Goal: Task Accomplishment & Management: Use online tool/utility

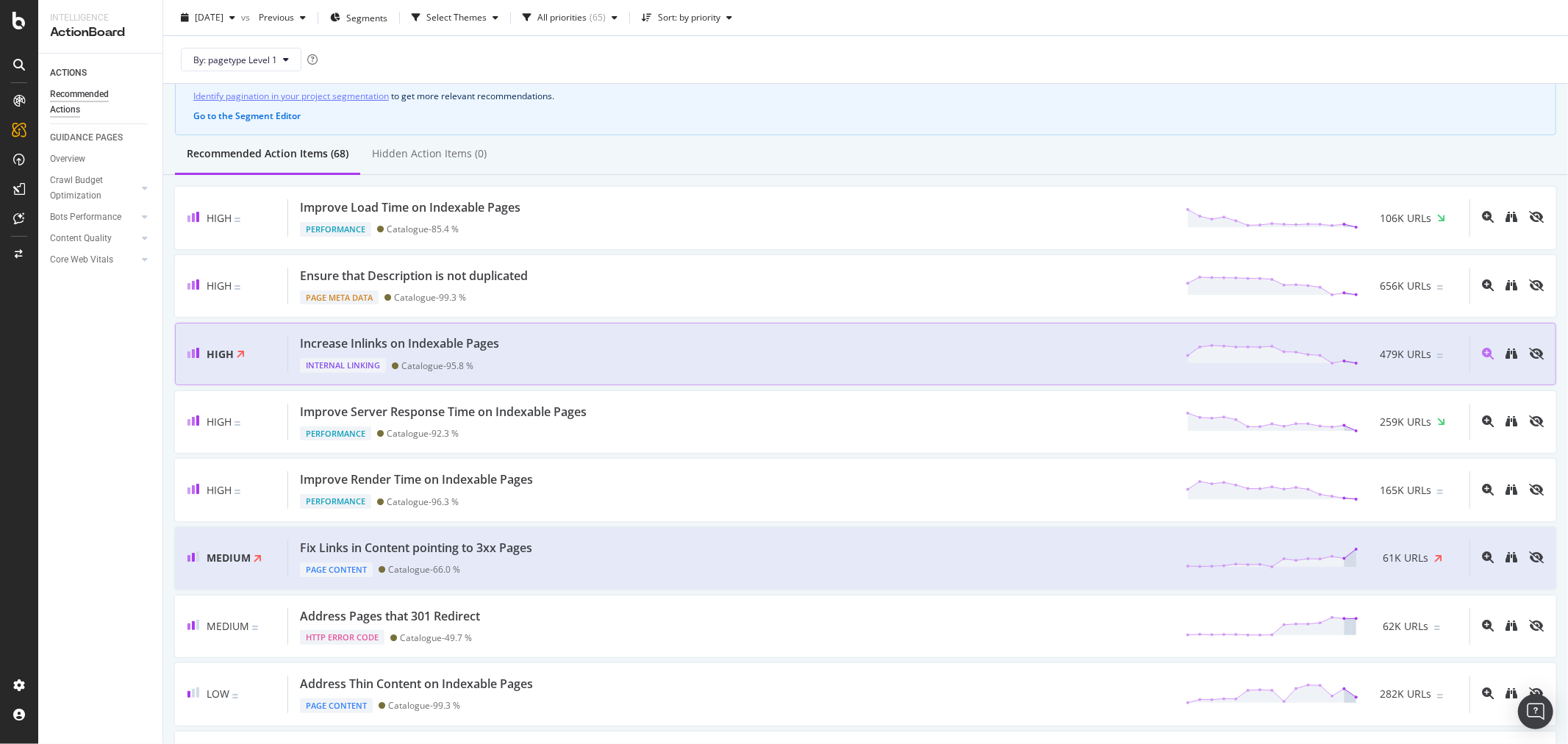
scroll to position [163, 0]
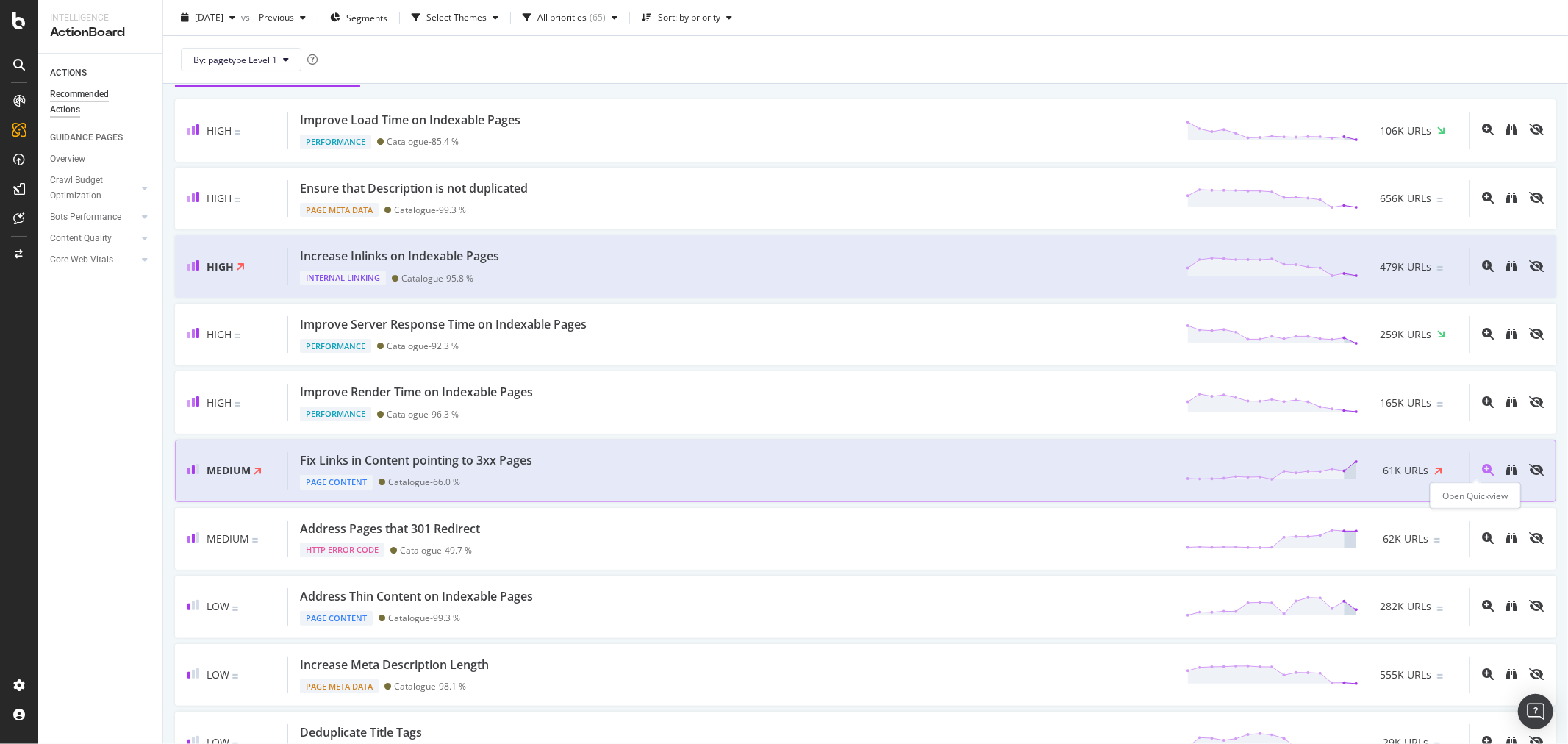
click at [1482, 469] on icon "magnifying-glass-plus" at bounding box center [1487, 470] width 11 height 11
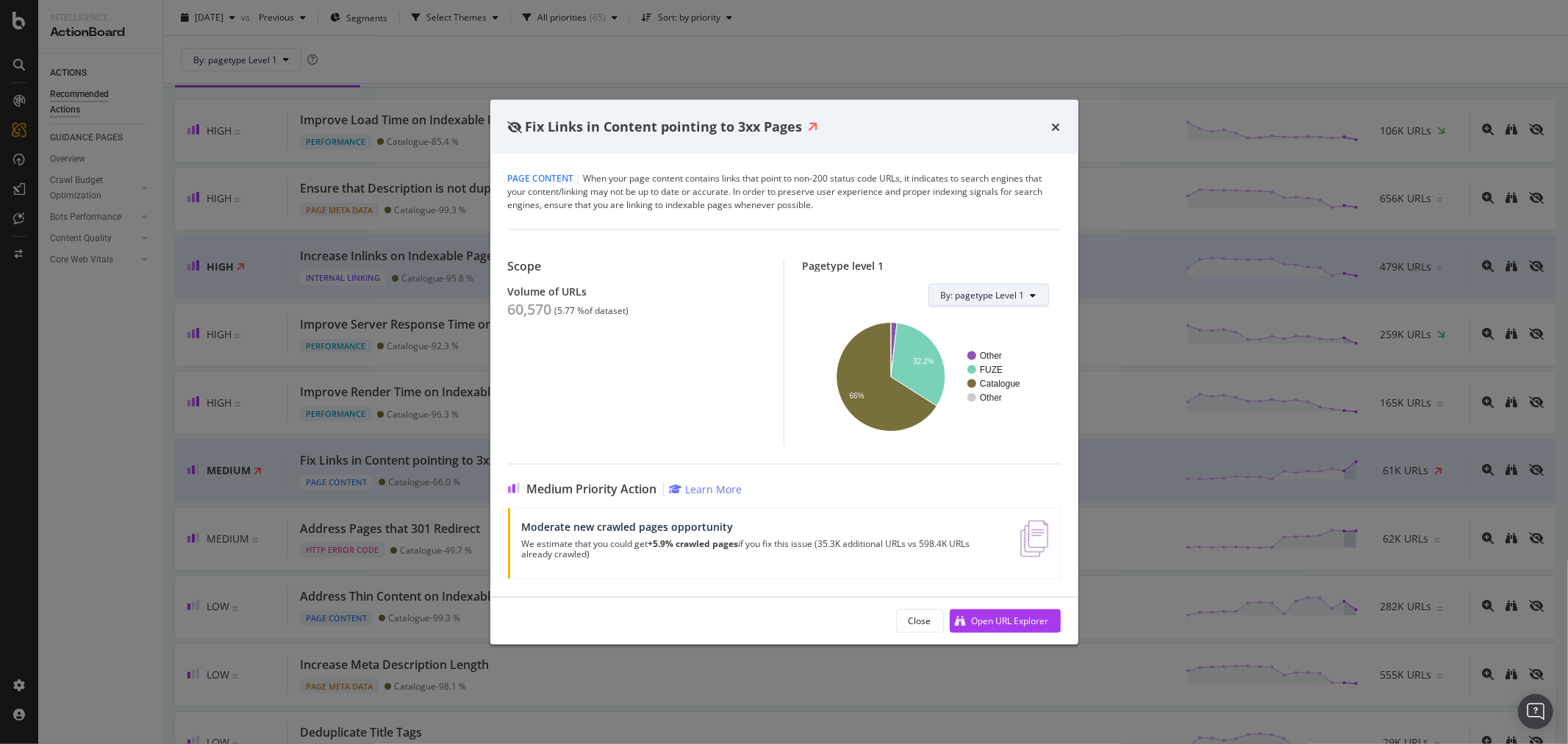
click at [1034, 295] on icon "modal" at bounding box center [1034, 295] width 6 height 9
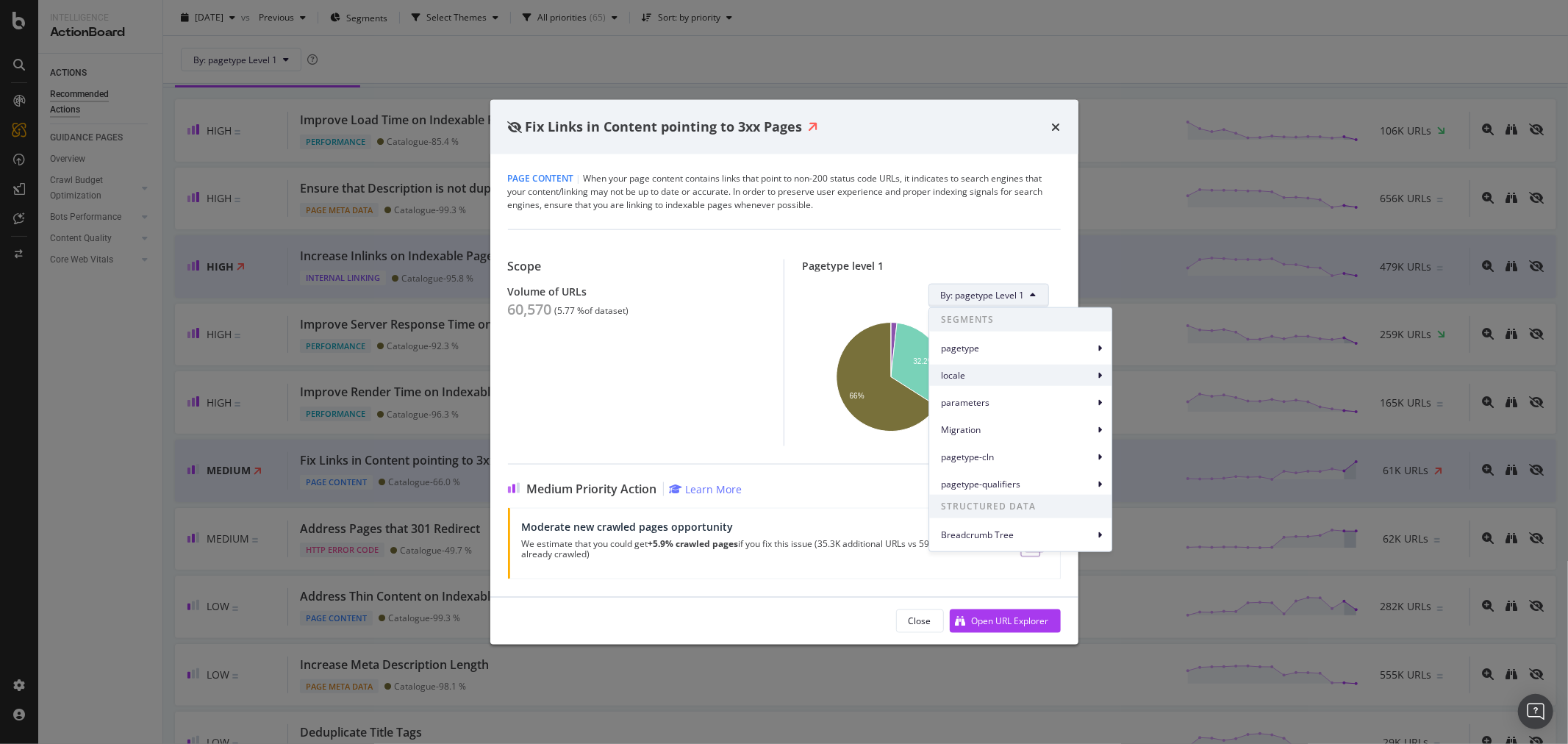
click at [1018, 373] on span "locale" at bounding box center [1017, 374] width 153 height 13
click at [1147, 380] on span "locale Level 1" at bounding box center [1157, 381] width 55 height 13
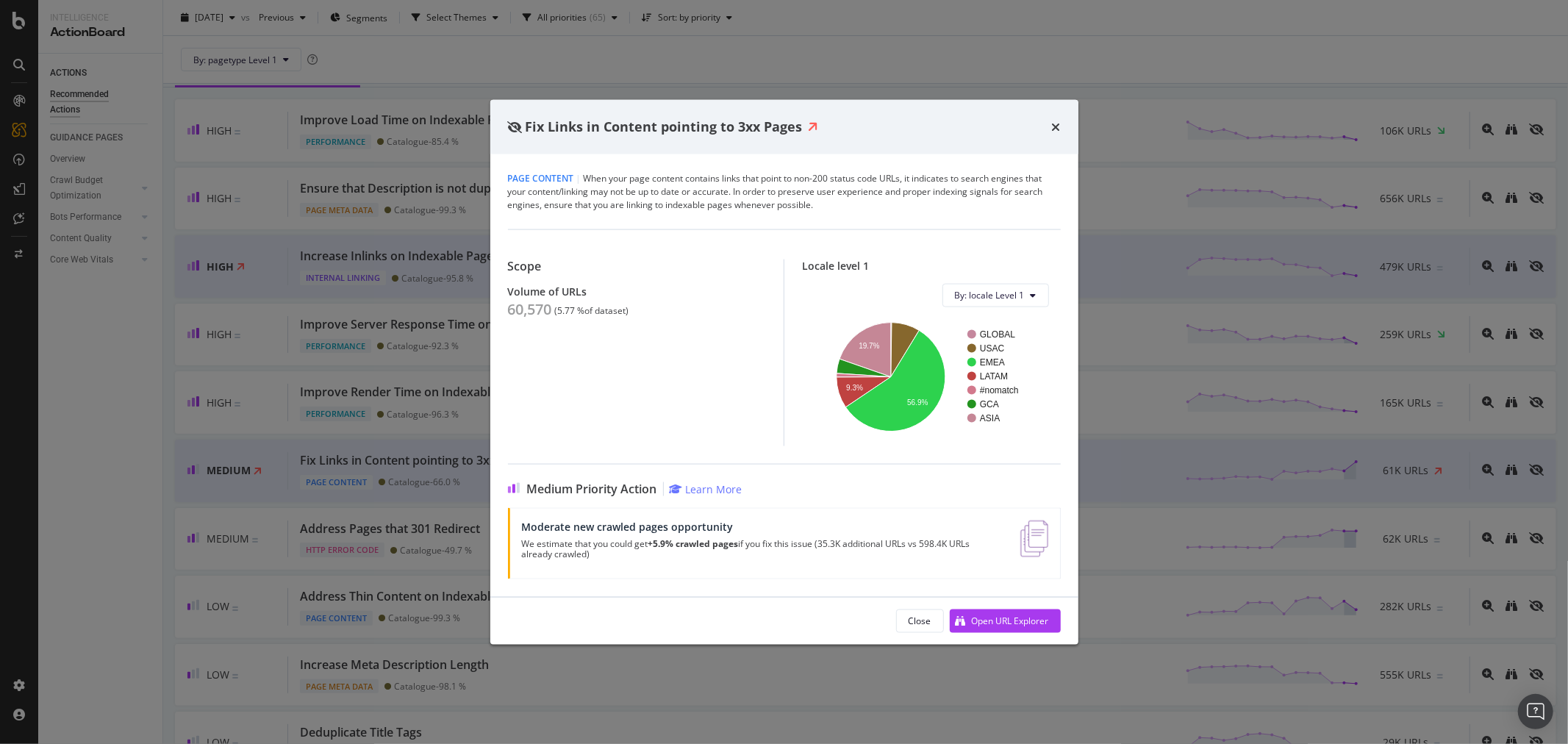
click at [1054, 118] on div "times" at bounding box center [1057, 127] width 9 height 19
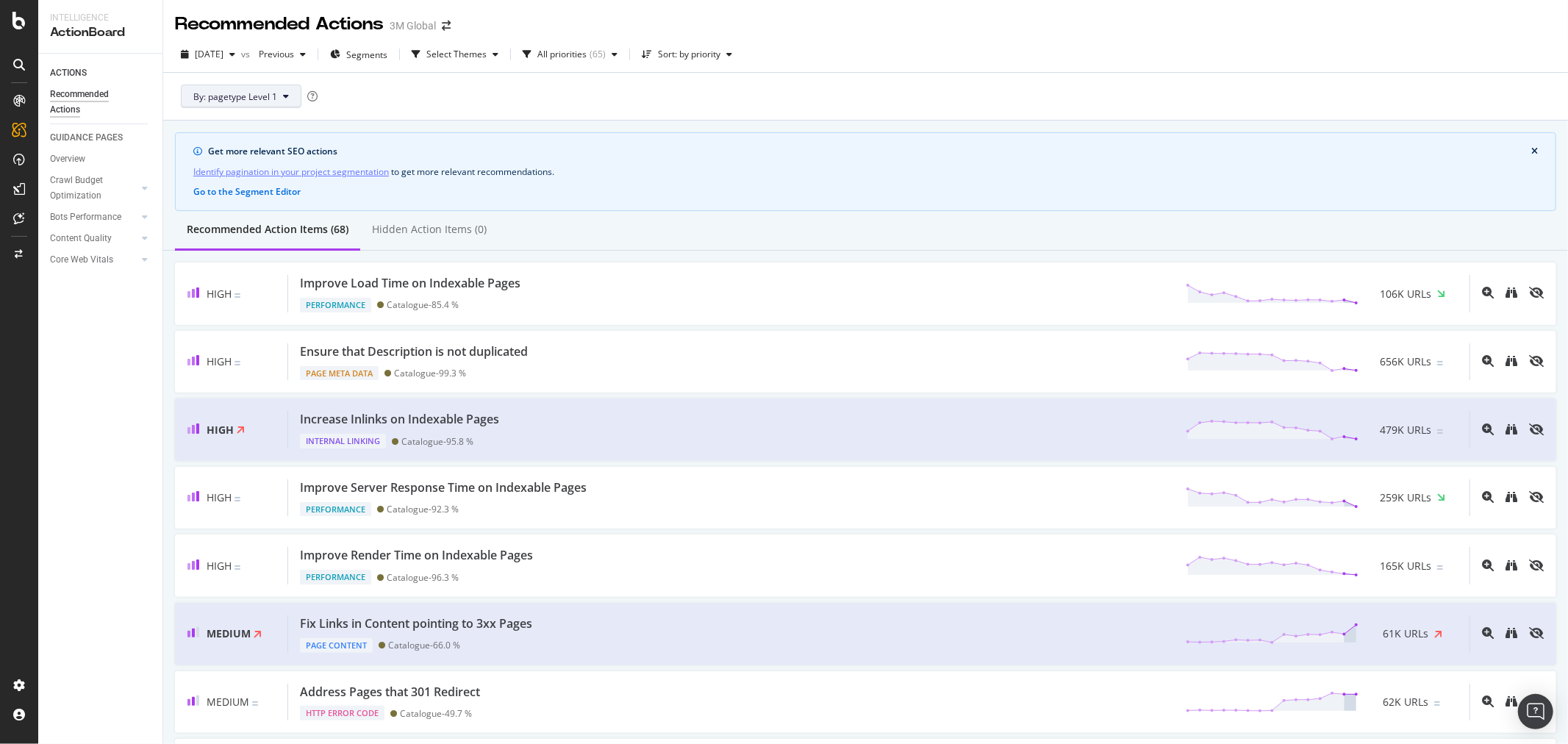
click at [287, 98] on icon at bounding box center [286, 97] width 6 height 9
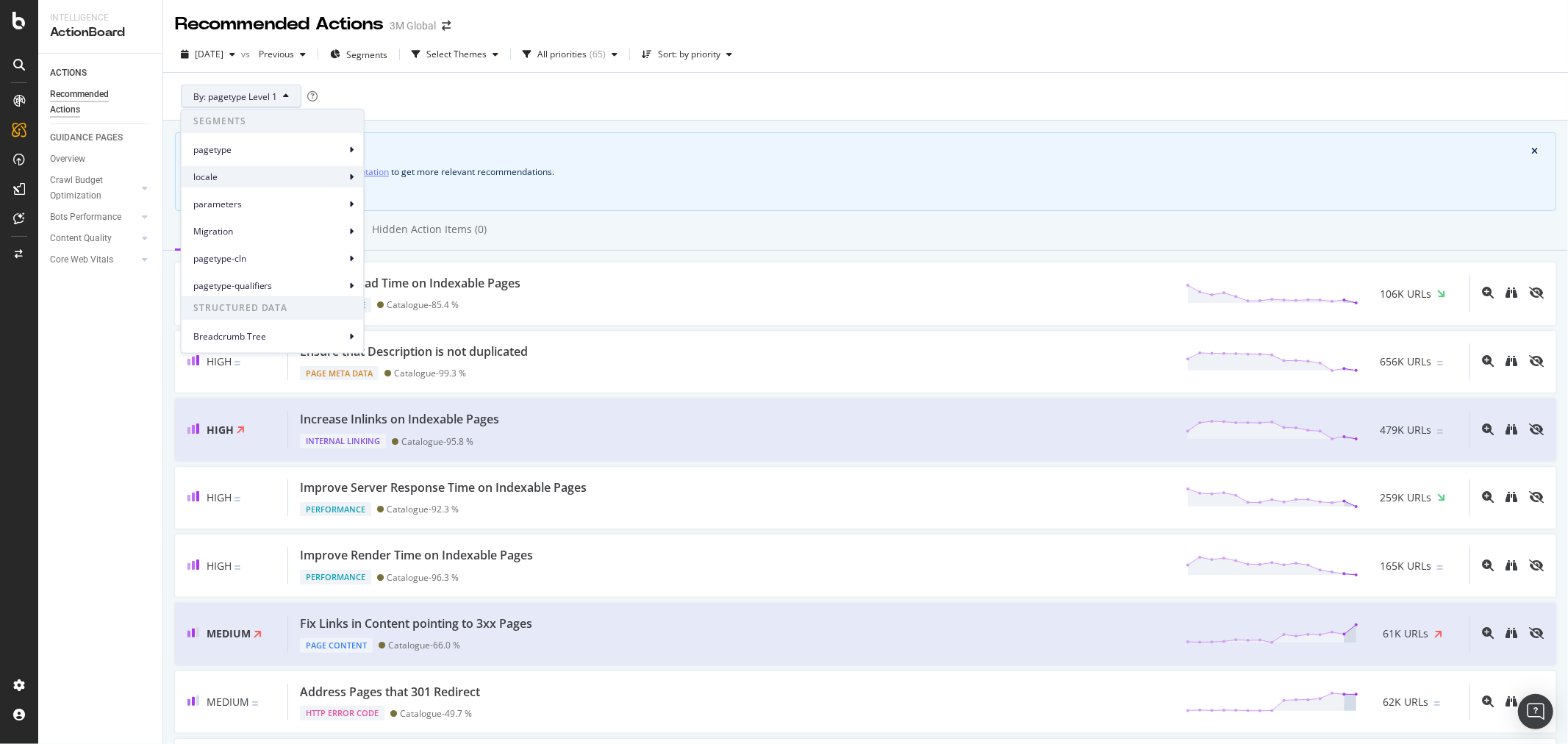
click at [270, 177] on span "locale" at bounding box center [270, 176] width 153 height 13
click at [406, 209] on span "locale Level 2" at bounding box center [409, 210] width 55 height 13
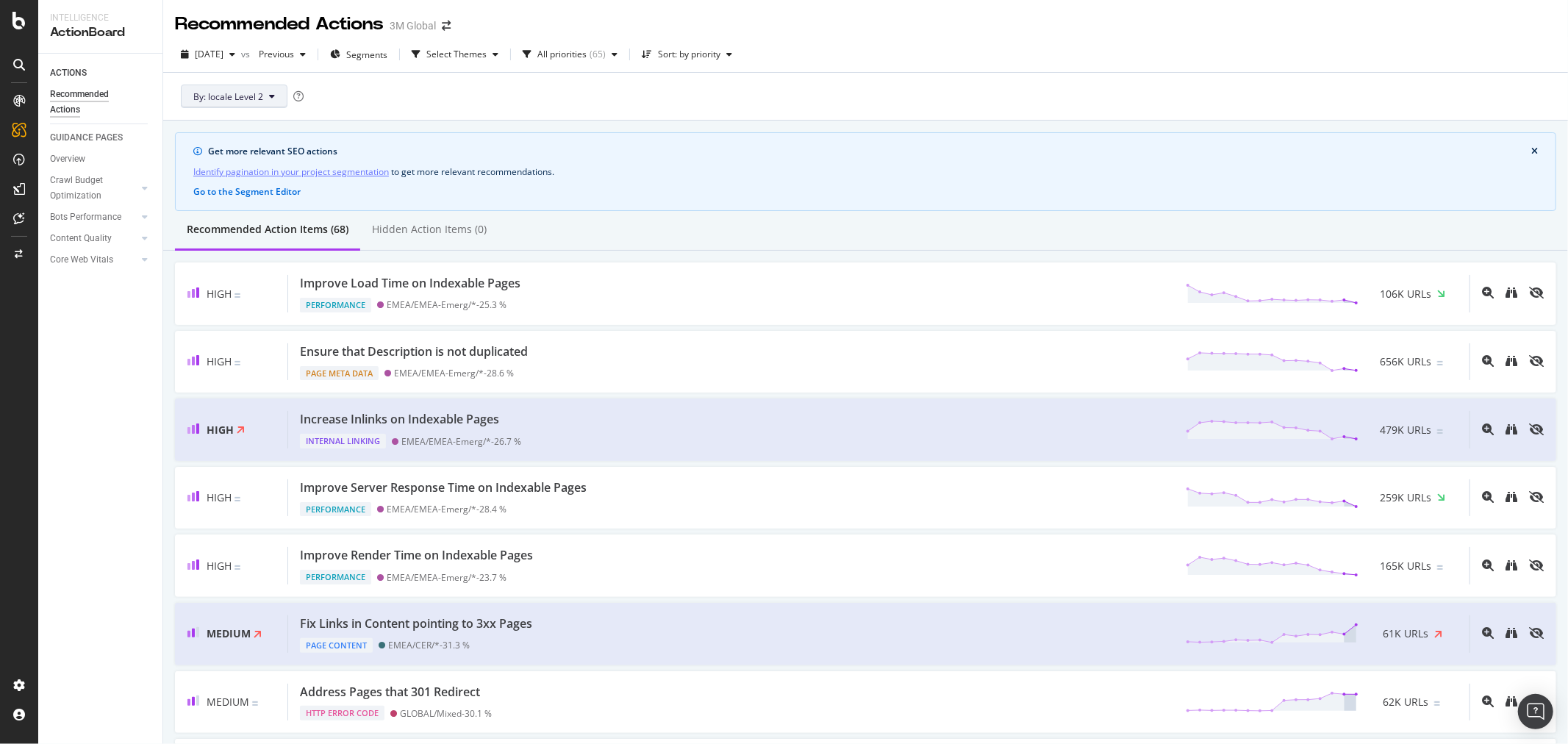
click at [268, 91] on button "By: locale Level 2" at bounding box center [234, 96] width 107 height 24
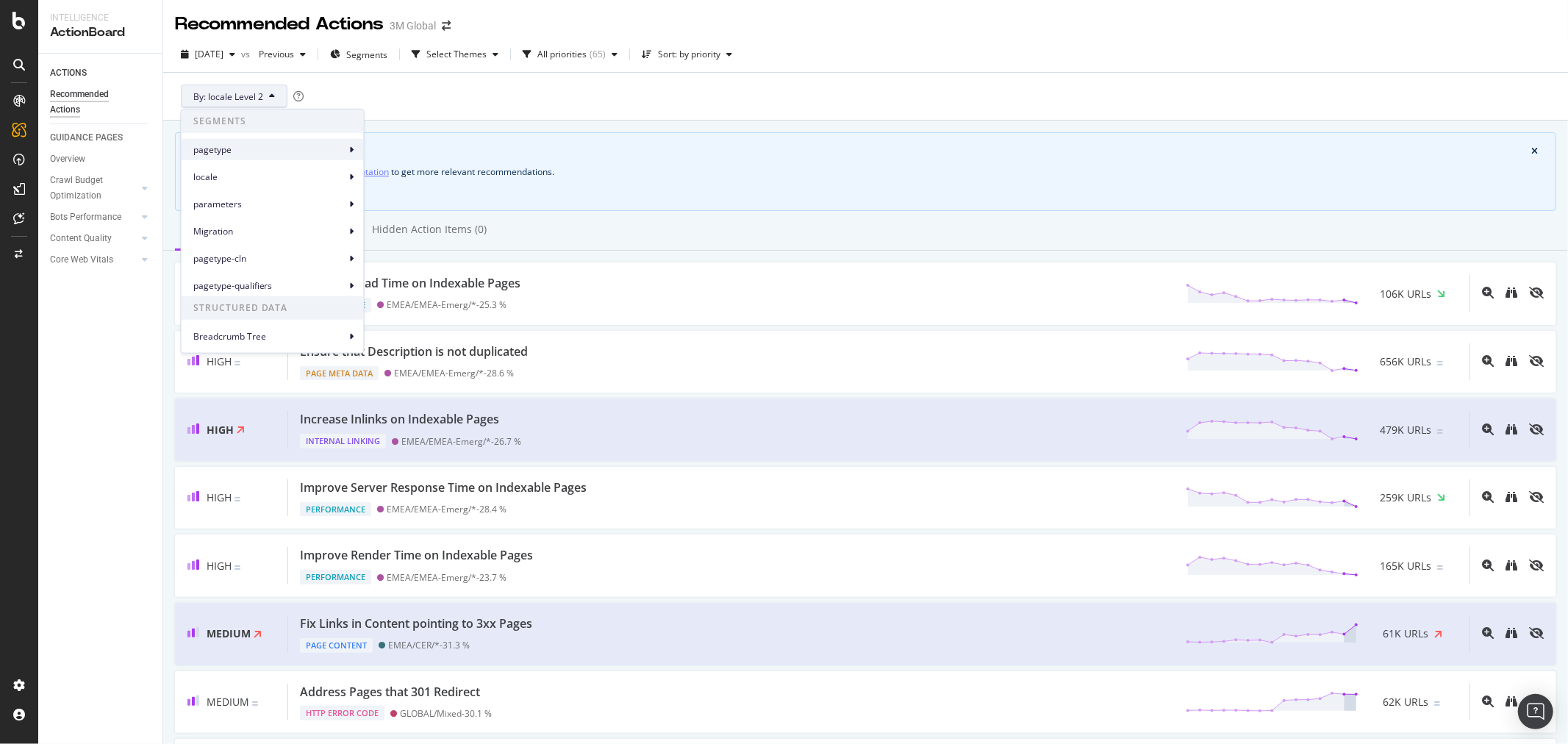
click at [246, 153] on span "pagetype" at bounding box center [270, 149] width 153 height 13
click at [406, 155] on span "pagetype Level 1" at bounding box center [416, 156] width 69 height 13
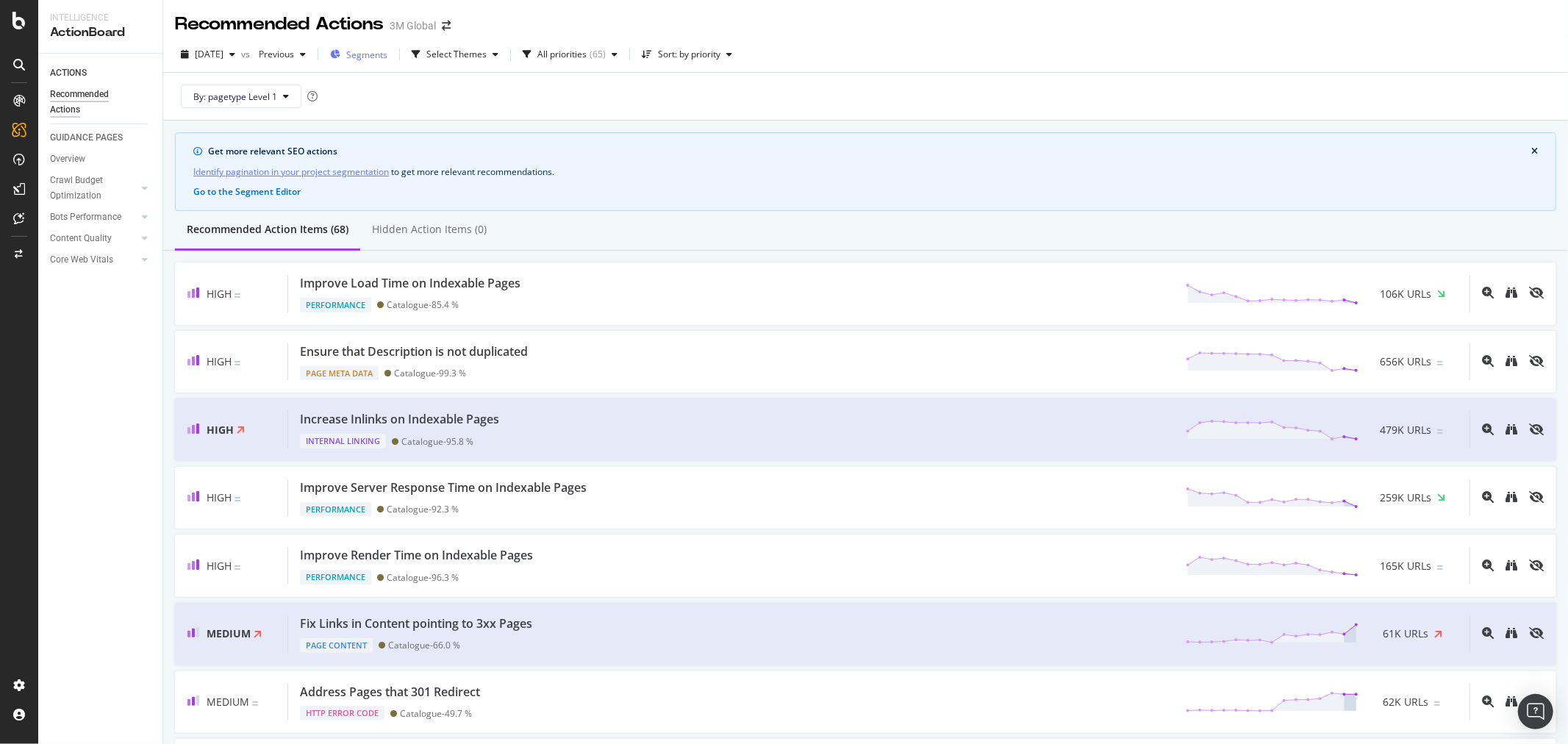
click at [387, 57] on span "Segments" at bounding box center [367, 55] width 41 height 12
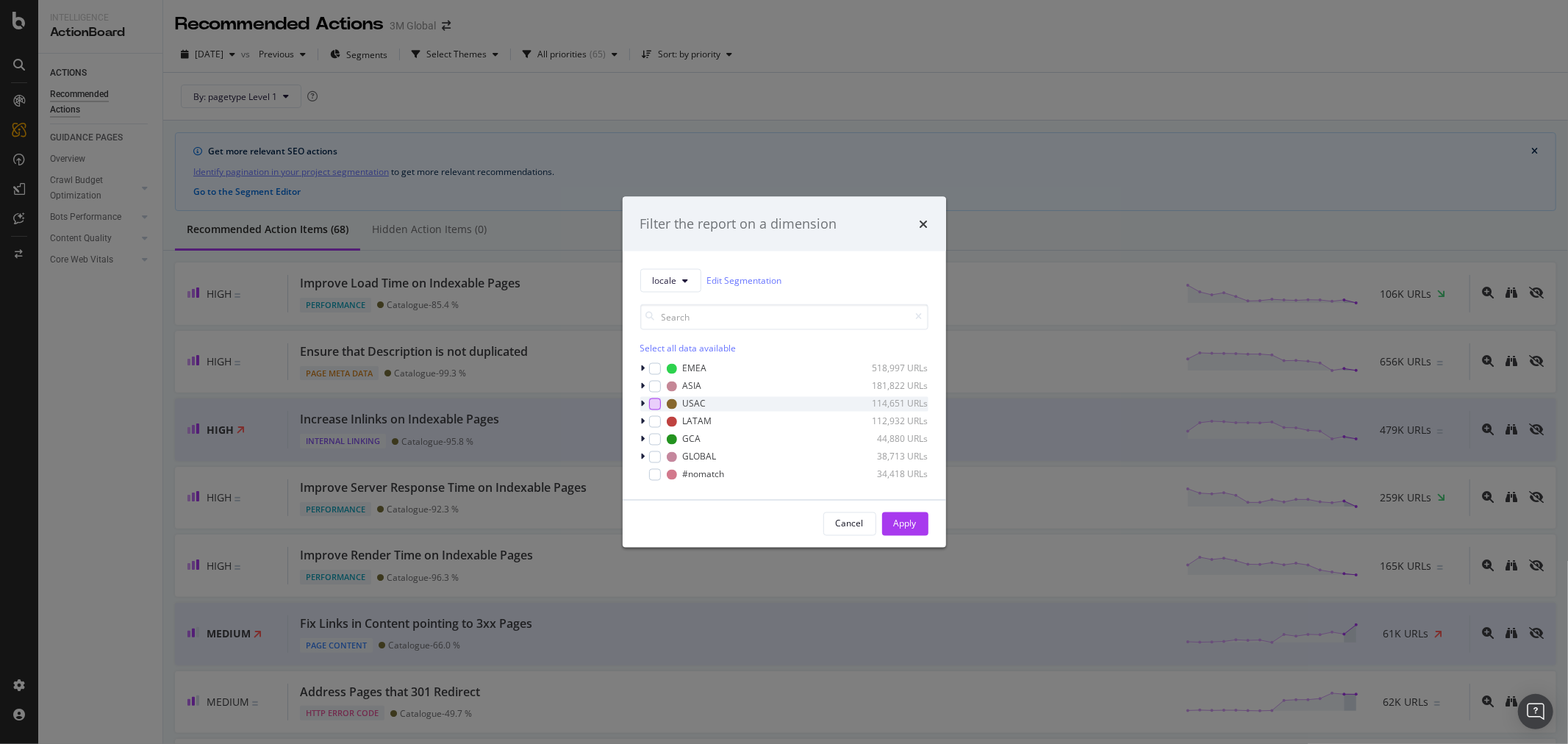
click at [654, 402] on div "modal" at bounding box center [655, 403] width 11 height 11
click at [644, 402] on icon "modal" at bounding box center [643, 404] width 5 height 9
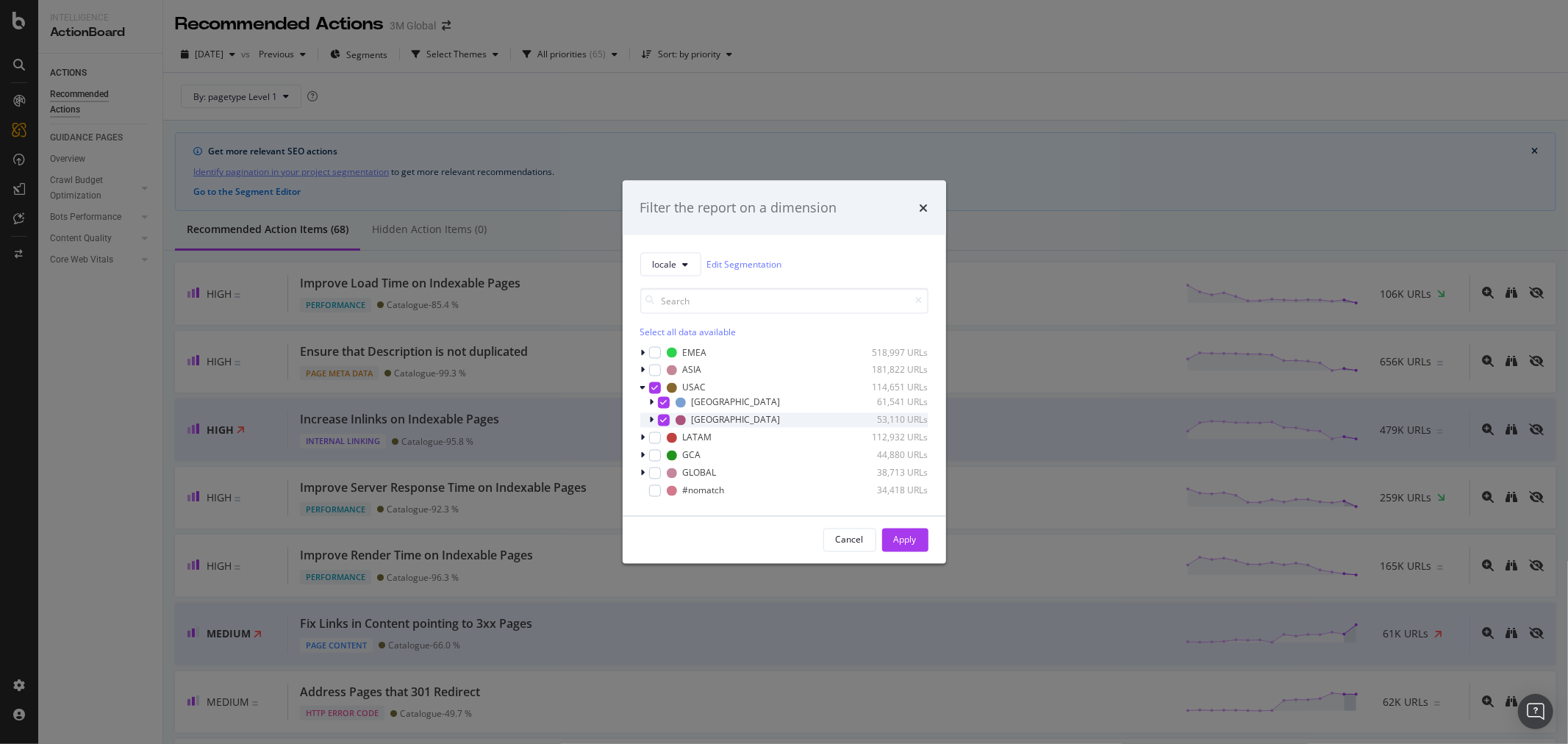
click at [650, 417] on icon "modal" at bounding box center [653, 420] width 5 height 9
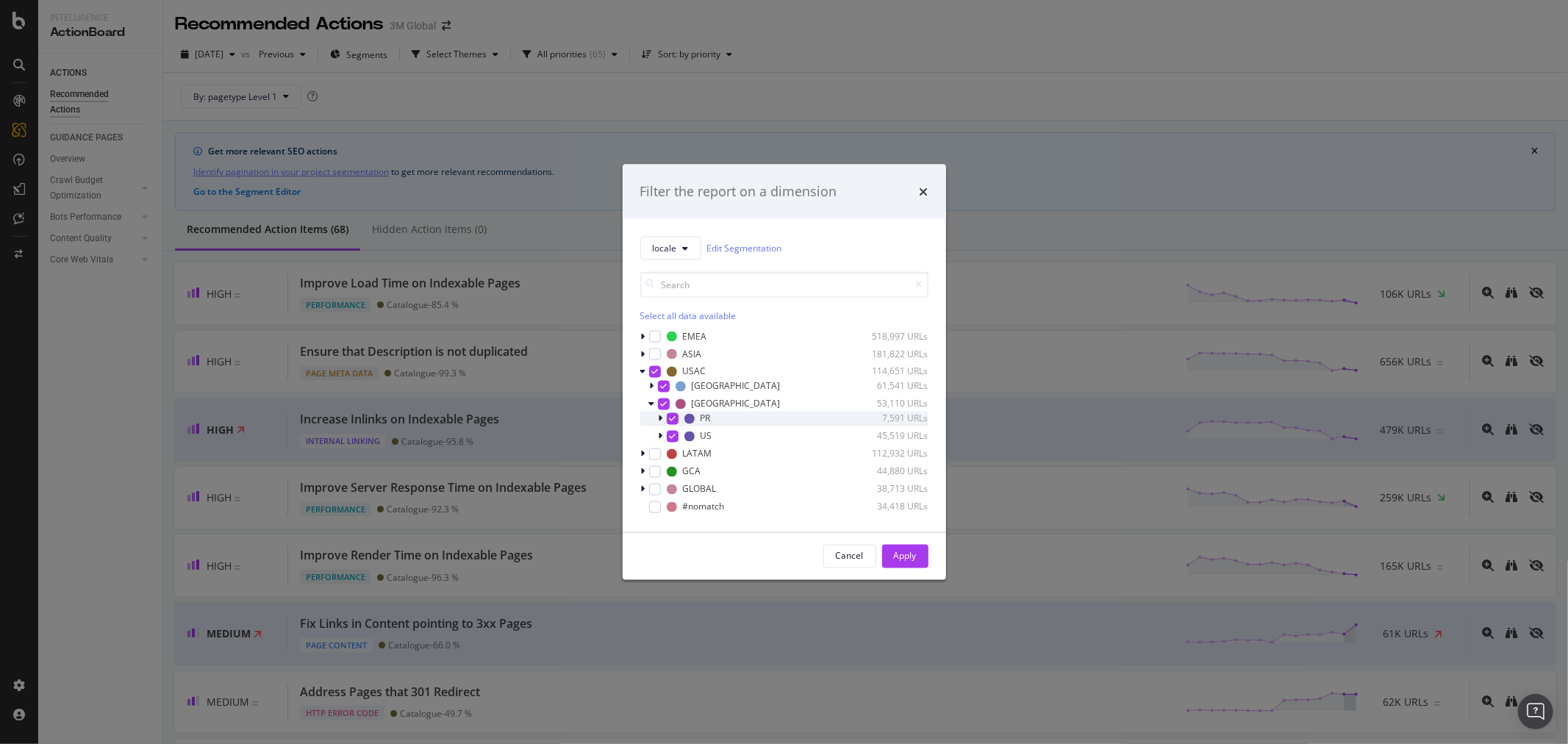
click at [671, 418] on icon "modal" at bounding box center [672, 418] width 7 height 8
click at [914, 555] on div "Apply" at bounding box center [906, 556] width 23 height 12
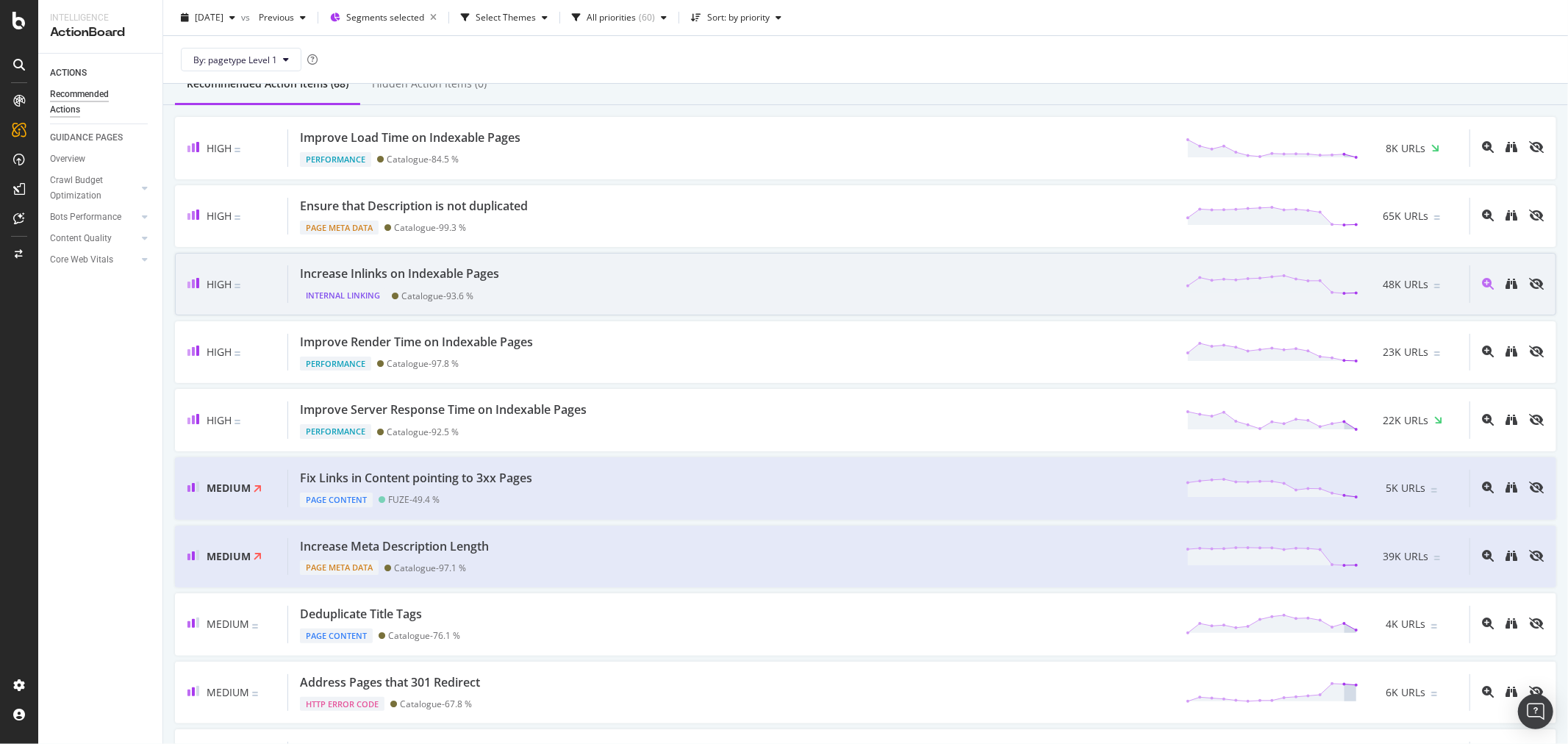
scroll to position [163, 0]
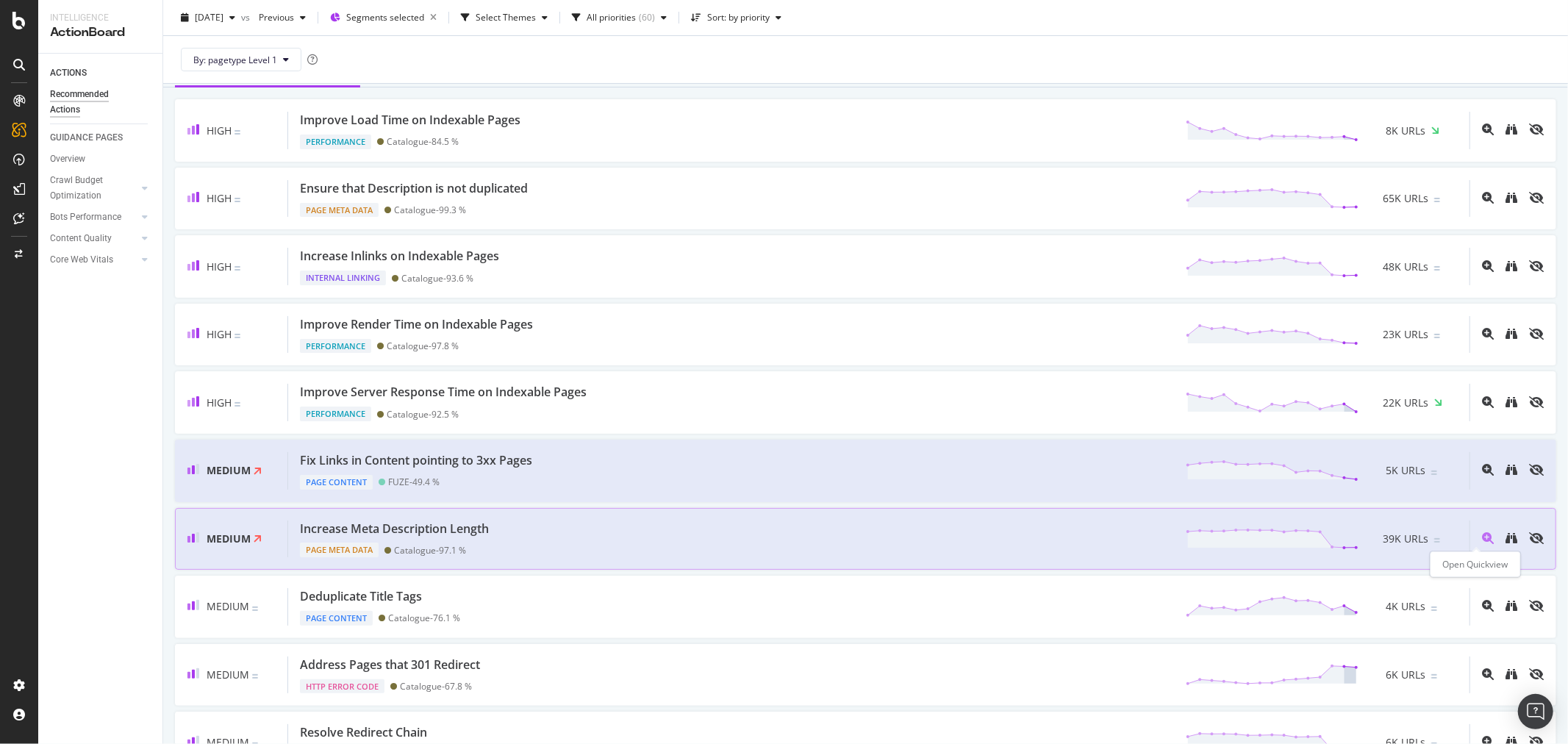
click at [1482, 534] on icon "magnifying-glass-plus" at bounding box center [1487, 537] width 11 height 11
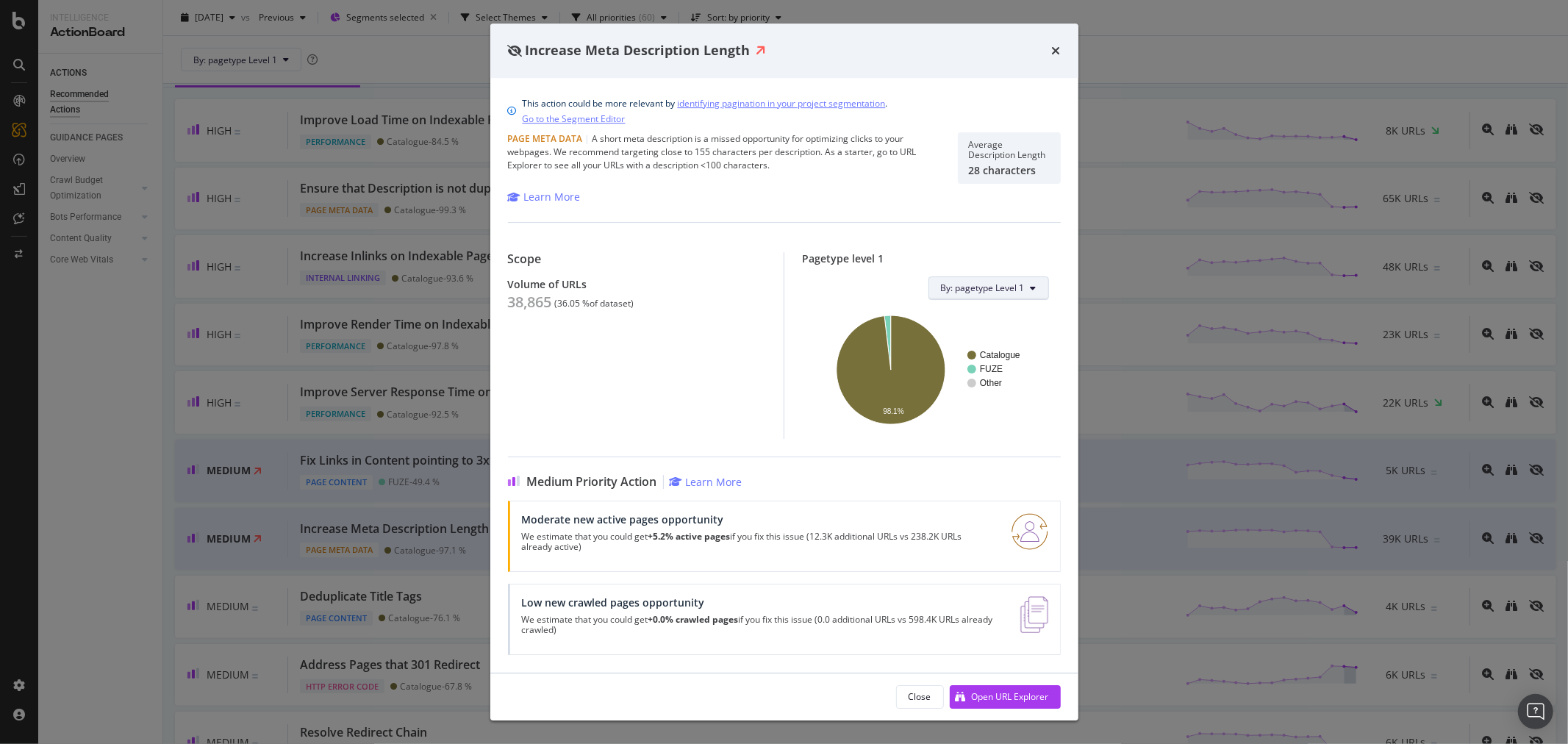
click at [1032, 284] on icon "modal" at bounding box center [1034, 288] width 6 height 9
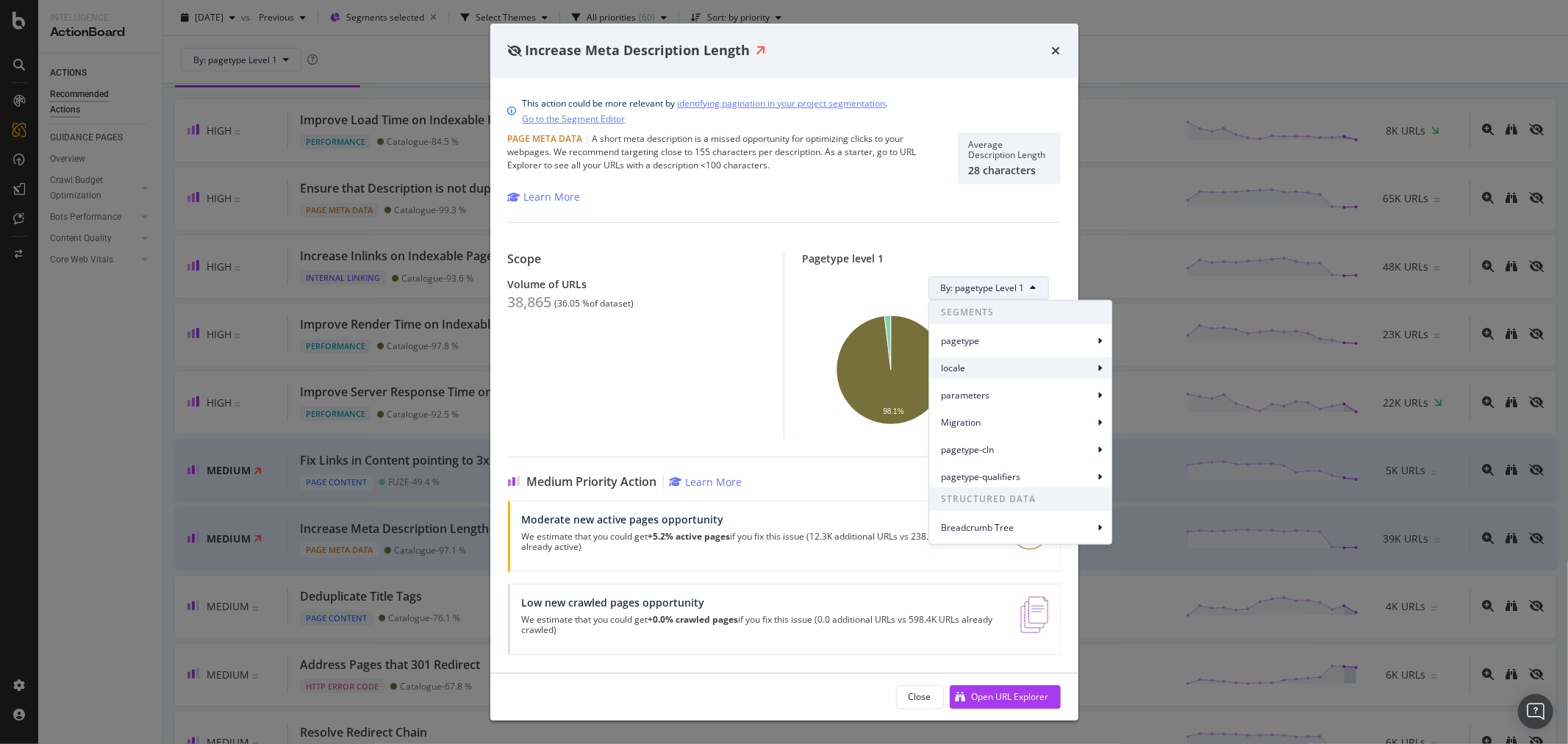
click at [983, 370] on span "locale" at bounding box center [1017, 367] width 153 height 13
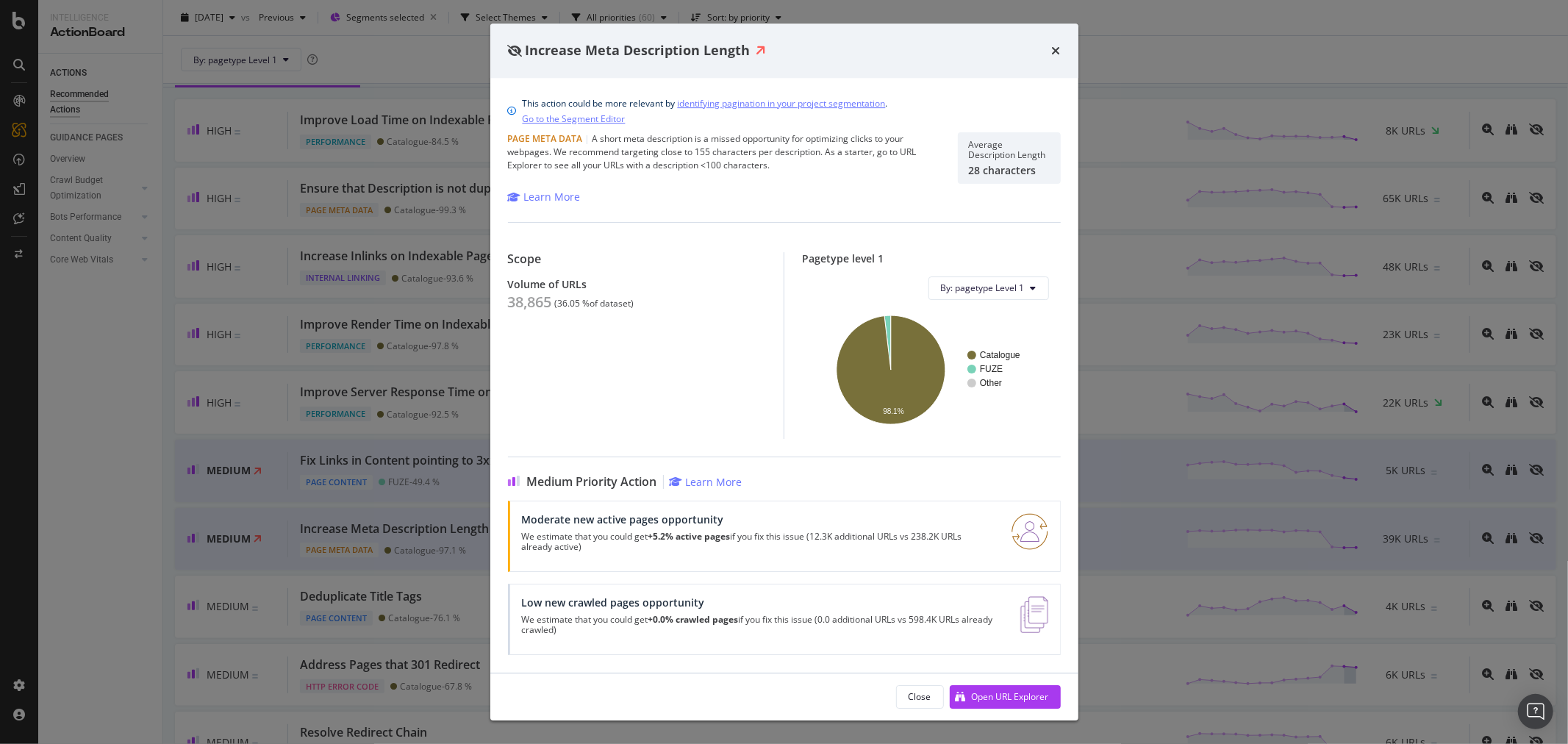
click at [1135, 45] on div "Increase Meta Description Length This action could be more relevant by identify…" at bounding box center [784, 372] width 1568 height 744
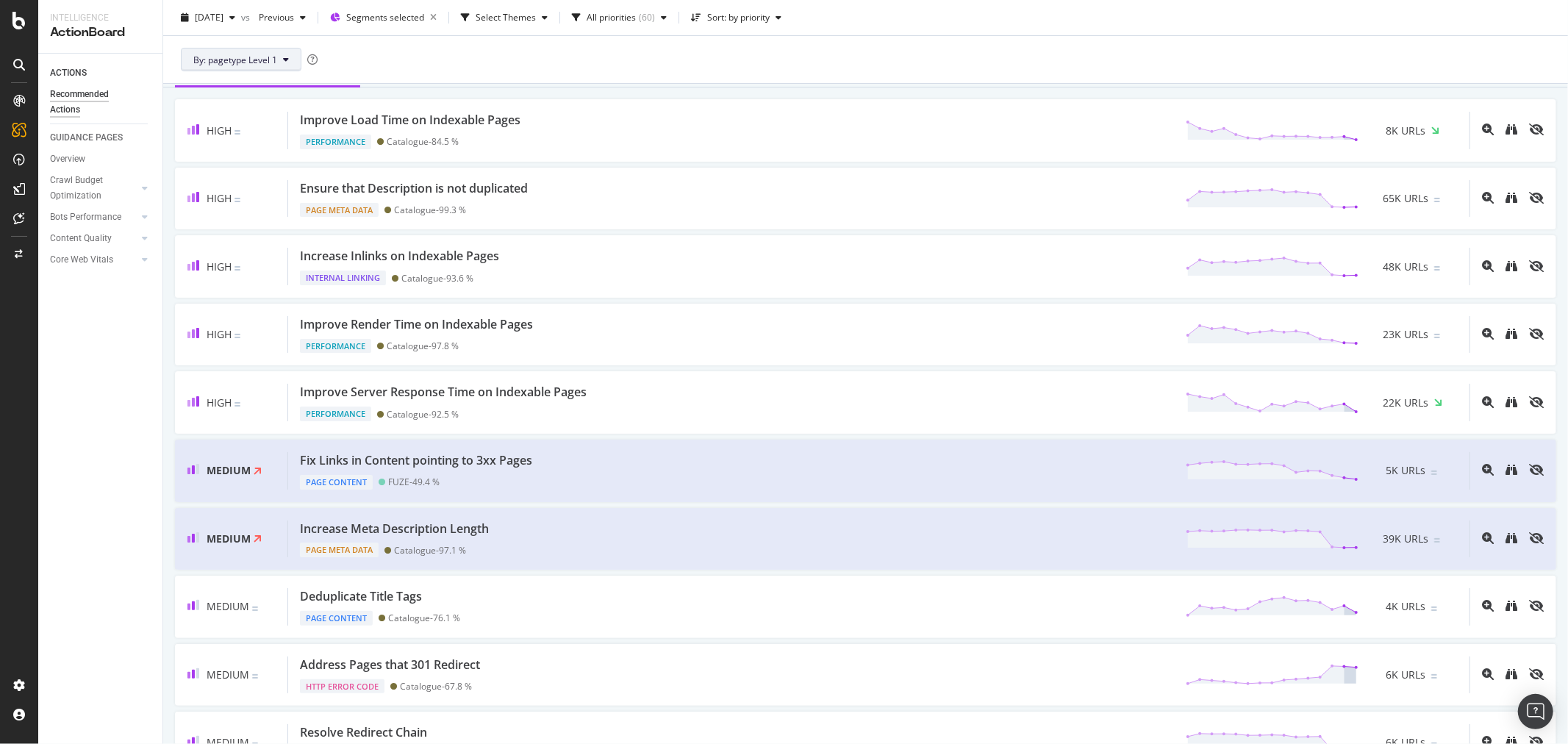
click at [232, 66] on button "By: pagetype Level 1" at bounding box center [241, 59] width 120 height 24
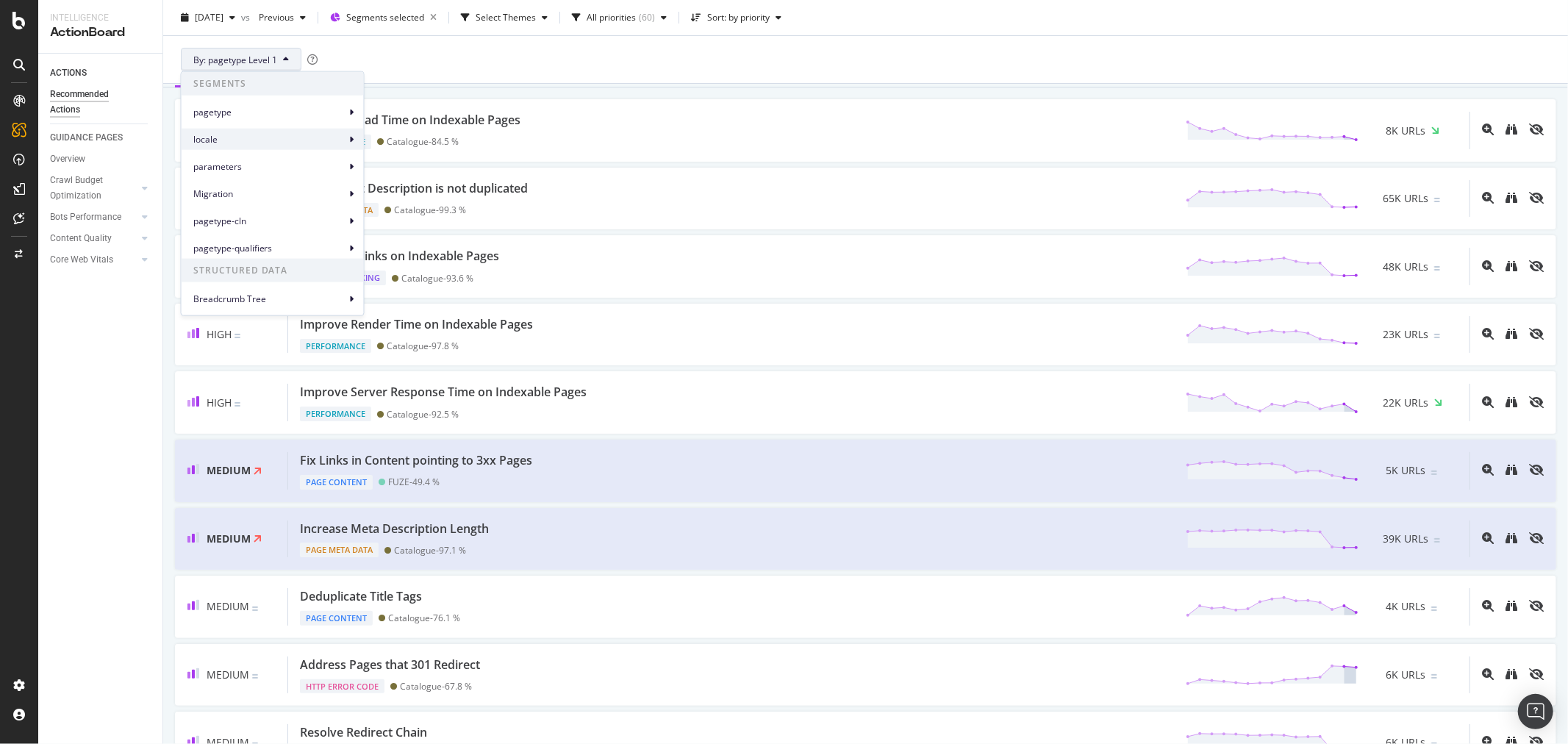
drag, startPoint x: 255, startPoint y: 136, endPoint x: 265, endPoint y: 140, distance: 10.8
click at [261, 140] on span "locale" at bounding box center [270, 139] width 153 height 13
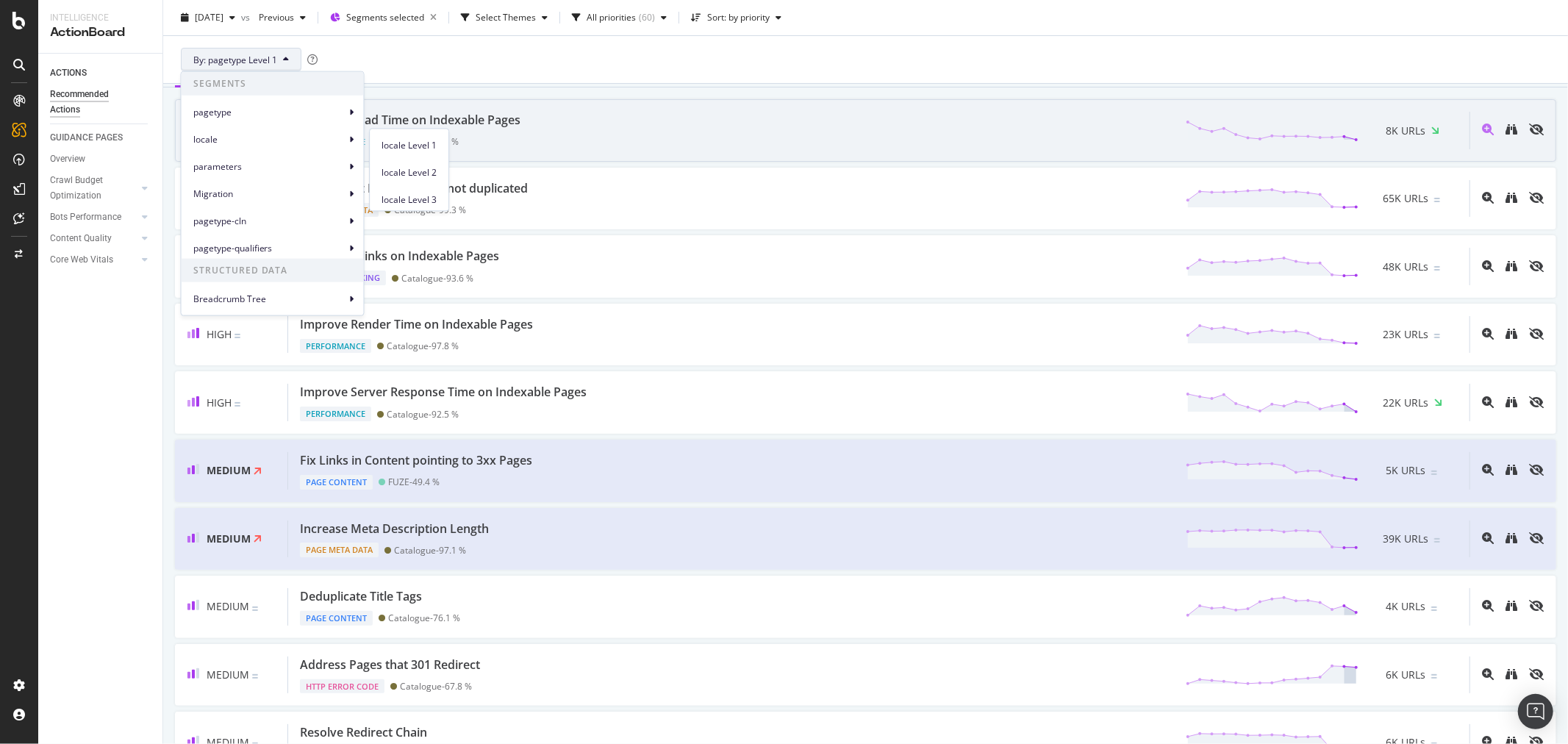
drag, startPoint x: 404, startPoint y: 143, endPoint x: 412, endPoint y: 146, distance: 8.5
click at [406, 146] on span "locale Level 1" at bounding box center [409, 145] width 55 height 13
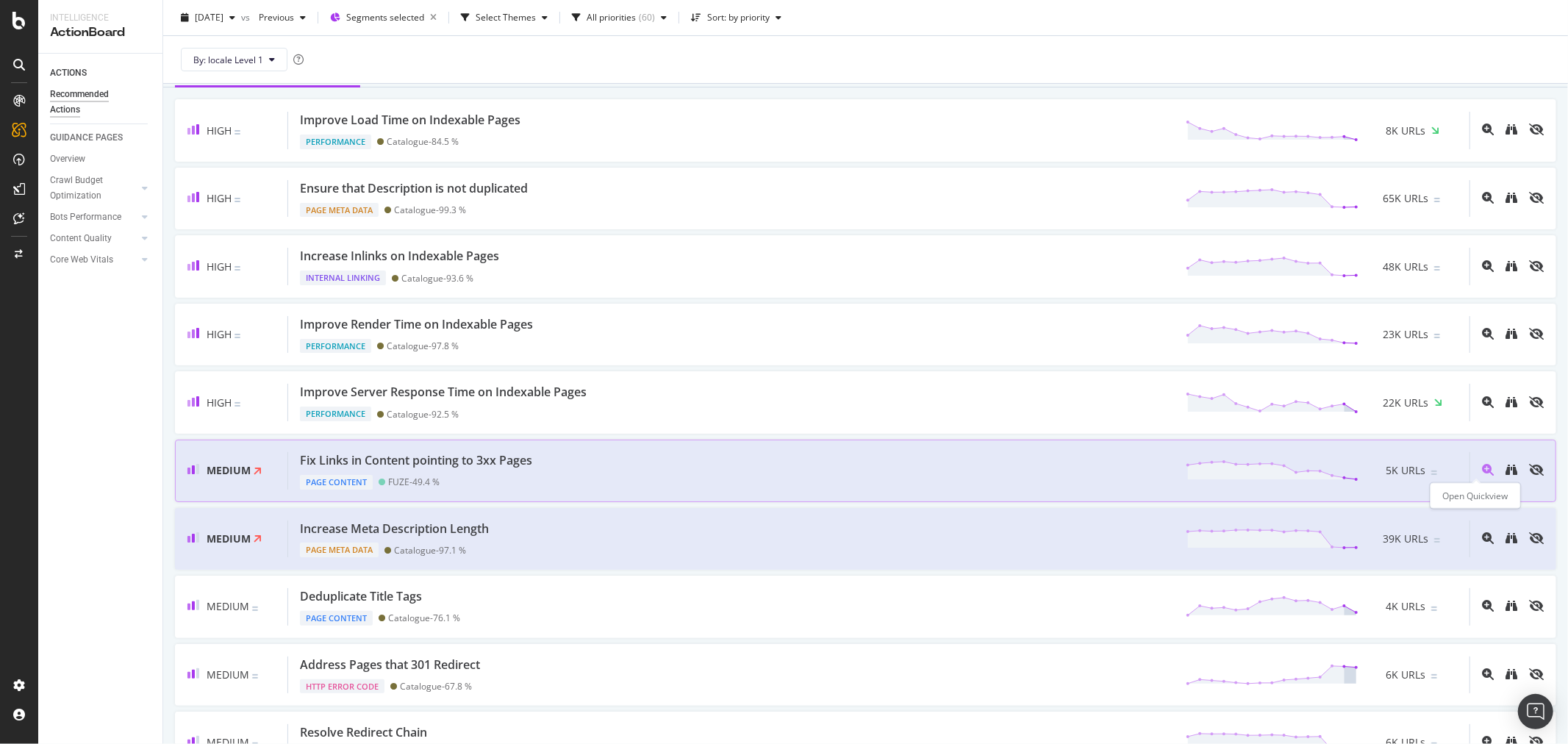
click at [1482, 470] on icon "magnifying-glass-plus" at bounding box center [1487, 470] width 11 height 11
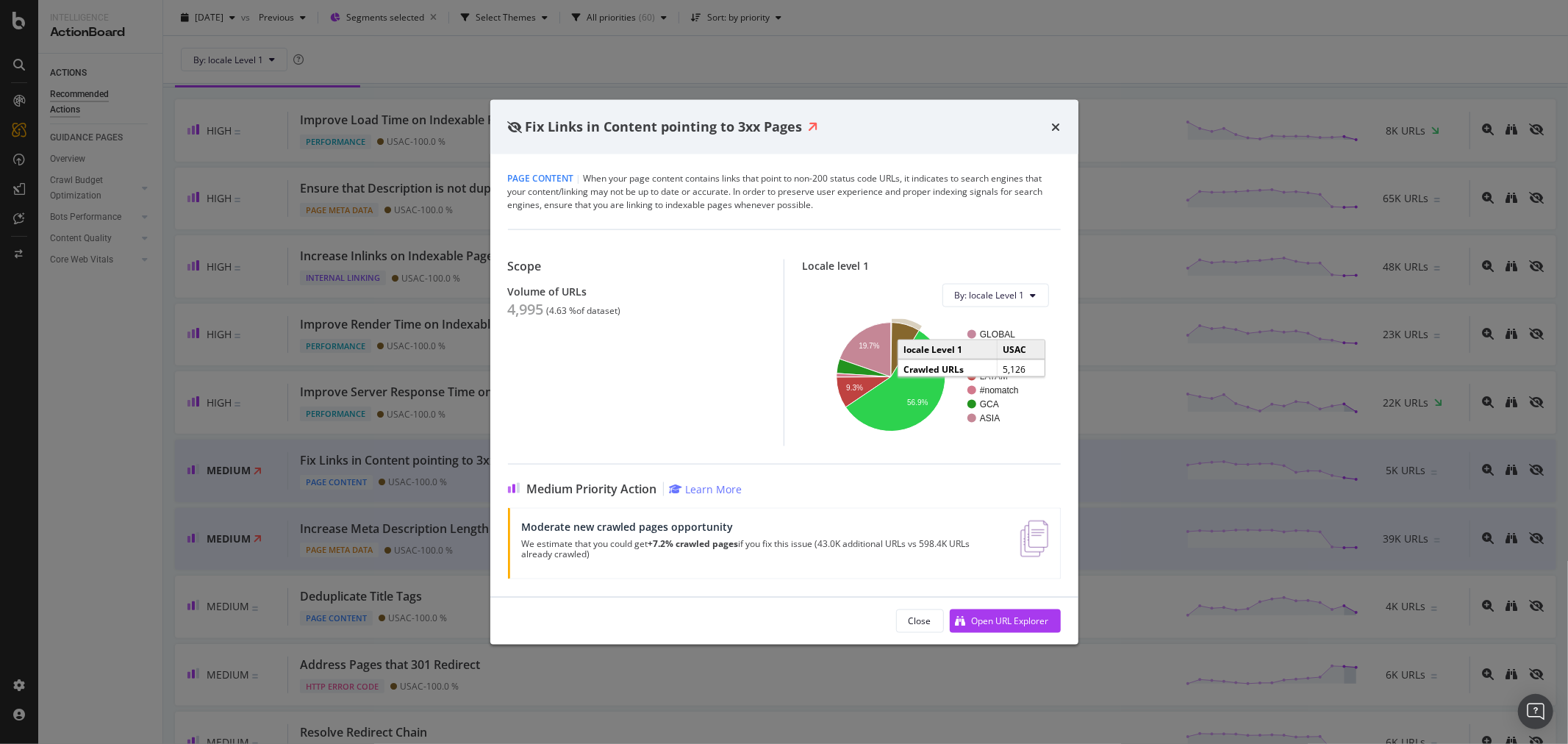
click at [899, 331] on icon "A chart." at bounding box center [906, 348] width 29 height 54
click at [1057, 130] on icon "times" at bounding box center [1057, 126] width 9 height 11
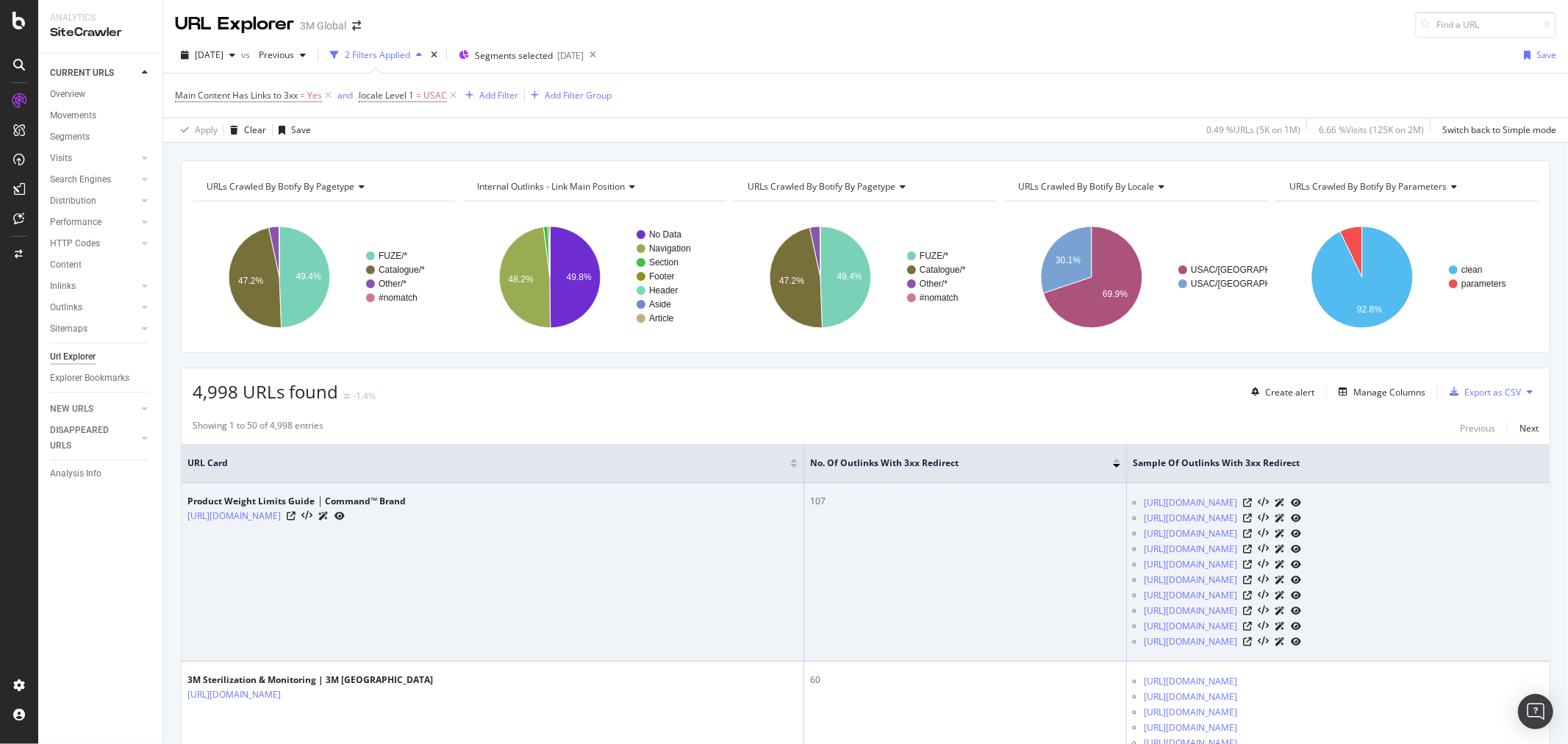
scroll to position [163, 0]
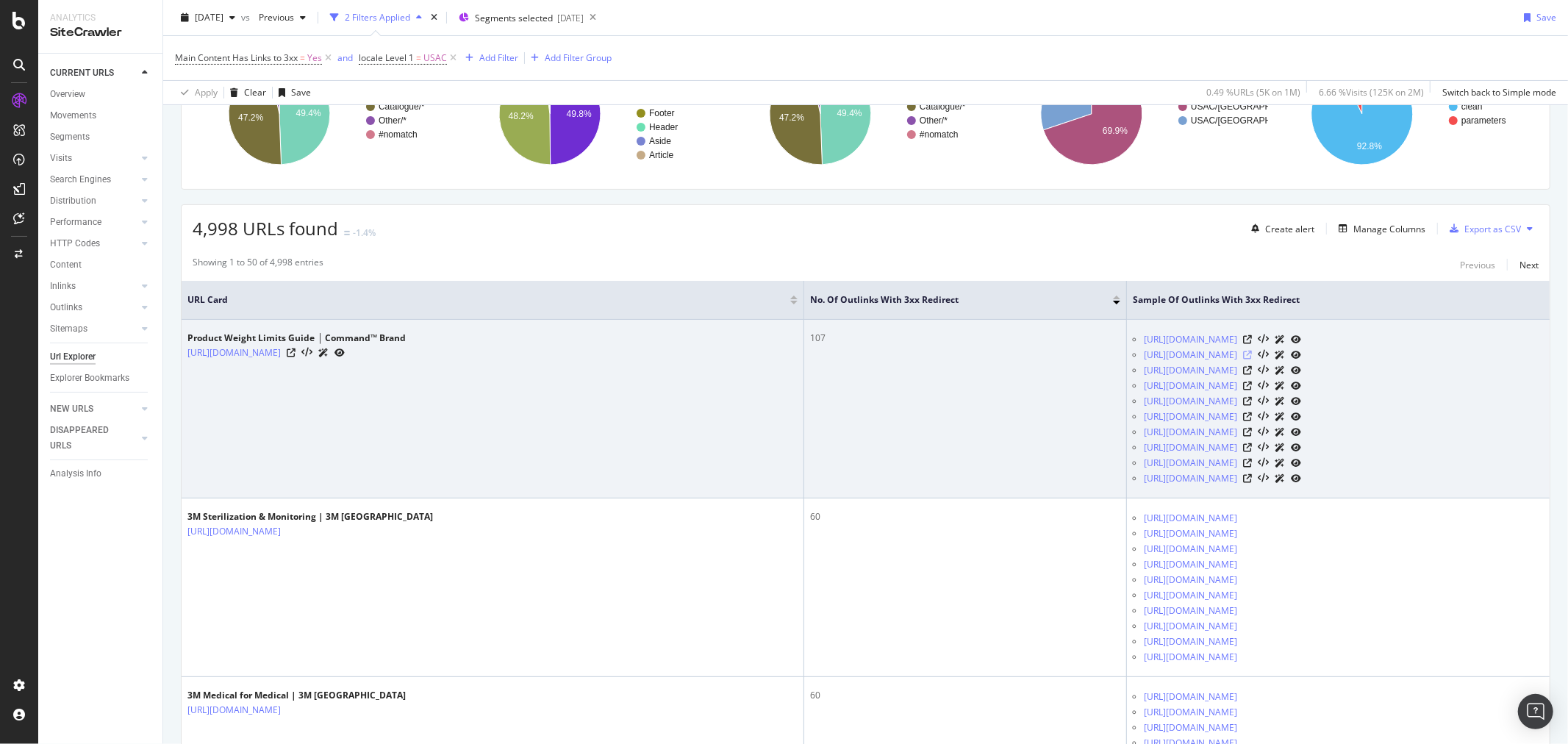
click at [1252, 358] on icon at bounding box center [1248, 355] width 9 height 9
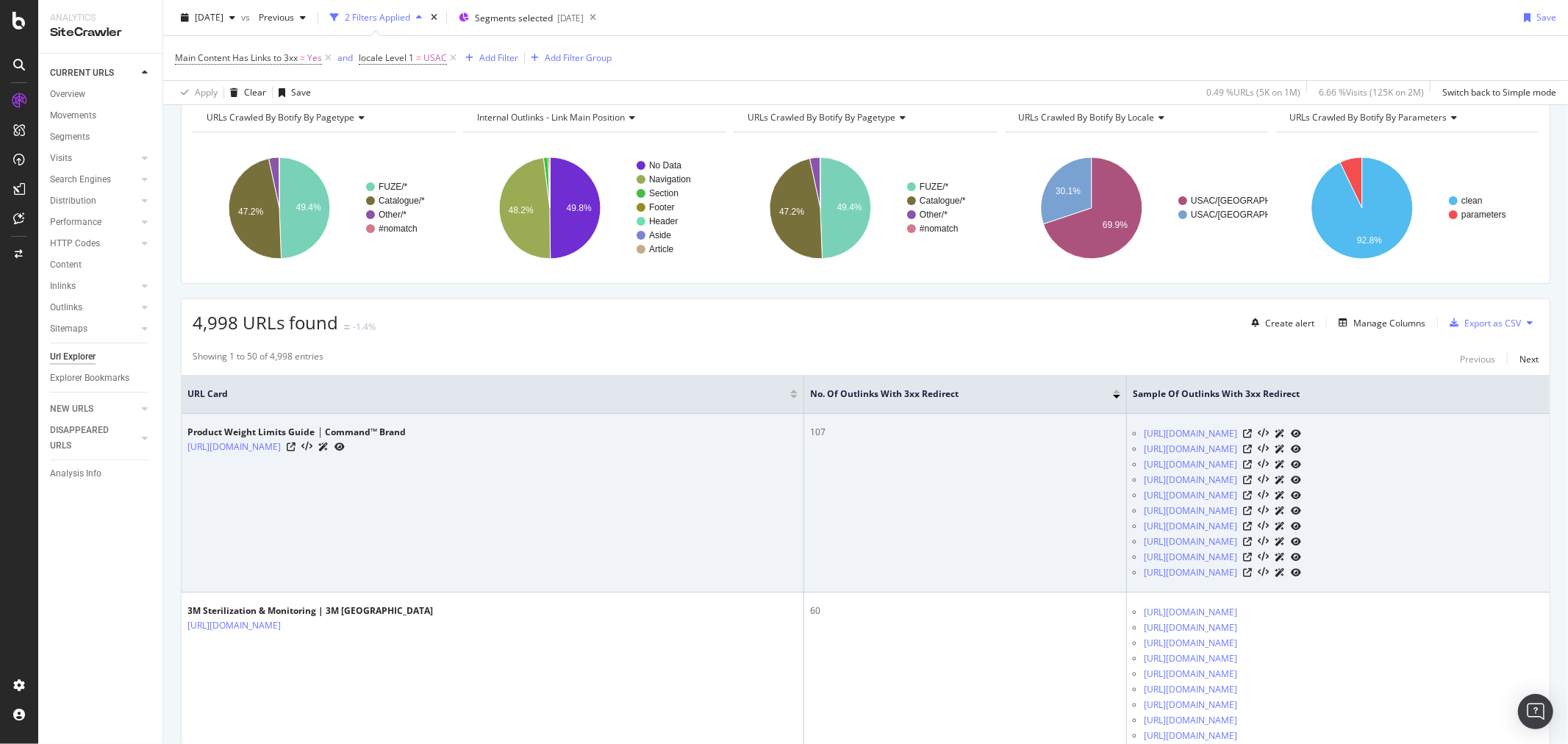
scroll to position [0, 0]
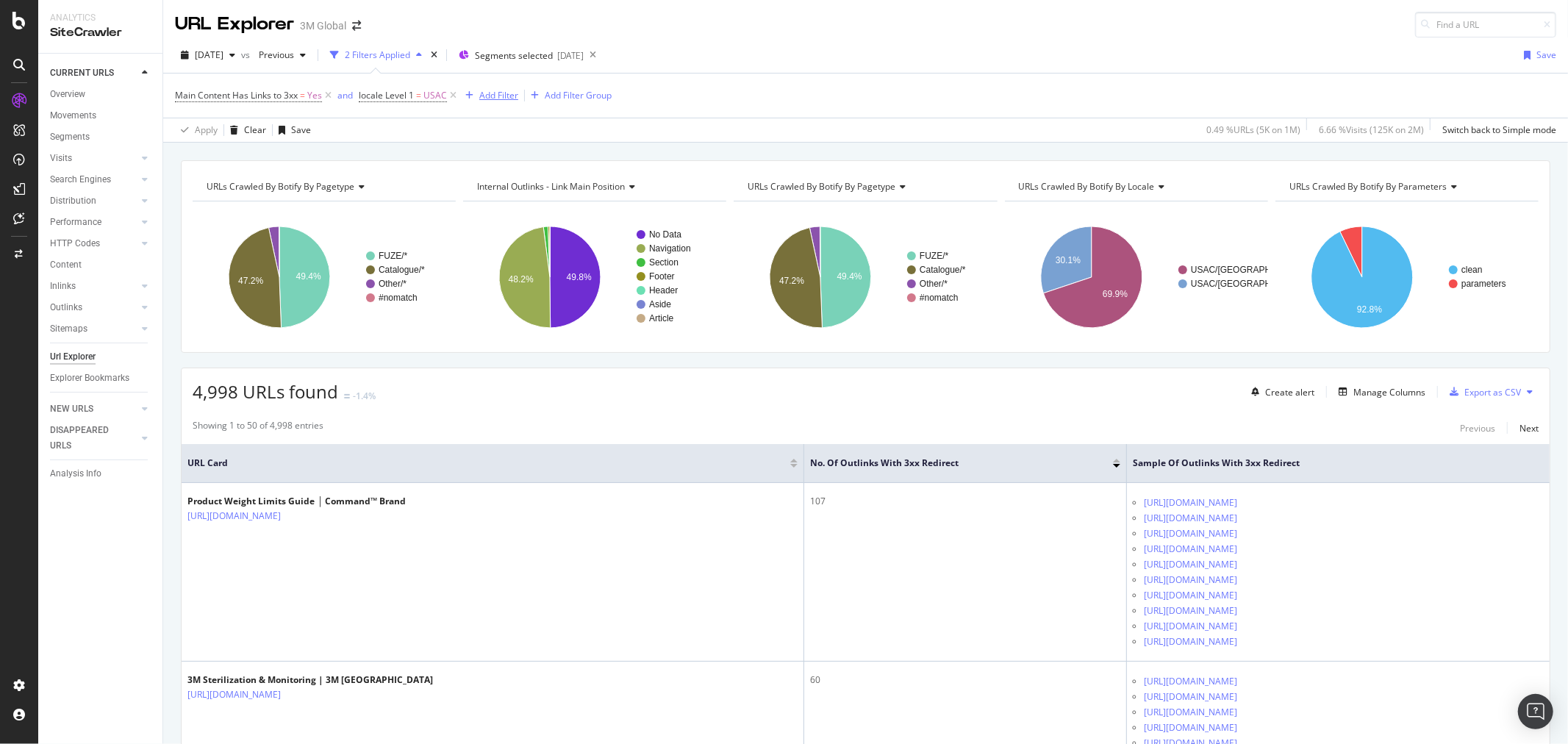
click at [492, 88] on div "Add Filter" at bounding box center [489, 95] width 59 height 16
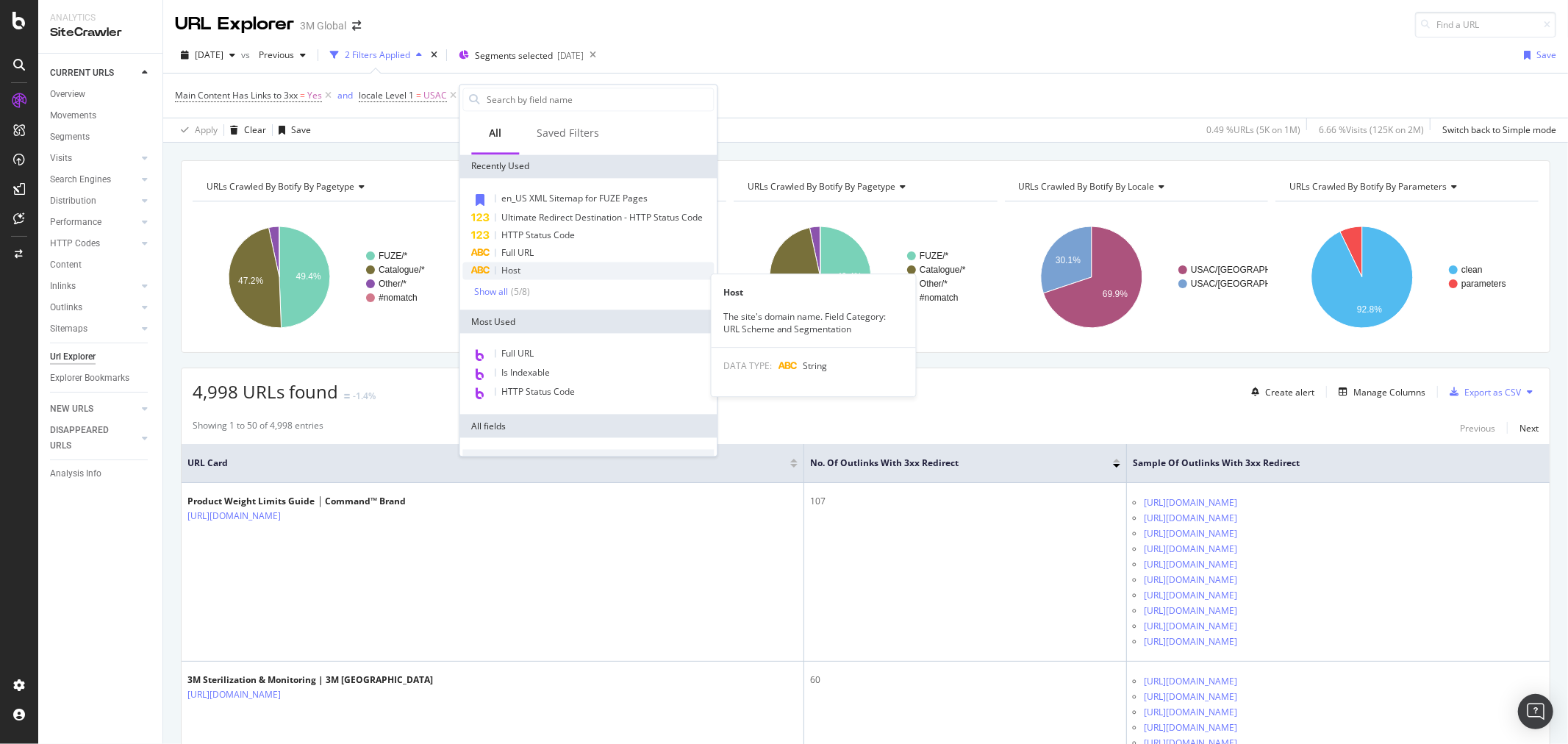
click at [525, 279] on div "Host" at bounding box center [588, 270] width 252 height 18
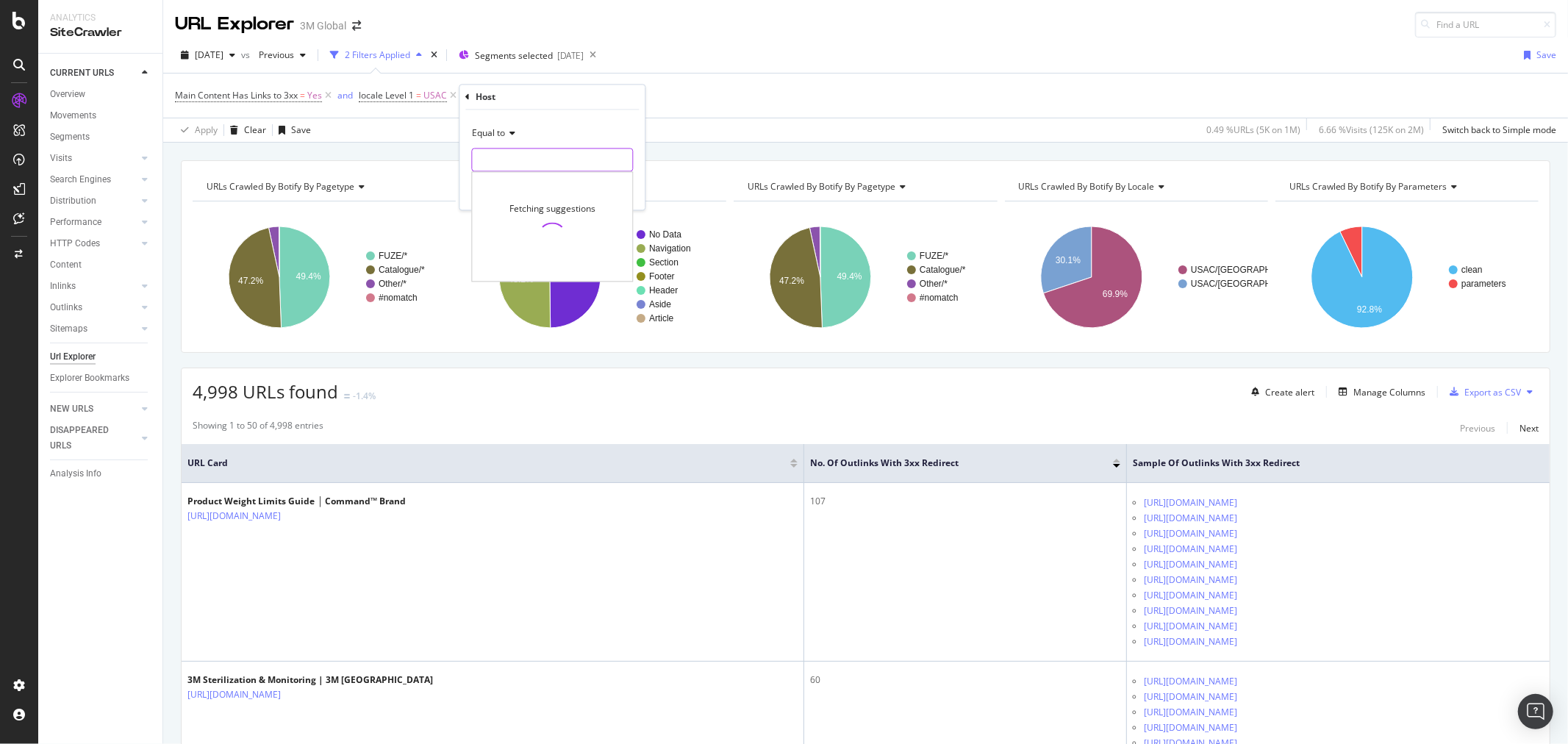
click at [537, 157] on input "text" at bounding box center [552, 160] width 160 height 24
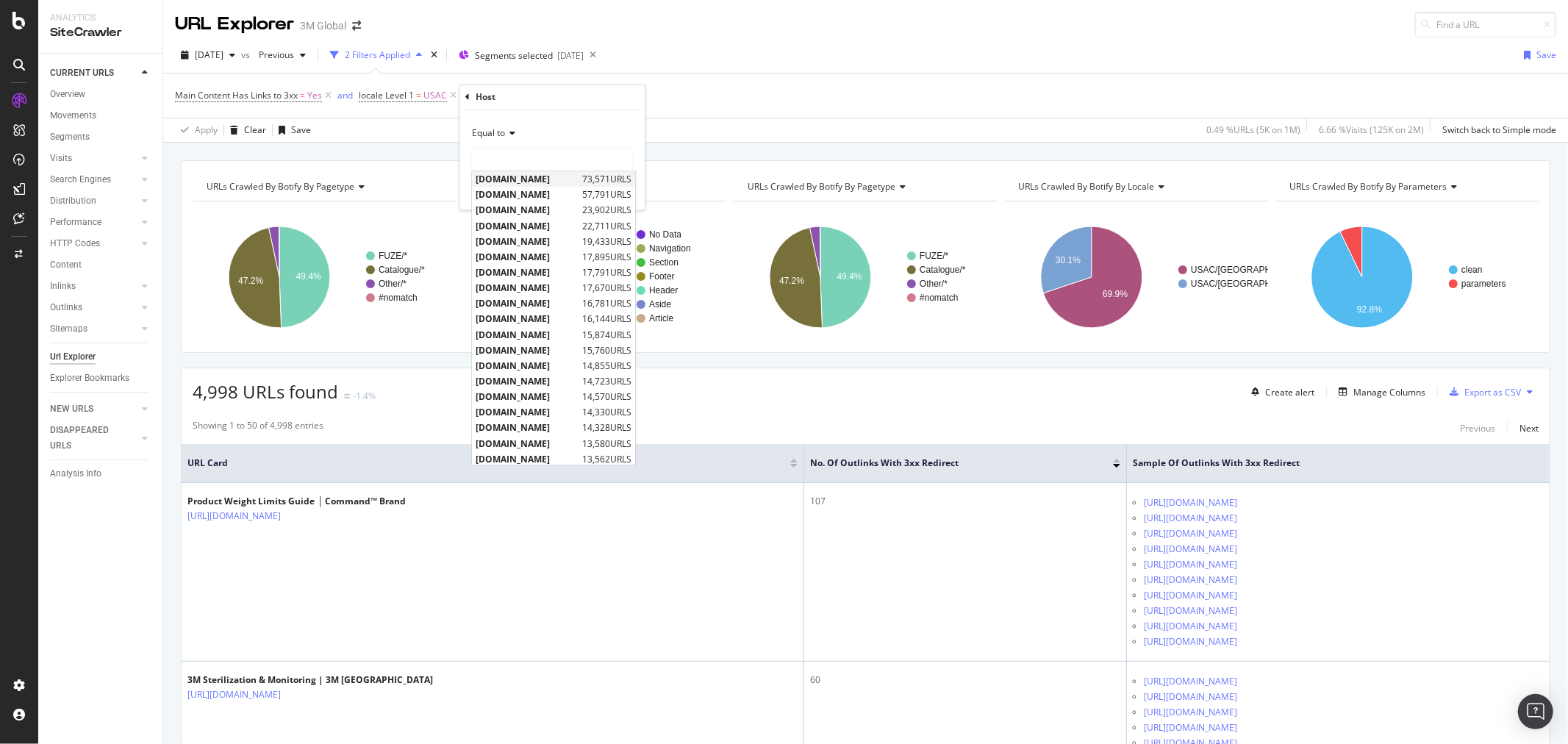
click at [538, 177] on span "[DOMAIN_NAME]" at bounding box center [527, 180] width 103 height 12
type input "[DOMAIN_NAME]"
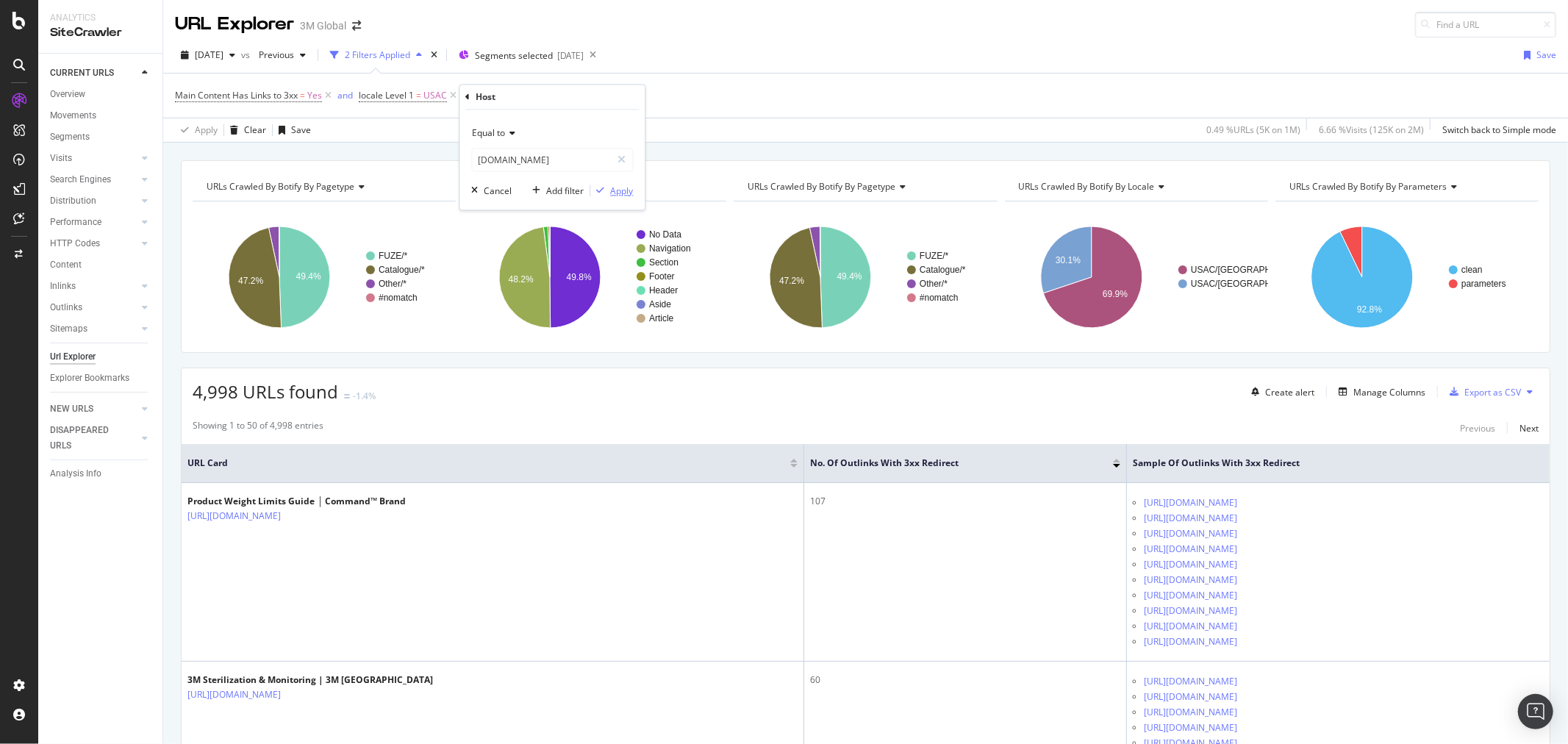
click at [627, 190] on div "Apply" at bounding box center [621, 191] width 23 height 12
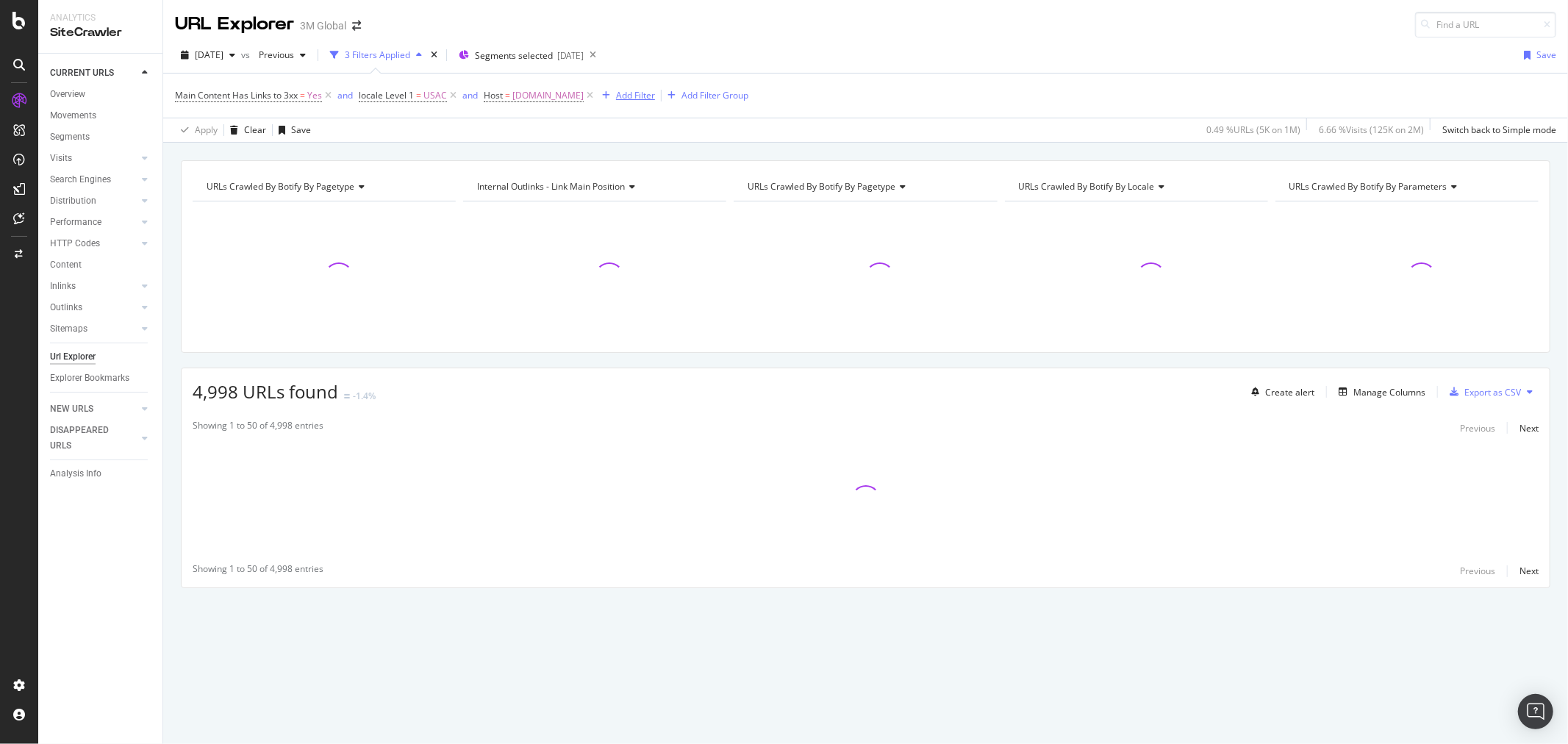
click at [628, 101] on div "Add Filter" at bounding box center [635, 95] width 39 height 12
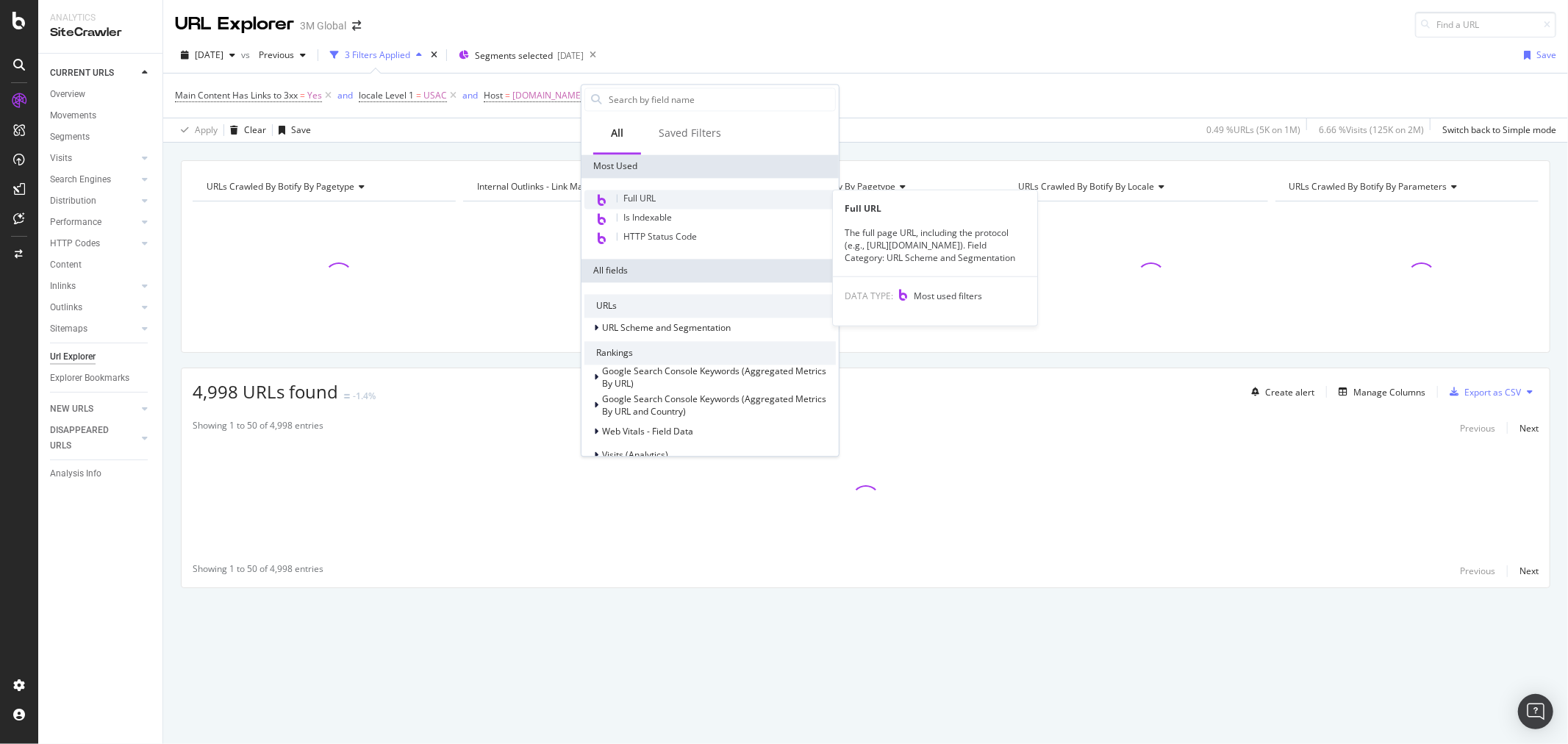
click at [649, 194] on span "Full URL" at bounding box center [640, 198] width 32 height 12
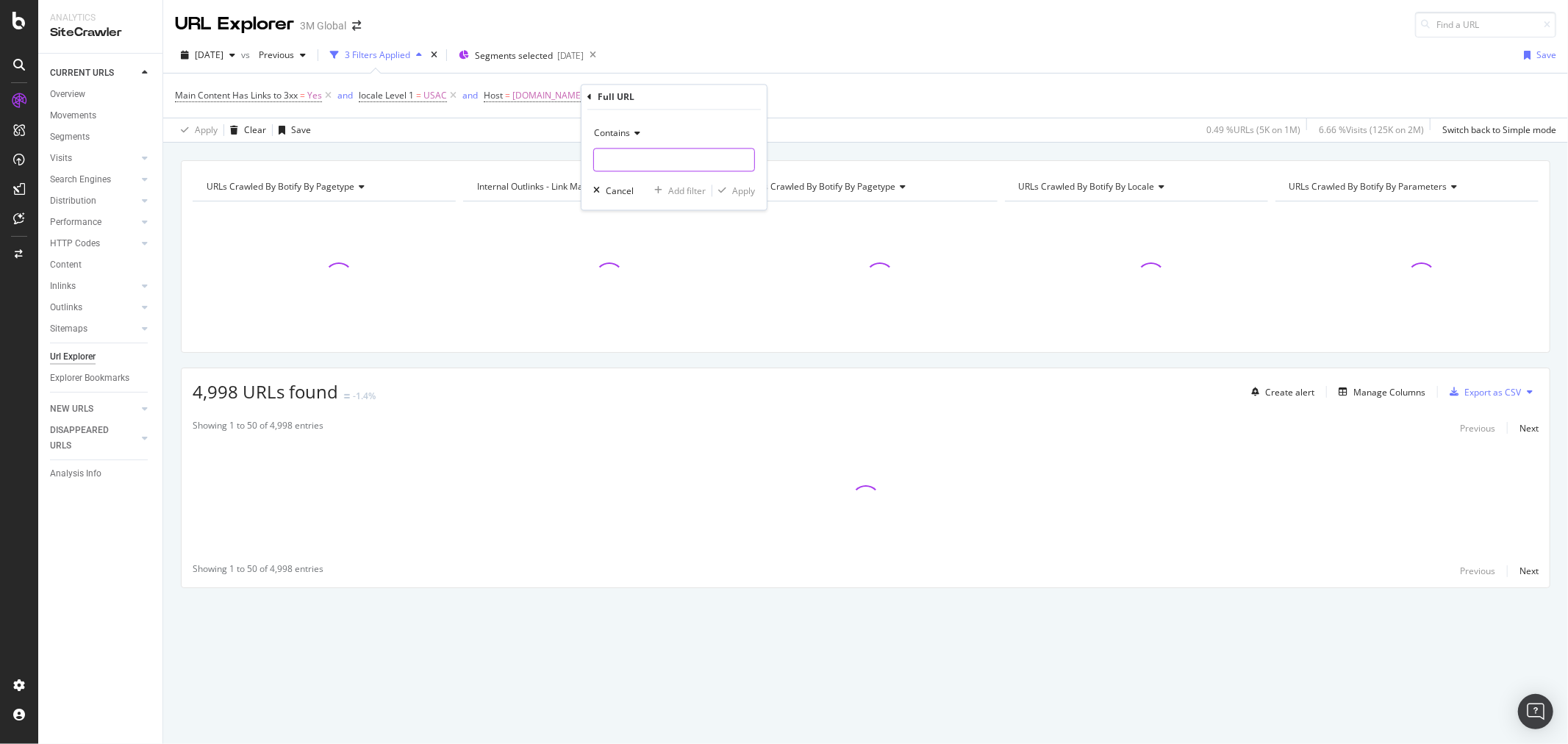
click at [659, 159] on input "text" at bounding box center [674, 160] width 160 height 24
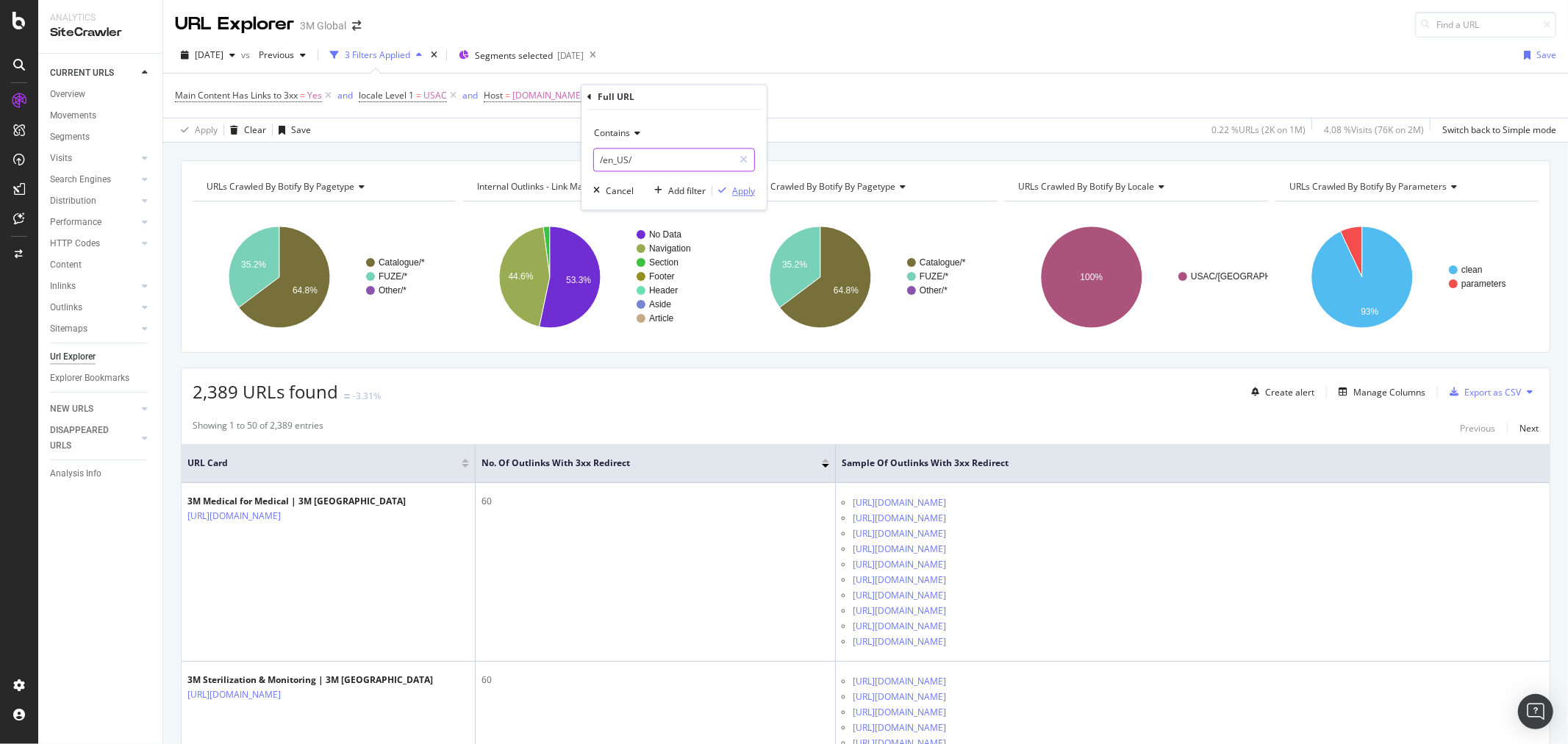
type input "/en_US/"
click at [737, 193] on div "Apply" at bounding box center [744, 191] width 23 height 12
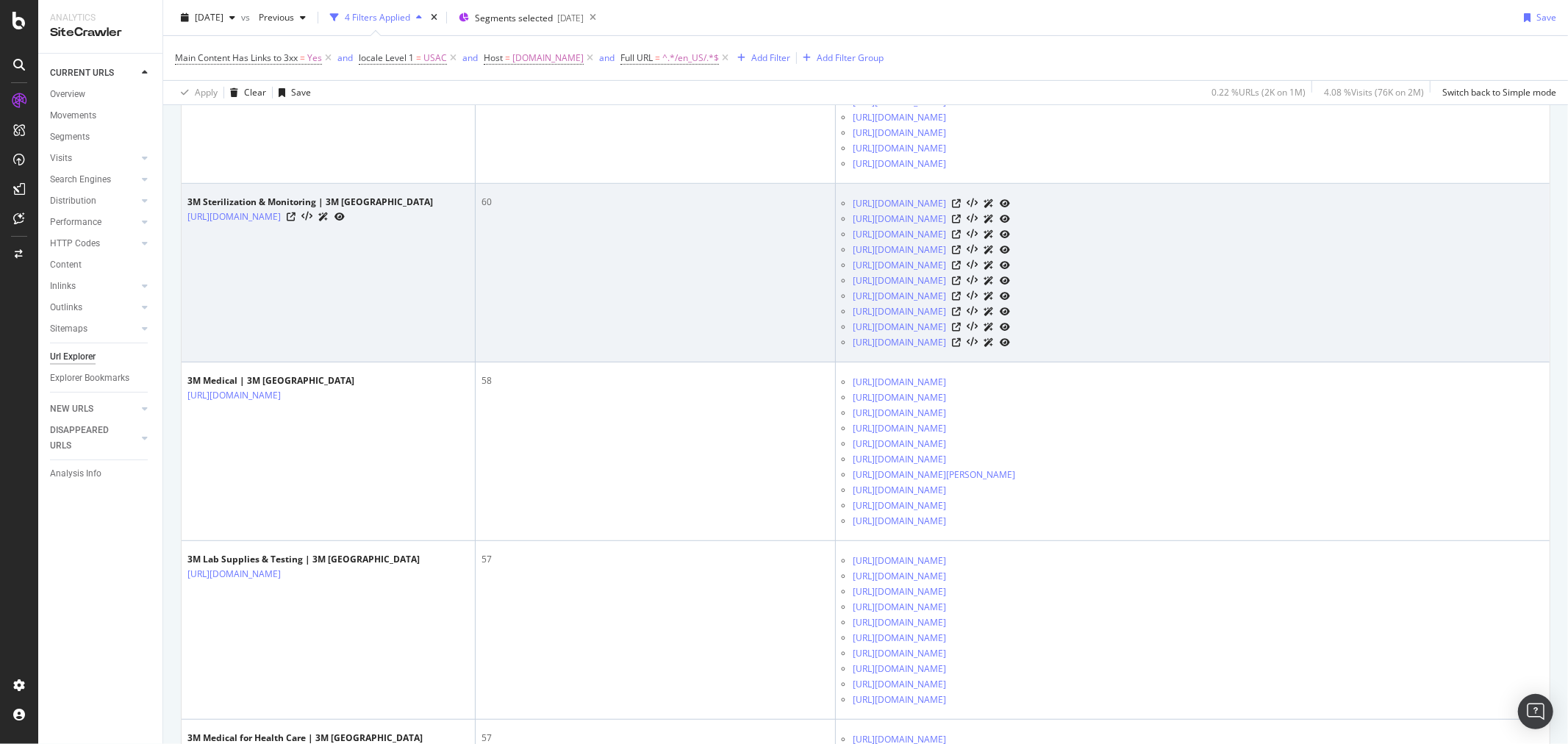
scroll to position [489, 0]
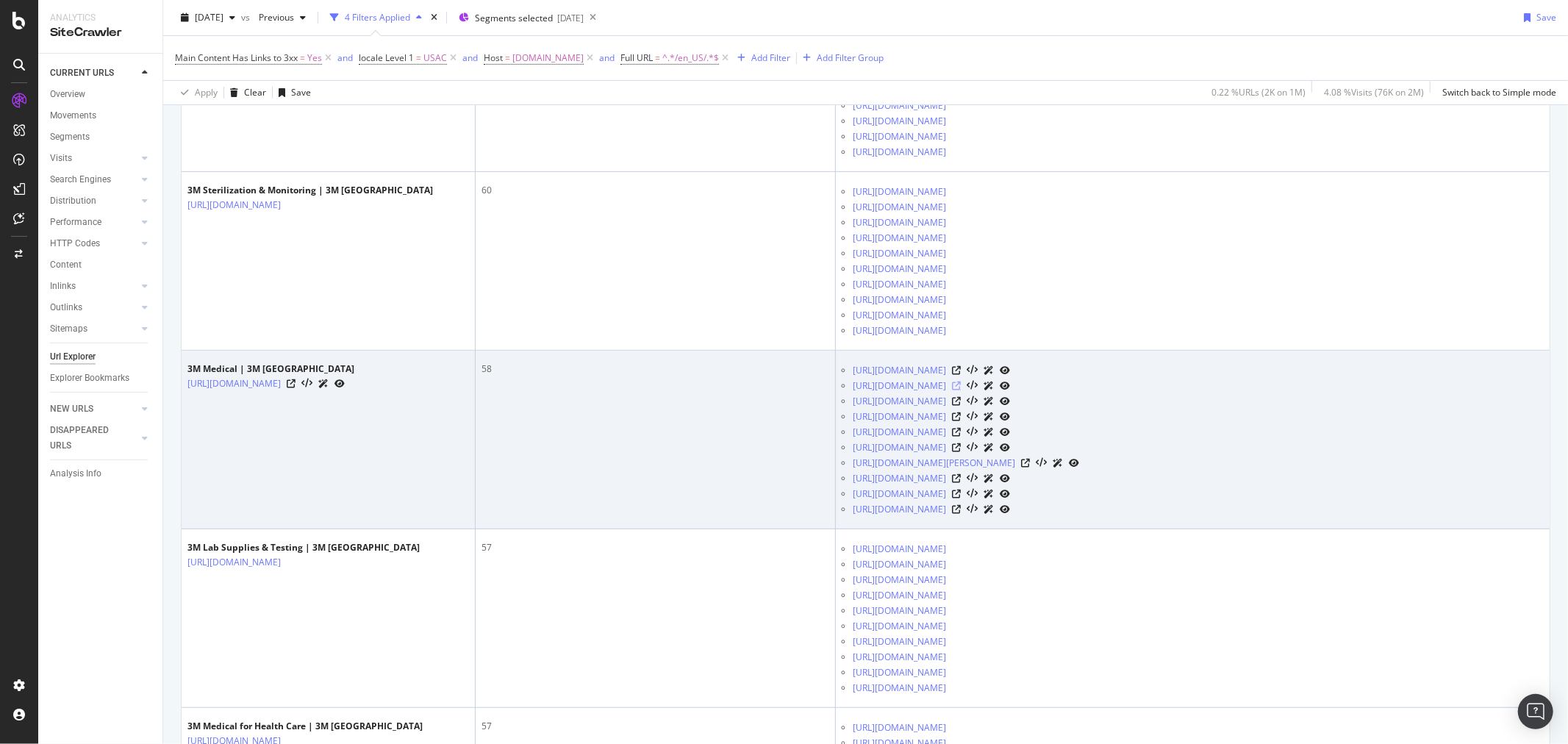
click at [960, 386] on icon at bounding box center [957, 386] width 9 height 9
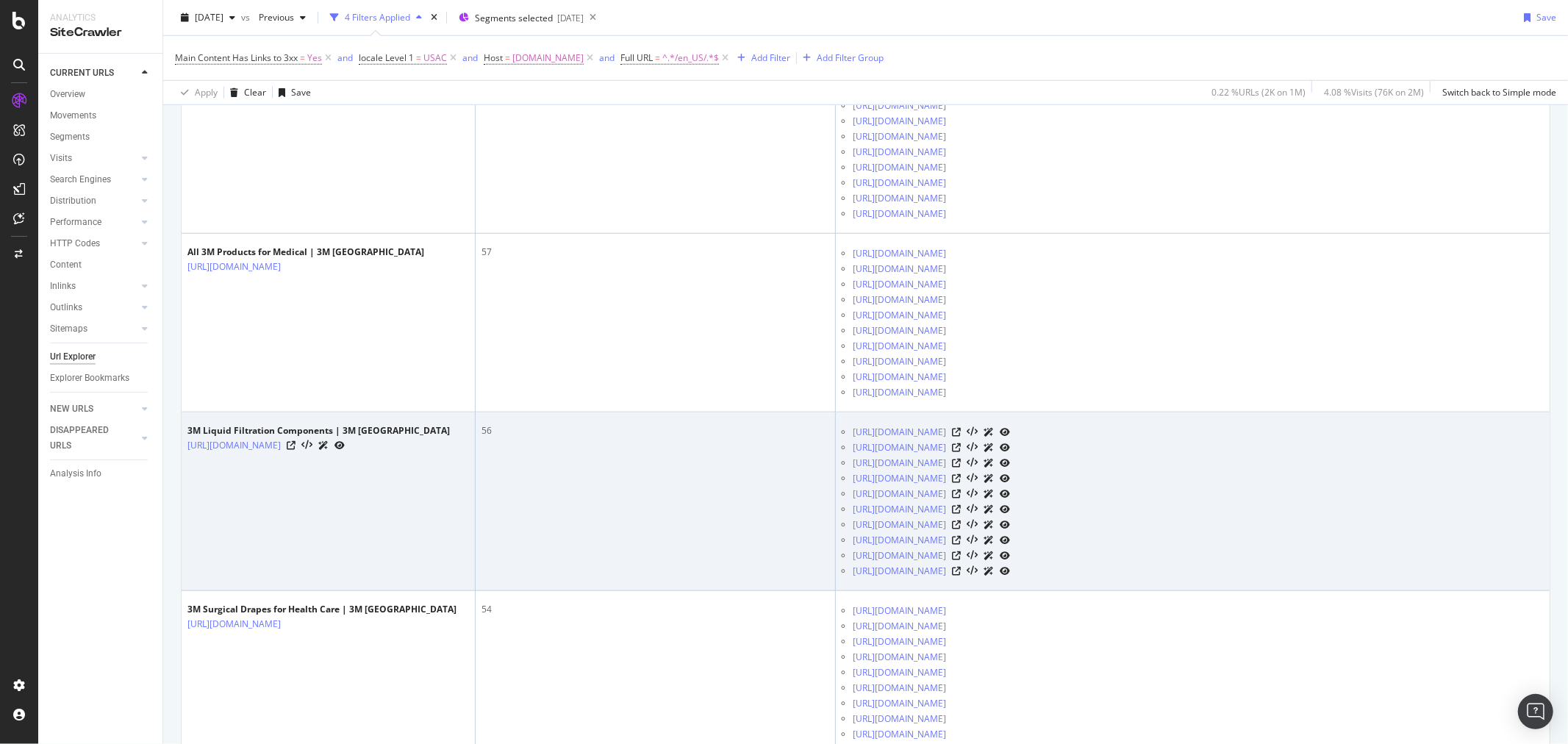
scroll to position [1143, 0]
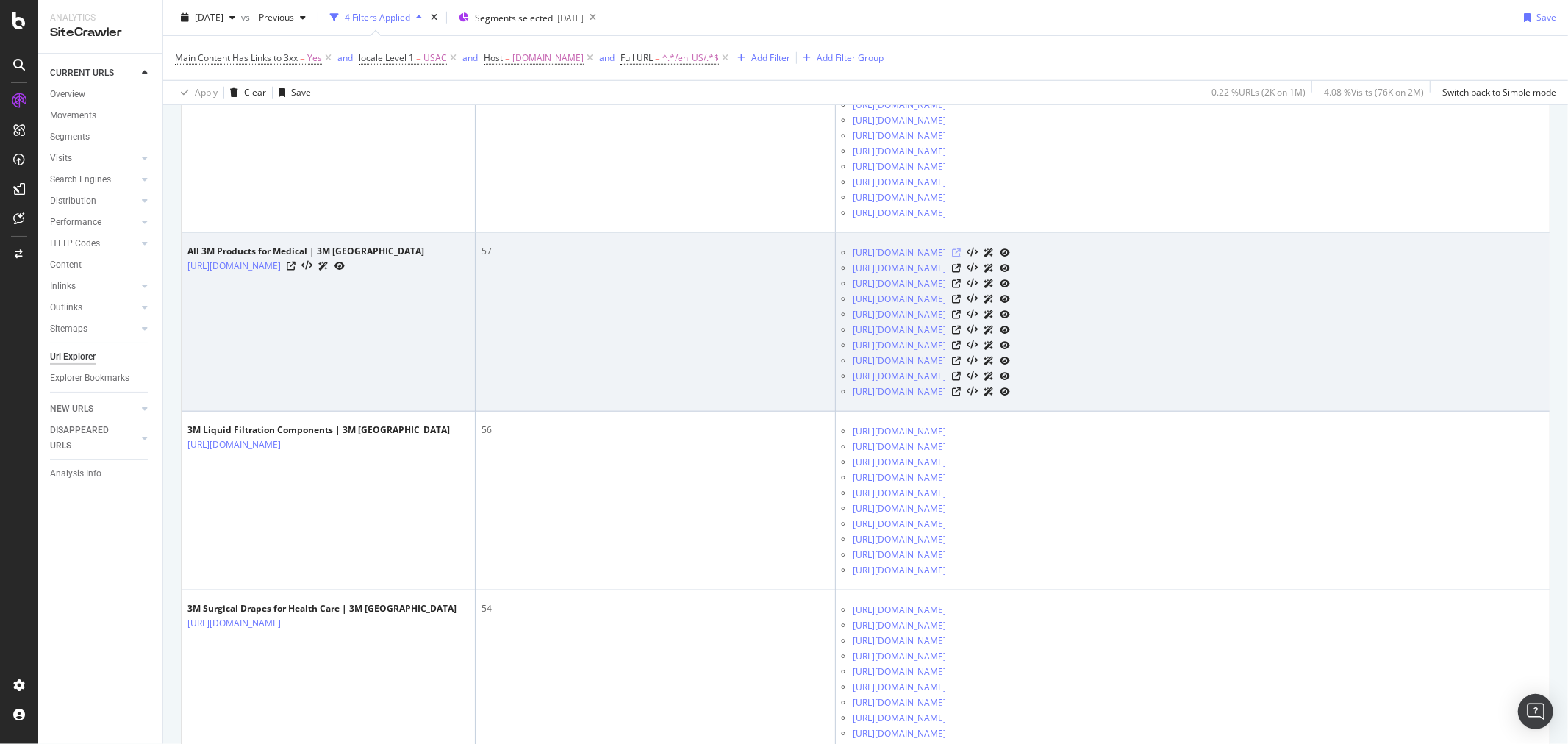
click at [960, 253] on icon at bounding box center [957, 253] width 9 height 9
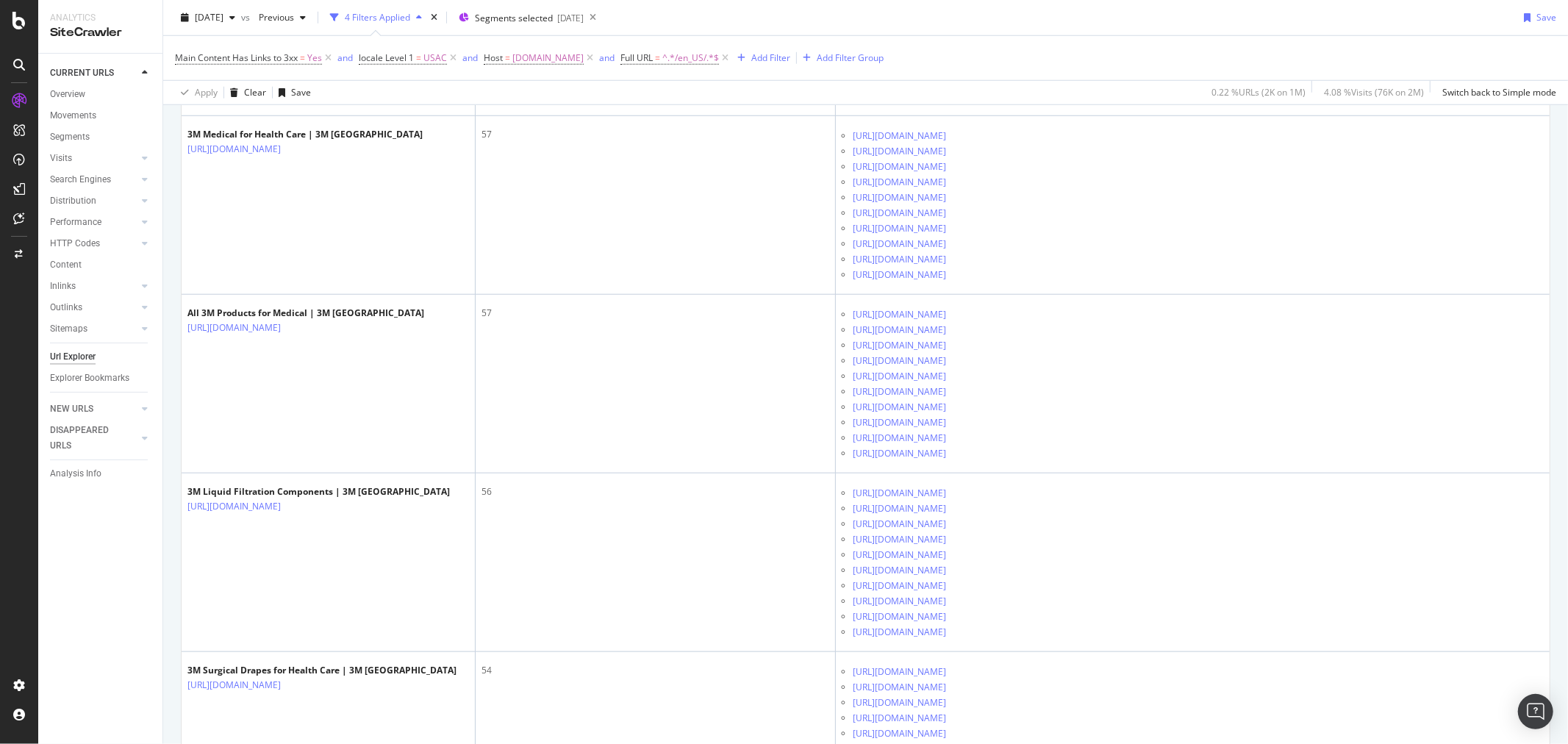
scroll to position [1388, 0]
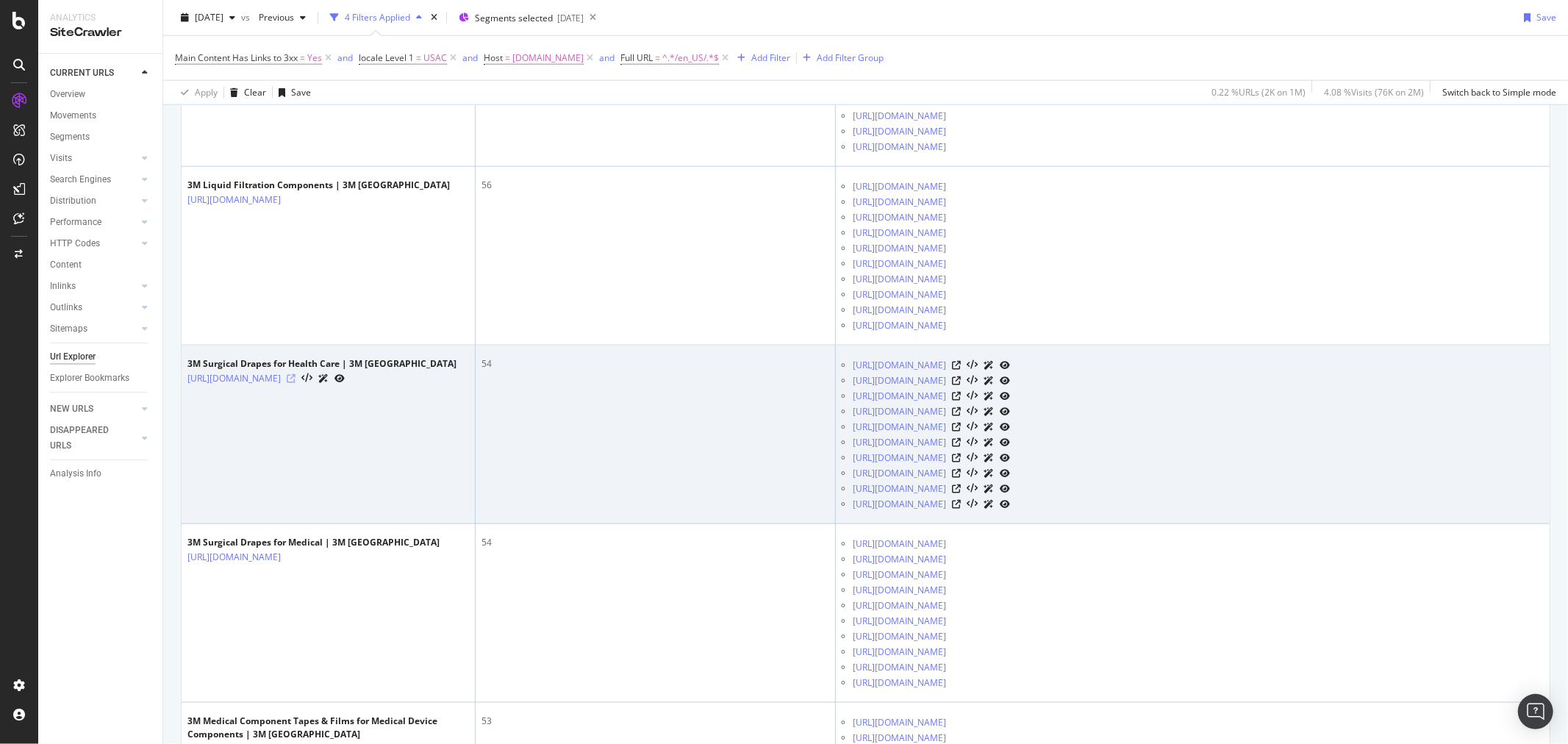
click at [296, 383] on icon at bounding box center [291, 379] width 9 height 9
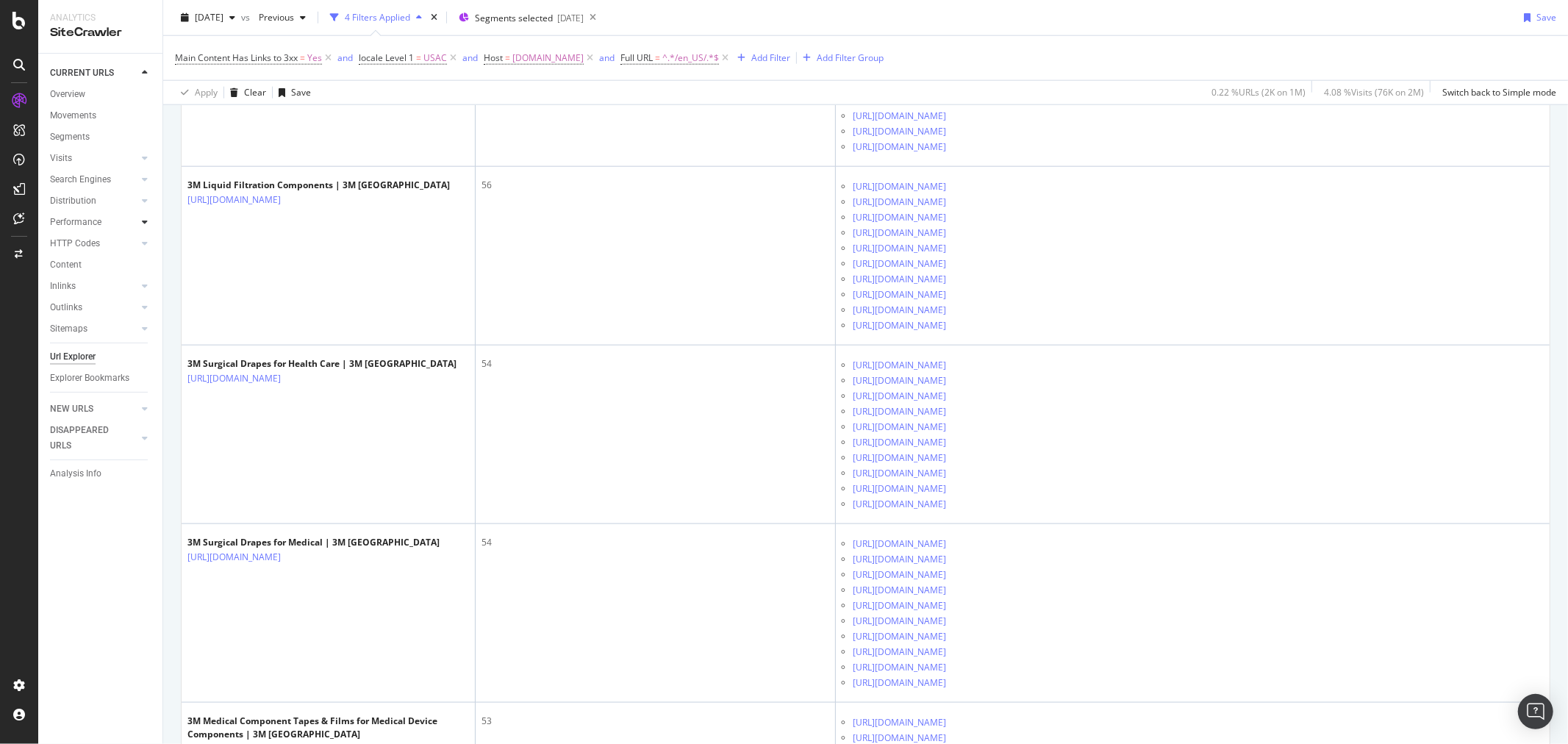
click at [147, 216] on div at bounding box center [144, 222] width 14 height 14
click at [84, 228] on div "CustomReports" at bounding box center [90, 226] width 72 height 14
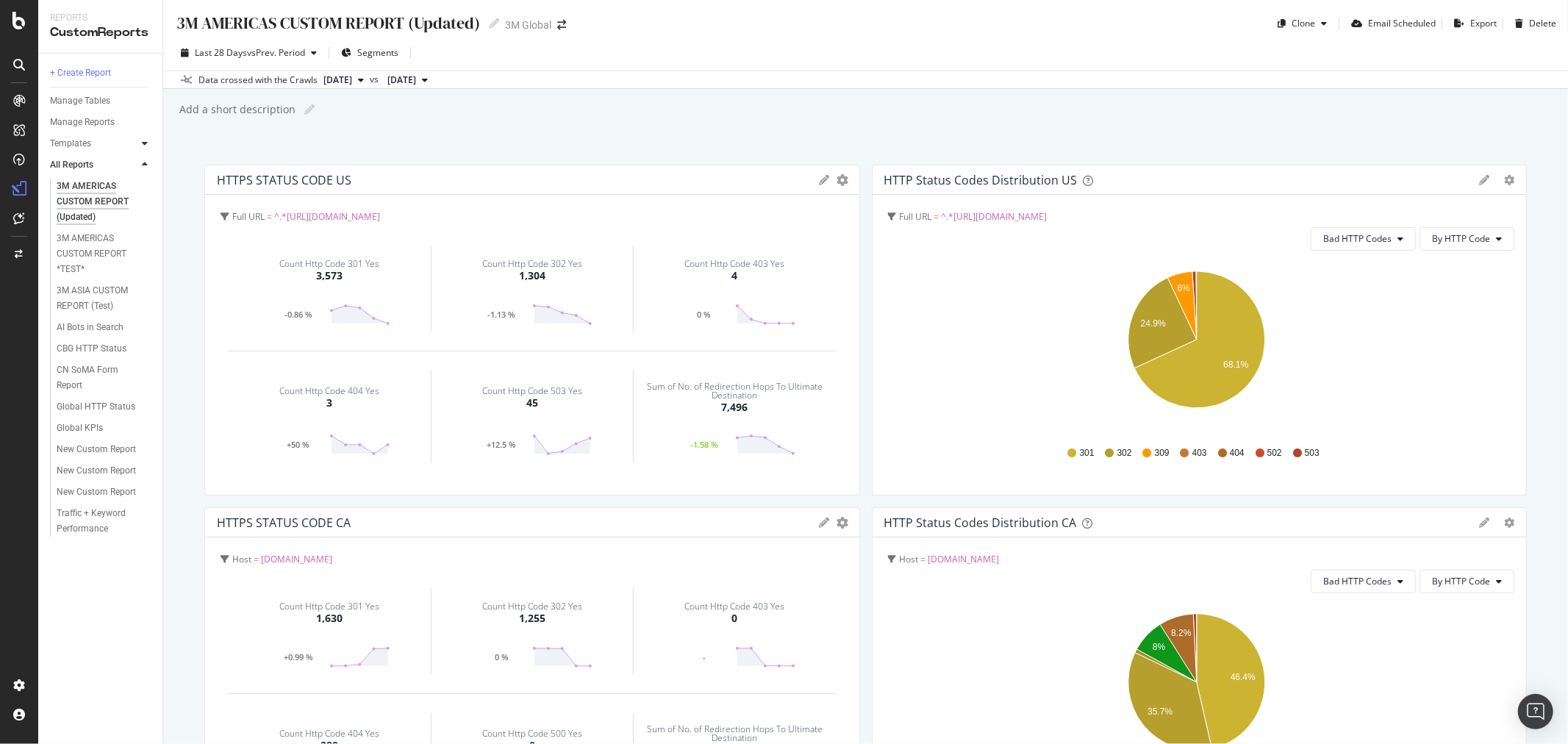
click at [143, 143] on icon at bounding box center [145, 143] width 6 height 9
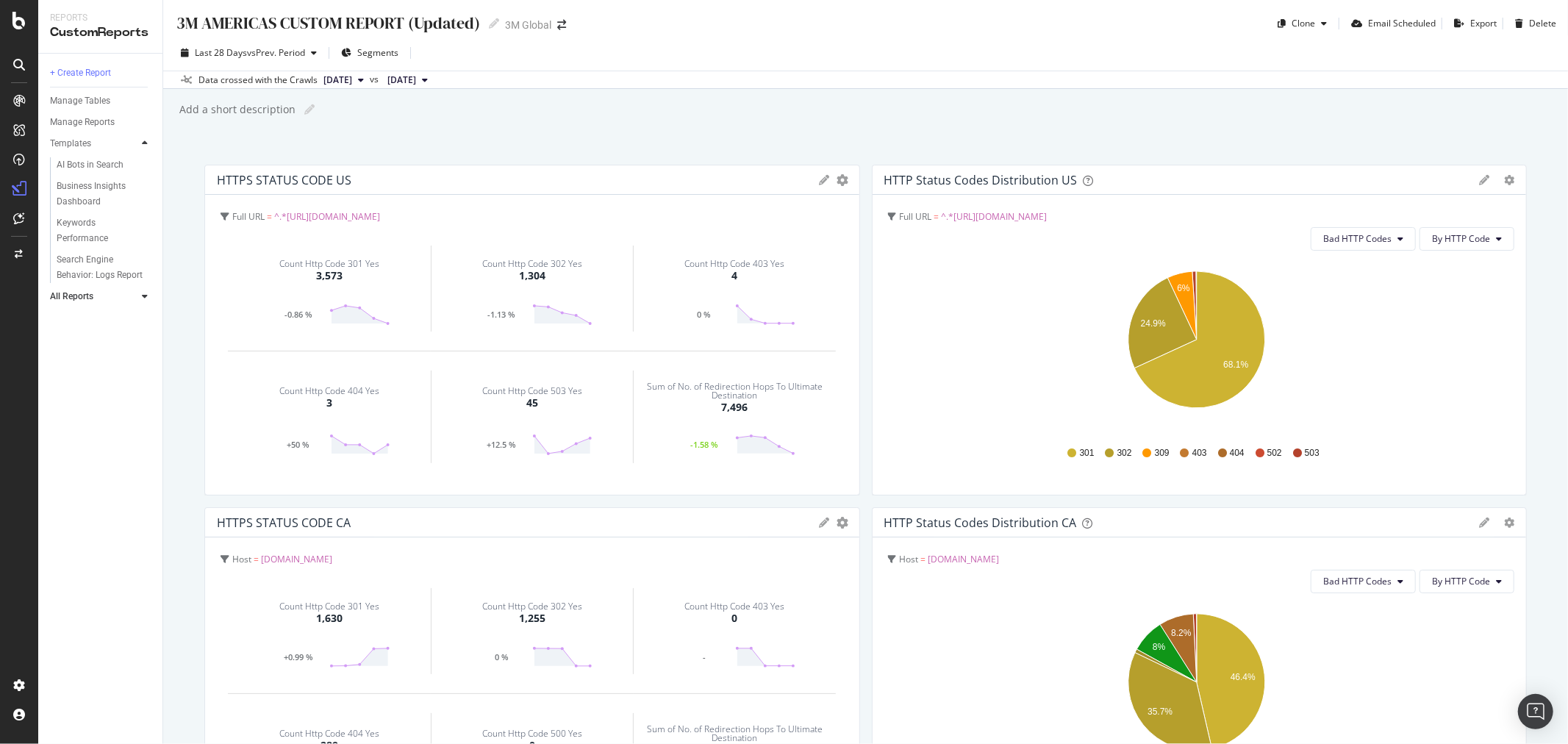
click at [143, 143] on icon at bounding box center [145, 143] width 6 height 9
click at [145, 166] on icon at bounding box center [145, 165] width 6 height 9
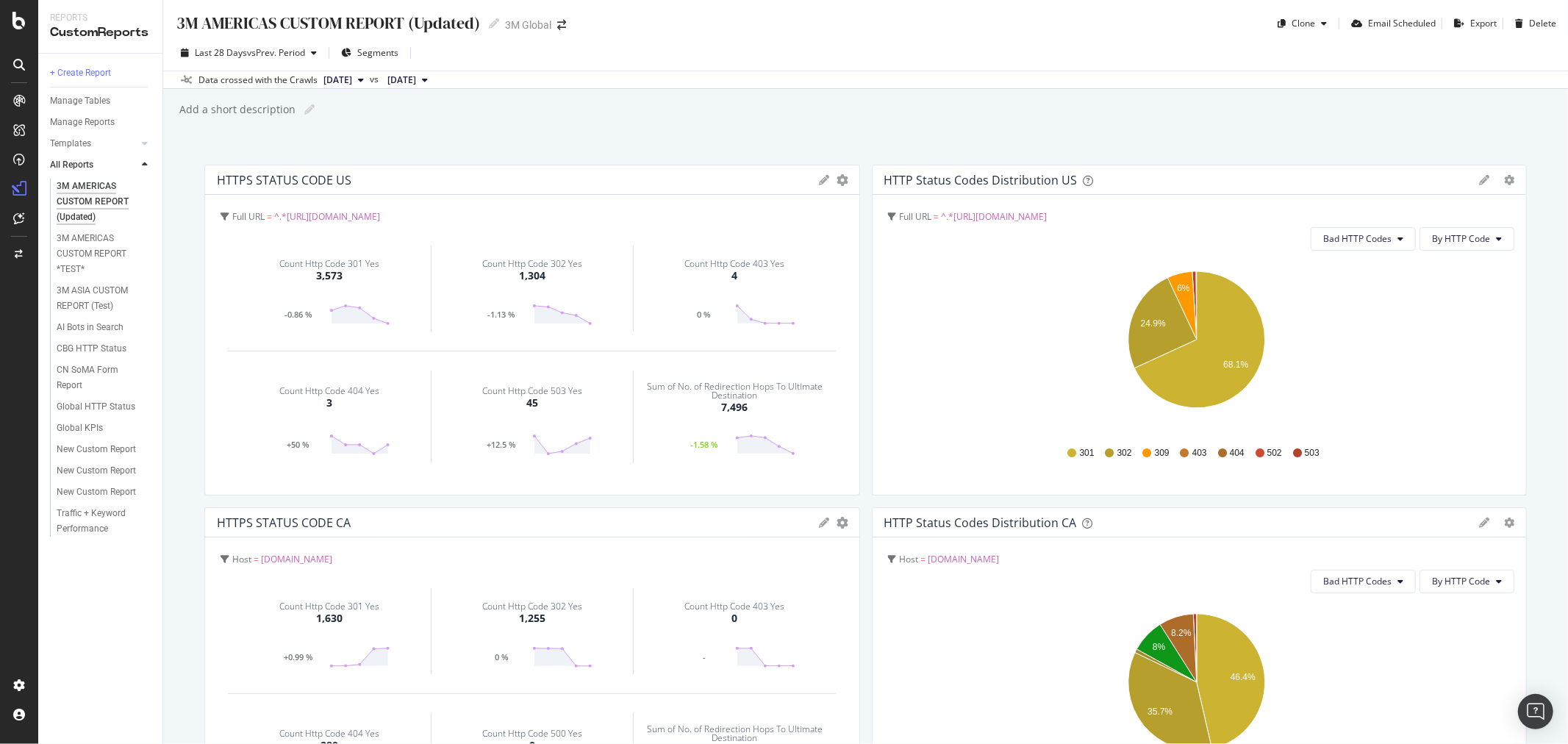
click at [91, 193] on div "3M AMERICAS CUSTOM REPORT (Updated)" at bounding box center [101, 201] width 88 height 46
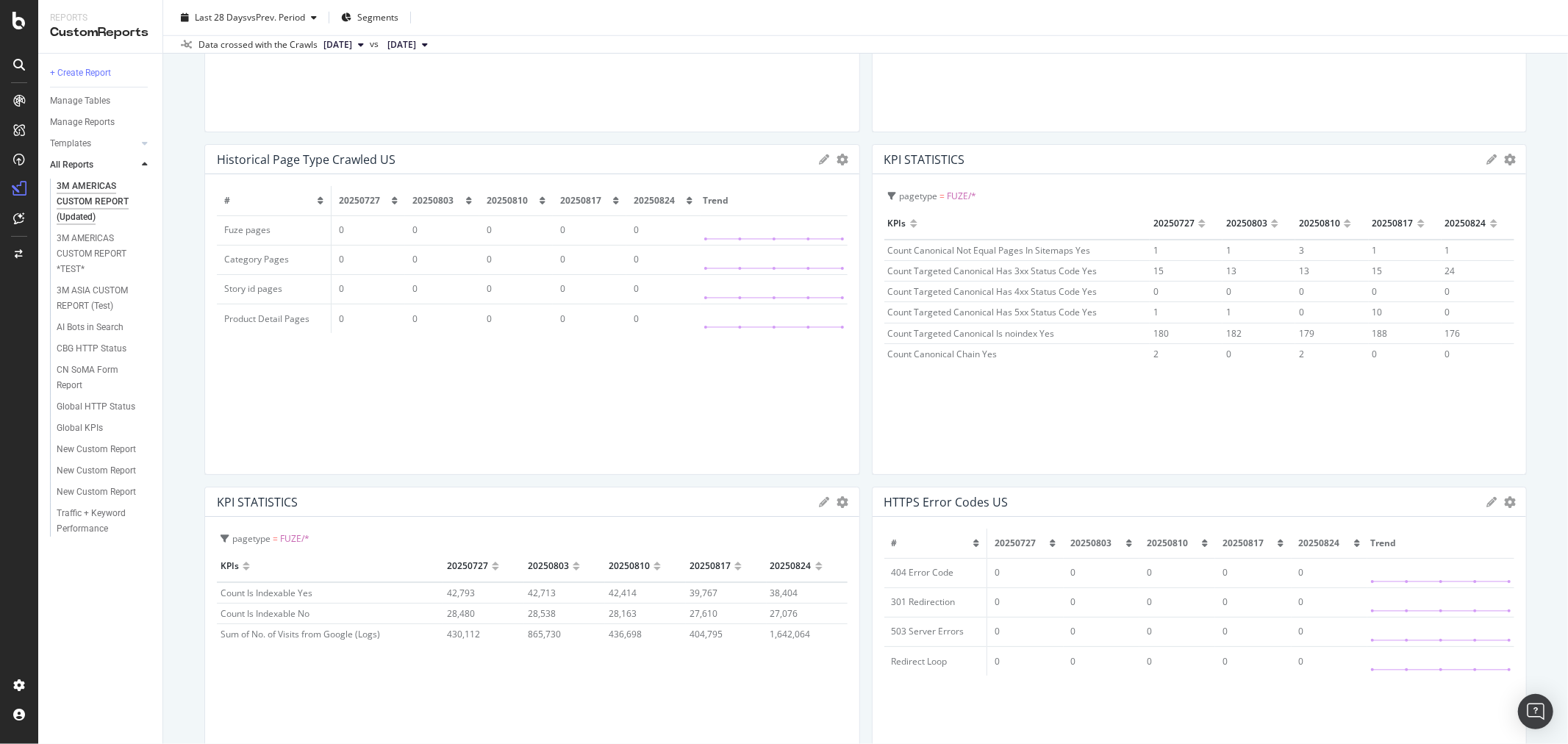
scroll to position [1062, 0]
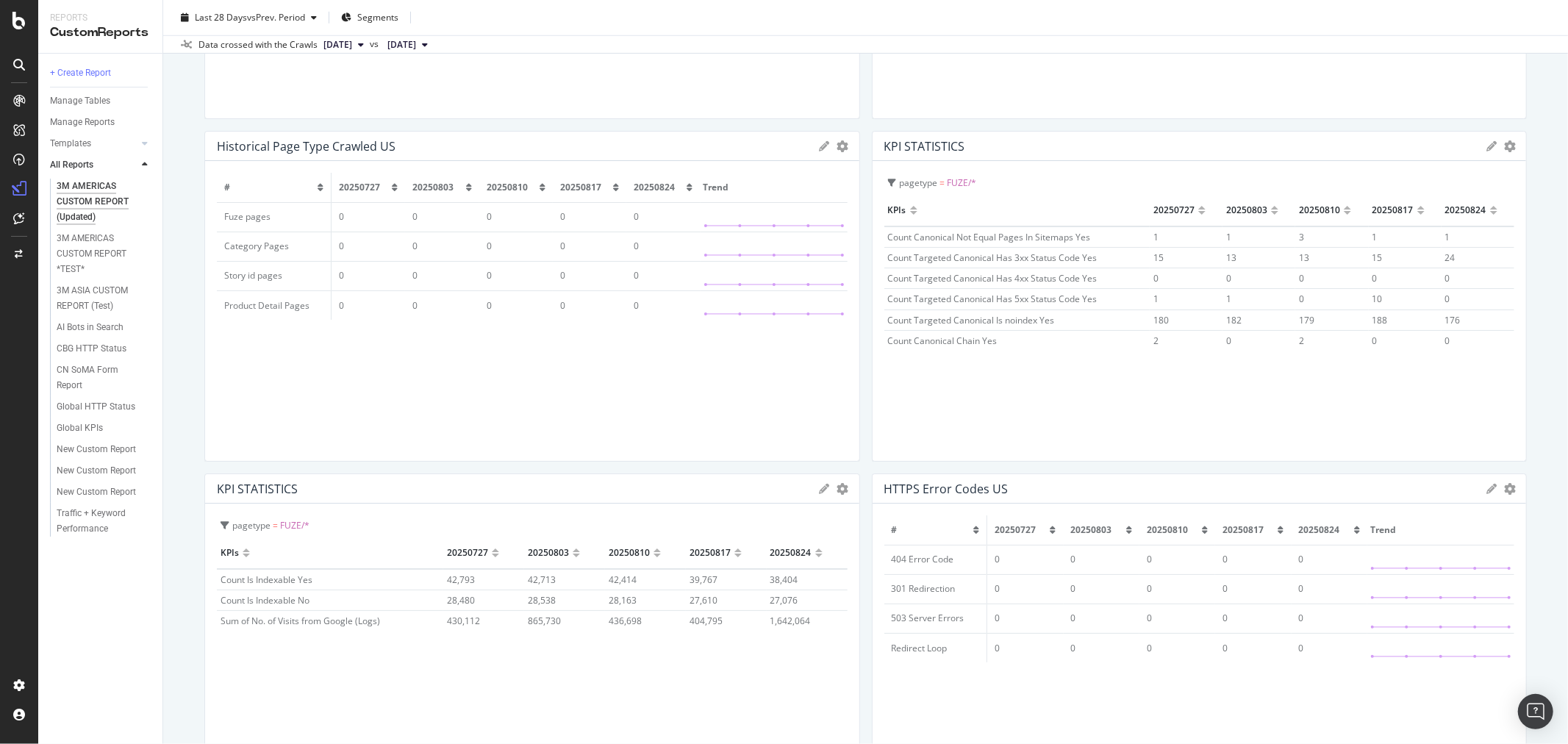
click at [819, 150] on icon at bounding box center [825, 146] width 11 height 11
click at [832, 388] on div "Save" at bounding box center [831, 395] width 26 height 17
click at [837, 147] on icon "gear" at bounding box center [842, 146] width 11 height 11
click at [760, 401] on div "# 20250727 20250803 20250810 20250817 20250824 Trend Fuze pages 0 0 0 0 0 Categ…" at bounding box center [531, 311] width 630 height 277
click at [92, 97] on div "Manage Tables" at bounding box center [80, 101] width 60 height 15
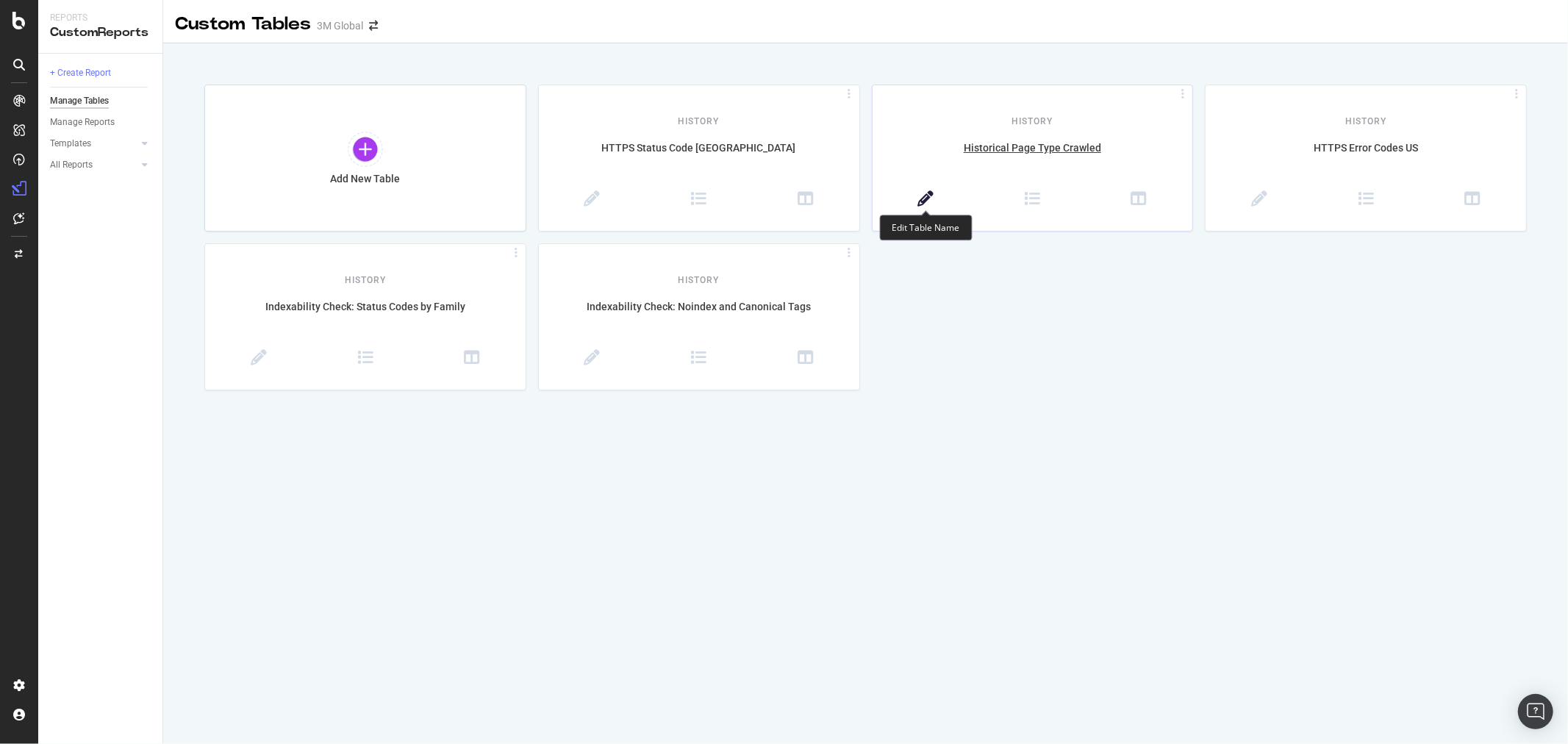
click at [932, 196] on icon at bounding box center [925, 199] width 16 height 16
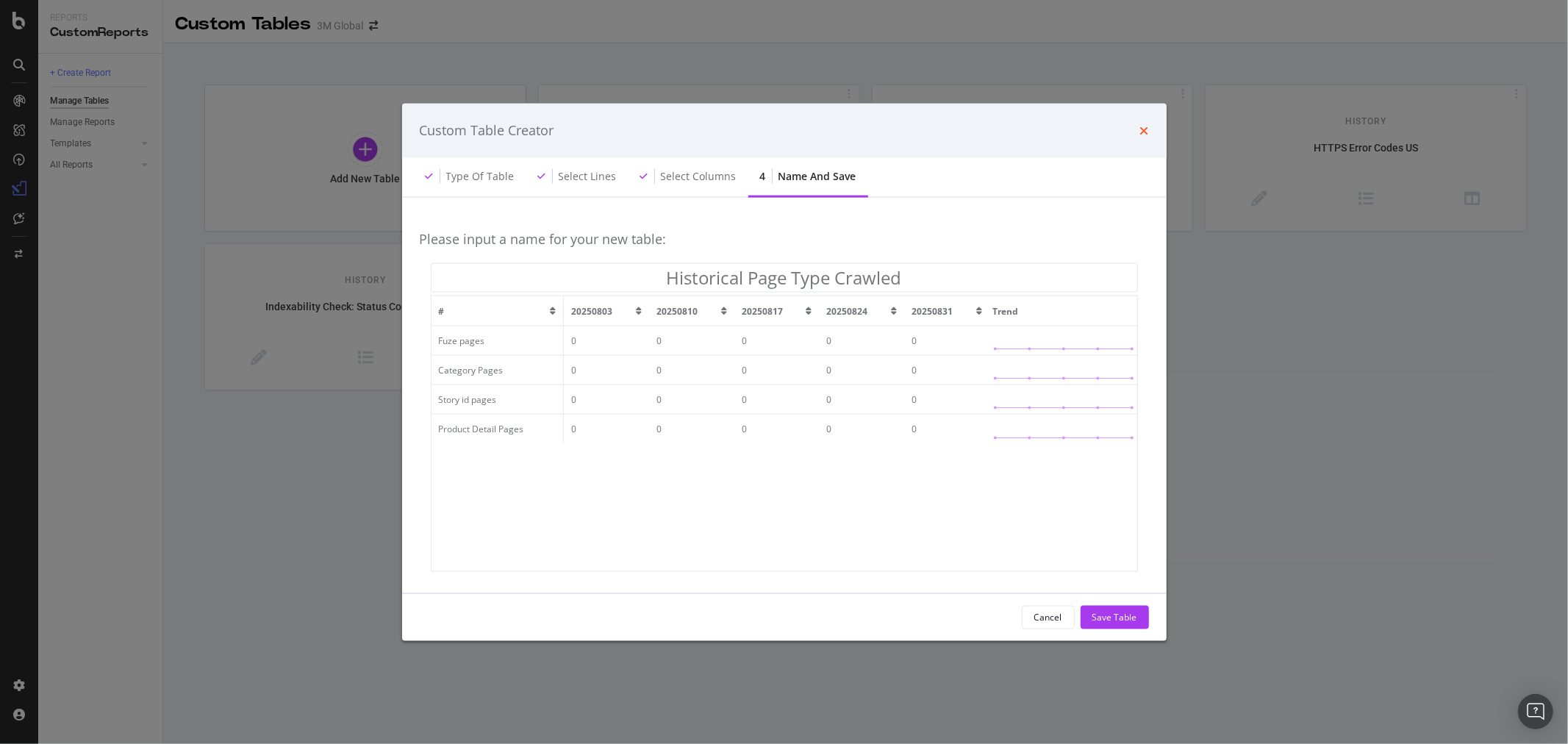
click at [1148, 136] on icon "times" at bounding box center [1145, 130] width 9 height 11
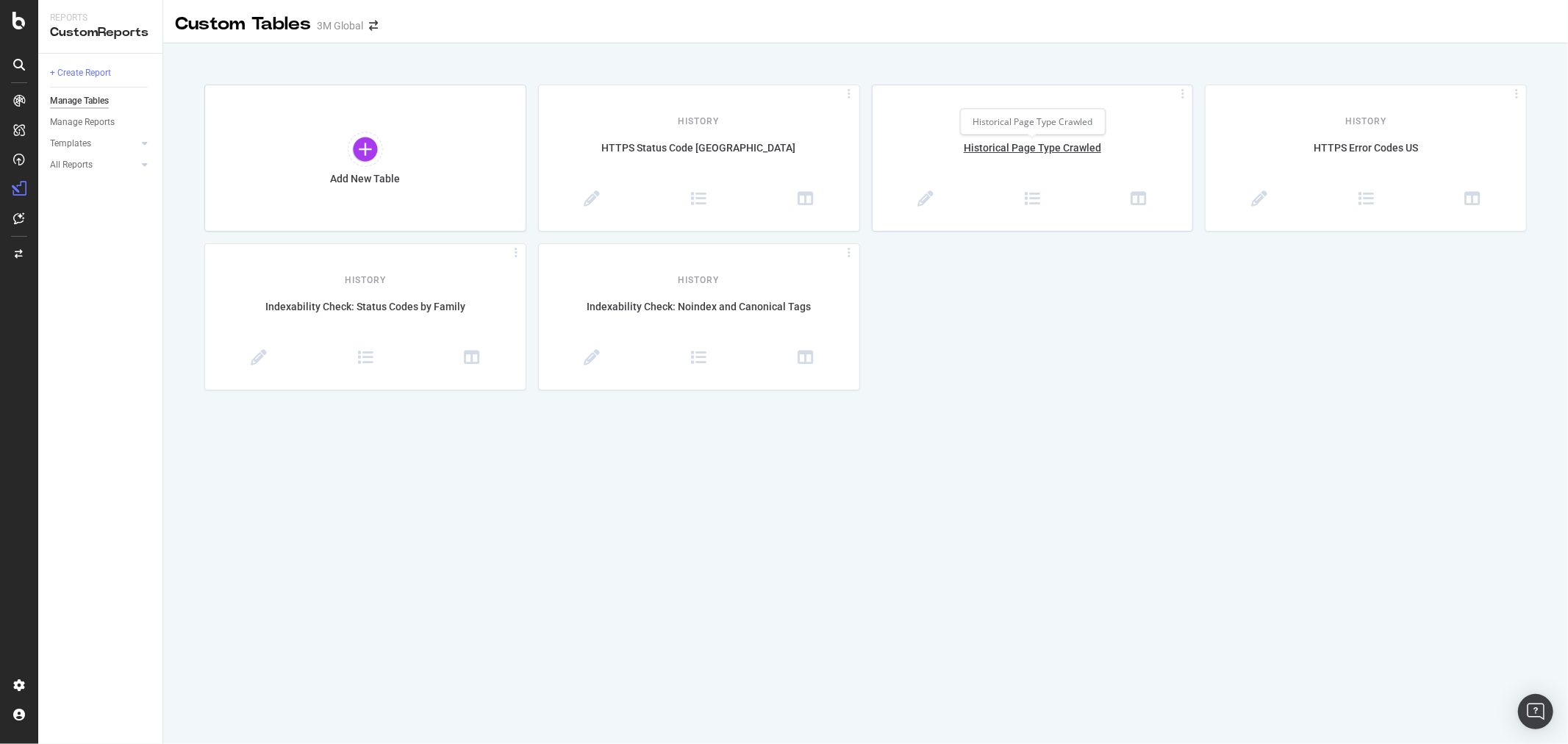
click at [1062, 148] on div "Historical Page Type Crawled" at bounding box center [1033, 156] width 320 height 31
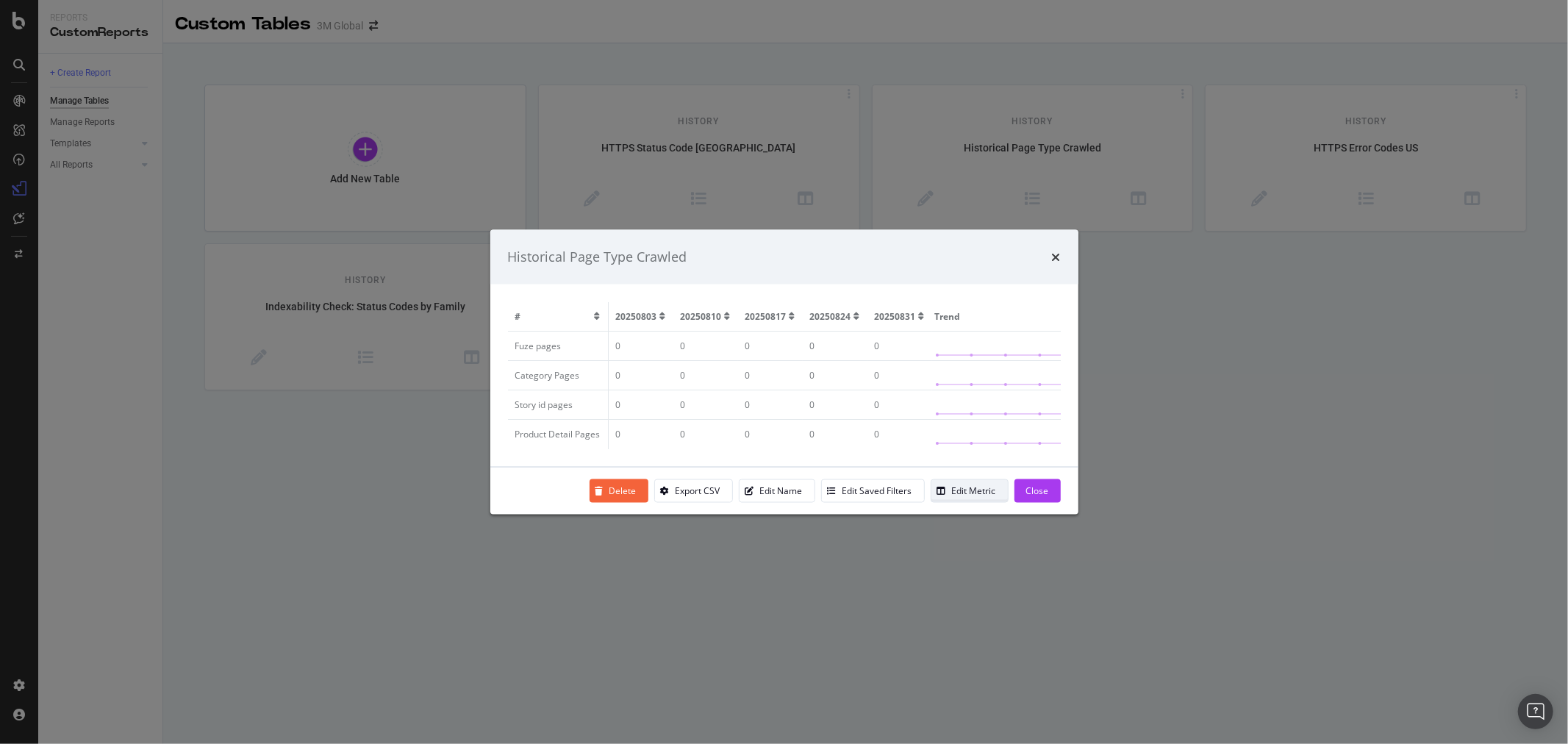
click at [973, 495] on div "Edit Metric" at bounding box center [974, 491] width 44 height 12
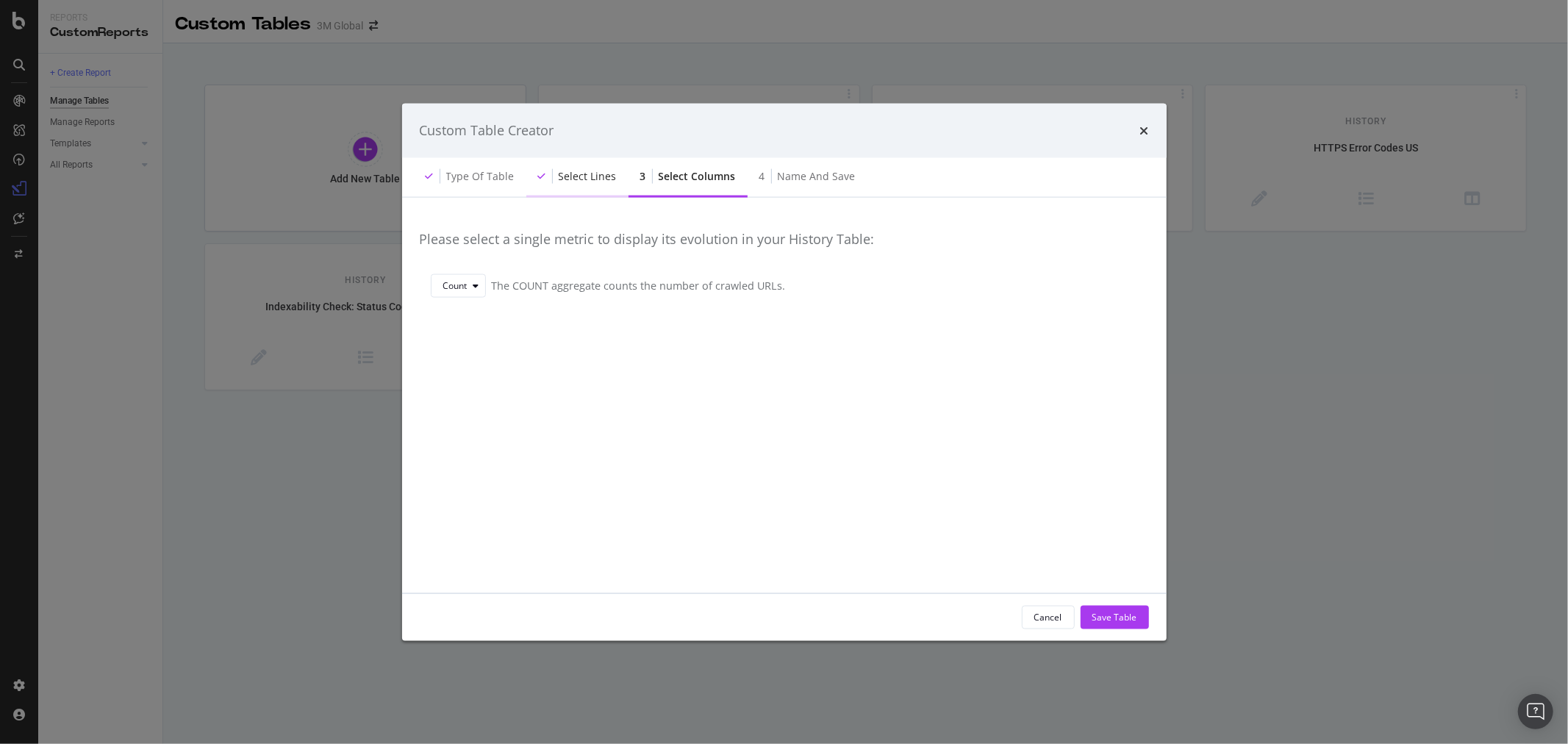
click at [583, 175] on div "Select lines" at bounding box center [588, 175] width 58 height 14
click at [1130, 611] on div "Save Table" at bounding box center [1114, 617] width 45 height 12
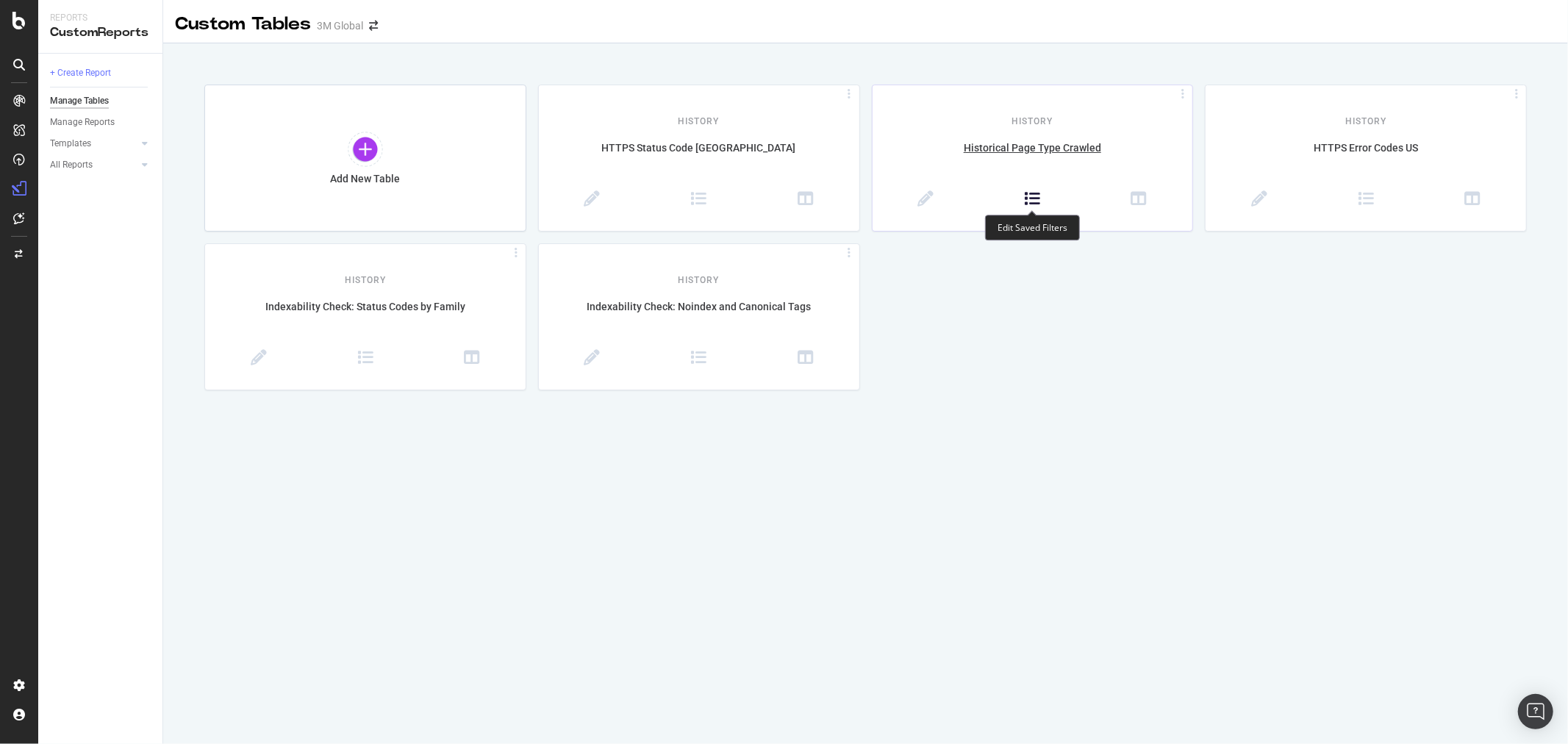
click at [1033, 196] on icon at bounding box center [1031, 199] width 16 height 16
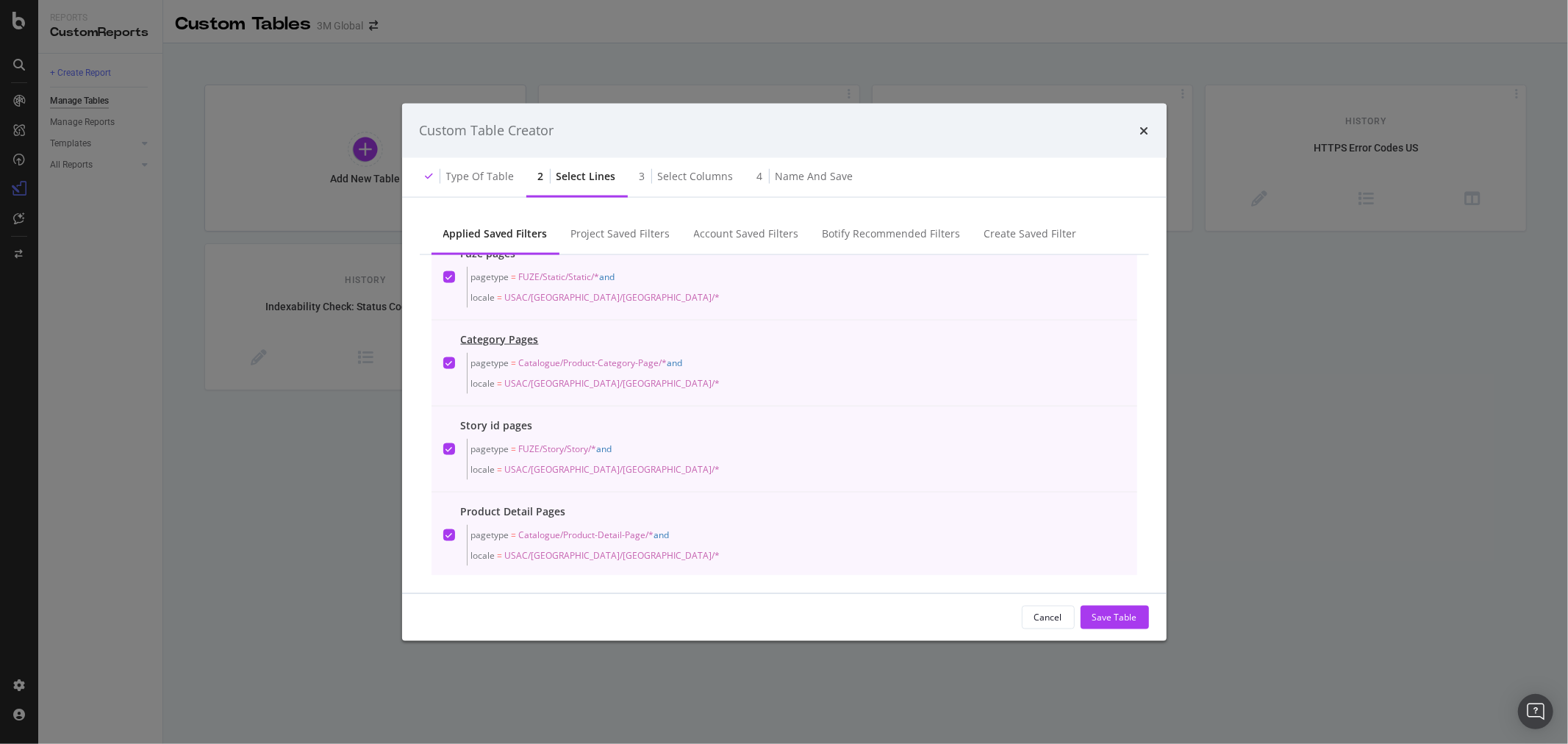
scroll to position [46, 0]
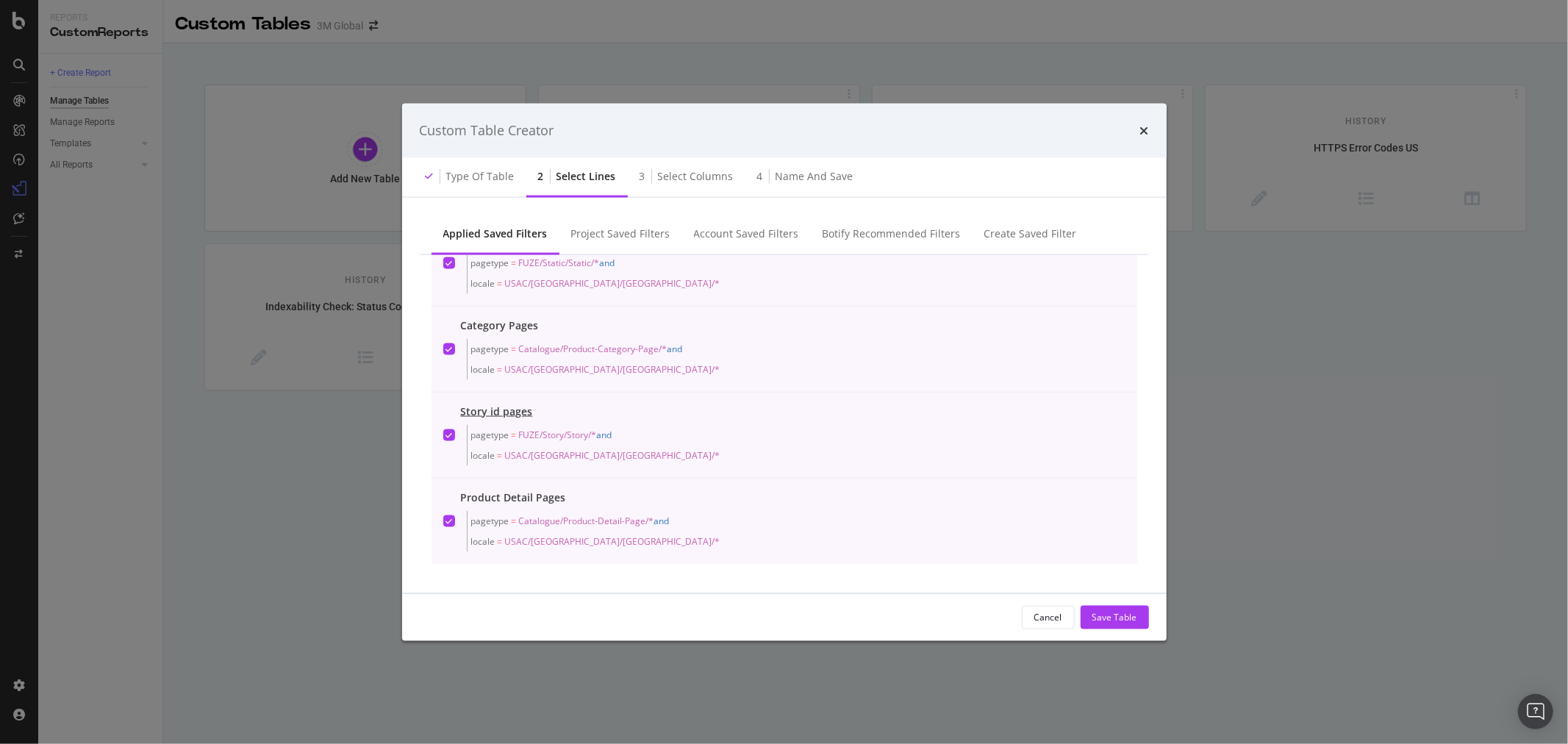
click at [450, 434] on icon "modal" at bounding box center [448, 435] width 7 height 8
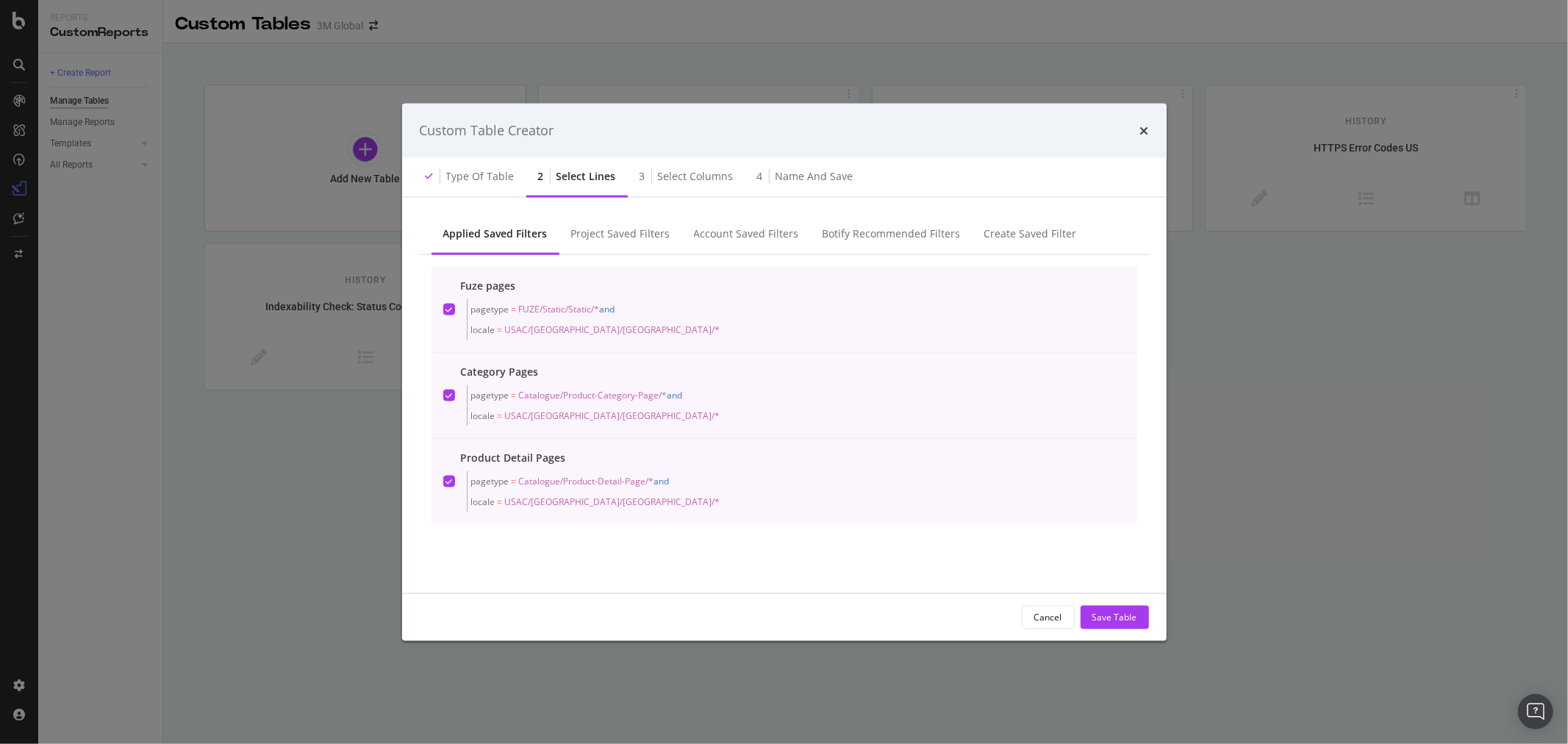
scroll to position [0, 0]
click at [1053, 614] on div "Cancel" at bounding box center [1048, 617] width 28 height 12
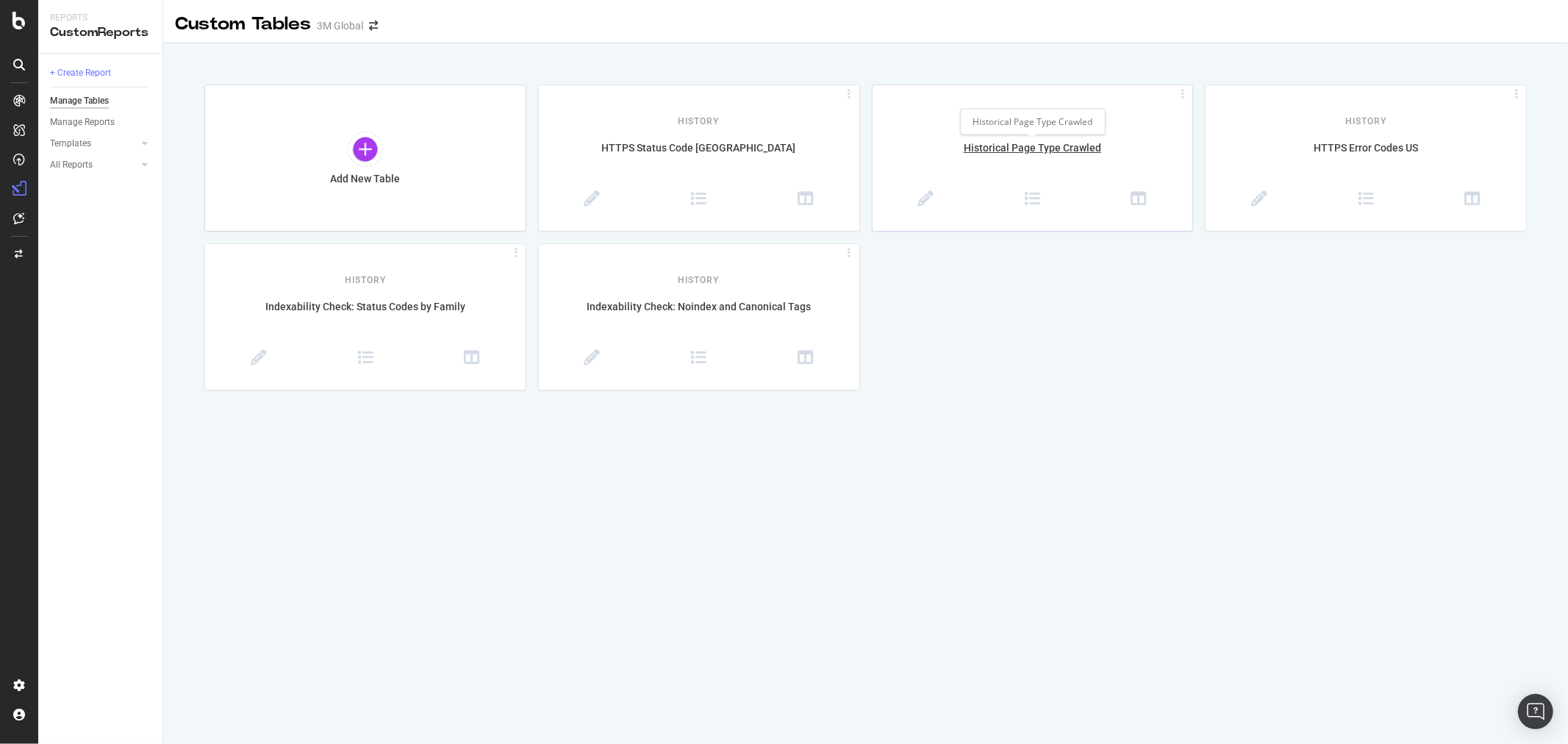
click at [1049, 150] on div "Historical Page Type Crawled" at bounding box center [1033, 156] width 320 height 31
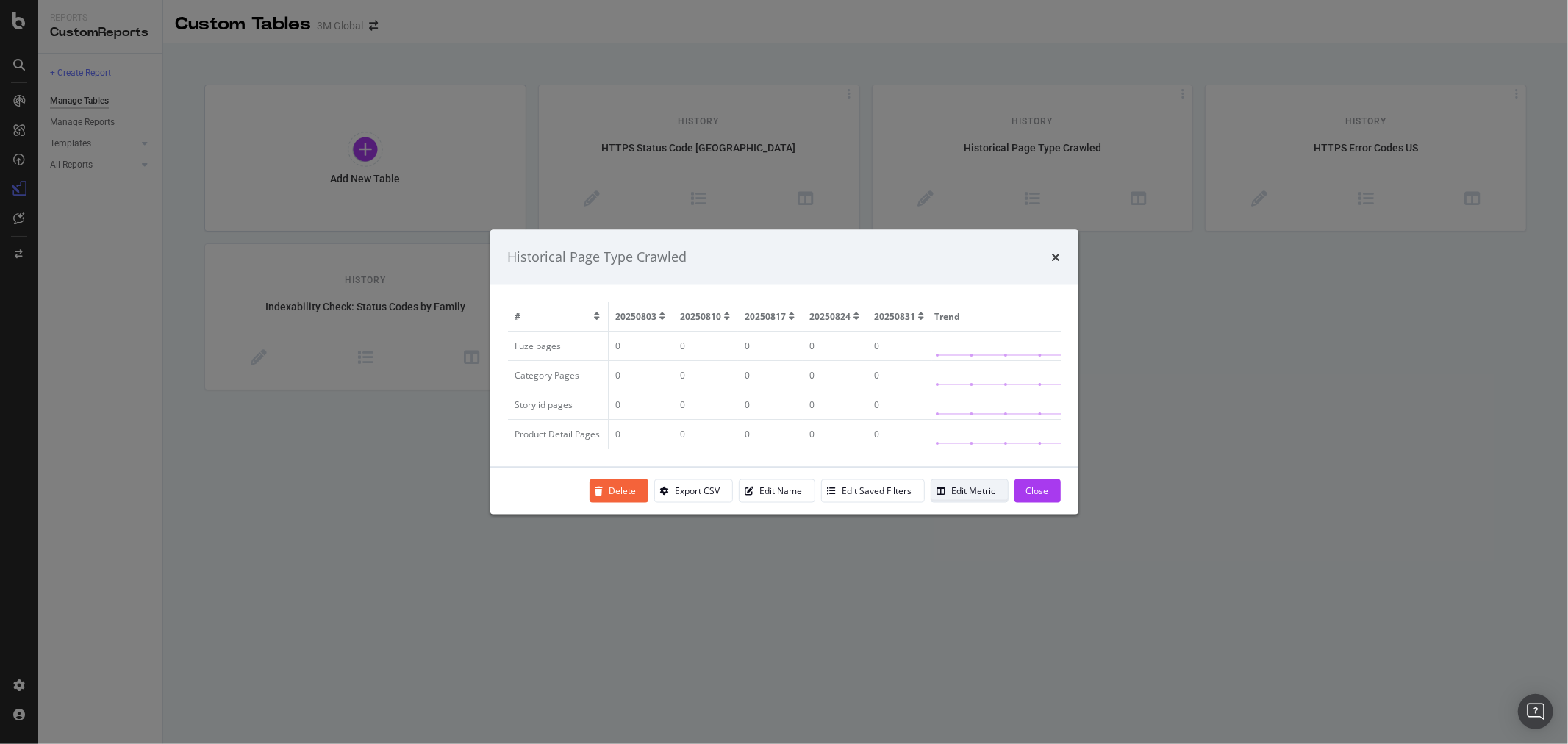
click at [983, 496] on div "Edit Metric" at bounding box center [974, 491] width 44 height 12
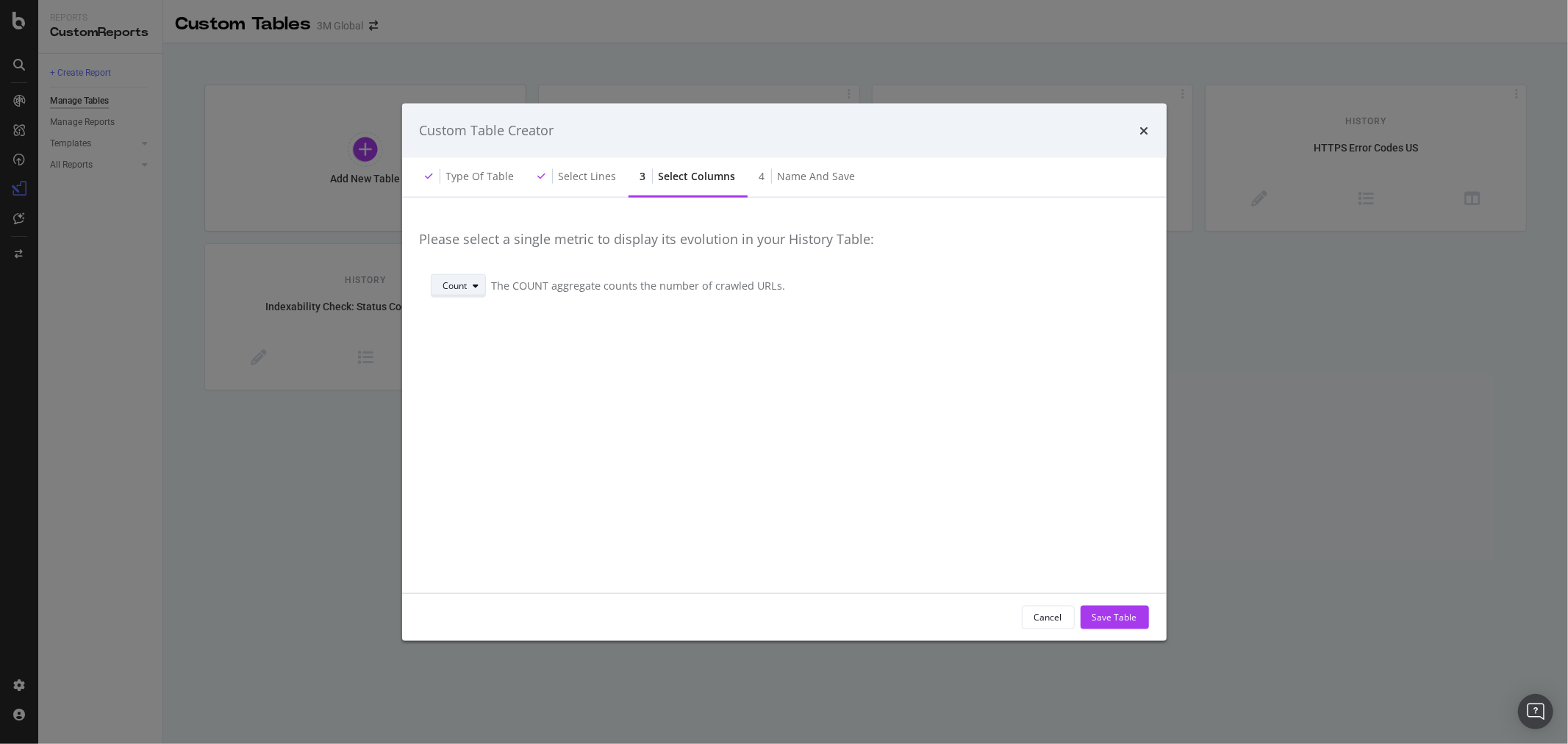
click at [479, 287] on icon "modal" at bounding box center [476, 286] width 6 height 9
click at [1144, 127] on icon "times" at bounding box center [1145, 130] width 9 height 11
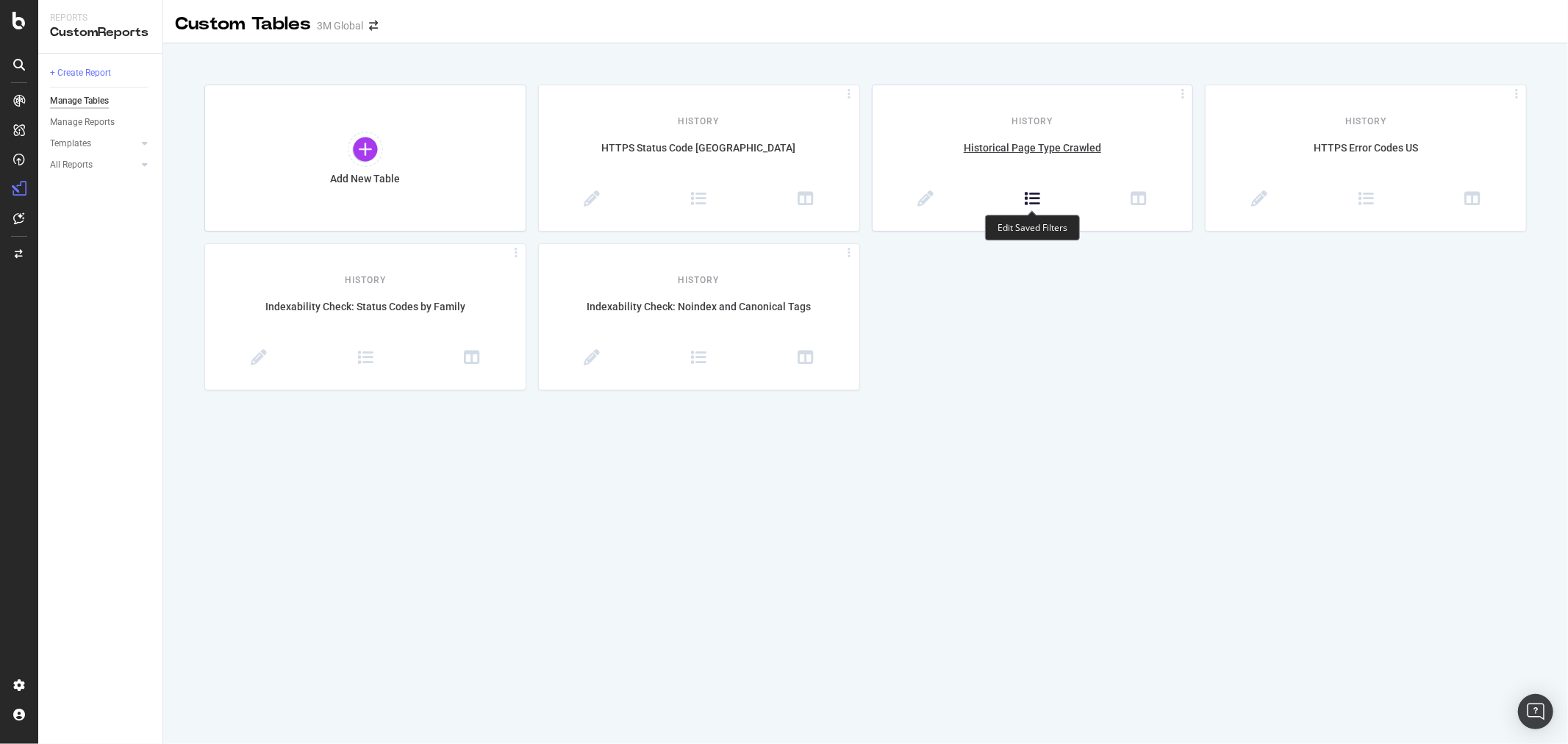
click at [1033, 203] on icon at bounding box center [1031, 199] width 16 height 16
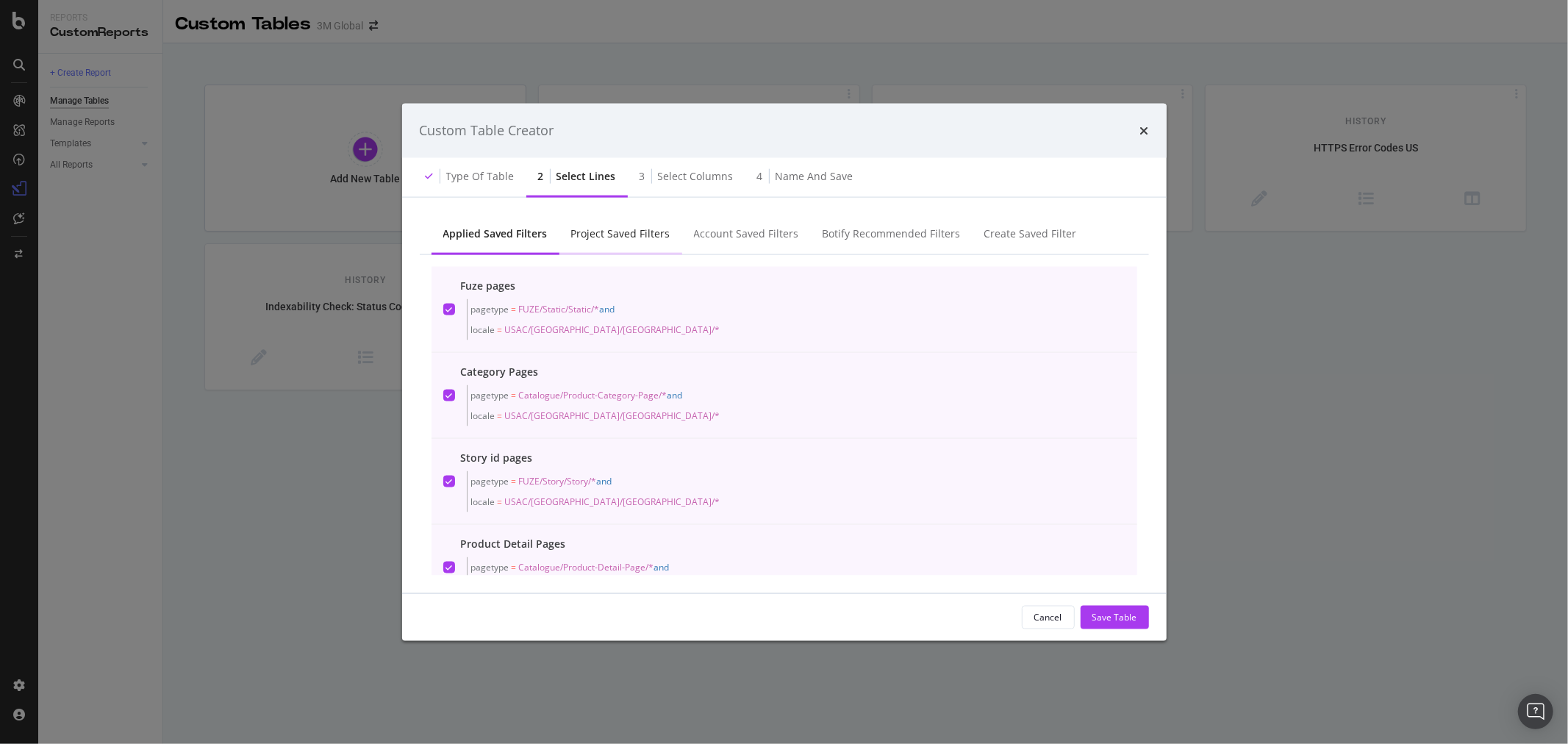
click at [635, 229] on div "Project Saved Filters" at bounding box center [620, 232] width 99 height 14
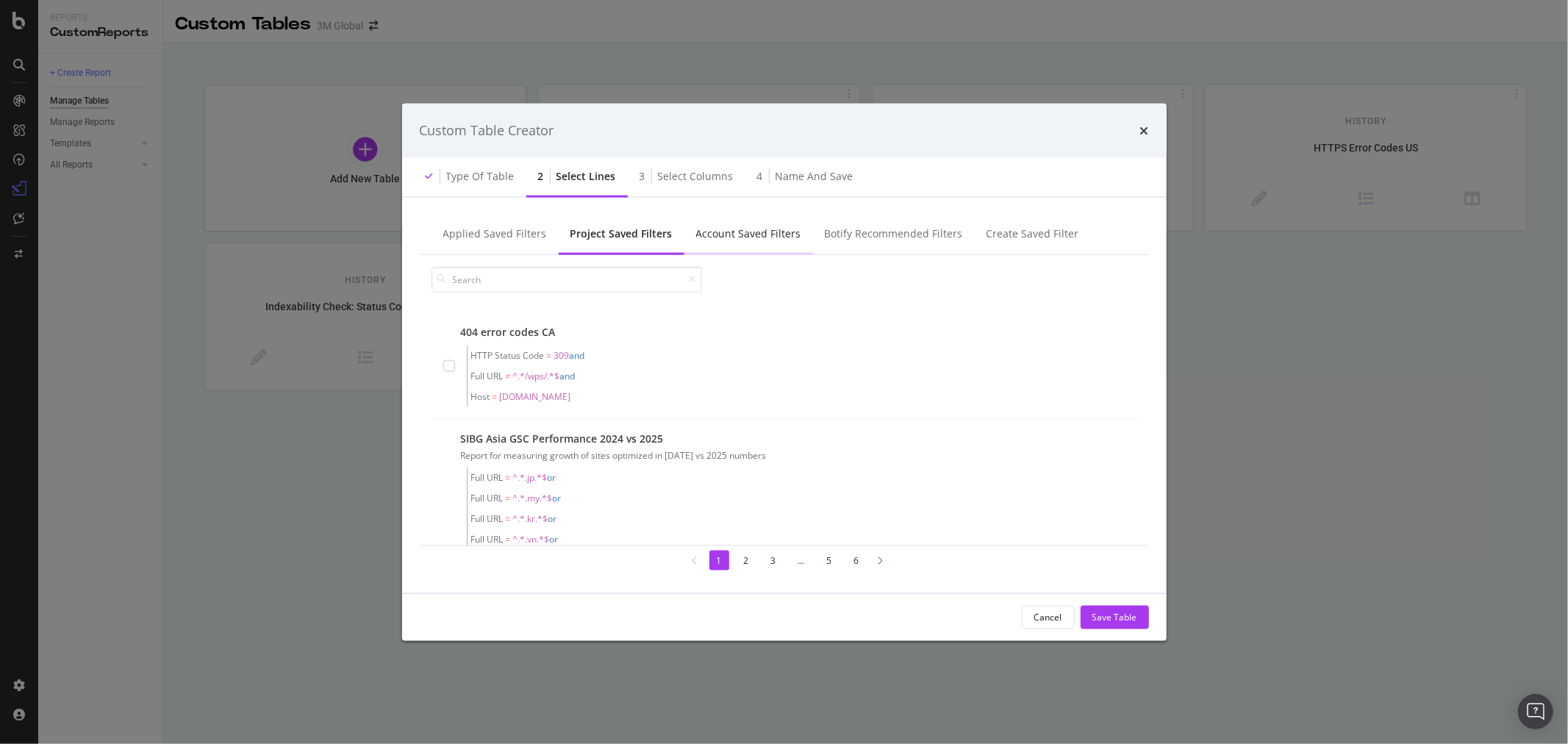
click at [739, 229] on div "Account Saved Filters" at bounding box center [749, 232] width 105 height 14
click at [894, 233] on div "Botify Recommended Filters" at bounding box center [893, 232] width 138 height 14
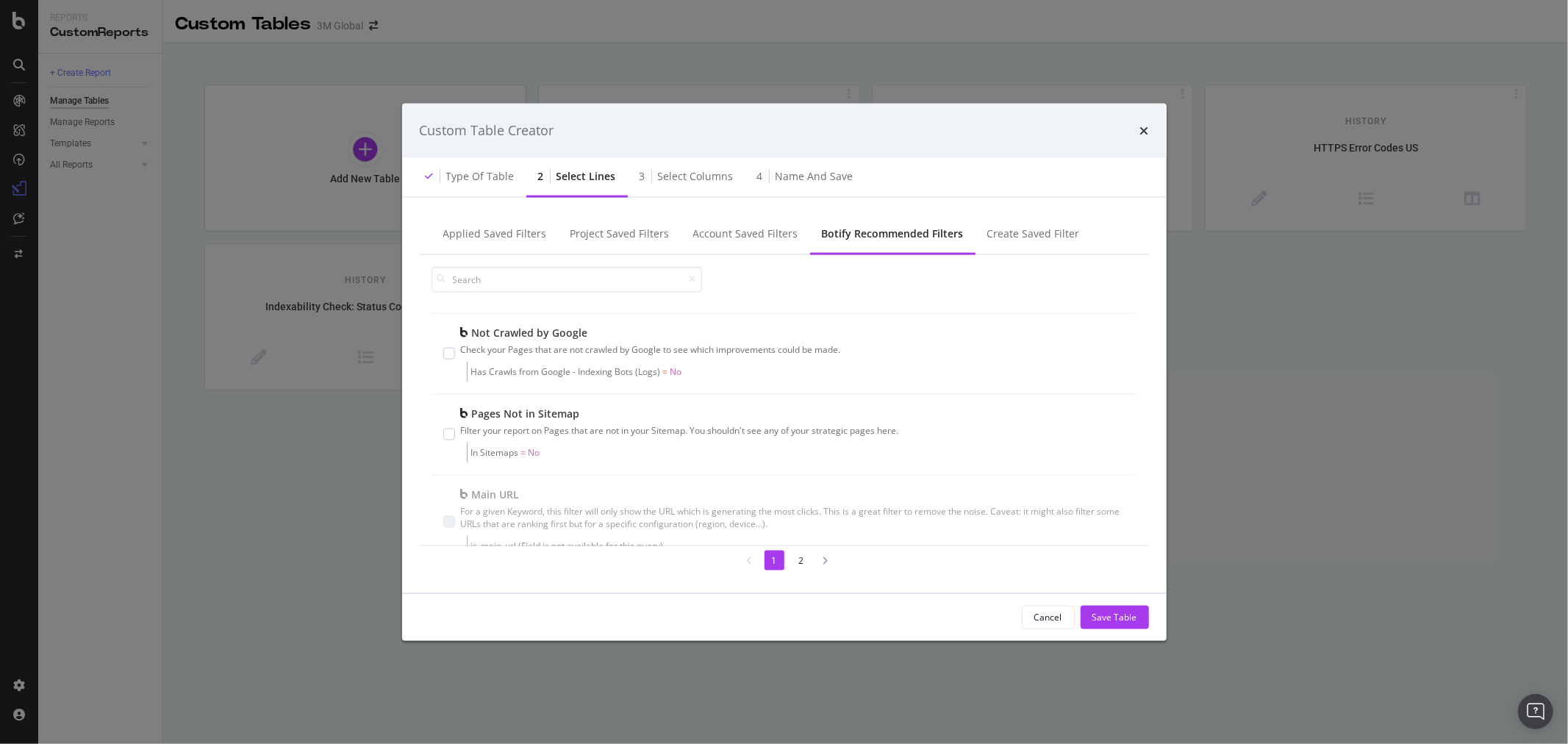
scroll to position [571, 0]
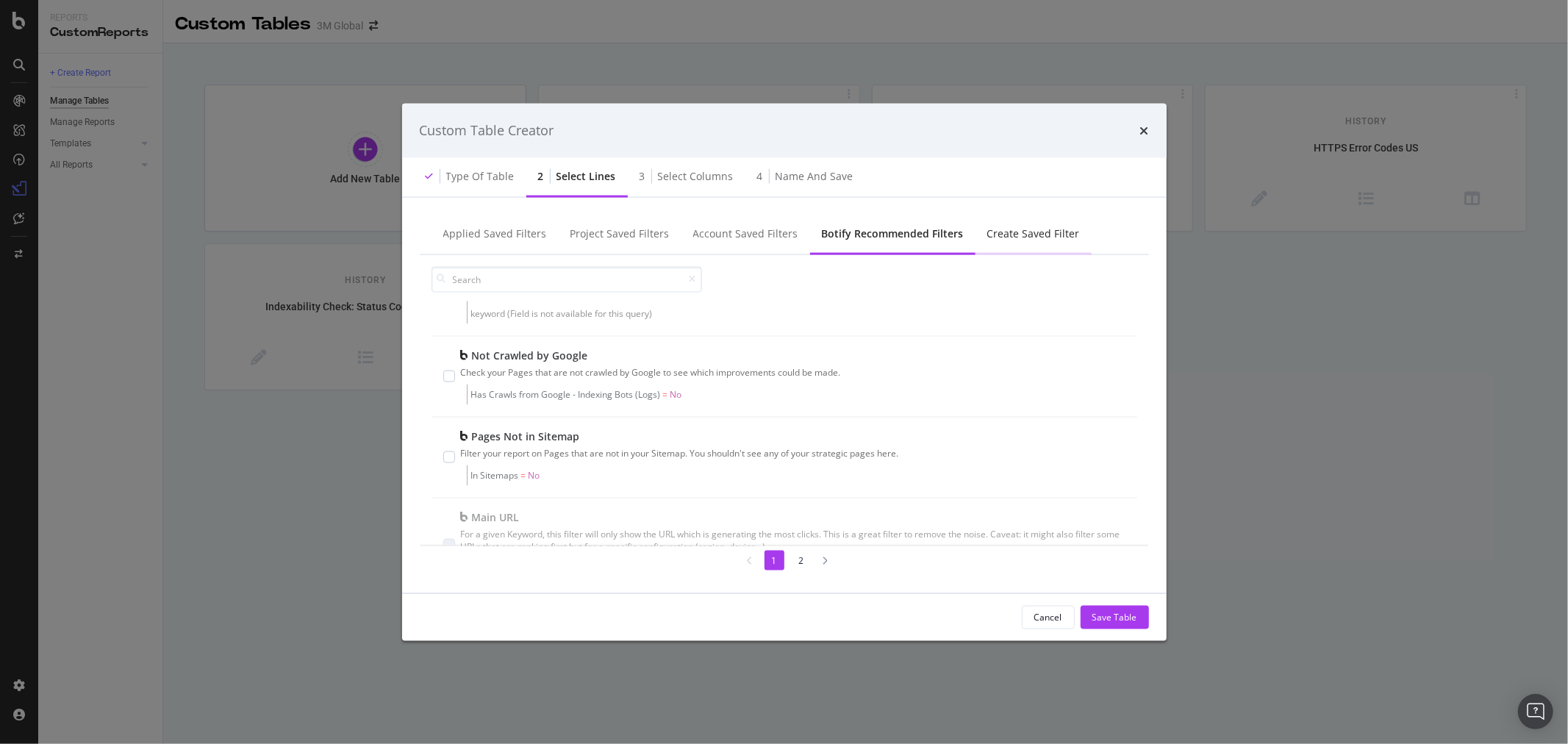
click at [1025, 236] on div "Create Saved Filter" at bounding box center [1034, 232] width 93 height 14
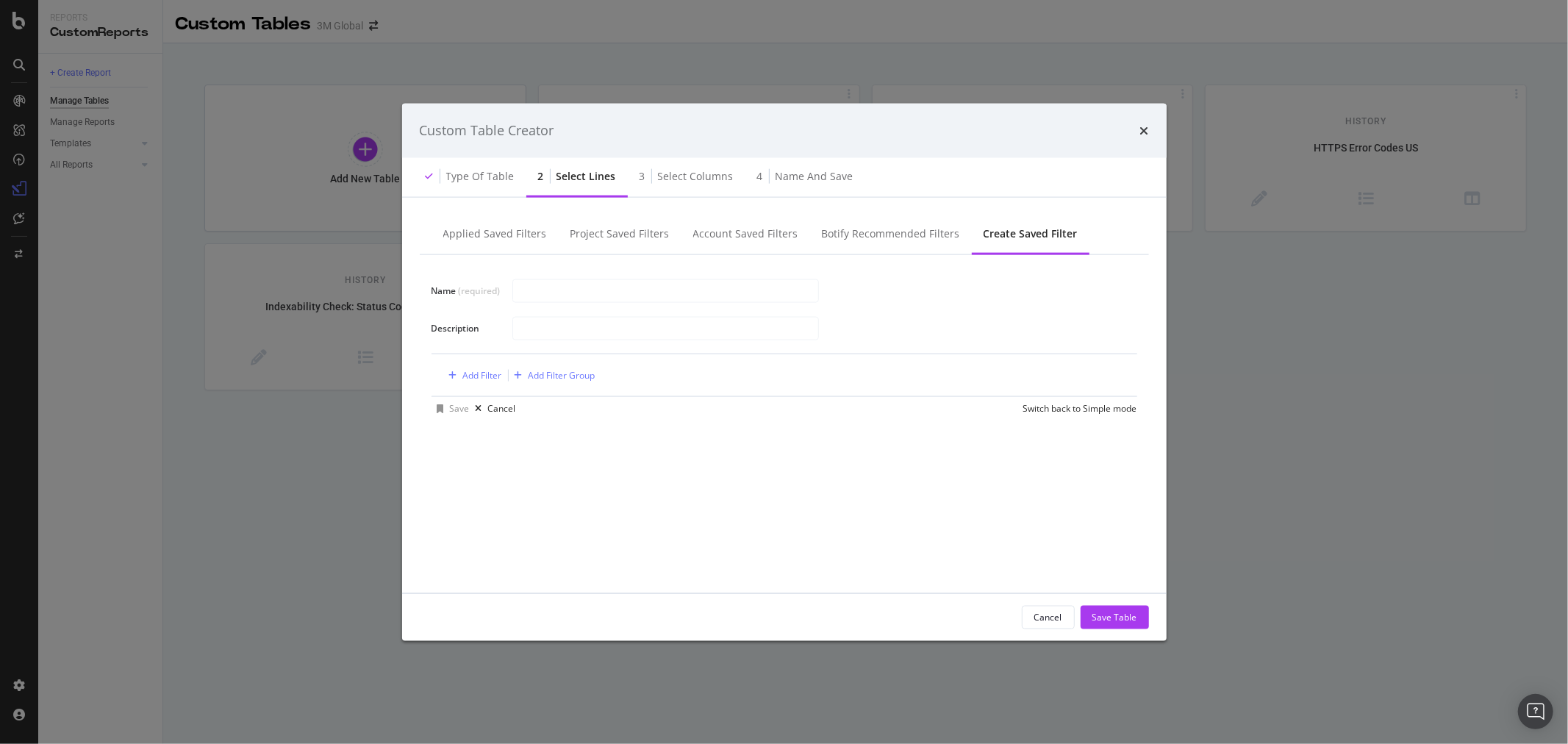
scroll to position [0, 0]
click at [513, 236] on div "Applied Saved Filters" at bounding box center [495, 232] width 104 height 14
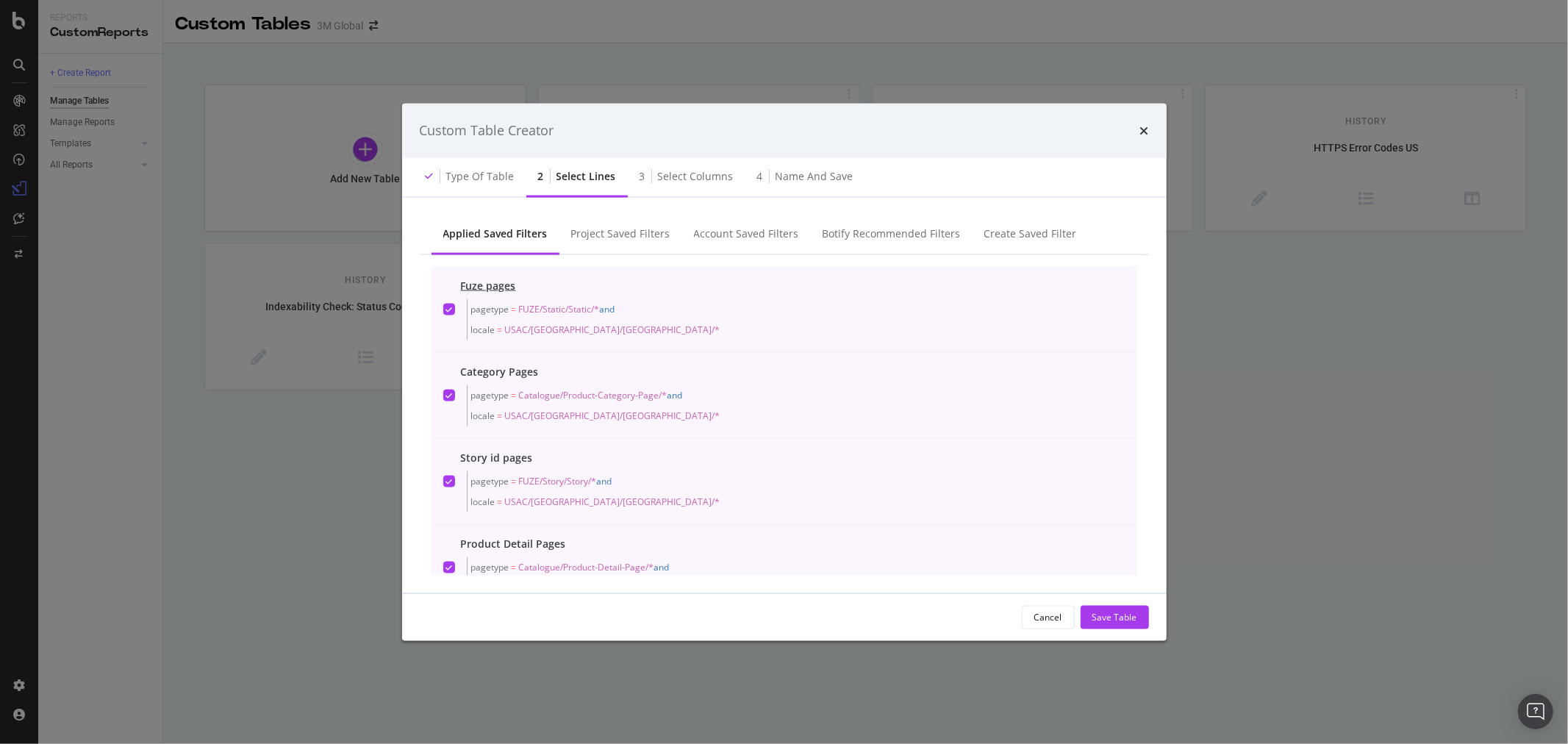
click at [451, 307] on icon "modal" at bounding box center [448, 309] width 7 height 8
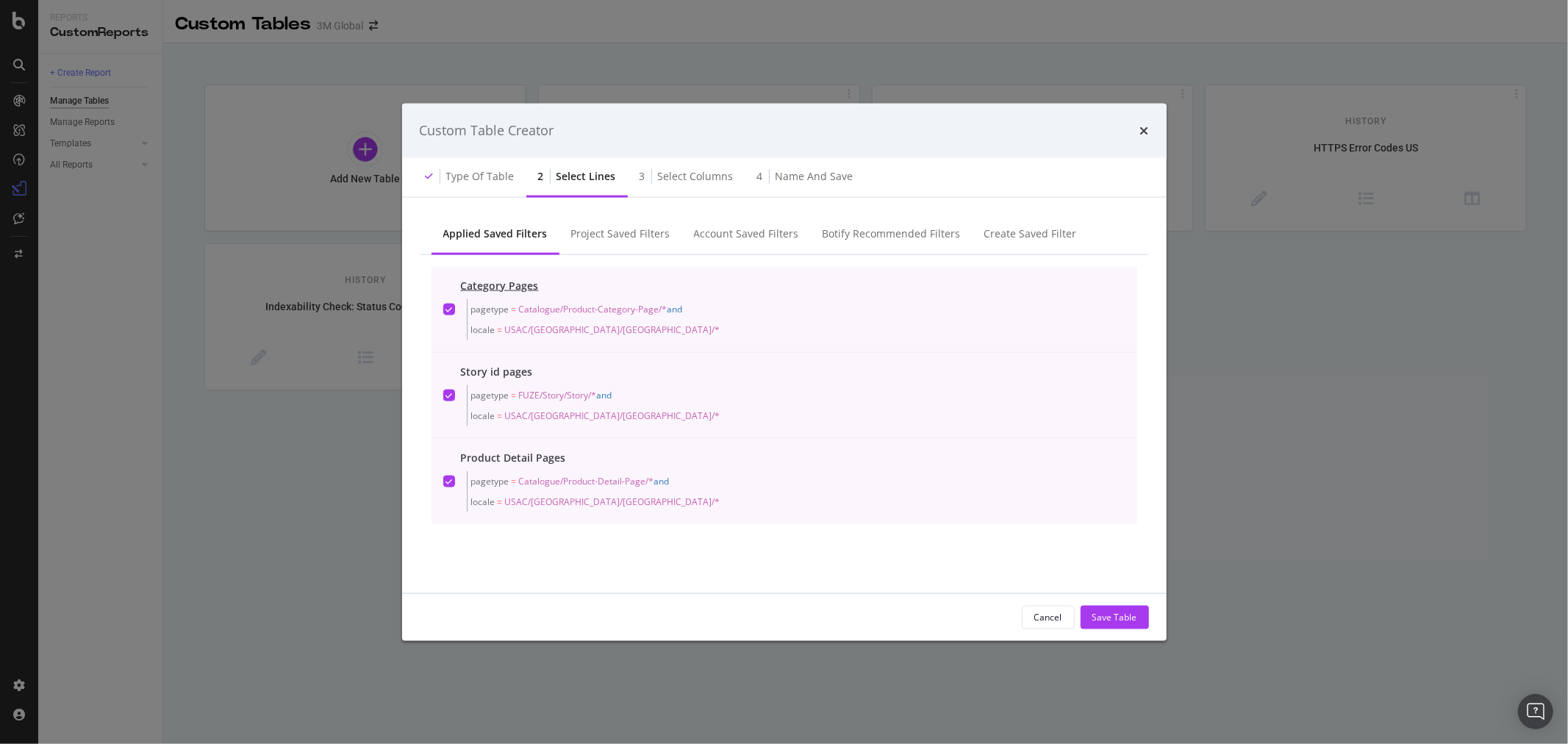
click at [453, 307] on div "modal" at bounding box center [449, 308] width 11 height 11
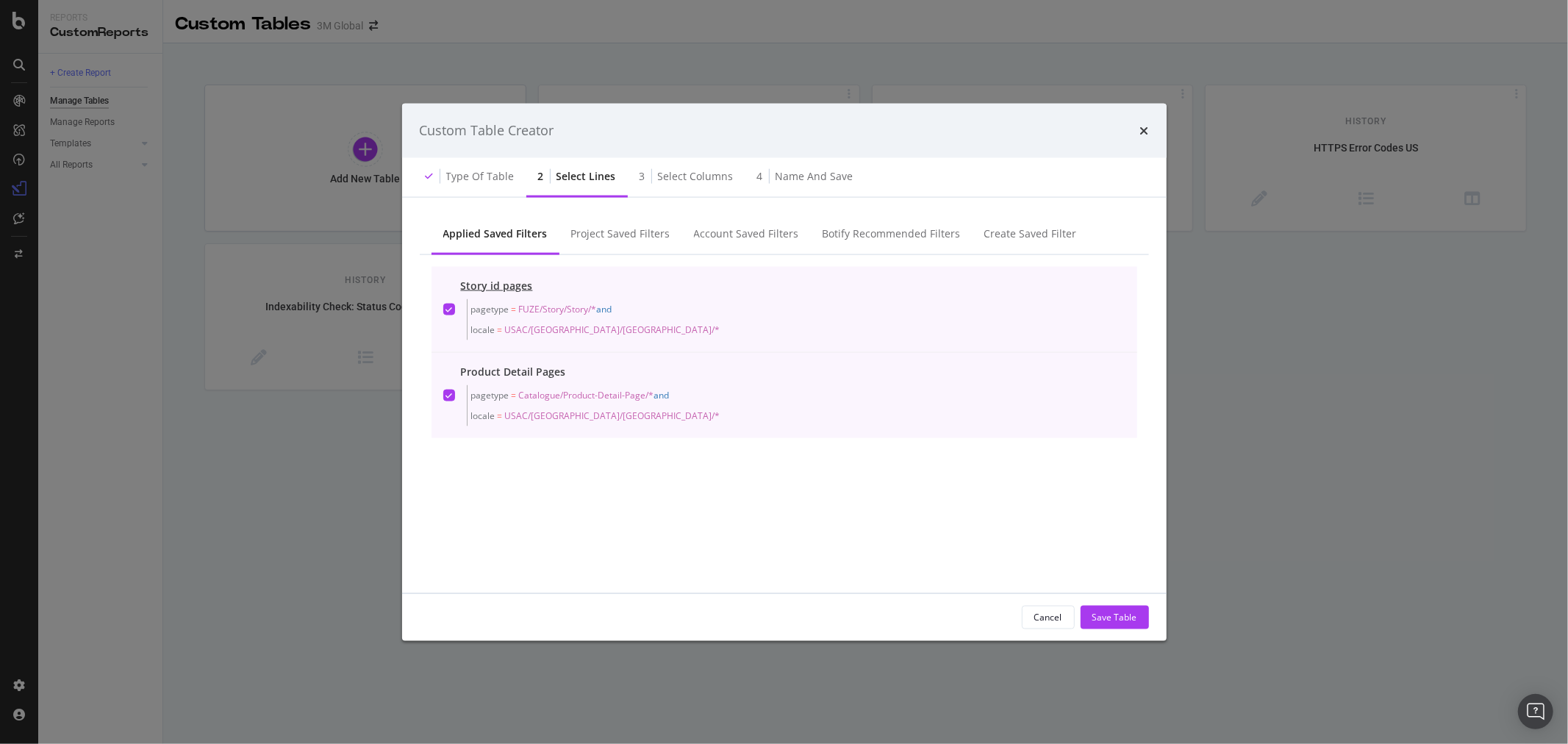
click at [451, 309] on div "modal" at bounding box center [449, 308] width 11 height 11
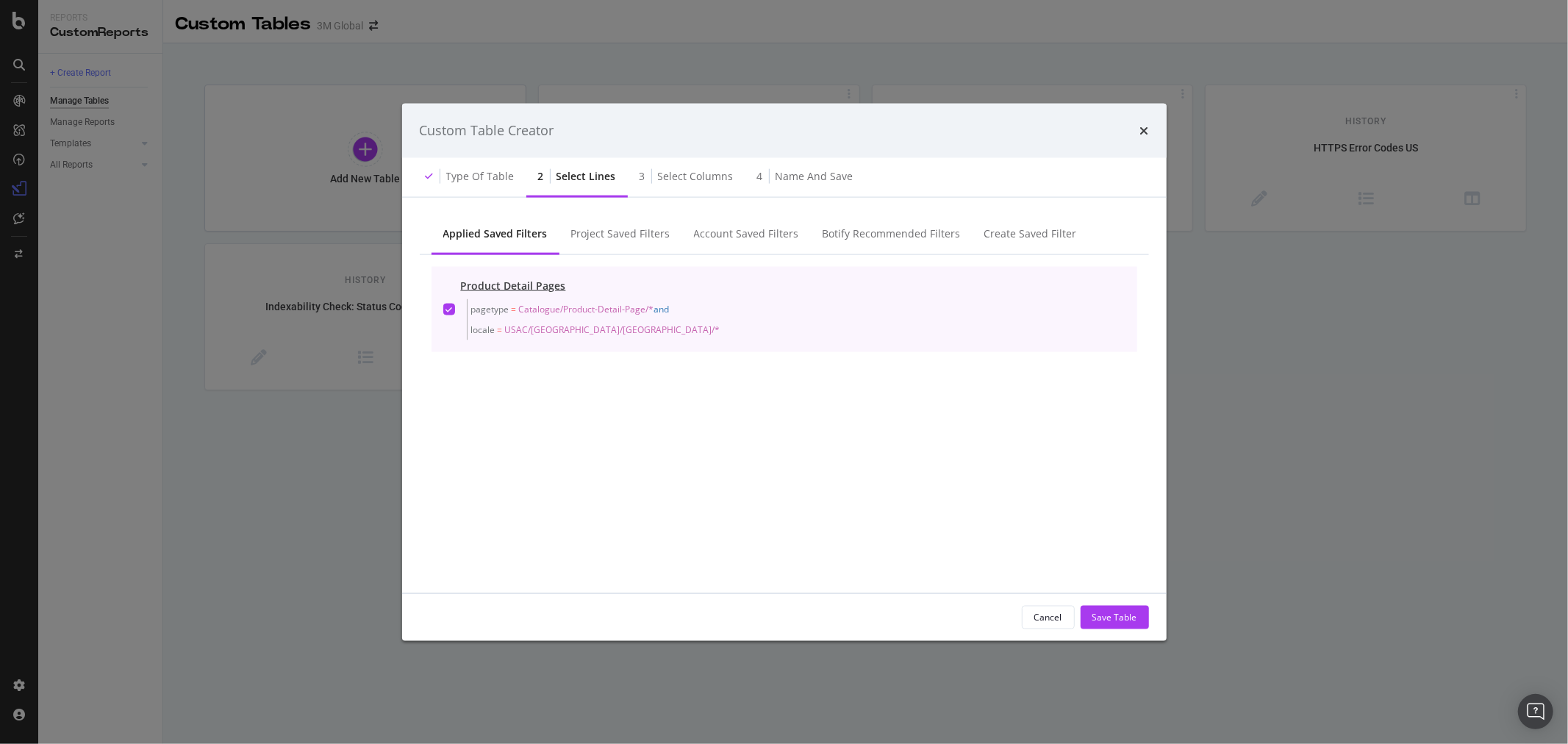
click at [451, 309] on icon "modal" at bounding box center [448, 309] width 7 height 8
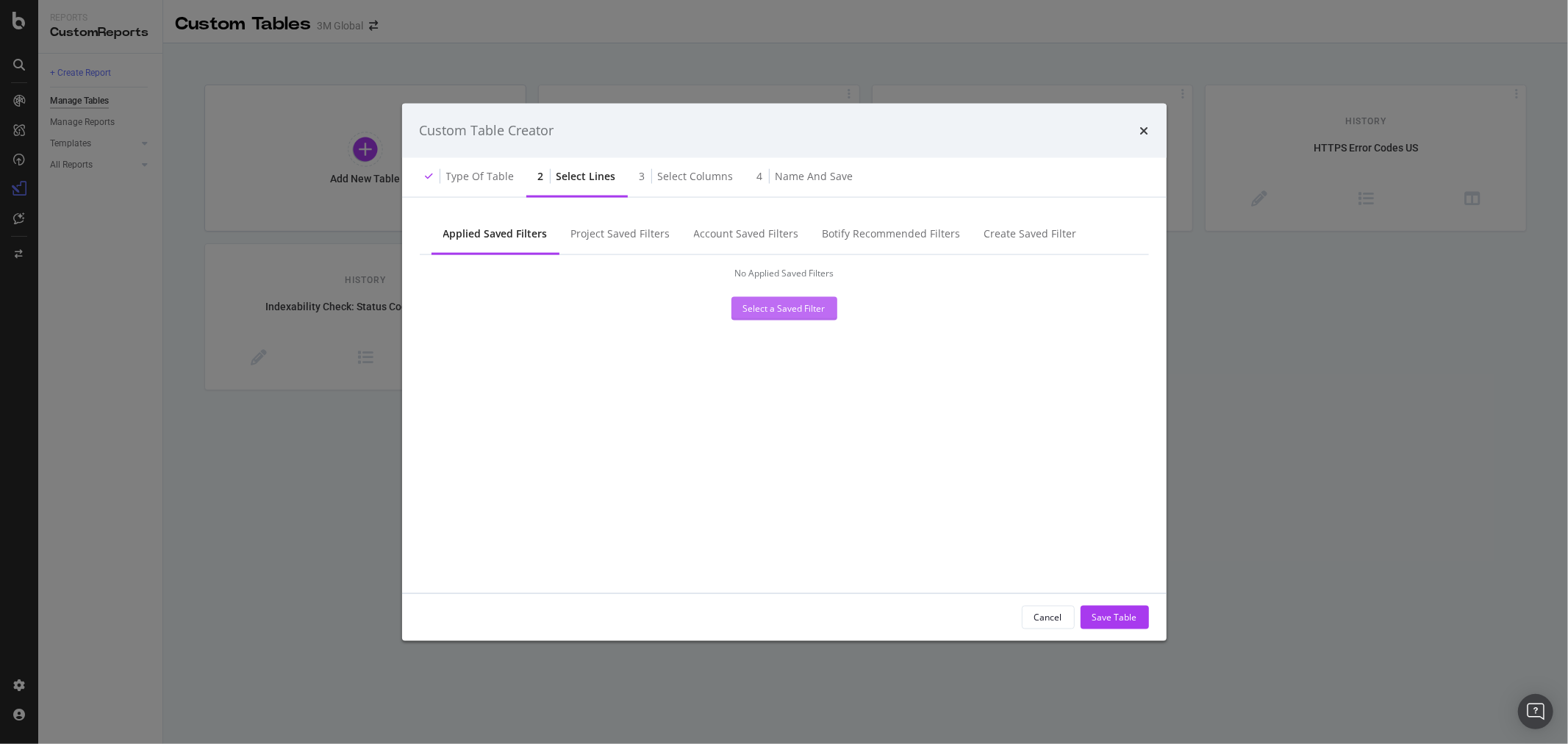
click at [791, 309] on div "Select a Saved Filter" at bounding box center [784, 308] width 82 height 12
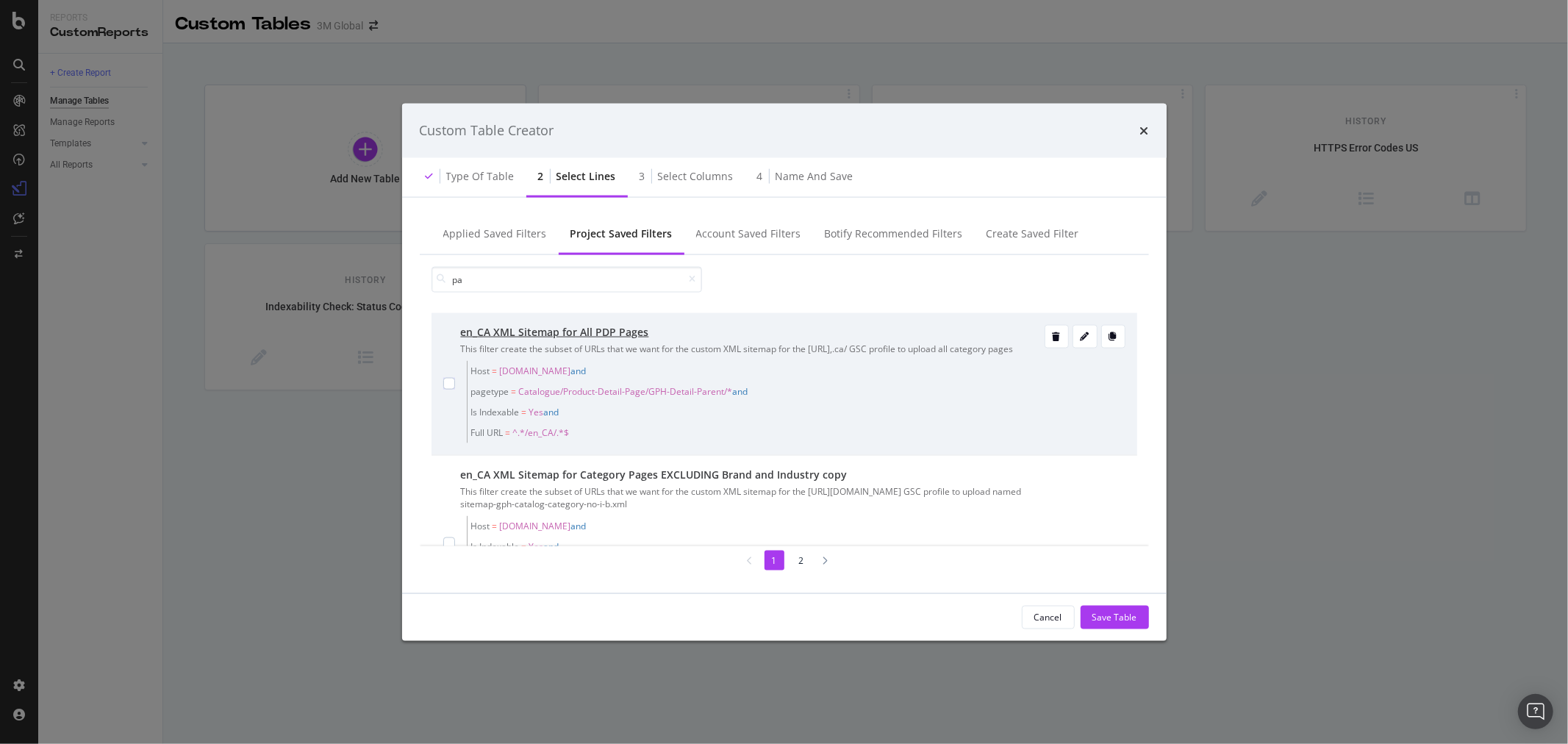
type input "p"
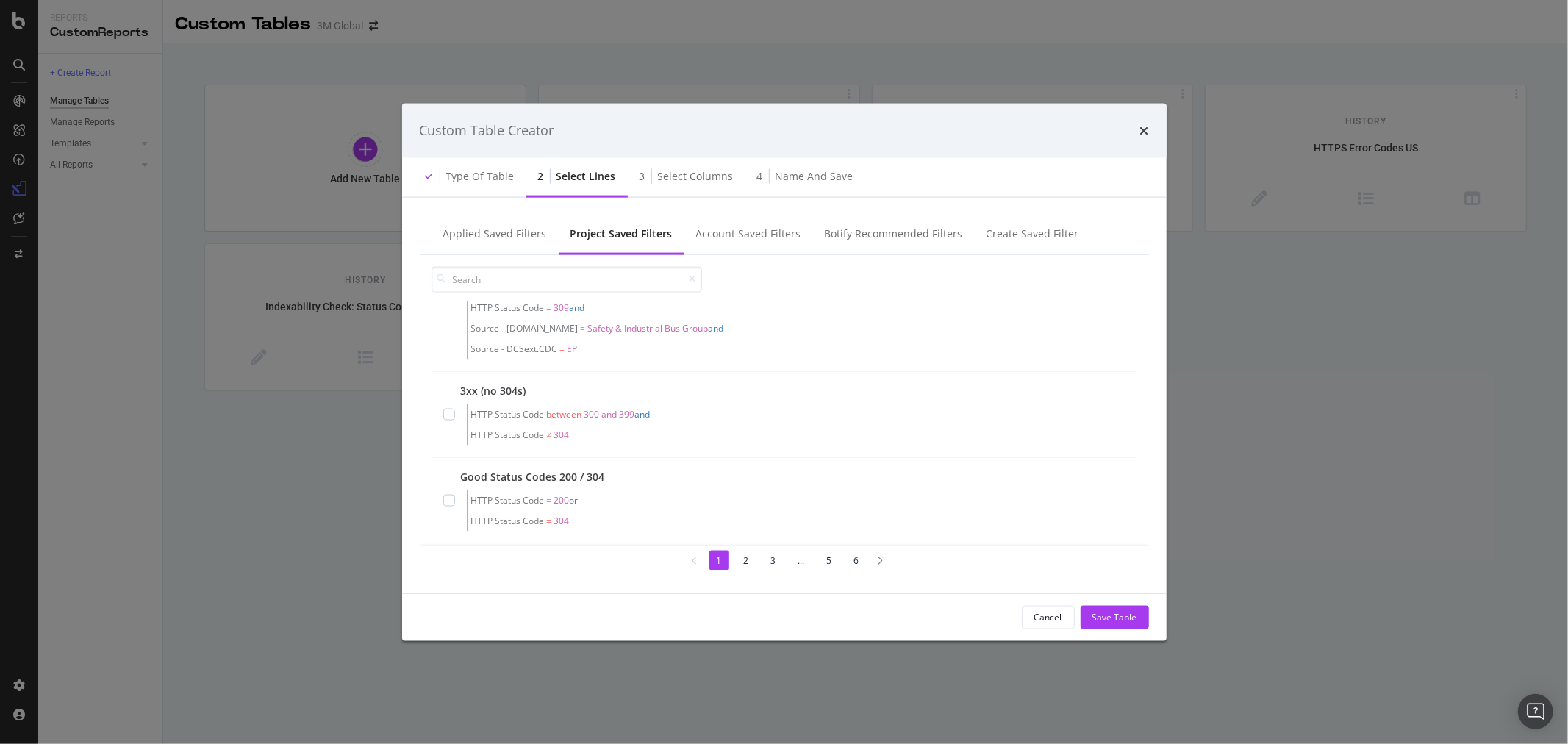
scroll to position [1664, 0]
click at [1061, 614] on div "Cancel" at bounding box center [1048, 617] width 28 height 12
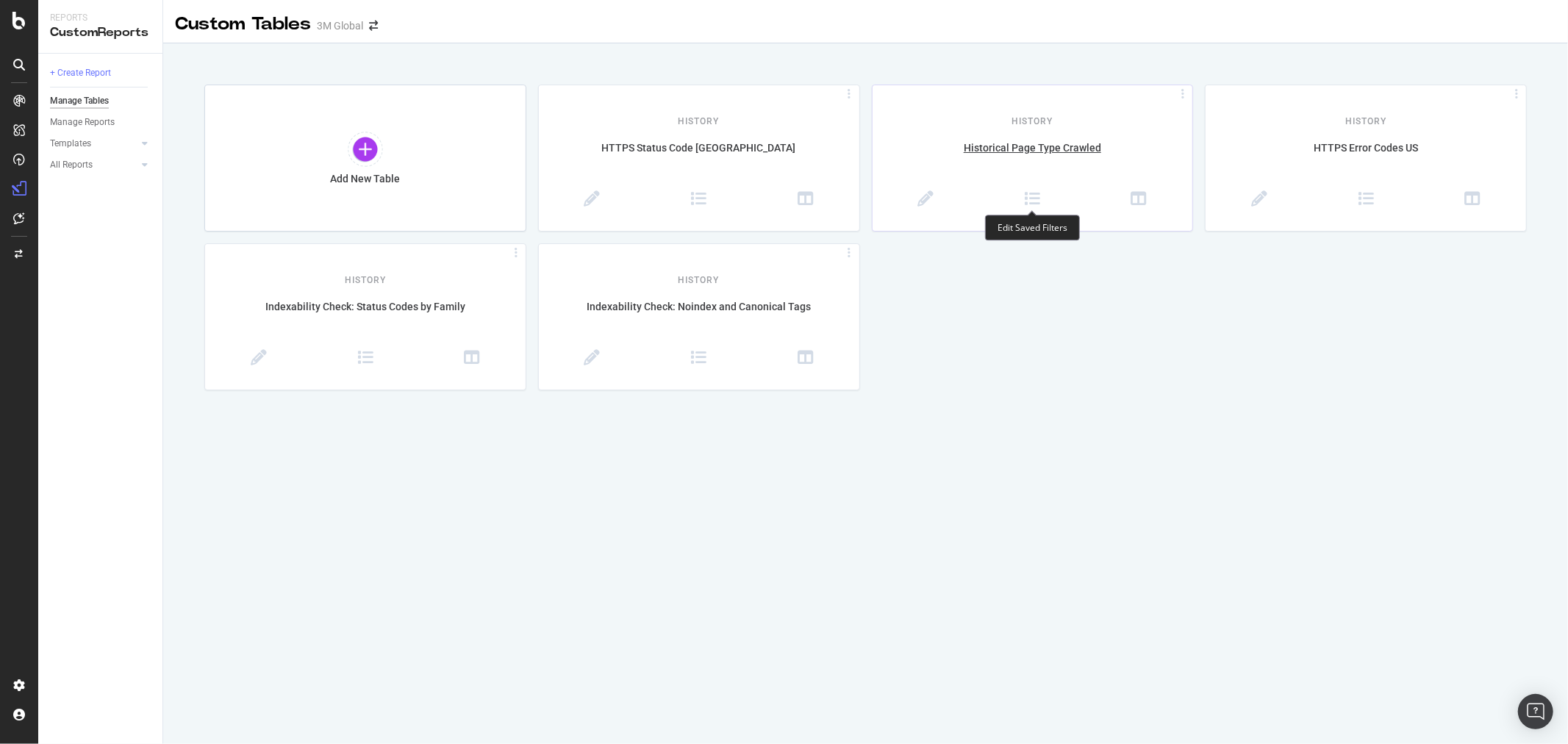
click at [1028, 207] on div at bounding box center [1031, 200] width 16 height 18
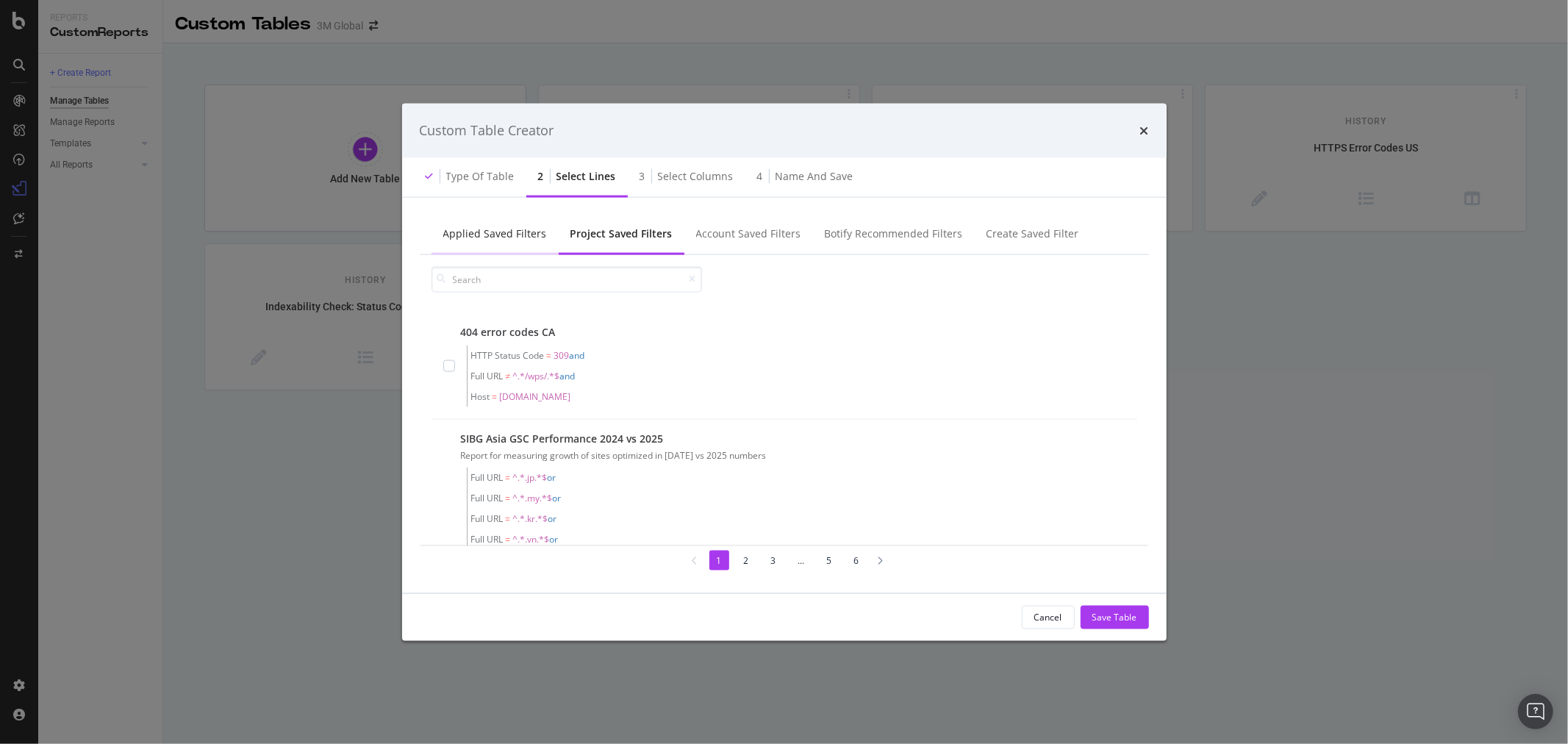
click at [516, 226] on div "Applied Saved Filters" at bounding box center [495, 232] width 104 height 14
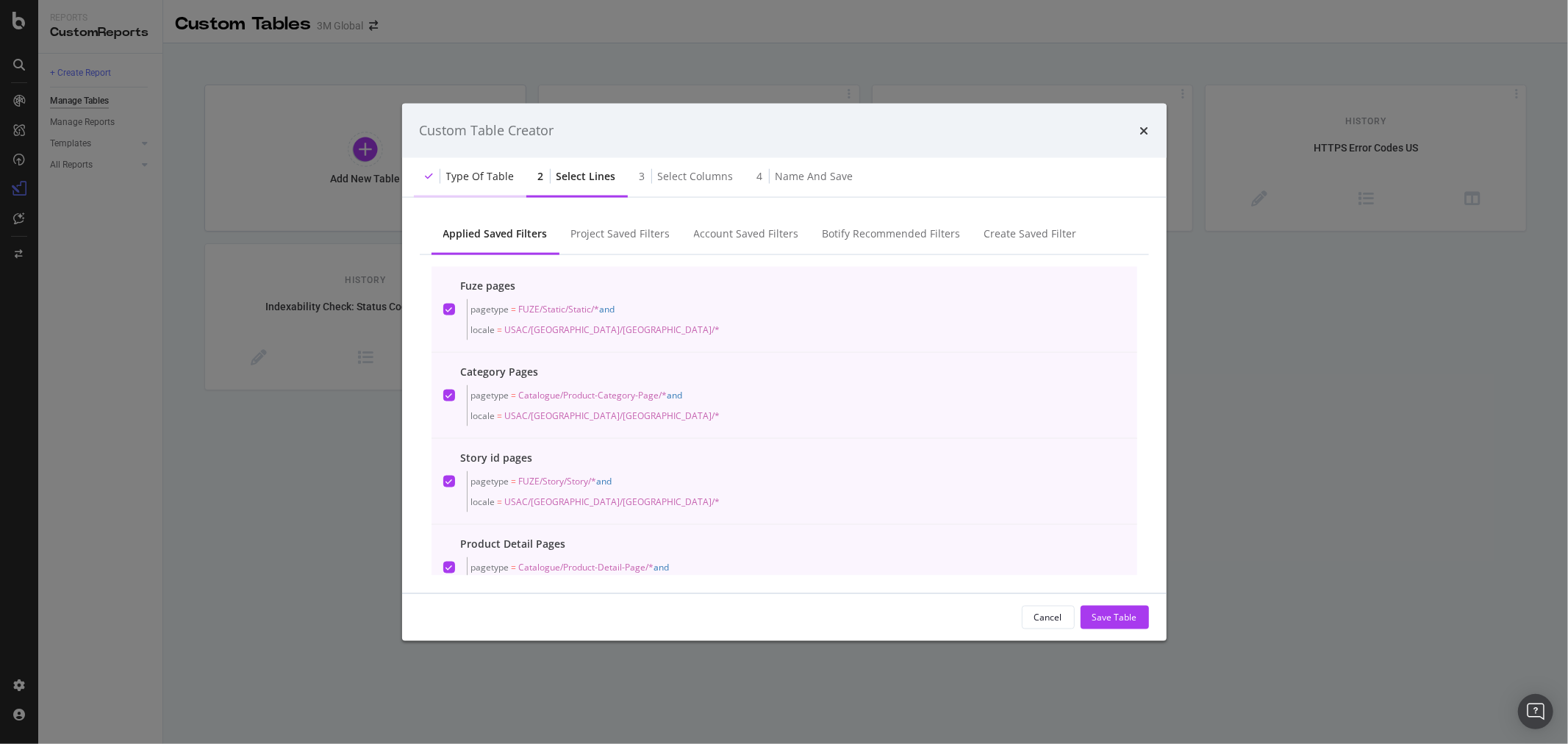
click at [489, 169] on div "Type of table" at bounding box center [480, 175] width 69 height 14
click at [492, 172] on div "Type of table" at bounding box center [480, 175] width 69 height 14
click at [644, 236] on div "Project Saved Filters" at bounding box center [620, 232] width 99 height 14
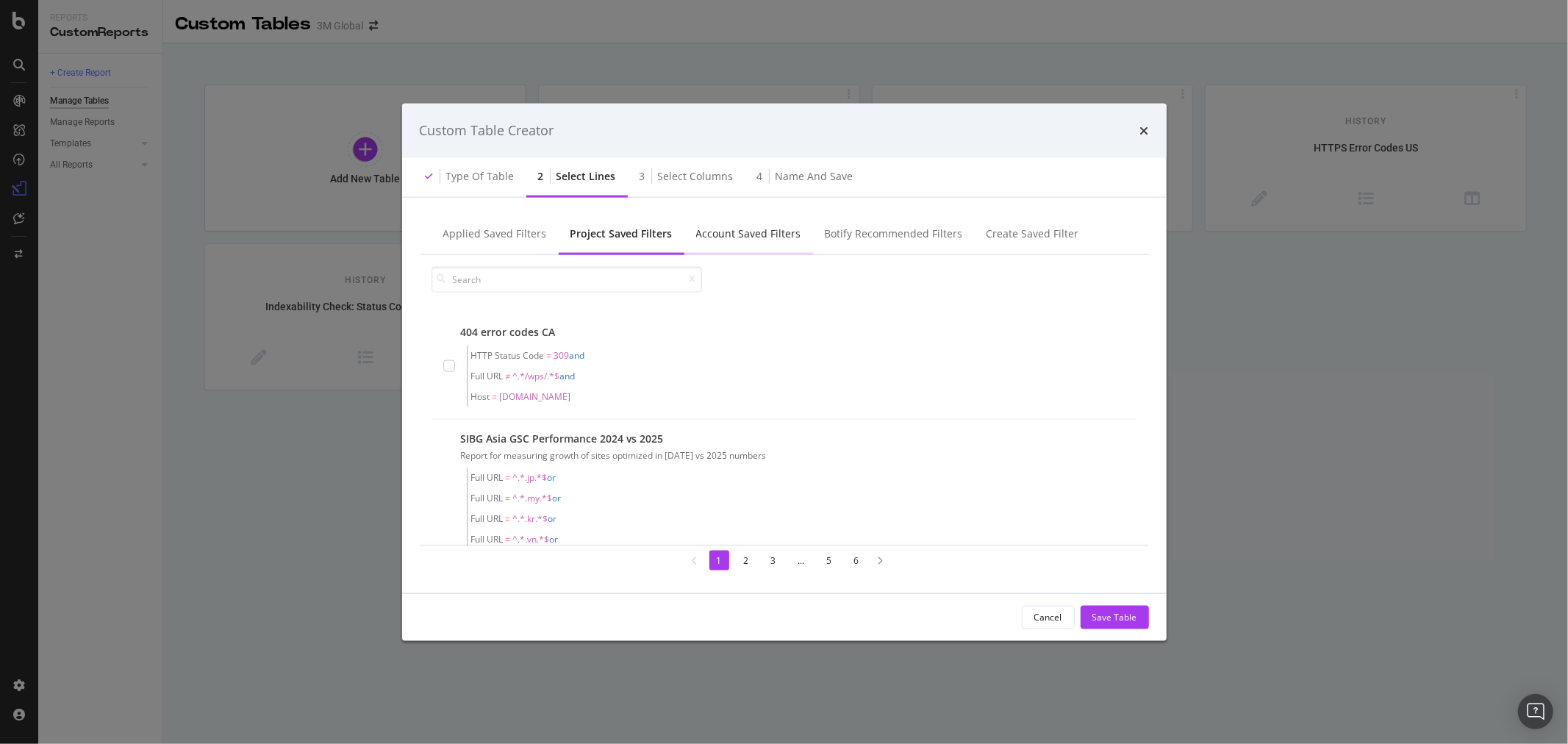
click at [739, 236] on div "Account Saved Filters" at bounding box center [749, 232] width 105 height 14
click at [872, 228] on div "Botify Recommended Filters" at bounding box center [893, 232] width 138 height 14
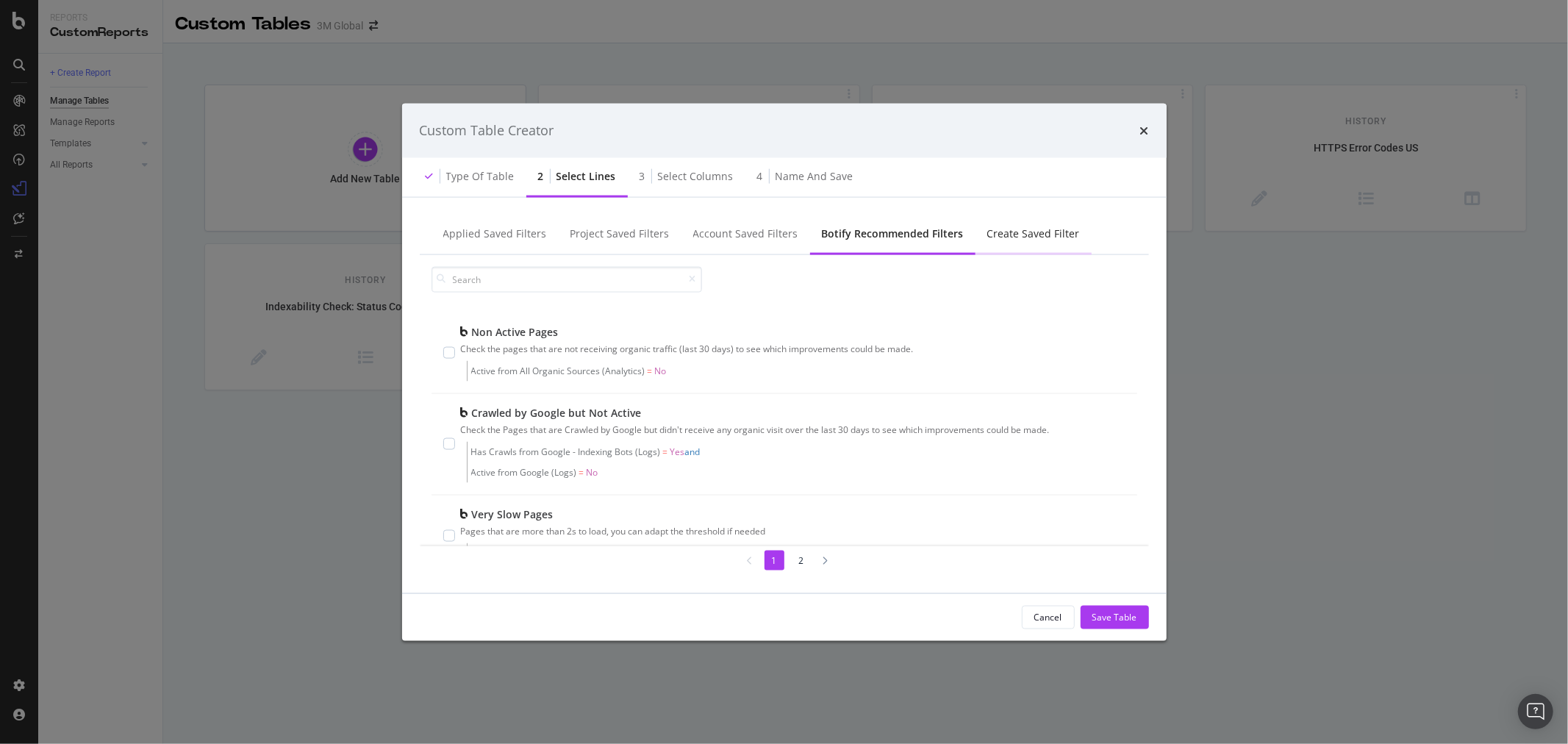
click at [1024, 228] on div "Create Saved Filter" at bounding box center [1034, 232] width 93 height 14
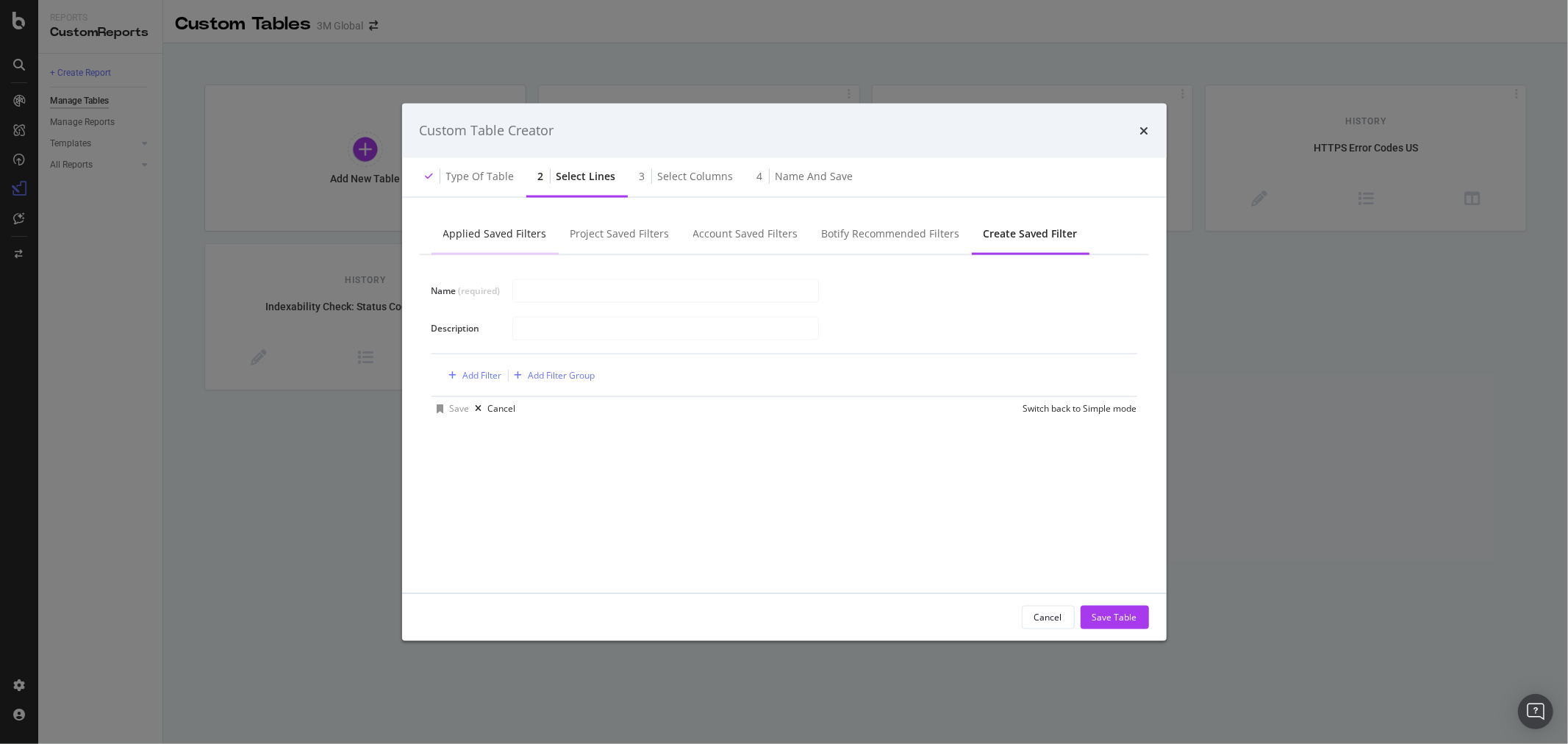
click at [471, 238] on div "Applied Saved Filters" at bounding box center [495, 232] width 104 height 14
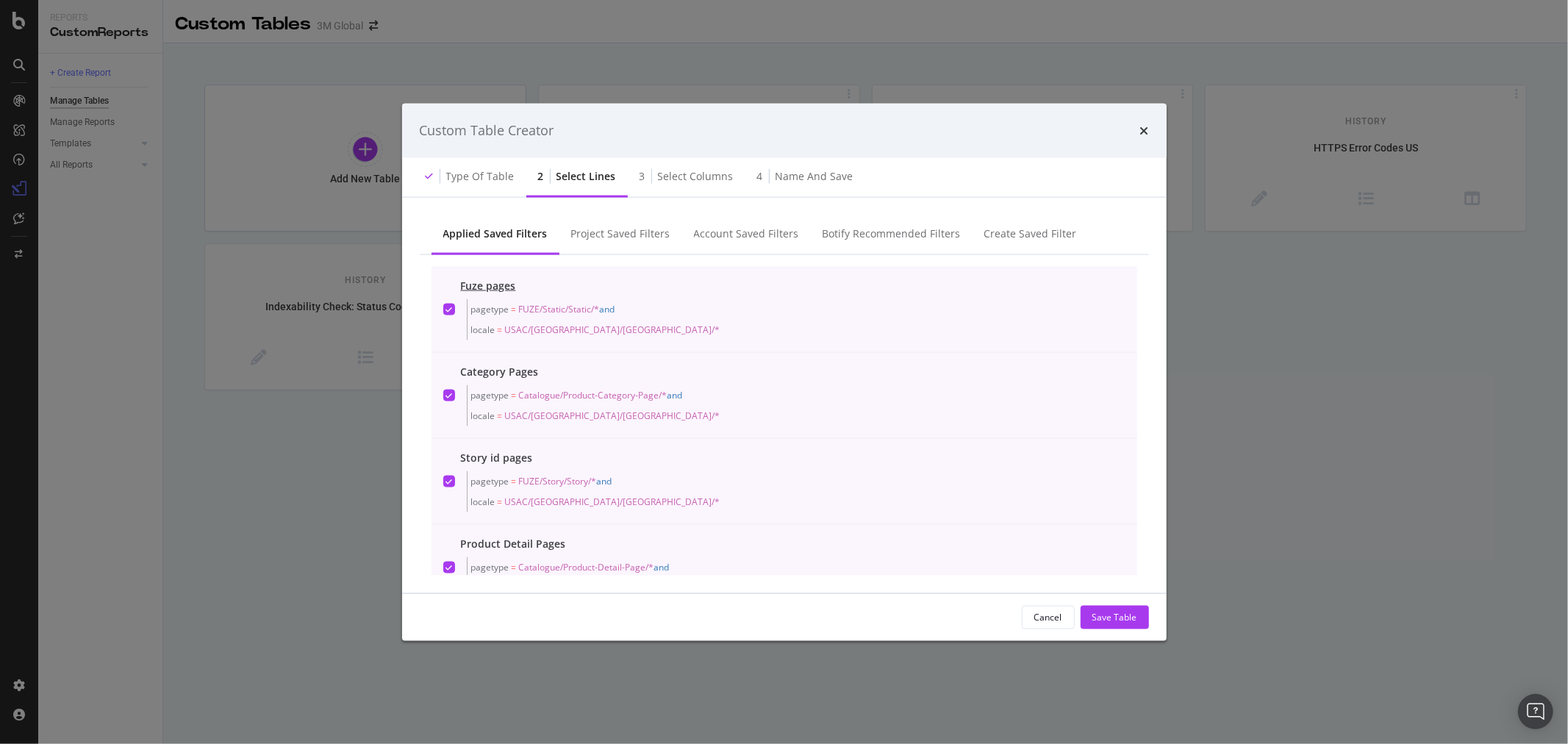
click at [583, 331] on span "USAC/United-States/US/*" at bounding box center [613, 329] width 216 height 12
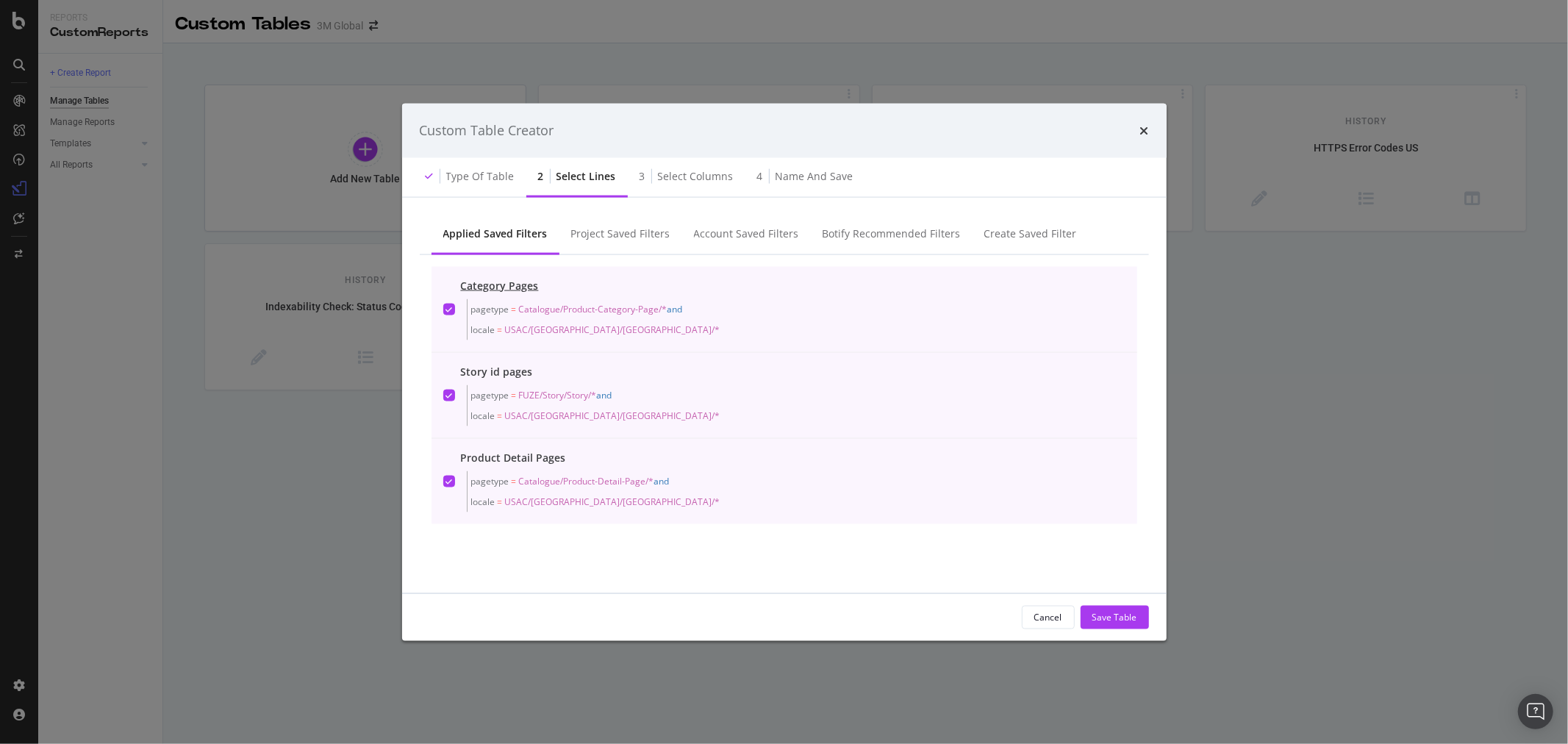
click at [457, 305] on div "Category Pages pagetype = Catalogue/Product-Category-Page/* and locale = USAC/U…" at bounding box center [784, 309] width 682 height 62
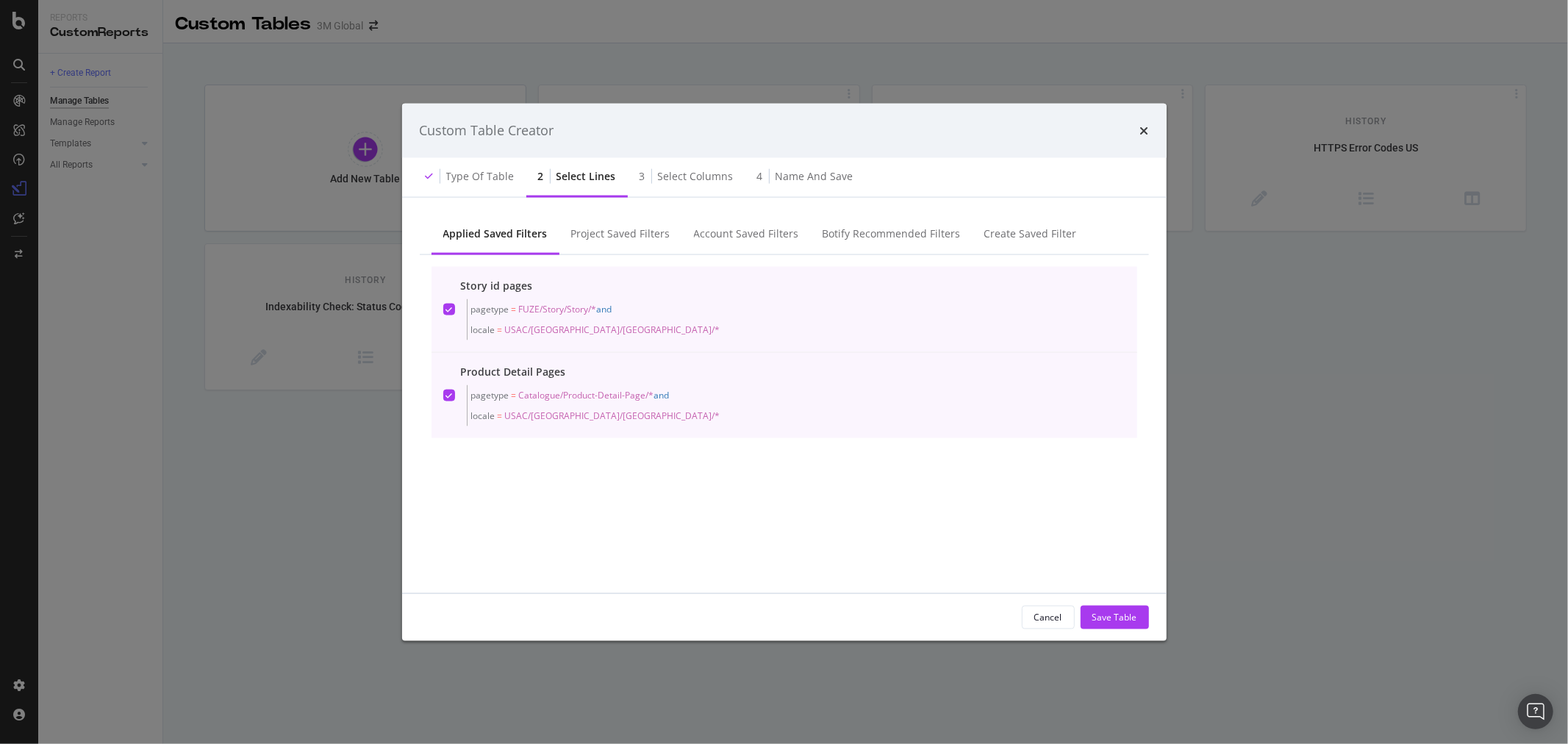
click at [457, 305] on div "Story id pages pagetype = FUZE/Story/Story/* and locale = USAC/United-States/US…" at bounding box center [784, 309] width 682 height 62
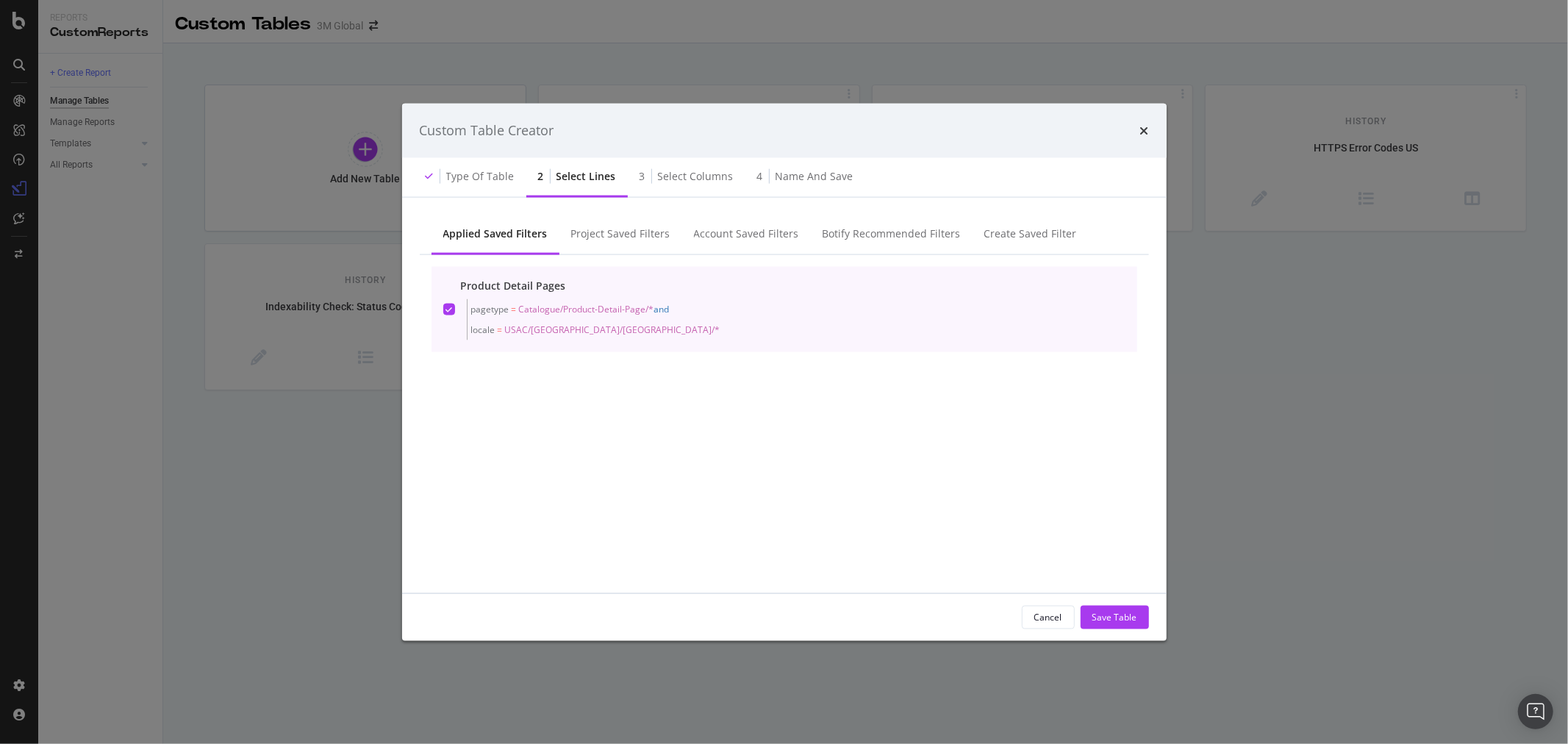
click at [457, 305] on div "Product Detail Pages pagetype = Catalogue/Product-Detail-Page/* and locale = US…" at bounding box center [784, 309] width 682 height 62
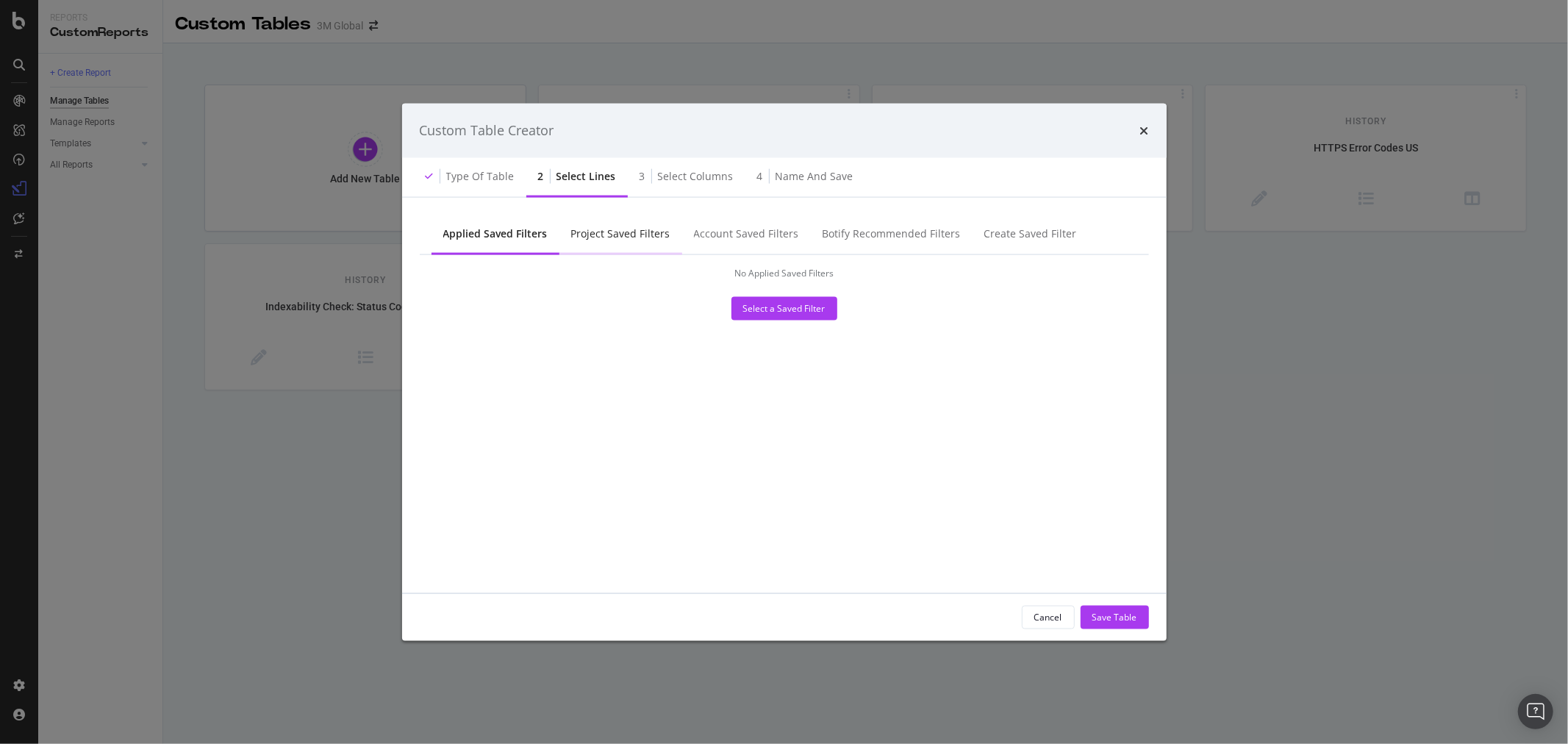
click at [620, 232] on div "Project Saved Filters" at bounding box center [620, 232] width 99 height 14
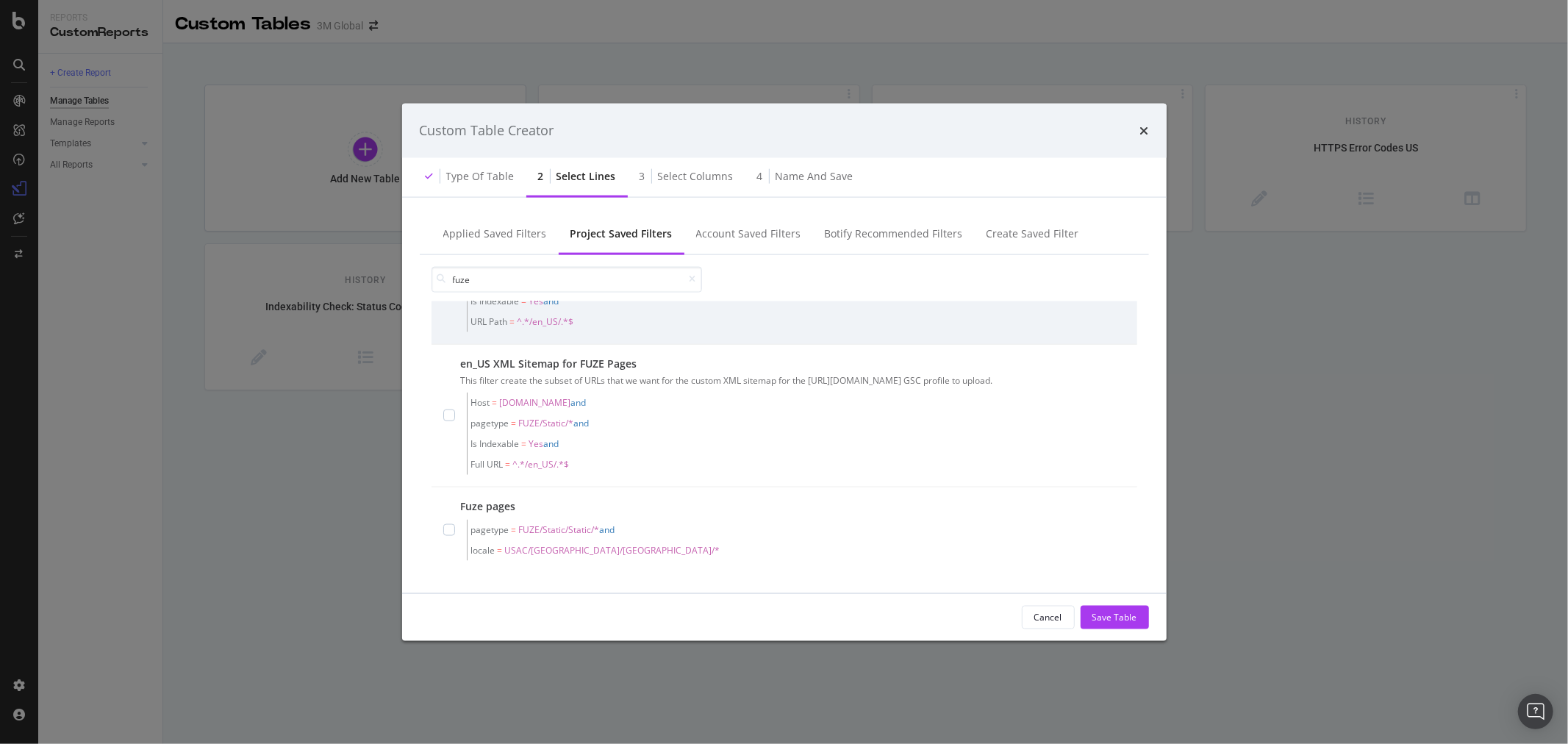
scroll to position [1263, 0]
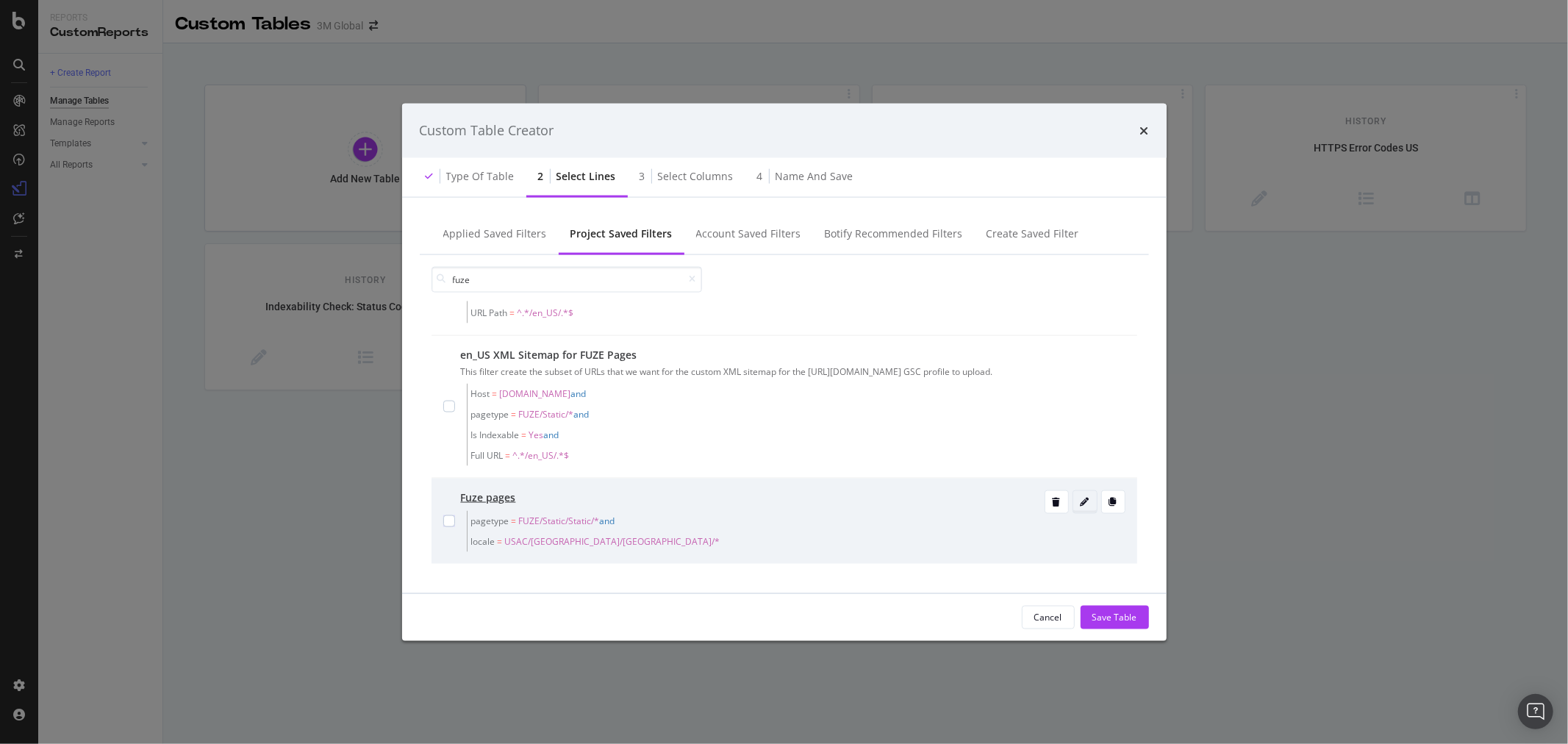
type input "fuze"
click at [1081, 502] on icon "modal" at bounding box center [1085, 502] width 9 height 9
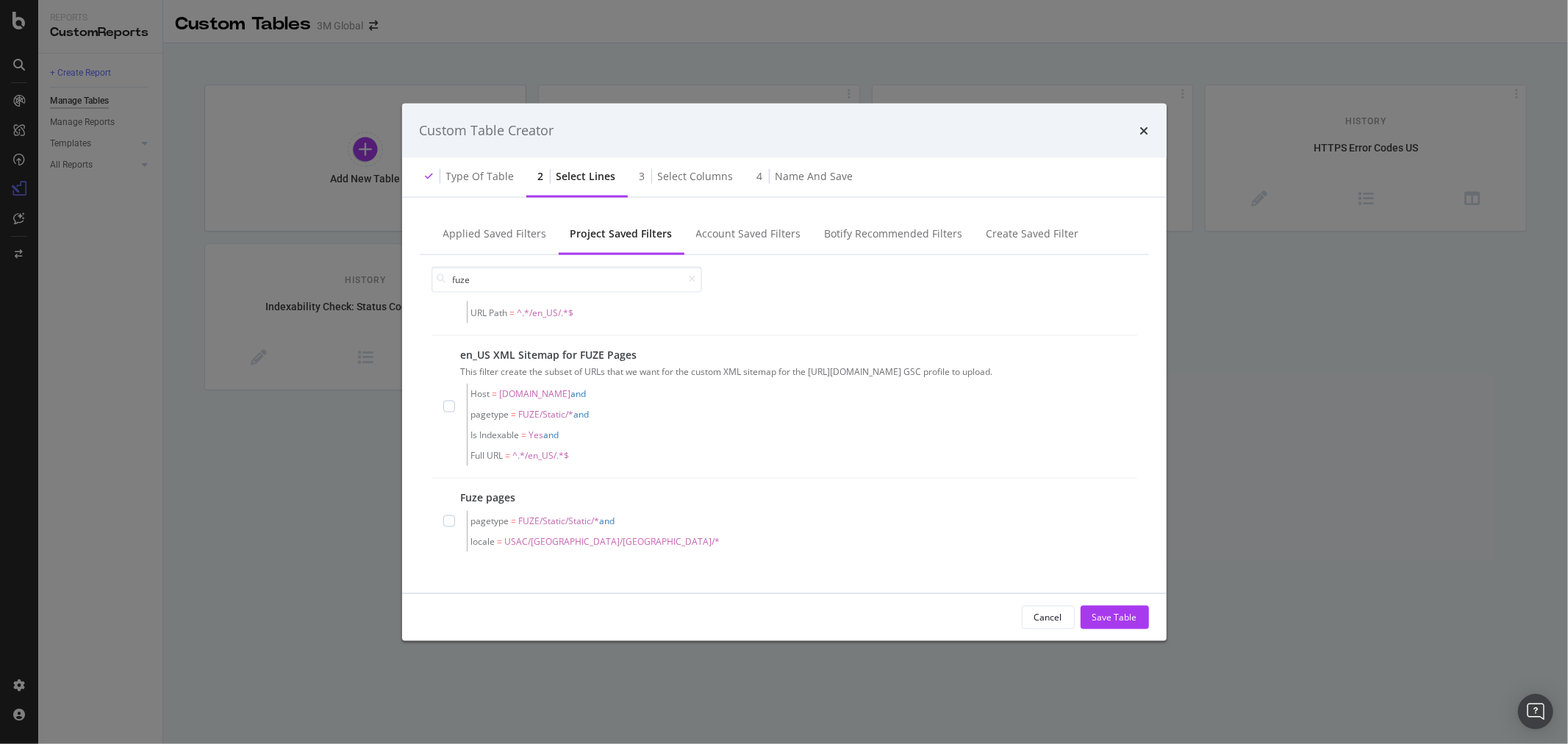
scroll to position [0, 0]
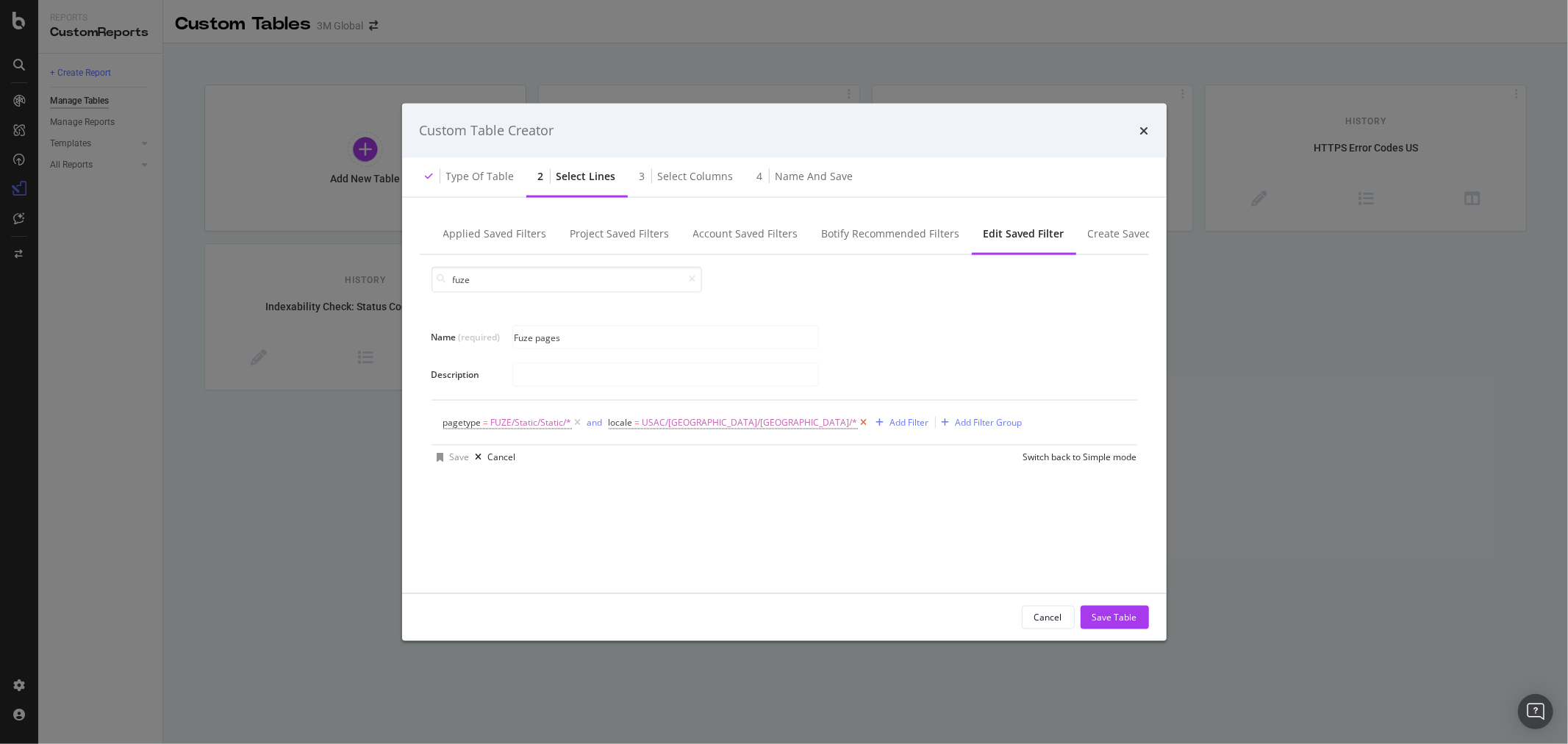
click at [858, 422] on icon "modal" at bounding box center [864, 422] width 12 height 14
click at [630, 421] on div "Add Filter" at bounding box center [624, 422] width 39 height 12
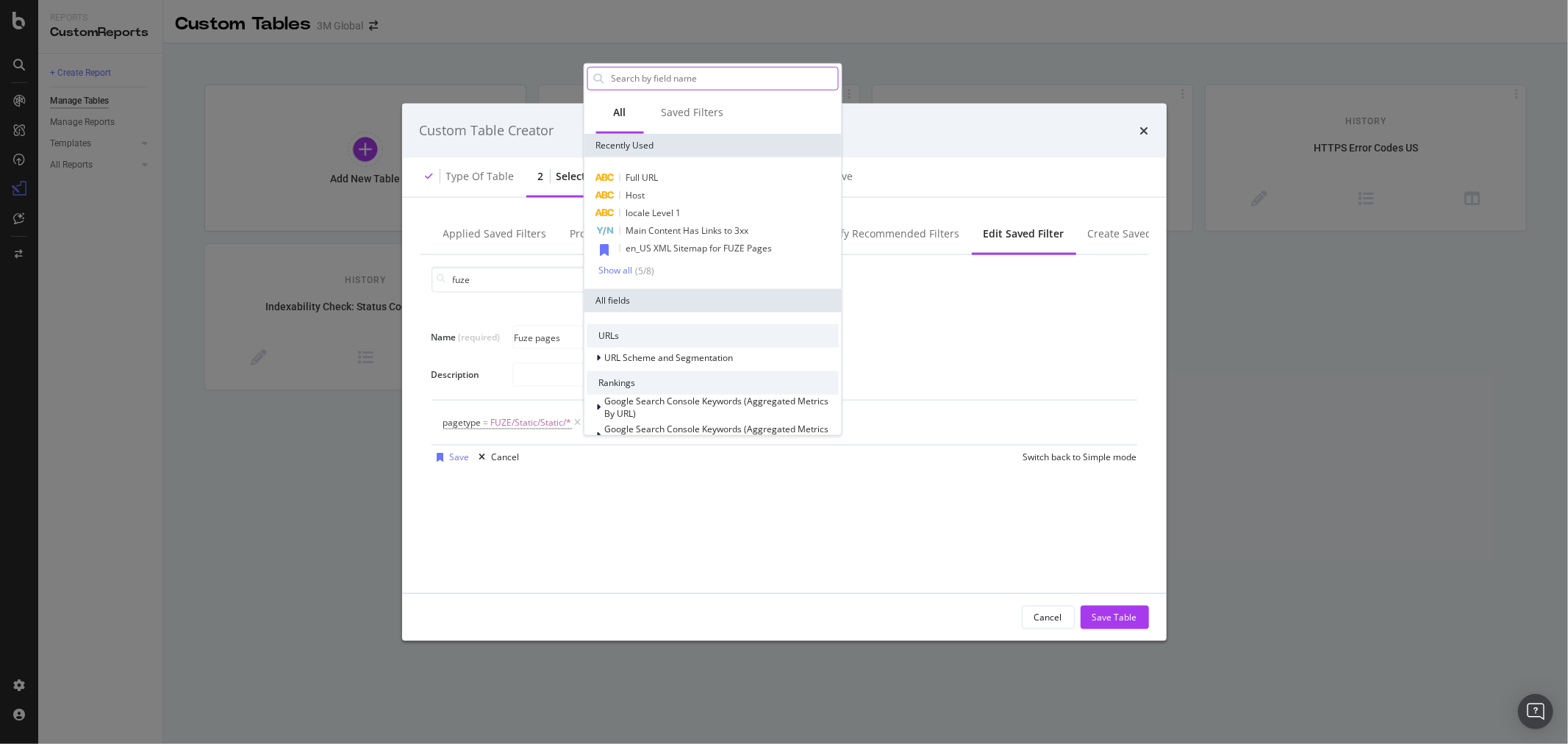
click at [651, 72] on input "Name (required)" at bounding box center [723, 78] width 228 height 22
click at [665, 190] on div "Host" at bounding box center [713, 194] width 252 height 18
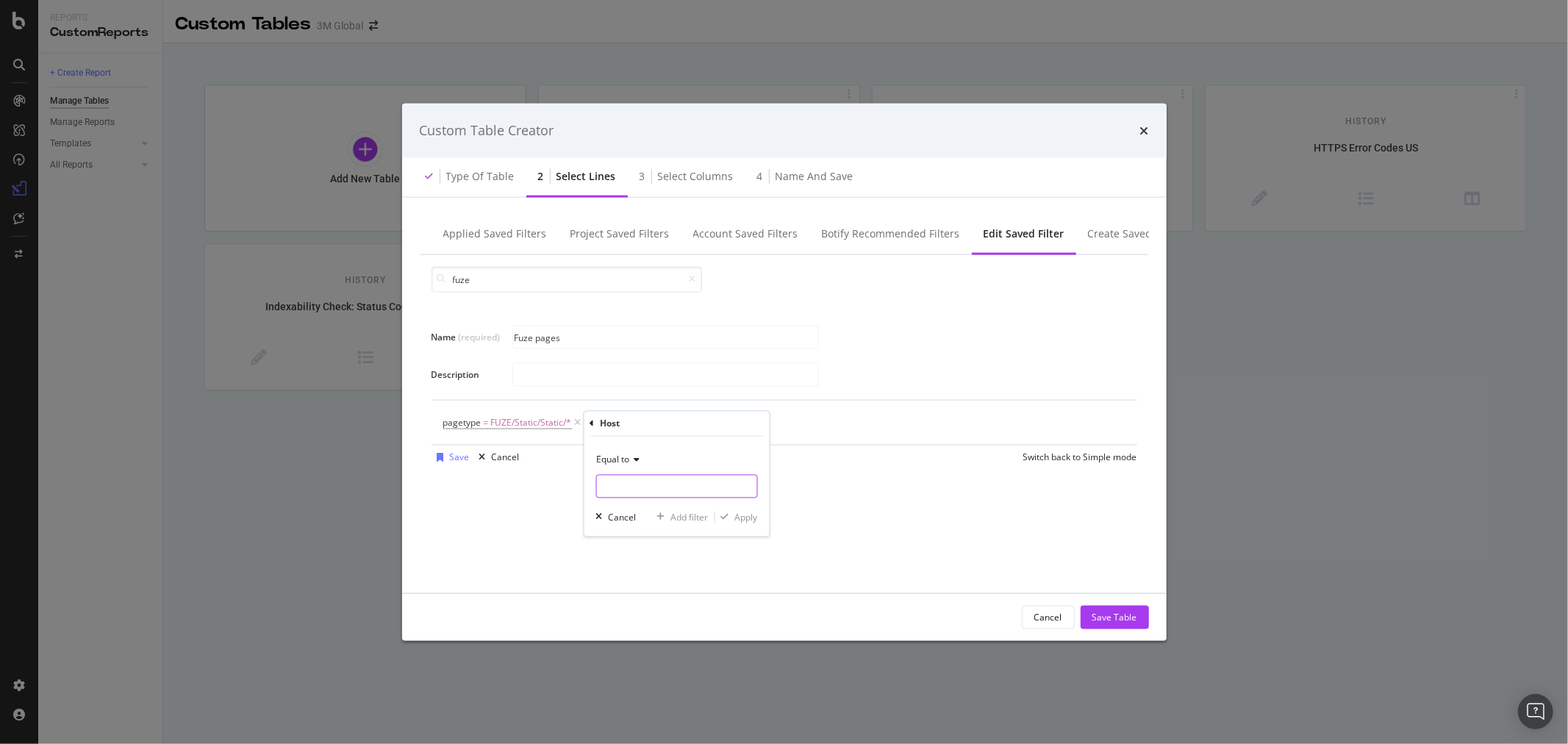
click at [649, 481] on input "Name (required)" at bounding box center [676, 486] width 160 height 24
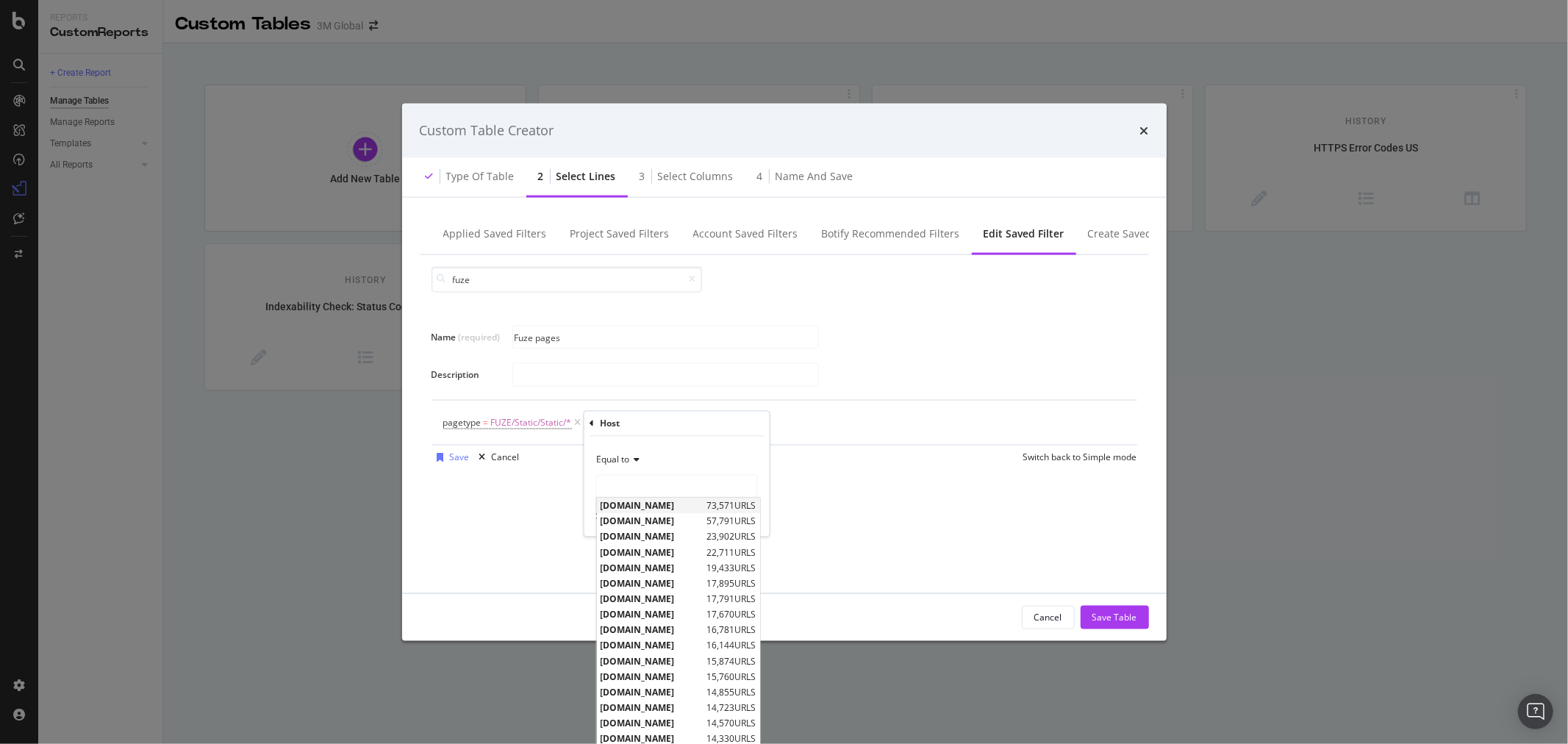
click at [651, 508] on span "[DOMAIN_NAME]" at bounding box center [651, 506] width 103 height 12
type input "[DOMAIN_NAME]"
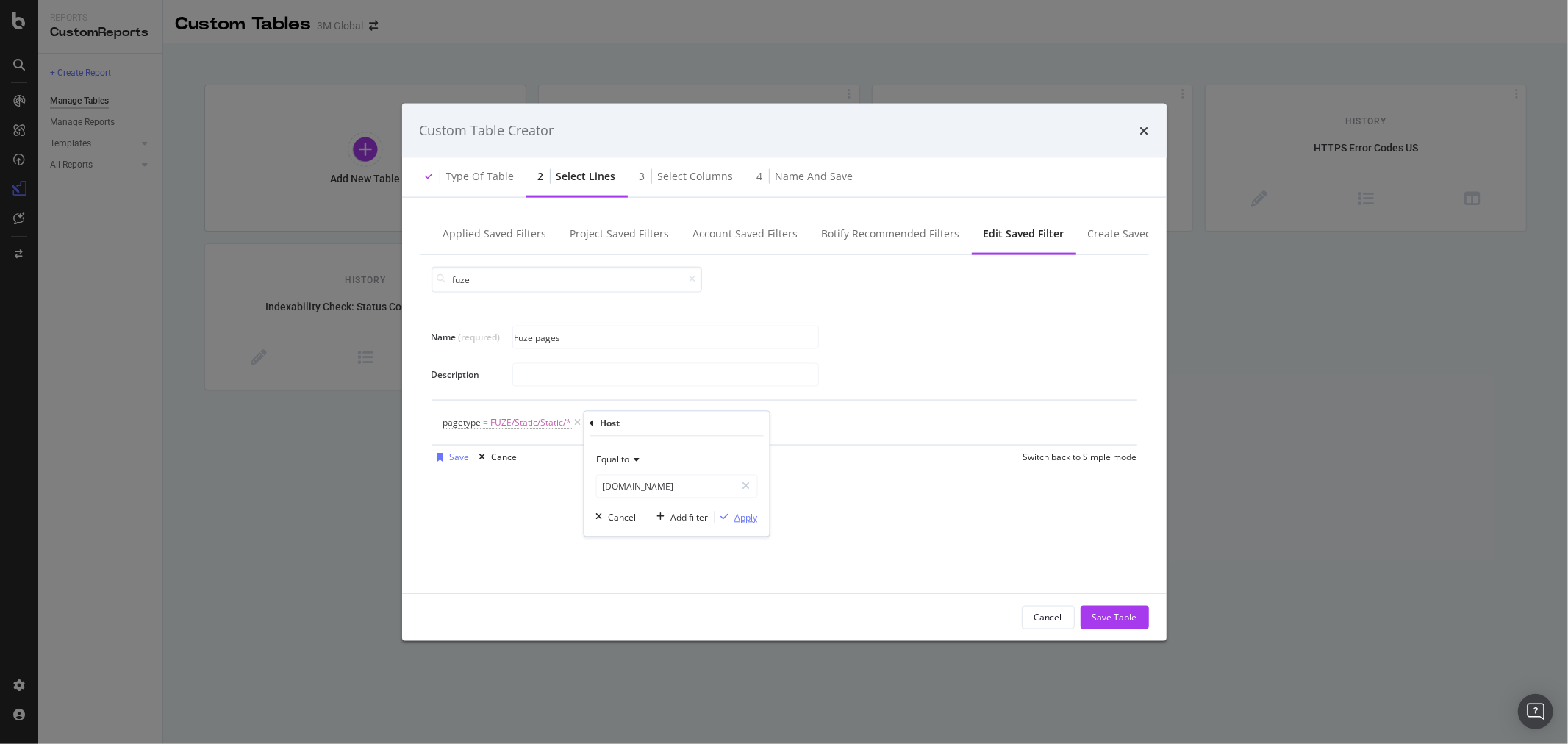
click at [749, 517] on div "Apply" at bounding box center [746, 517] width 23 height 12
click at [749, 420] on div "Add Filter" at bounding box center [760, 422] width 39 height 12
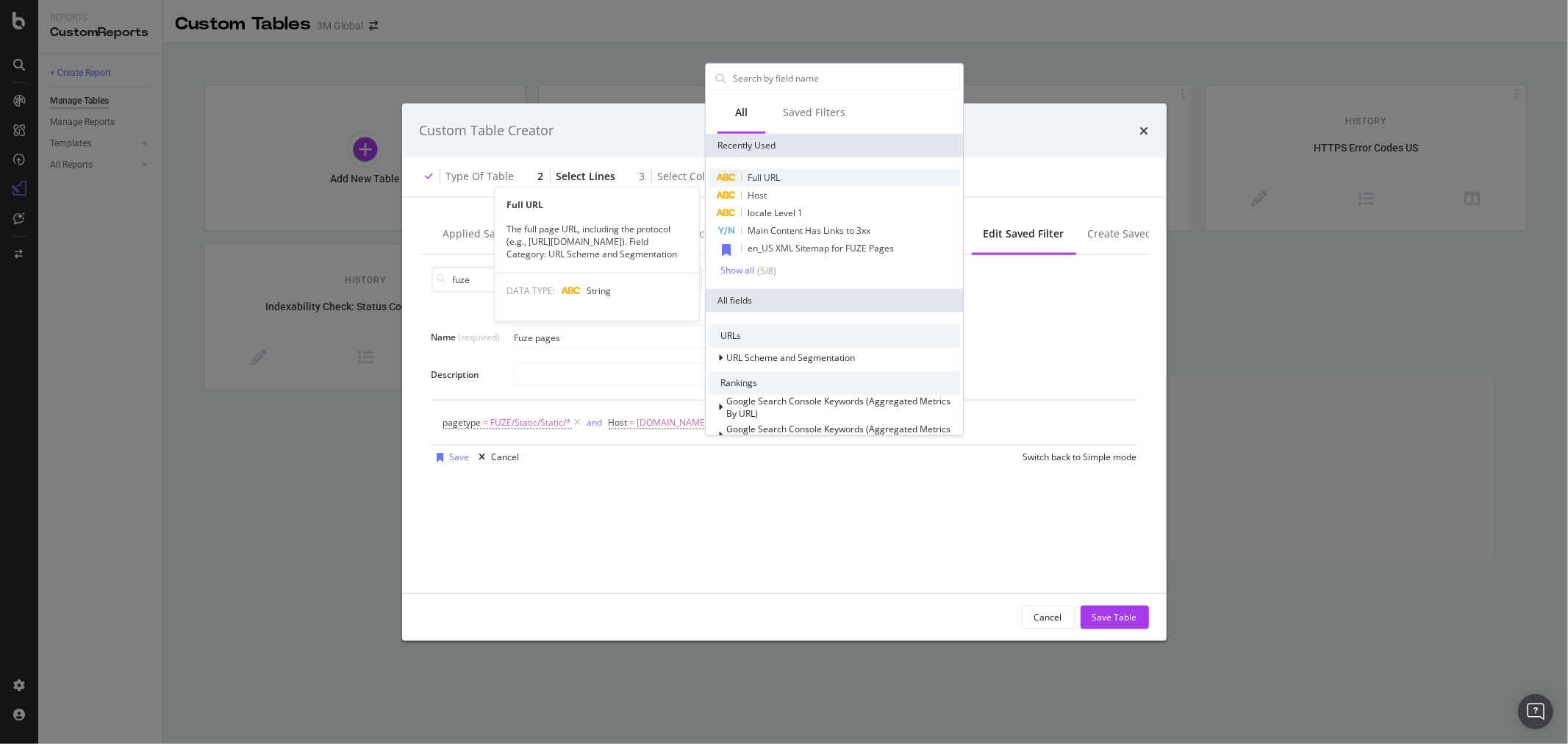
click at [812, 175] on div "Full URL" at bounding box center [835, 177] width 252 height 18
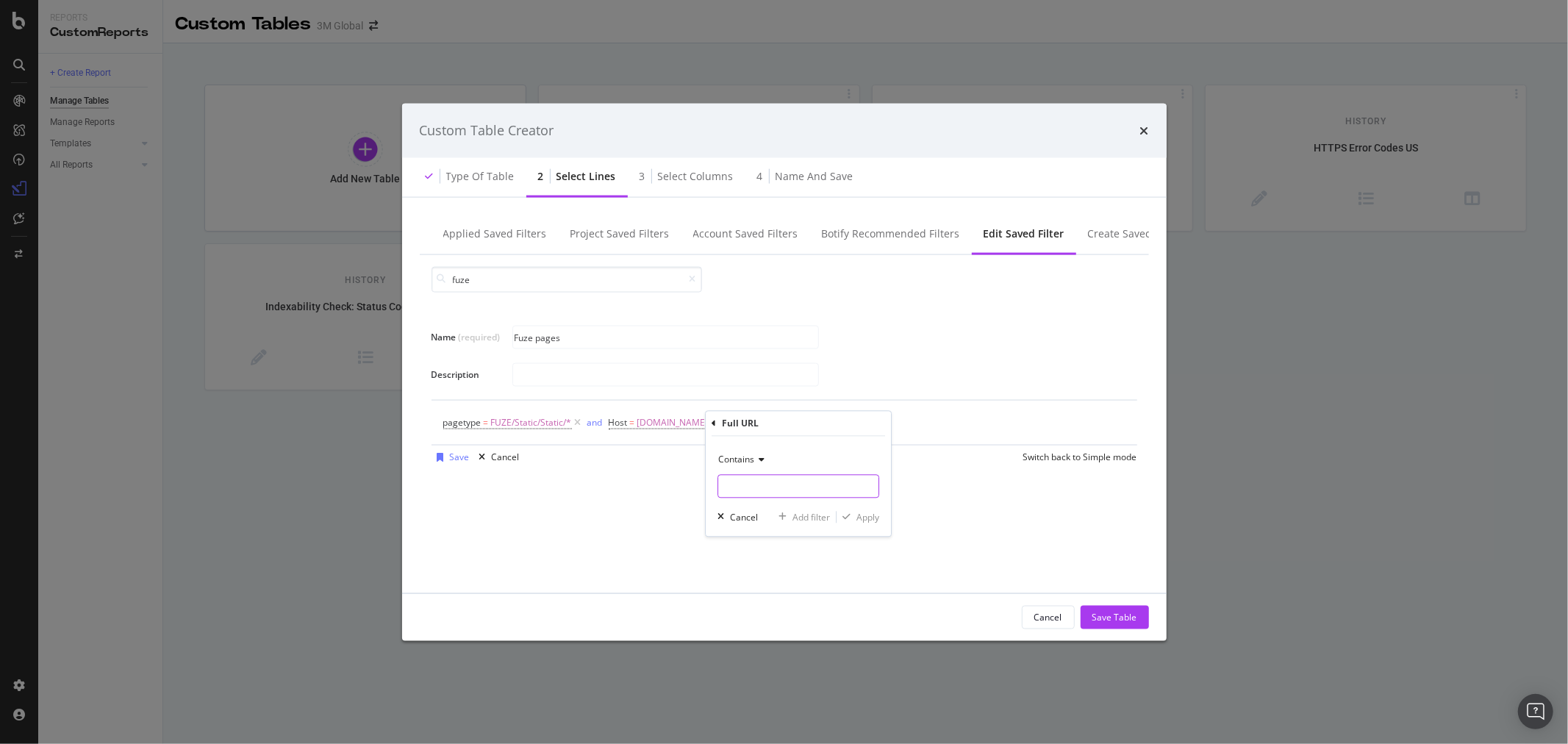
click at [784, 486] on input "Name (required)" at bounding box center [798, 486] width 160 height 24
type input "/en_US/"
click at [869, 512] on div "Apply" at bounding box center [868, 517] width 23 height 12
click at [1101, 614] on div "Save Table" at bounding box center [1114, 617] width 45 height 12
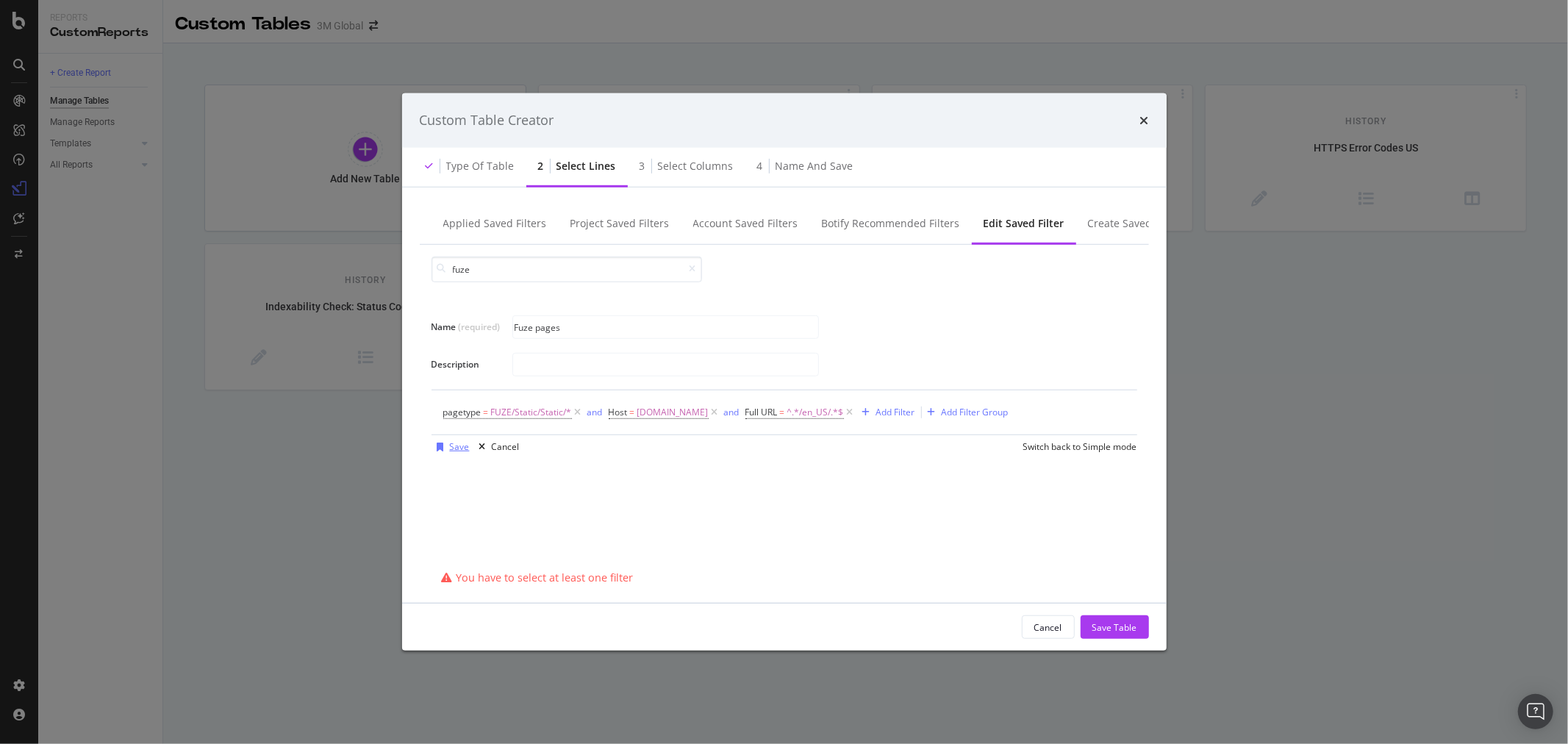
click at [457, 448] on div "Save" at bounding box center [460, 447] width 20 height 12
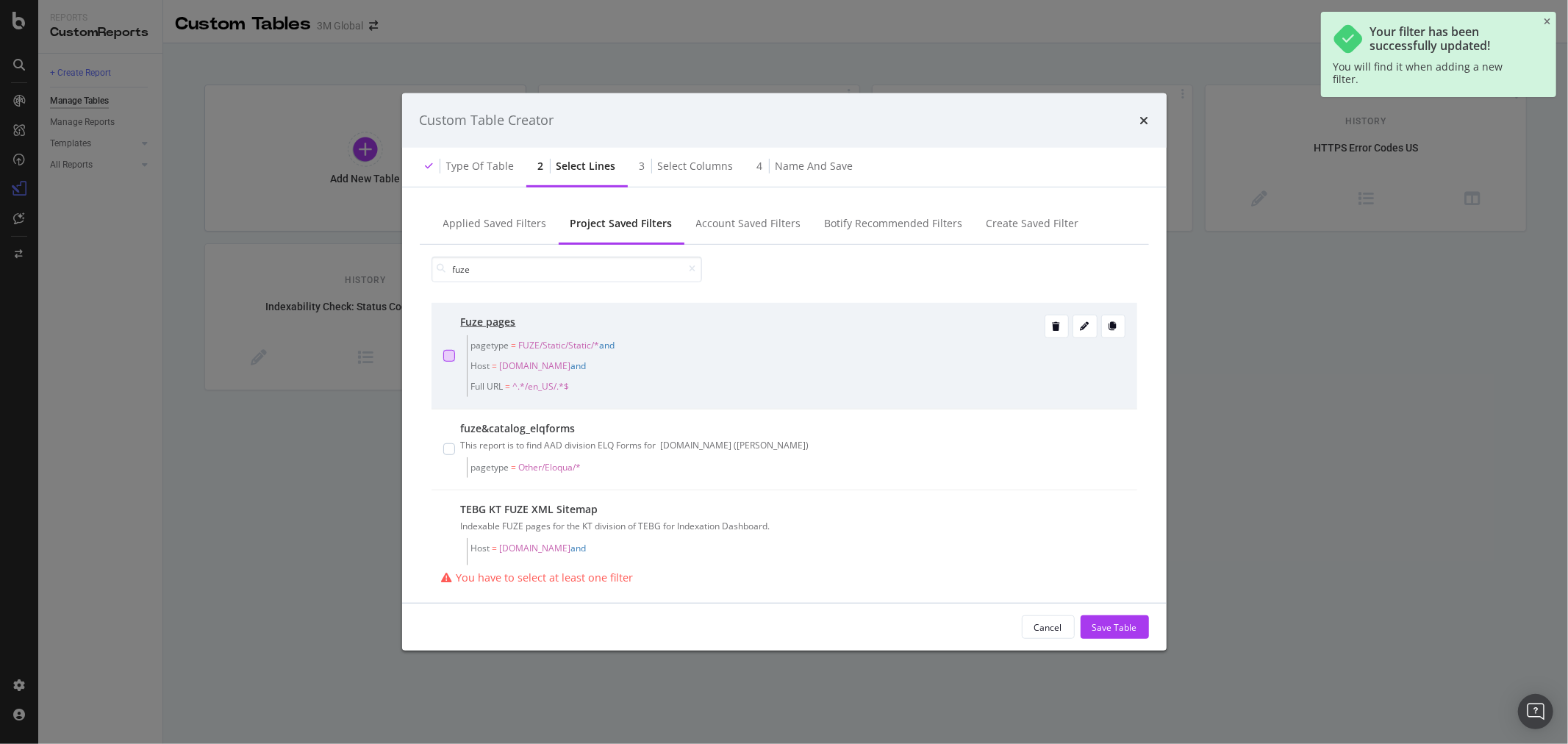
click at [451, 353] on div "modal" at bounding box center [449, 355] width 11 height 11
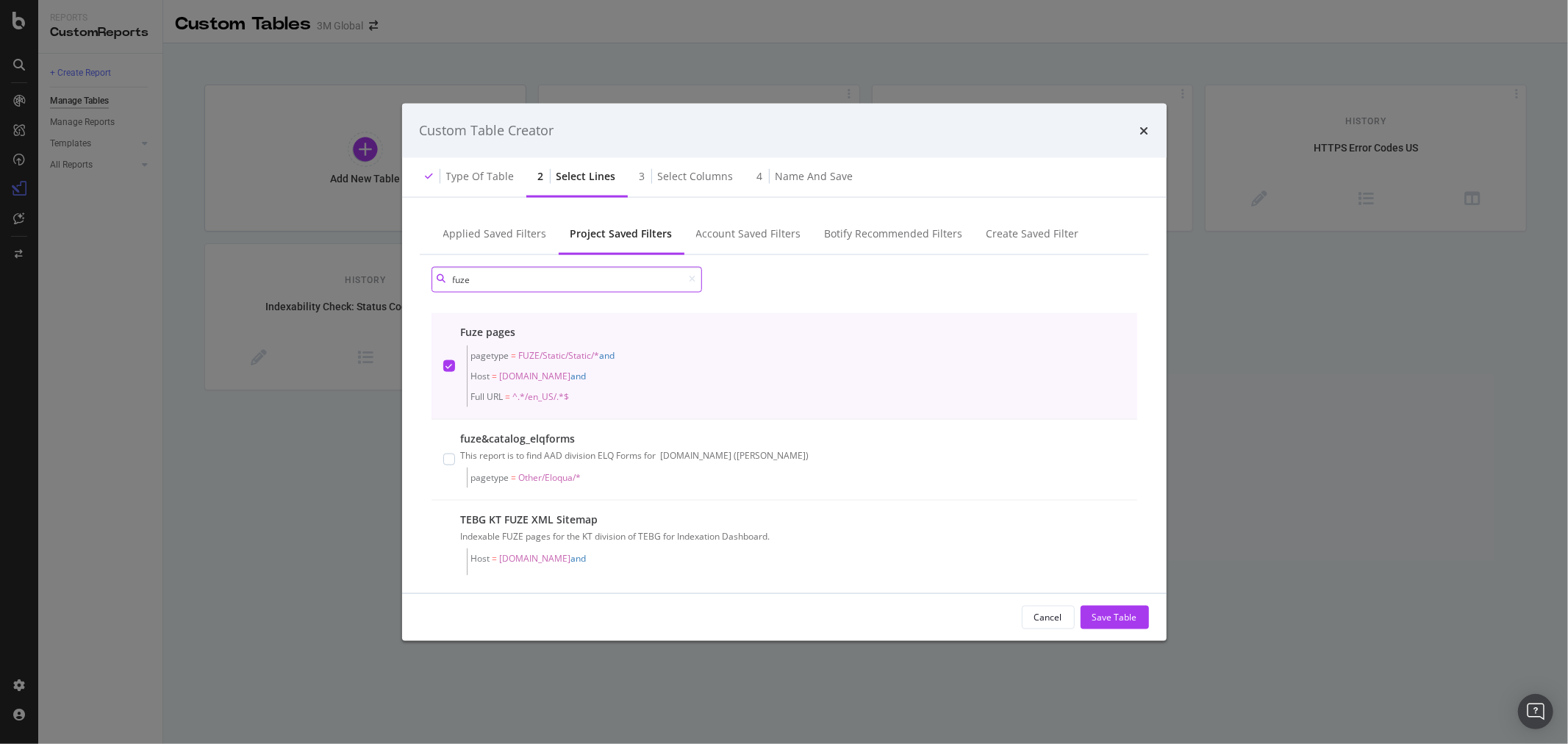
click at [548, 284] on input "fuze" at bounding box center [566, 279] width 271 height 26
drag, startPoint x: 548, startPoint y: 284, endPoint x: 393, endPoint y: 284, distance: 155.0
click at [393, 284] on div "Custom Table Creator Type of table 2 Select lines 3 Select columns 4 Name and s…" at bounding box center [784, 372] width 1568 height 744
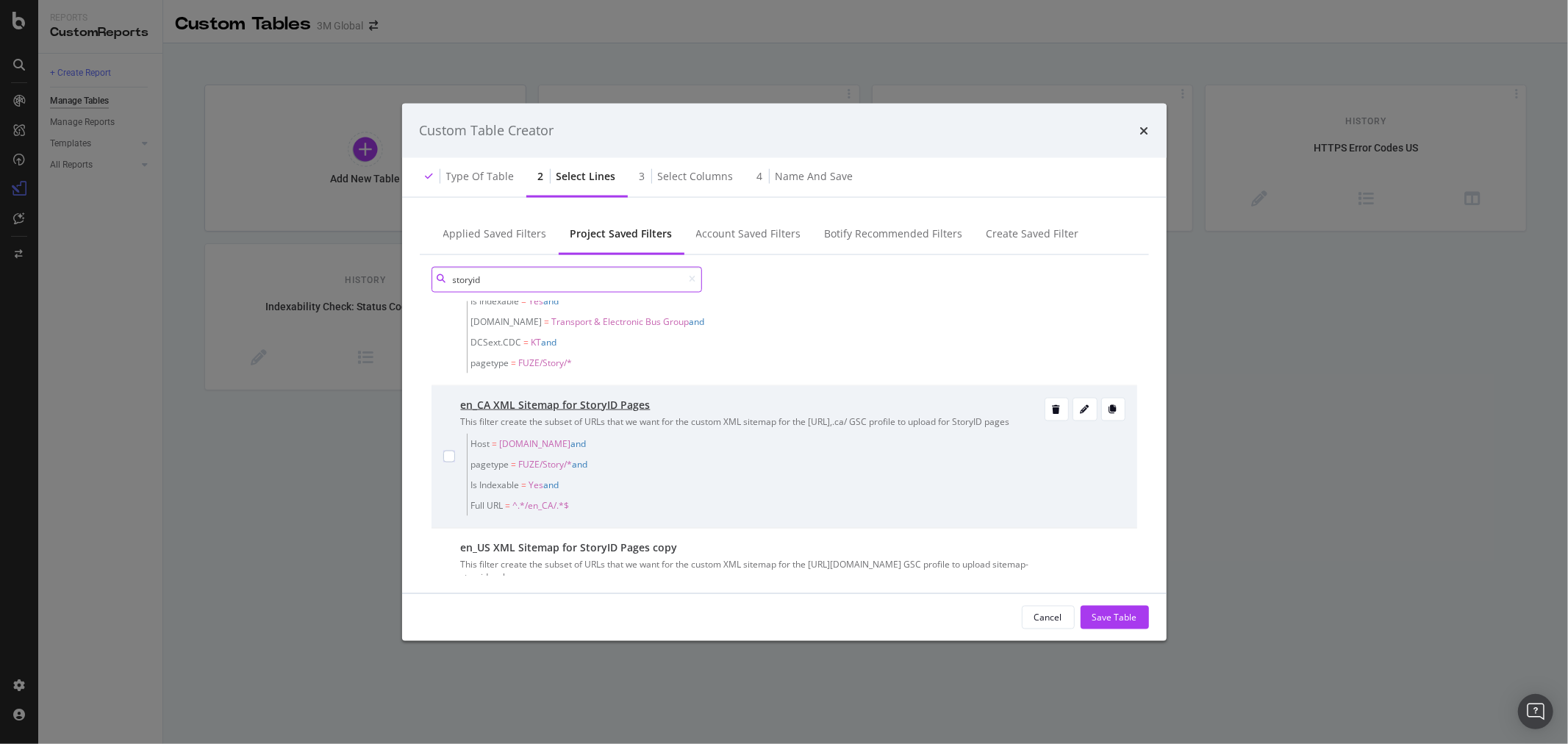
scroll to position [242, 0]
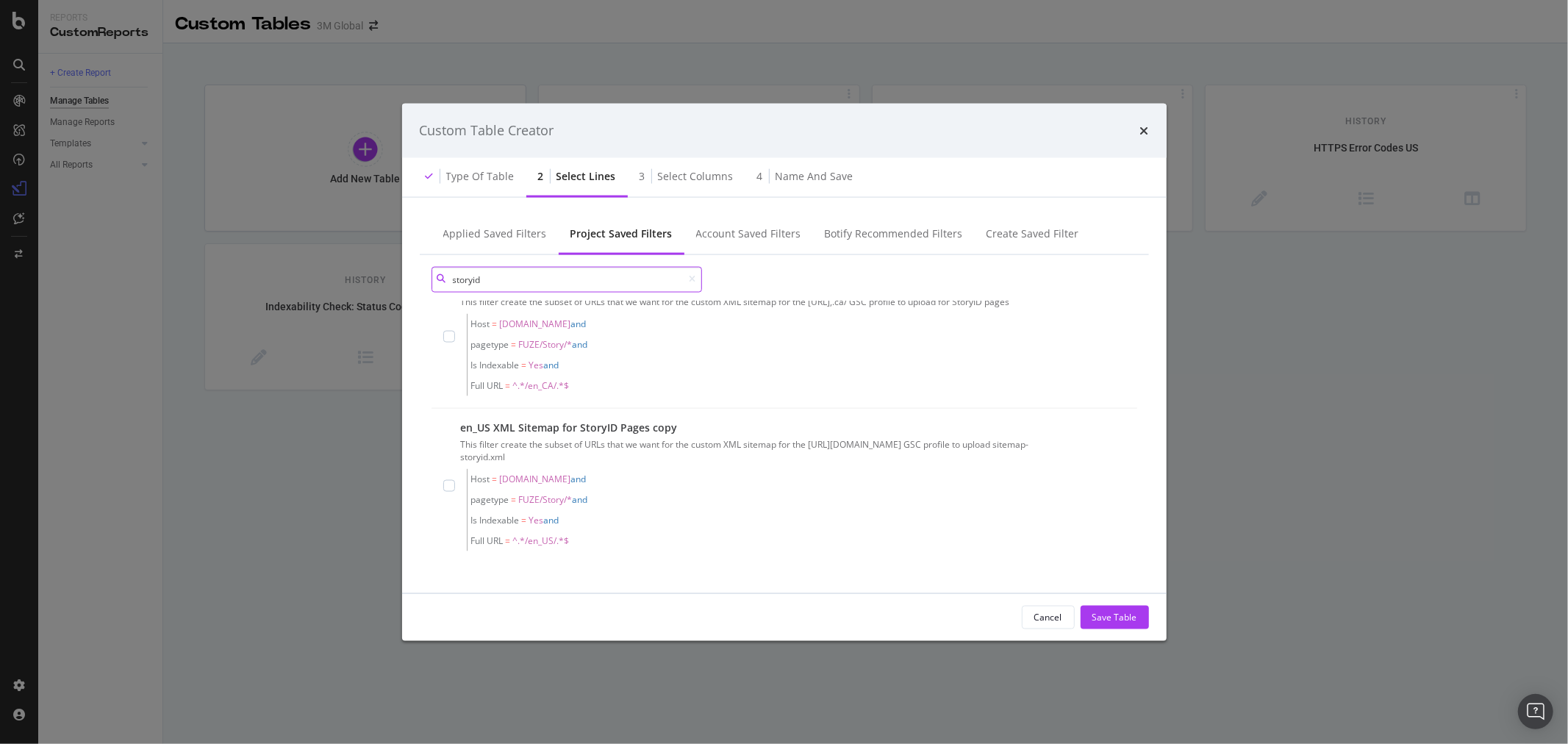
drag, startPoint x: 540, startPoint y: 279, endPoint x: 384, endPoint y: 281, distance: 156.0
click at [384, 281] on div "Custom Table Creator Type of table 2 Select lines 3 Select columns 4 Name and s…" at bounding box center [784, 372] width 1568 height 744
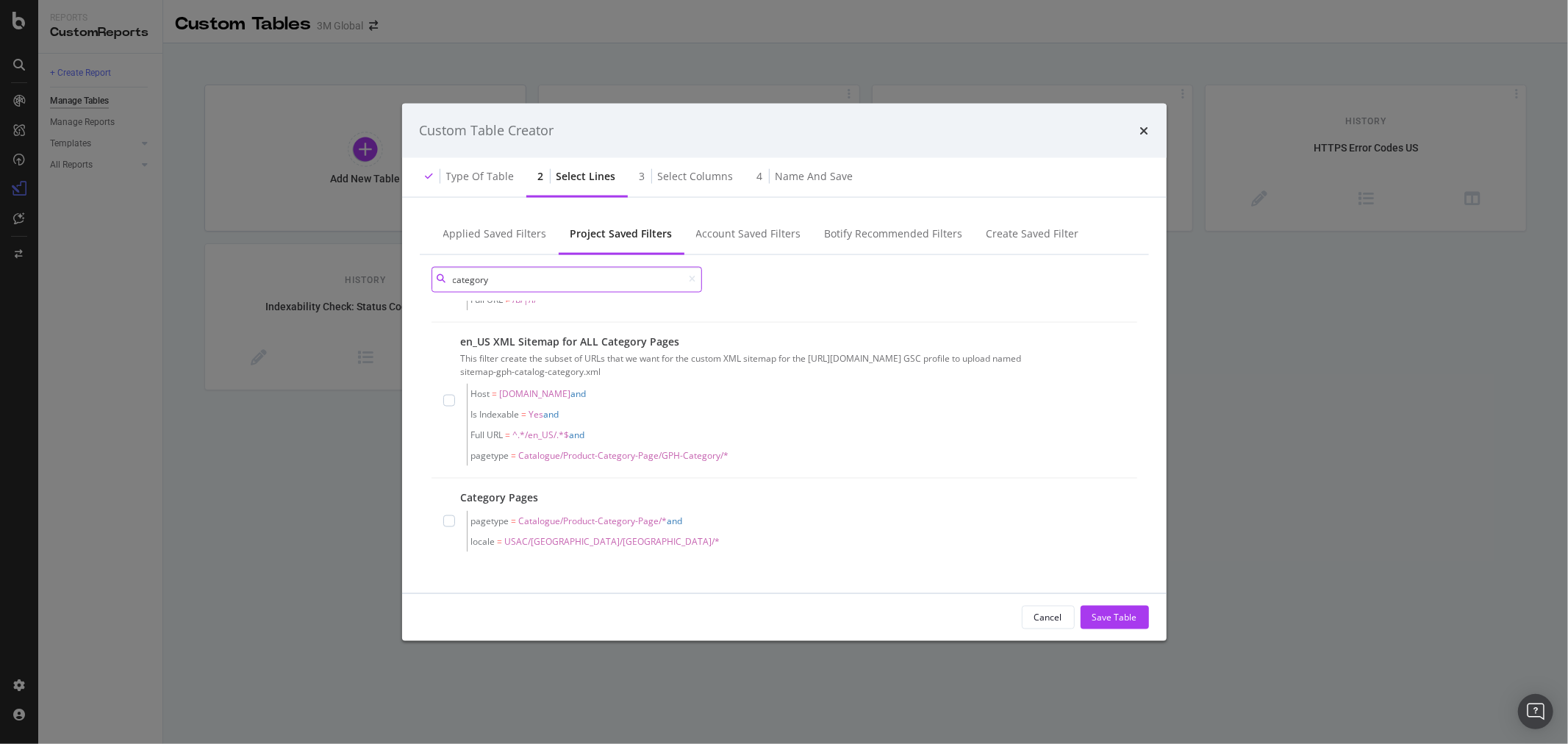
scroll to position [496, 0]
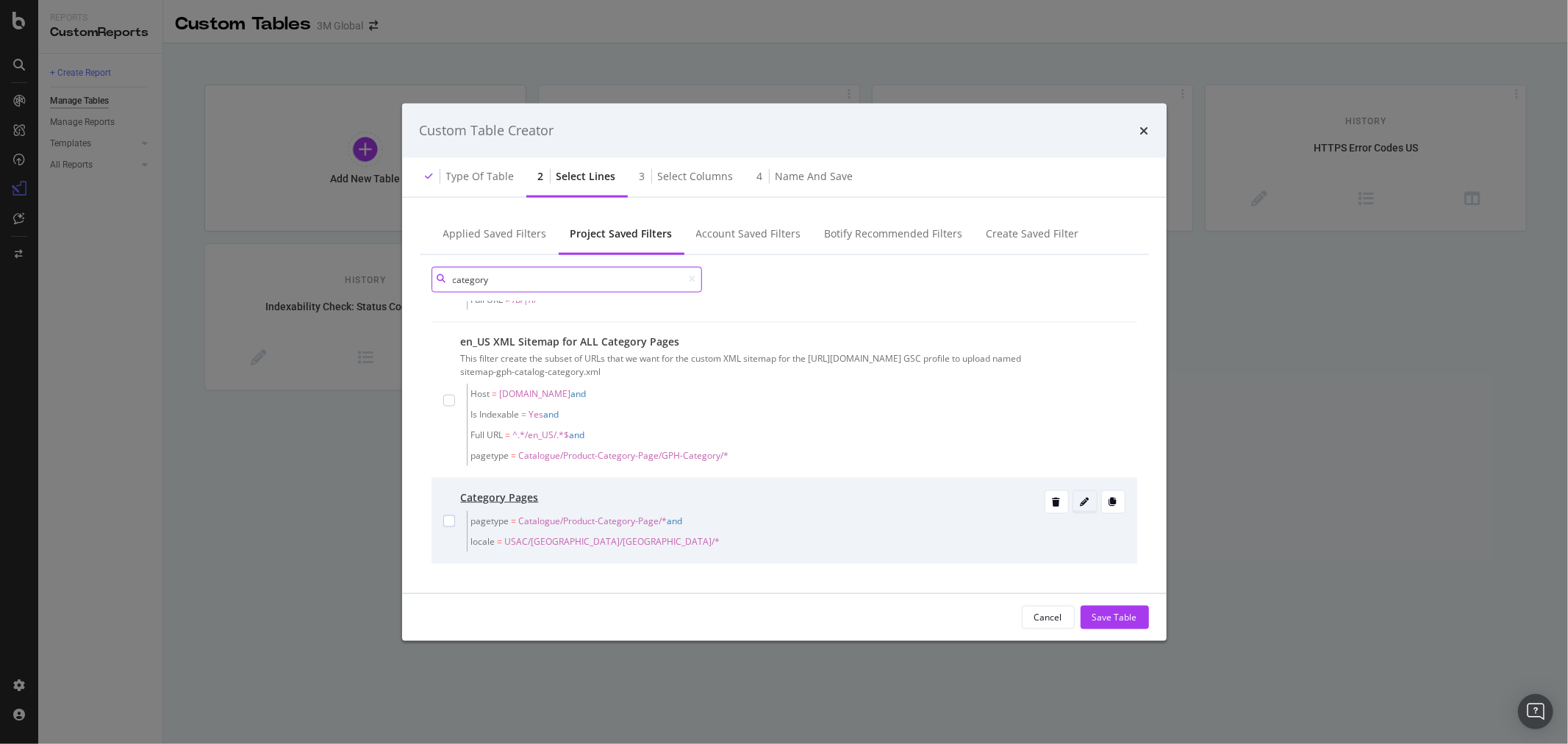
type input "category"
click at [1078, 505] on div "modal" at bounding box center [1085, 502] width 24 height 9
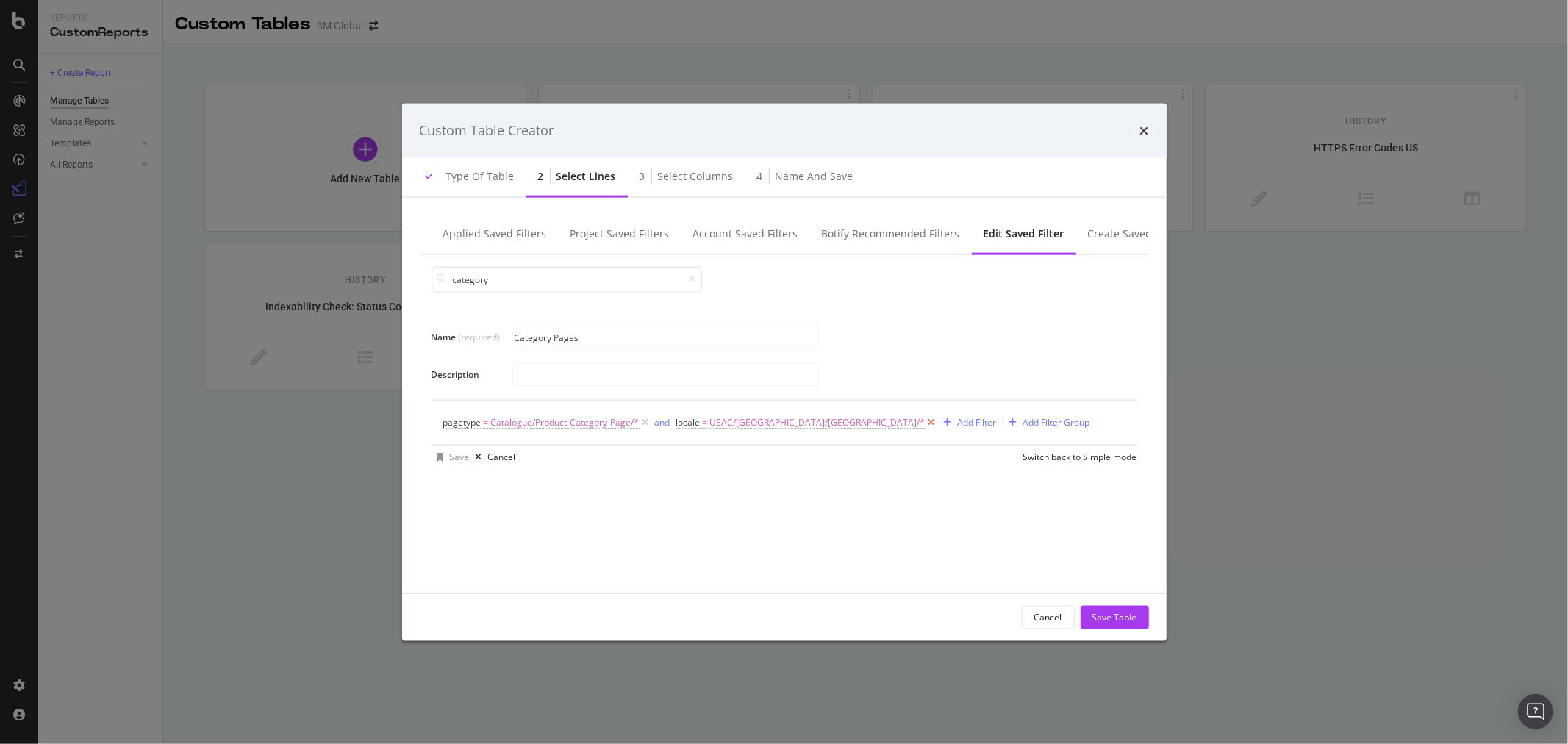
click at [925, 422] on icon "modal" at bounding box center [932, 422] width 12 height 14
click at [693, 425] on div "Add Filter" at bounding box center [691, 422] width 39 height 12
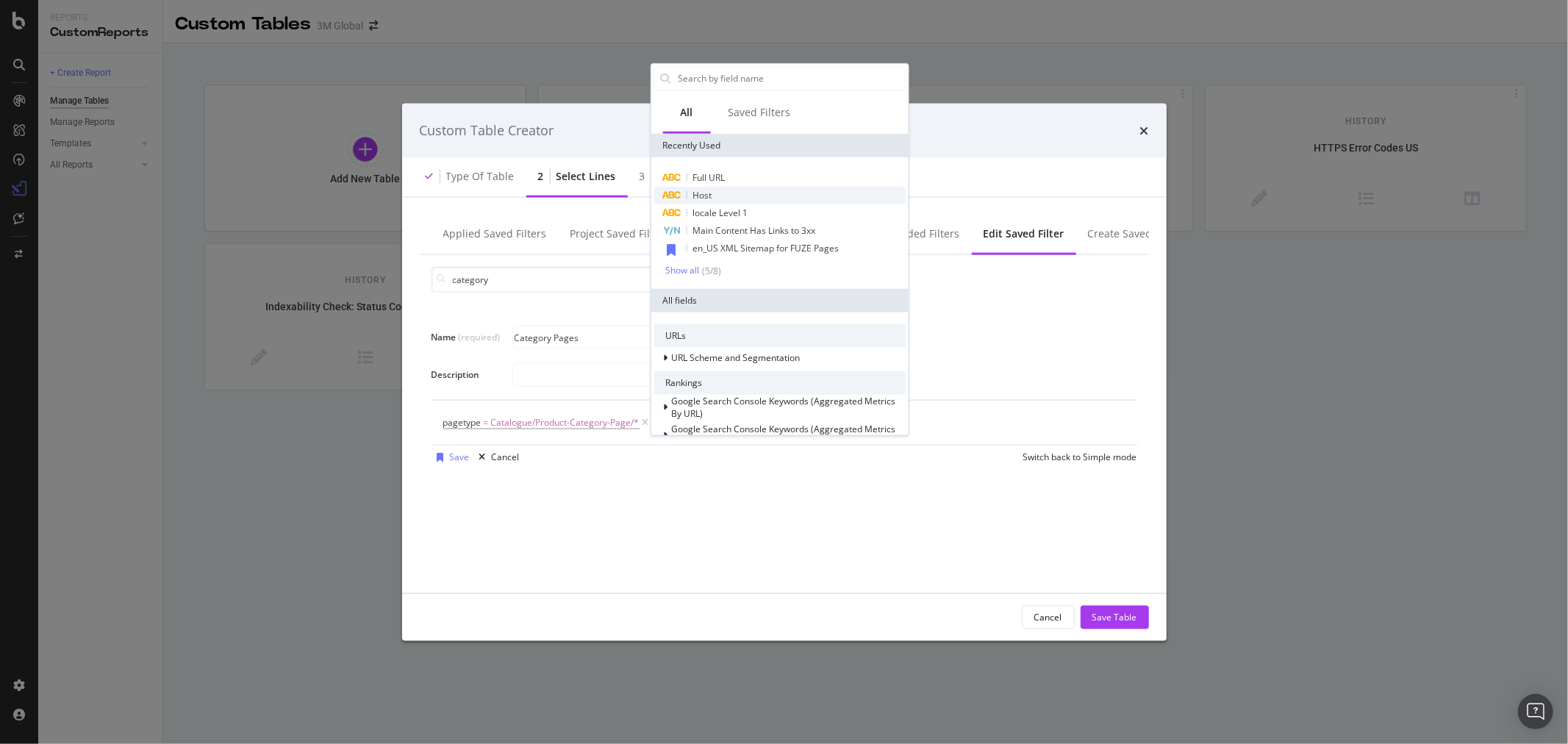
click at [709, 190] on span "Host" at bounding box center [701, 194] width 19 height 12
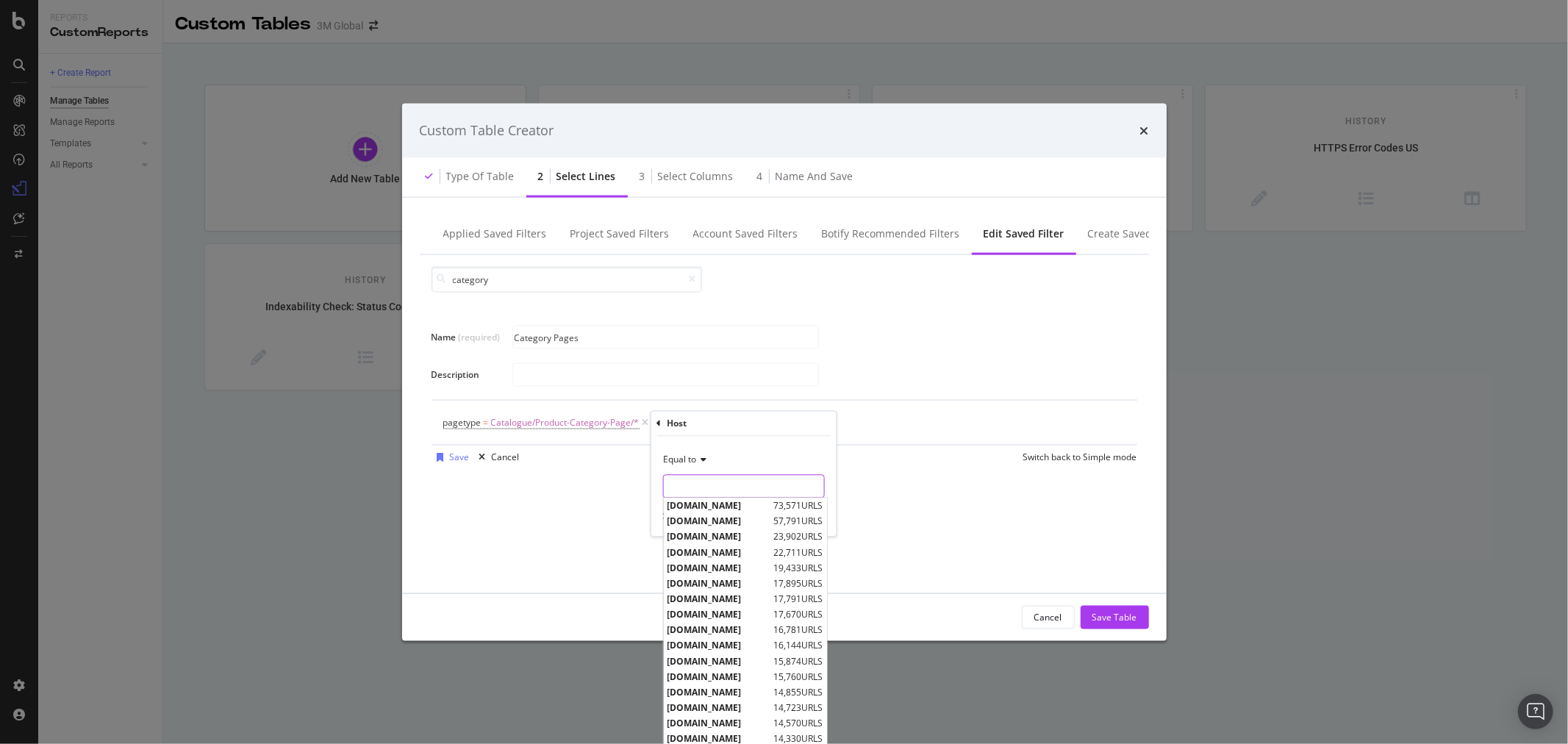
click at [725, 486] on input "Name (required)" at bounding box center [743, 486] width 160 height 24
click at [729, 508] on span "[DOMAIN_NAME]" at bounding box center [718, 506] width 103 height 12
type input "[DOMAIN_NAME]"
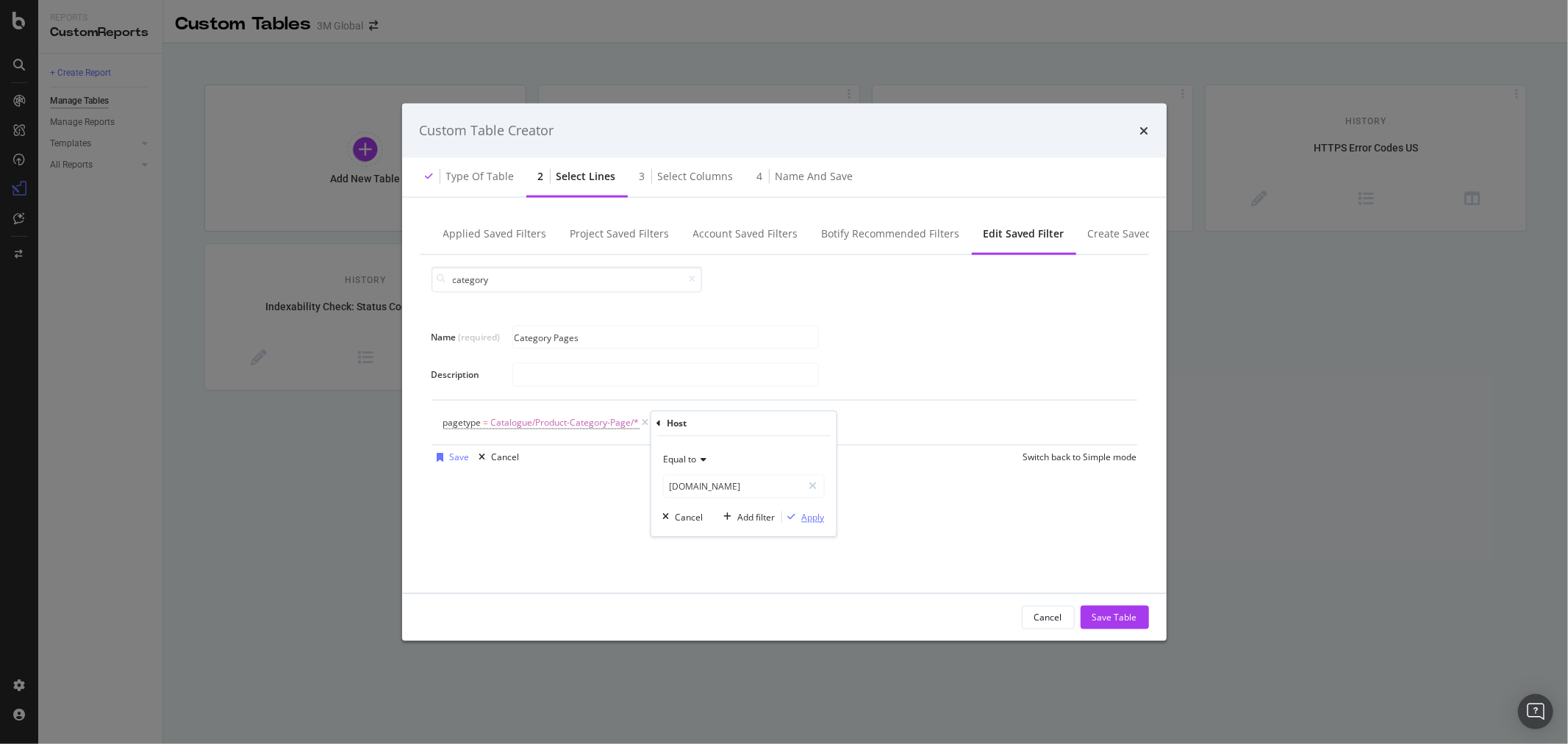
click at [815, 518] on div "Apply" at bounding box center [813, 517] width 23 height 12
click at [809, 419] on div "Add Filter" at bounding box center [828, 422] width 39 height 12
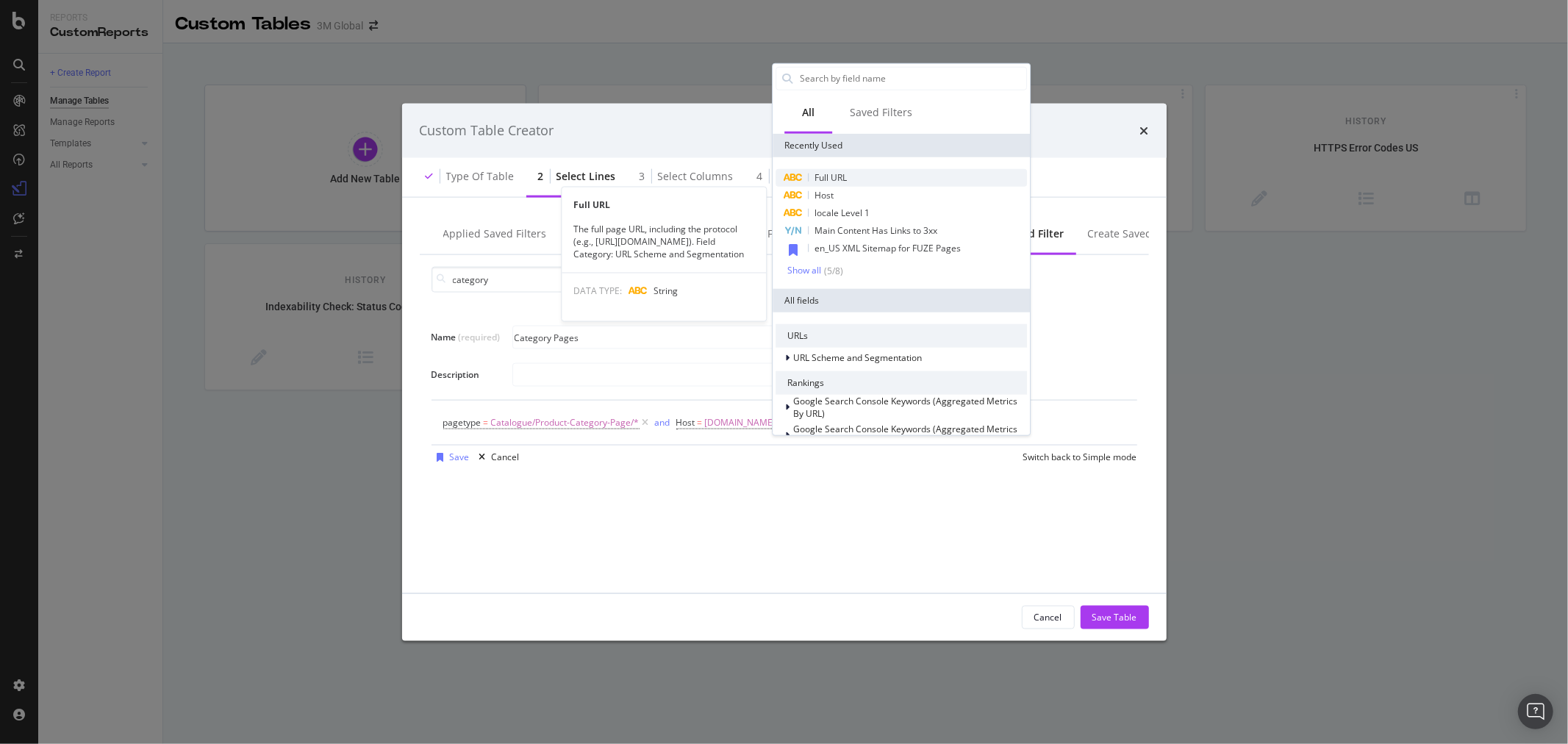
click at [843, 173] on span "Full URL" at bounding box center [831, 177] width 32 height 12
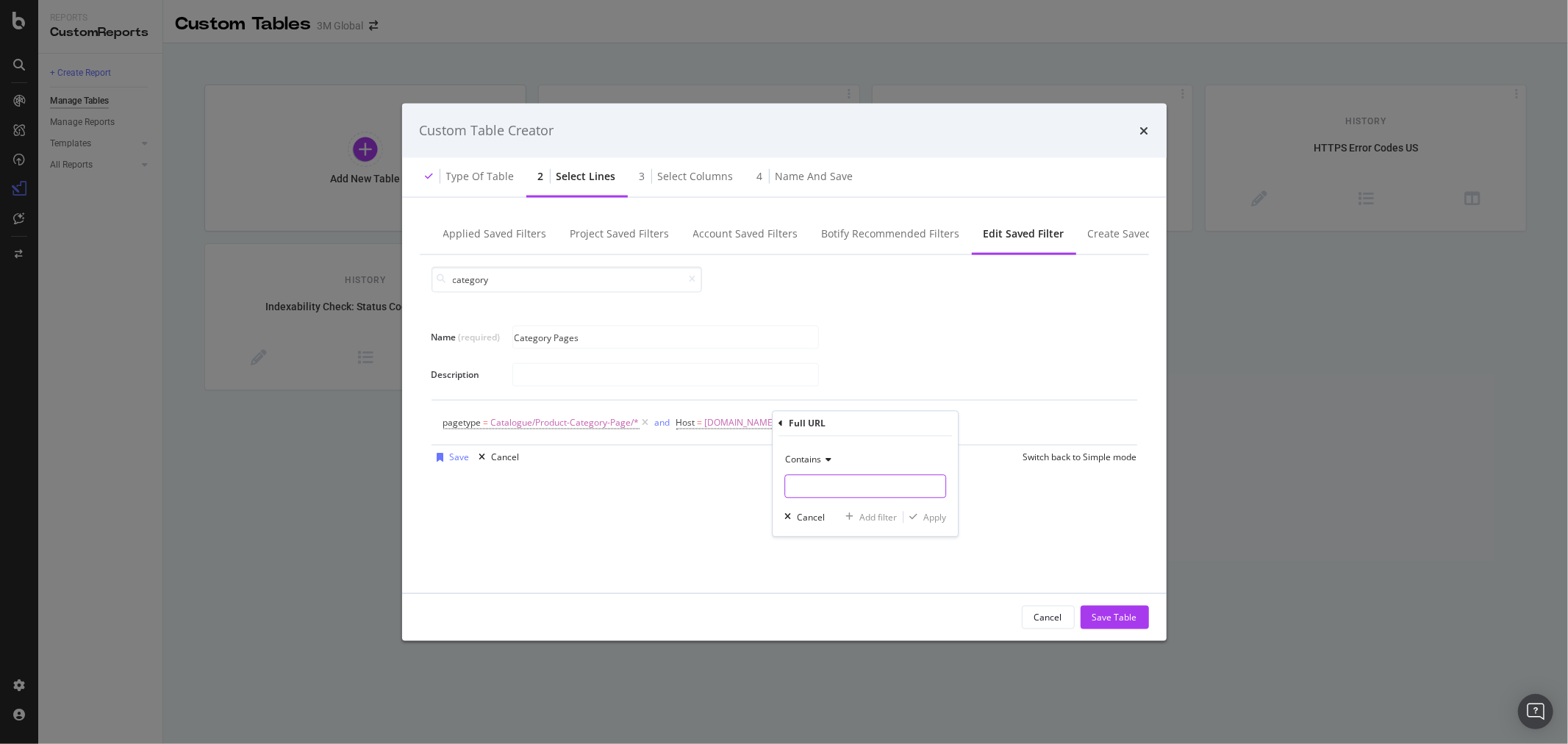
click at [857, 486] on input "Name (required)" at bounding box center [865, 486] width 160 height 24
type input "/en_US/"
click at [941, 516] on div "Apply" at bounding box center [935, 517] width 23 height 12
click at [447, 457] on div "modal" at bounding box center [441, 457] width 18 height 9
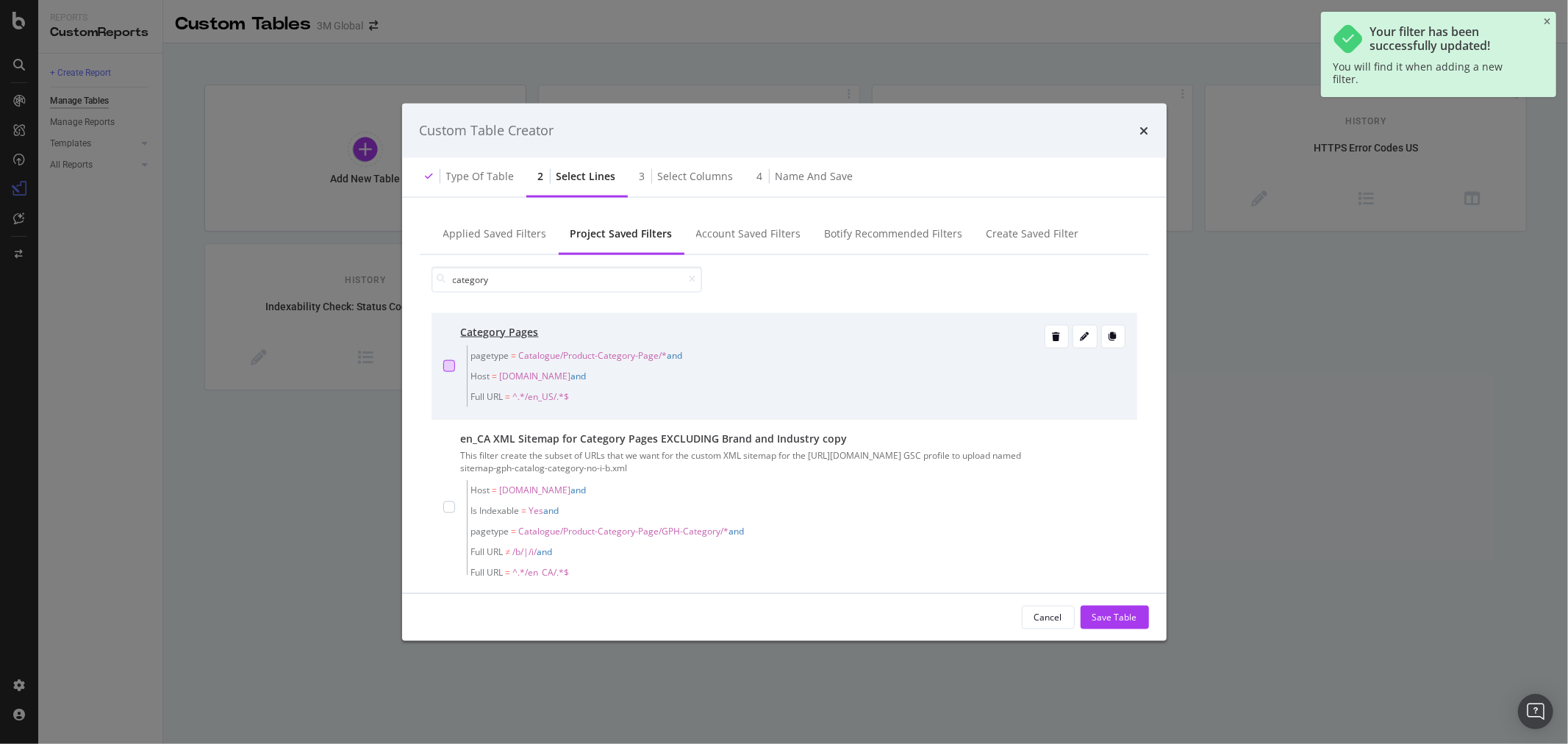
click at [444, 361] on div "modal" at bounding box center [449, 365] width 11 height 11
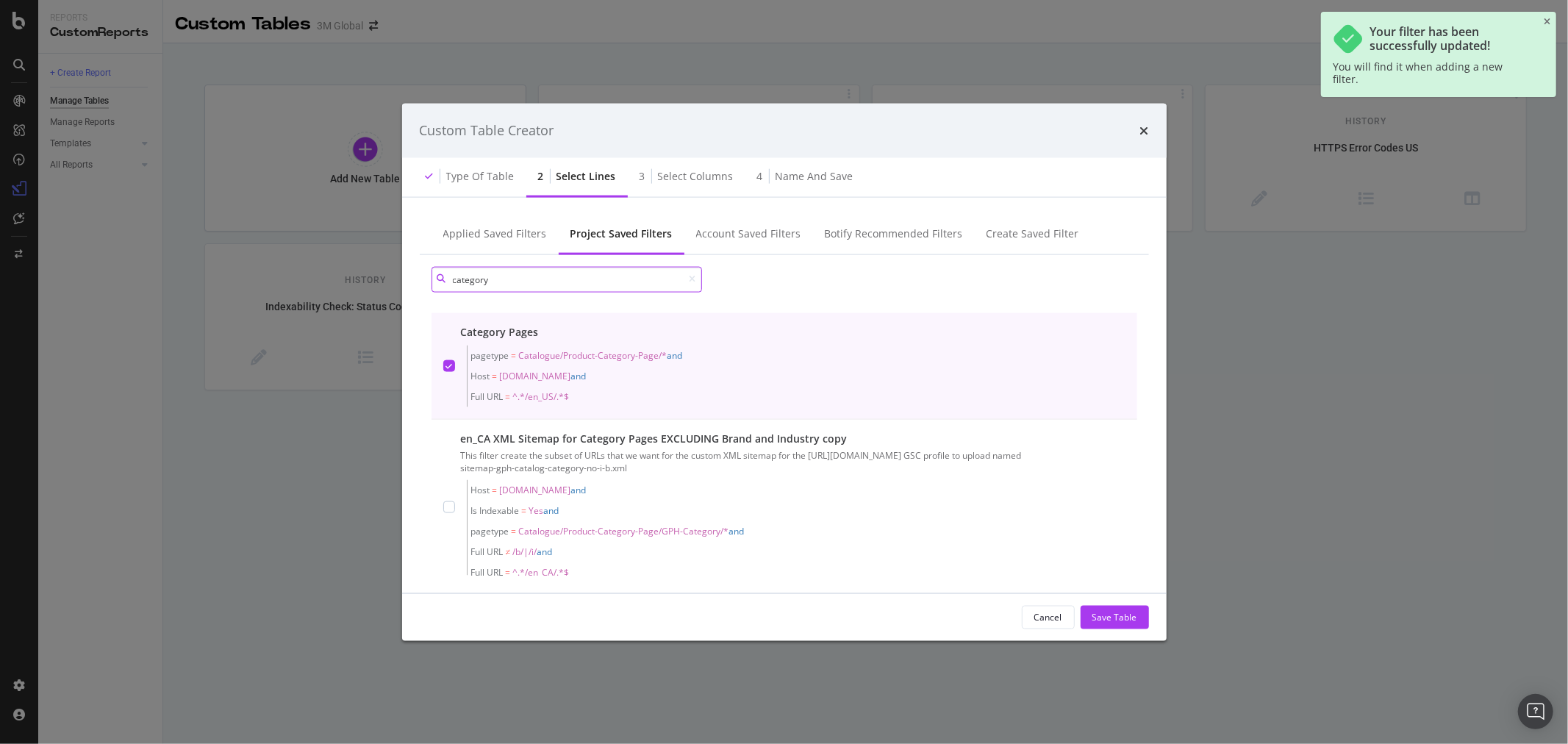
drag, startPoint x: 561, startPoint y: 279, endPoint x: 405, endPoint y: 277, distance: 156.0
click at [405, 277] on div "Applied Saved Filters Project Saved Filters Account Saved Filters Botify Recomm…" at bounding box center [784, 394] width 765 height 396
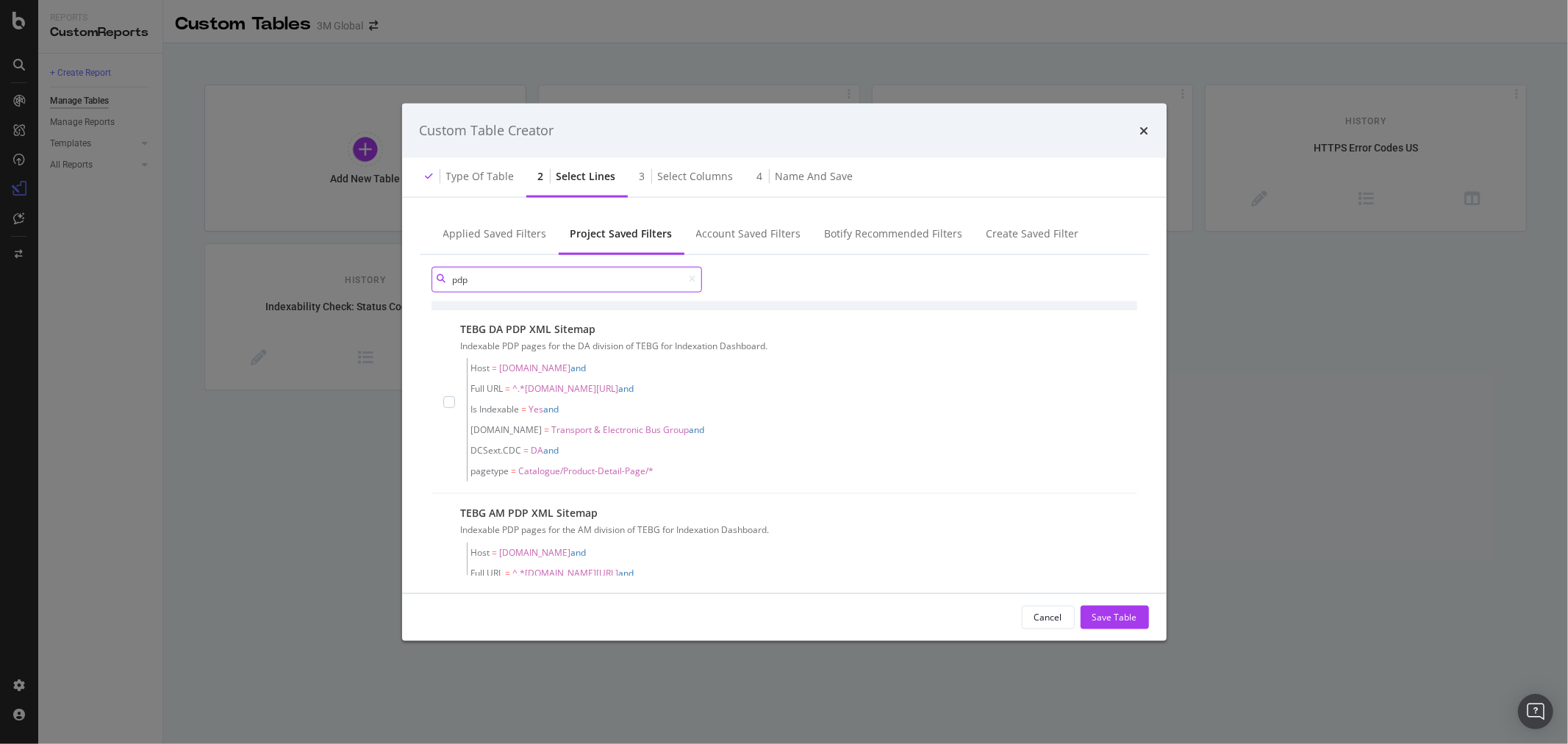
scroll to position [496, 0]
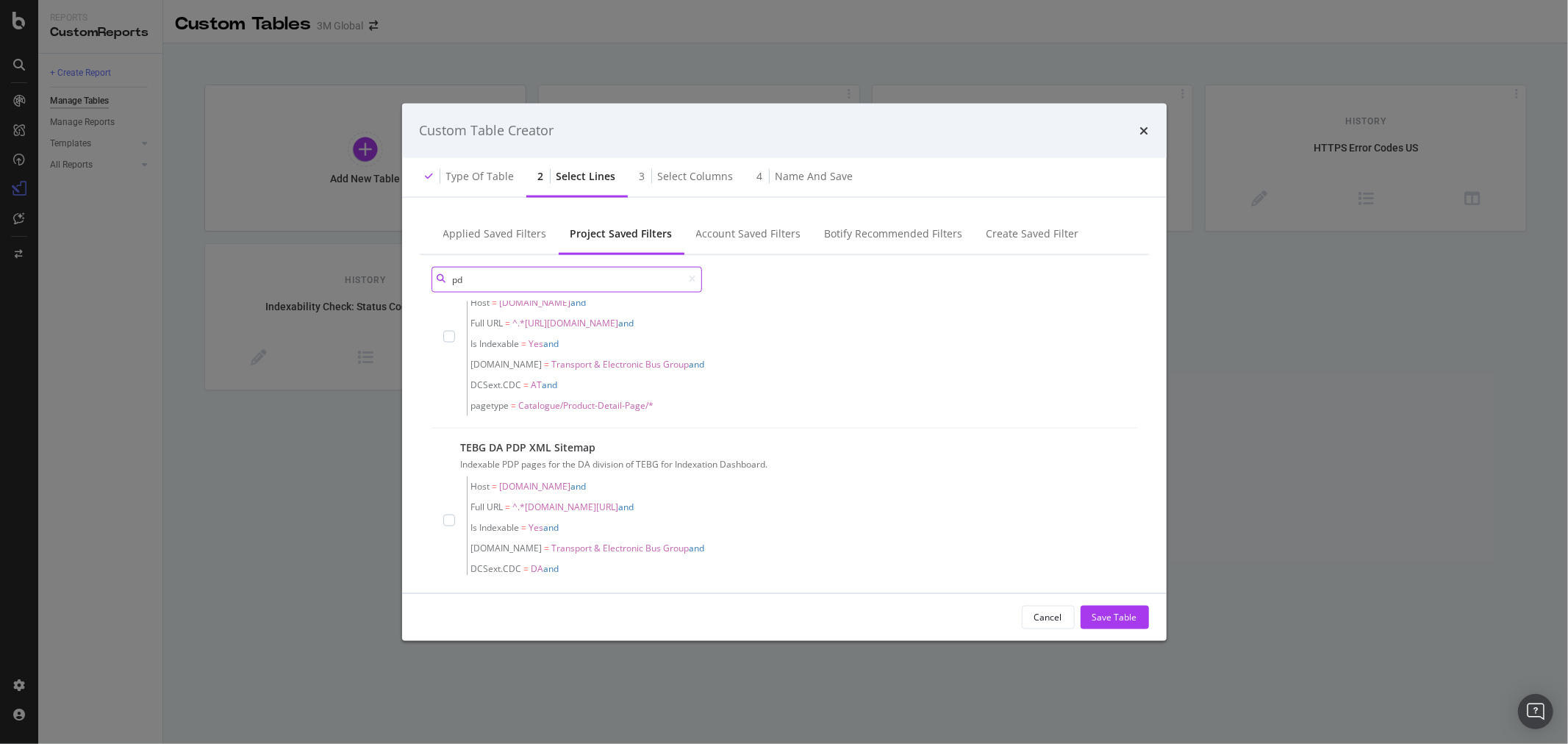
type input "p"
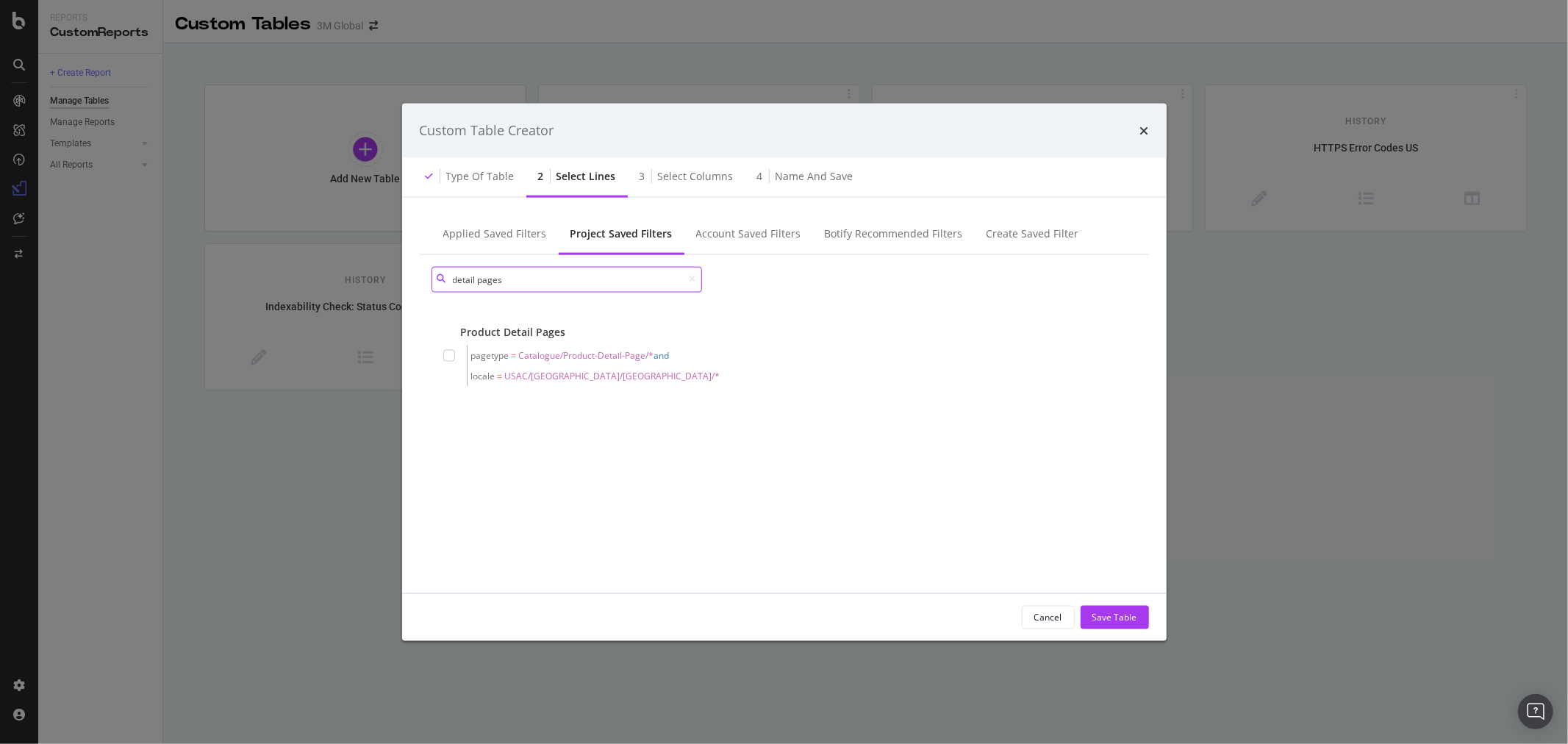
scroll to position [0, 0]
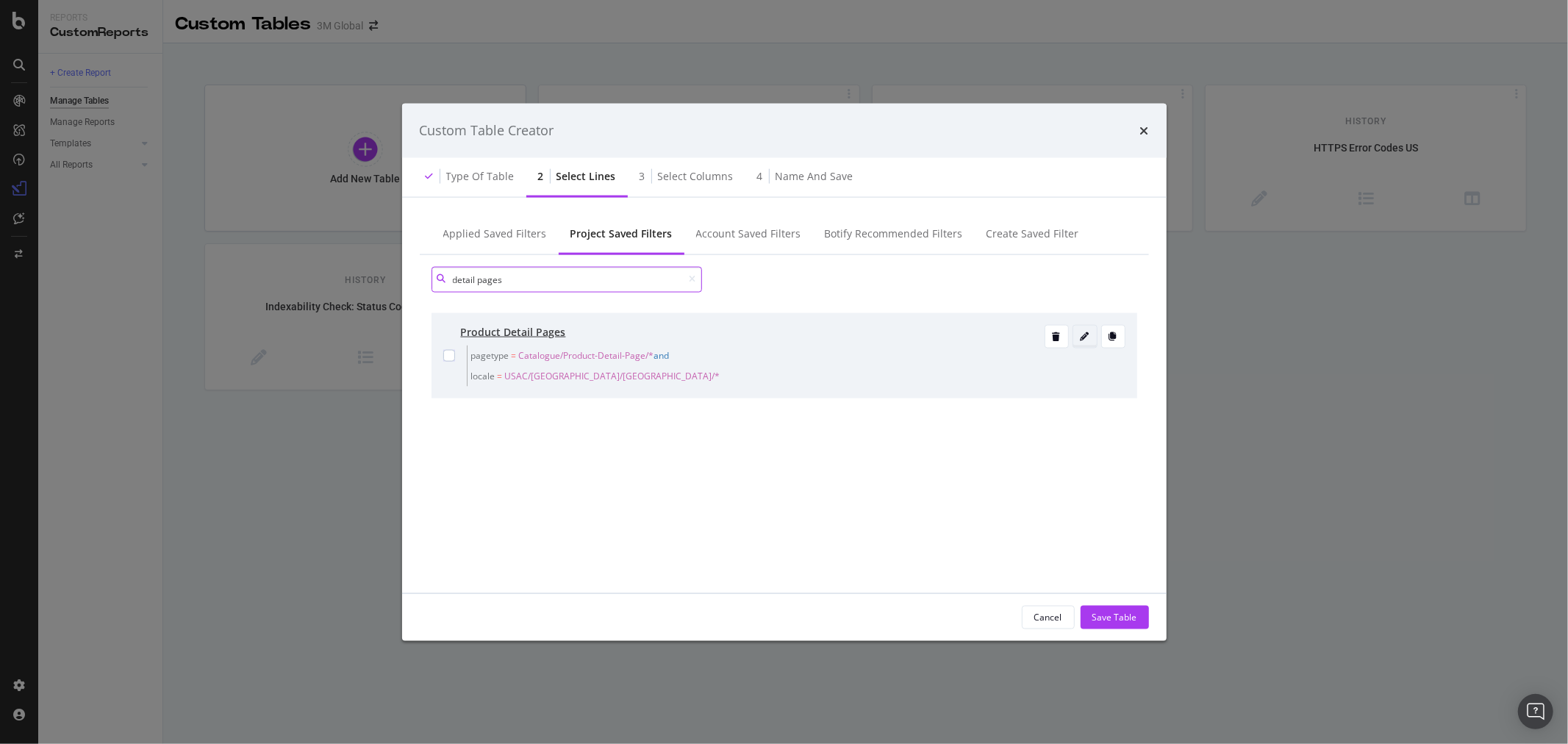
type input "detail pages"
click at [1088, 332] on icon "modal" at bounding box center [1085, 336] width 9 height 9
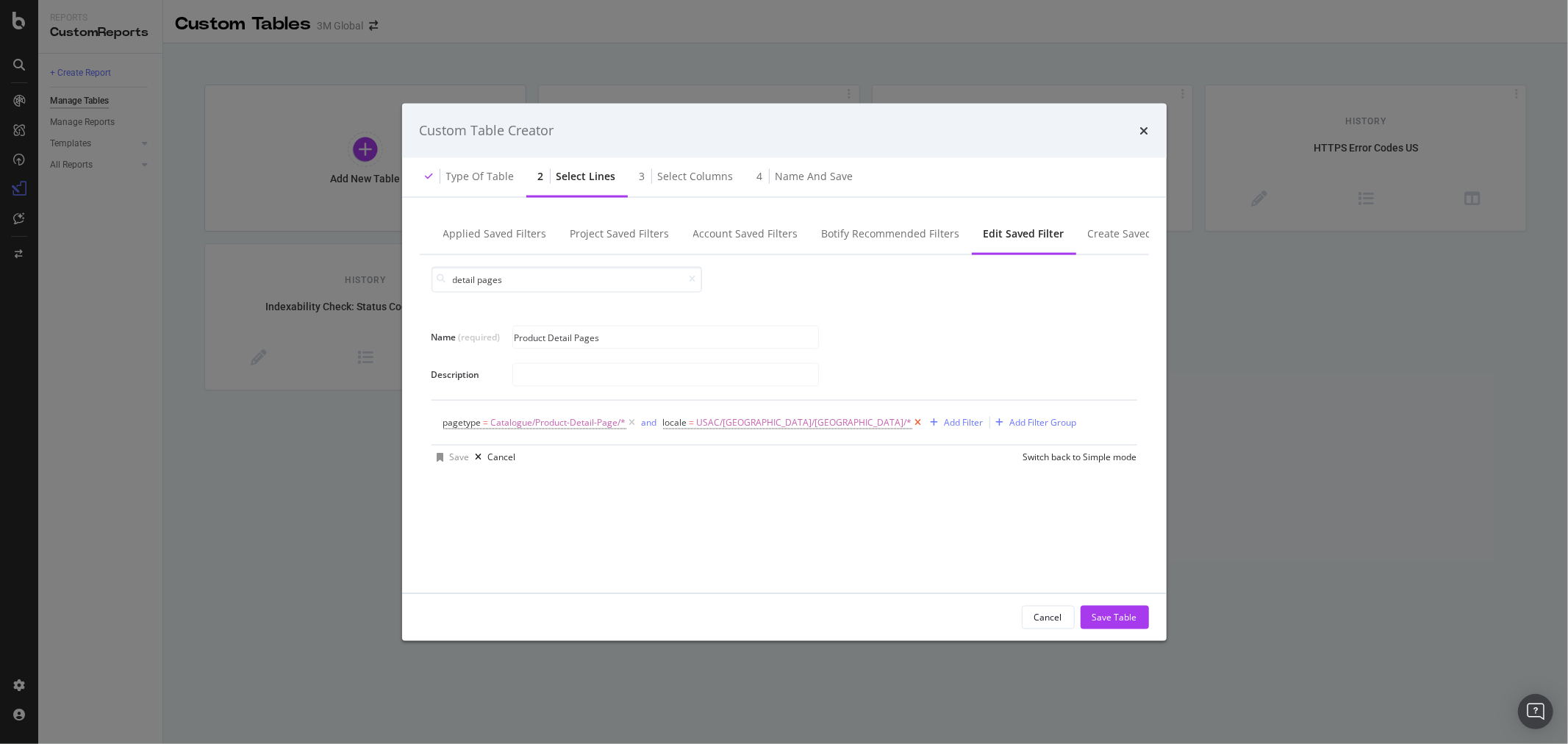
click at [912, 421] on icon "modal" at bounding box center [919, 422] width 12 height 14
click at [684, 423] on div "Add Filter" at bounding box center [678, 422] width 39 height 12
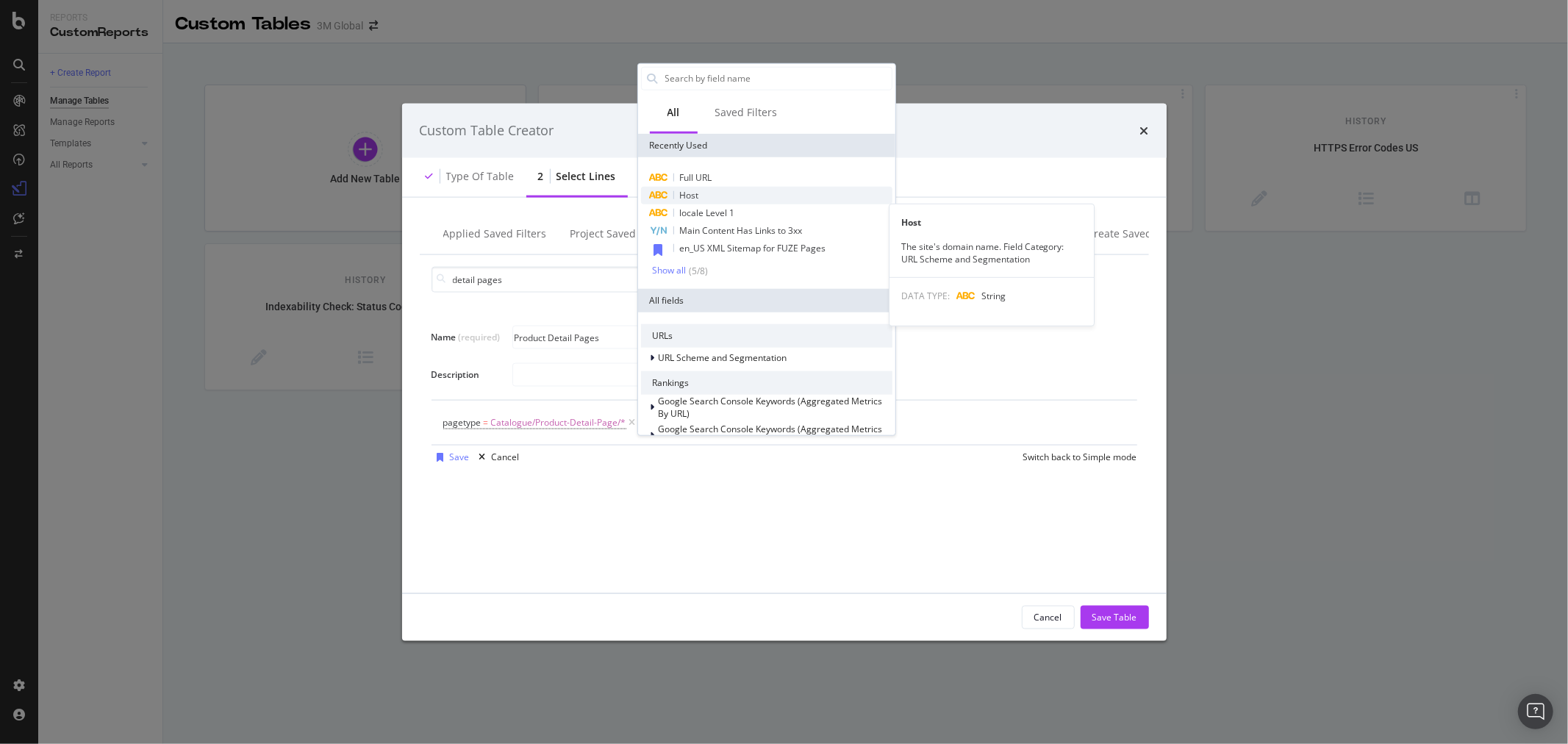
click at [710, 188] on div "Host" at bounding box center [767, 194] width 252 height 18
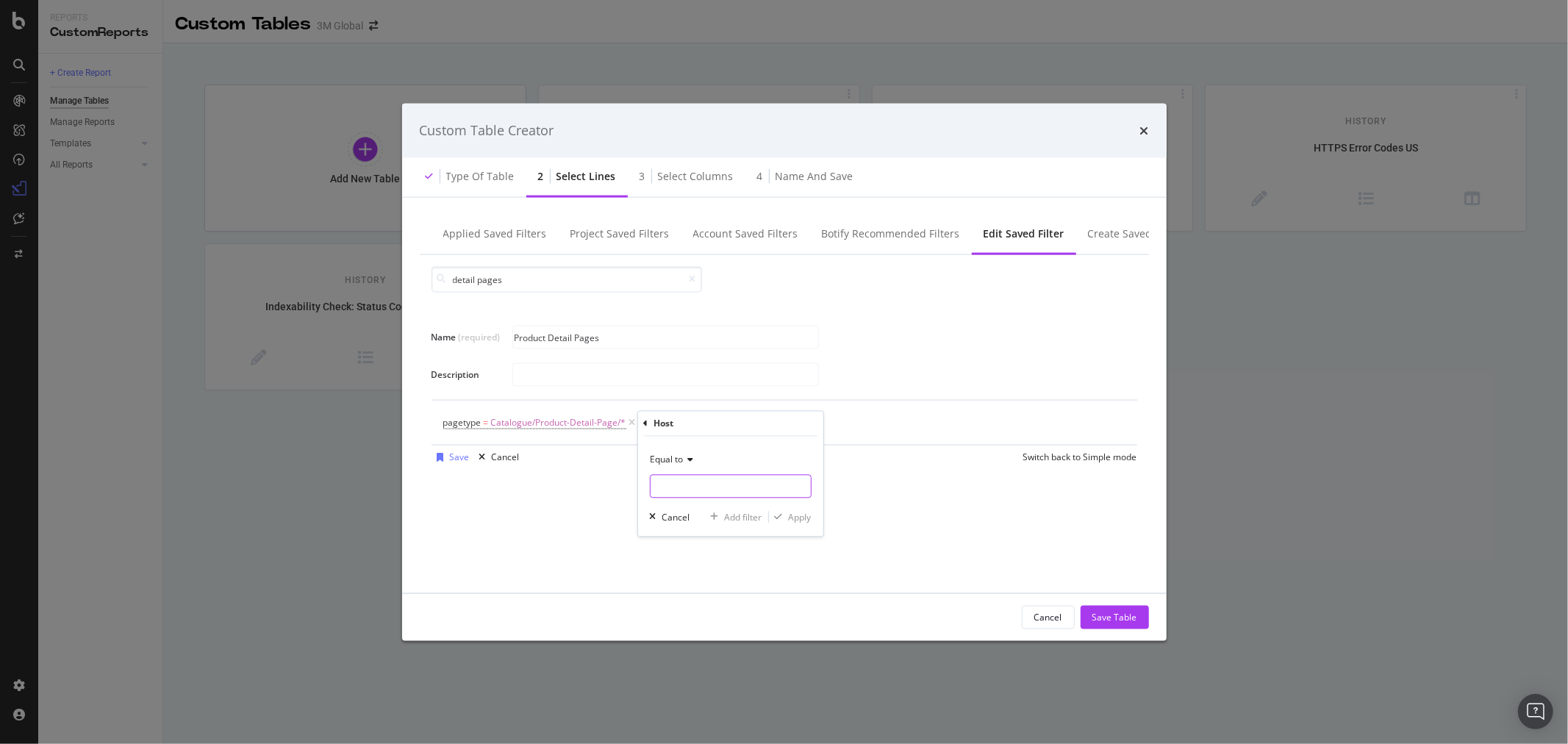
click at [724, 486] on input "Name (required)" at bounding box center [730, 486] width 160 height 24
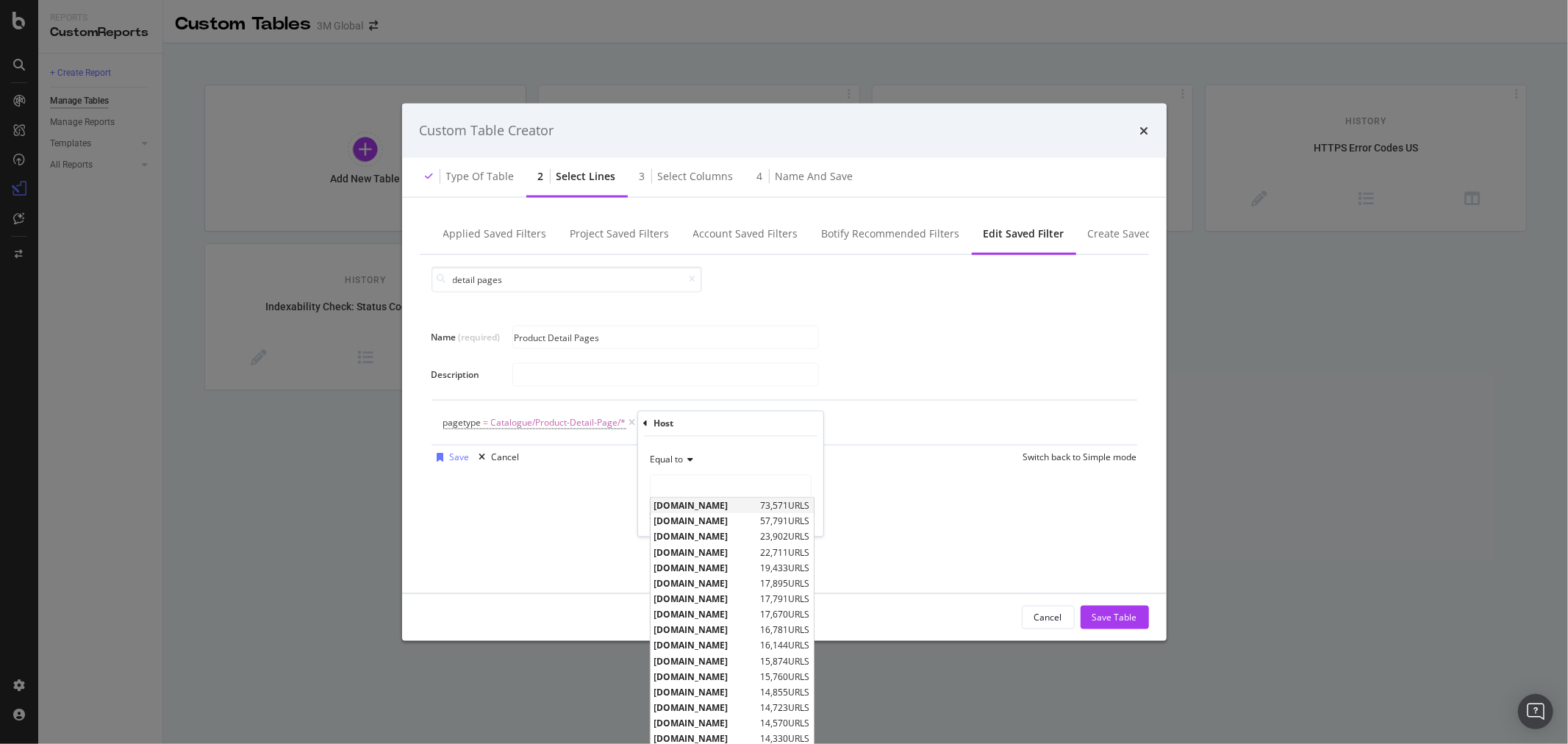
click at [723, 505] on span "[DOMAIN_NAME]" at bounding box center [705, 506] width 103 height 12
type input "[DOMAIN_NAME]"
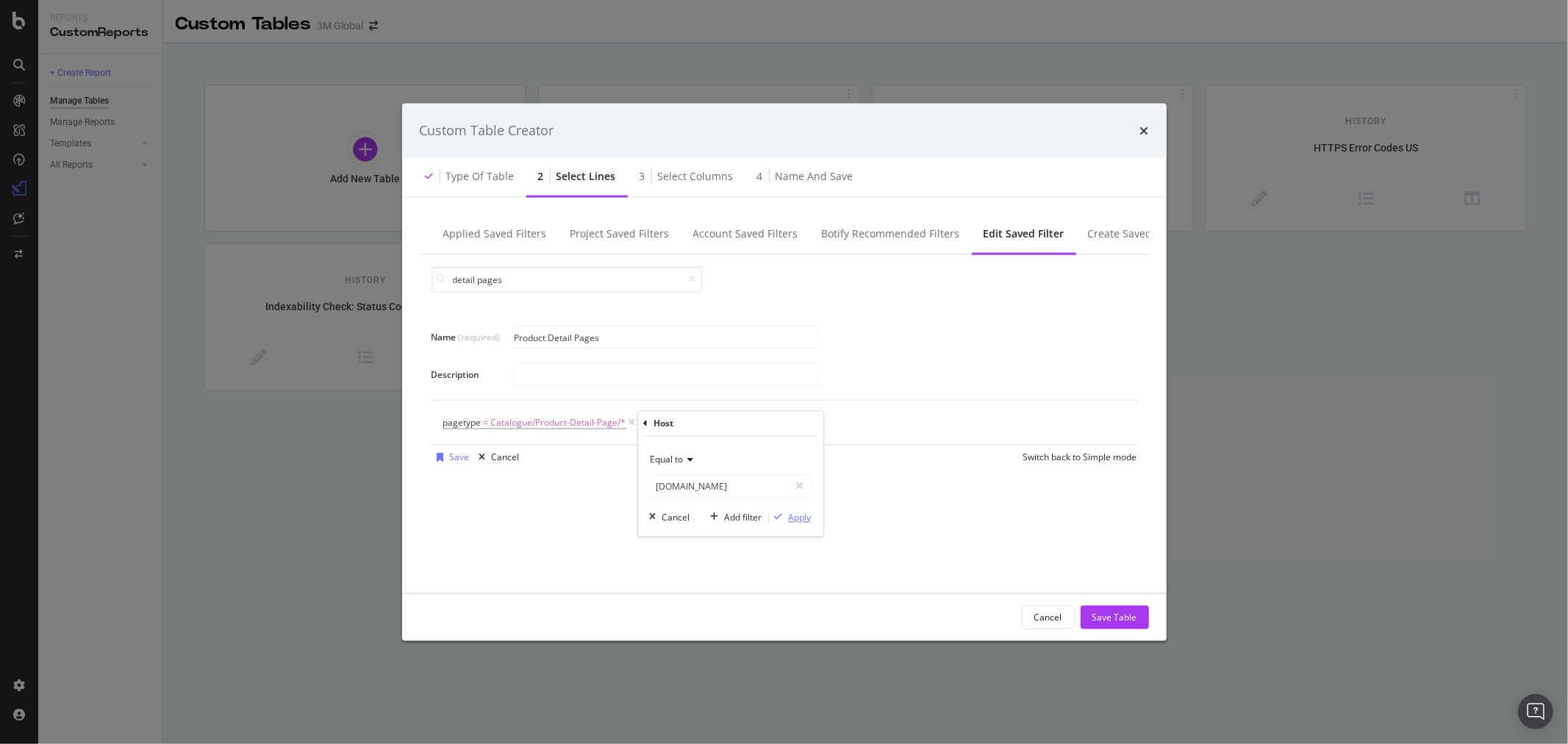
click at [795, 521] on div "Apply" at bounding box center [800, 517] width 23 height 12
click at [800, 422] on div "Add Filter" at bounding box center [814, 422] width 39 height 12
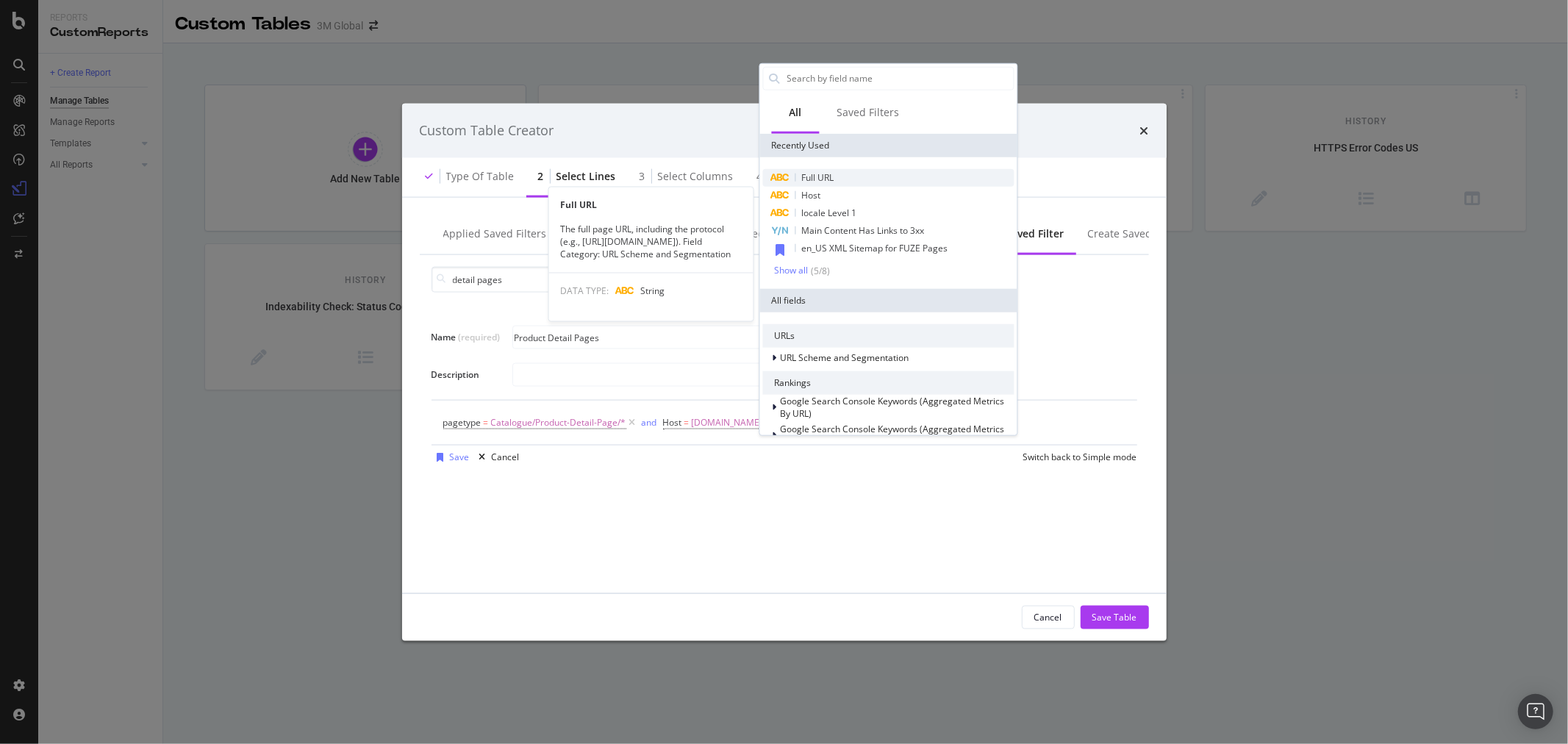
click at [828, 178] on span "Full URL" at bounding box center [817, 177] width 32 height 12
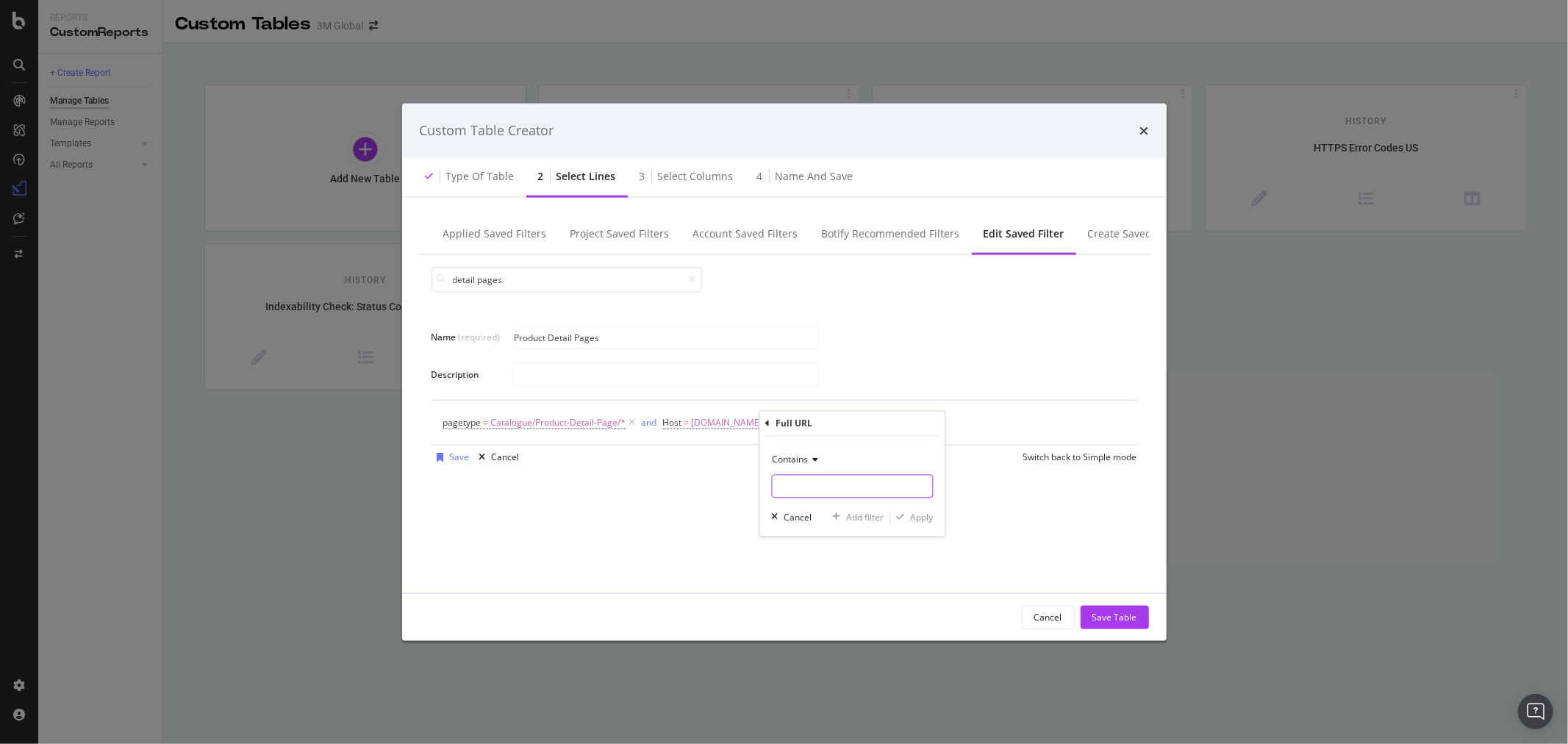
click at [842, 484] on input "Name (required)" at bounding box center [852, 486] width 160 height 24
type input "/en_US/"
click at [920, 515] on div "Apply" at bounding box center [922, 517] width 23 height 12
click at [453, 463] on div "Save" at bounding box center [460, 457] width 20 height 12
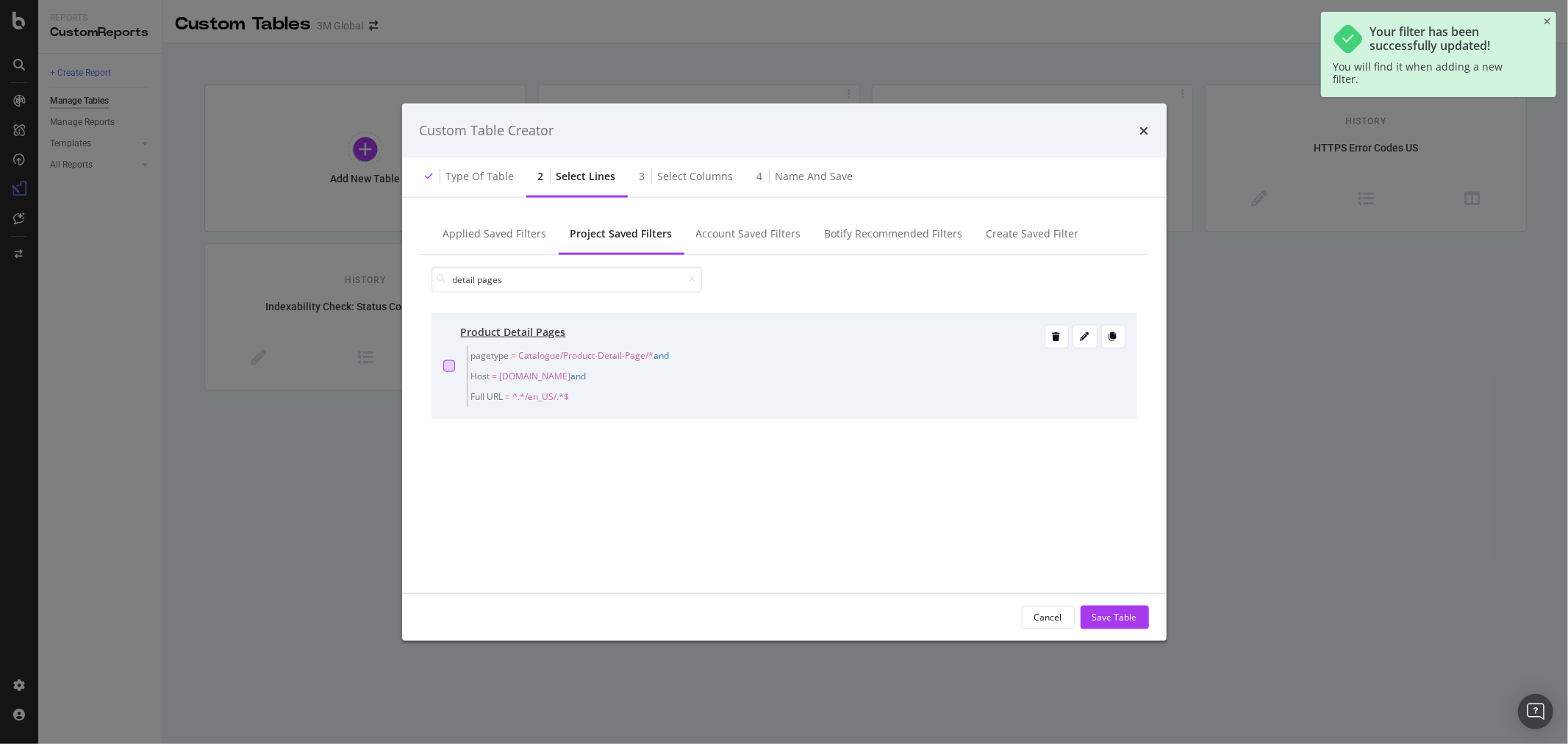
click at [452, 366] on div "modal" at bounding box center [449, 365] width 11 height 11
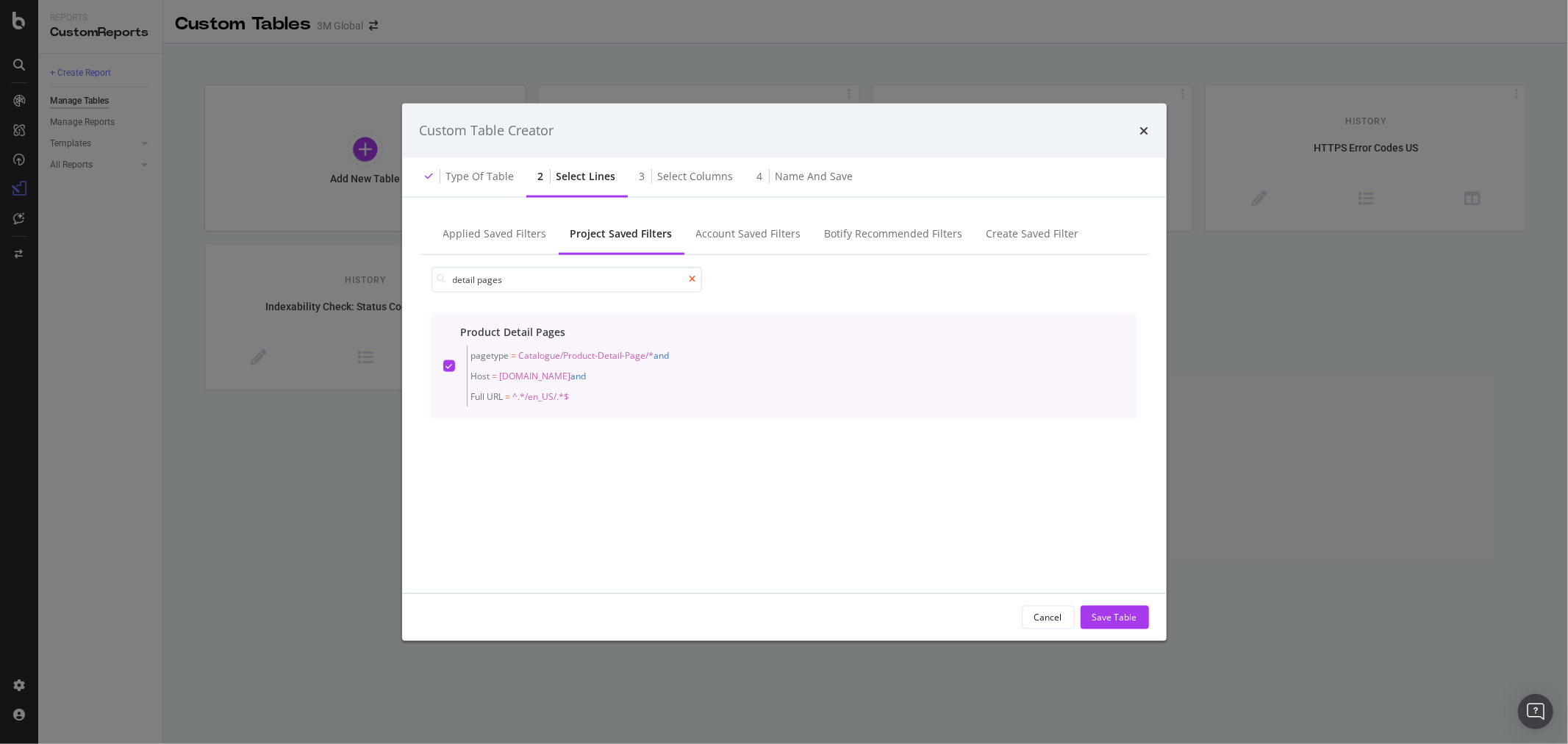
click at [690, 278] on icon "modal" at bounding box center [693, 280] width 7 height 9
click at [567, 277] on input "modal" at bounding box center [566, 279] width 271 height 26
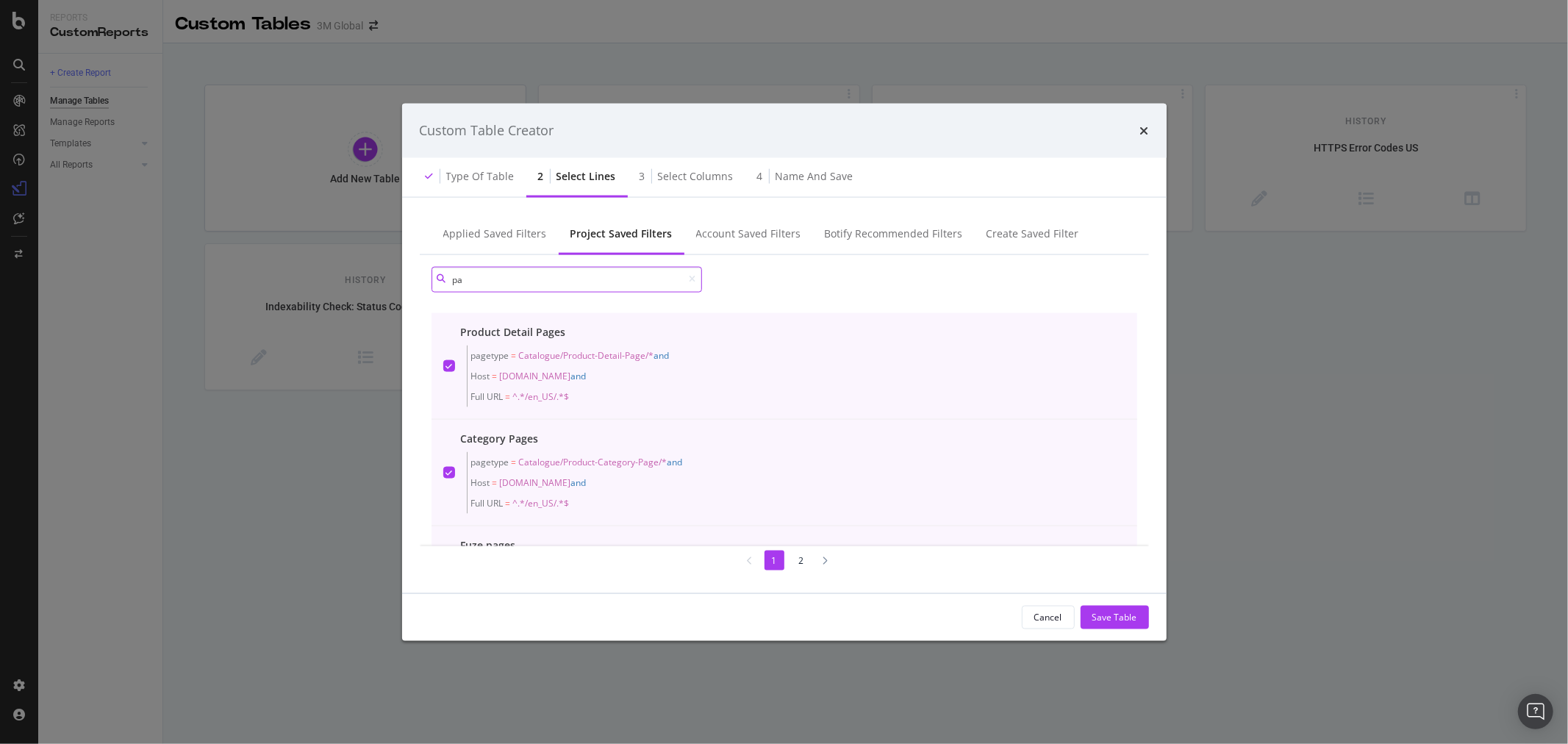
type input "p"
type input "F"
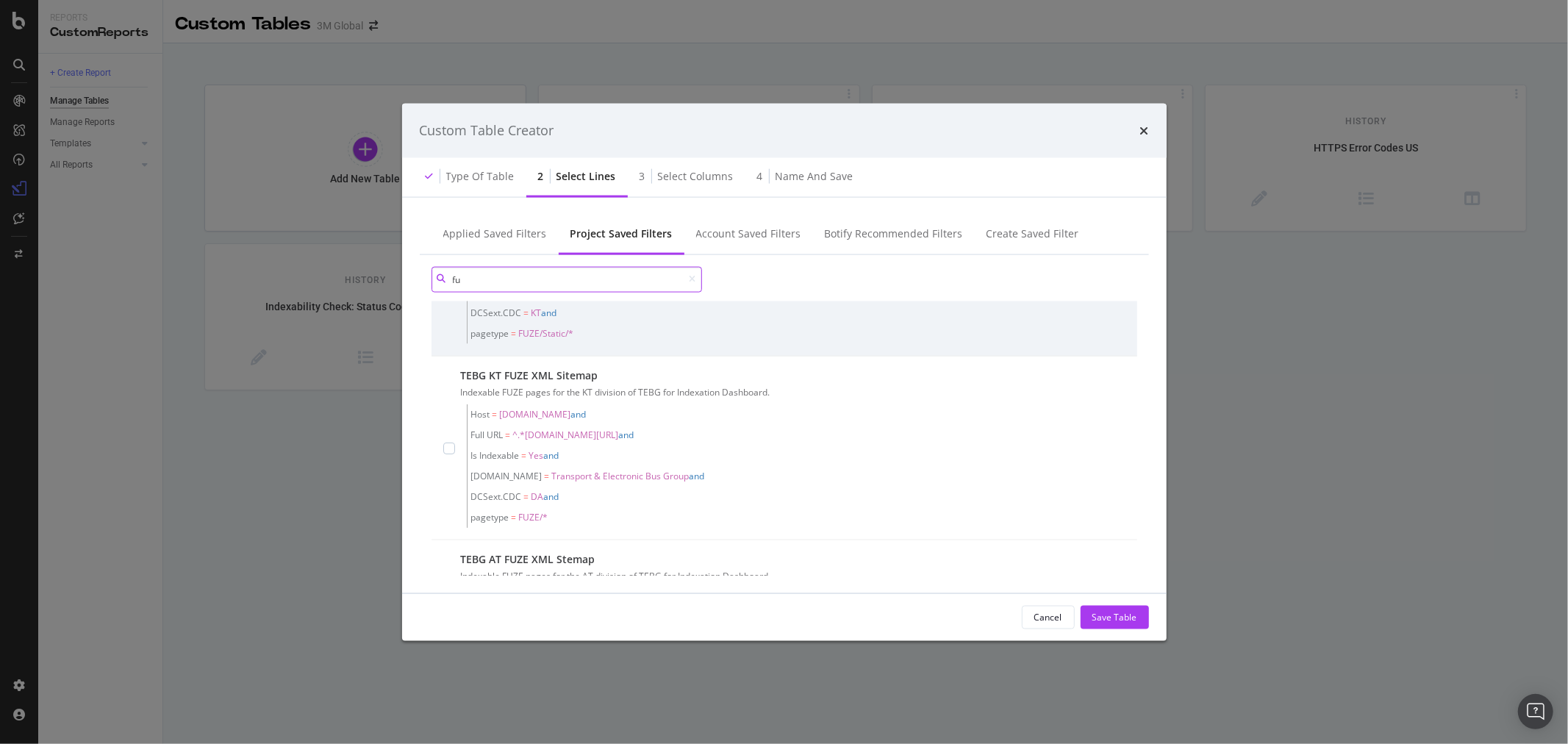
scroll to position [140, 0]
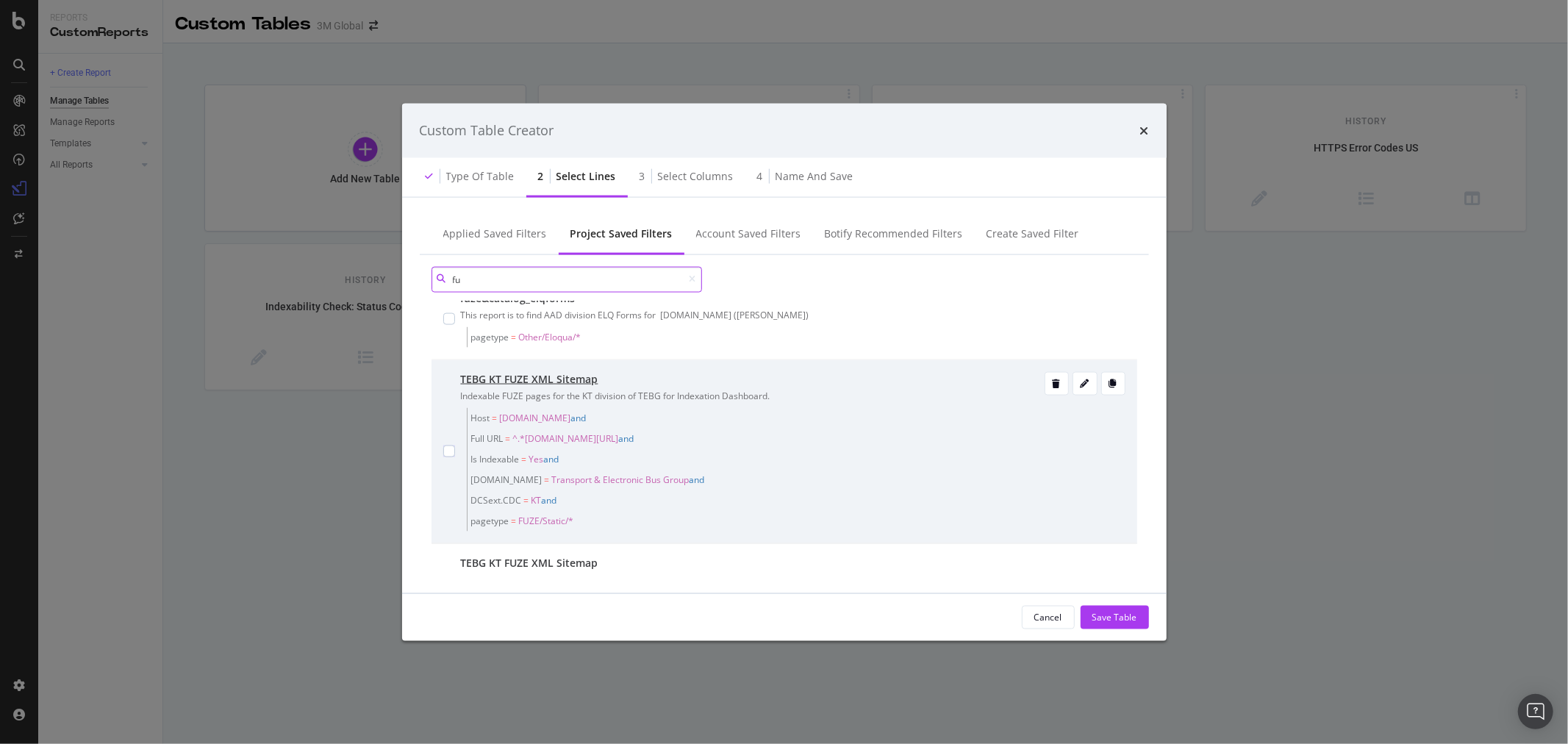
type input "f"
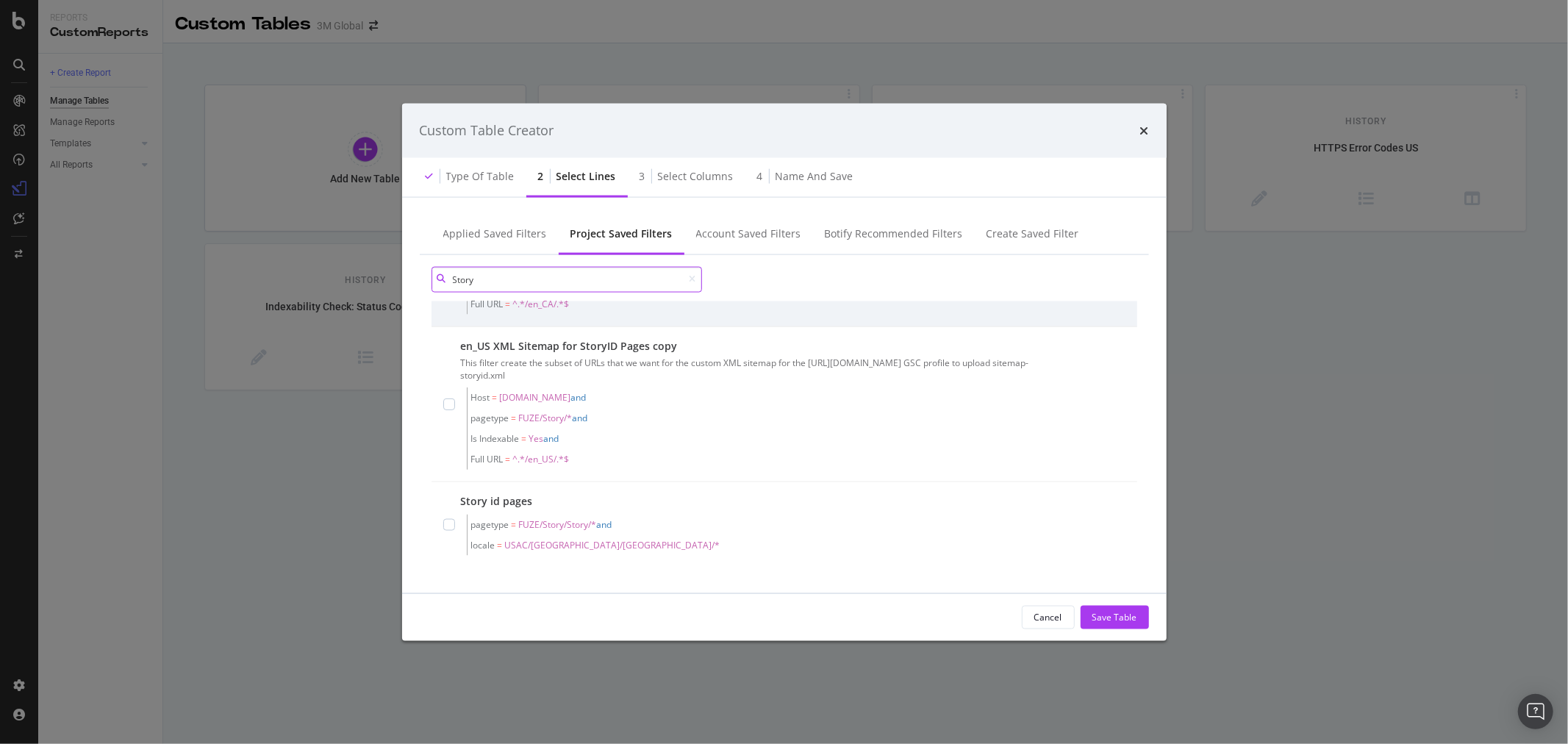
scroll to position [512, 0]
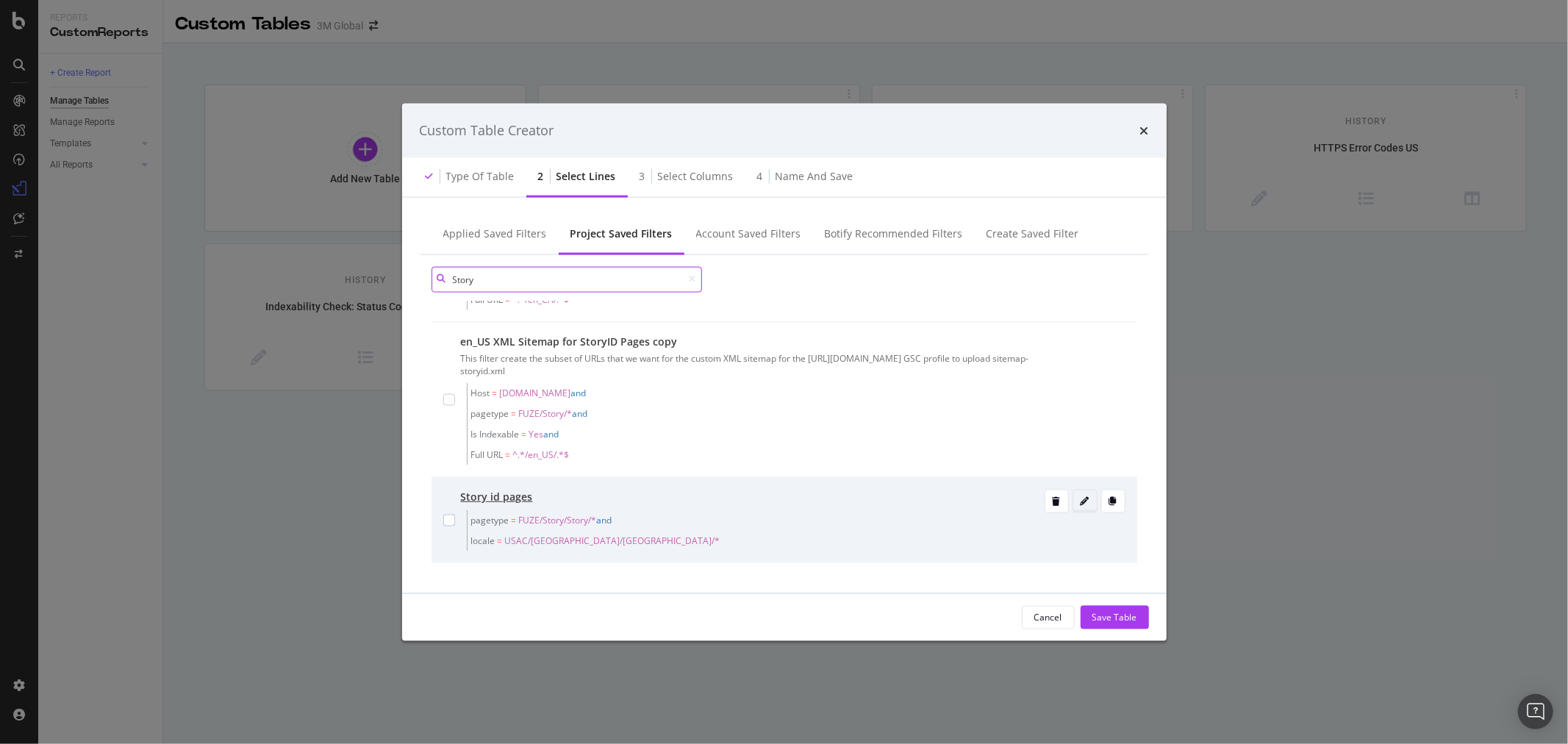
type input "Story"
click at [1081, 502] on icon "modal" at bounding box center [1085, 502] width 9 height 9
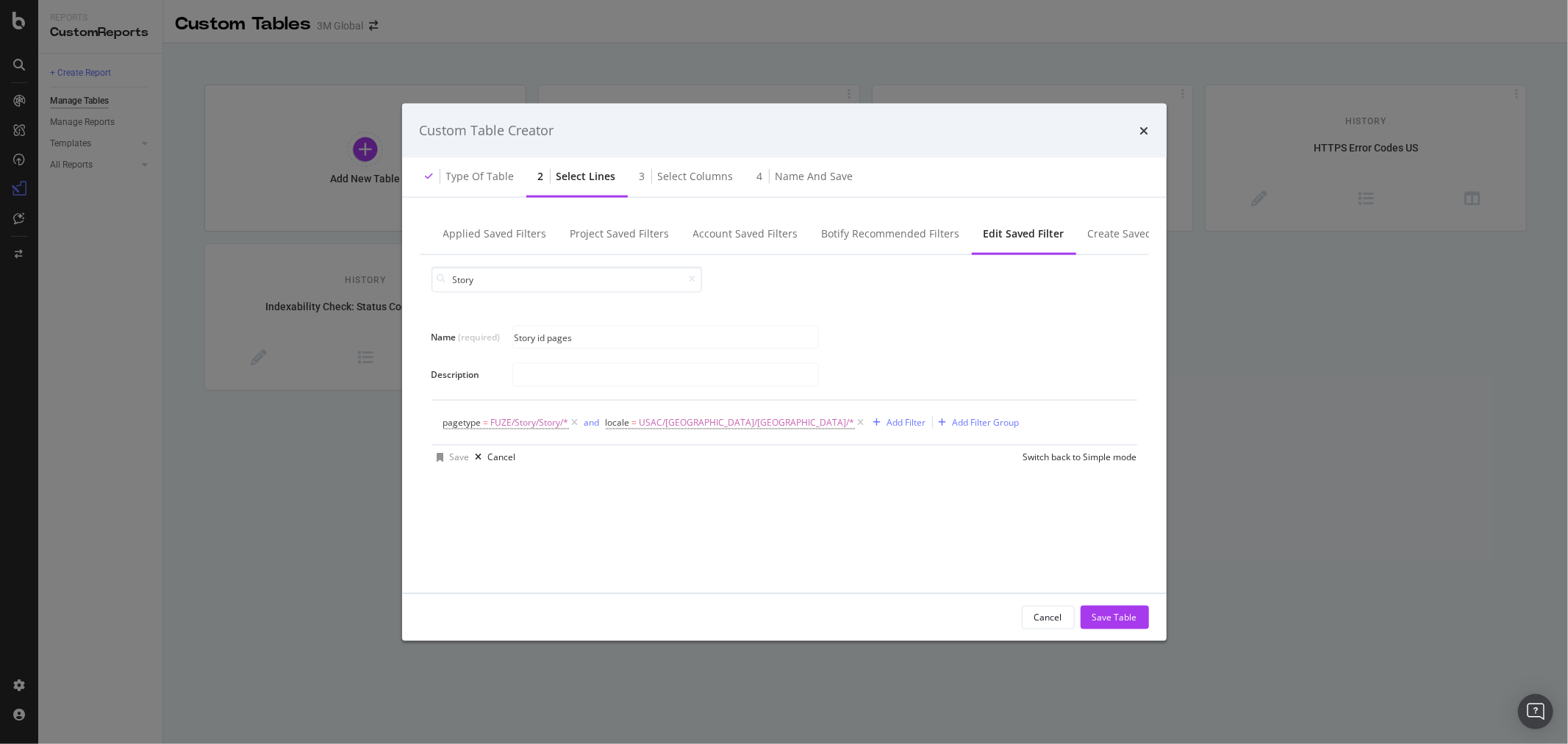
scroll to position [0, 0]
click at [855, 419] on icon "modal" at bounding box center [861, 422] width 12 height 14
click at [618, 420] on div "Add Filter" at bounding box center [620, 422] width 39 height 12
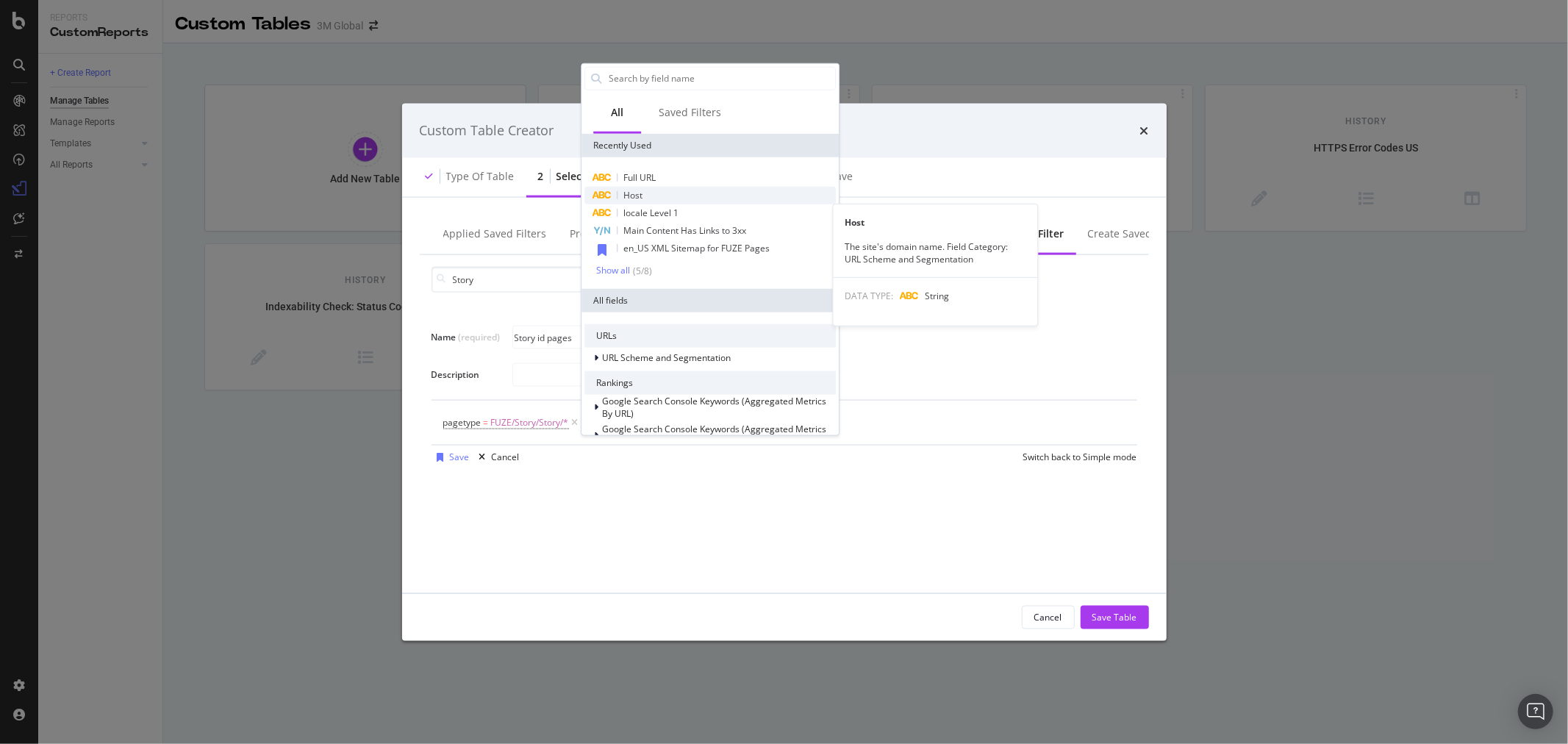
click at [647, 193] on div "Host" at bounding box center [710, 194] width 252 height 18
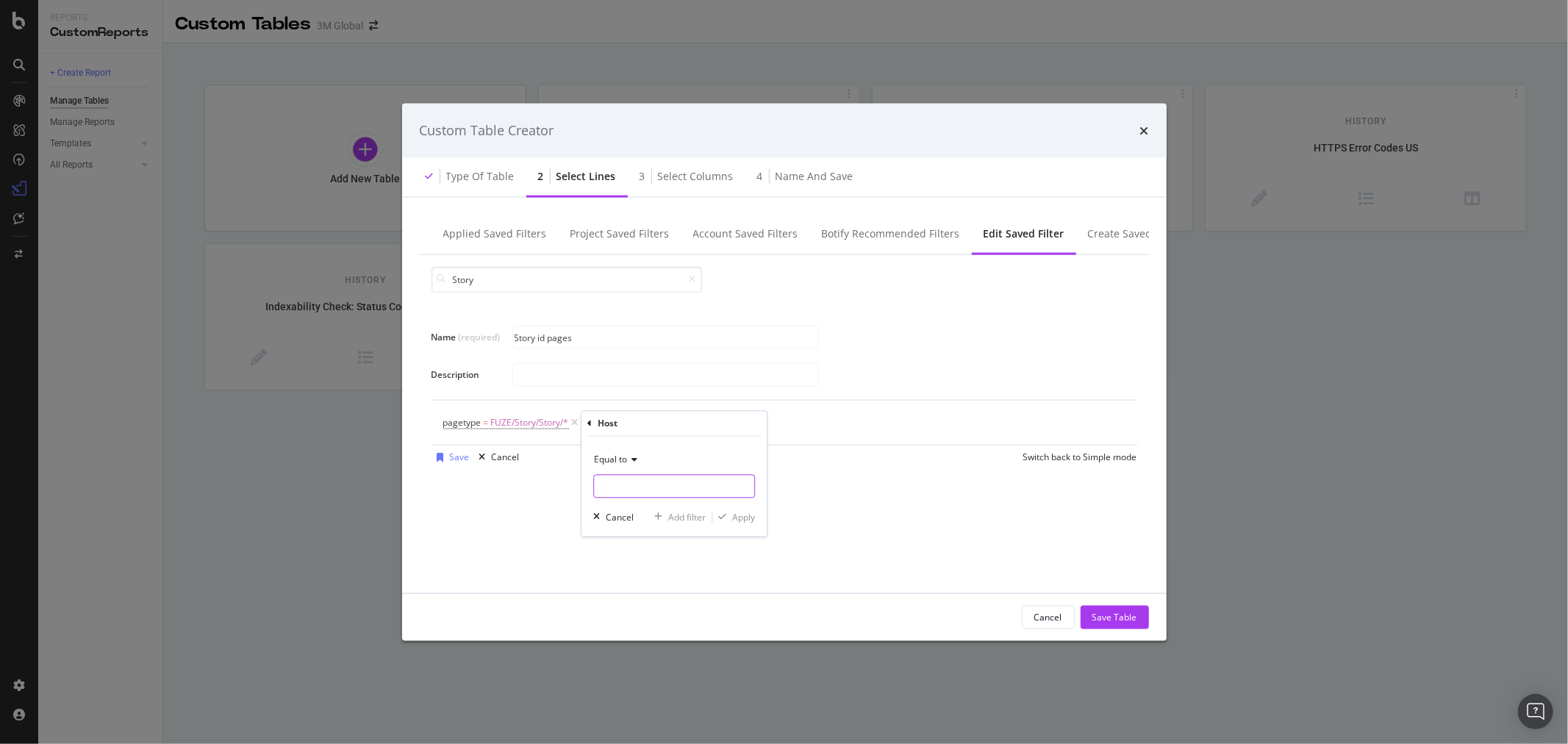
click at [657, 486] on input "Name (required)" at bounding box center [674, 486] width 160 height 24
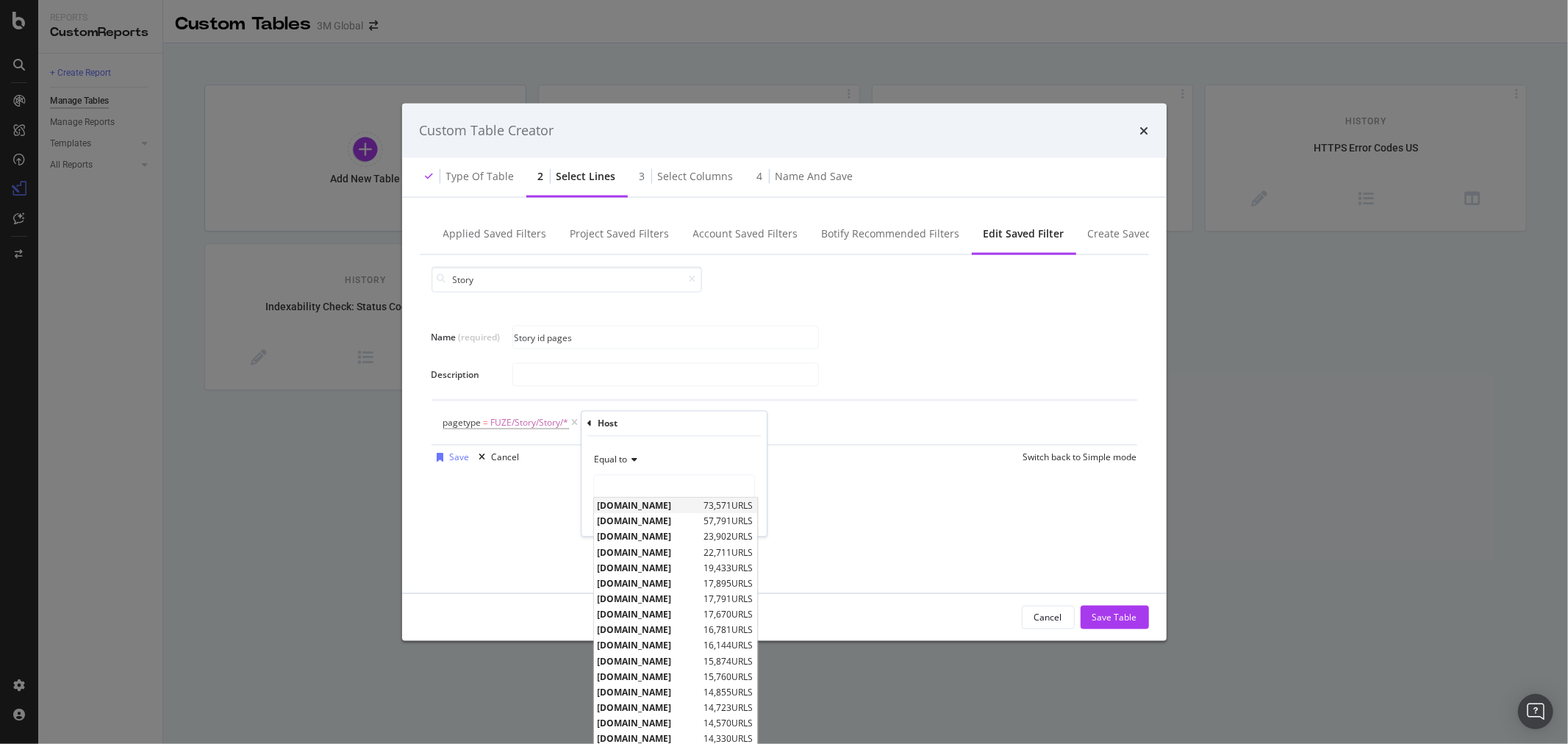
click at [667, 502] on span "[DOMAIN_NAME]" at bounding box center [649, 506] width 103 height 12
type input "[DOMAIN_NAME]"
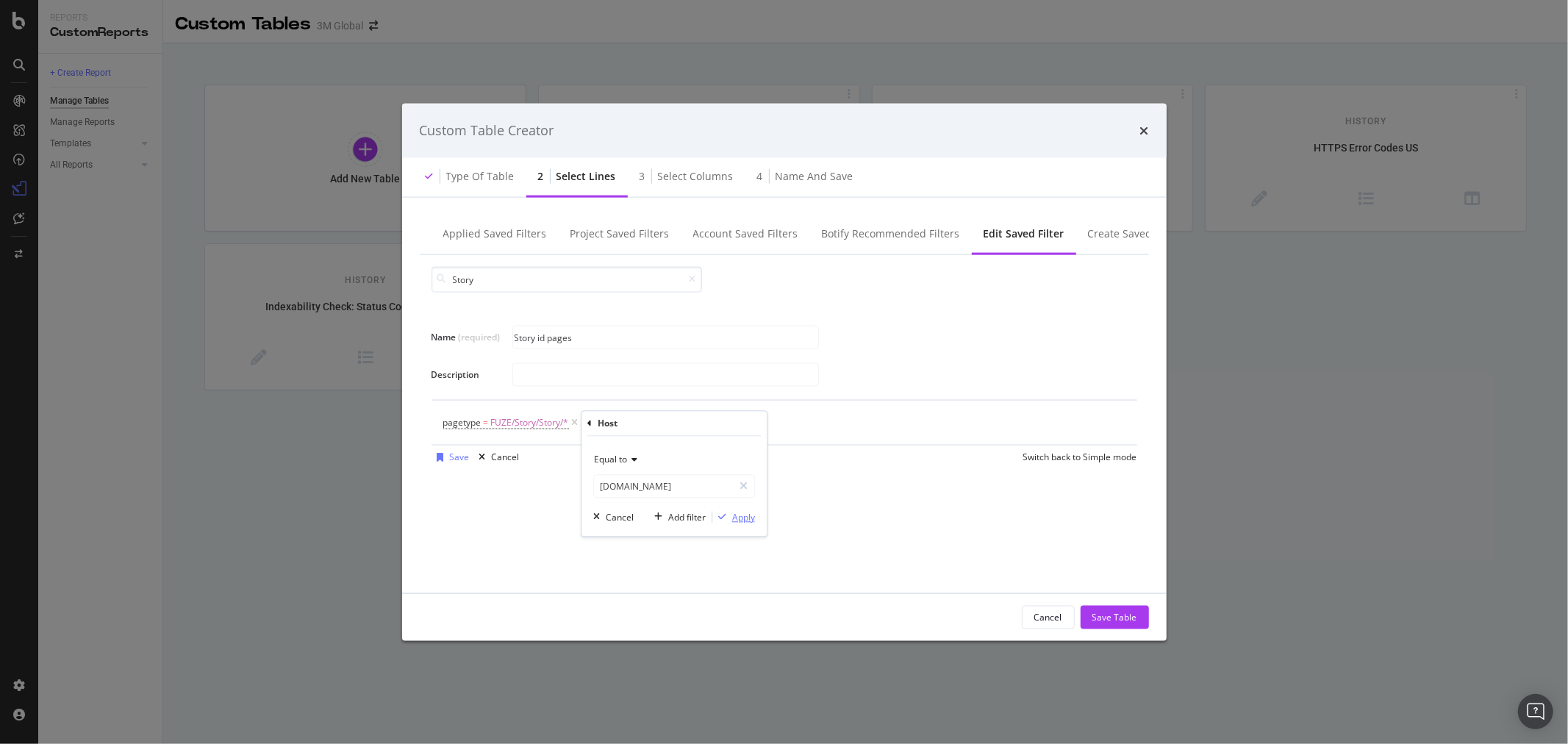
click at [745, 520] on div "Apply" at bounding box center [744, 517] width 23 height 12
click at [737, 415] on div "Add Filter" at bounding box center [747, 422] width 59 height 16
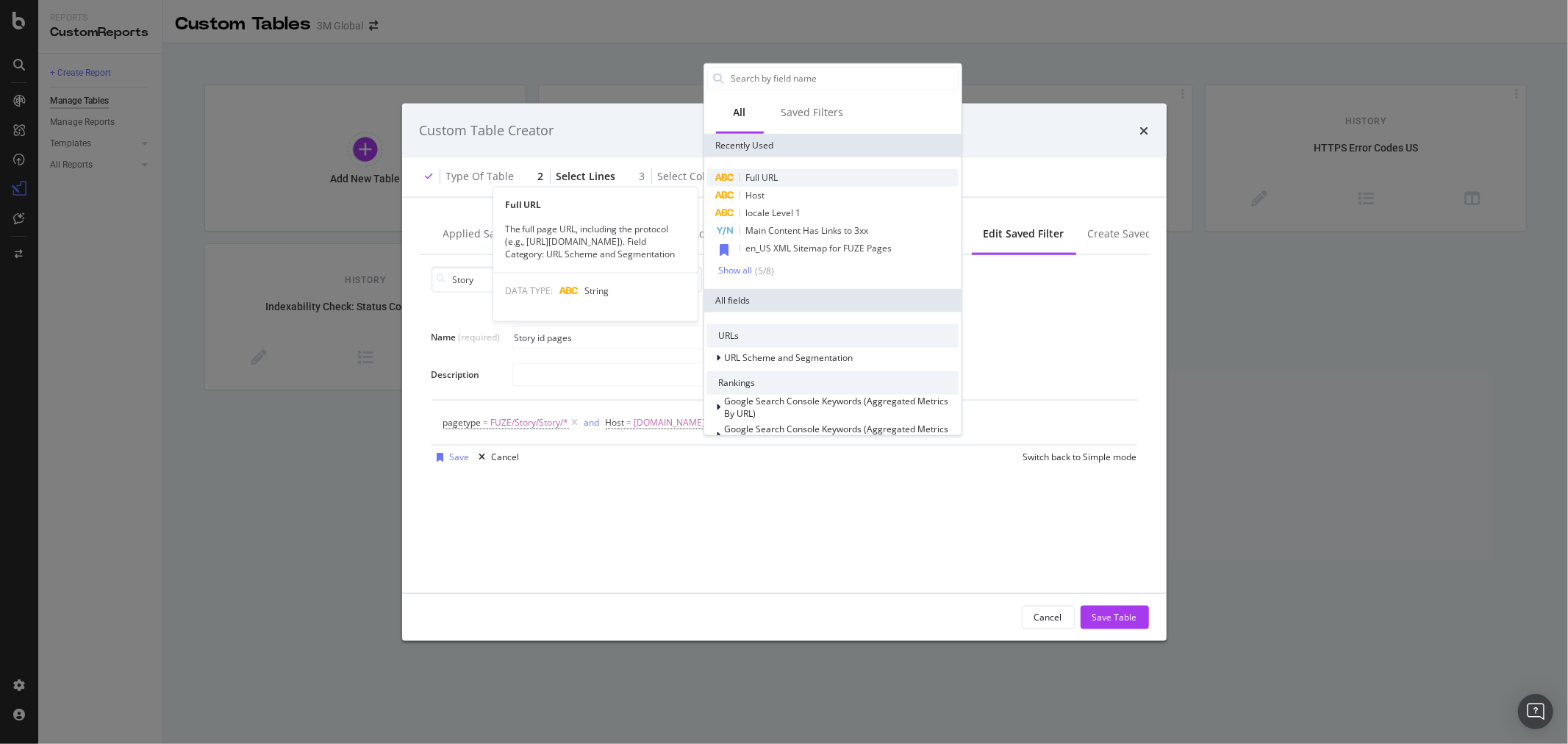
click at [777, 172] on span "Full URL" at bounding box center [762, 177] width 32 height 12
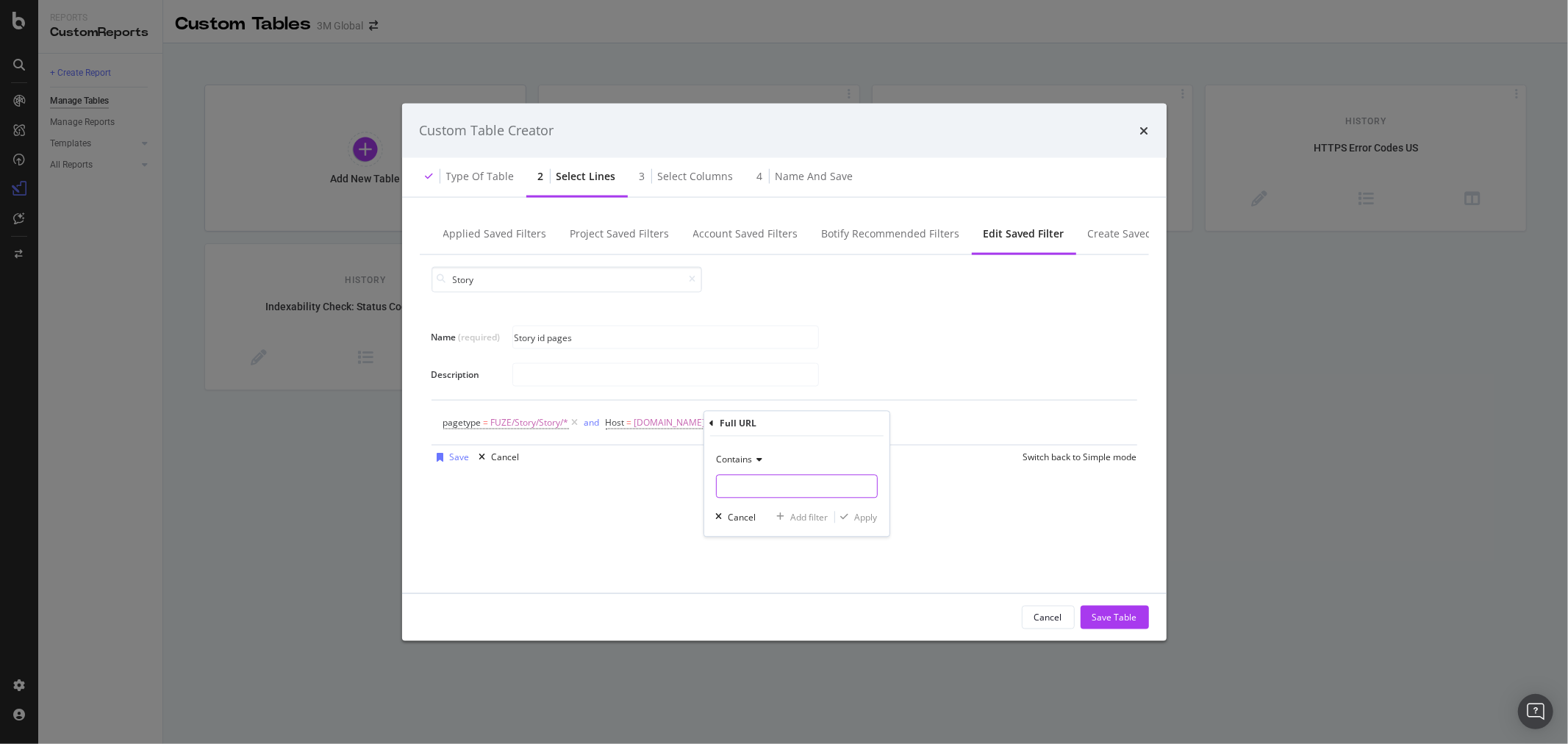
click at [774, 486] on input "Name (required)" at bounding box center [797, 486] width 160 height 24
type input "/en_US/"
click at [862, 510] on button "Apply" at bounding box center [857, 517] width 43 height 14
click at [459, 457] on div "Save" at bounding box center [460, 457] width 20 height 12
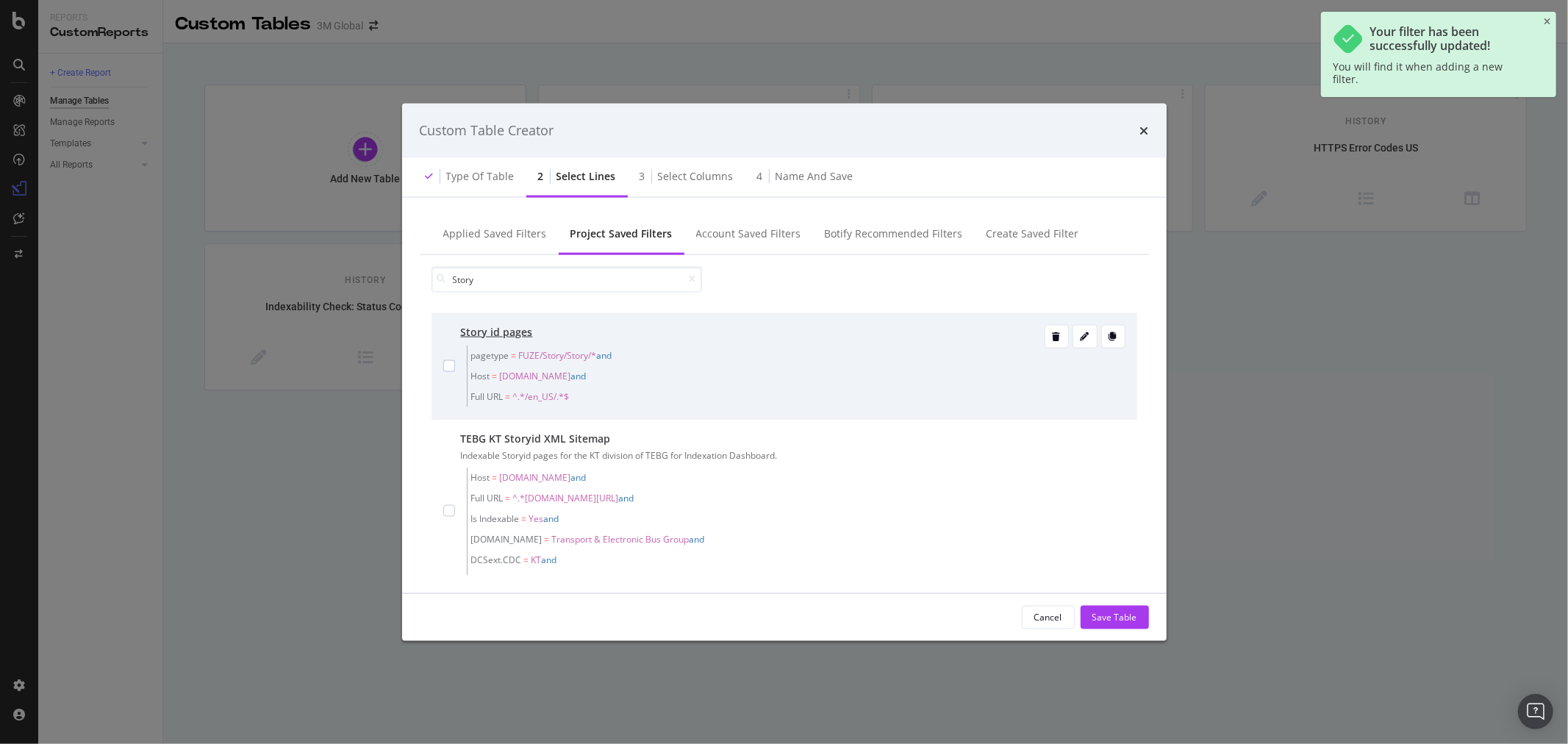
click at [450, 357] on div "modal" at bounding box center [449, 365] width 11 height 82
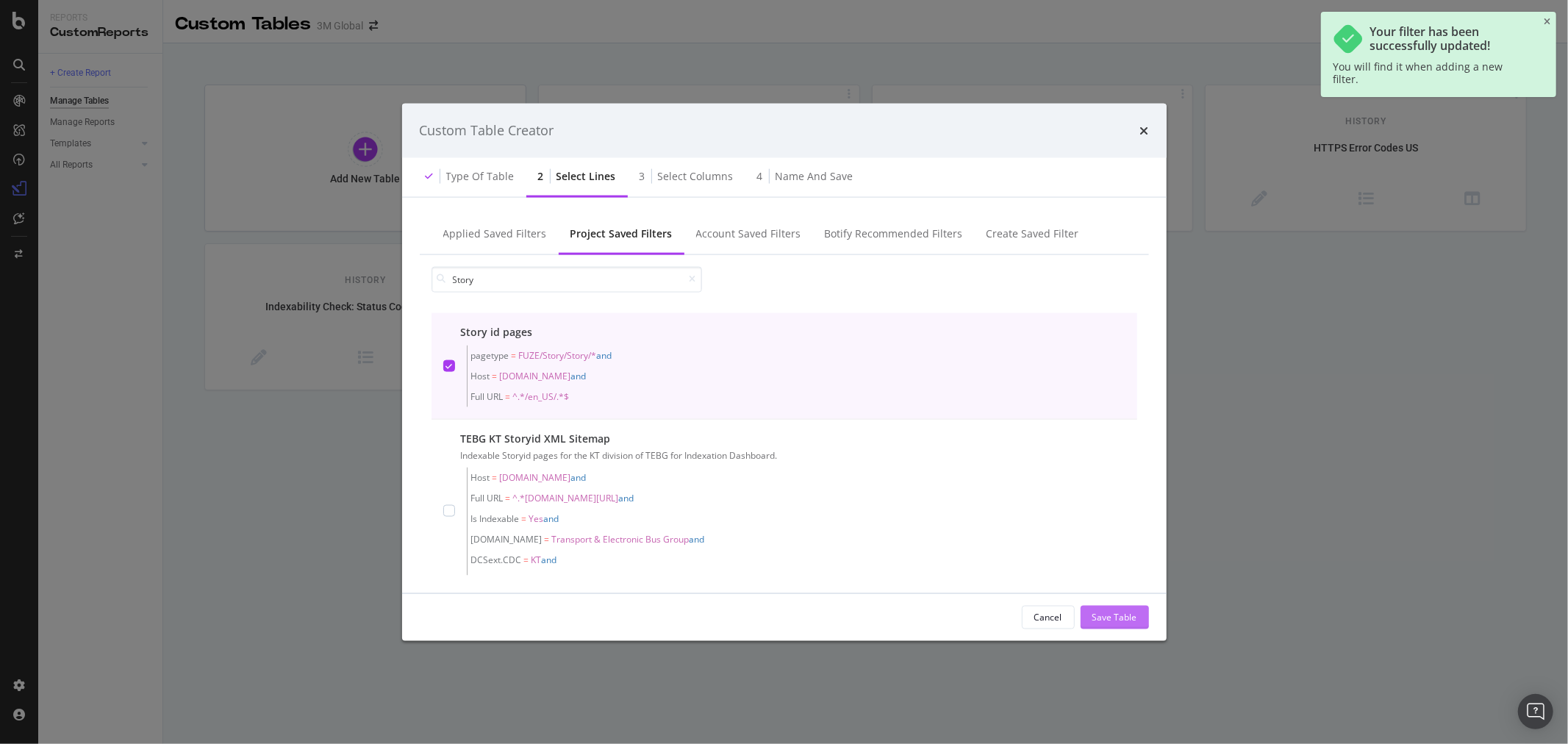
click at [1121, 611] on div "Save Table" at bounding box center [1114, 617] width 45 height 12
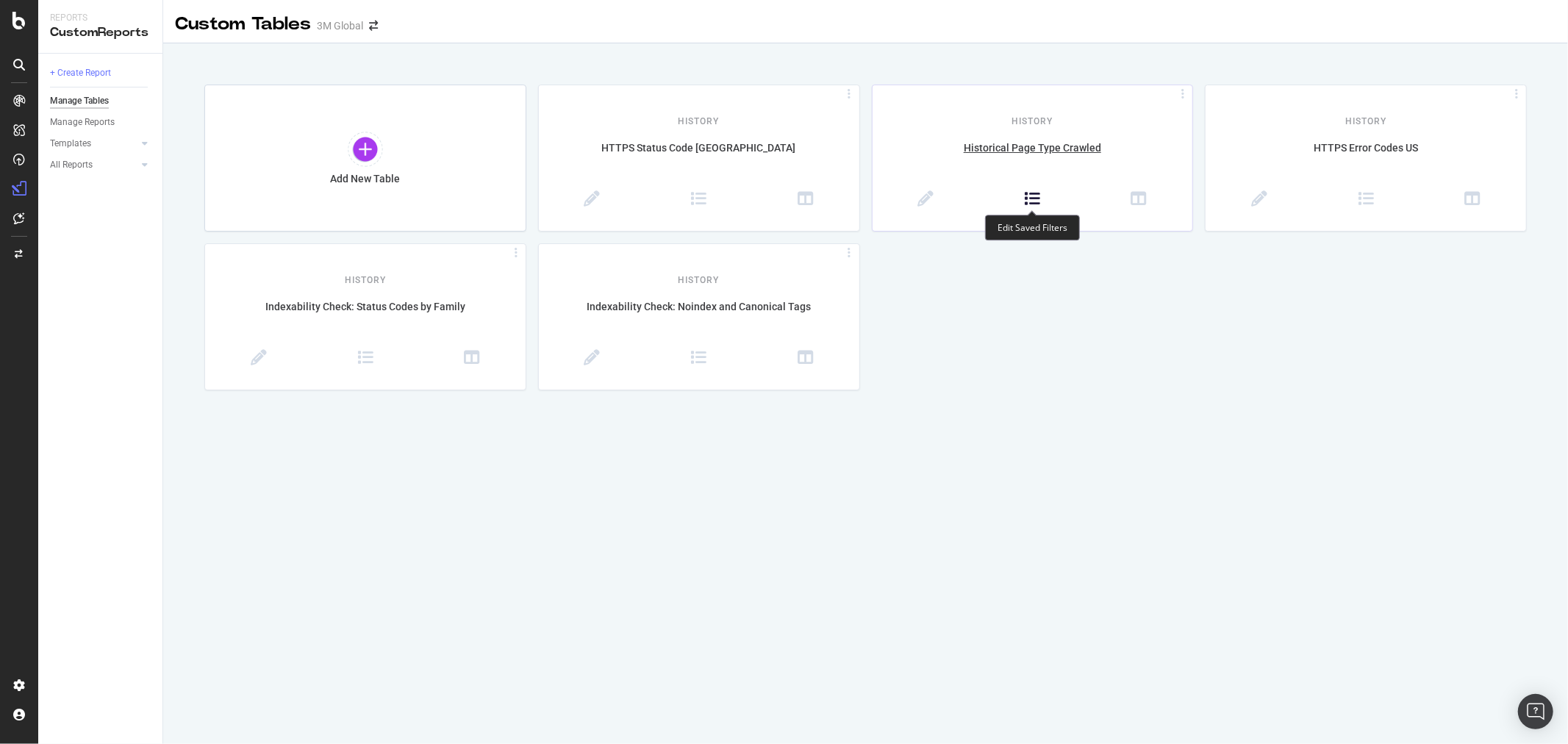
click at [1038, 197] on icon at bounding box center [1031, 199] width 16 height 16
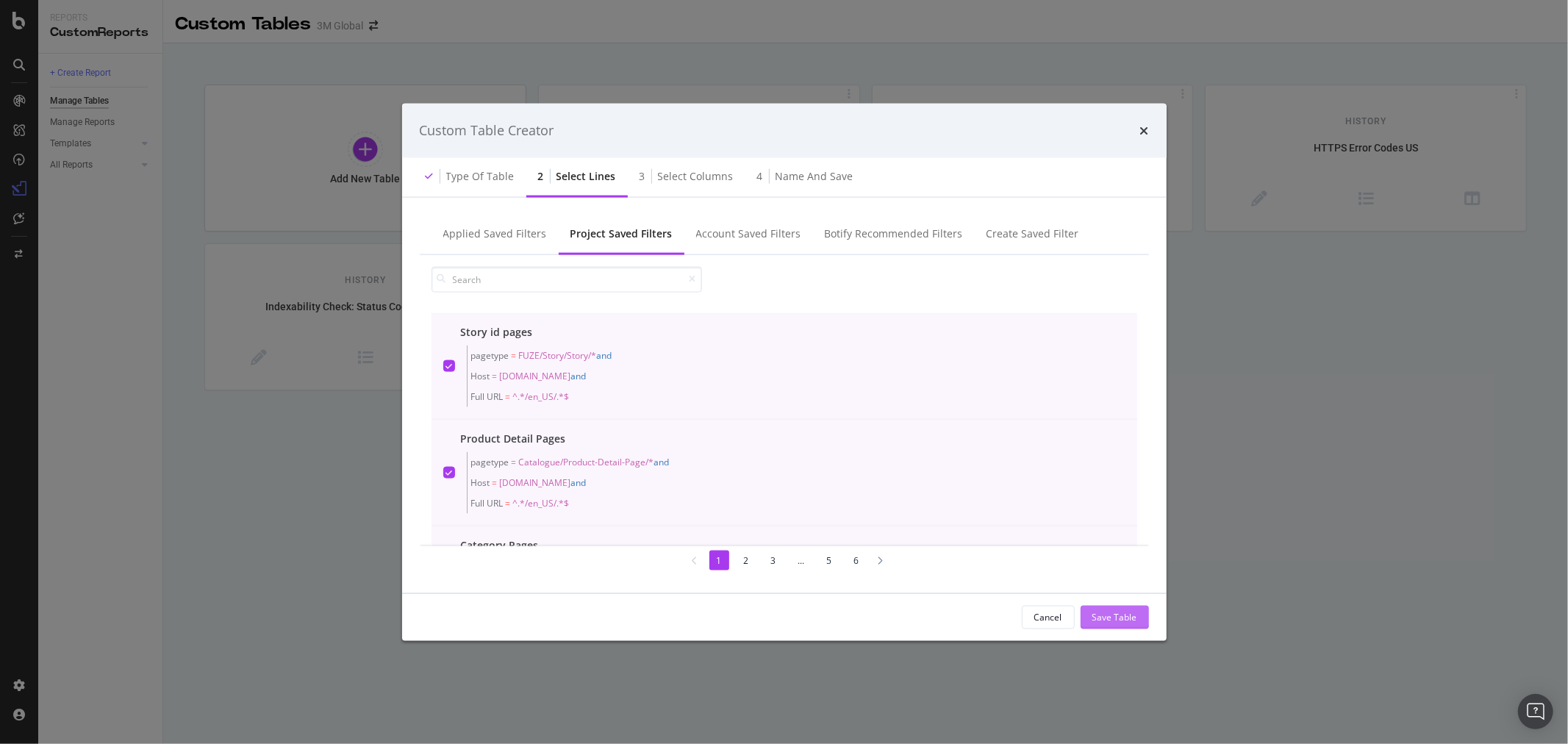
click at [1130, 612] on div "Save Table" at bounding box center [1114, 617] width 45 height 12
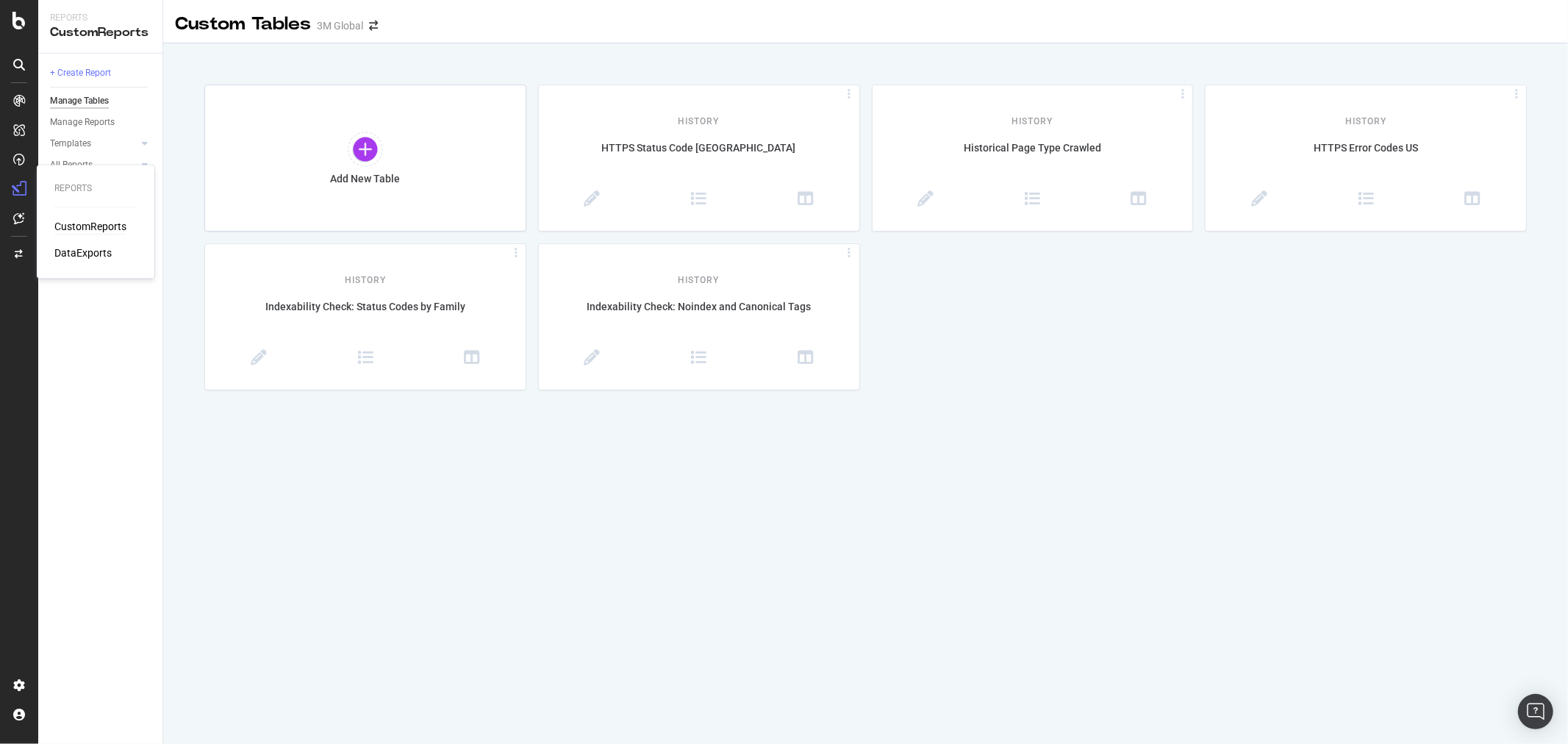
click at [82, 223] on div "CustomReports" at bounding box center [90, 226] width 72 height 14
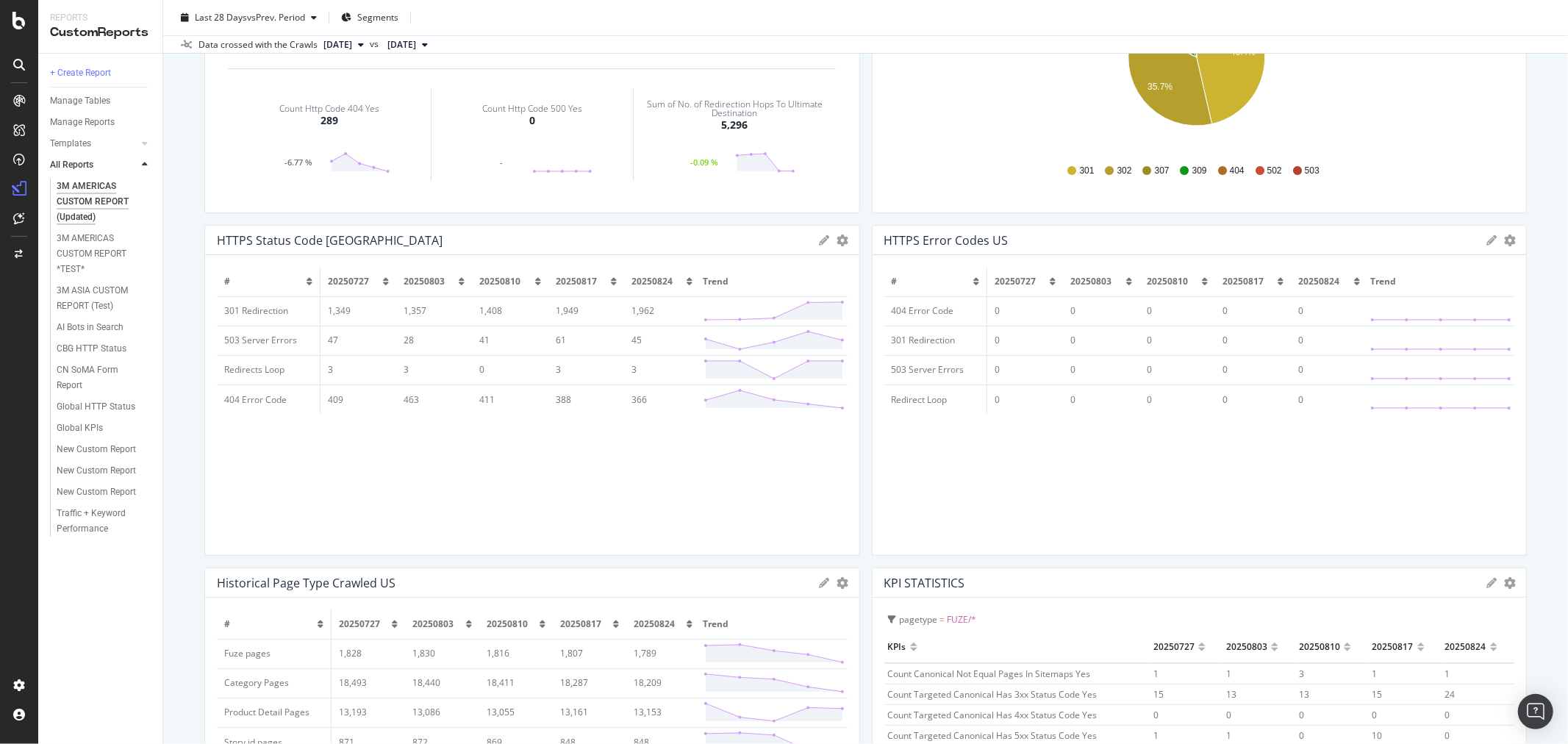
scroll to position [653, 0]
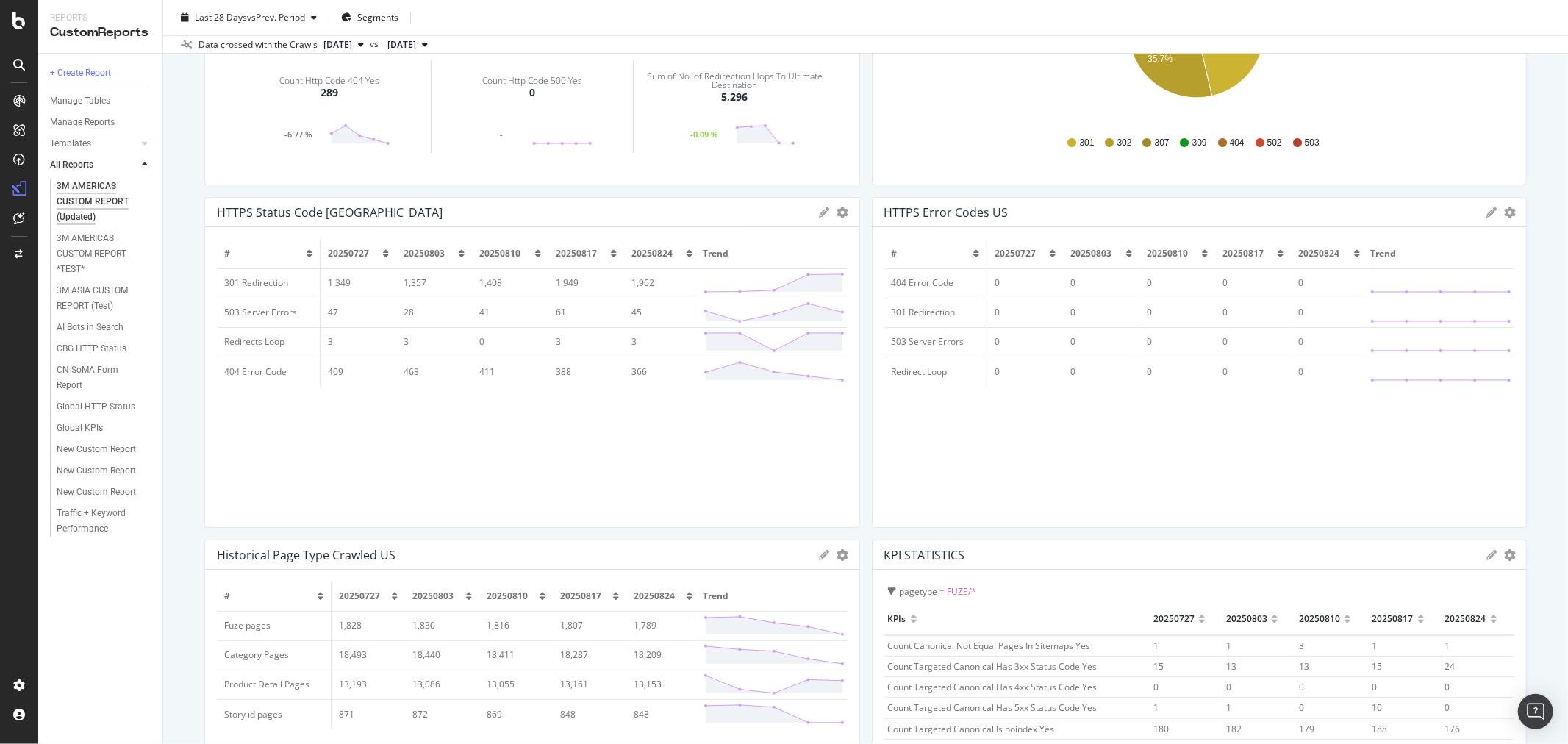
click at [1486, 210] on icon at bounding box center [1492, 213] width 11 height 11
click at [93, 93] on div "Manage Tables" at bounding box center [80, 101] width 60 height 15
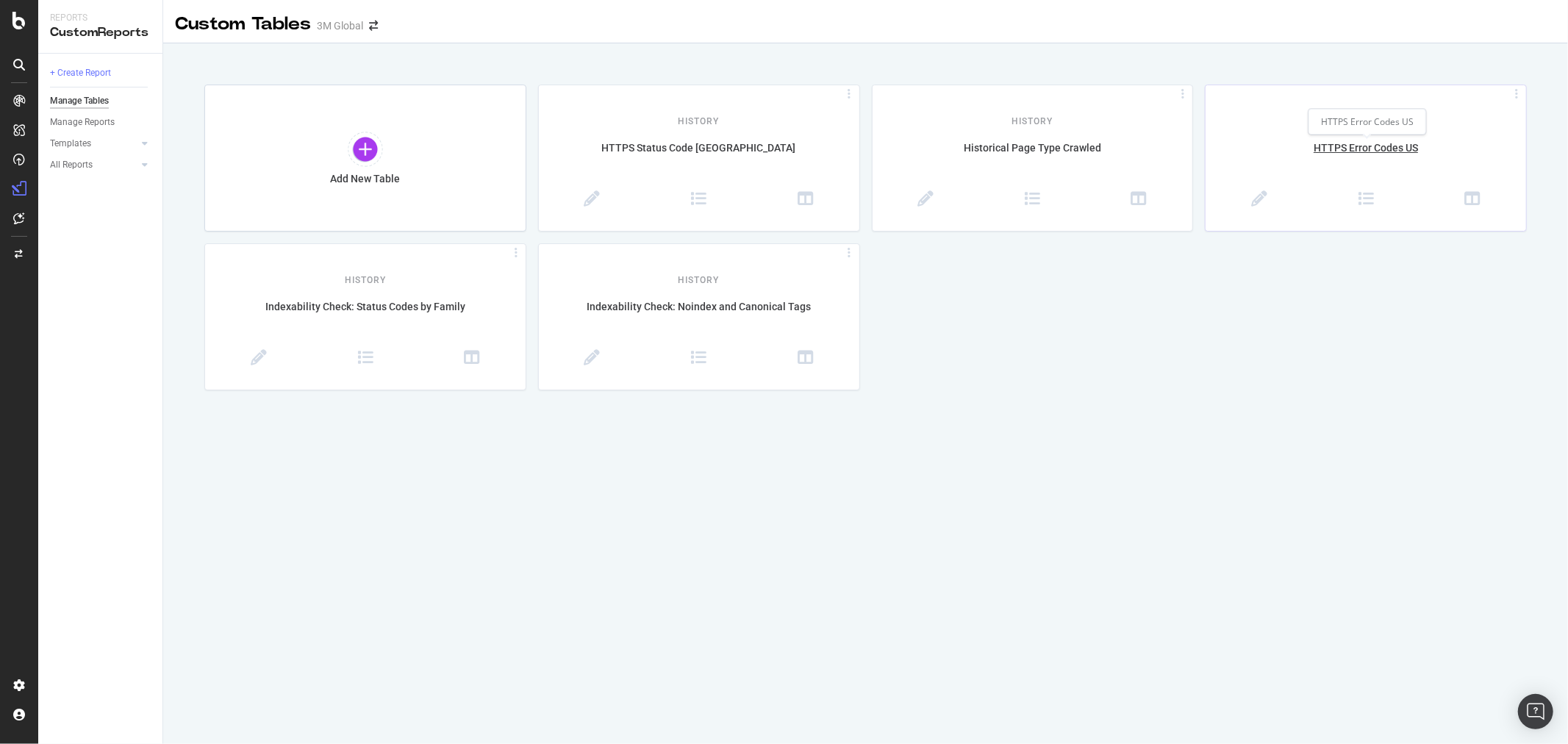
click at [1377, 151] on div "HTTPS Error Codes US" at bounding box center [1366, 156] width 320 height 31
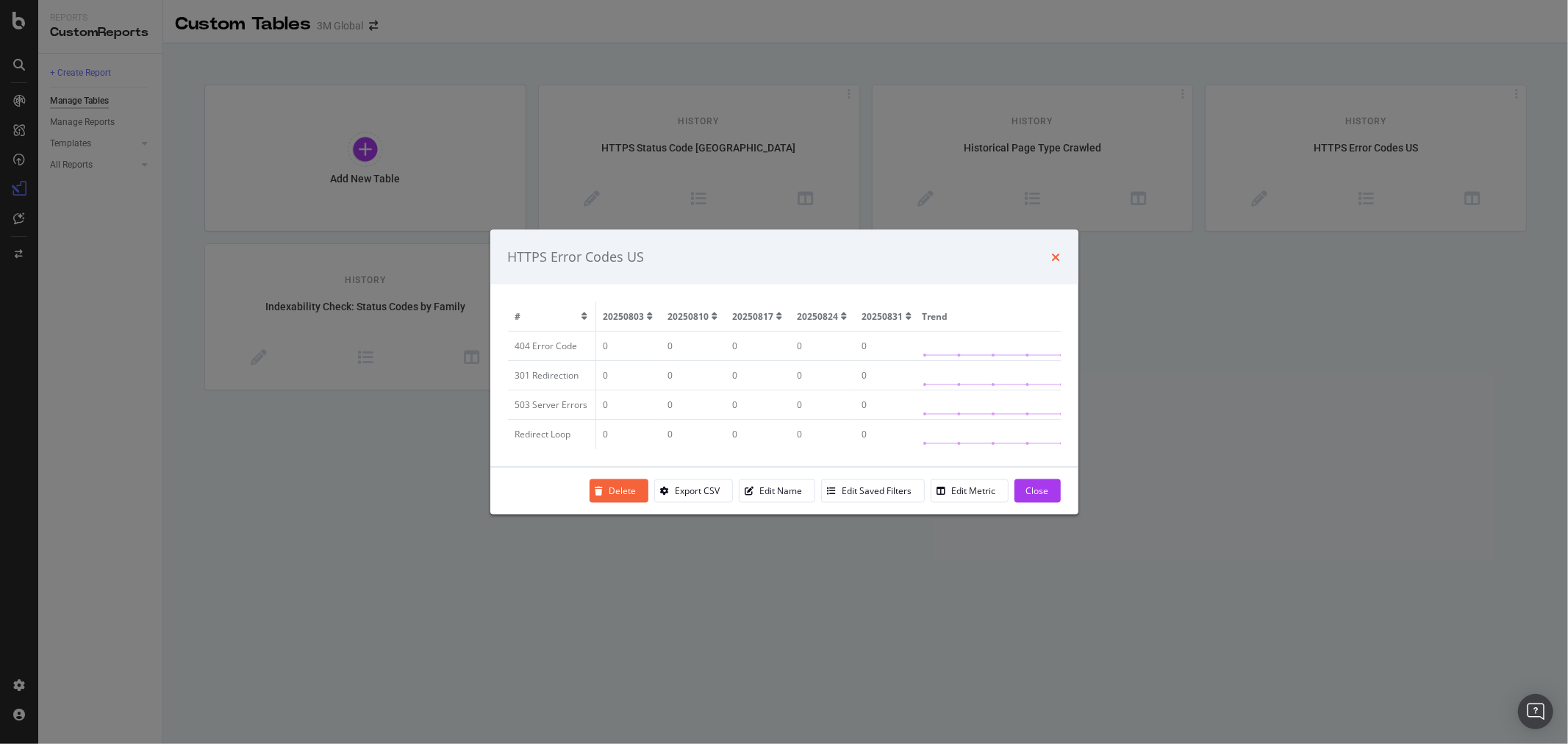
click at [1056, 256] on icon "times" at bounding box center [1057, 256] width 9 height 11
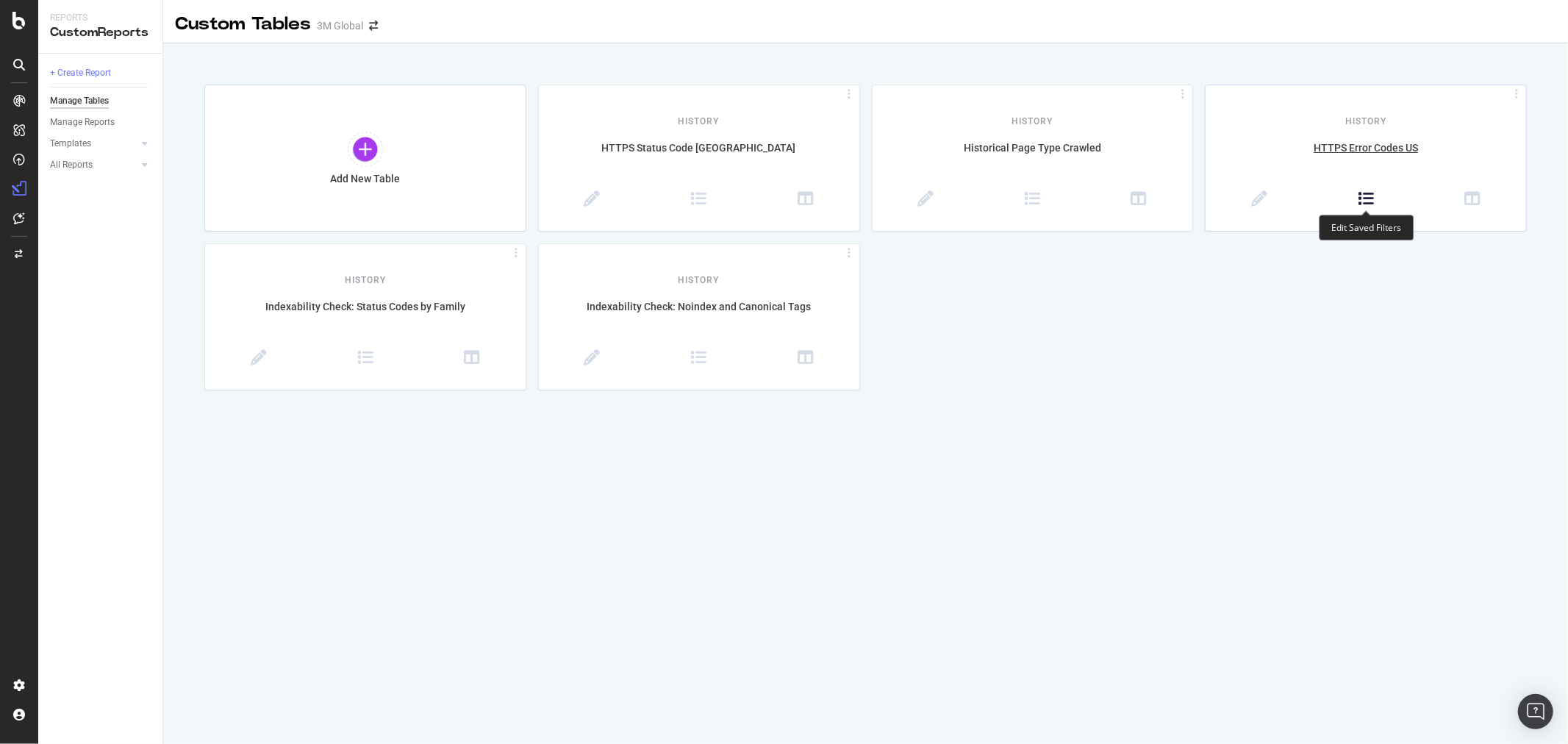
click at [1362, 198] on icon at bounding box center [1365, 199] width 16 height 16
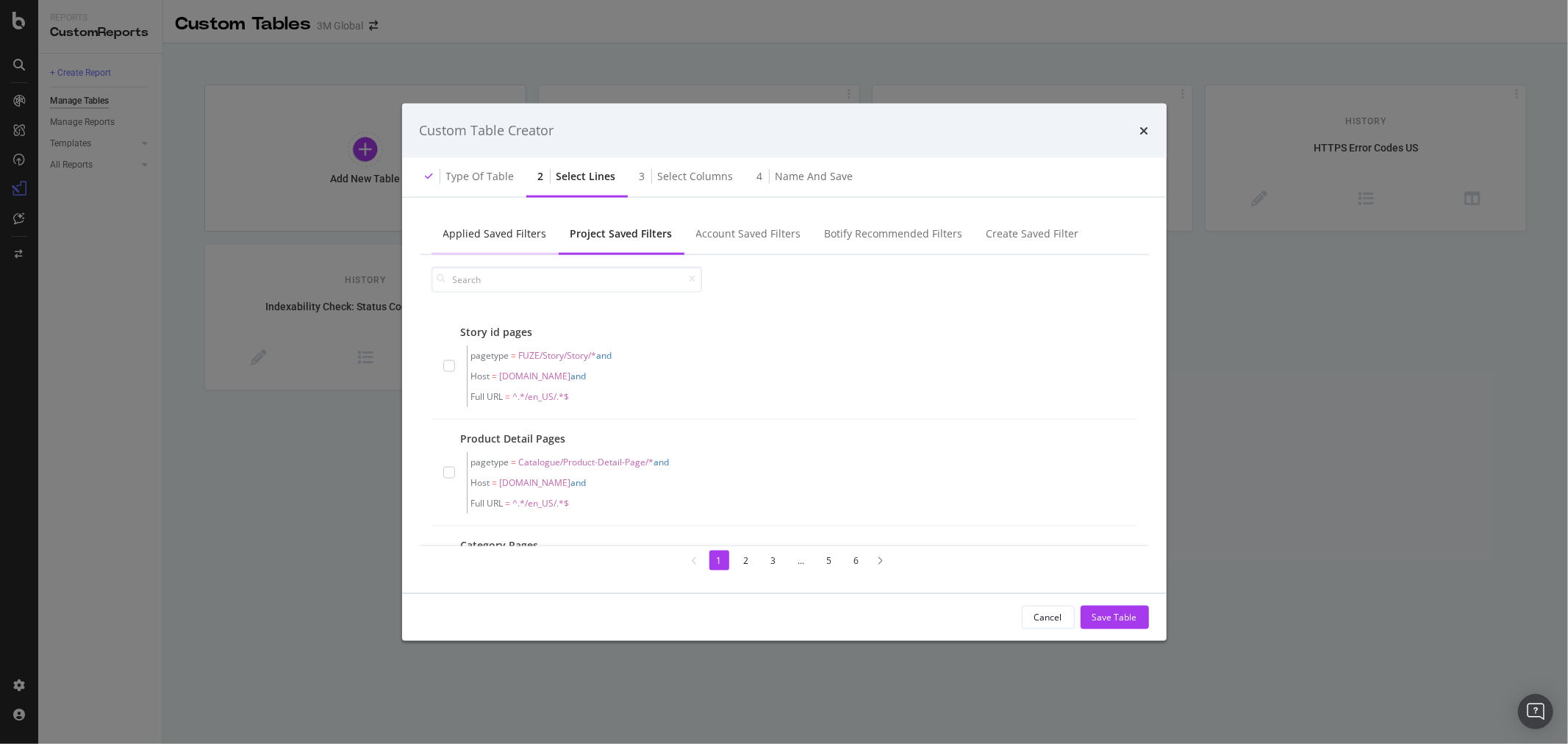
click at [511, 229] on div "Applied Saved Filters" at bounding box center [495, 232] width 104 height 14
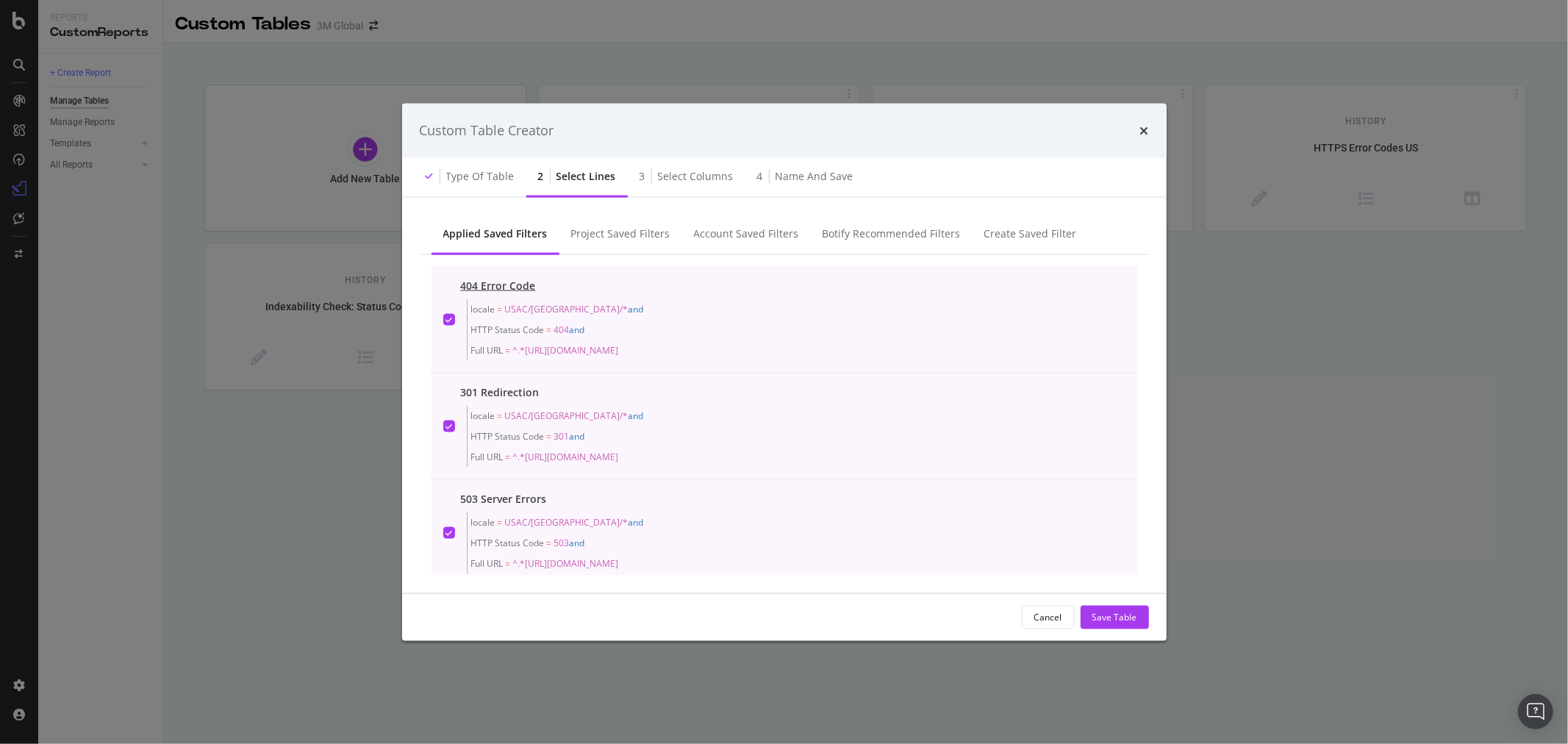
click at [448, 320] on icon "modal" at bounding box center [448, 319] width 7 height 8
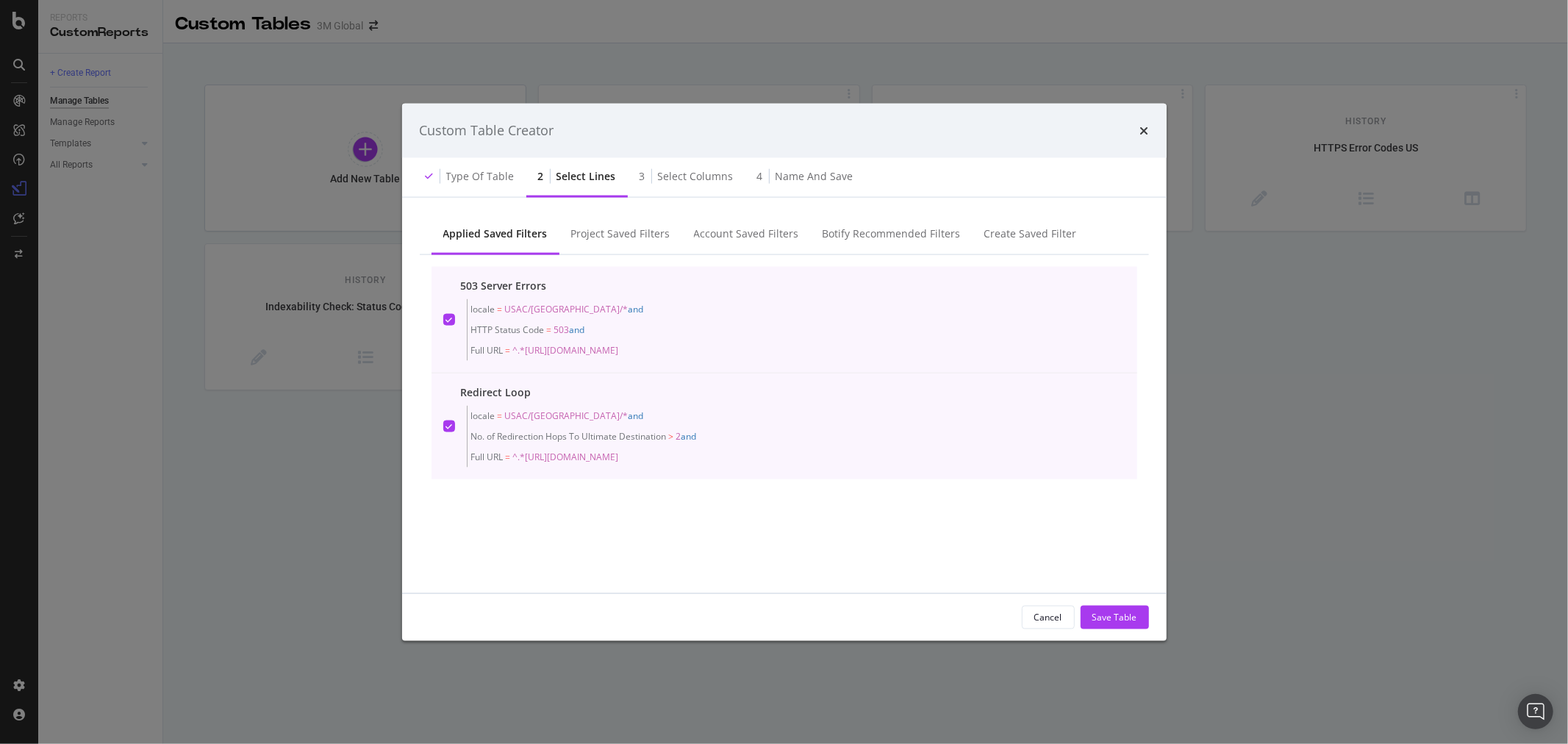
click at [448, 320] on icon "modal" at bounding box center [448, 319] width 7 height 8
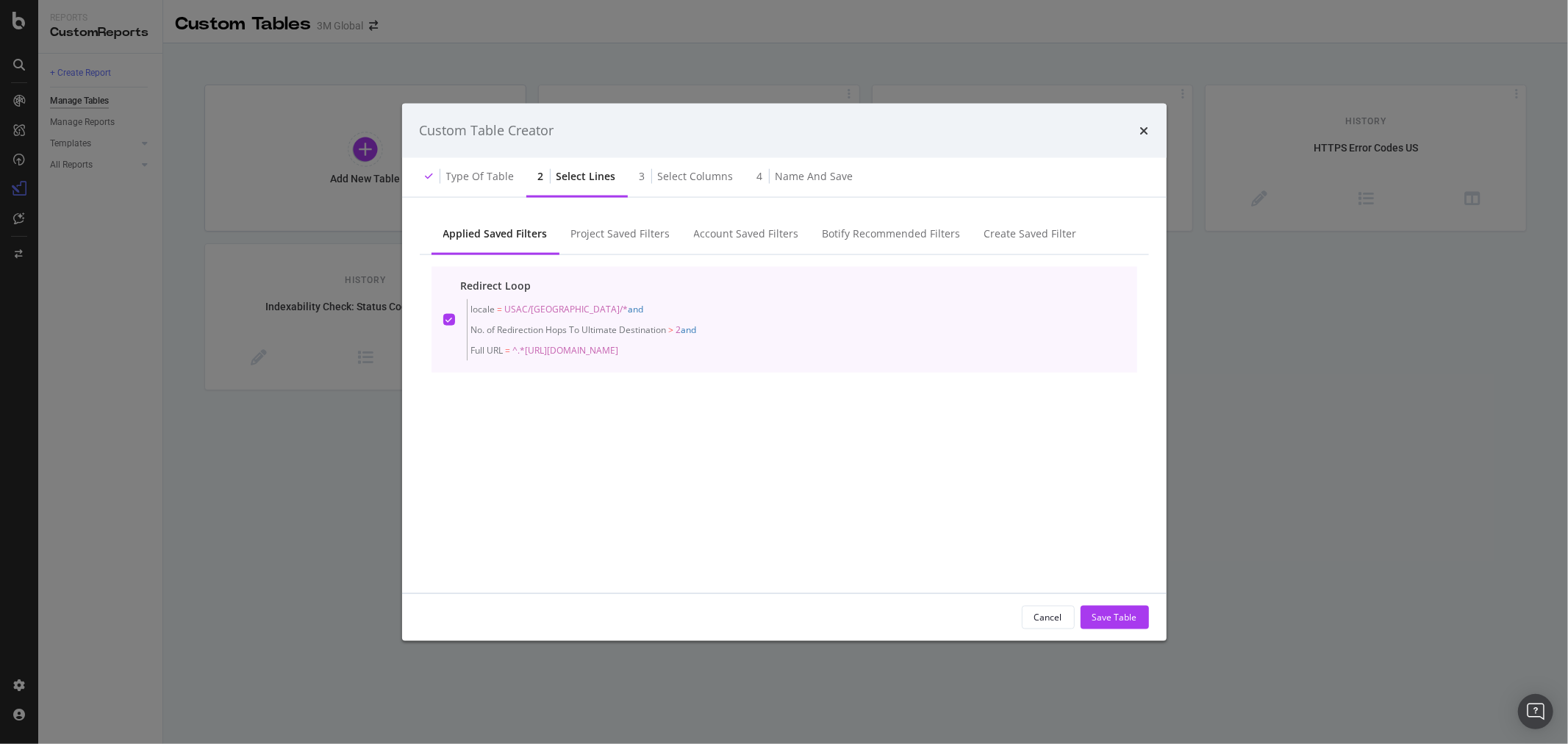
click at [448, 320] on icon "modal" at bounding box center [448, 319] width 7 height 8
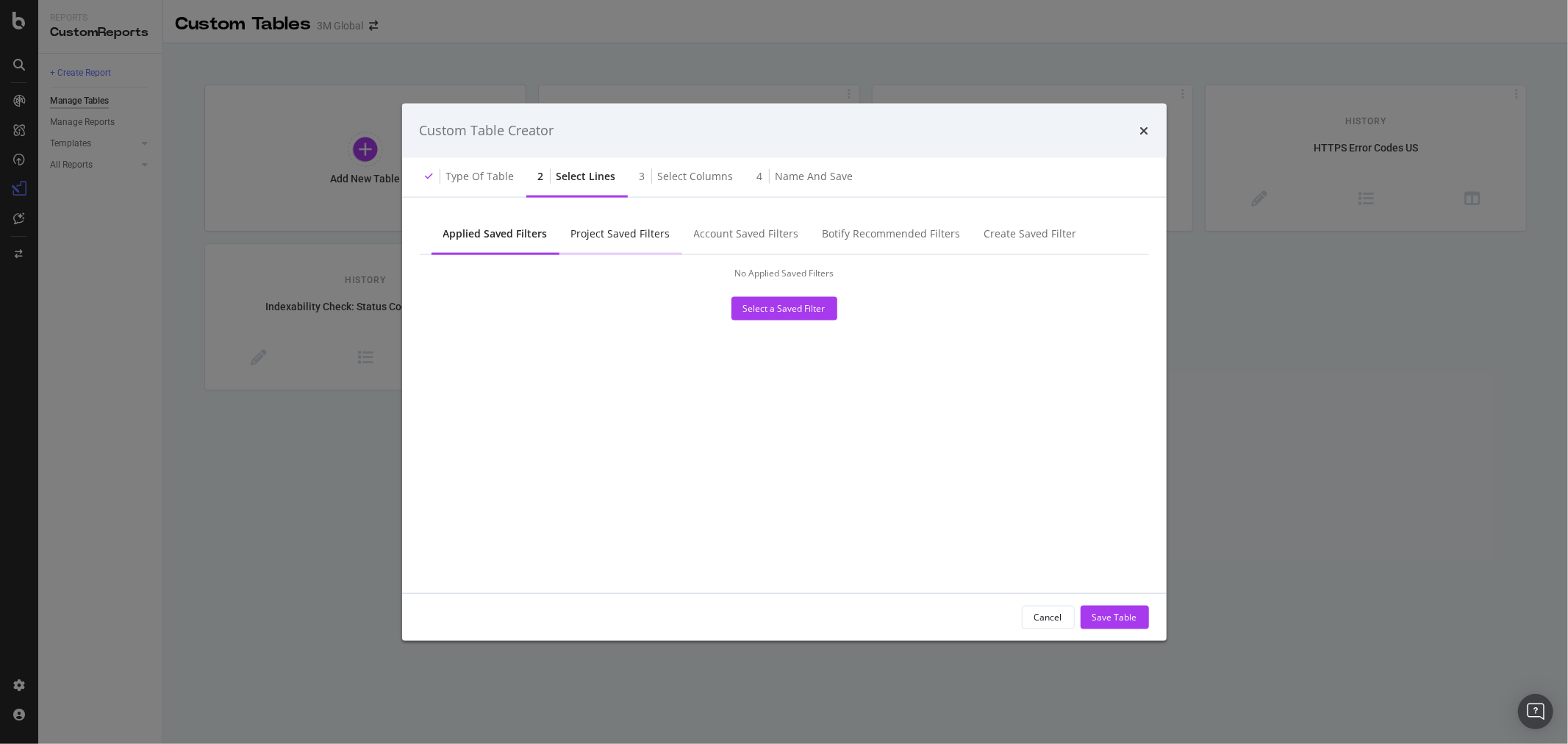
click at [616, 230] on div "Project Saved Filters" at bounding box center [620, 232] width 99 height 14
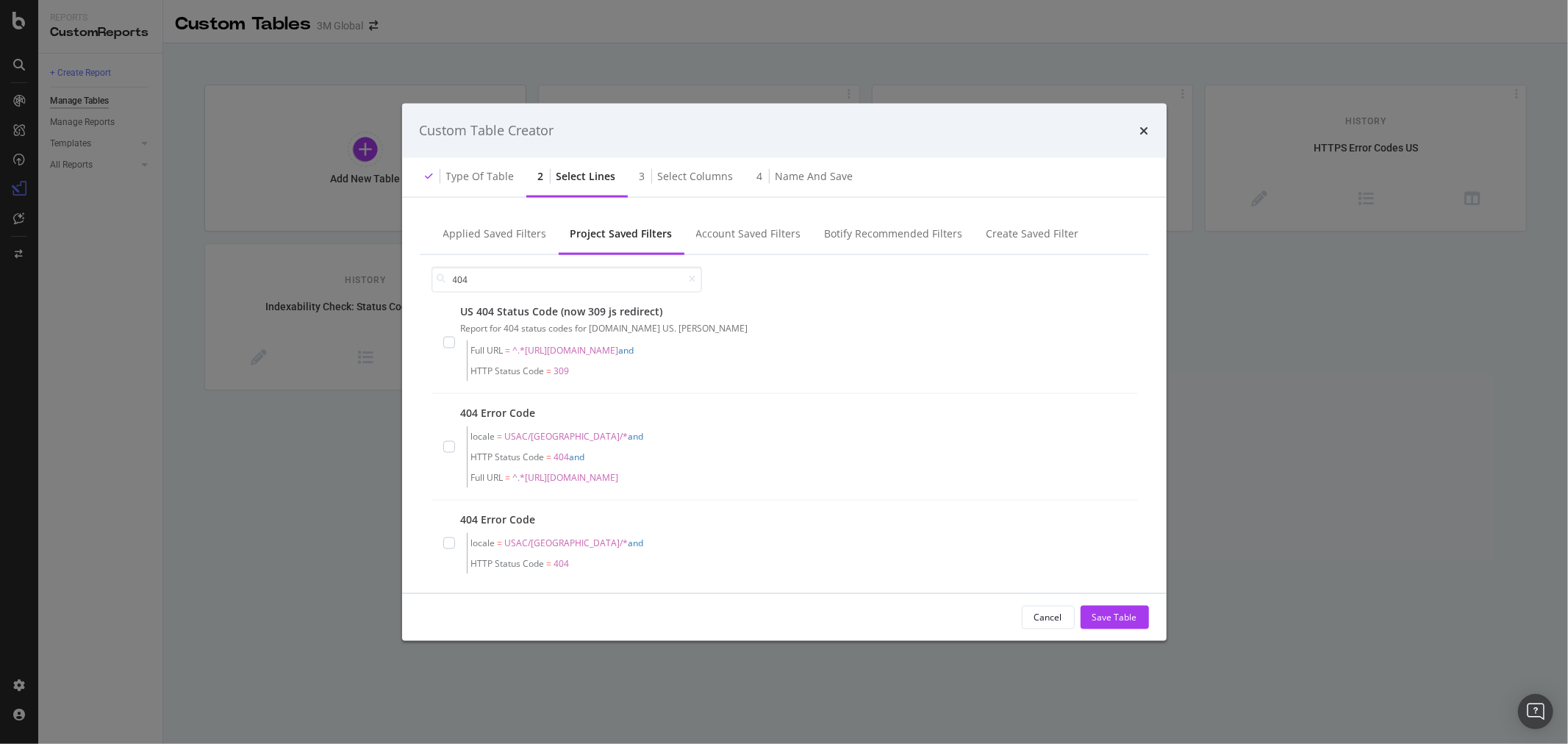
scroll to position [313, 0]
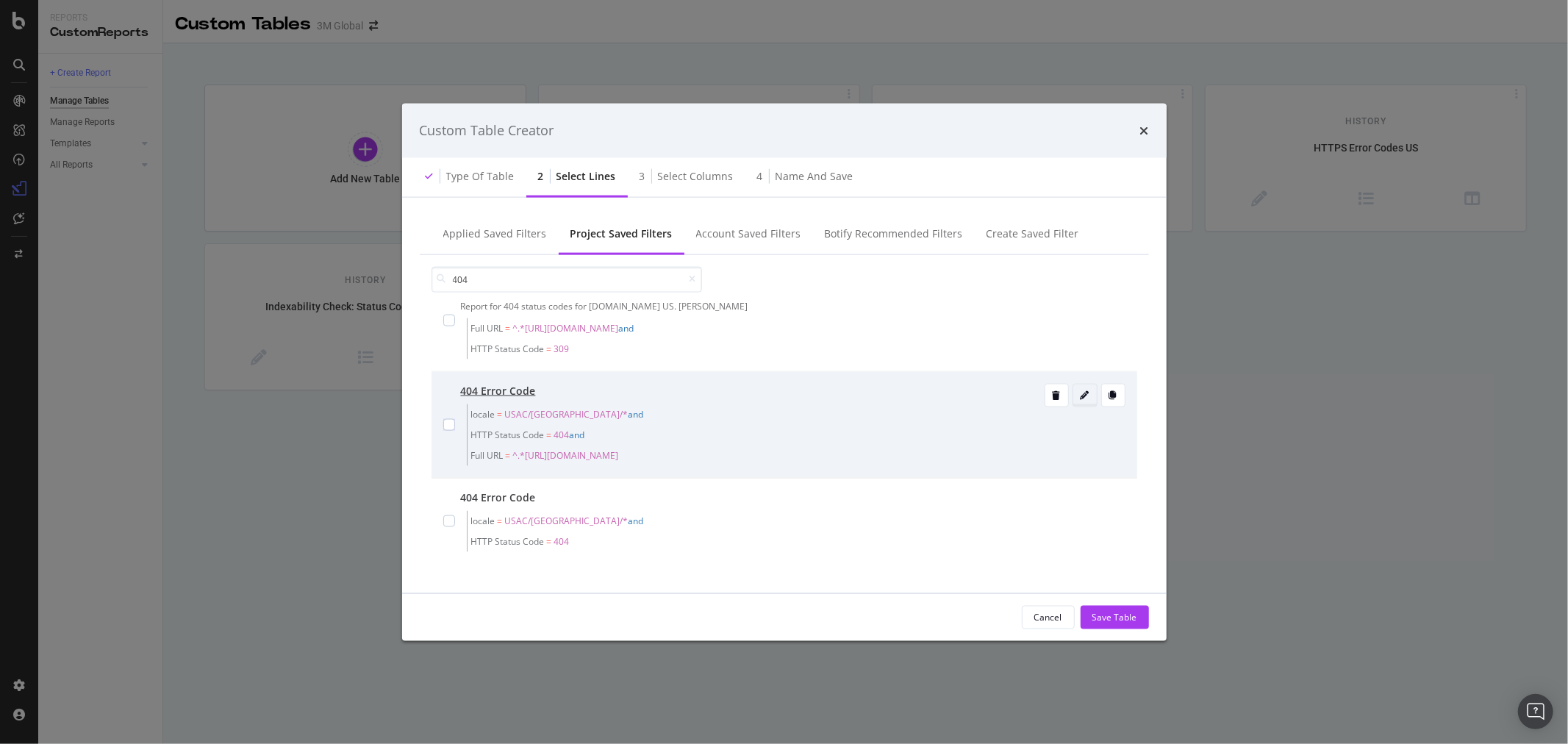
type input "404"
click at [1081, 396] on icon "modal" at bounding box center [1085, 396] width 9 height 9
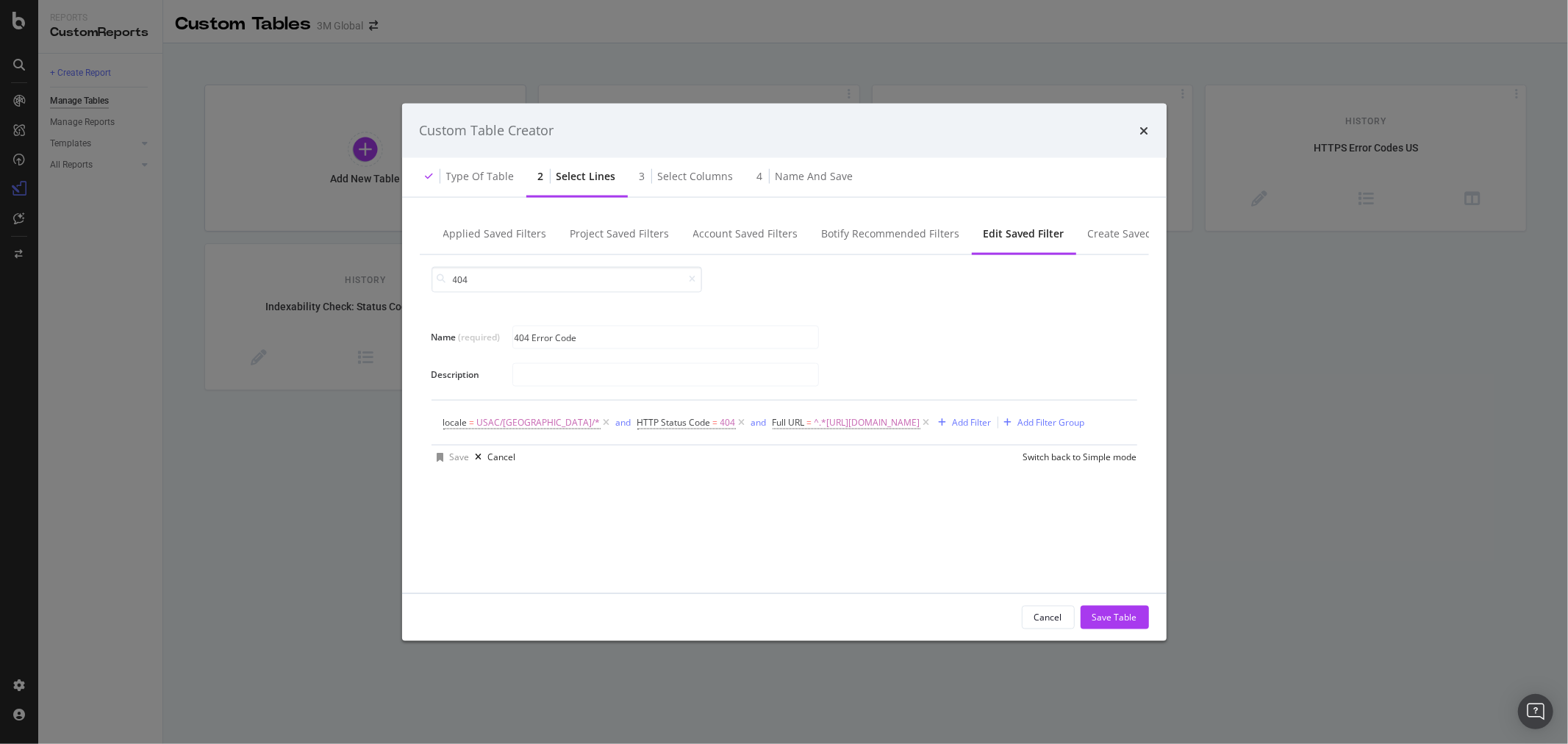
scroll to position [0, 0]
click at [601, 423] on icon "modal" at bounding box center [607, 422] width 12 height 14
click at [739, 421] on icon "modal" at bounding box center [733, 422] width 12 height 14
click at [588, 423] on div "Add Filter" at bounding box center [593, 422] width 39 height 12
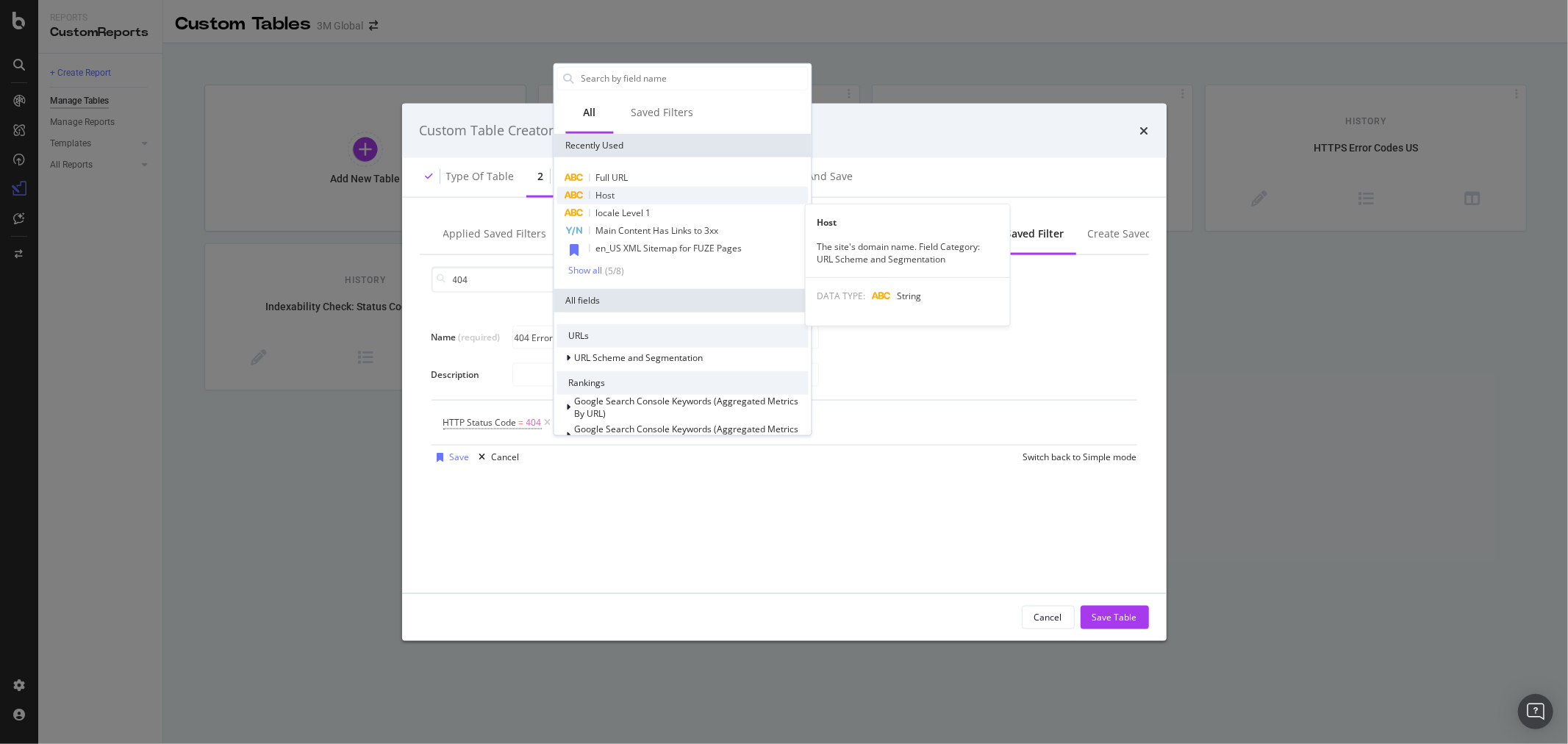
click at [638, 192] on div "Host" at bounding box center [682, 194] width 252 height 18
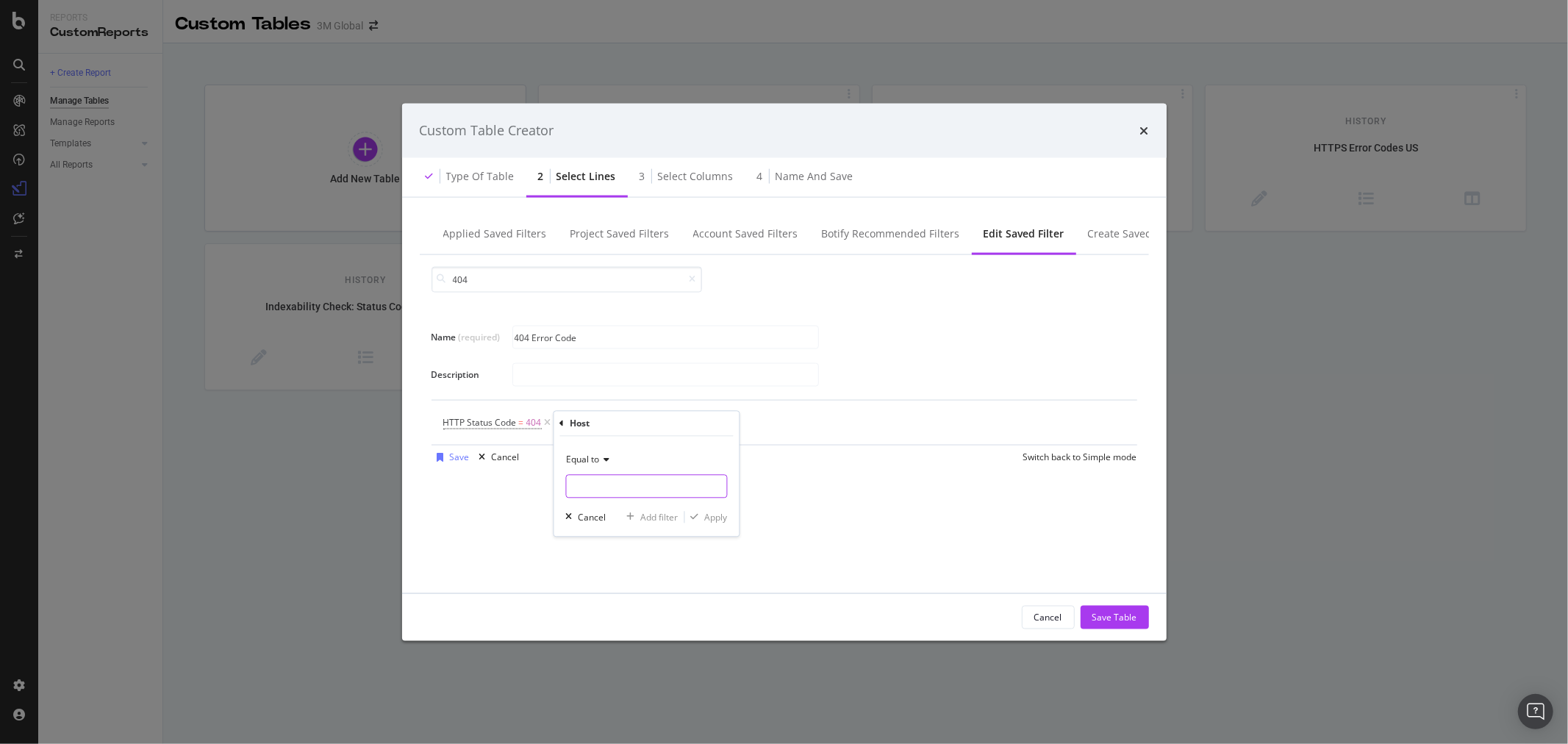
click at [616, 483] on input "Name (required)" at bounding box center [646, 486] width 160 height 24
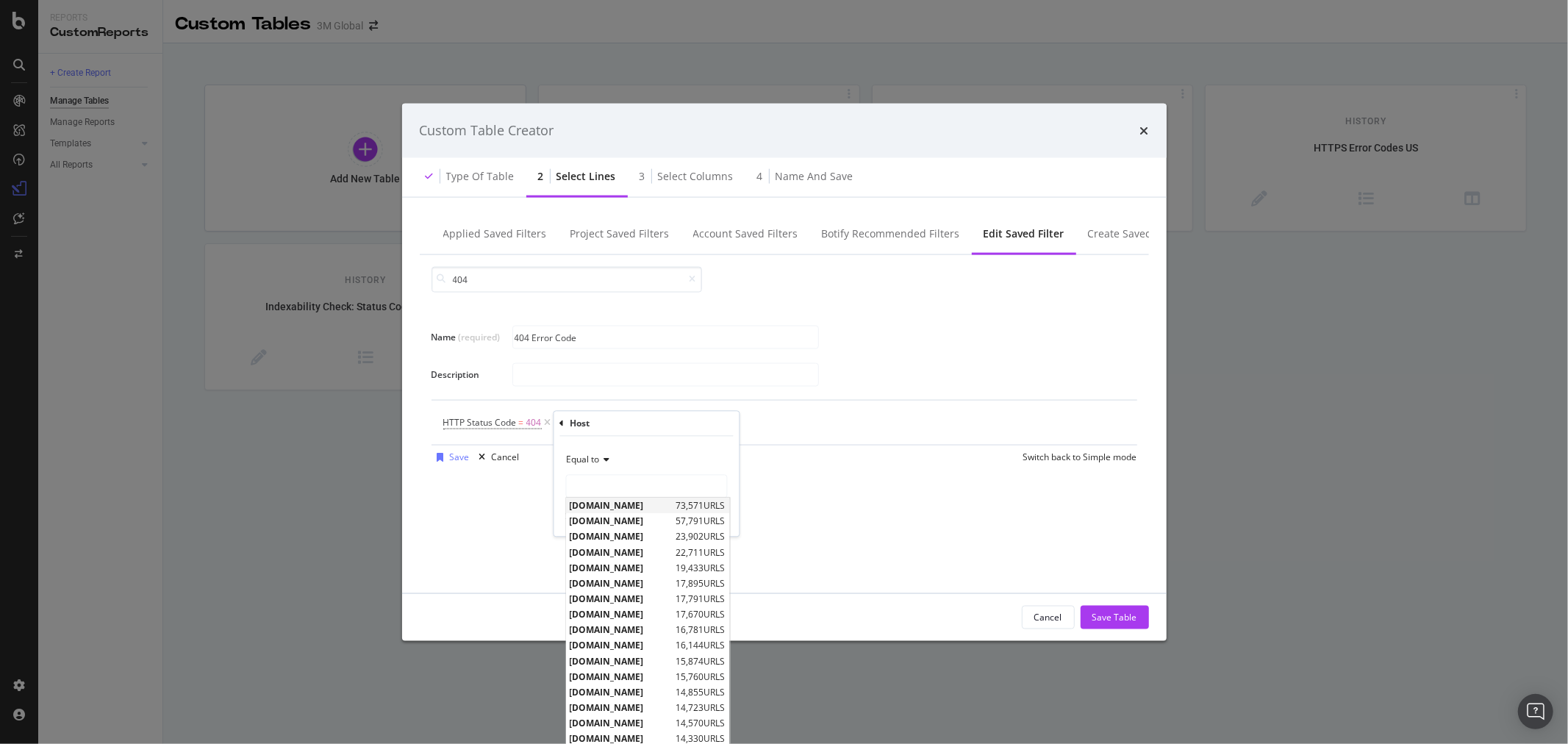
click at [620, 502] on span "[DOMAIN_NAME]" at bounding box center [620, 506] width 103 height 12
type input "[DOMAIN_NAME]"
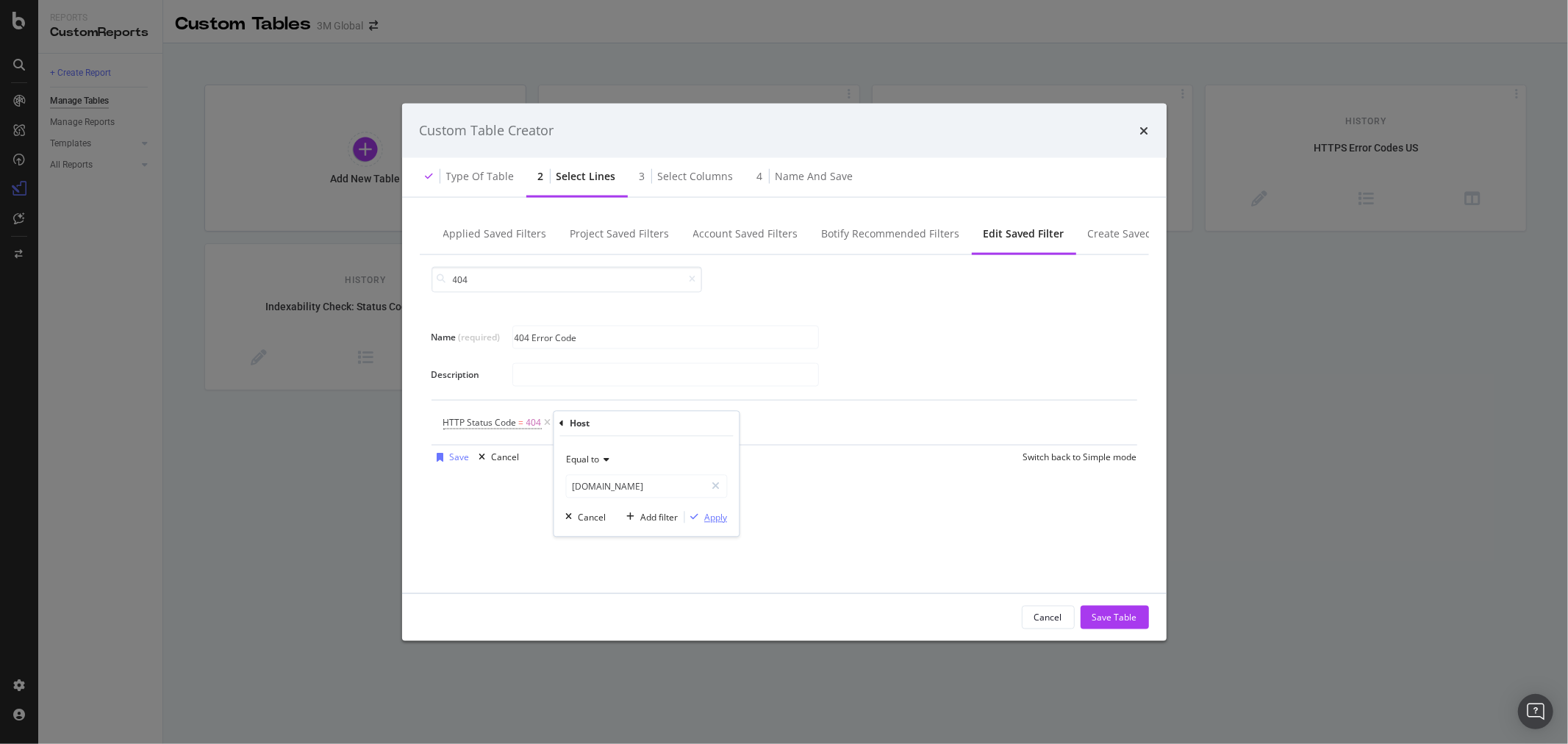
click at [722, 516] on div "Apply" at bounding box center [716, 517] width 23 height 12
click at [715, 423] on div "Add Filter" at bounding box center [730, 422] width 39 height 12
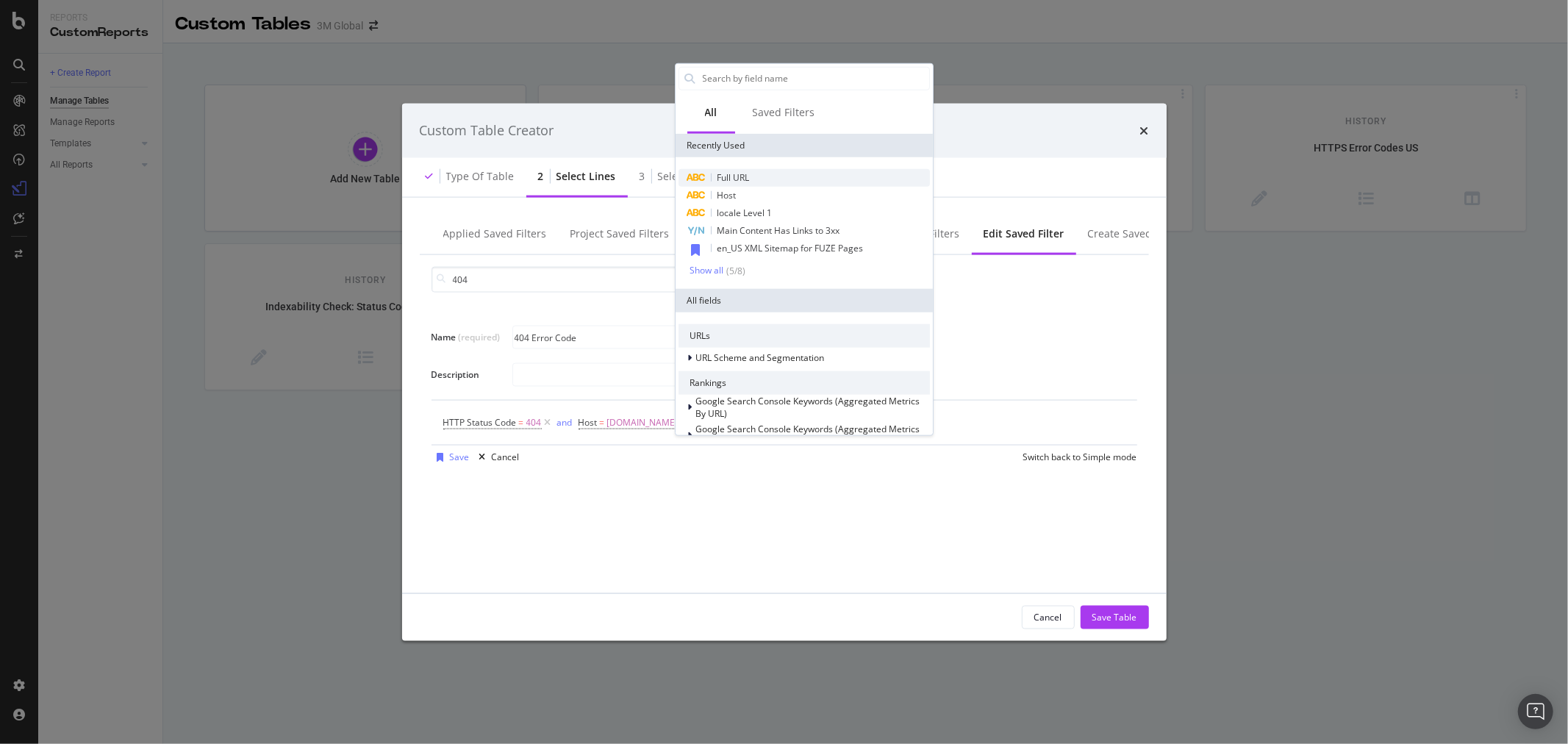
click at [751, 176] on div "Full URL" at bounding box center [804, 177] width 252 height 18
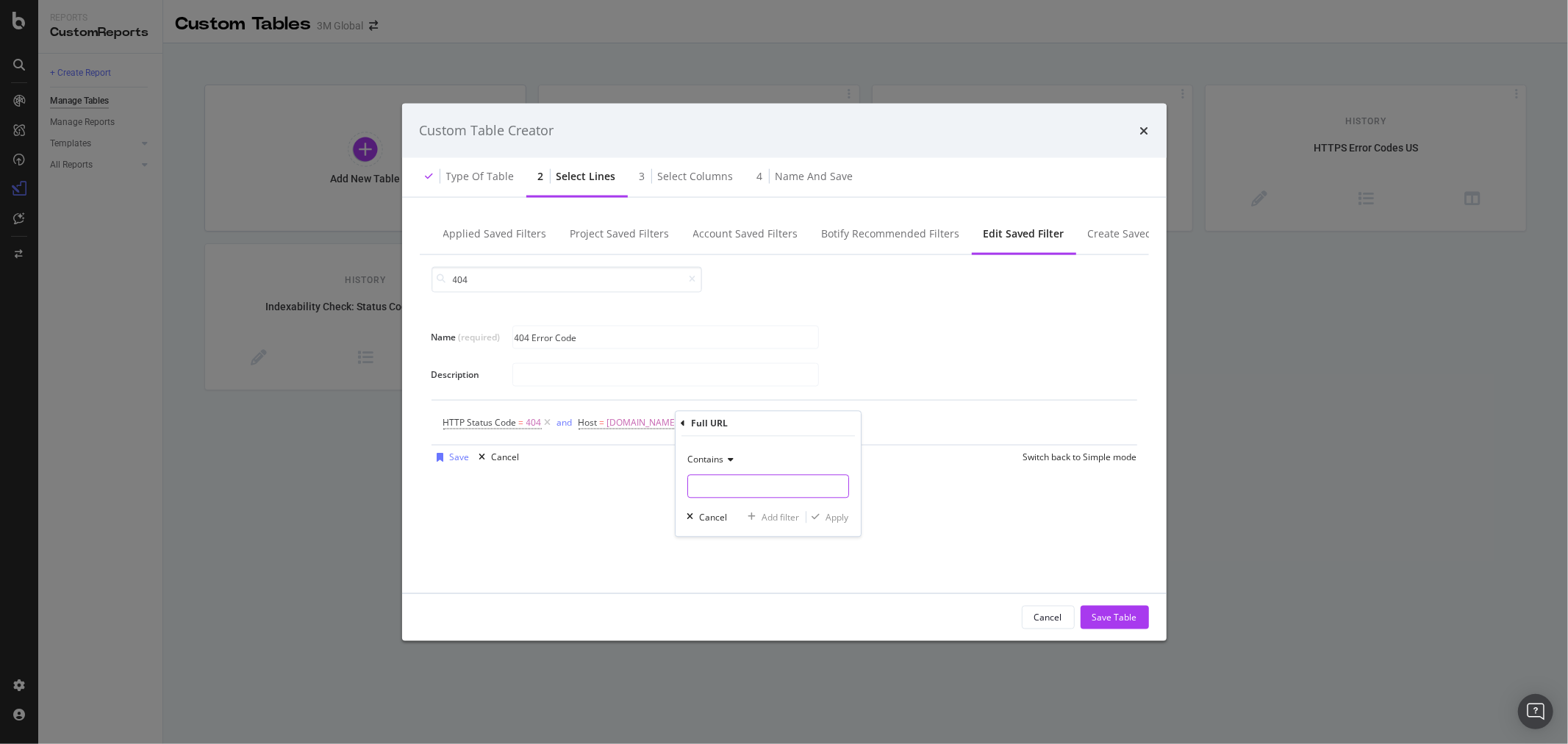
click at [750, 483] on input "Name (required)" at bounding box center [768, 486] width 160 height 24
type input "/en_US/"
click at [841, 518] on div "Apply" at bounding box center [838, 517] width 23 height 12
click at [501, 415] on span "HTTP Status Code" at bounding box center [480, 422] width 73 height 12
click at [499, 503] on input "404" at bounding box center [536, 507] width 162 height 24
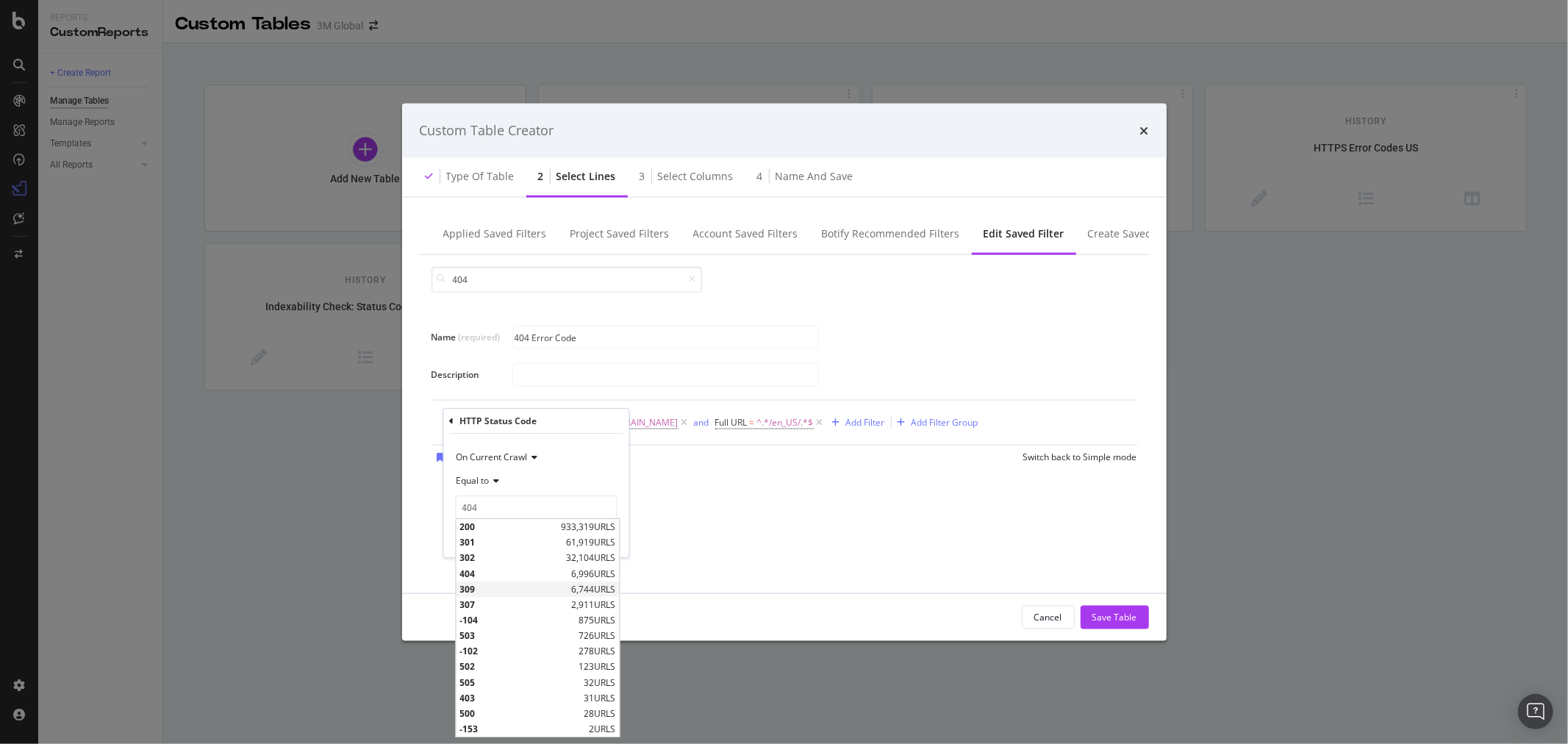
click at [491, 587] on span "309" at bounding box center [514, 589] width 108 height 12
type input "309"
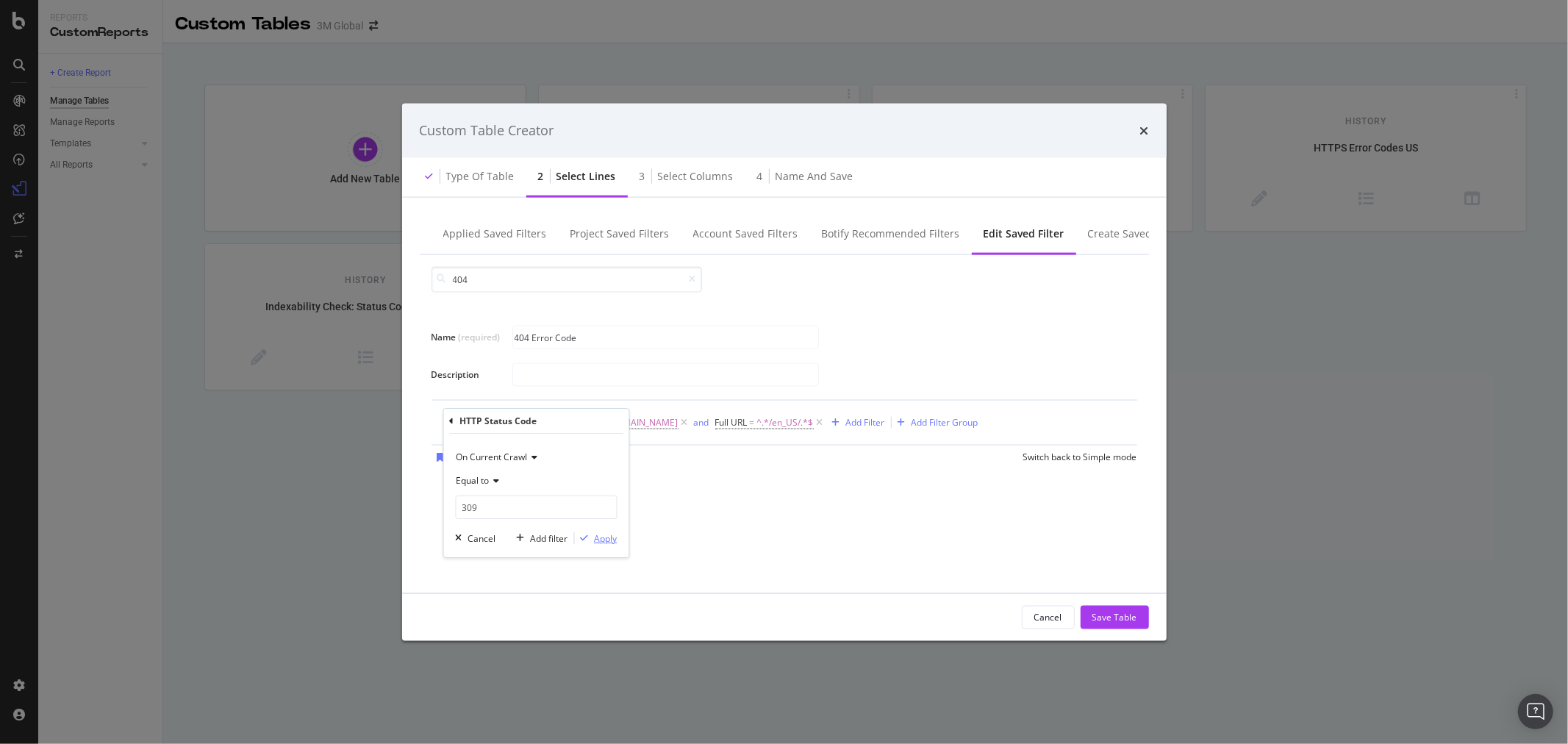
click at [604, 540] on div "Apply" at bounding box center [605, 538] width 23 height 12
click at [860, 423] on div "Add Filter" at bounding box center [865, 422] width 39 height 12
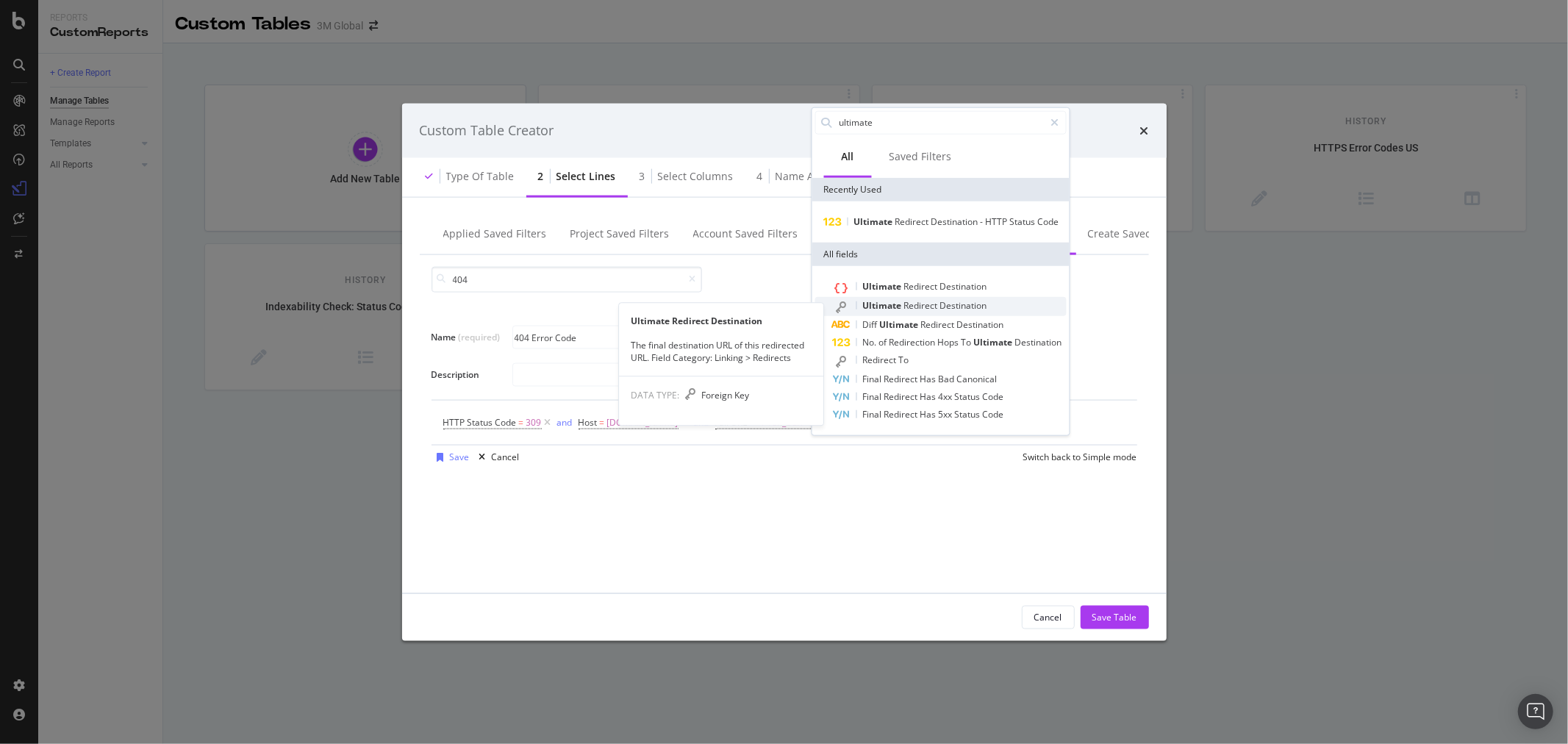
type input "ultimate"
click at [935, 301] on span "Redirect" at bounding box center [921, 305] width 36 height 12
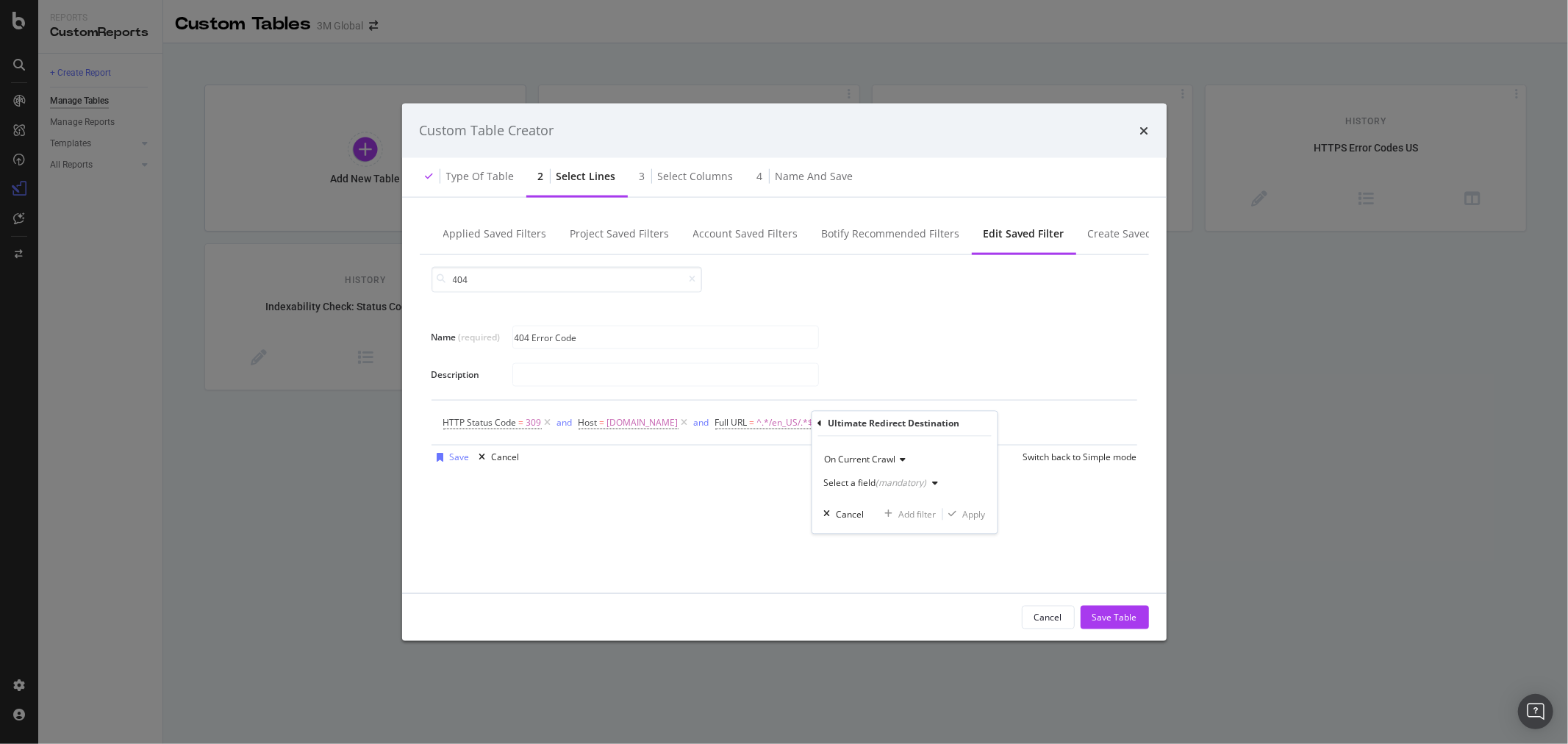
click at [922, 480] on div "(mandatory)" at bounding box center [901, 483] width 51 height 12
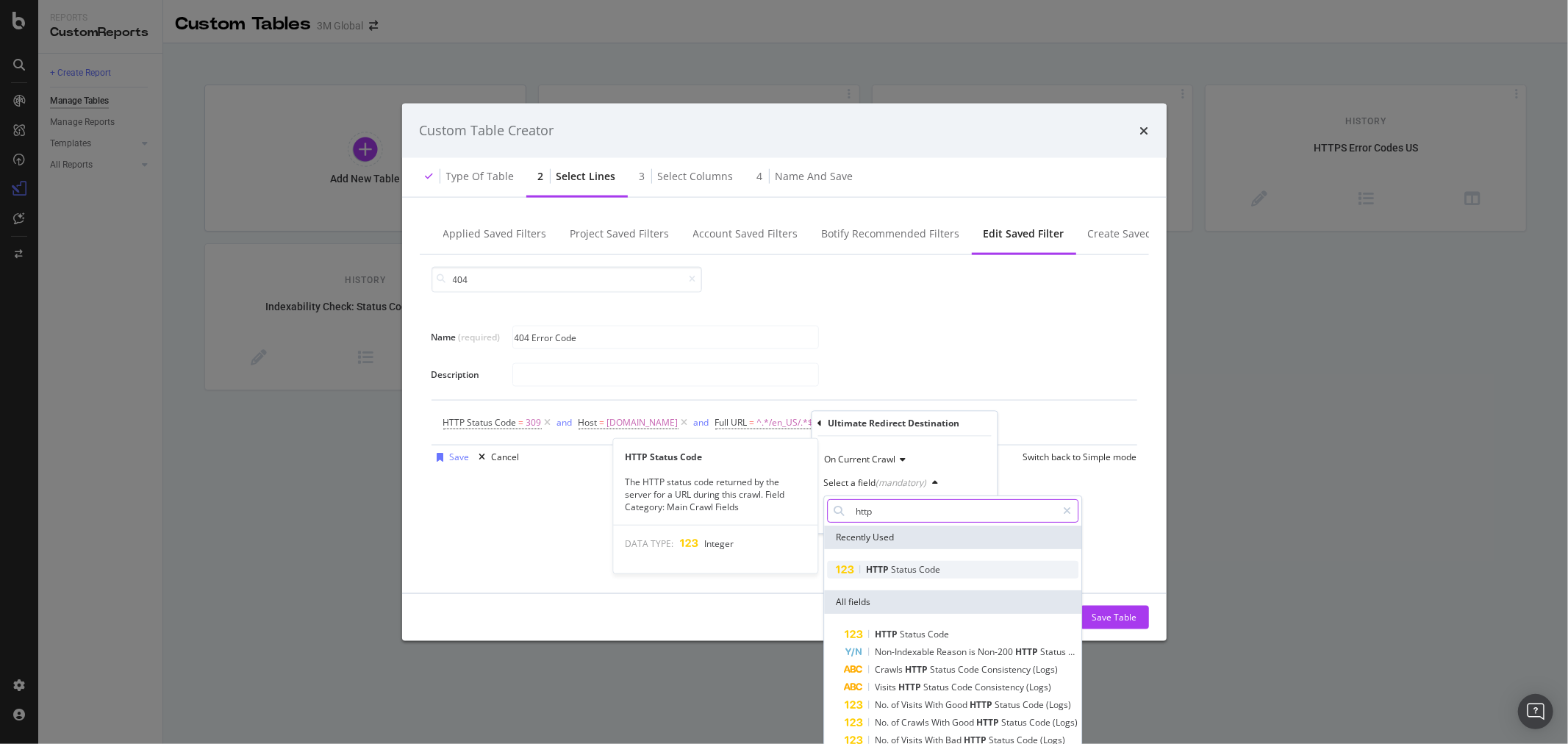
type input "http"
click at [935, 568] on span "Code" at bounding box center [930, 569] width 21 height 12
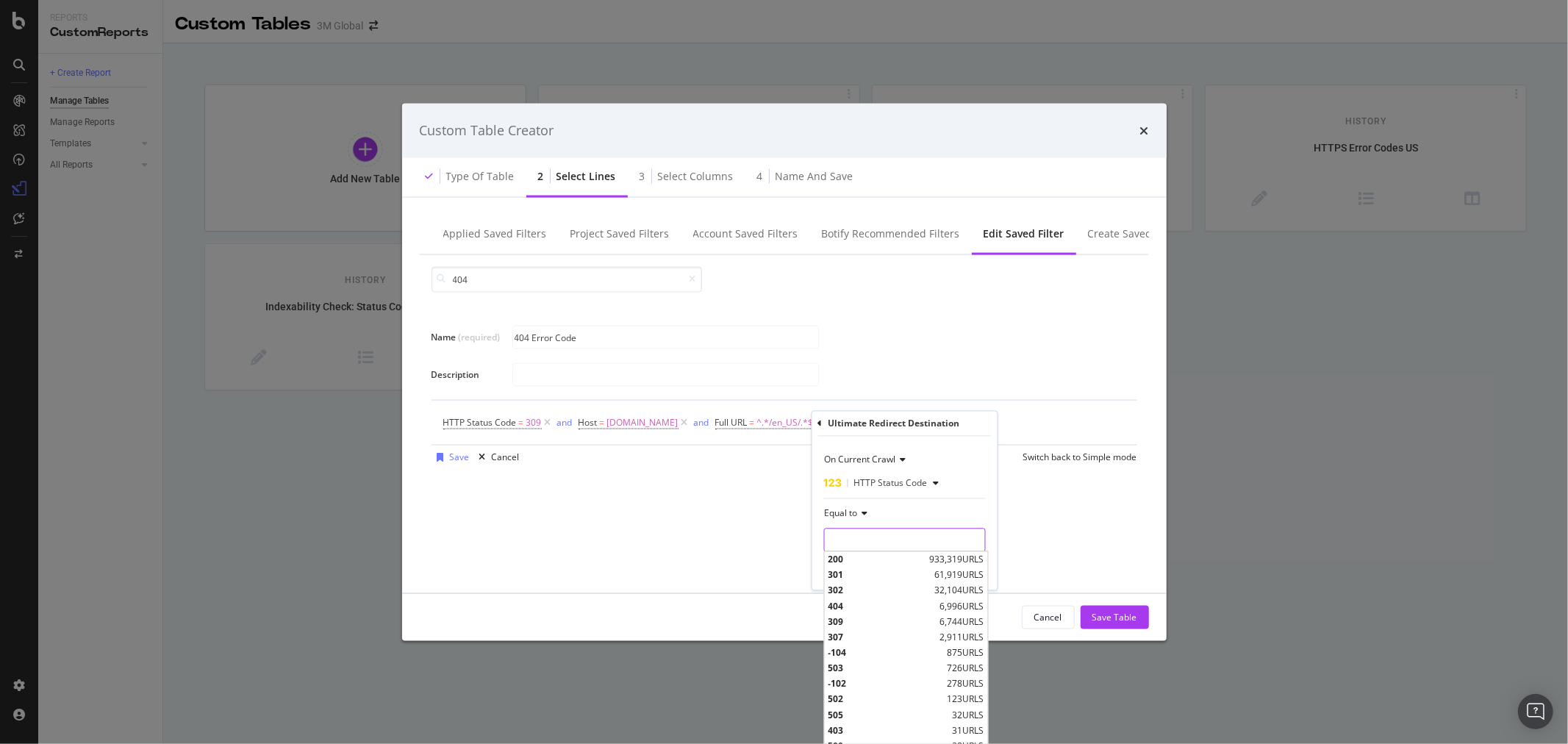
click at [895, 541] on input "modal" at bounding box center [904, 540] width 162 height 24
click at [861, 608] on span "404" at bounding box center [882, 606] width 108 height 12
type input "404"
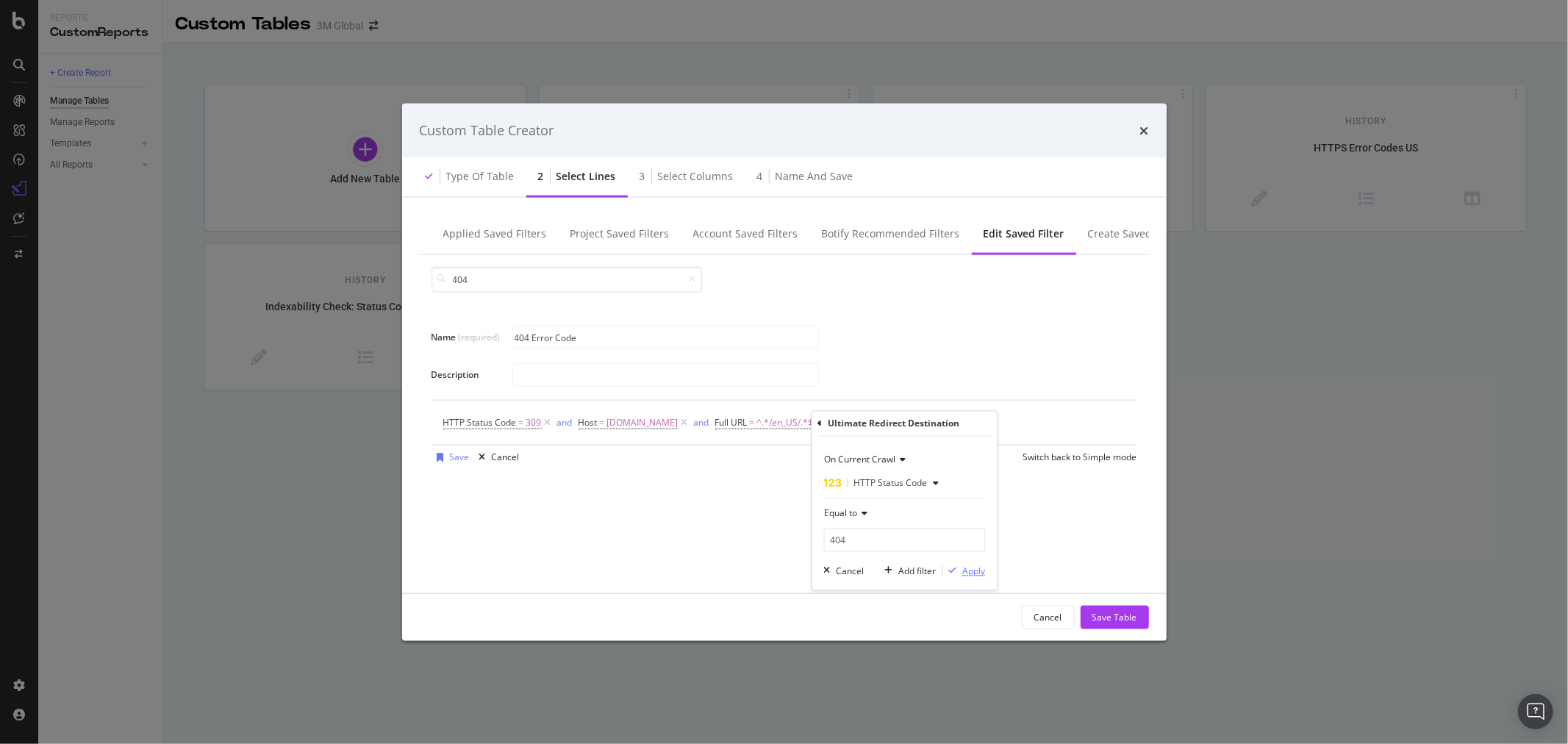
click at [971, 564] on button "Apply" at bounding box center [964, 571] width 43 height 14
click at [488, 443] on div "Add Filter" at bounding box center [483, 442] width 39 height 12
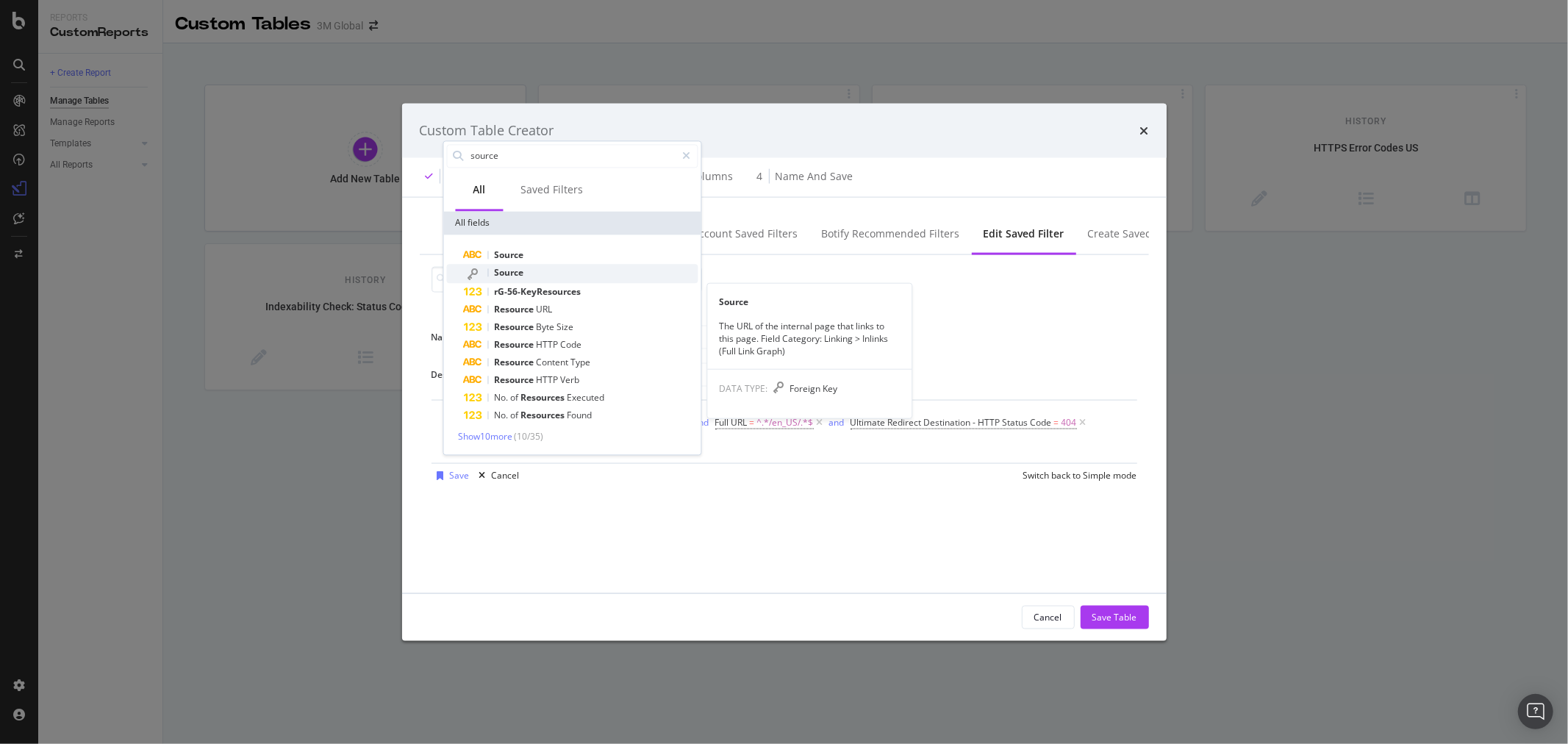
type input "source"
click at [544, 273] on div "Source" at bounding box center [581, 273] width 234 height 19
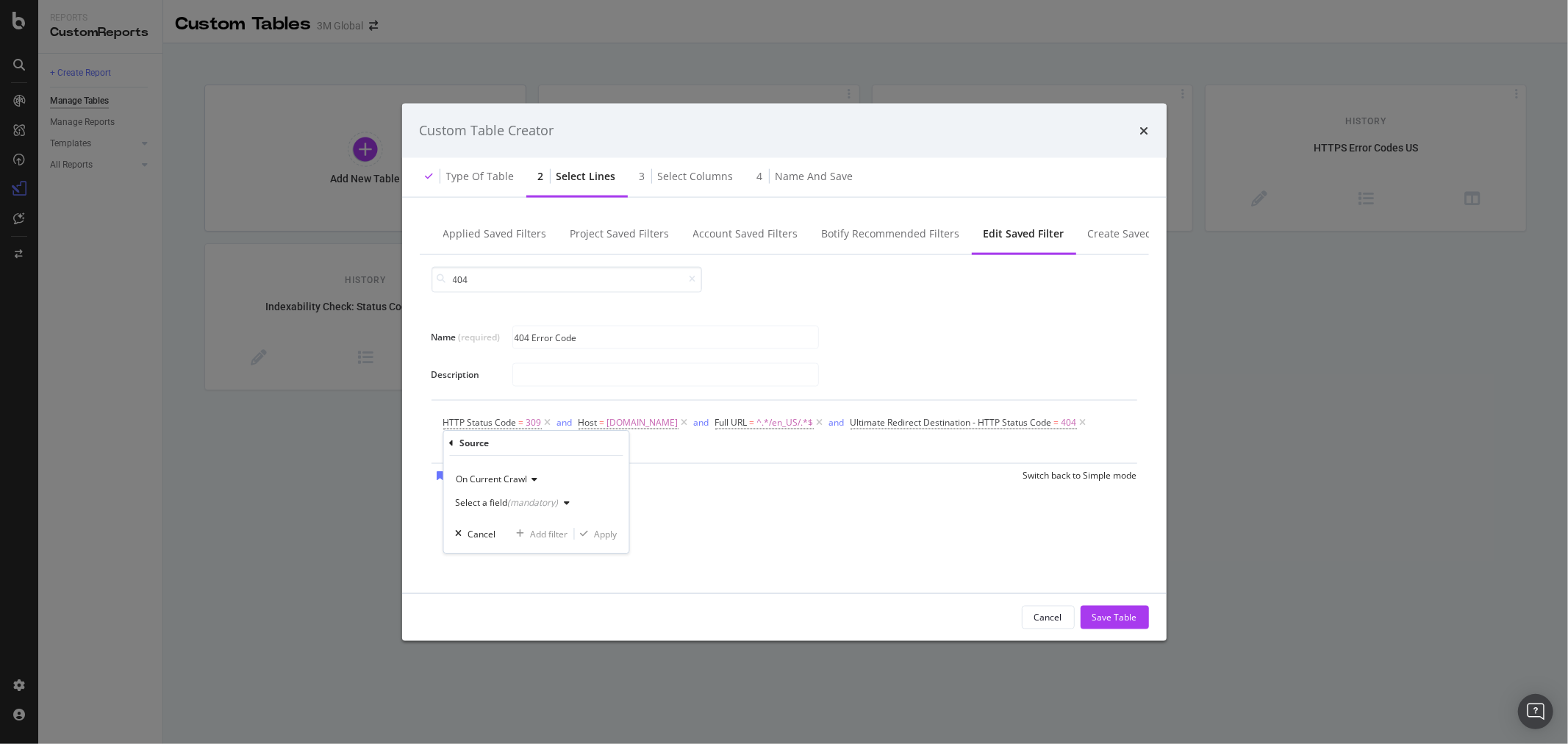
click at [562, 496] on div "Select a field (mandatory)" at bounding box center [515, 502] width 120 height 22
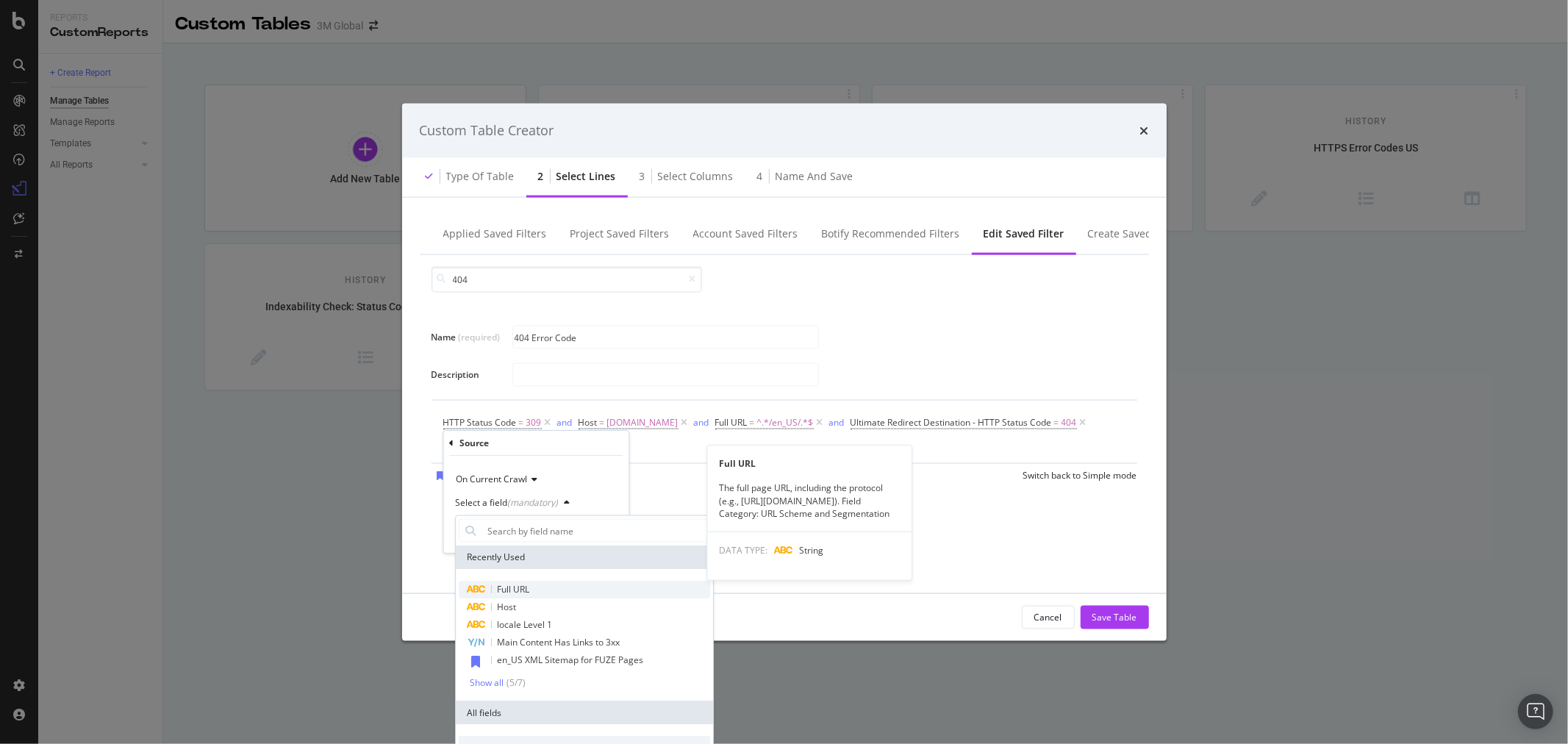
click at [543, 587] on div "Full URL" at bounding box center [585, 589] width 252 height 18
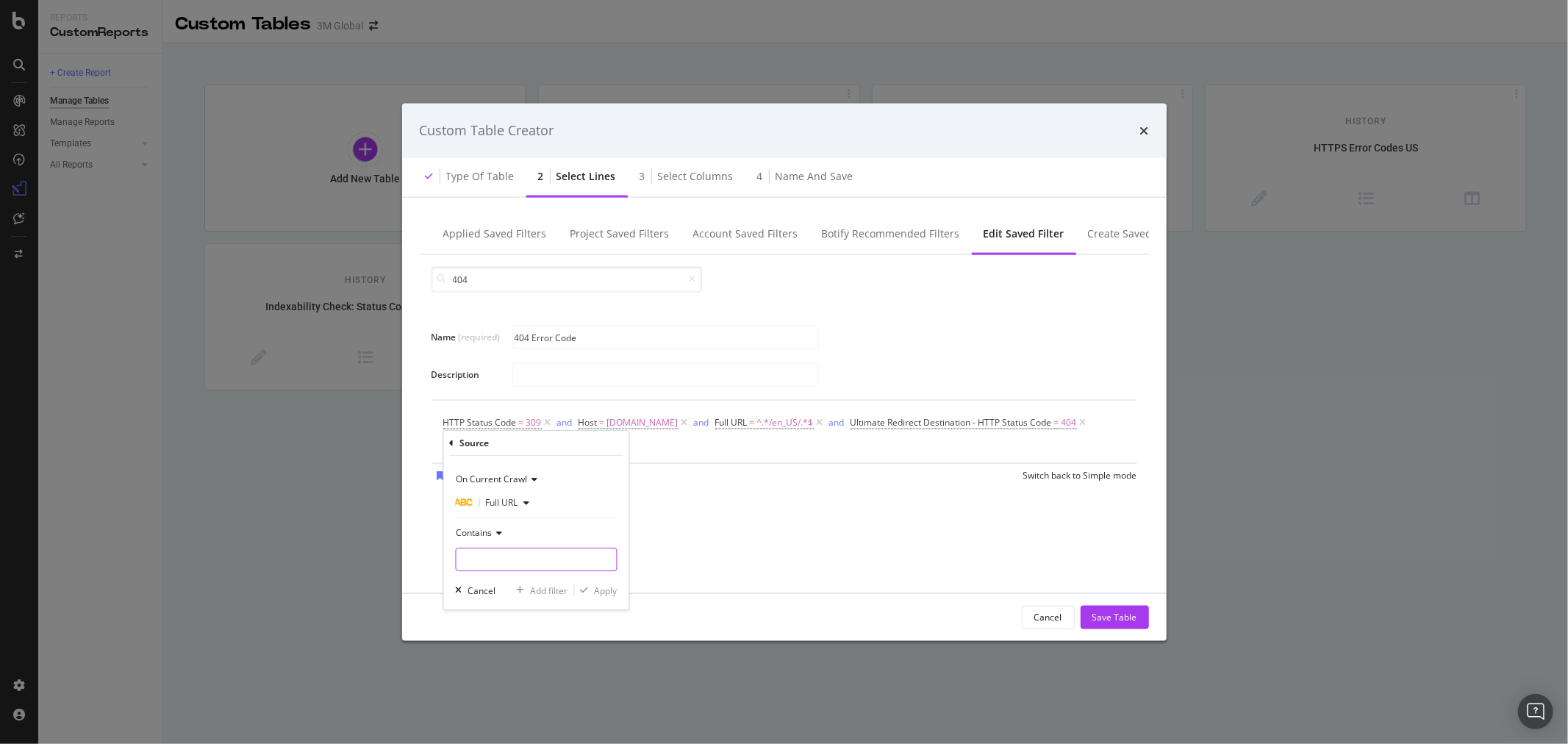
click at [524, 560] on input "Name (required)" at bounding box center [536, 559] width 160 height 24
type input "/en_US/"
click at [601, 592] on div "Apply" at bounding box center [605, 591] width 23 height 12
click at [461, 476] on div "Save" at bounding box center [460, 477] width 20 height 12
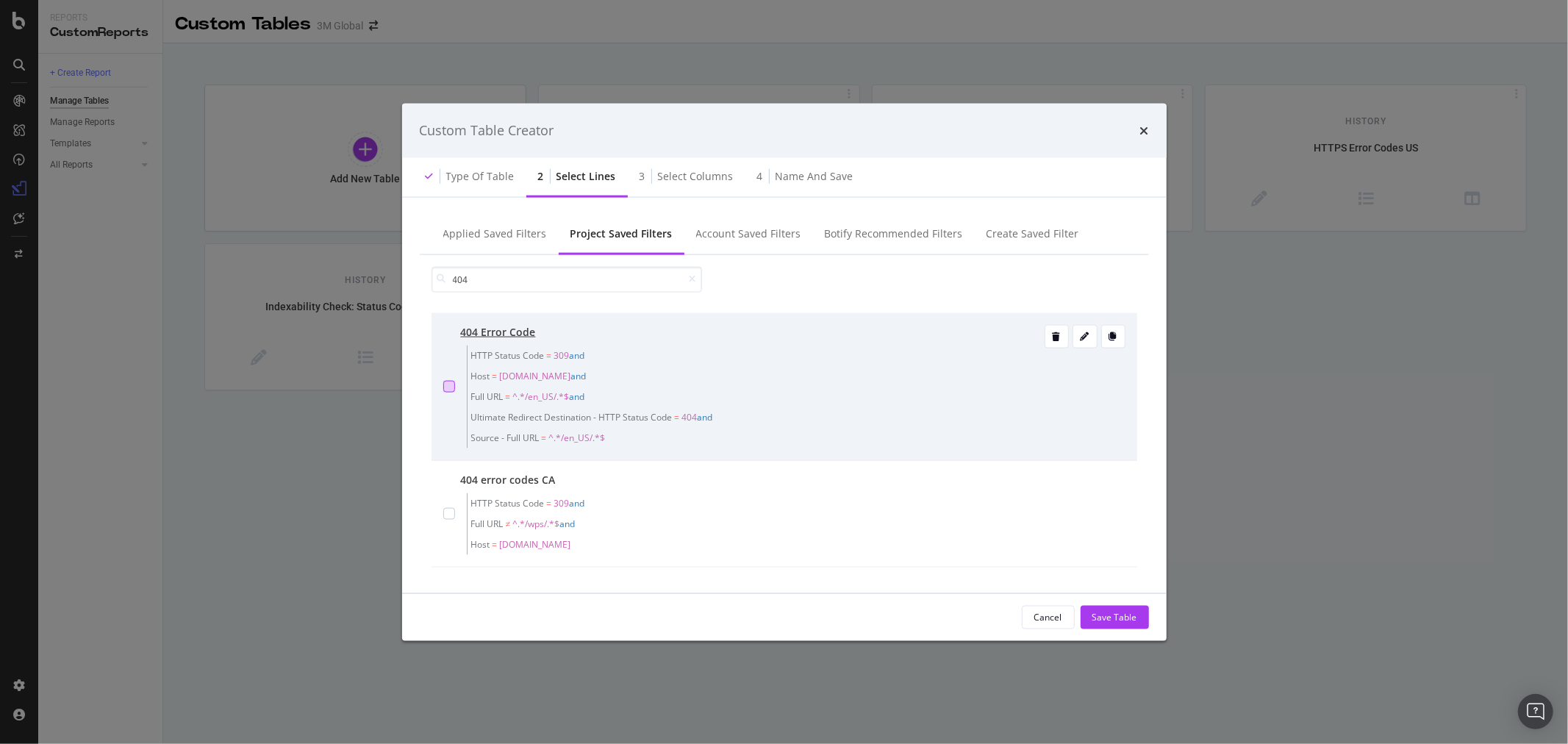
click at [447, 386] on div "modal" at bounding box center [449, 386] width 11 height 11
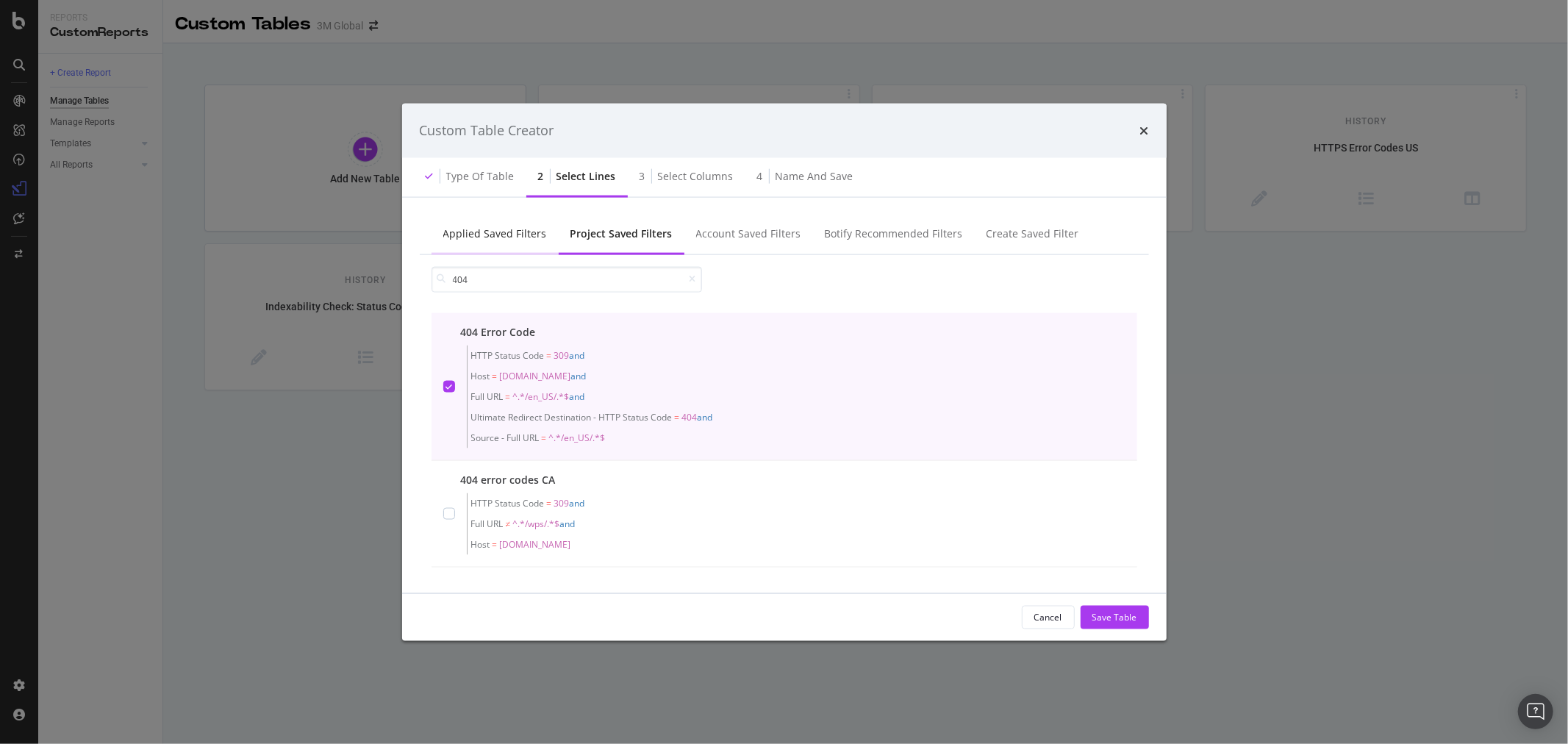
click at [527, 229] on div "Applied Saved Filters" at bounding box center [495, 232] width 104 height 14
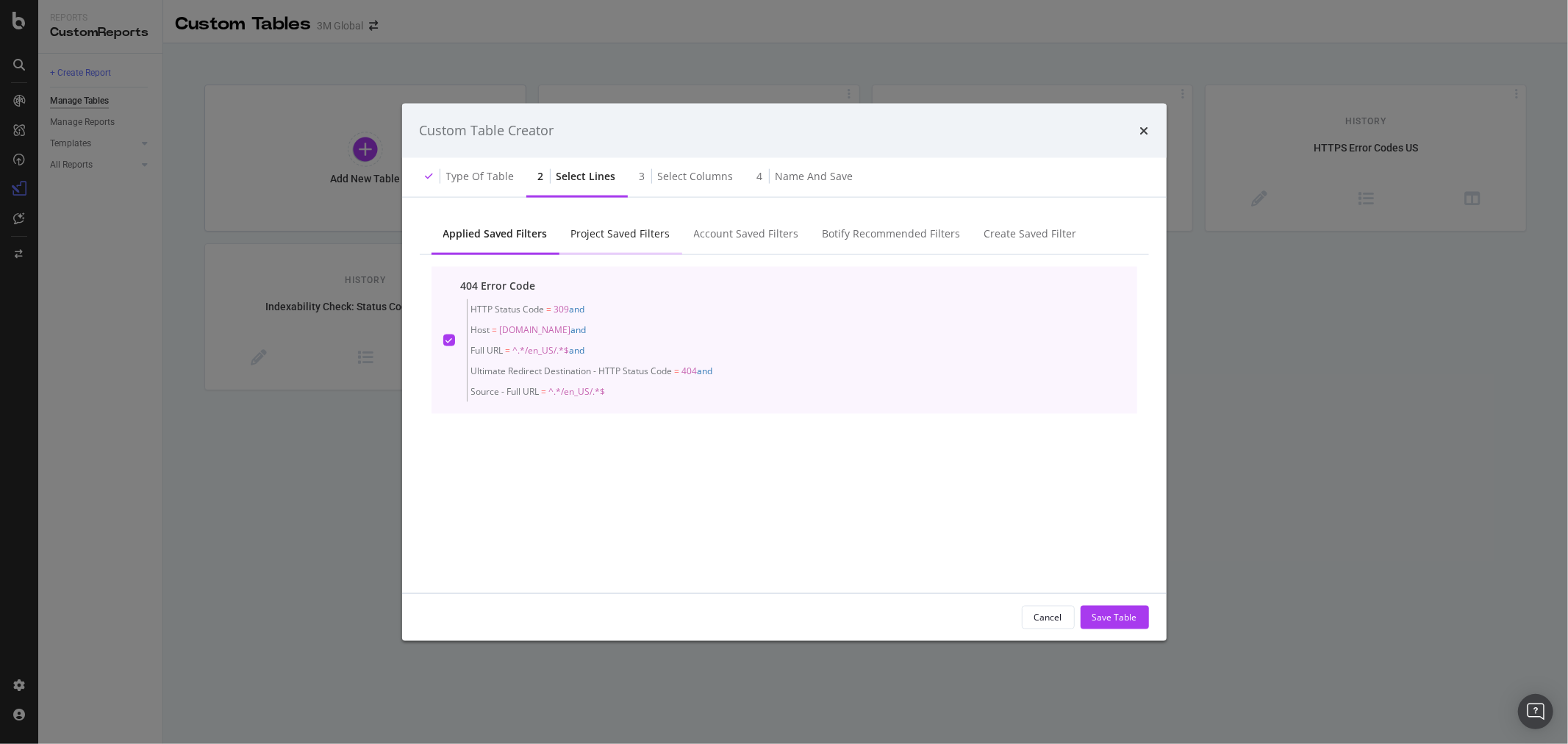
click at [598, 230] on div "Project Saved Filters" at bounding box center [620, 232] width 99 height 14
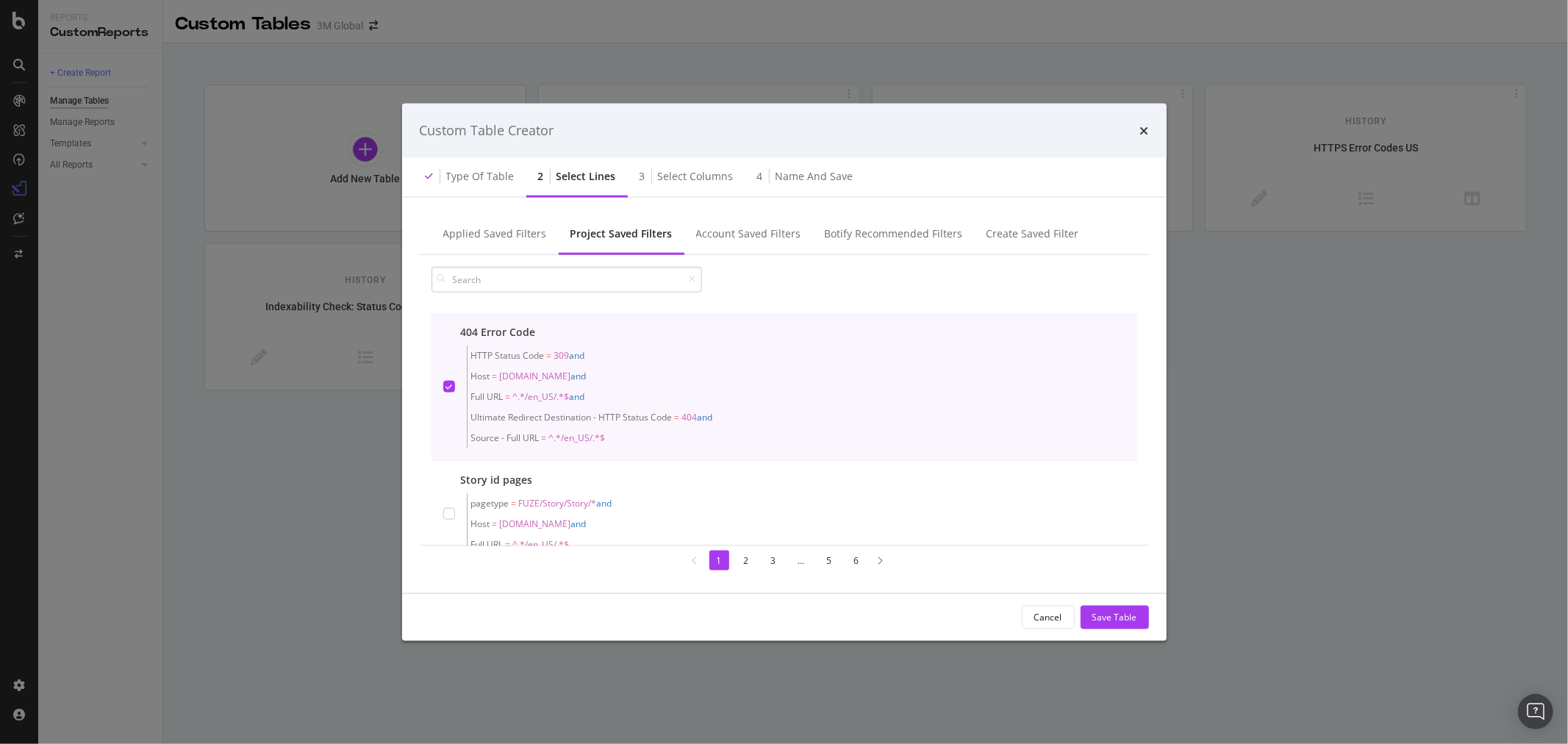
click at [549, 281] on input "modal" at bounding box center [566, 279] width 271 height 26
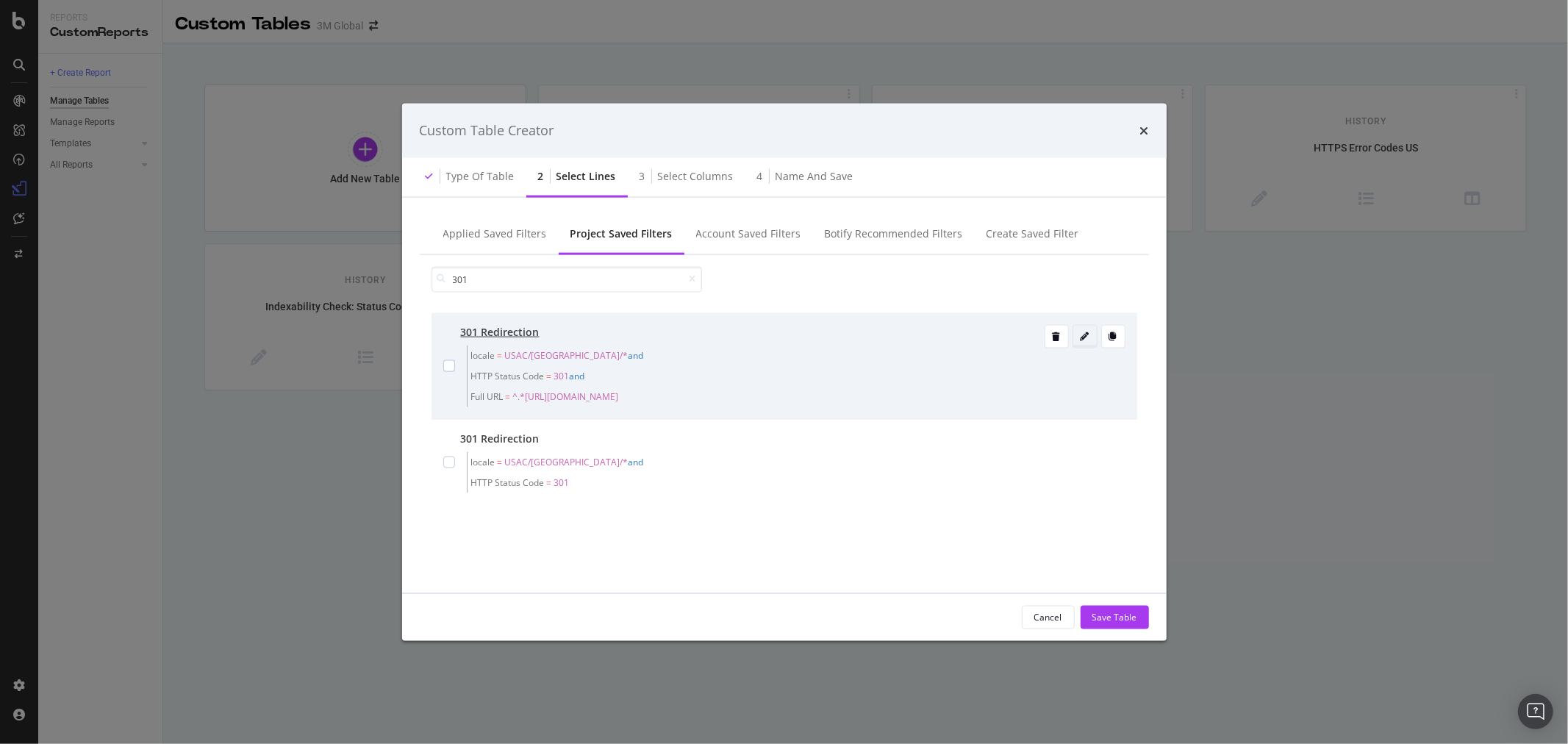
type input "301"
click at [1085, 334] on icon "modal" at bounding box center [1085, 336] width 9 height 9
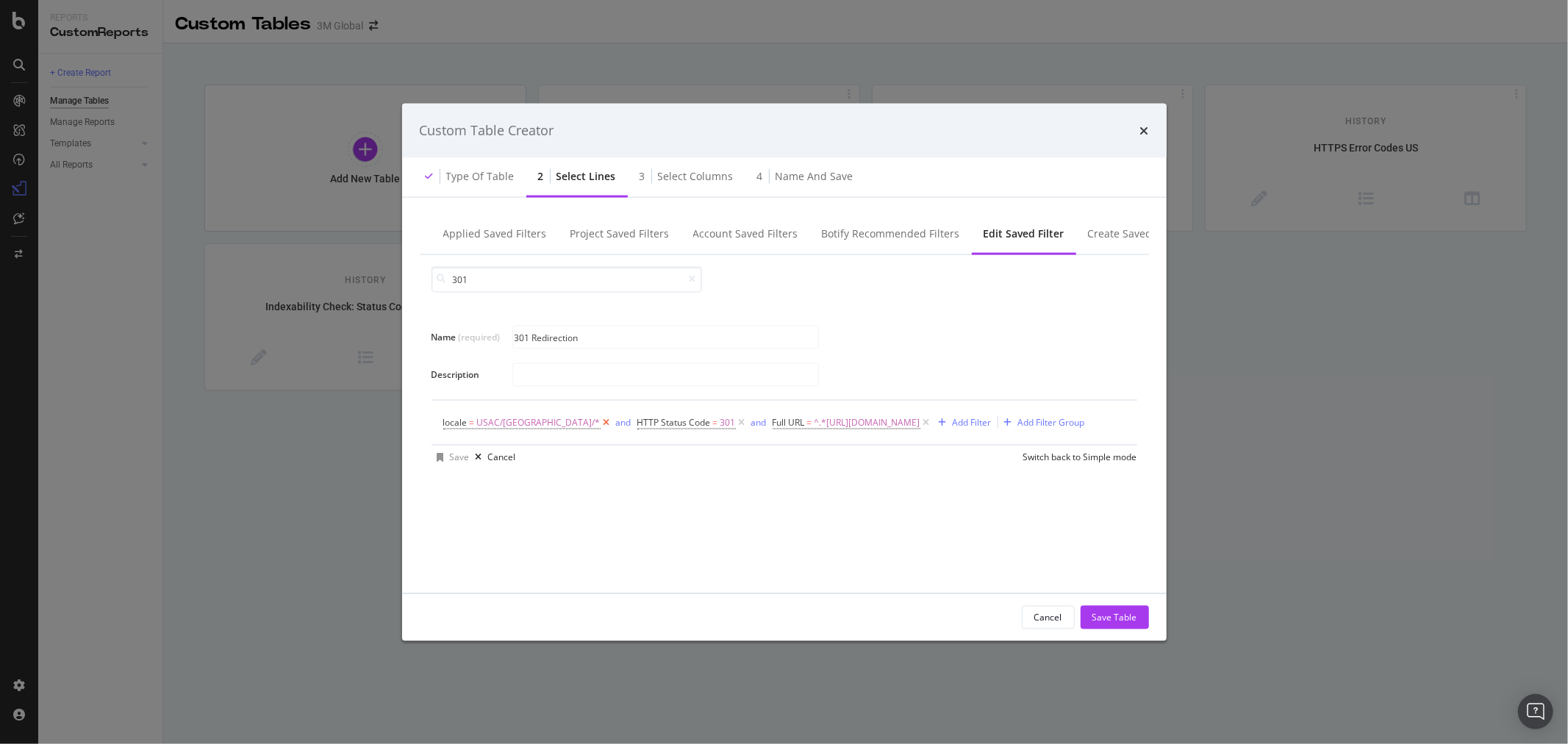
click at [601, 421] on icon "modal" at bounding box center [607, 422] width 12 height 14
click at [739, 420] on icon "modal" at bounding box center [733, 422] width 12 height 14
click at [593, 423] on div "Add Filter" at bounding box center [593, 422] width 39 height 12
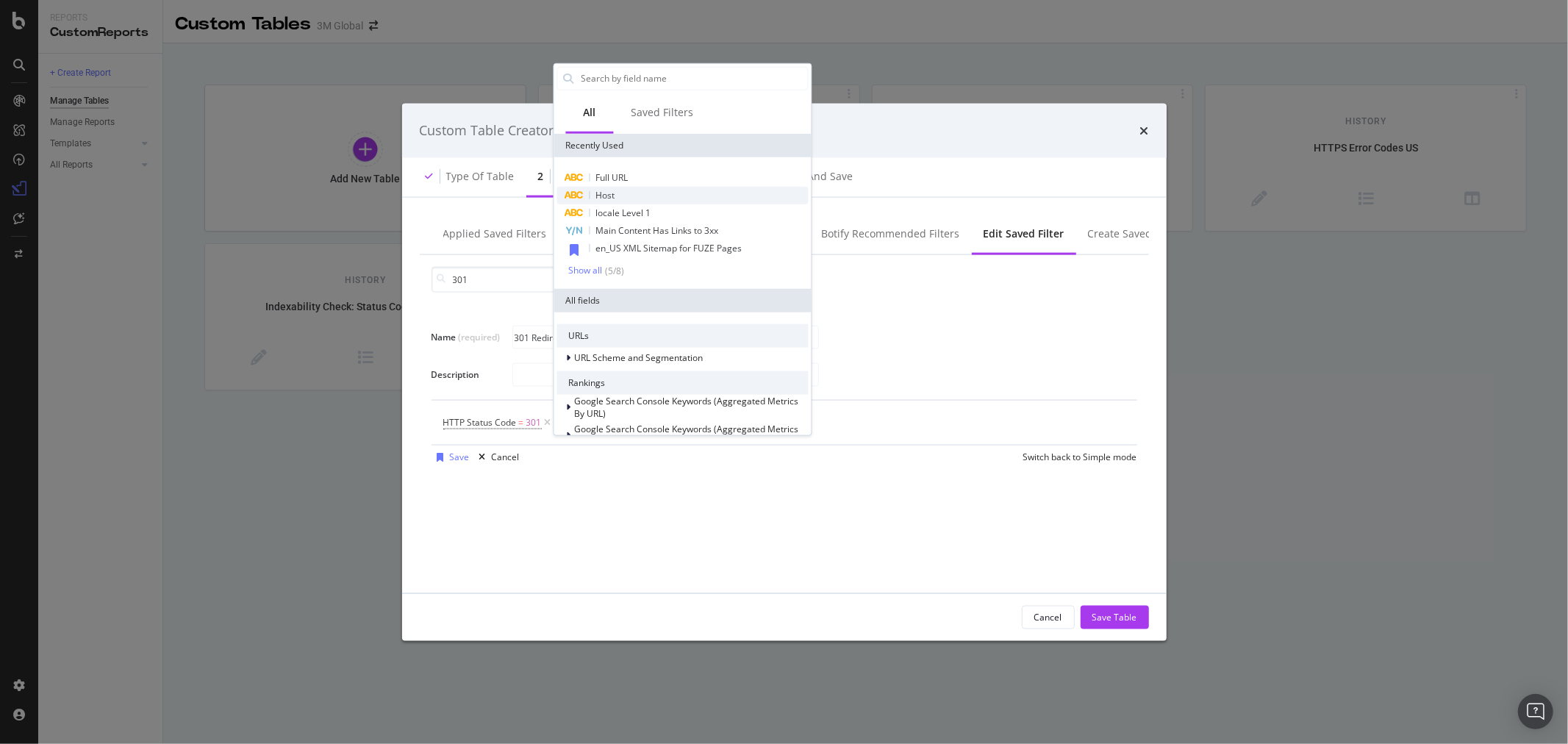
click at [613, 196] on span "Host" at bounding box center [604, 194] width 19 height 12
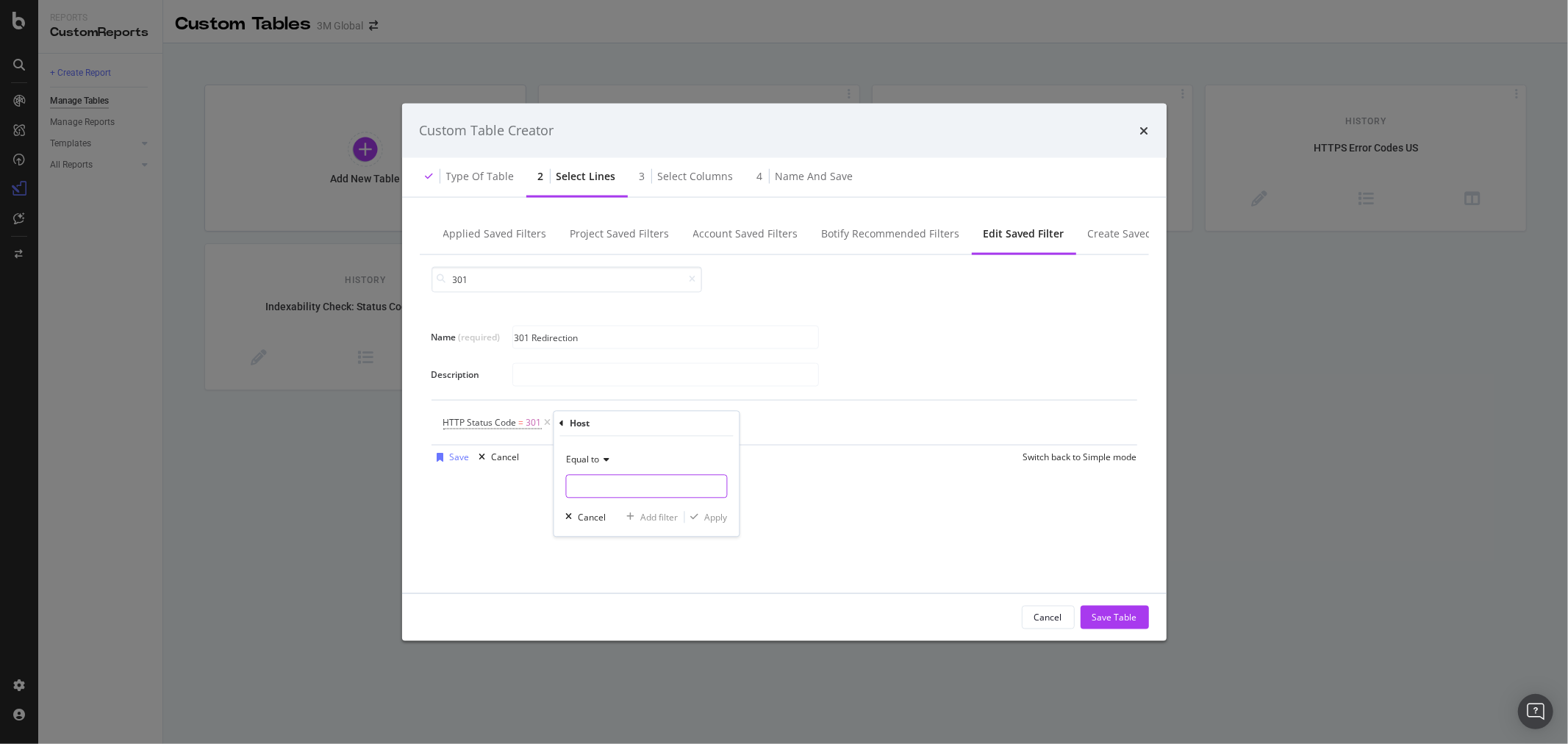
click at [610, 490] on input "Name (required)" at bounding box center [646, 486] width 160 height 24
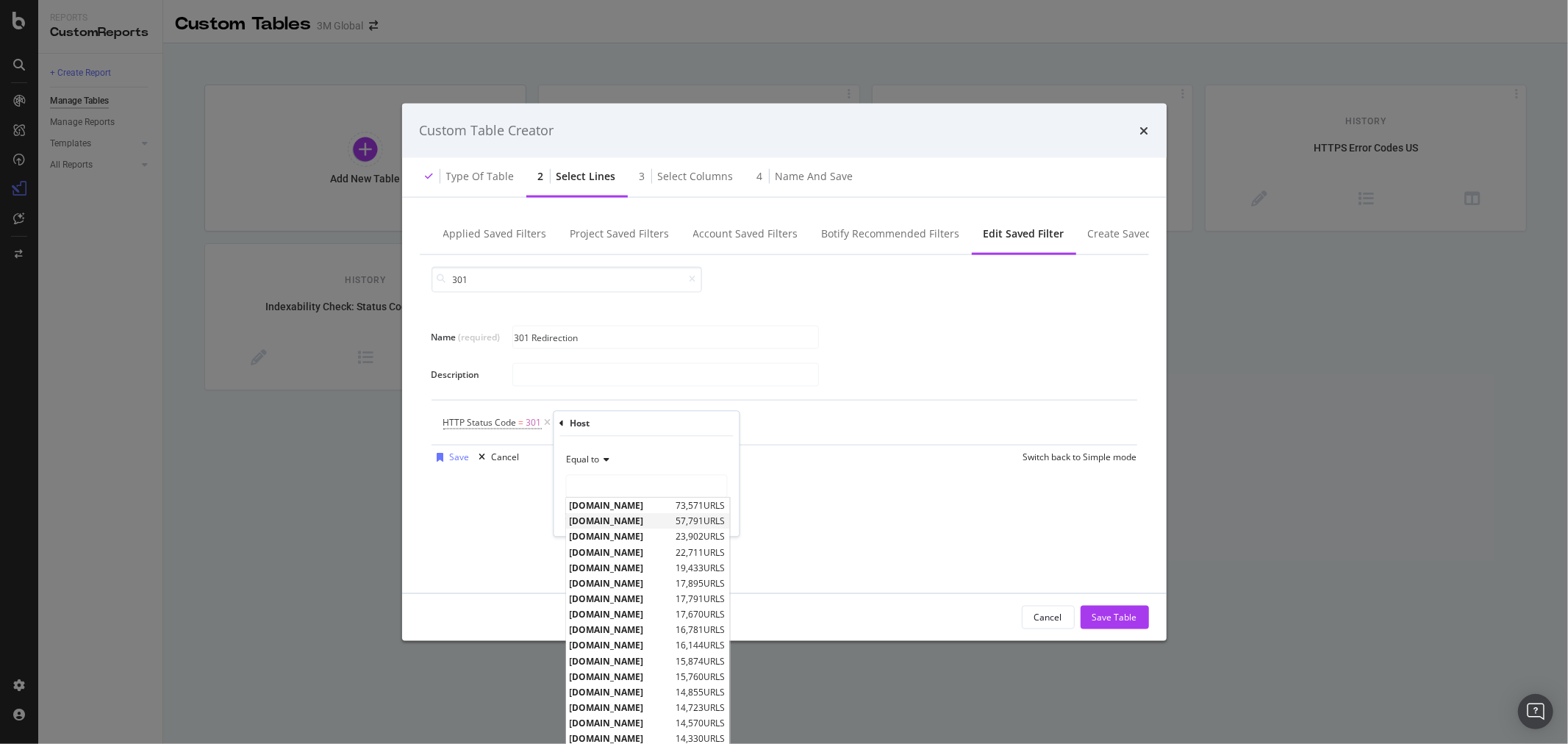
click at [626, 524] on span "[DOMAIN_NAME]" at bounding box center [620, 521] width 103 height 12
type input "[DOMAIN_NAME]"
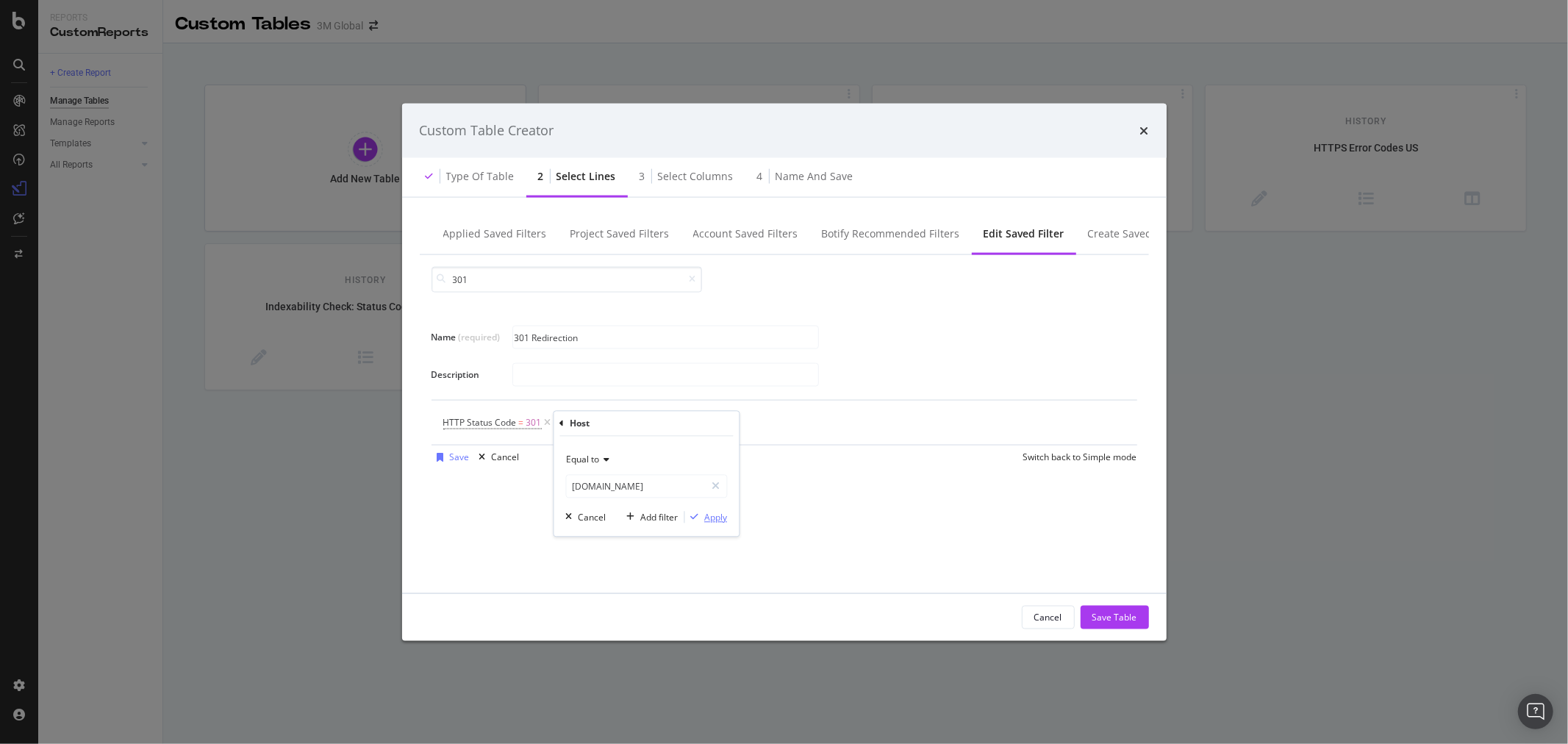
click at [717, 513] on div "Apply" at bounding box center [716, 517] width 23 height 12
click at [451, 457] on div "Save" at bounding box center [460, 457] width 20 height 12
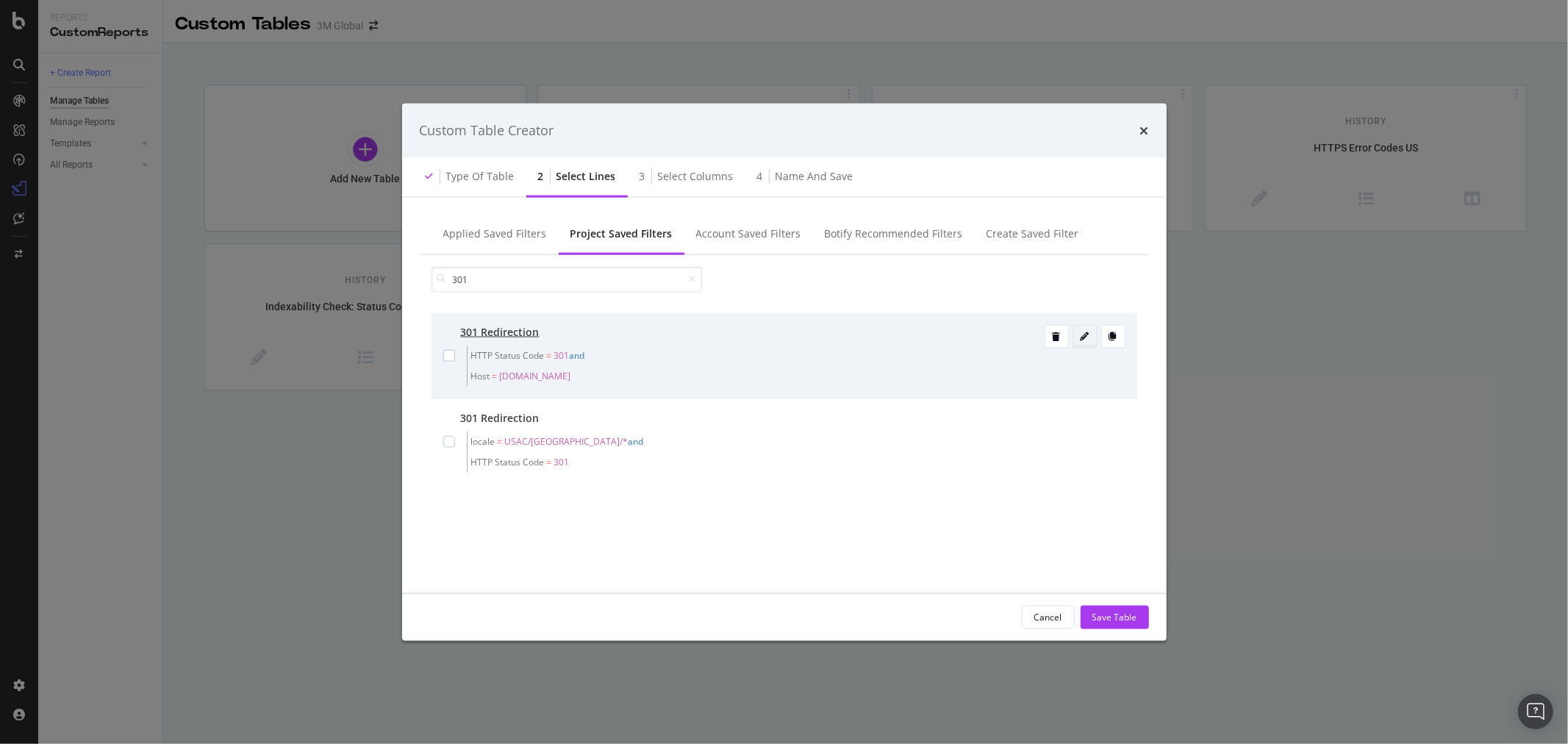
click at [1088, 335] on icon "modal" at bounding box center [1085, 336] width 9 height 9
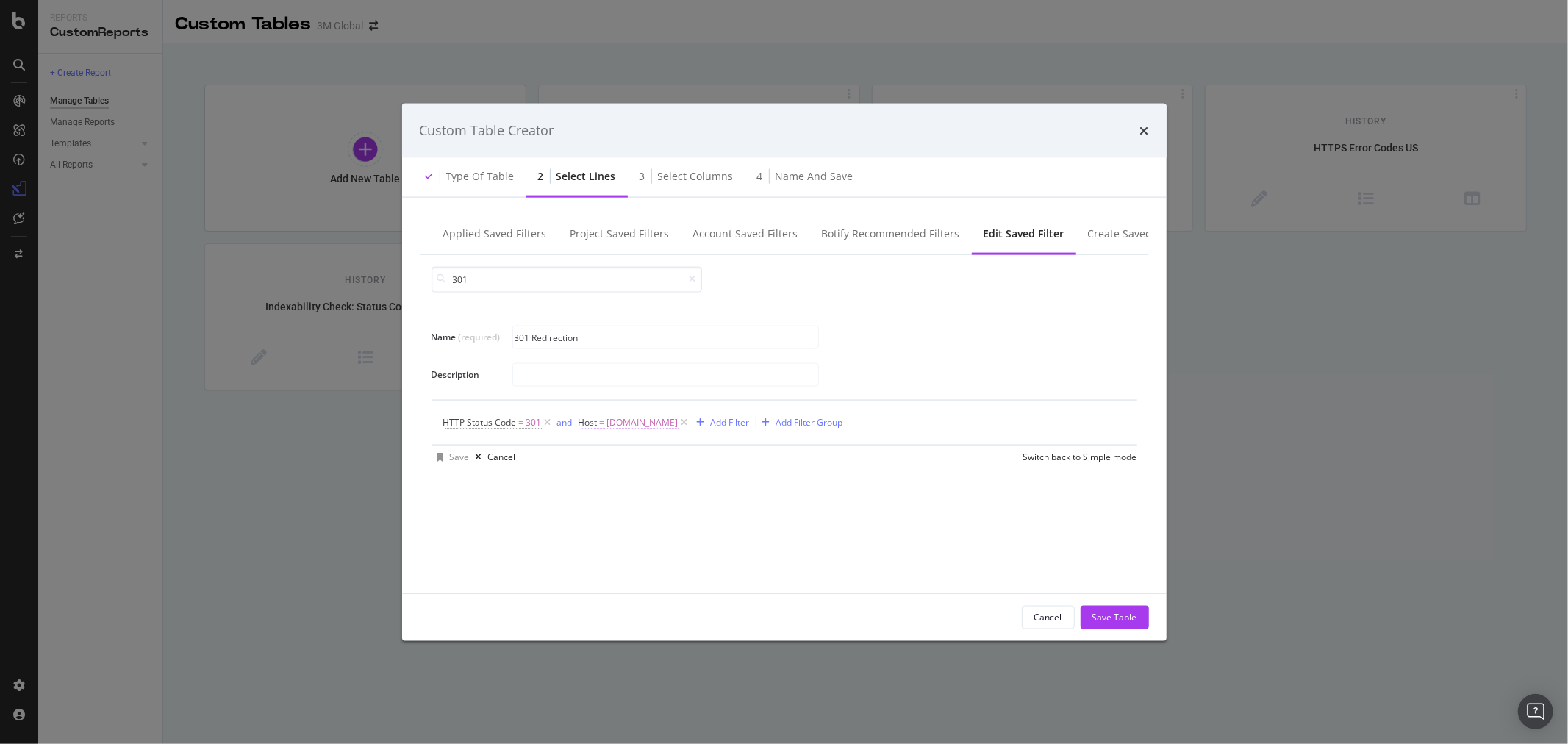
click at [667, 418] on span "[DOMAIN_NAME]" at bounding box center [643, 422] width 72 height 21
click at [742, 481] on icon "modal" at bounding box center [739, 484] width 8 height 11
click at [690, 486] on input "Name (required)" at bounding box center [670, 483] width 160 height 24
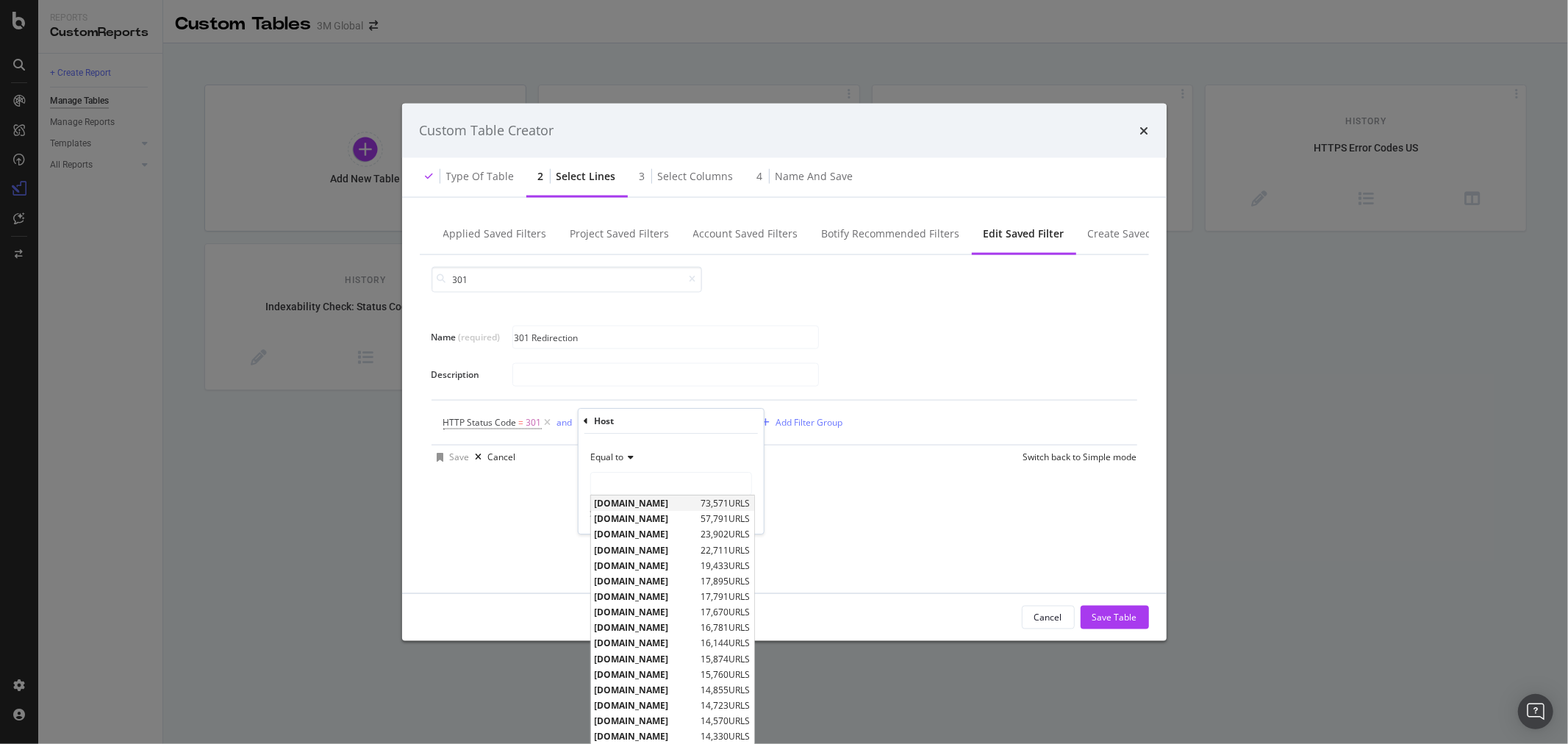
click at [660, 507] on span "[DOMAIN_NAME]" at bounding box center [645, 503] width 103 height 12
type input "[DOMAIN_NAME]"
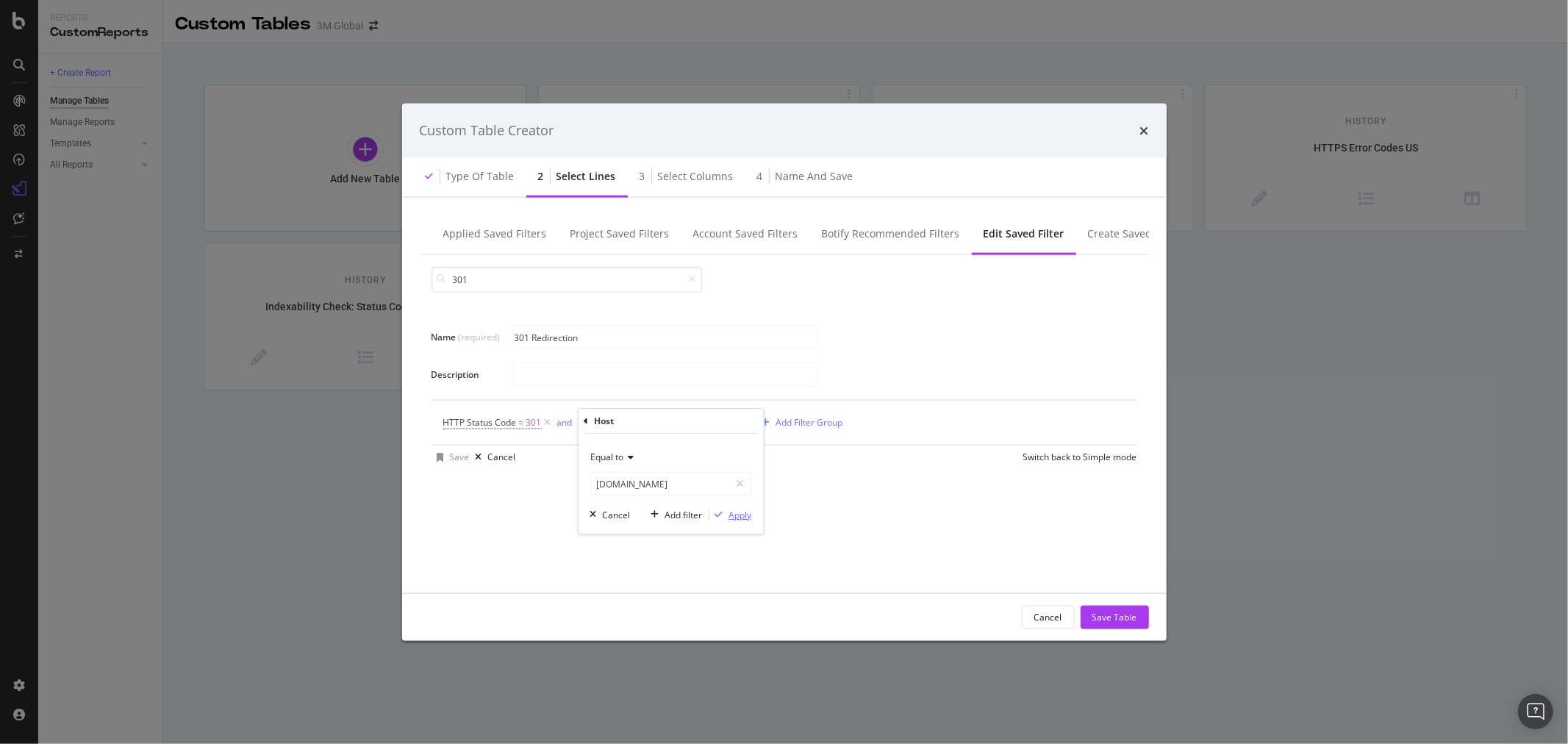
click at [746, 518] on div "Apply" at bounding box center [740, 515] width 23 height 12
click at [712, 425] on div "Add Filter" at bounding box center [730, 422] width 39 height 12
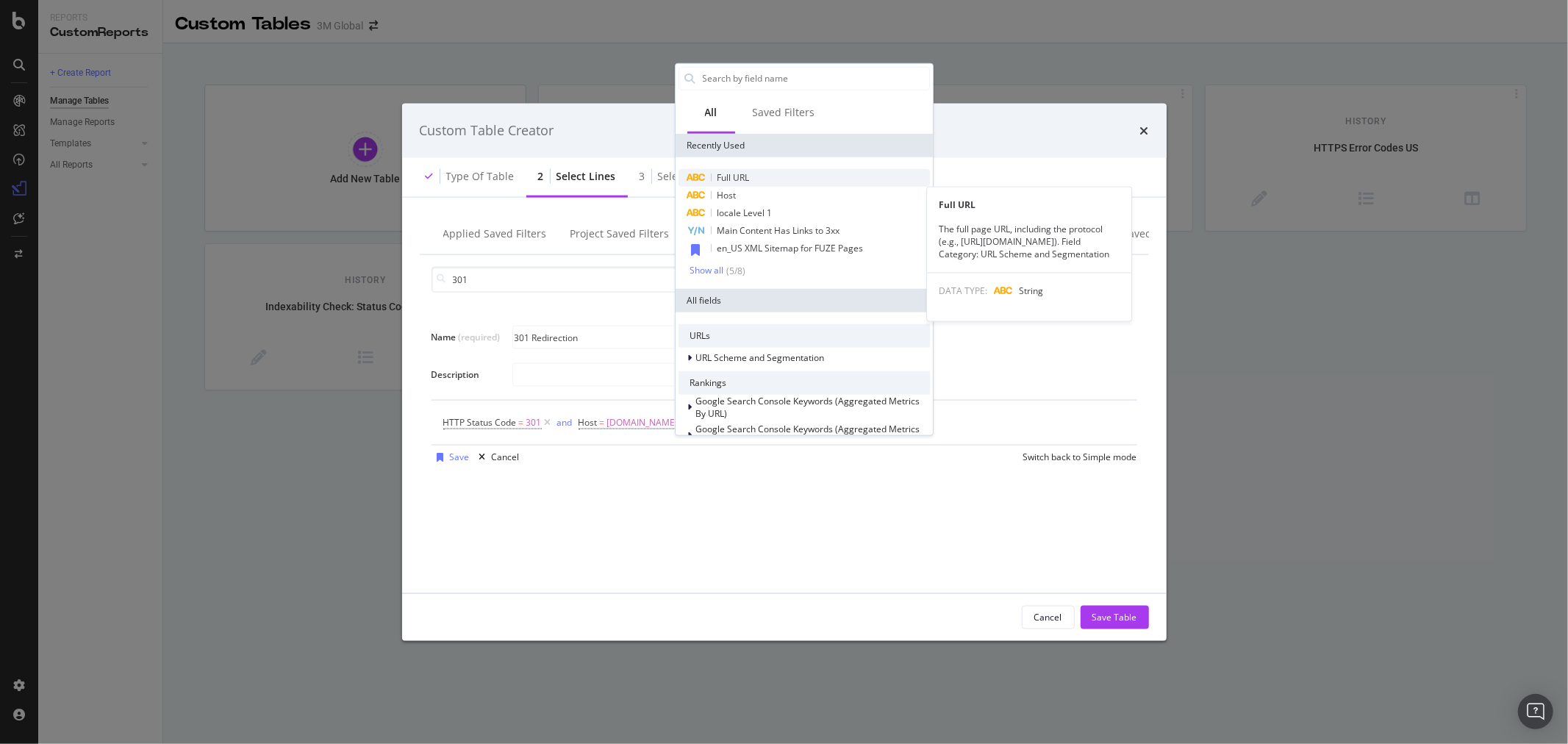
click at [754, 168] on div "Full URL" at bounding box center [804, 177] width 252 height 18
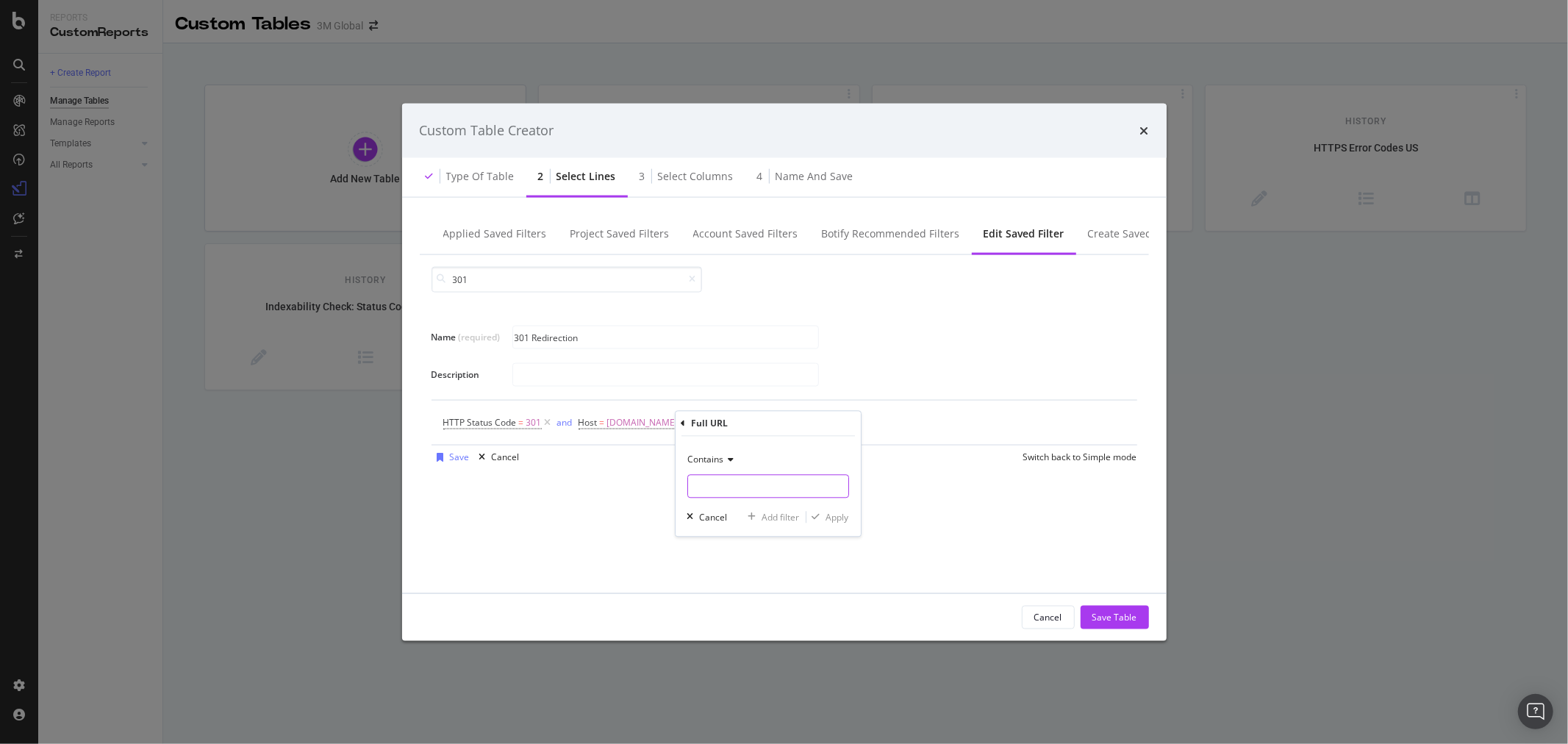
click at [747, 486] on input "Name (required)" at bounding box center [768, 486] width 160 height 24
type input "/en_US/"
click at [844, 515] on div "Apply" at bounding box center [838, 517] width 23 height 12
click at [456, 459] on div "Save" at bounding box center [460, 457] width 20 height 12
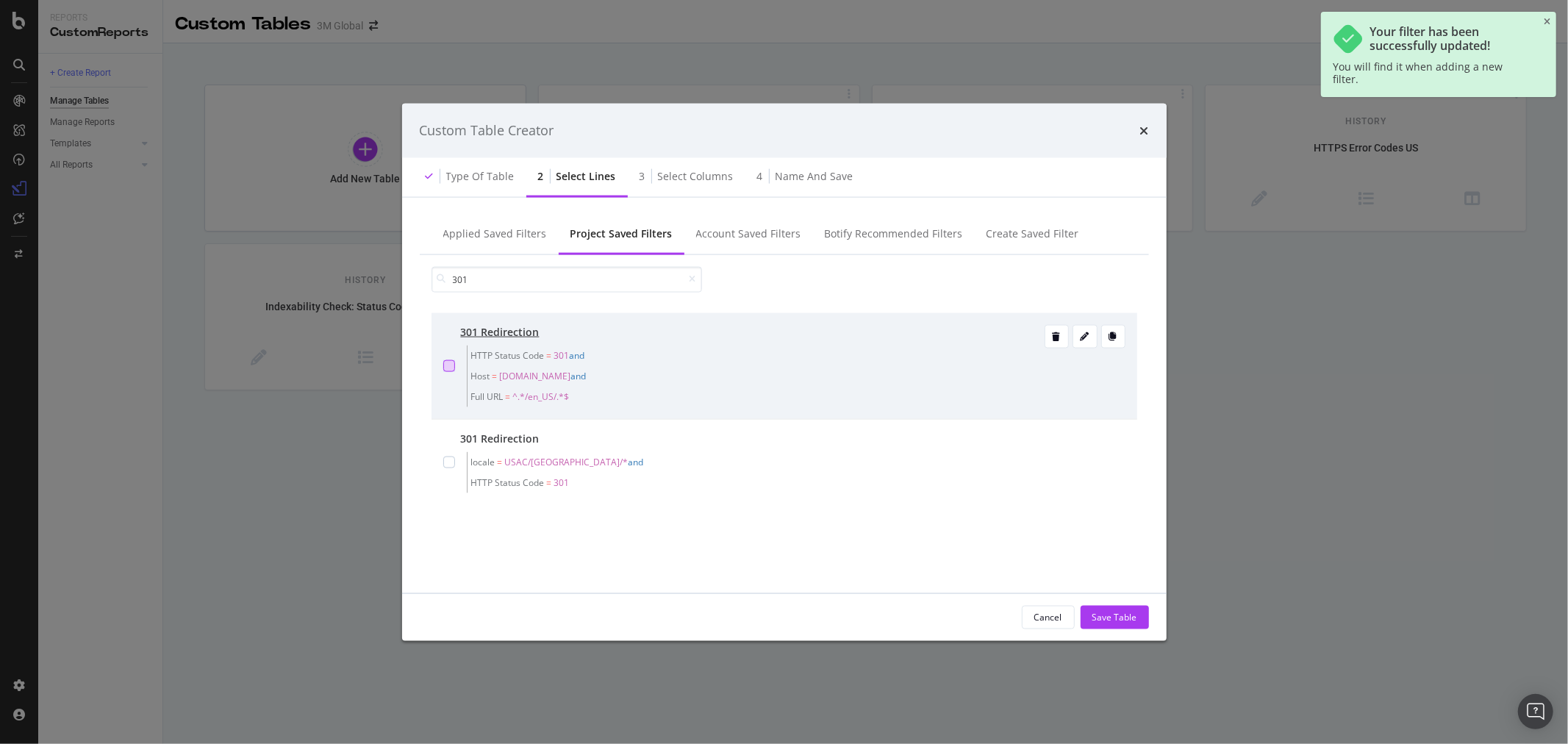
click at [448, 363] on div "modal" at bounding box center [449, 365] width 11 height 11
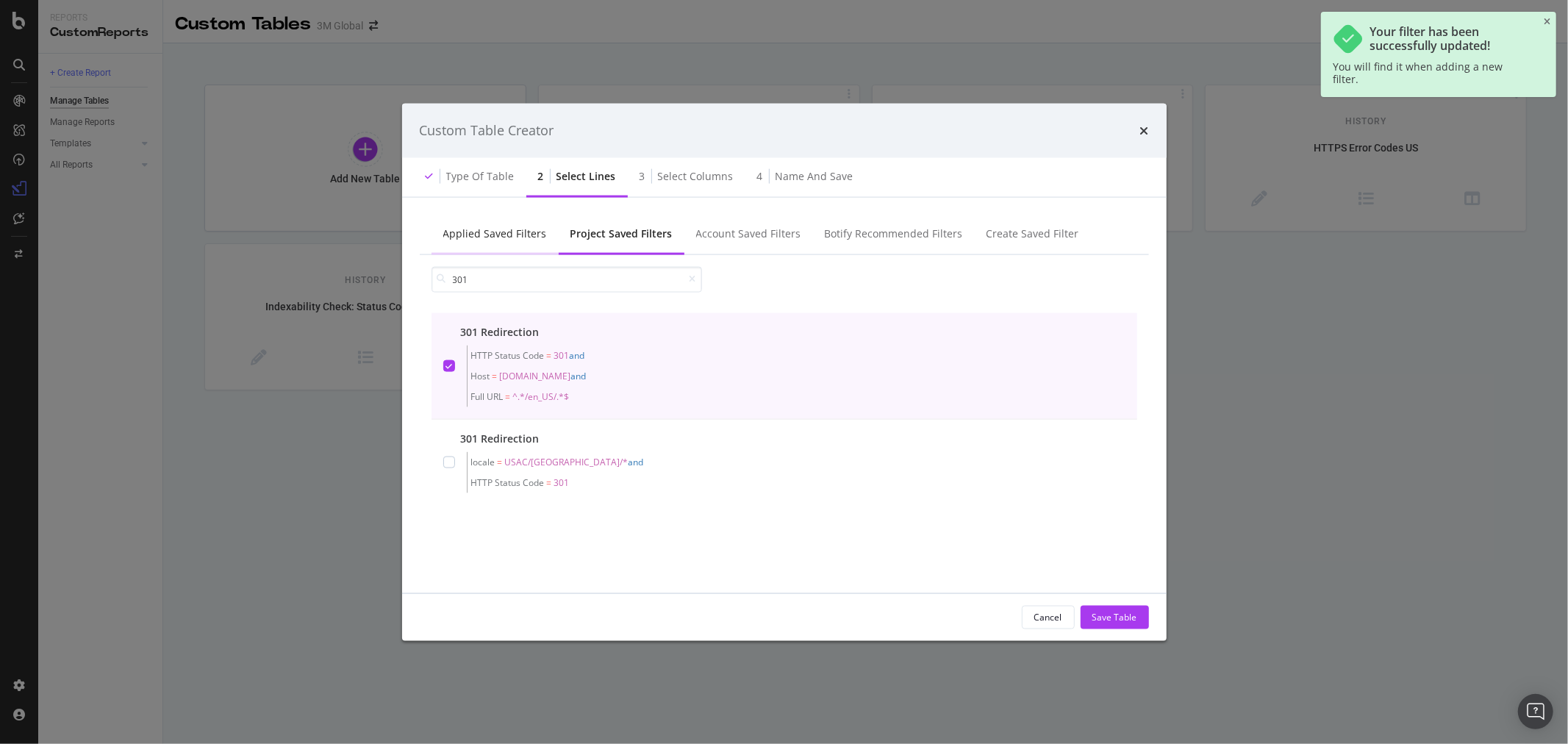
click at [506, 237] on div "Applied Saved Filters" at bounding box center [495, 232] width 104 height 14
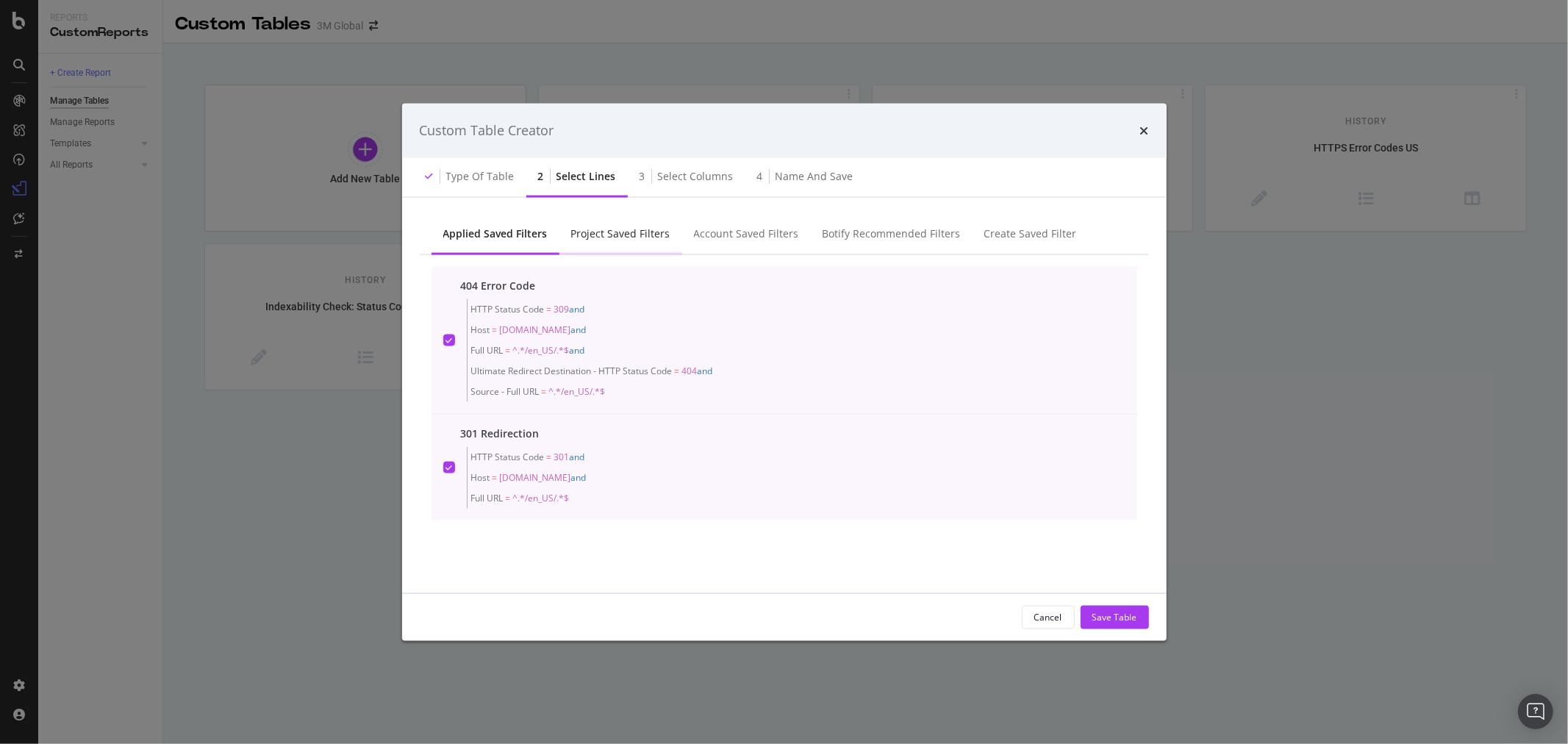
click at [601, 234] on div "Project Saved Filters" at bounding box center [620, 232] width 99 height 14
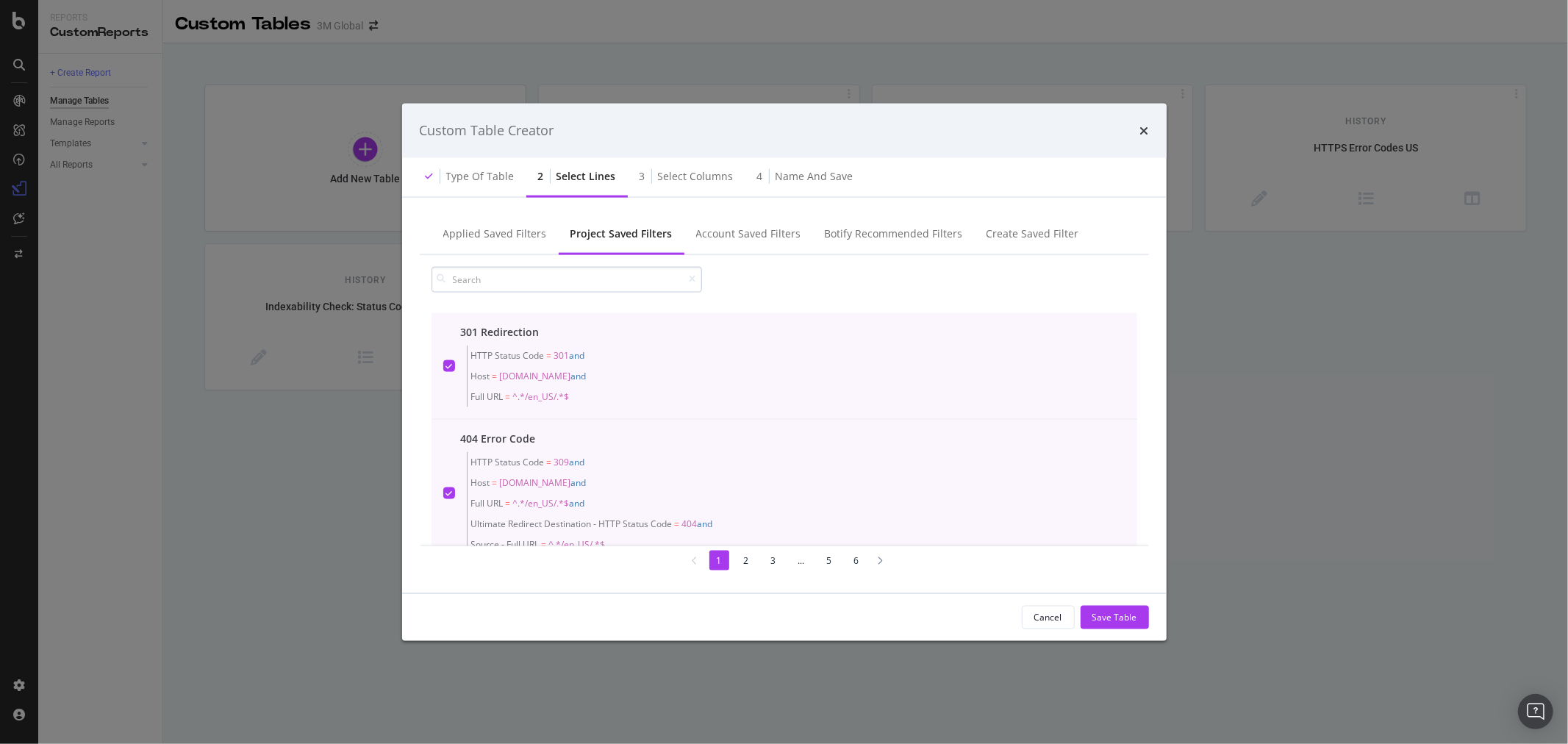
click at [561, 280] on input "modal" at bounding box center [566, 279] width 271 height 26
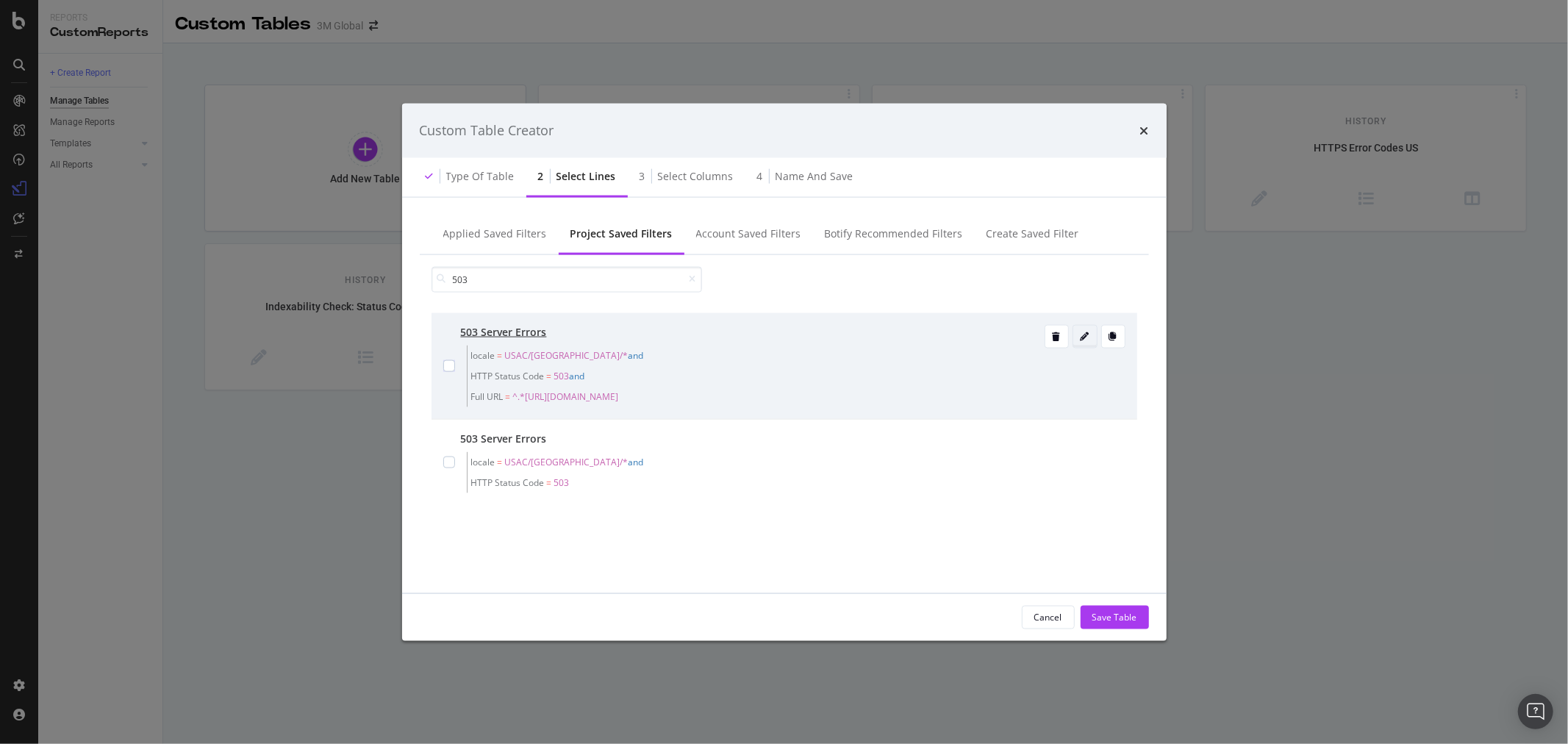
type input "503"
click at [1088, 335] on icon "modal" at bounding box center [1085, 336] width 9 height 9
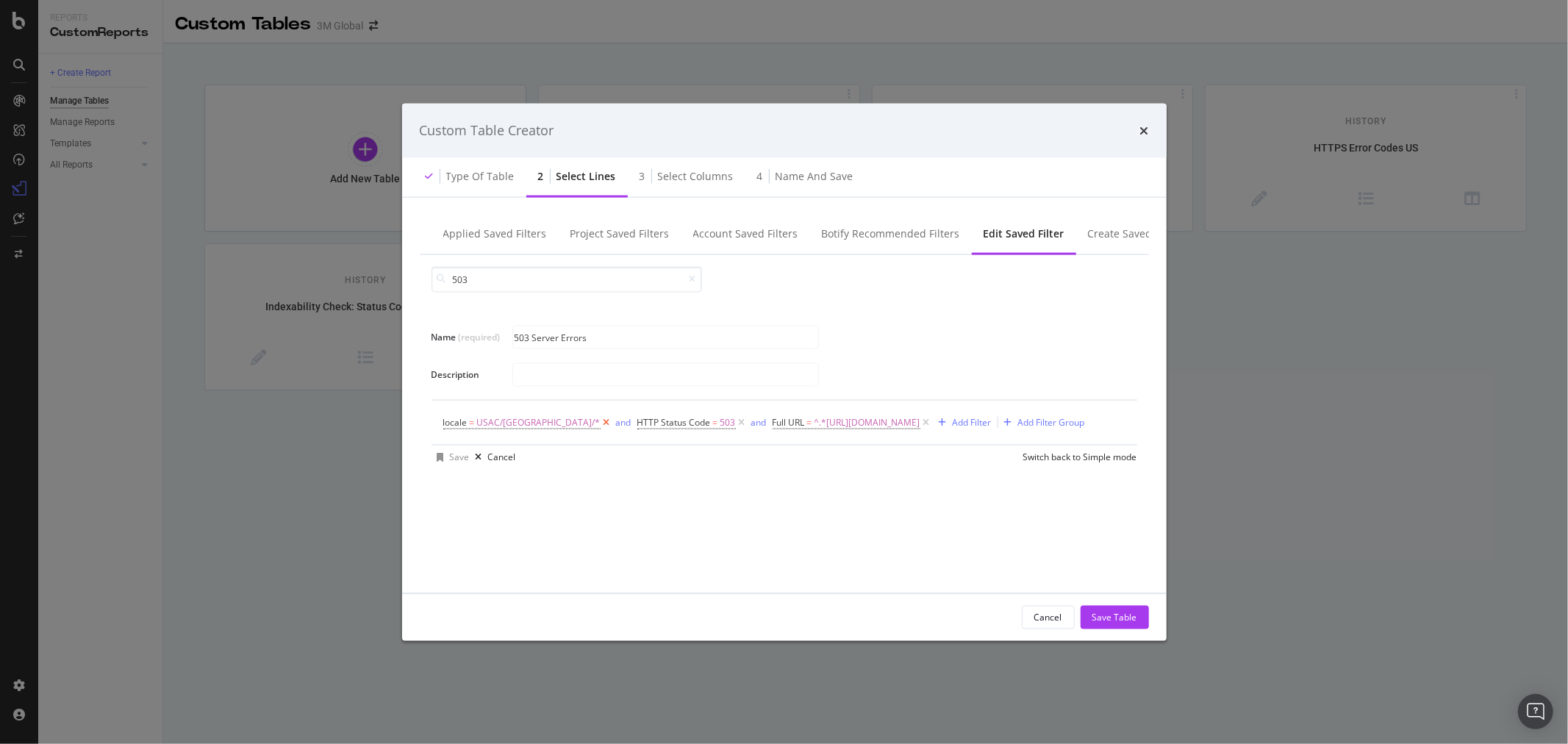
click at [601, 422] on icon "modal" at bounding box center [607, 422] width 12 height 14
click at [739, 422] on icon "modal" at bounding box center [733, 422] width 12 height 14
click at [598, 425] on div "Add Filter" at bounding box center [593, 422] width 39 height 12
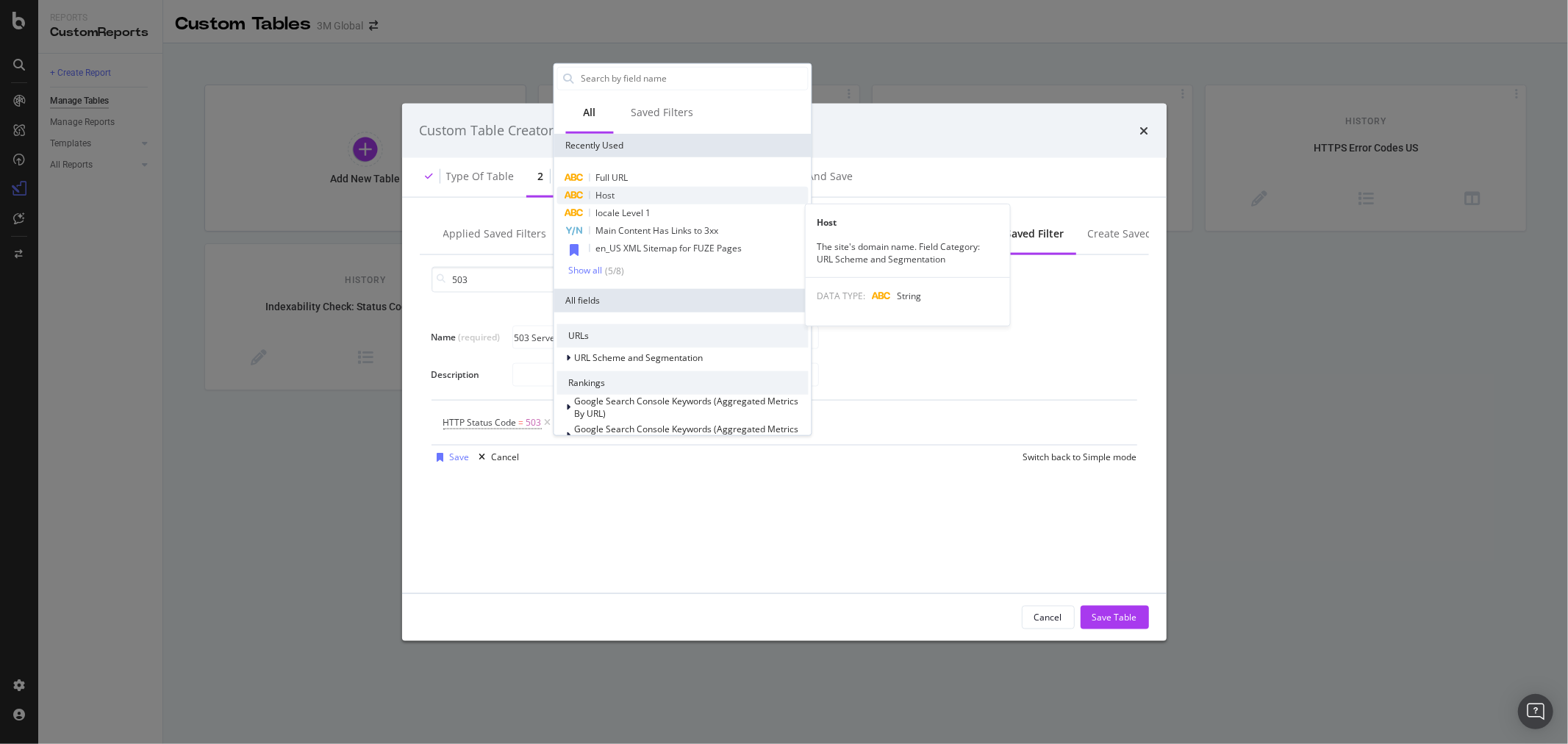
click at [623, 196] on div "Host" at bounding box center [682, 194] width 252 height 18
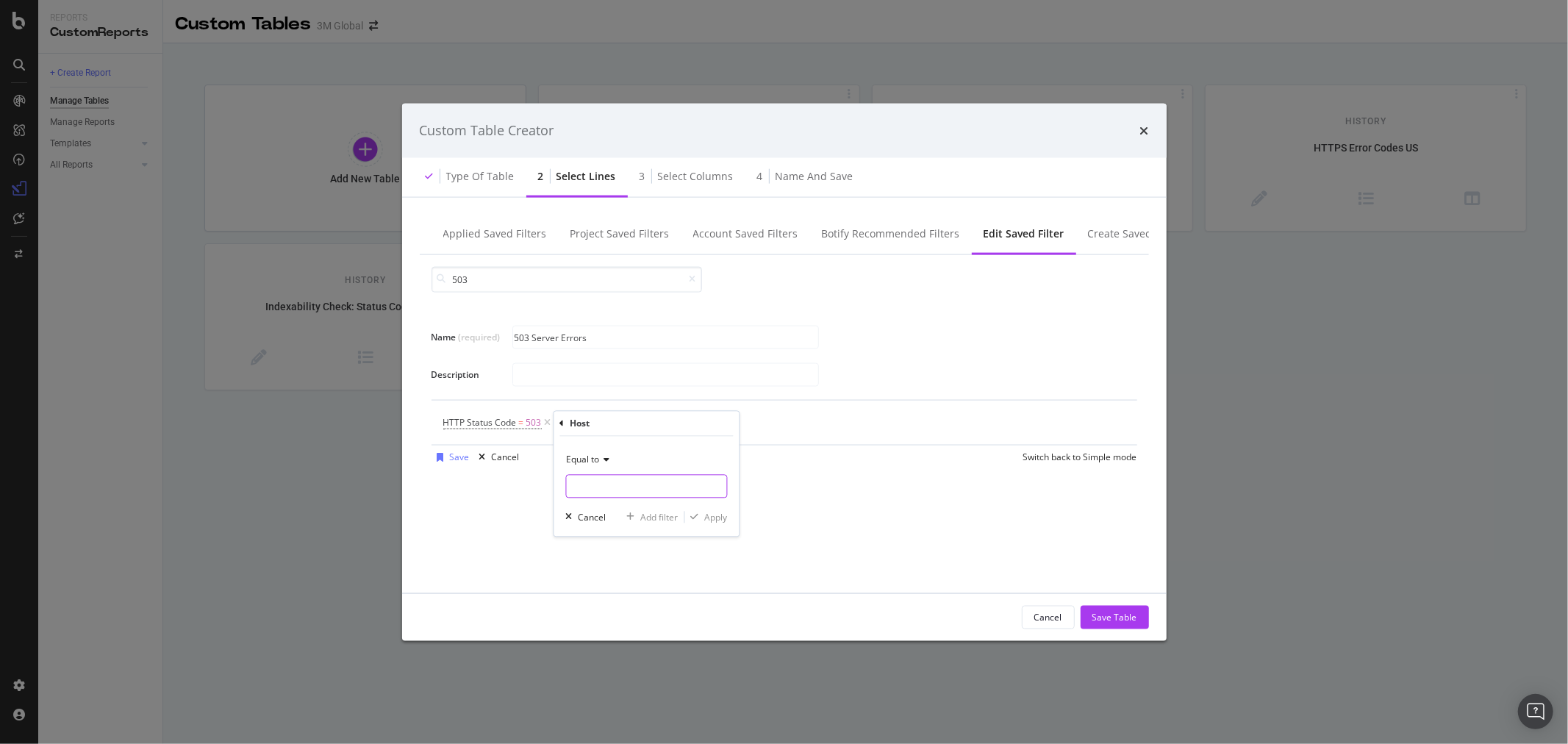
click at [632, 496] on input "Name (required)" at bounding box center [646, 486] width 160 height 24
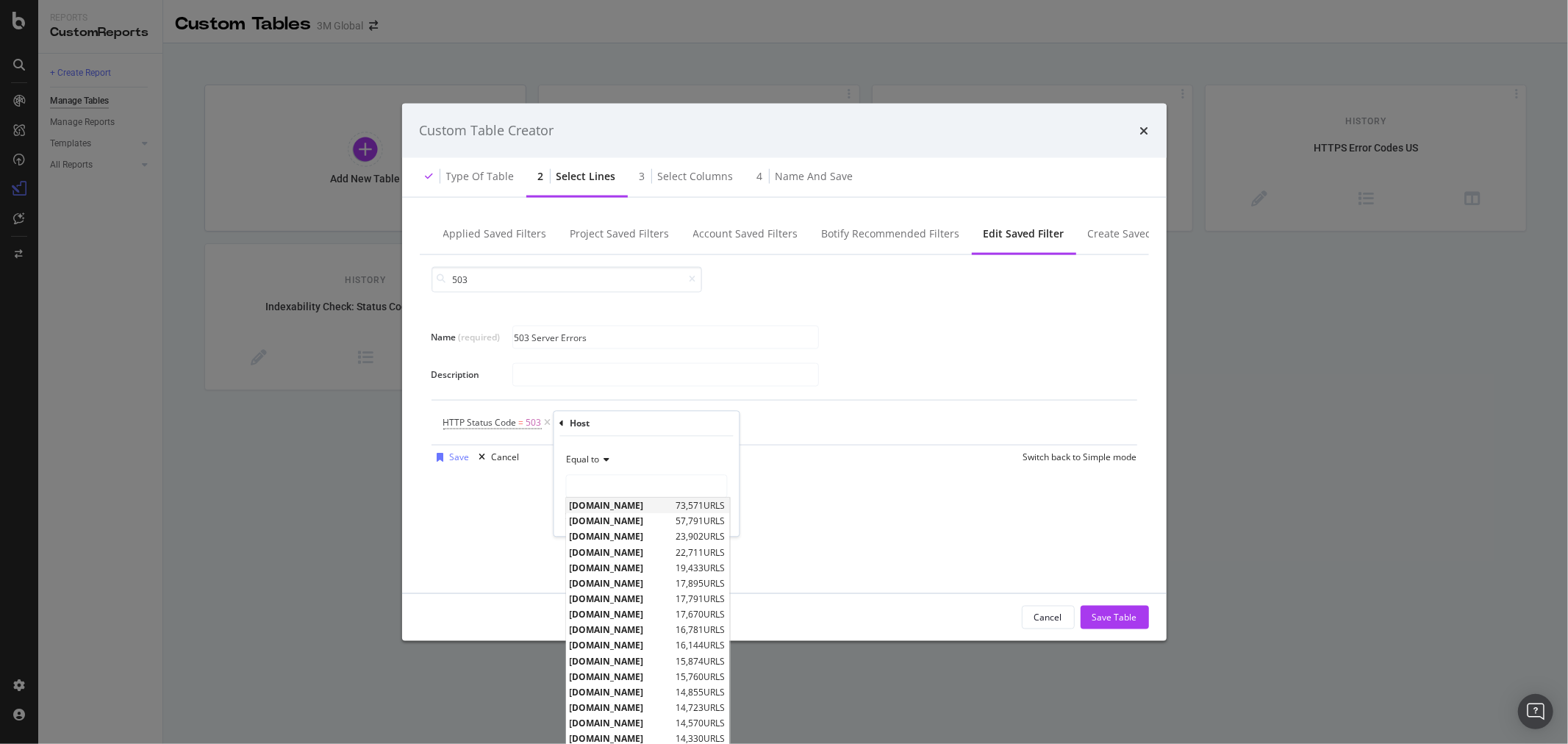
click at [630, 512] on span "[DOMAIN_NAME]" at bounding box center [620, 506] width 103 height 12
type input "[DOMAIN_NAME]"
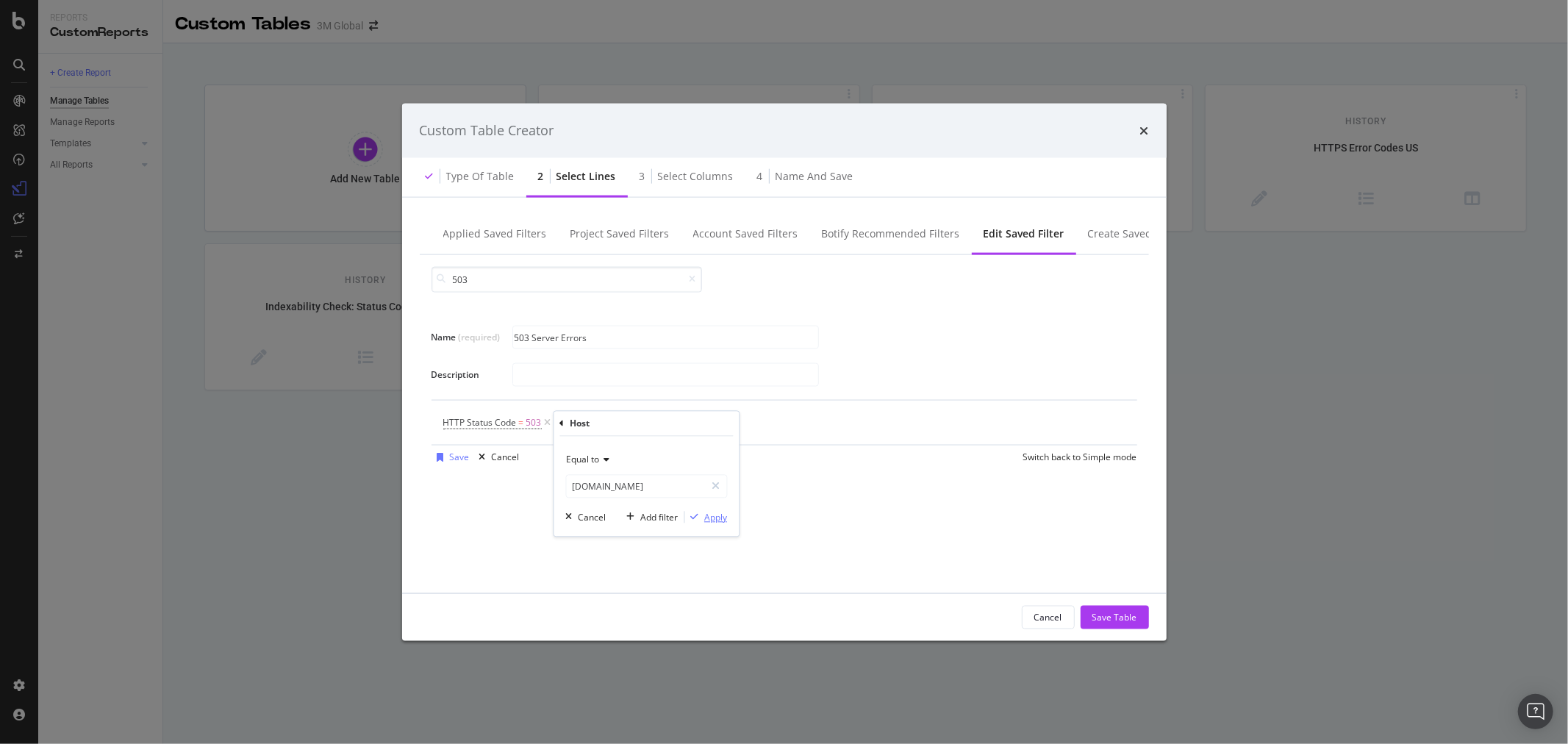
click at [715, 518] on div "Apply" at bounding box center [716, 517] width 23 height 12
click at [711, 428] on div "Add Filter" at bounding box center [730, 422] width 39 height 12
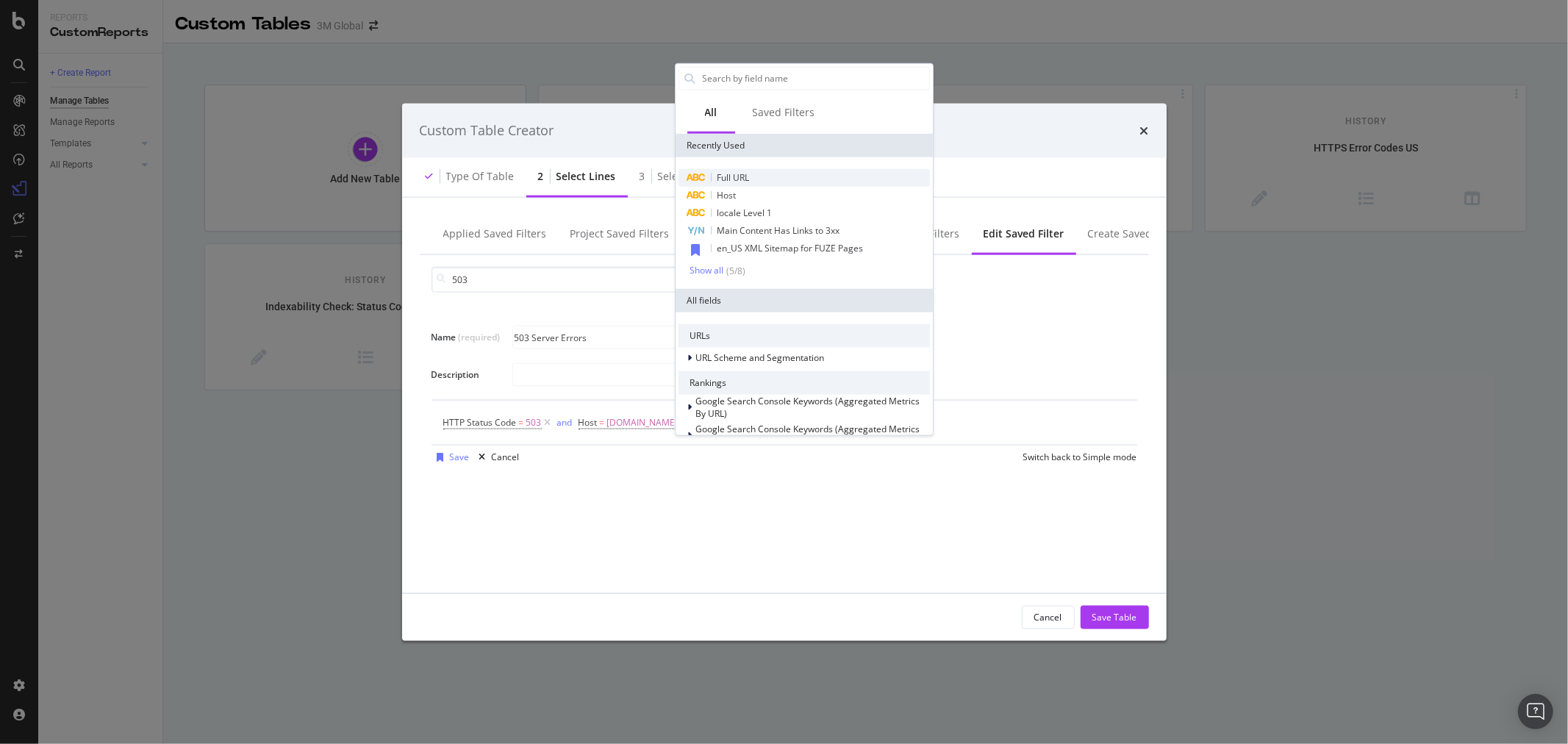
click at [758, 174] on div "Full URL" at bounding box center [804, 177] width 252 height 18
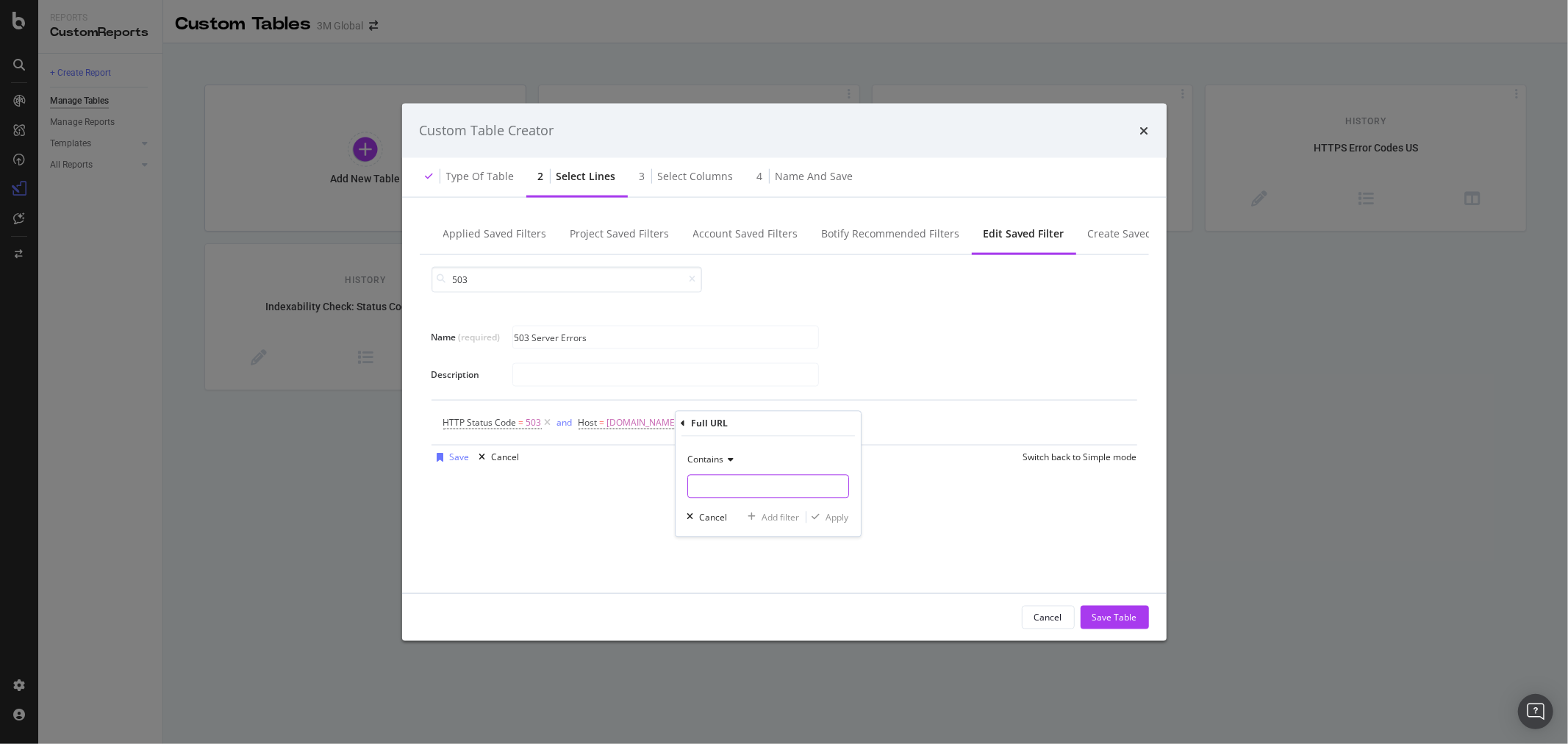
click at [765, 479] on input "Name (required)" at bounding box center [768, 486] width 160 height 24
type input "/en_US/"
click at [835, 515] on div "Apply" at bounding box center [838, 517] width 23 height 12
click at [461, 453] on div "Save" at bounding box center [460, 457] width 20 height 12
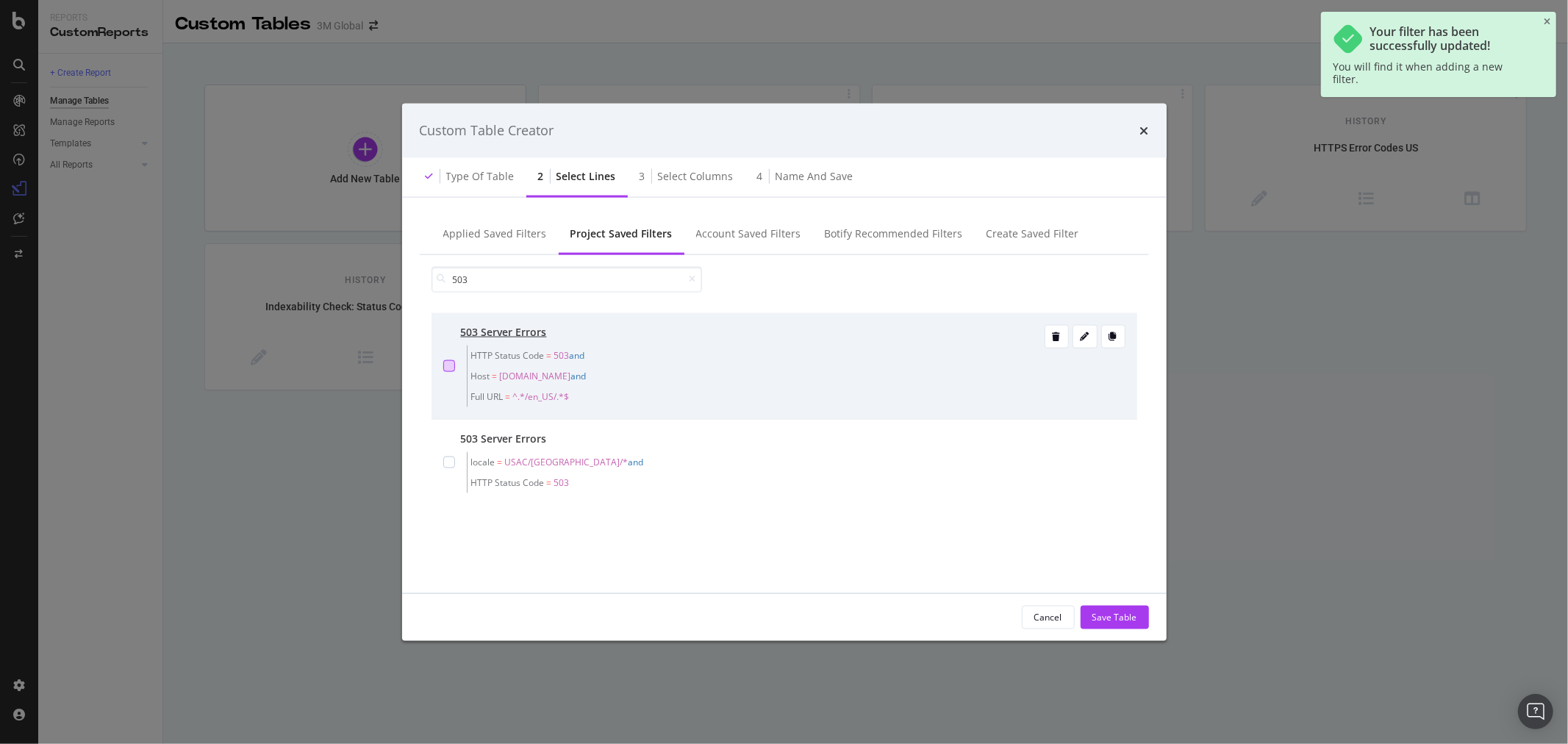
click at [448, 363] on div "modal" at bounding box center [449, 365] width 11 height 11
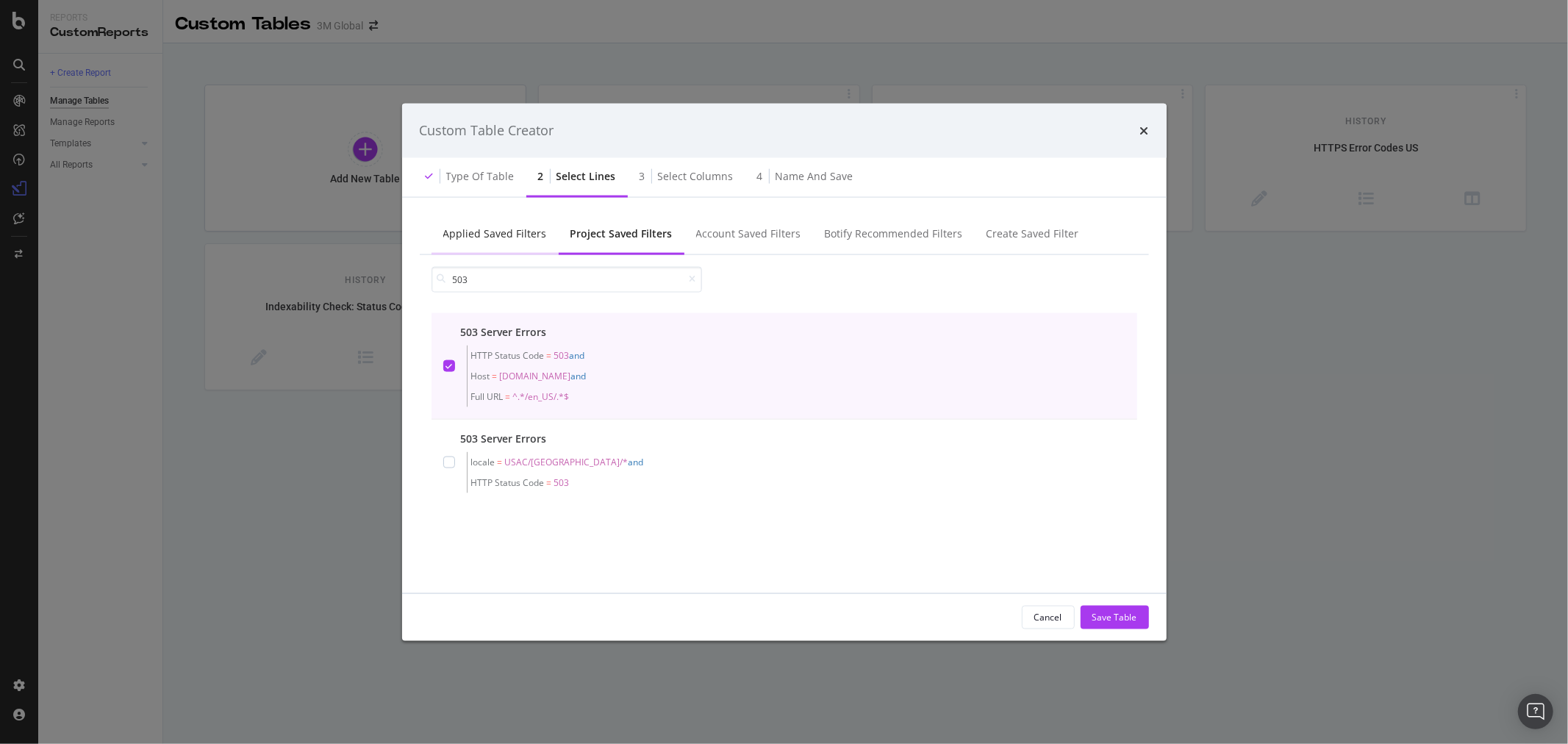
click at [503, 229] on div "Applied Saved Filters" at bounding box center [495, 232] width 104 height 14
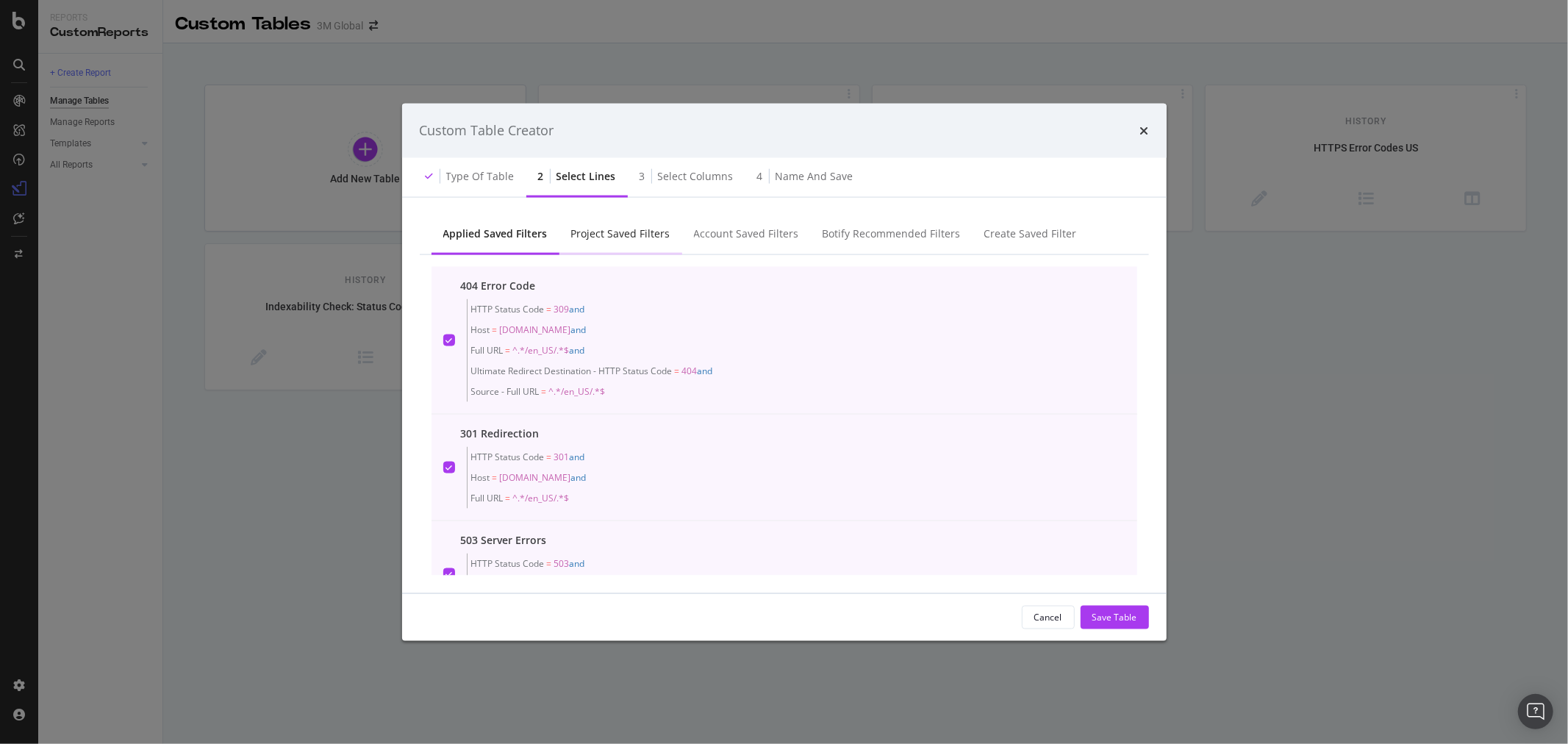
click at [604, 232] on div "Project Saved Filters" at bounding box center [620, 232] width 99 height 14
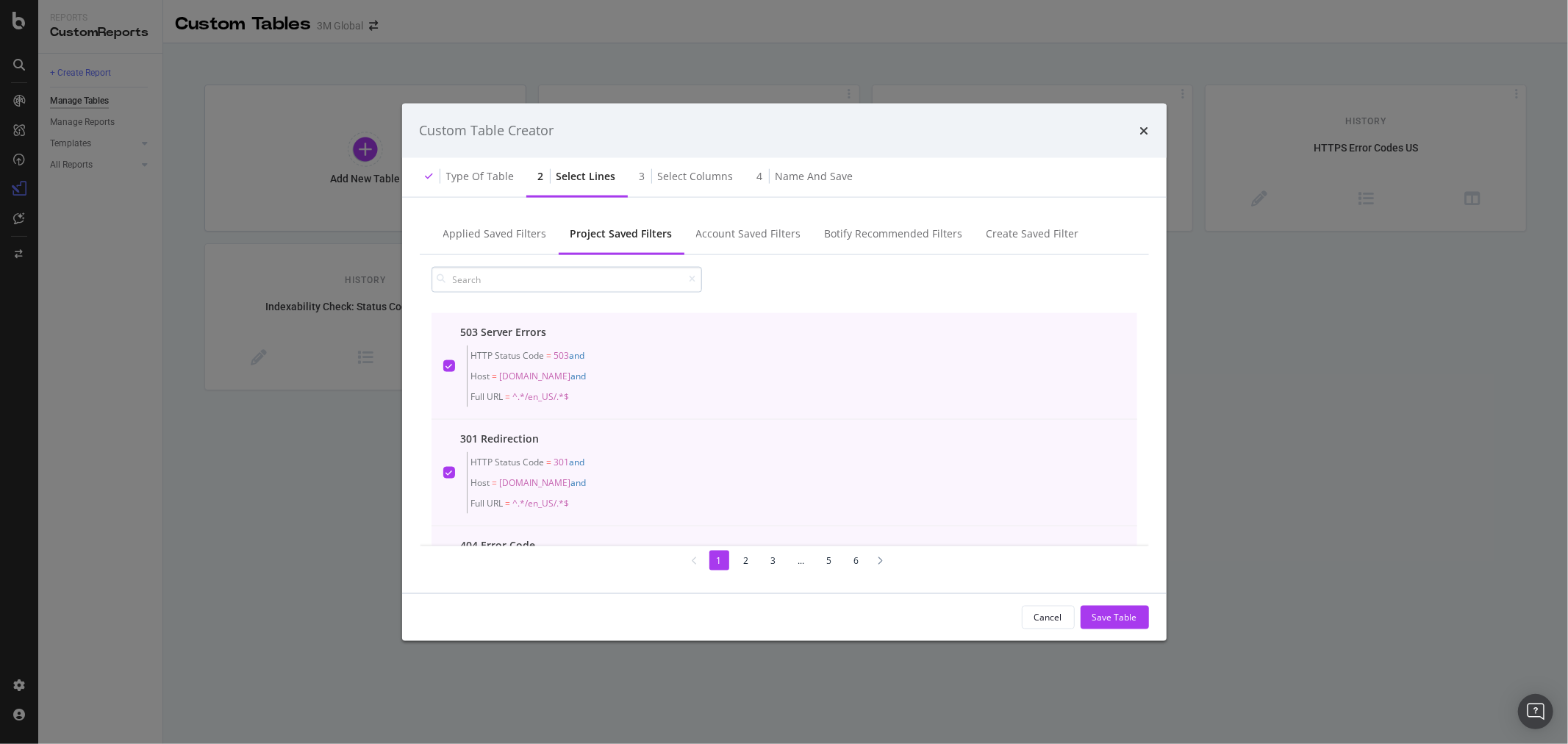
click at [584, 282] on input "modal" at bounding box center [566, 279] width 271 height 26
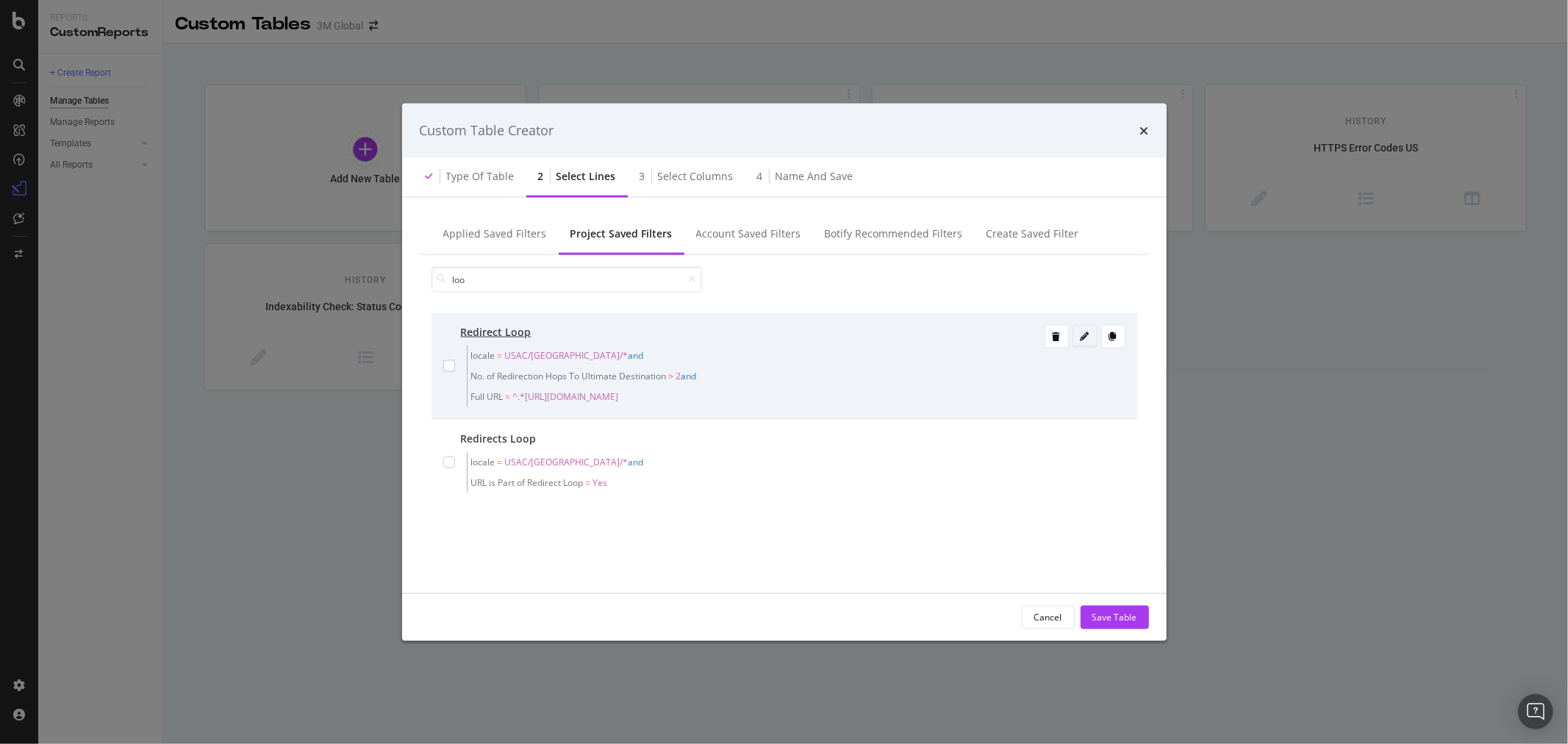
type input "loo"
click at [1086, 333] on icon "modal" at bounding box center [1085, 336] width 9 height 9
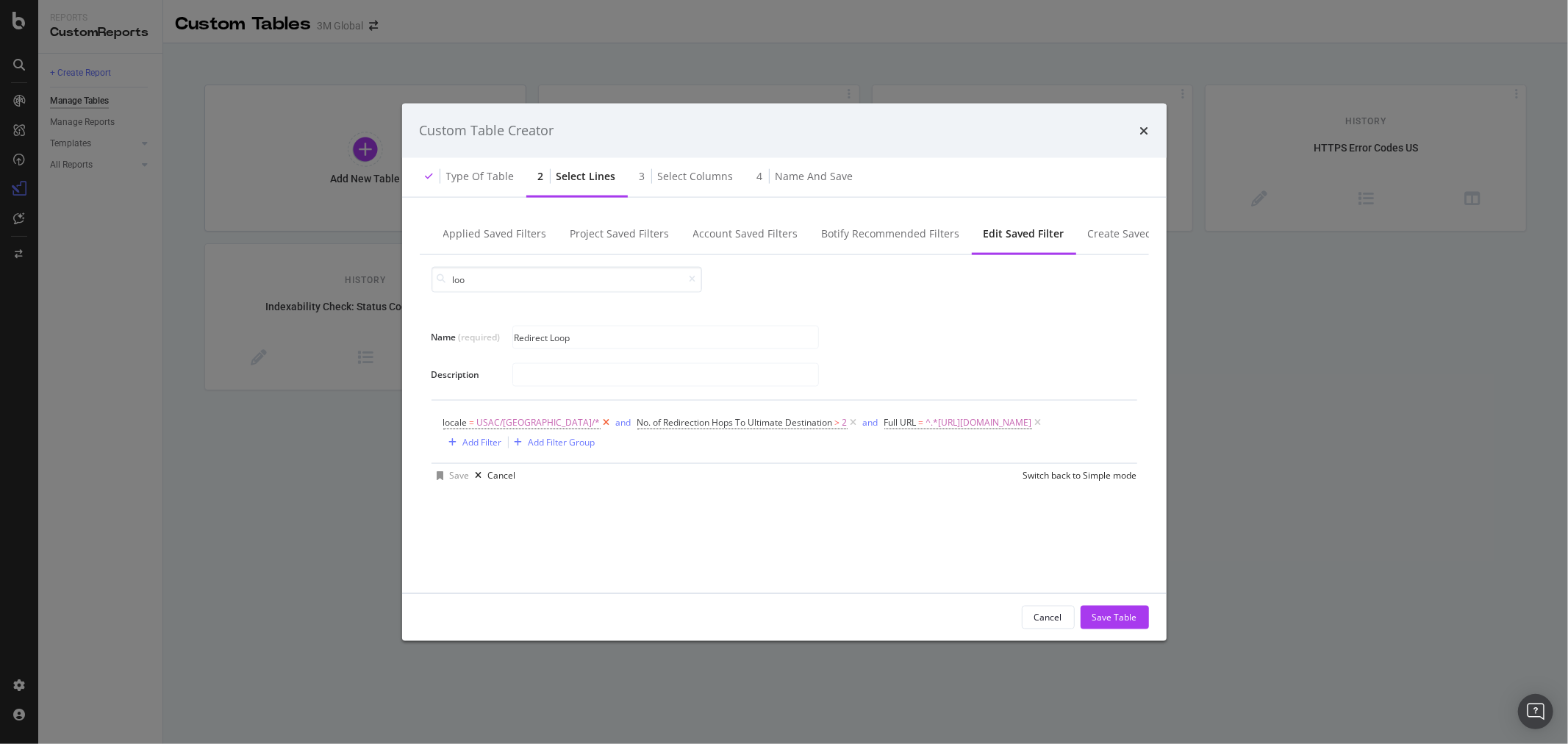
click at [601, 423] on icon "modal" at bounding box center [607, 422] width 12 height 14
click at [851, 421] on icon "modal" at bounding box center [844, 422] width 12 height 14
click at [697, 425] on div "Add Filter" at bounding box center [705, 422] width 39 height 12
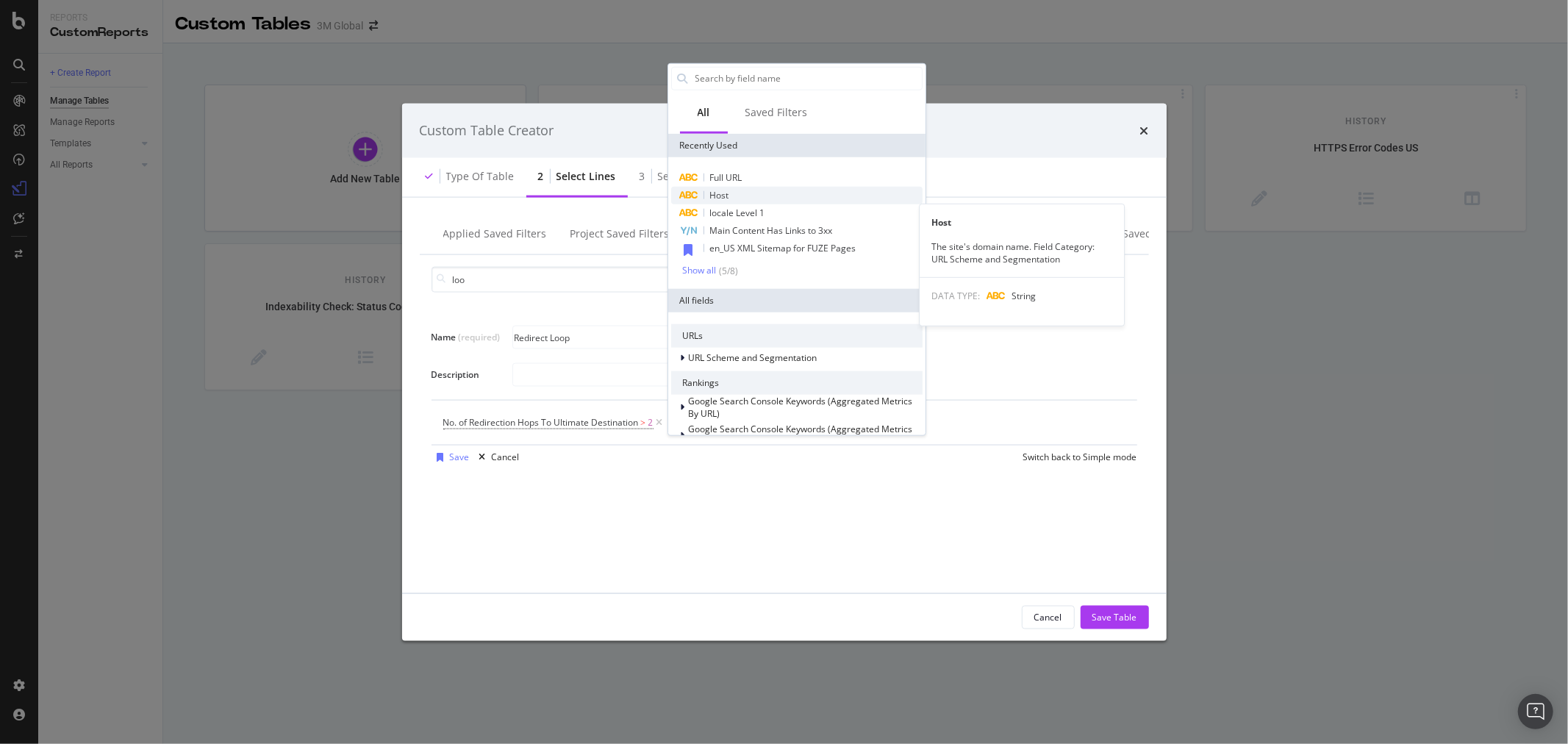
click at [732, 189] on div "Host" at bounding box center [797, 194] width 252 height 18
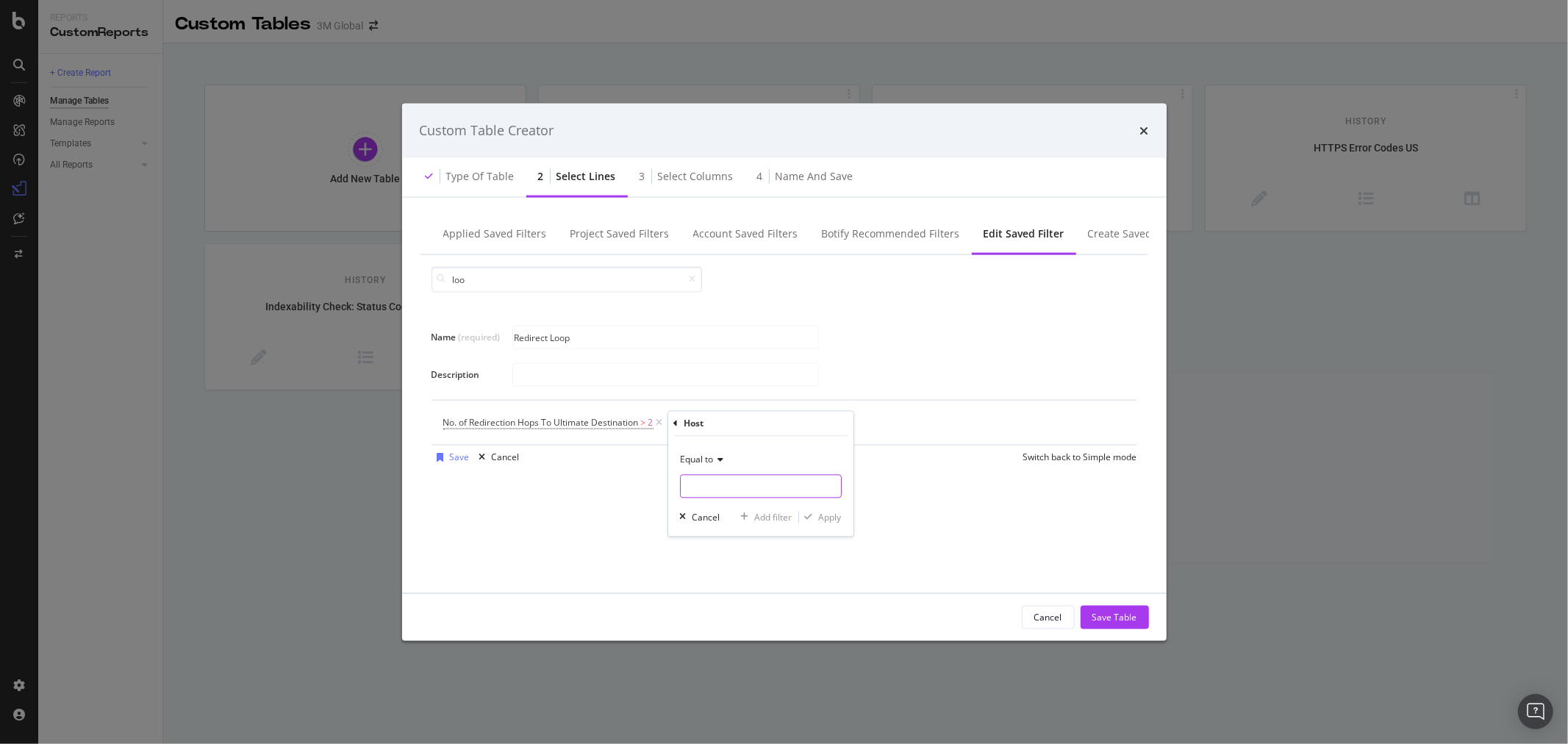
click at [726, 481] on input "Name (required)" at bounding box center [761, 486] width 160 height 24
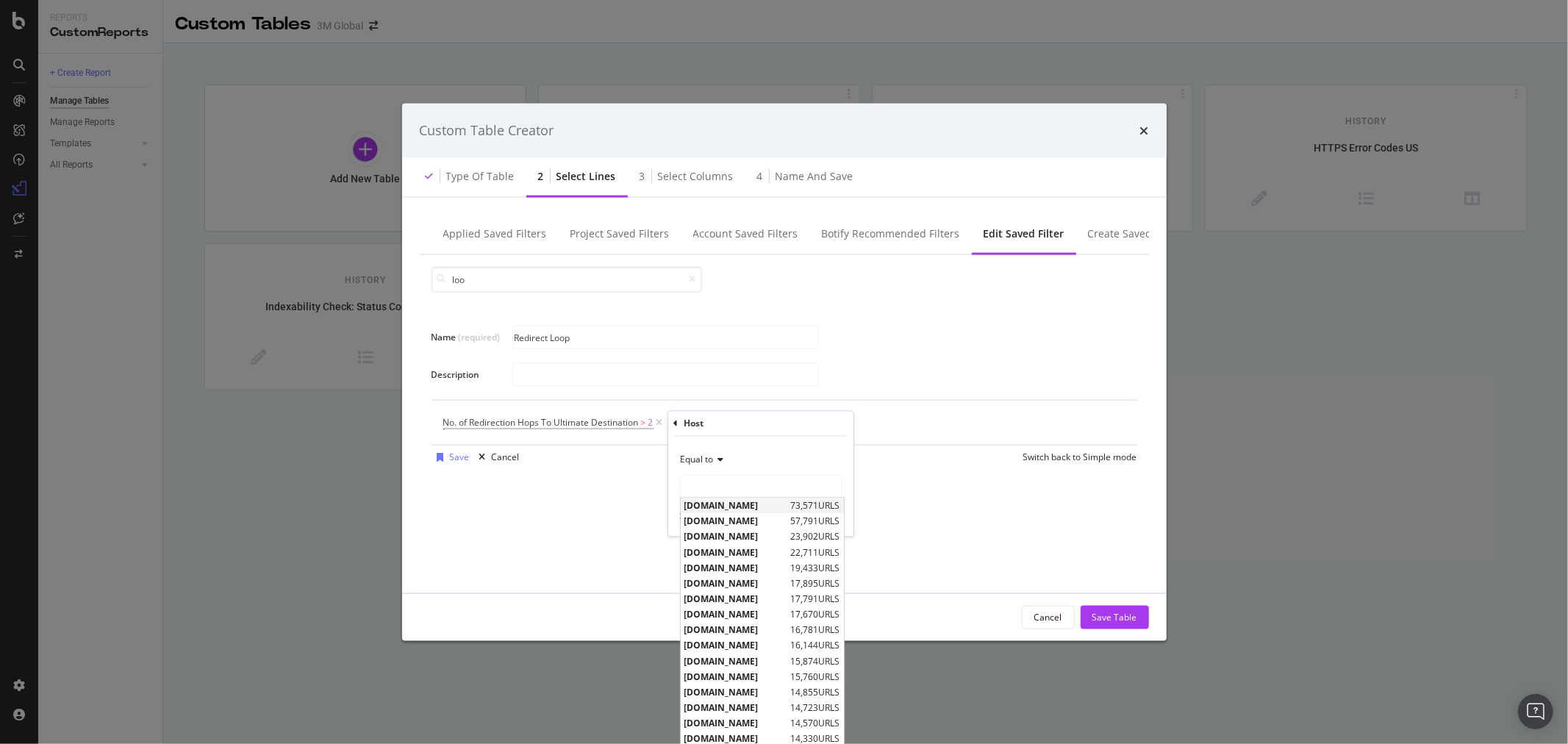
click at [733, 505] on span "[DOMAIN_NAME]" at bounding box center [736, 506] width 103 height 12
type input "[DOMAIN_NAME]"
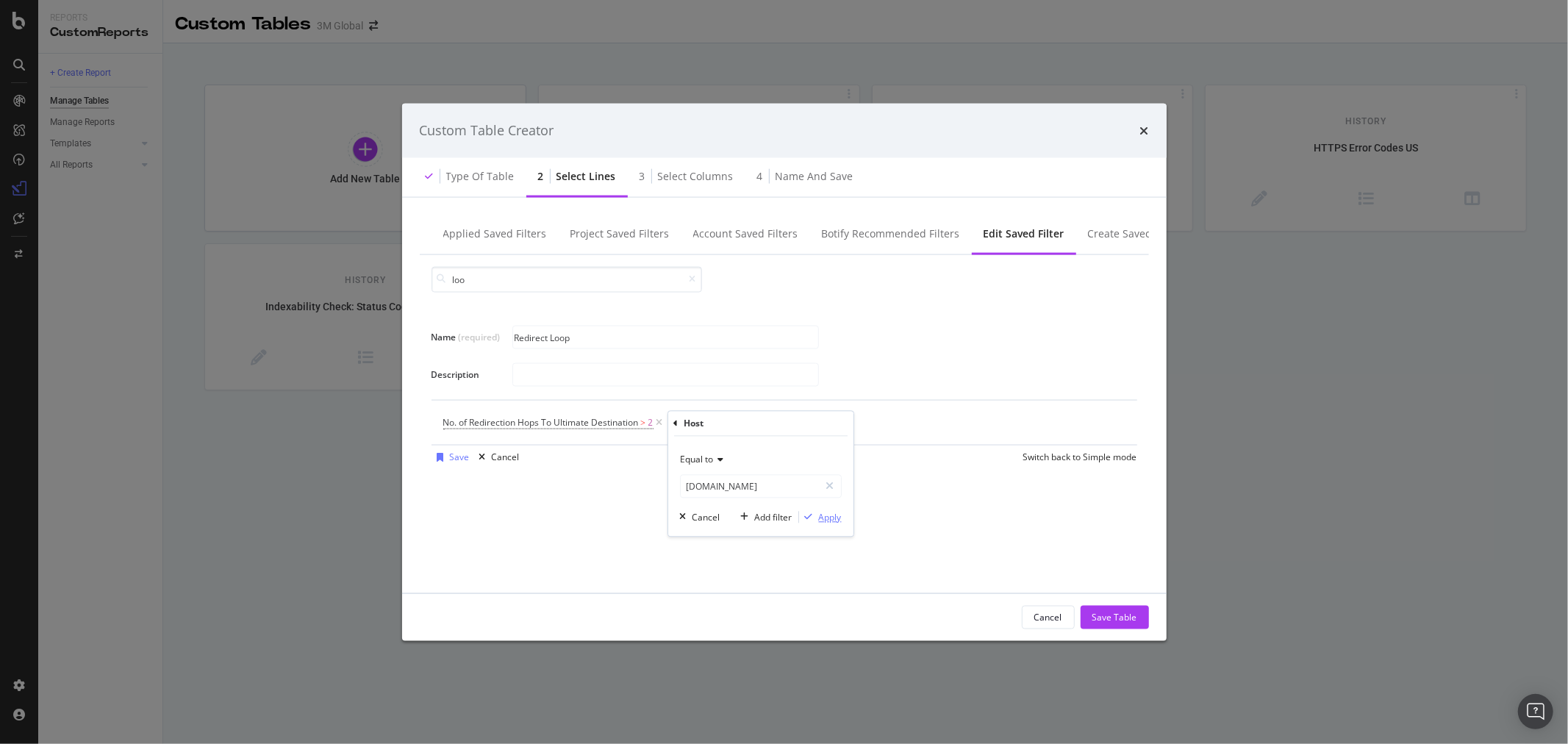
click at [829, 517] on div "Apply" at bounding box center [830, 517] width 23 height 12
click at [827, 423] on div "Add Filter" at bounding box center [842, 422] width 39 height 12
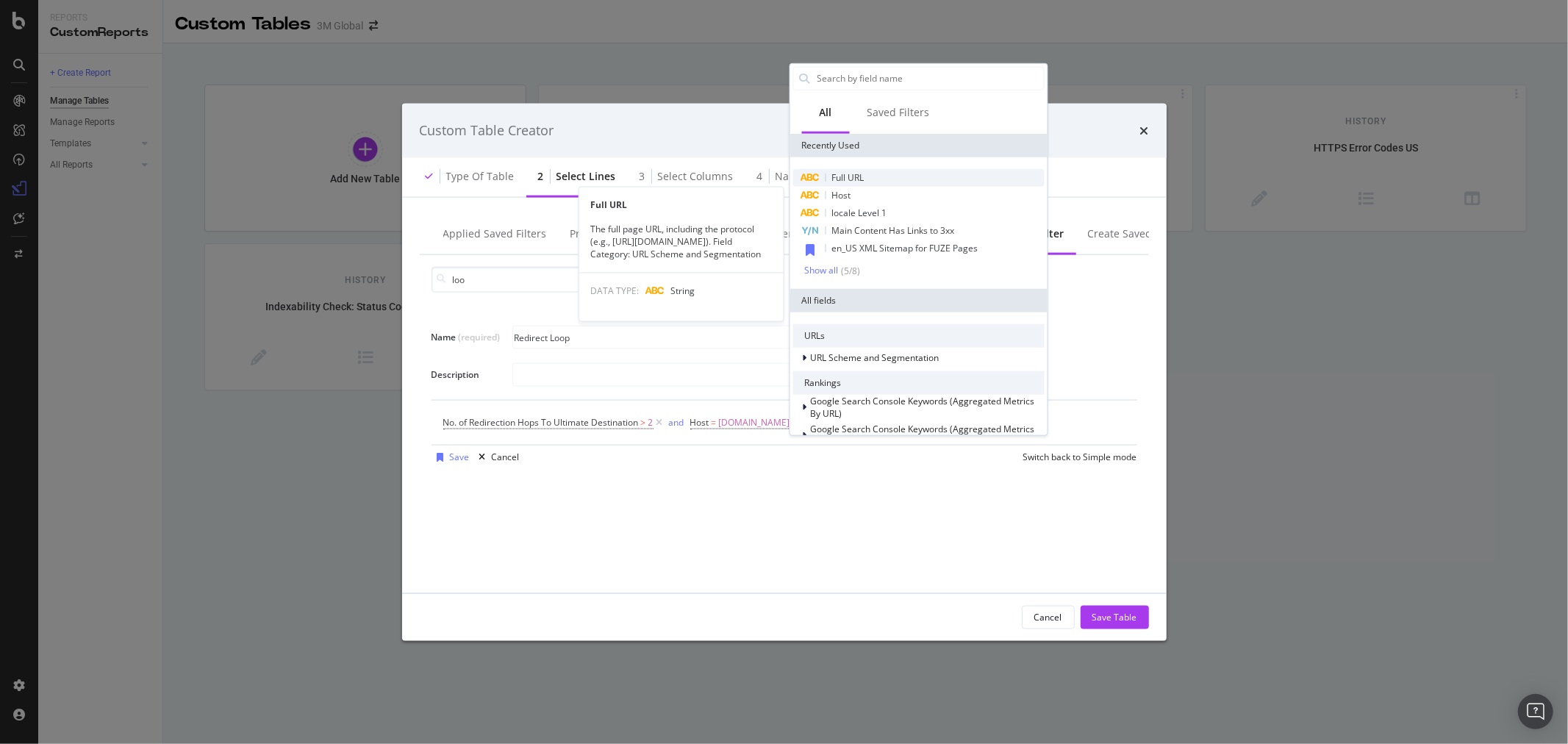
click at [864, 178] on div "Full URL" at bounding box center [919, 177] width 252 height 18
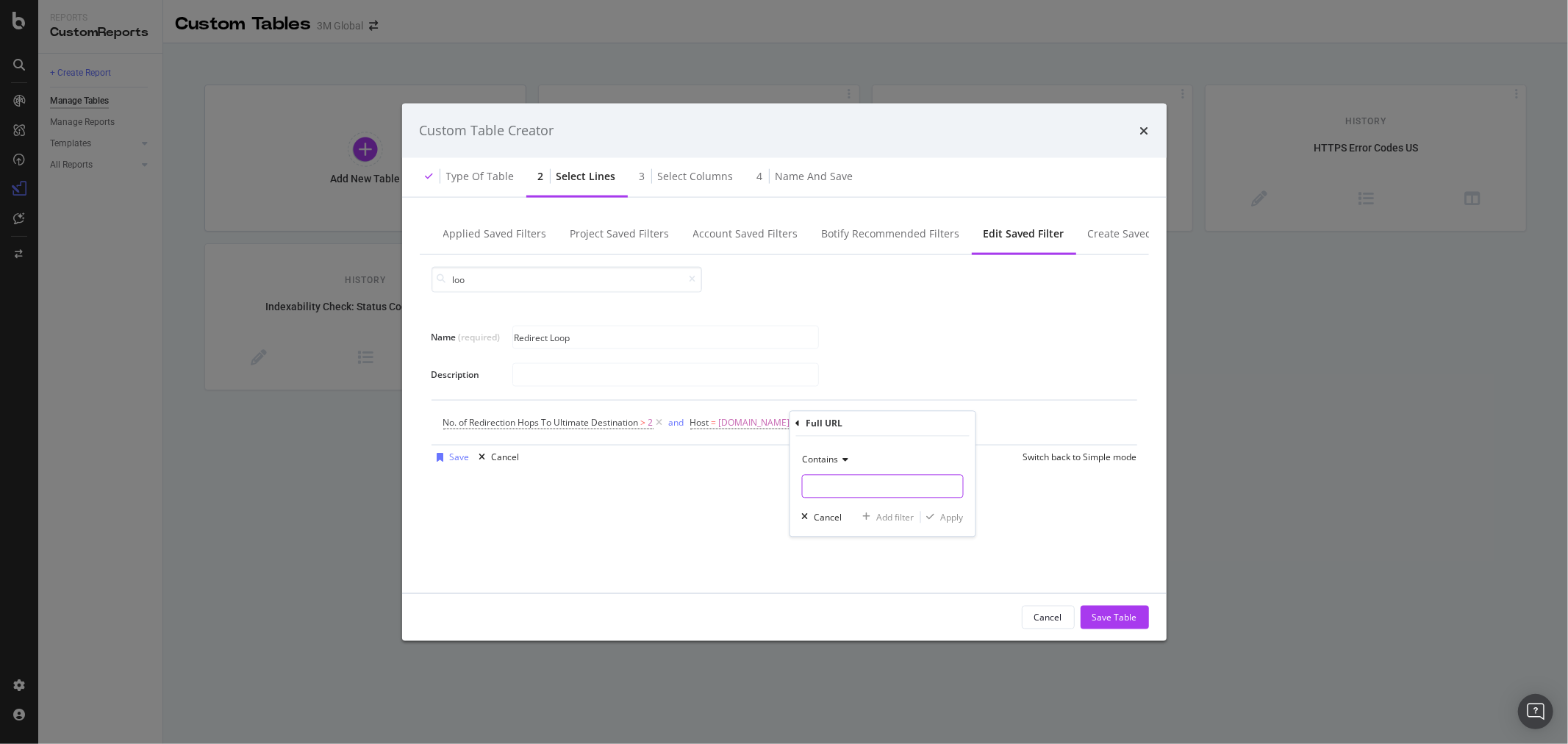
click at [899, 484] on input "Name (required)" at bounding box center [882, 486] width 160 height 24
type input "/en_US/"
click at [957, 518] on div "Apply" at bounding box center [951, 517] width 23 height 12
click at [457, 454] on div "Save" at bounding box center [460, 457] width 20 height 12
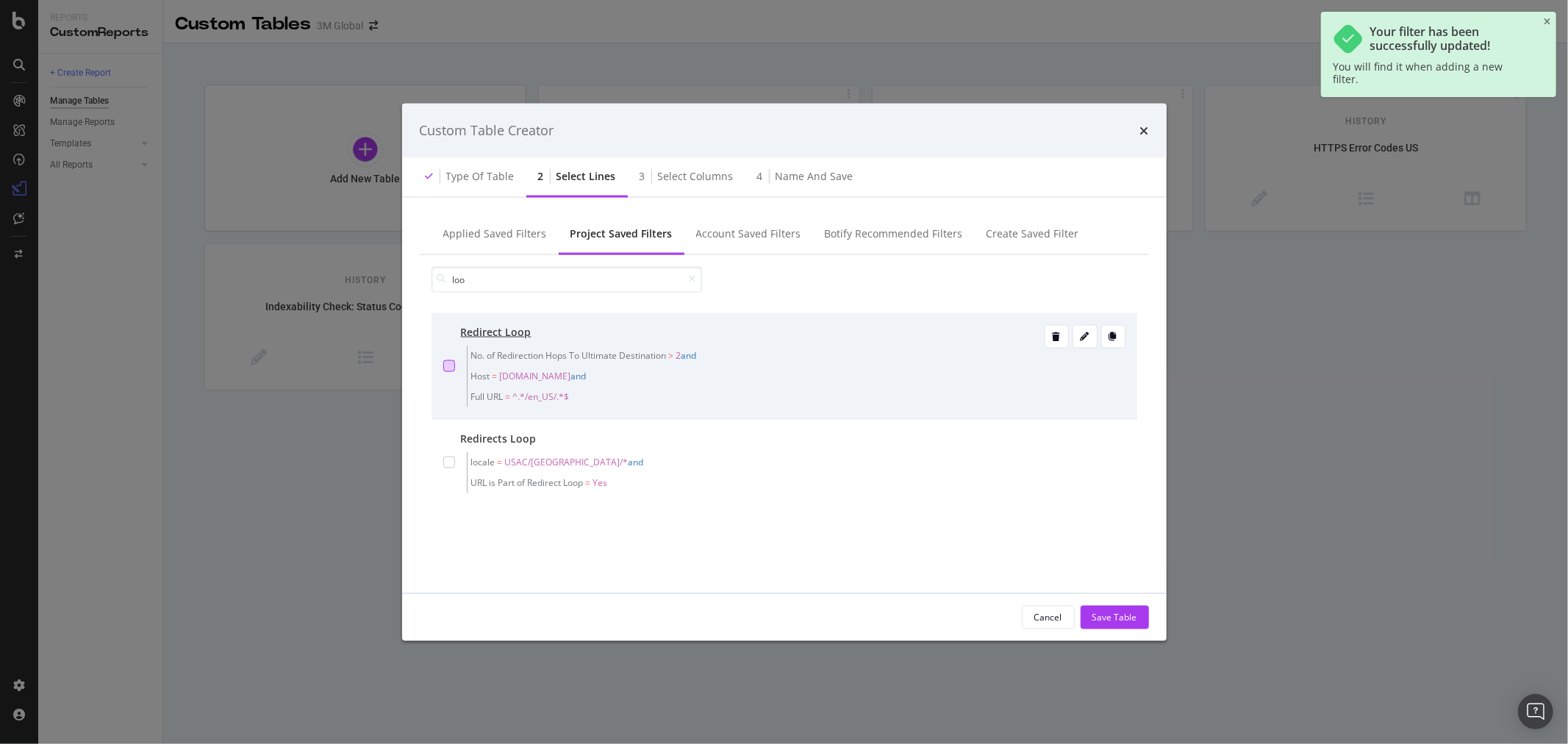
click at [451, 361] on div "modal" at bounding box center [449, 365] width 11 height 11
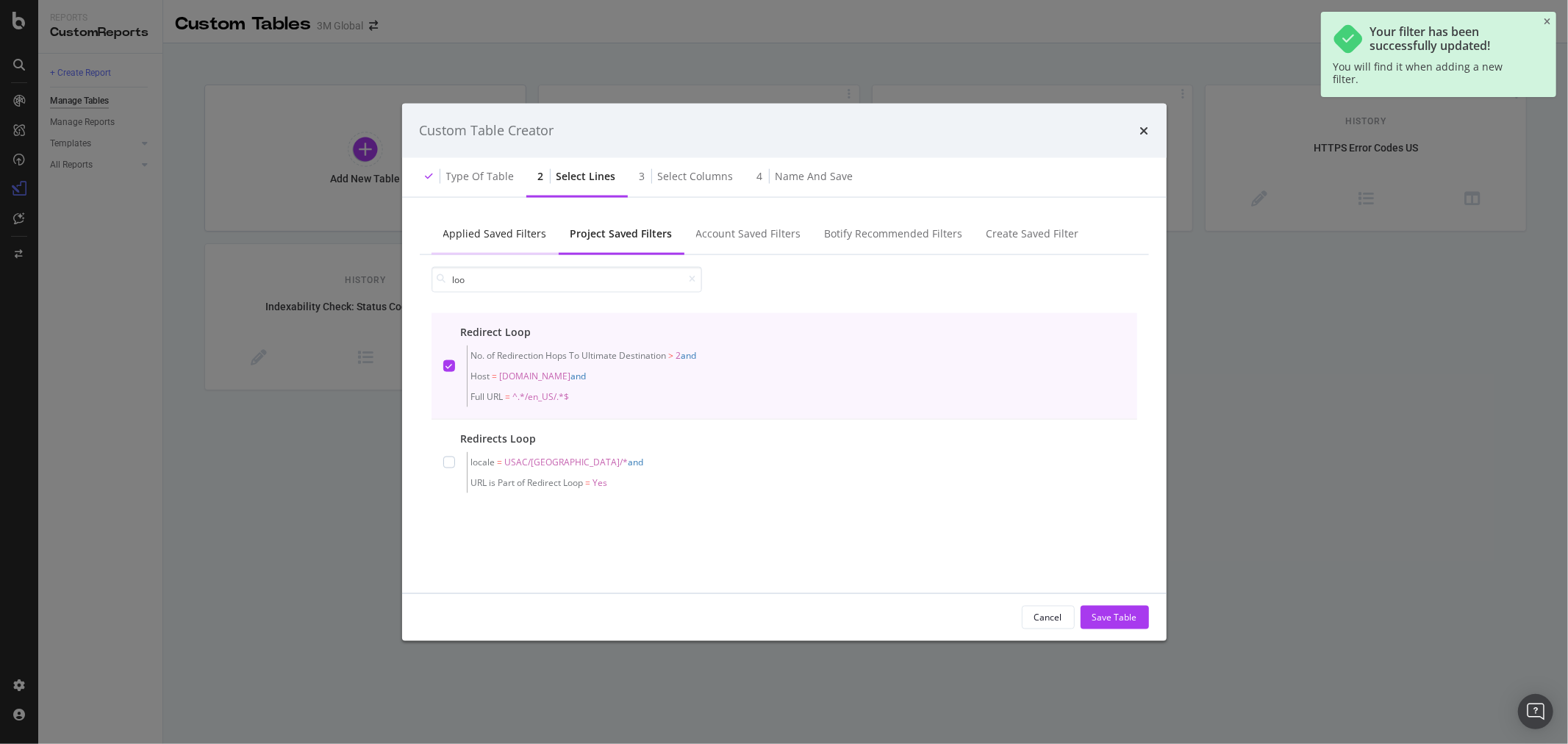
click at [503, 229] on div "Applied Saved Filters" at bounding box center [495, 232] width 104 height 14
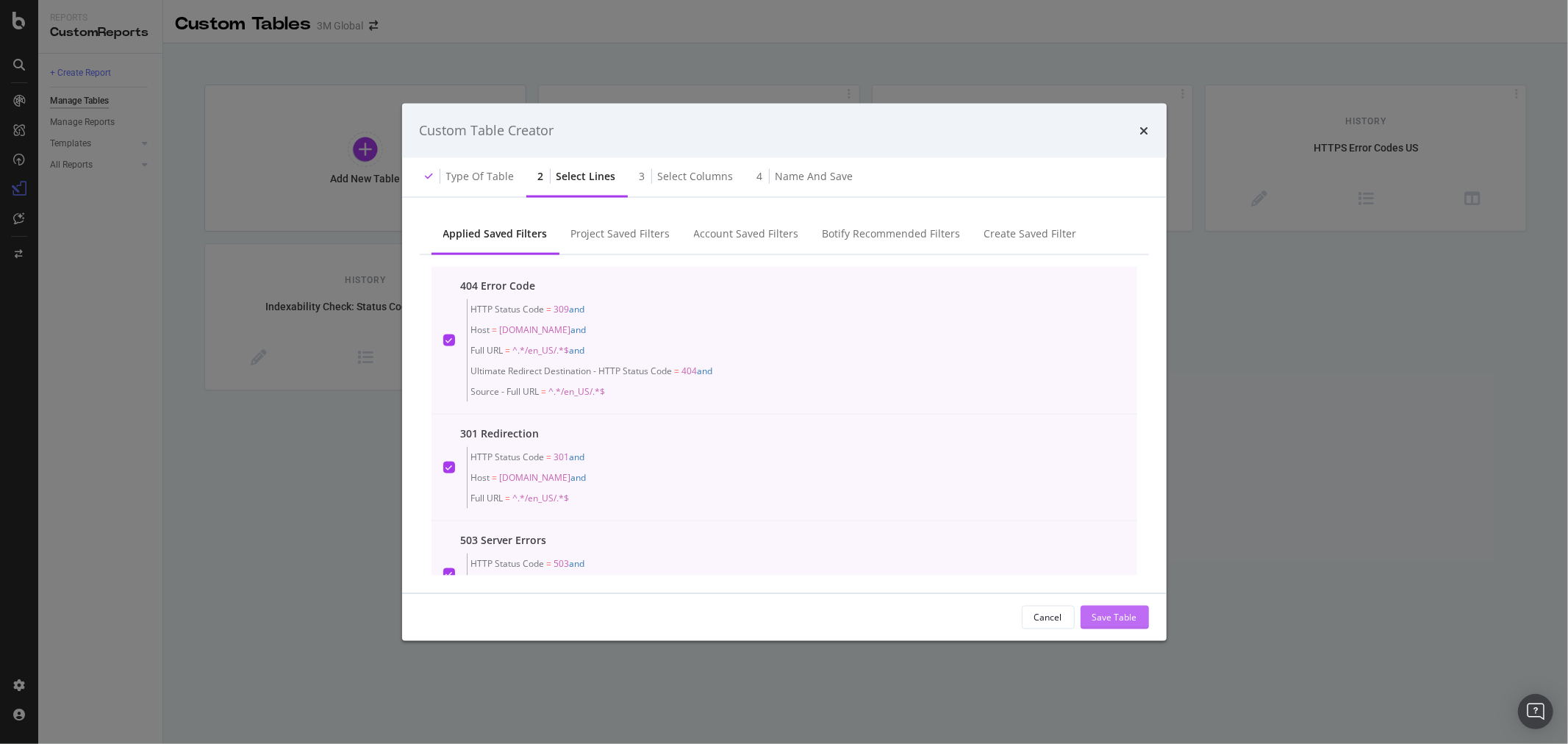
click at [1133, 618] on div "Save Table" at bounding box center [1114, 617] width 45 height 12
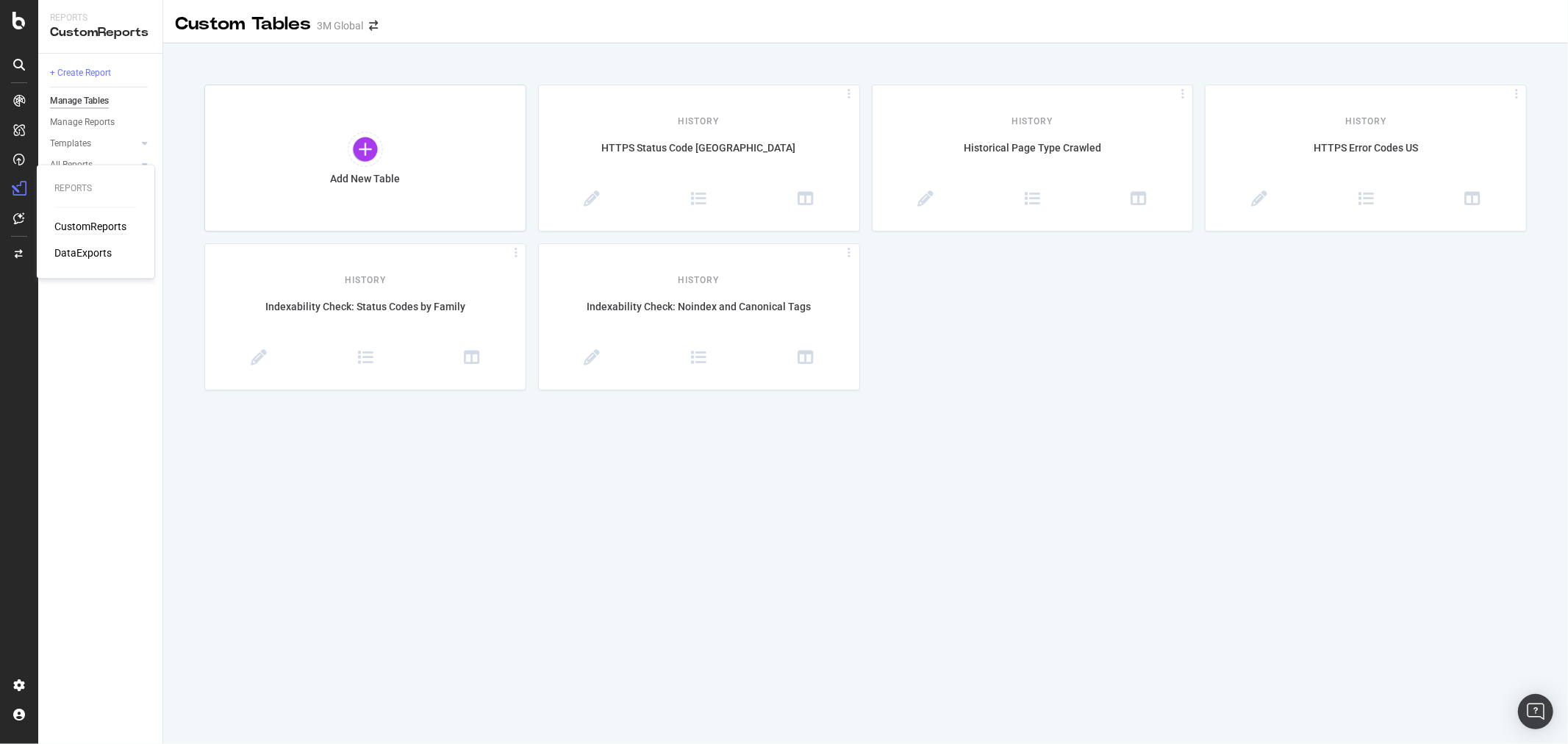
click at [84, 226] on div "CustomReports" at bounding box center [90, 226] width 72 height 14
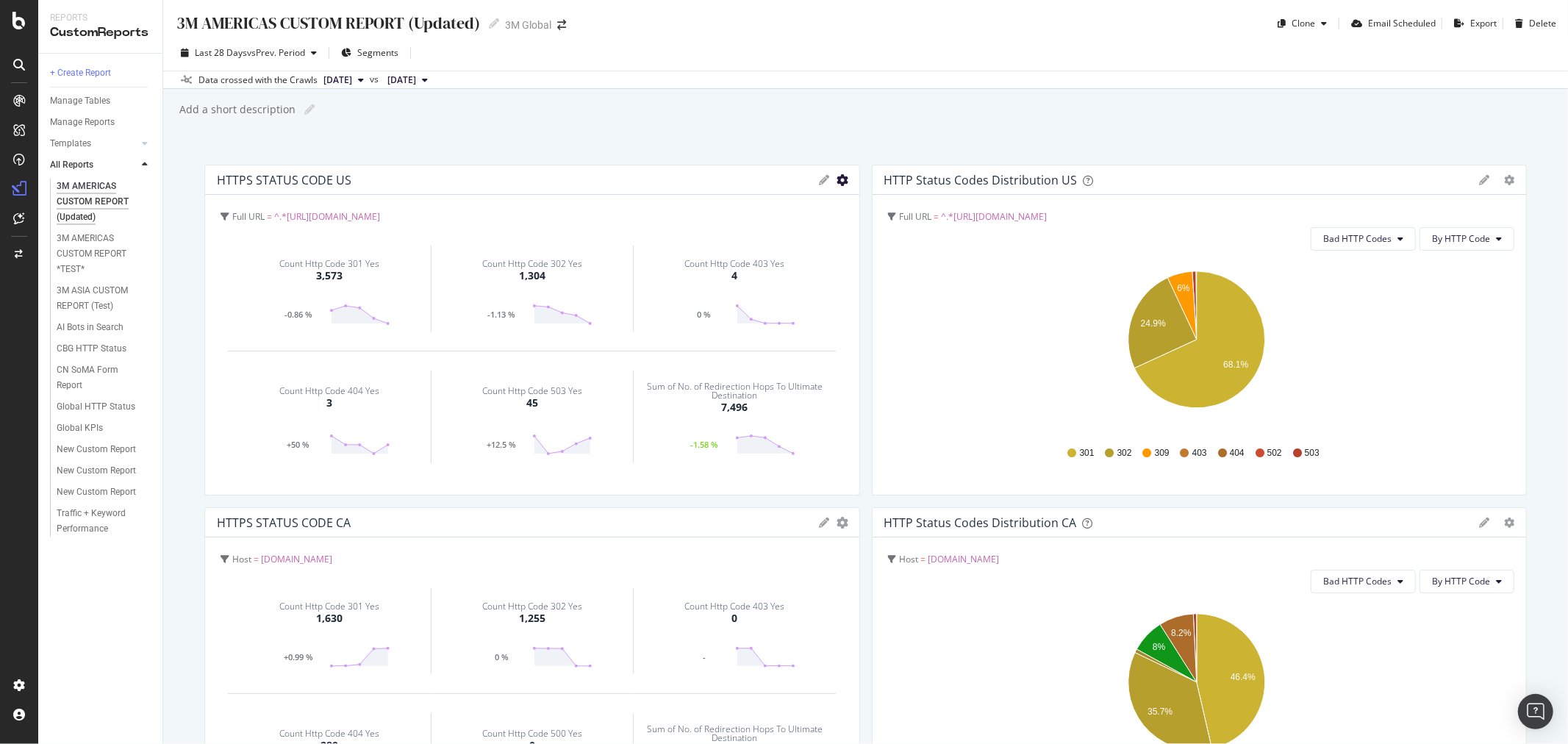
click at [837, 177] on icon "gear" at bounding box center [842, 180] width 11 height 11
click at [768, 292] on span "Edit Filter" at bounding box center [782, 290] width 153 height 20
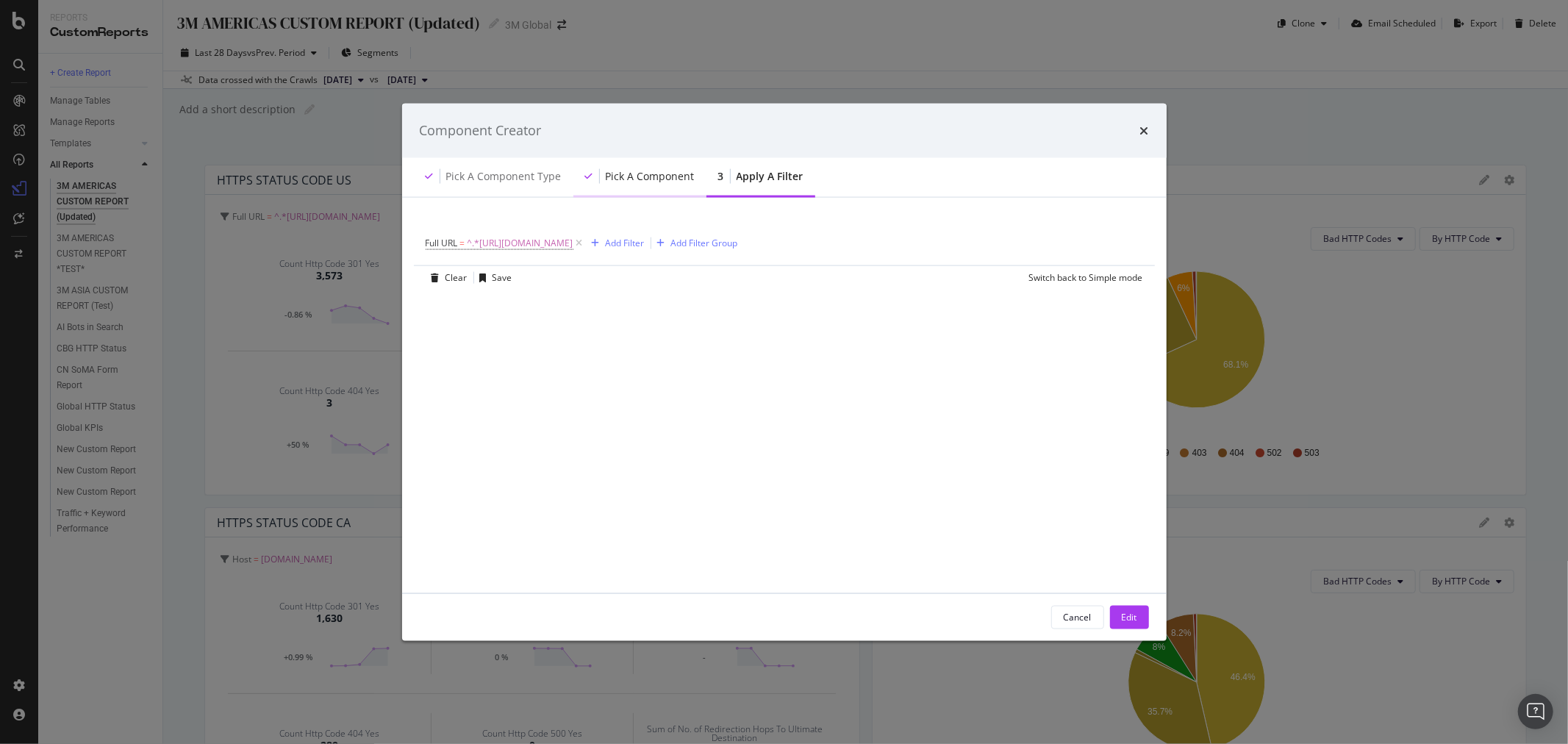
click at [647, 174] on div "Pick a Component" at bounding box center [650, 175] width 89 height 14
click at [527, 178] on div "Pick a Component type" at bounding box center [503, 175] width 115 height 14
click at [1143, 130] on icon "times" at bounding box center [1145, 130] width 9 height 11
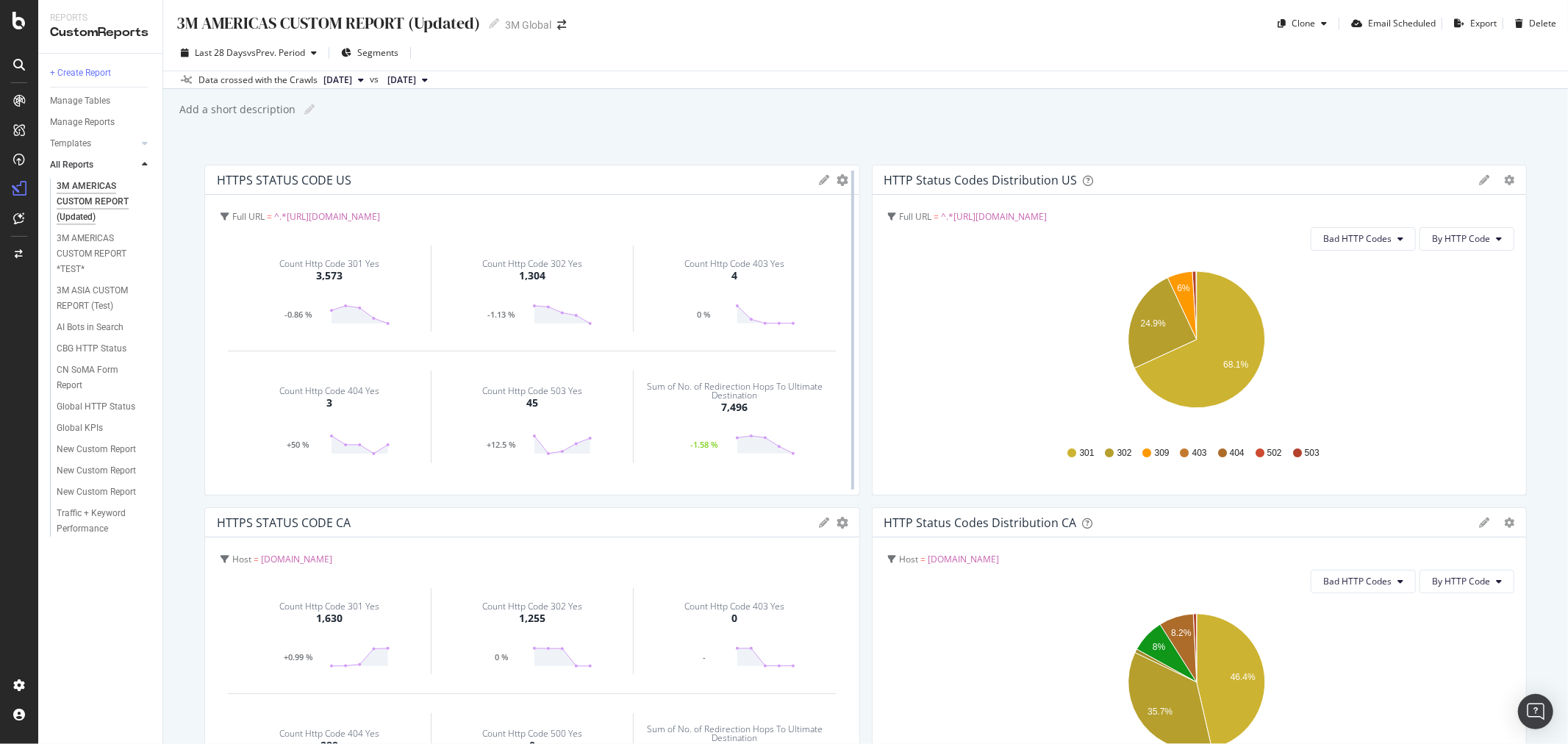
click at [839, 173] on div "HTTPS STATUS CODE US KPIs Table Edit KPIs Edit Filter Export as CSV Delete Add …" at bounding box center [532, 330] width 656 height 331
click at [837, 177] on icon "gear" at bounding box center [842, 180] width 11 height 11
click at [795, 263] on span "Edit KPIs" at bounding box center [782, 264] width 153 height 20
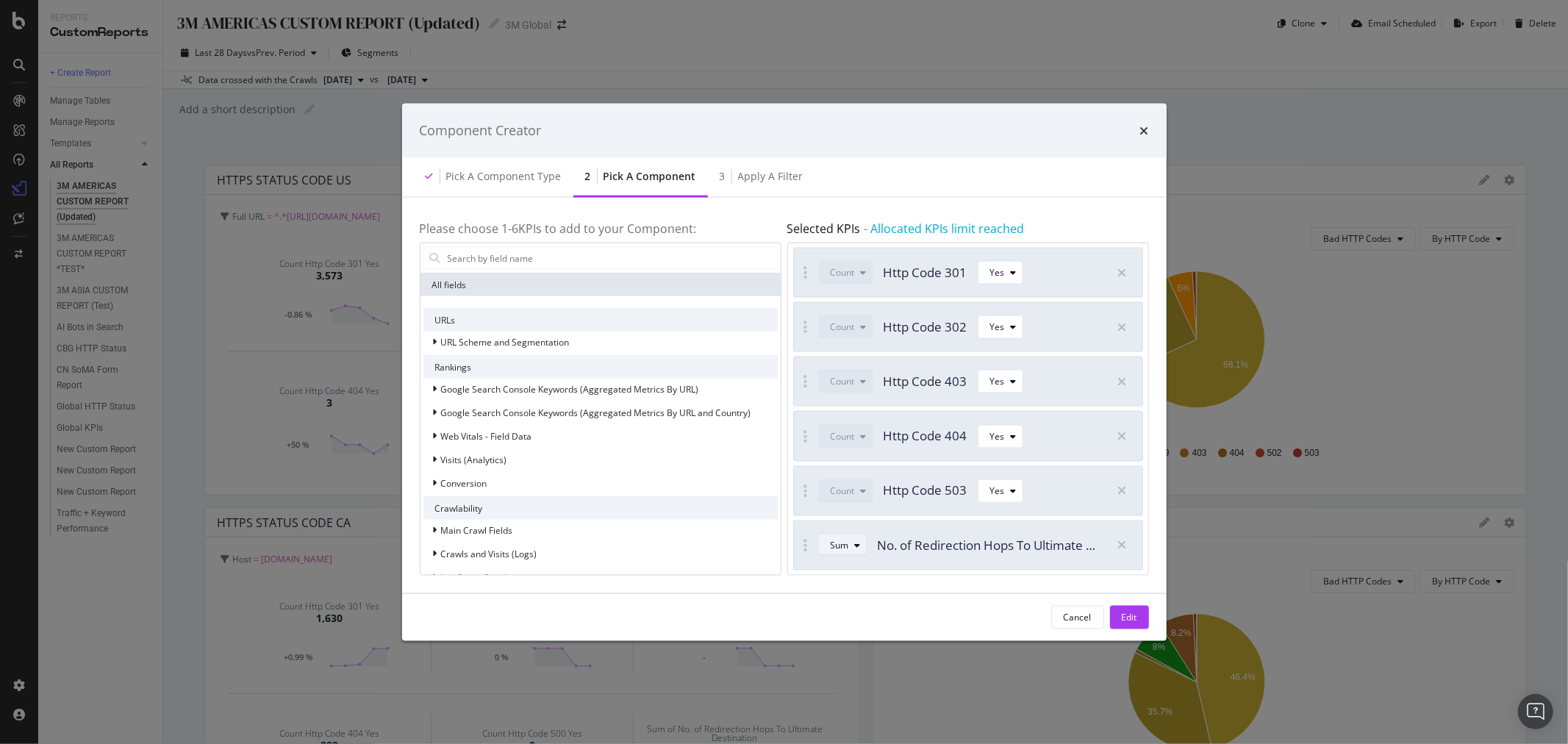
click at [857, 541] on icon "modal" at bounding box center [858, 545] width 6 height 9
click at [855, 544] on icon "modal" at bounding box center [858, 545] width 6 height 9
click at [1097, 613] on button "Cancel" at bounding box center [1077, 617] width 53 height 24
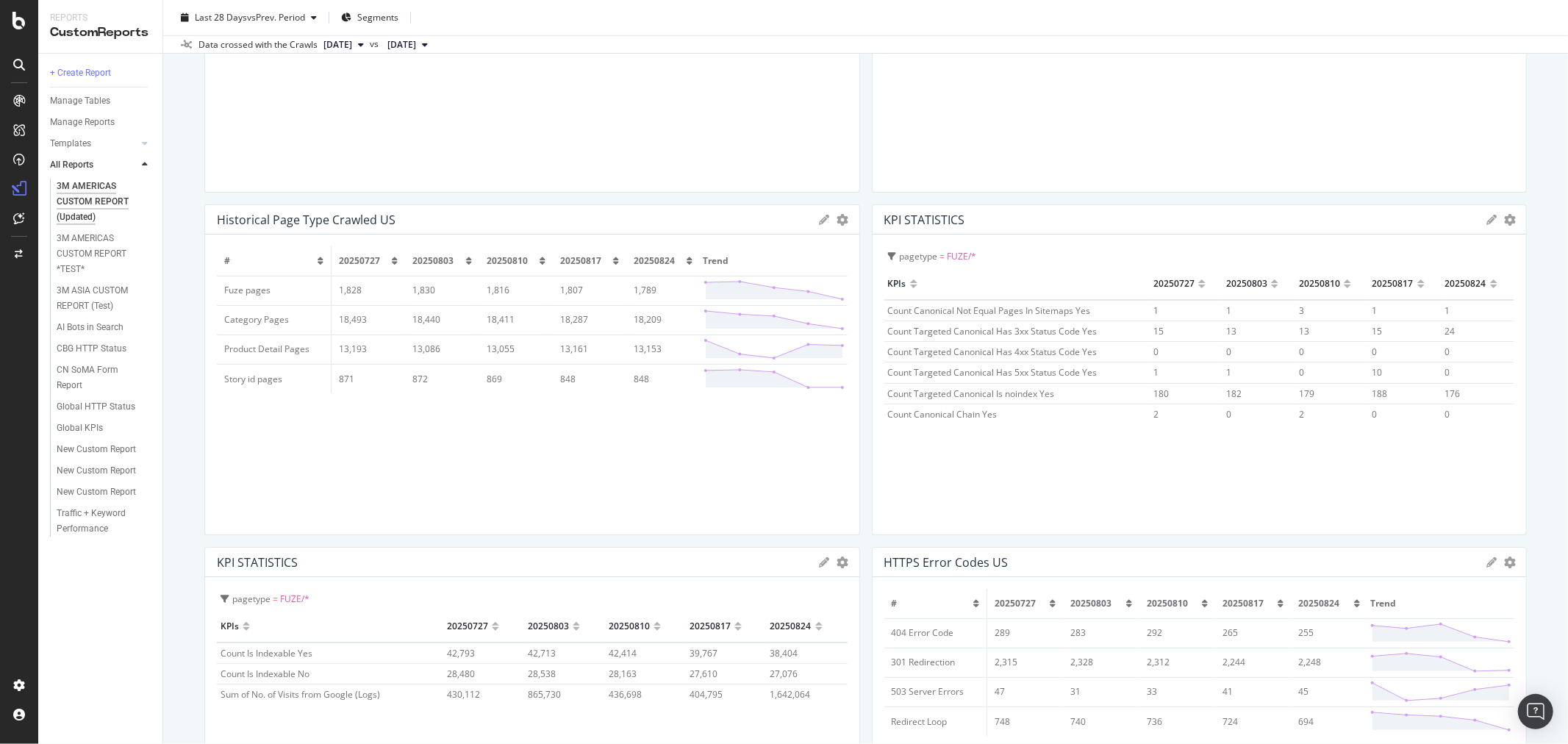
scroll to position [1143, 0]
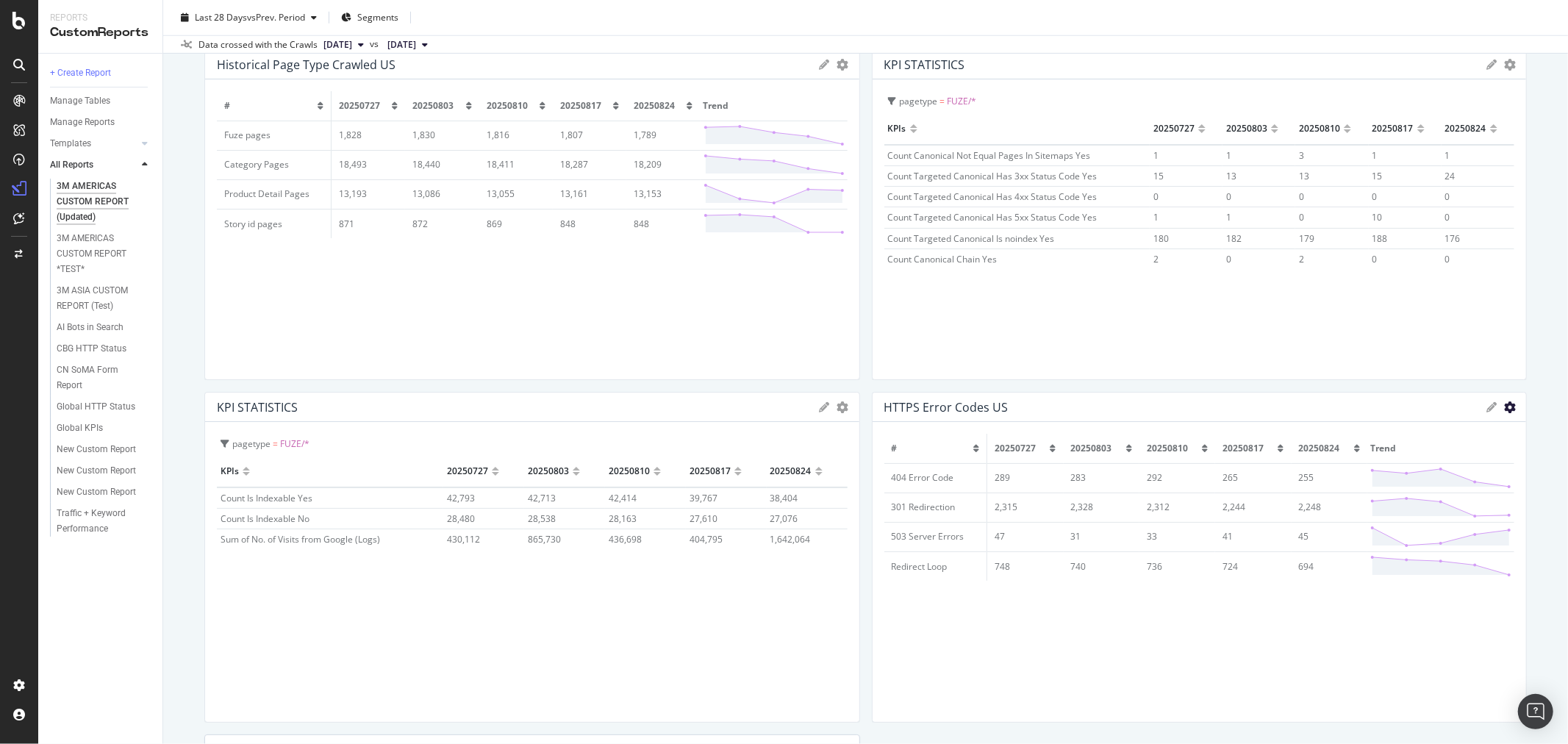
click at [1504, 406] on icon "gear" at bounding box center [1509, 407] width 11 height 11
click at [1438, 410] on div "HTTPS Error Codes US" at bounding box center [1182, 407] width 595 height 14
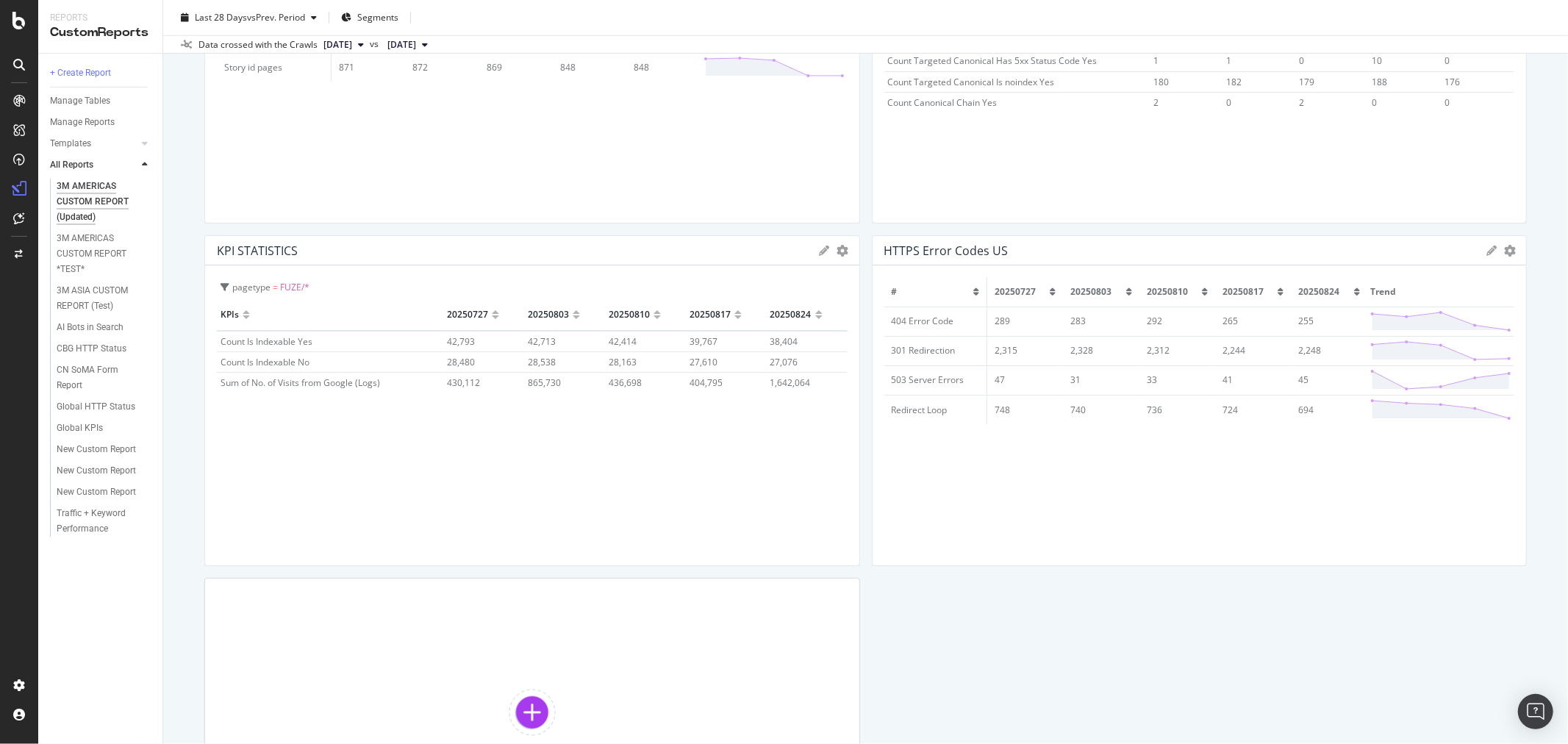
scroll to position [1307, 0]
click at [1504, 243] on icon "gear" at bounding box center [1509, 243] width 11 height 11
click at [1416, 294] on span "Delete" at bounding box center [1449, 300] width 153 height 20
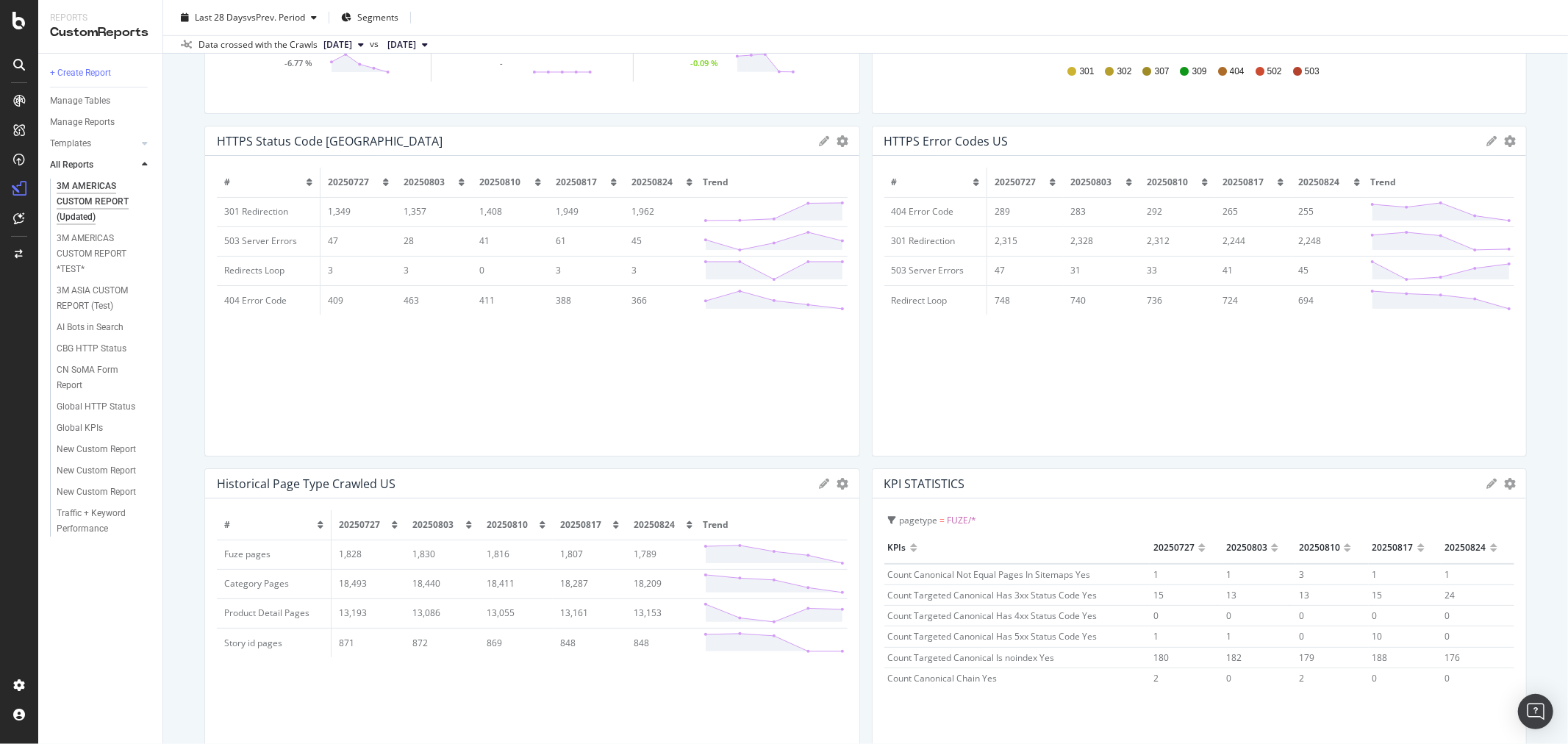
scroll to position [1051, 0]
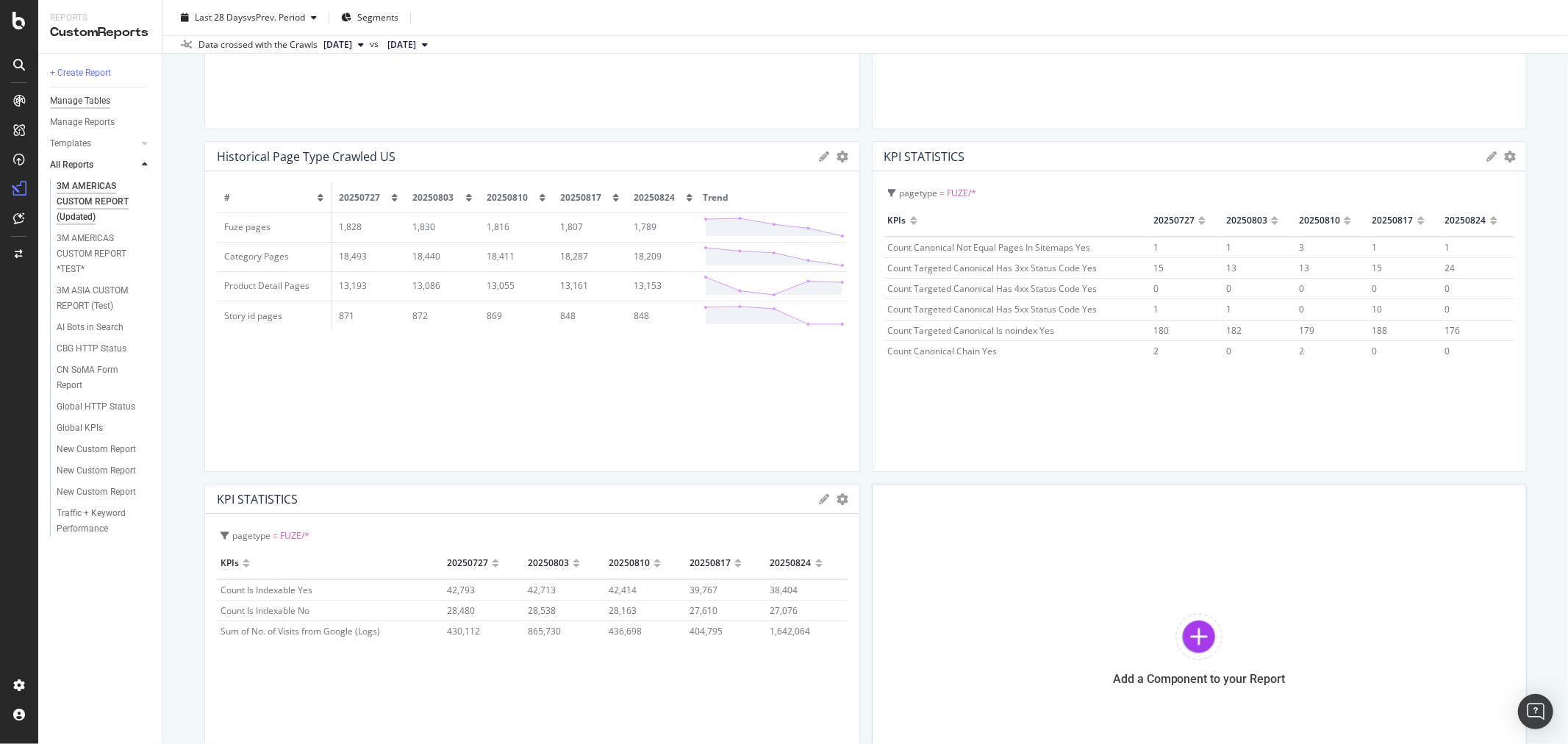
click at [85, 93] on div "Manage Tables" at bounding box center [80, 101] width 60 height 15
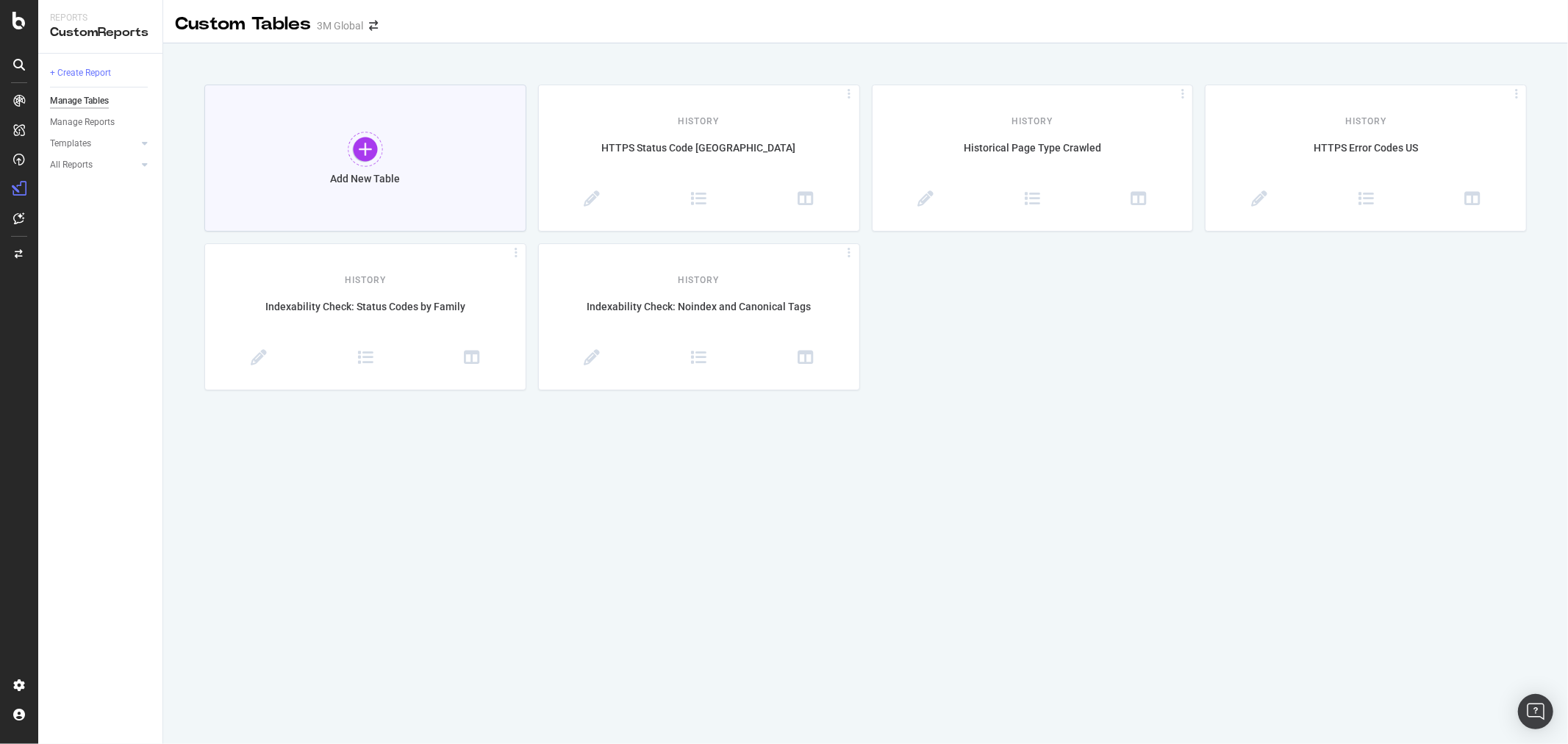
click at [367, 150] on div at bounding box center [365, 149] width 35 height 35
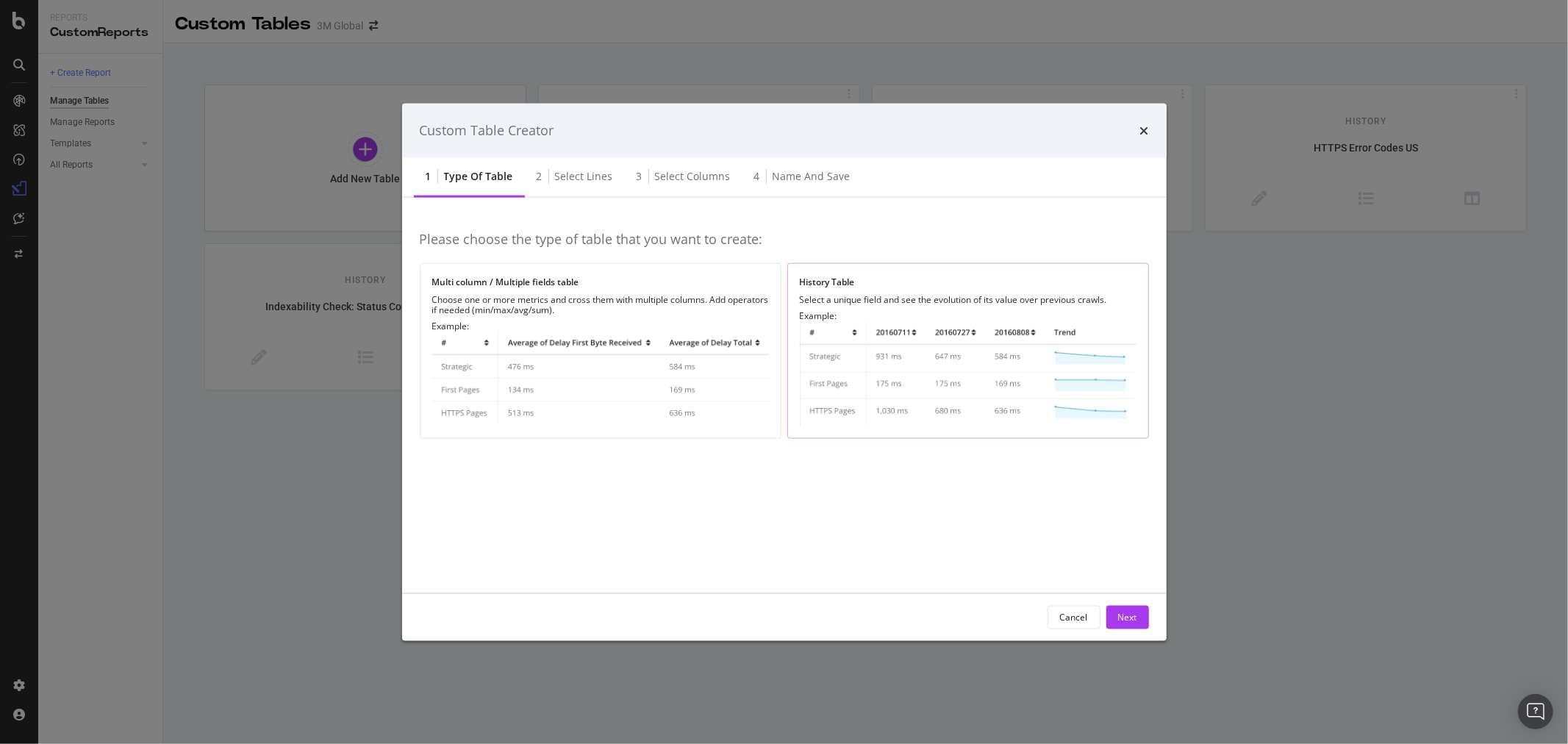
click at [928, 391] on img "modal" at bounding box center [968, 373] width 337 height 105
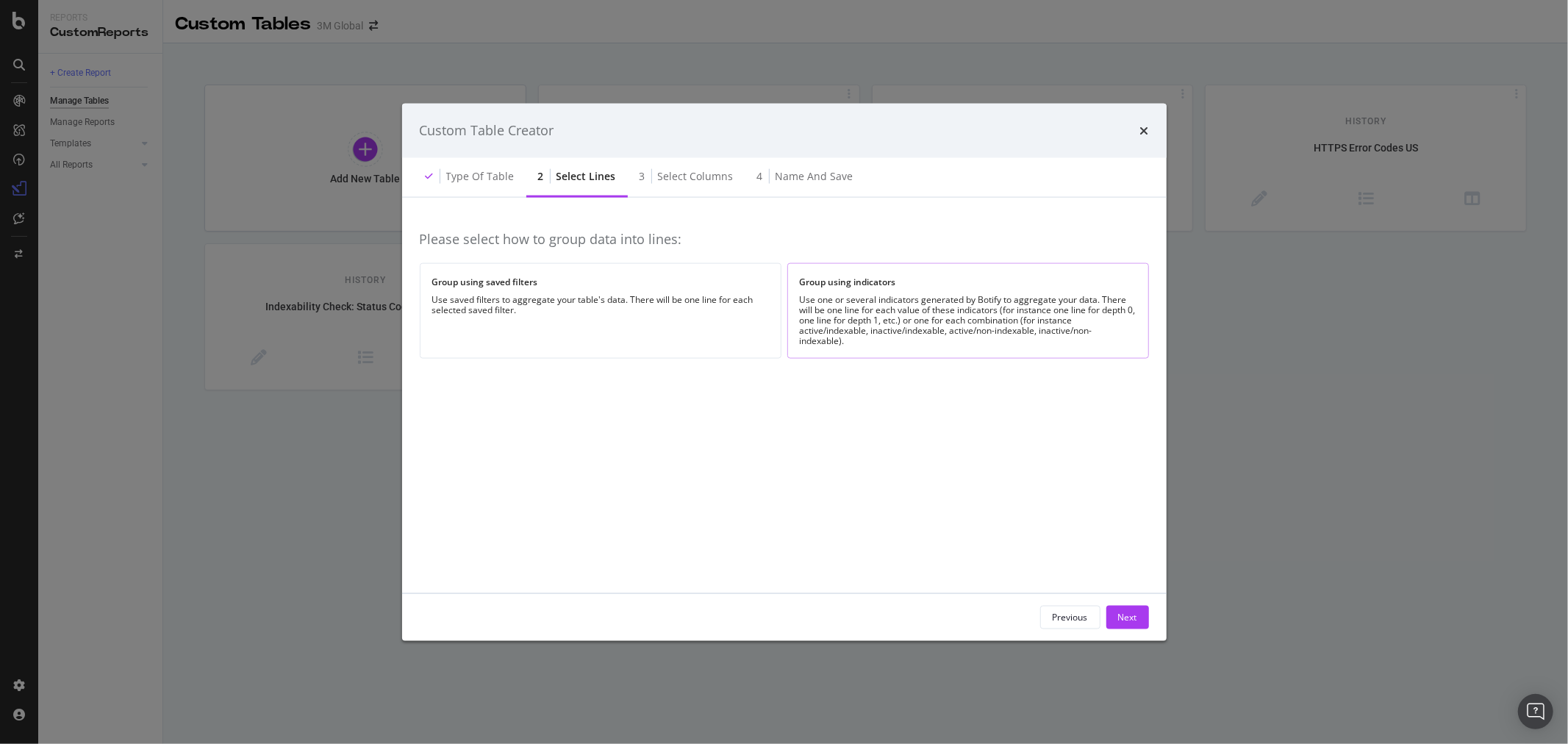
click at [875, 284] on div "Group using indicators" at bounding box center [968, 282] width 337 height 12
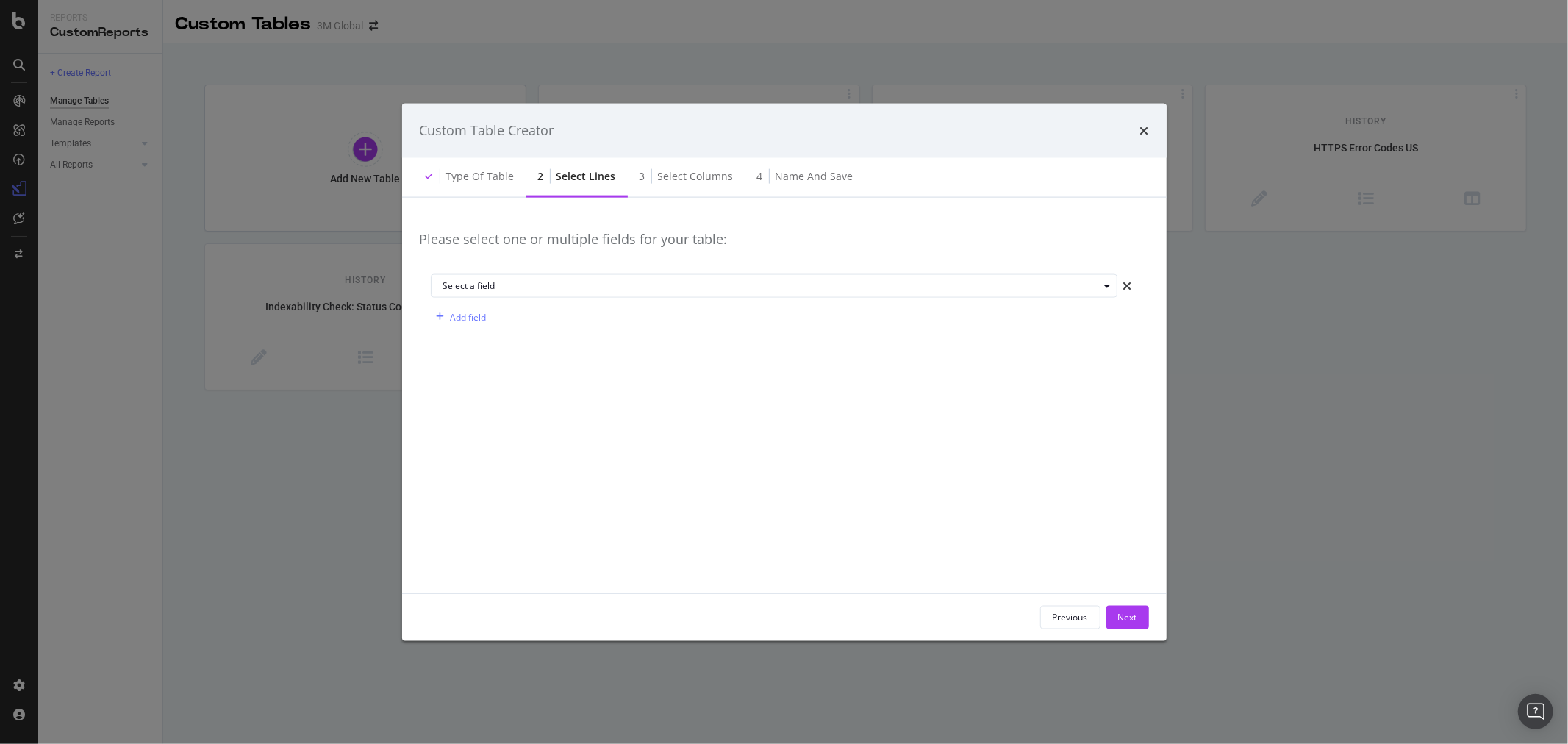
click at [875, 284] on div "Select a field" at bounding box center [771, 286] width 656 height 9
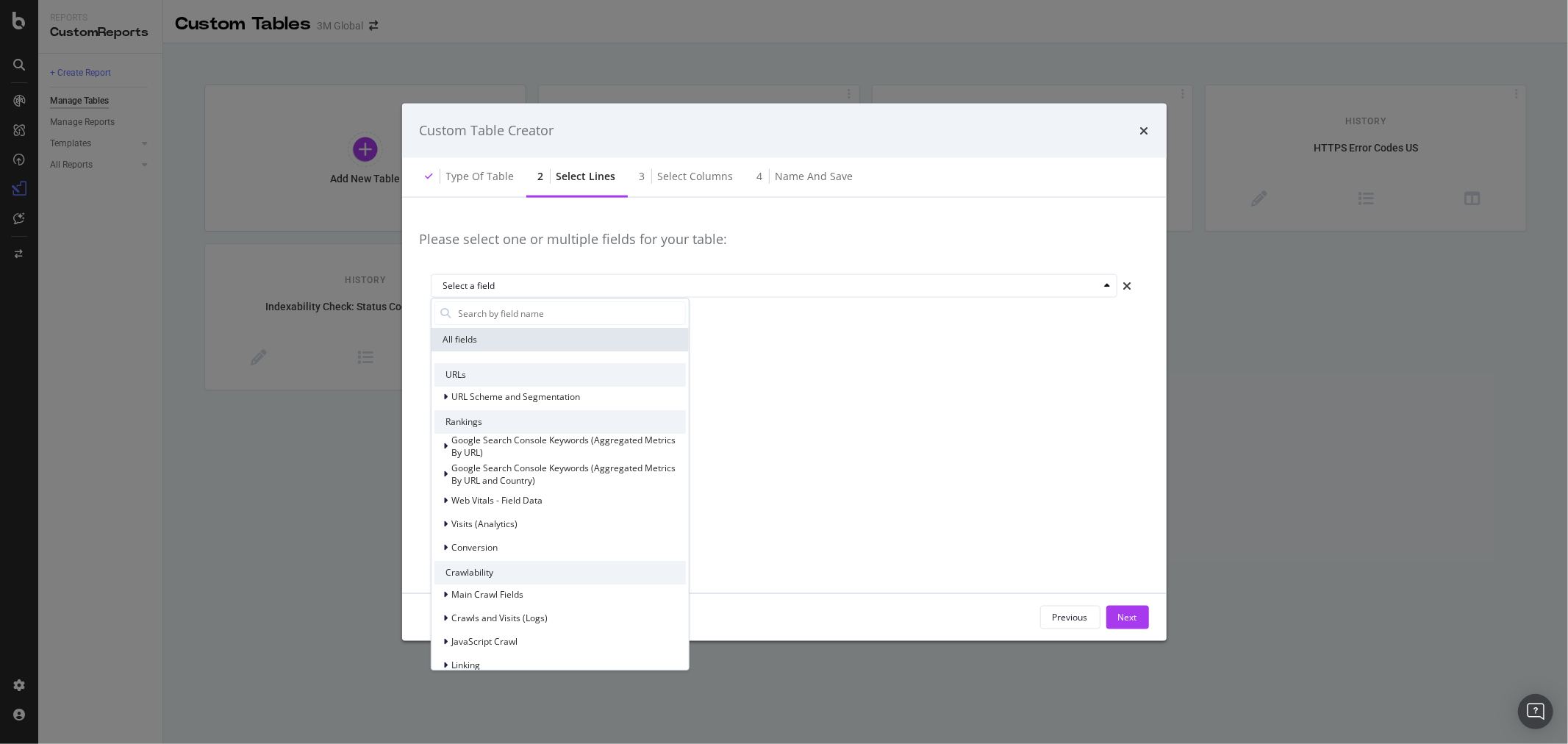
click at [875, 284] on div "Select a field" at bounding box center [771, 286] width 656 height 9
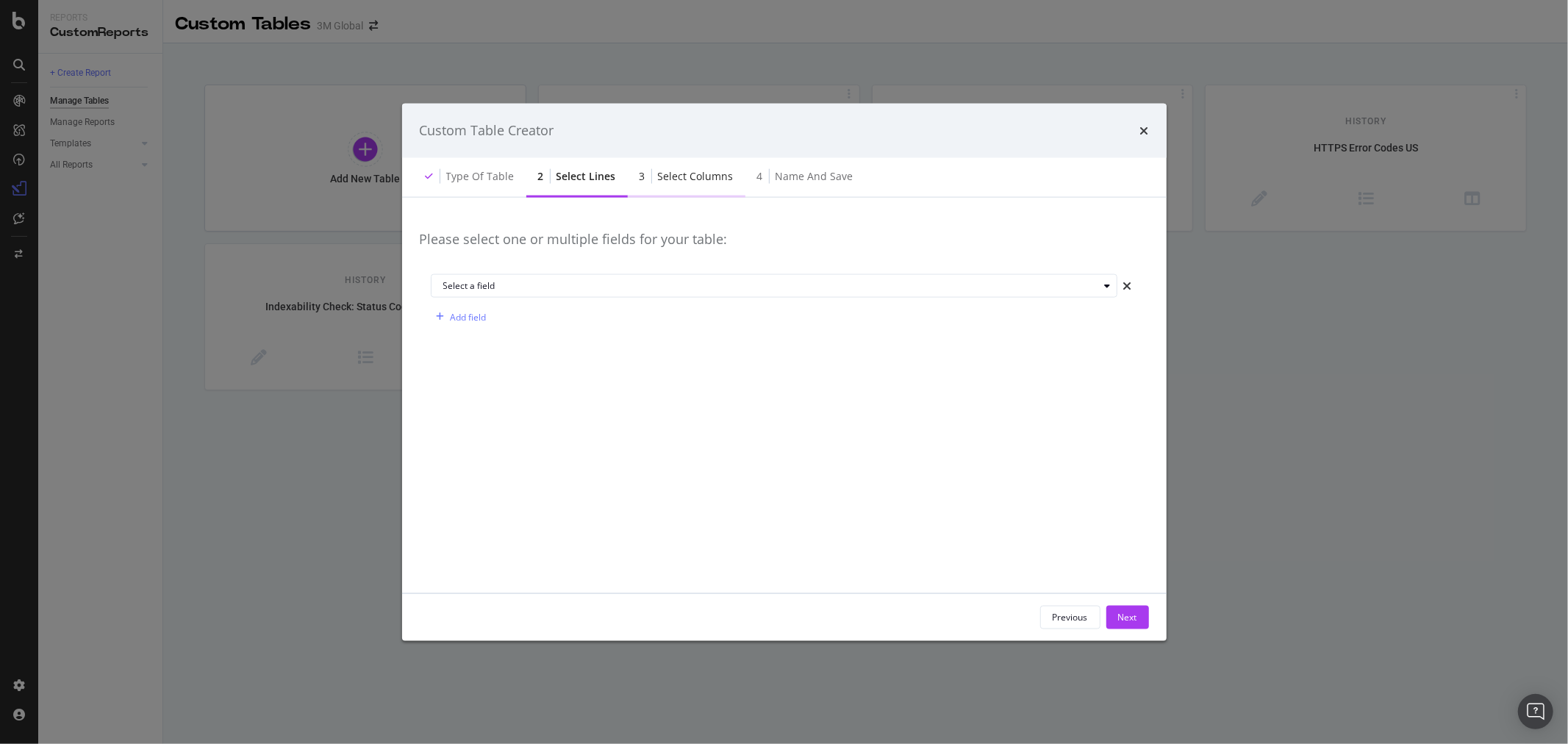
click at [679, 180] on div "Select columns" at bounding box center [695, 175] width 75 height 14
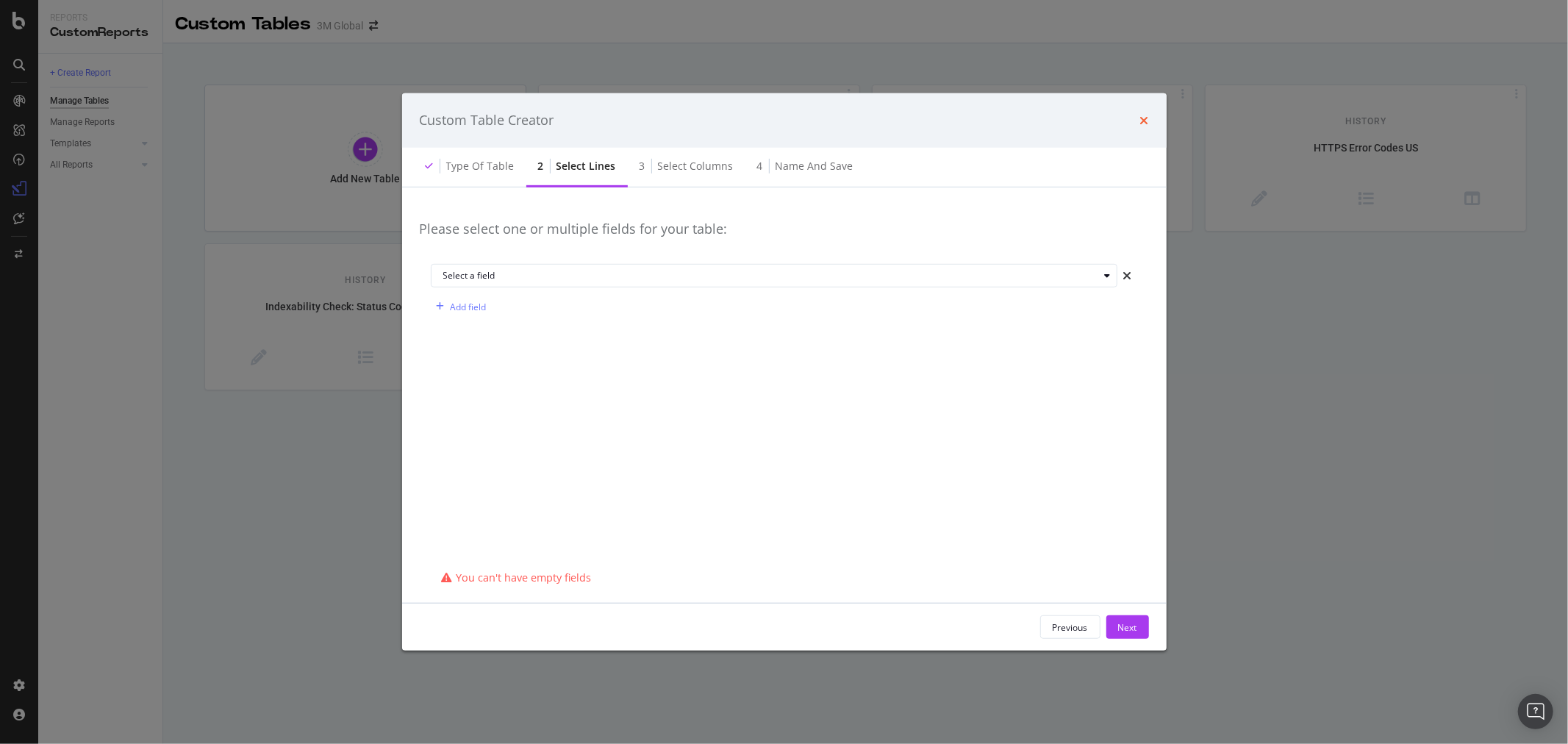
click at [1145, 120] on icon "times" at bounding box center [1145, 120] width 9 height 11
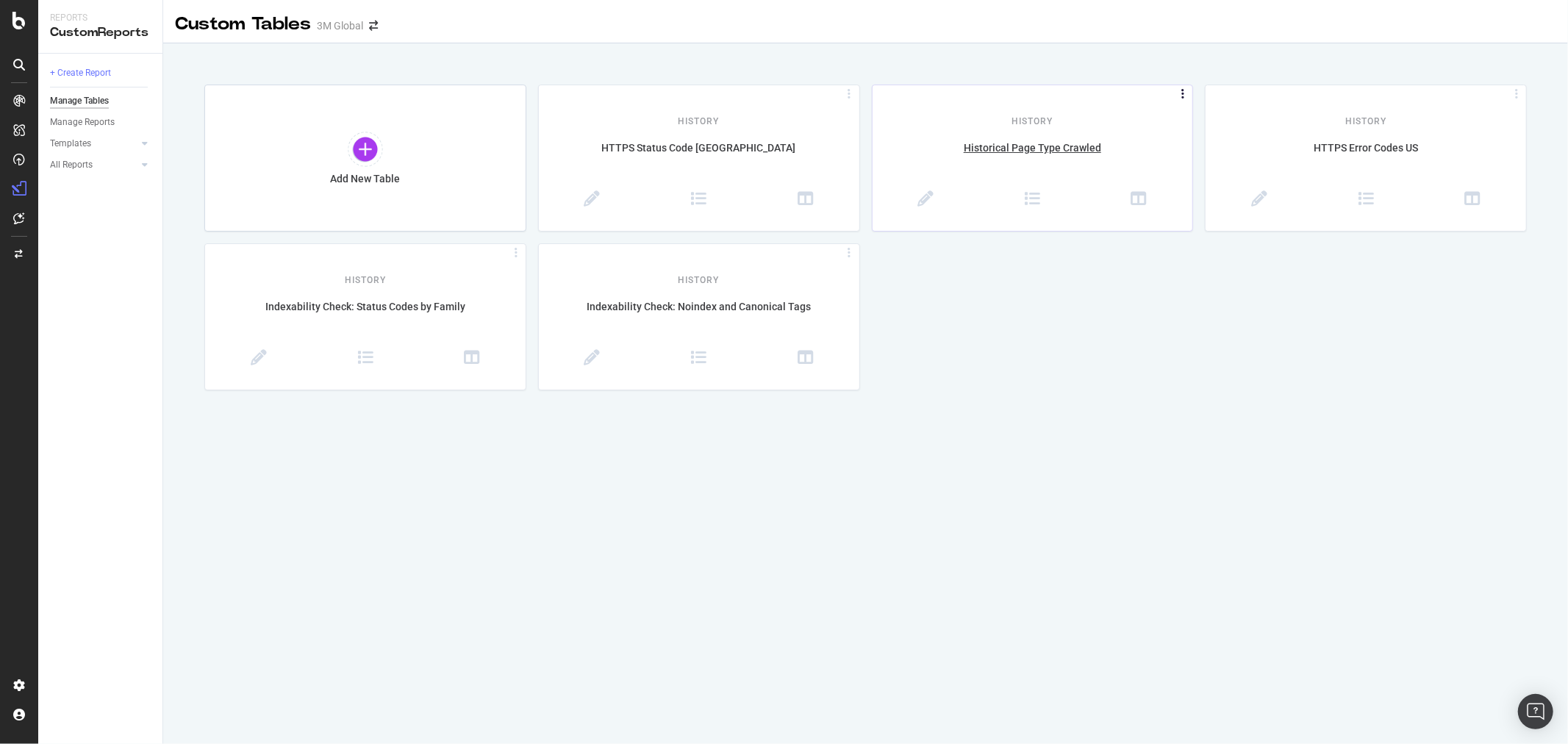
click at [1181, 95] on icon at bounding box center [1182, 95] width 14 height 7
click at [1113, 265] on div "Add New Table History HTTPS Status Code Canada History Historical Page Type Cra…" at bounding box center [865, 237] width 1323 height 306
click at [1043, 145] on div "Historical Page Type Crawled" at bounding box center [1033, 156] width 320 height 31
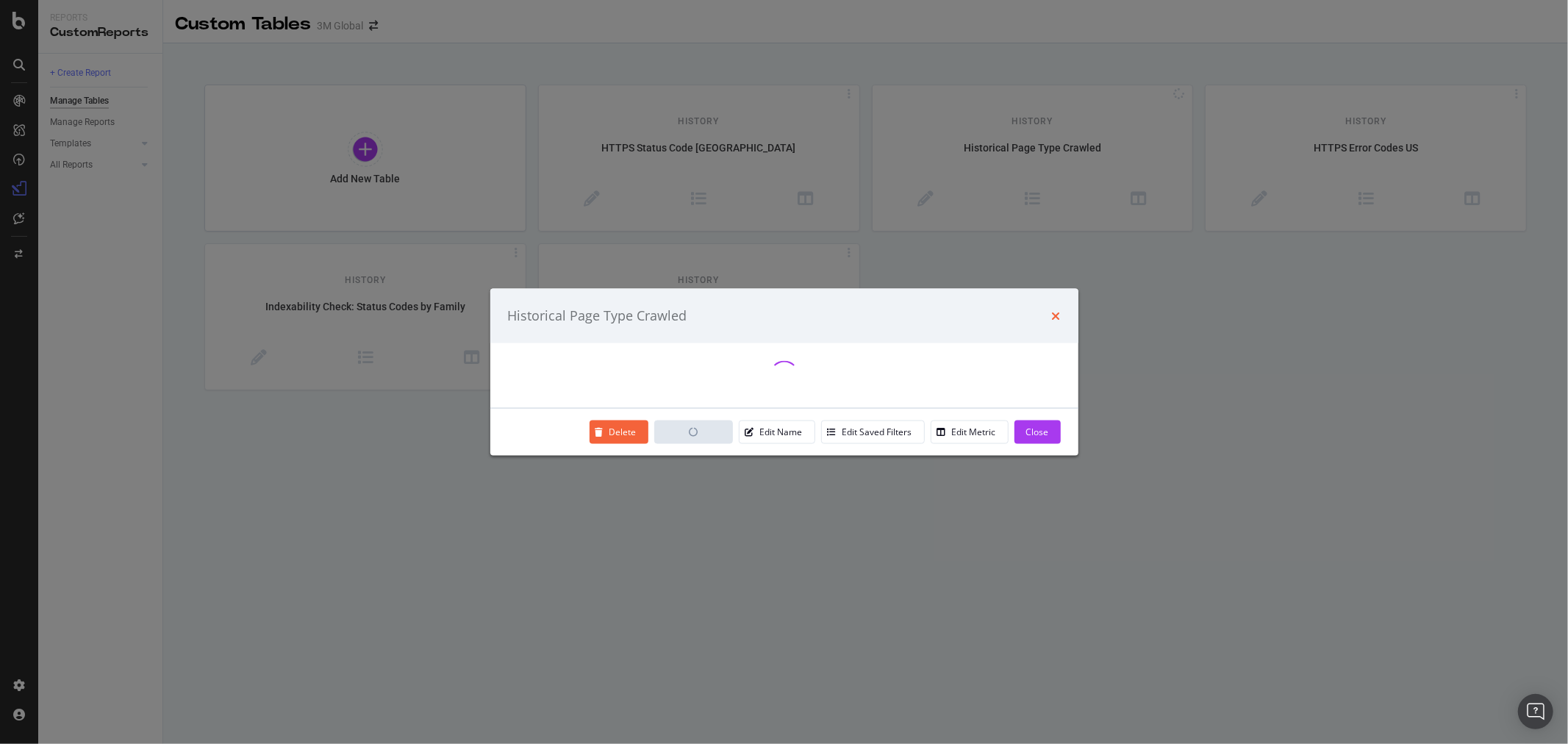
click at [1054, 315] on icon "times" at bounding box center [1057, 315] width 9 height 11
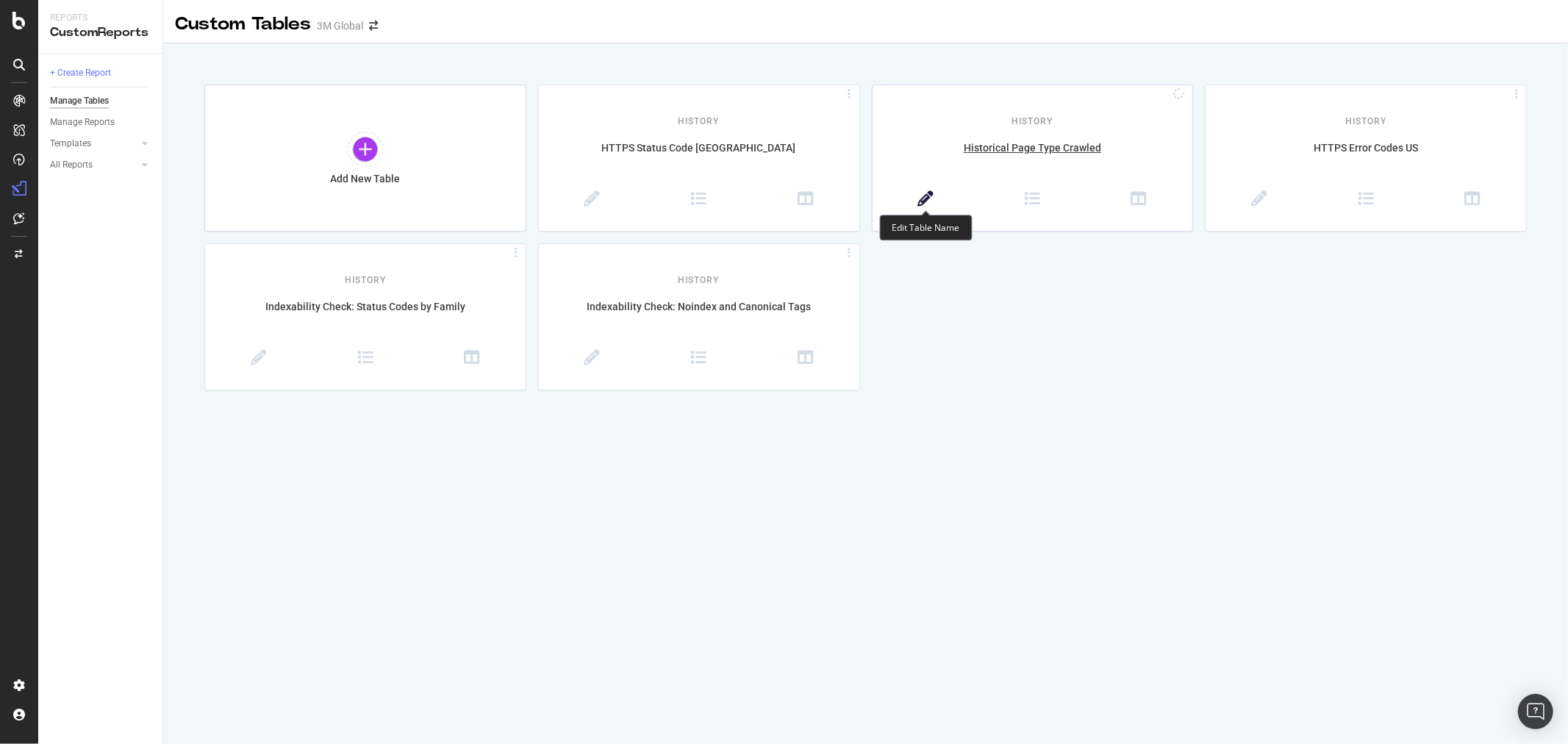
click at [930, 195] on icon at bounding box center [925, 199] width 16 height 16
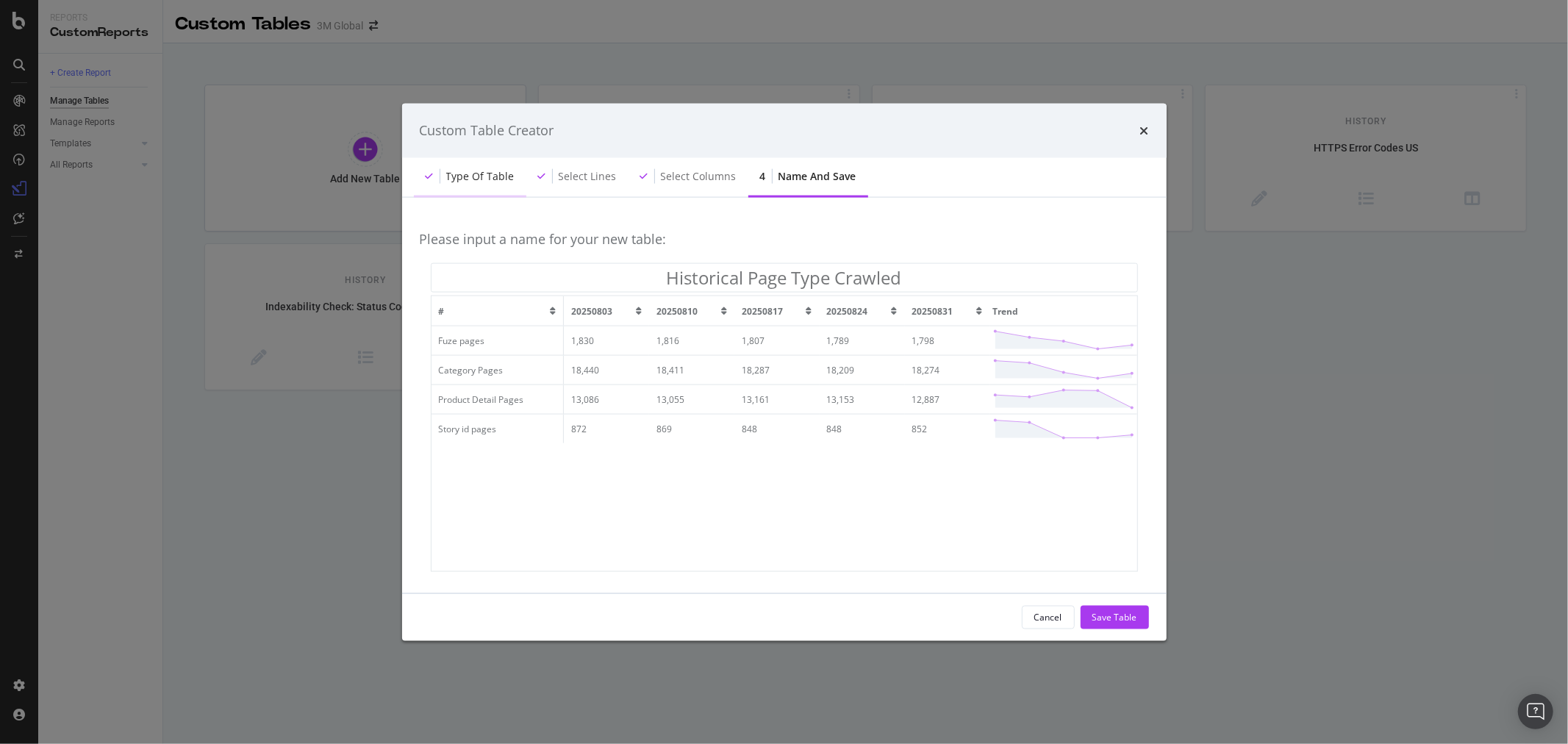
click at [500, 174] on div "Type of table" at bounding box center [480, 175] width 69 height 14
click at [582, 178] on div "Select lines" at bounding box center [588, 175] width 58 height 14
click at [678, 178] on div "Select columns" at bounding box center [698, 175] width 75 height 14
click at [1145, 130] on icon "times" at bounding box center [1145, 130] width 9 height 11
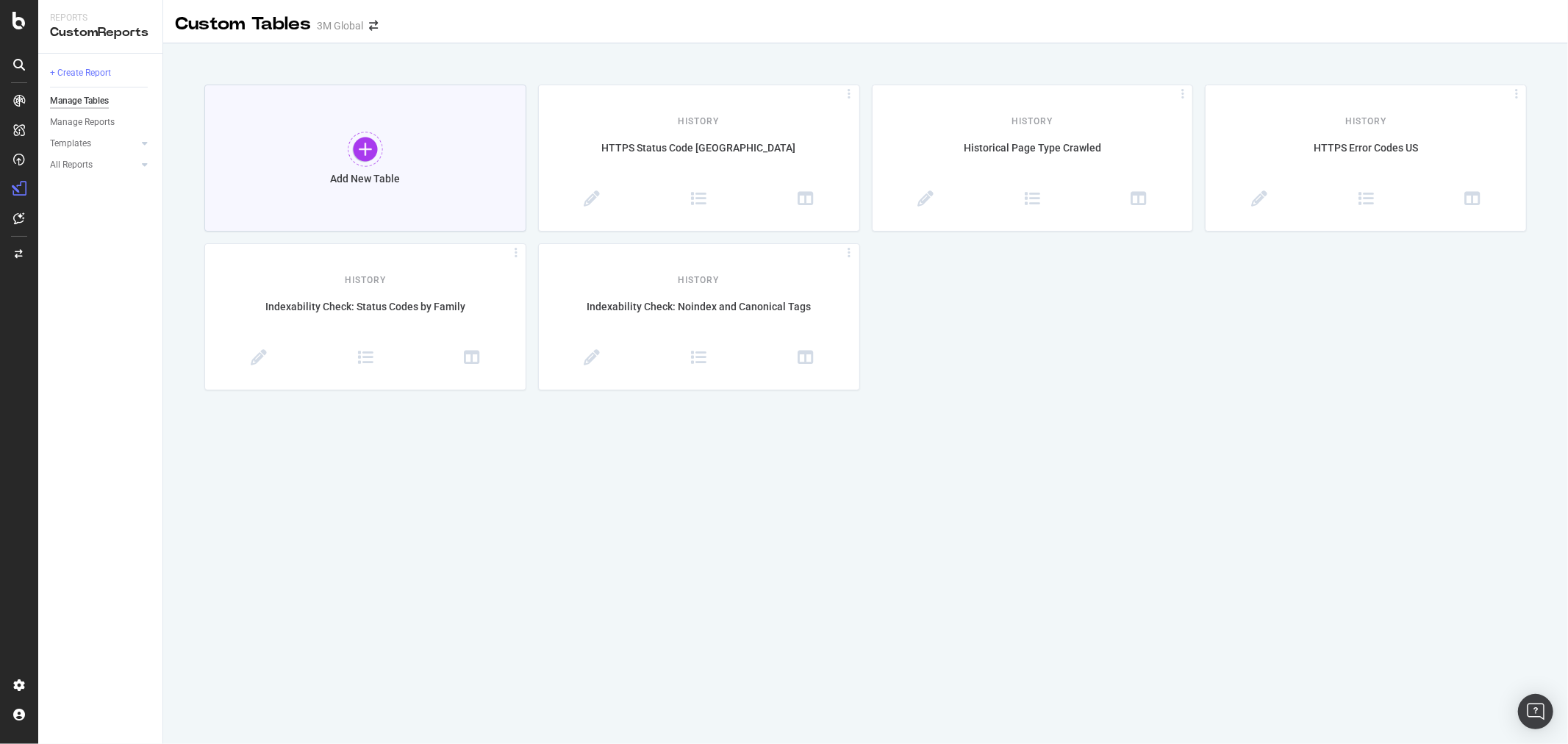
click at [364, 149] on div at bounding box center [365, 149] width 35 height 35
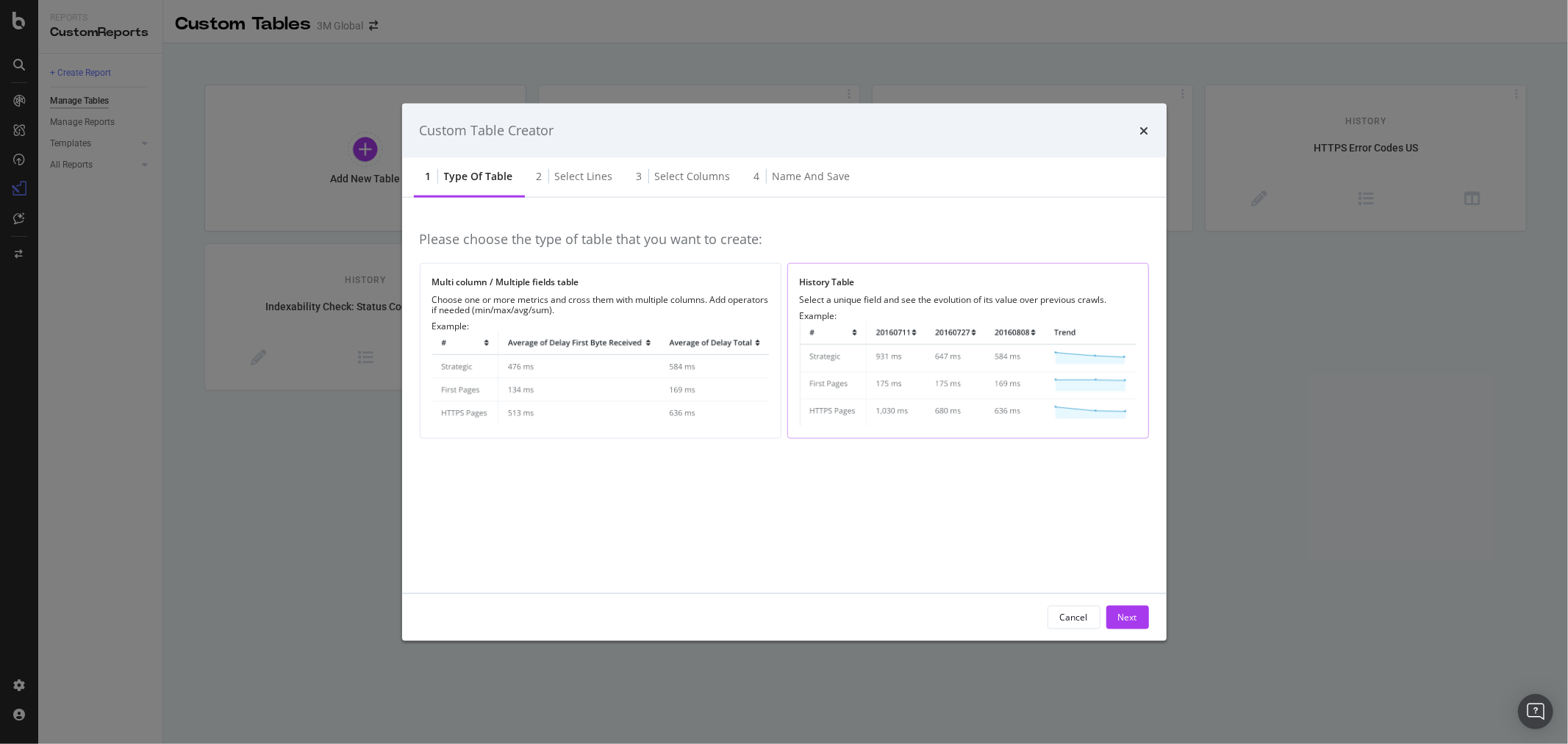
click at [907, 370] on img "modal" at bounding box center [968, 373] width 337 height 105
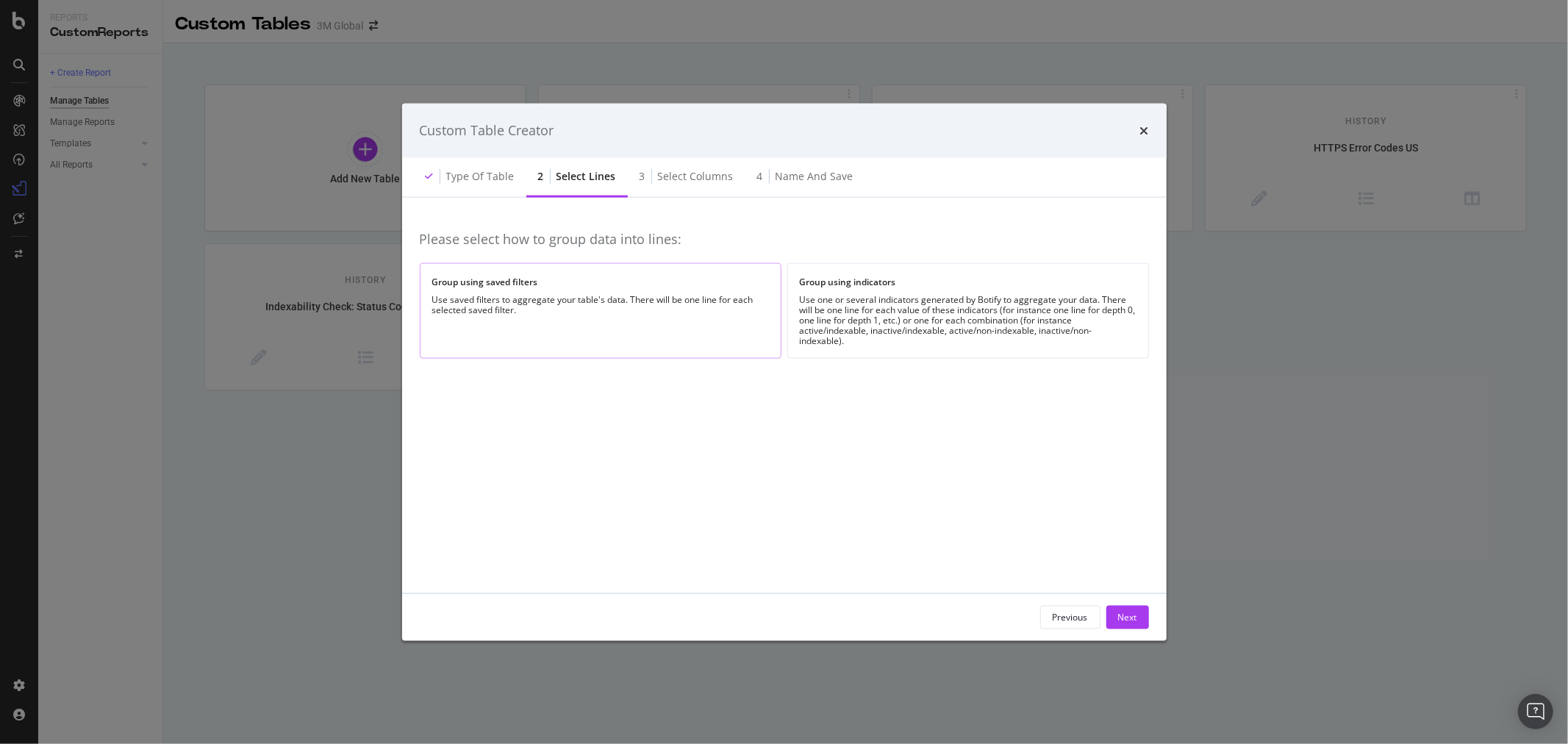
click at [654, 315] on div "Group using saved filters Use saved filters to aggregate your table's data. The…" at bounding box center [601, 310] width 361 height 95
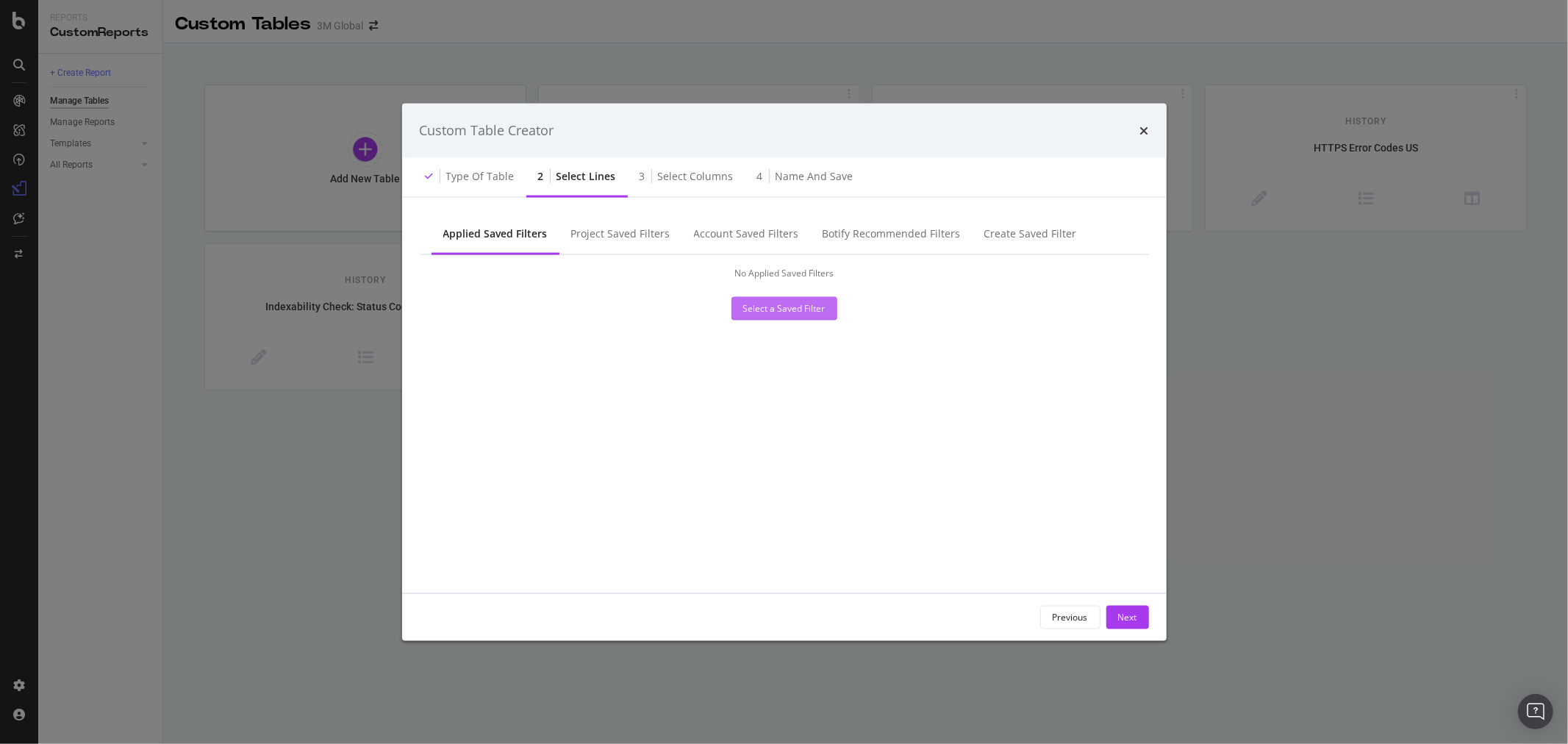
click at [774, 306] on div "Select a Saved Filter" at bounding box center [784, 308] width 82 height 12
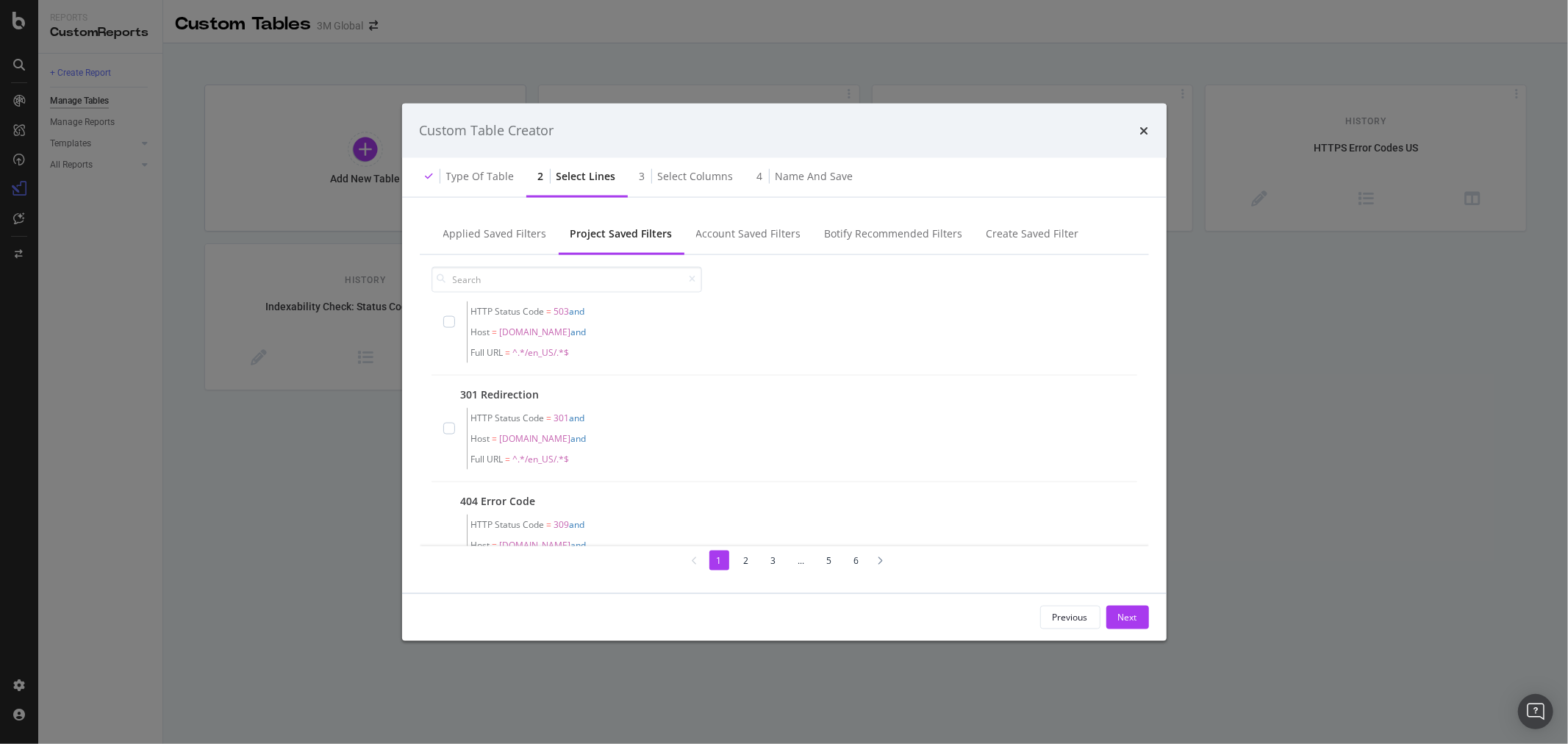
scroll to position [163, 0]
click at [505, 233] on div "Applied Saved Filters" at bounding box center [495, 232] width 104 height 14
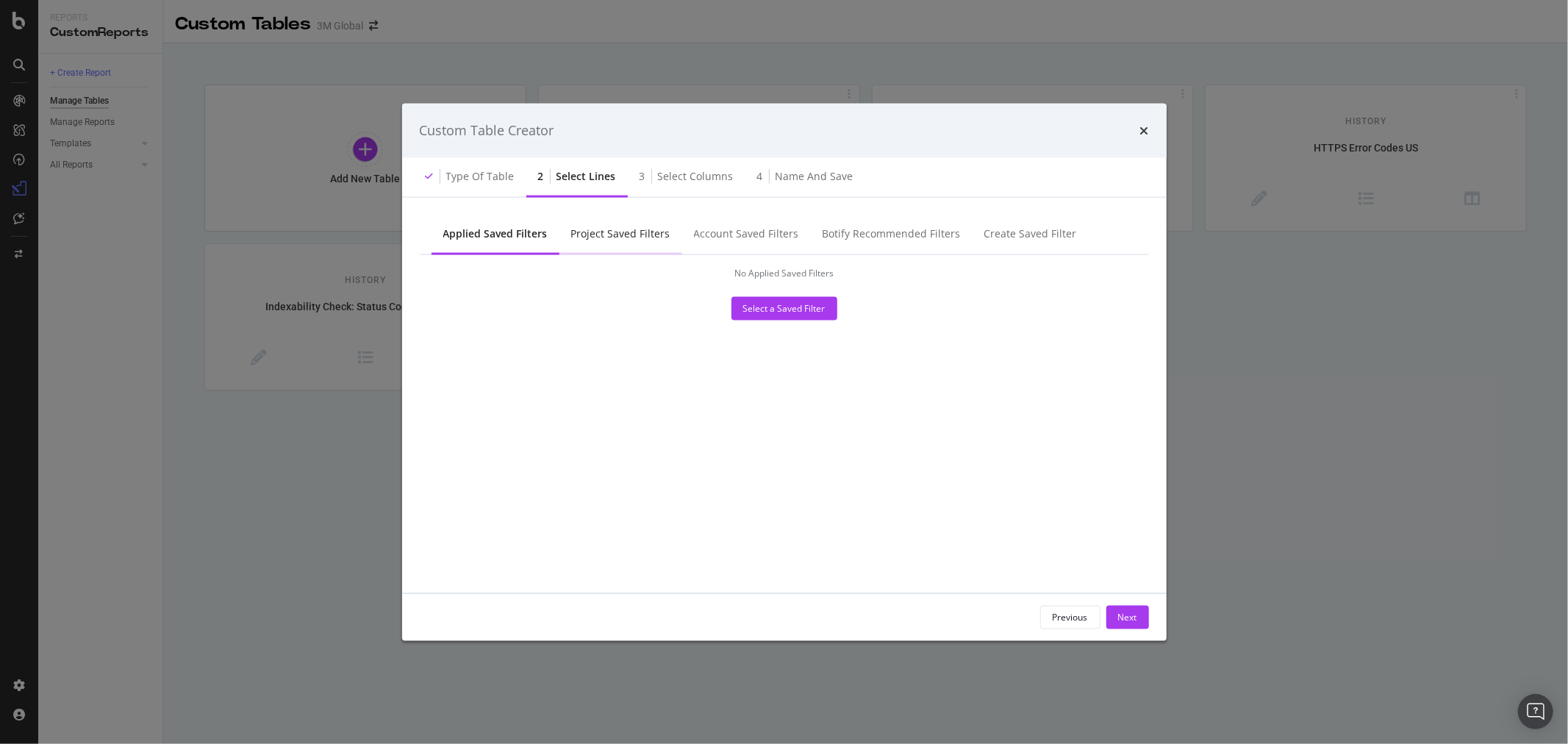
click at [627, 229] on div "Project Saved Filters" at bounding box center [620, 232] width 99 height 14
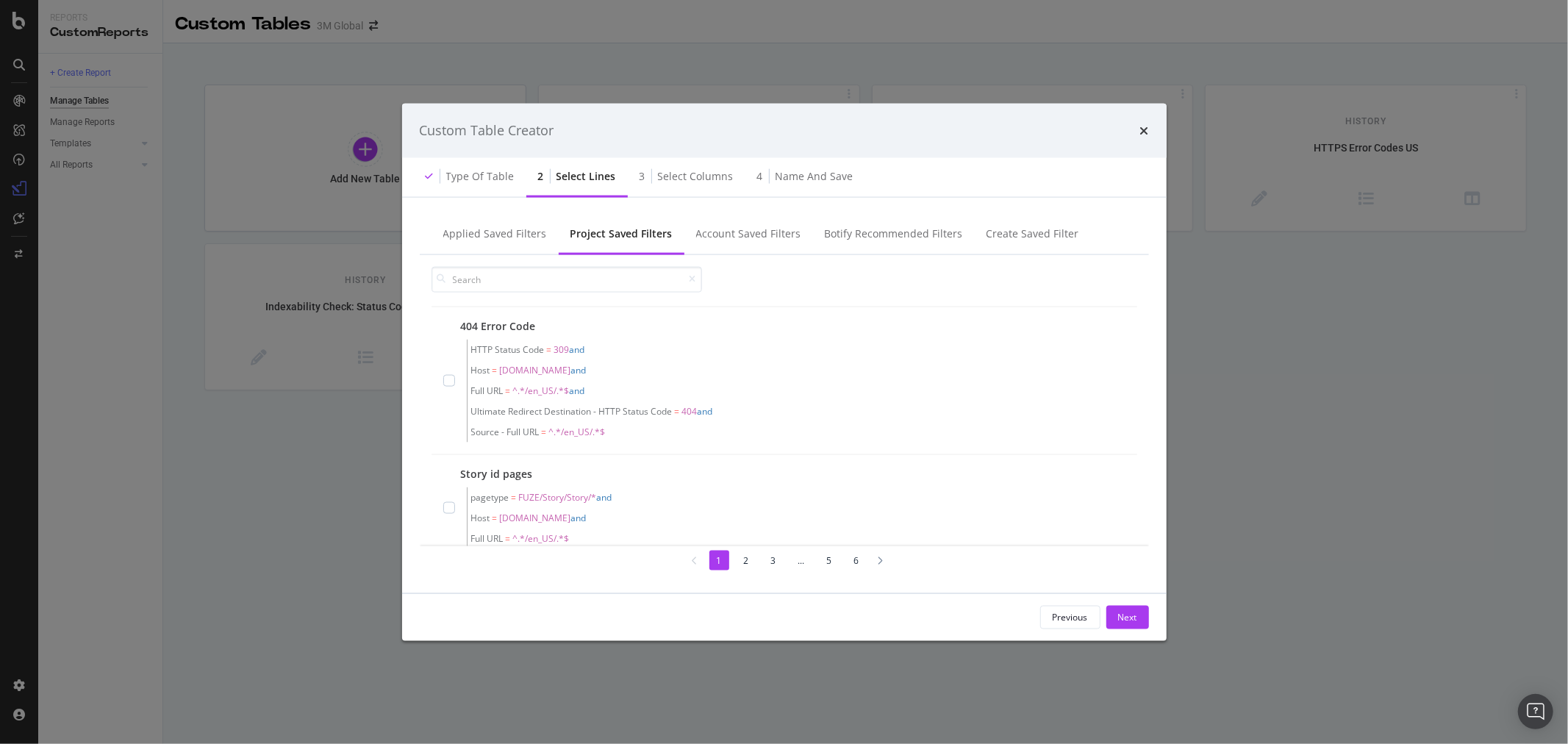
scroll to position [326, 0]
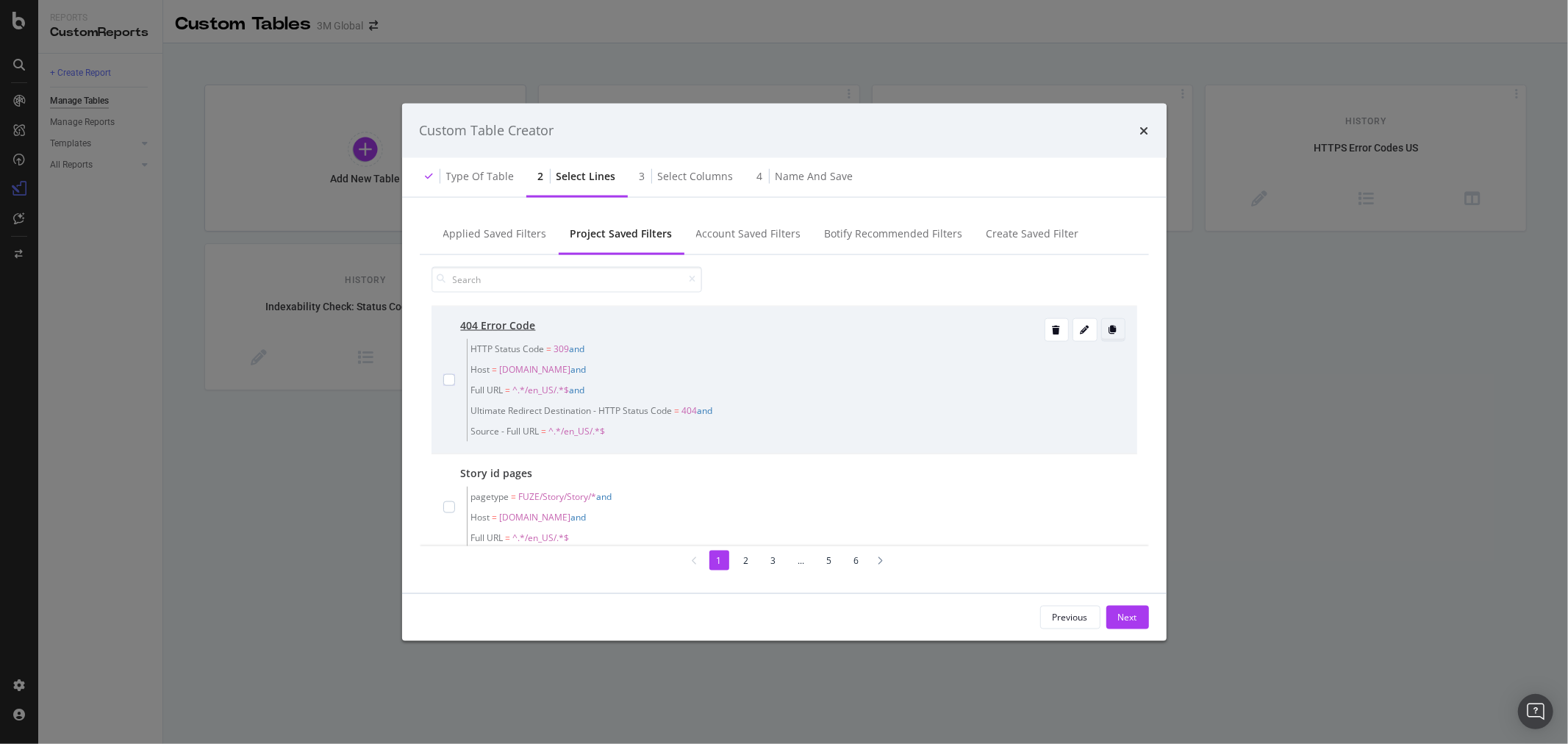
click at [1109, 328] on icon "modal" at bounding box center [1113, 329] width 8 height 9
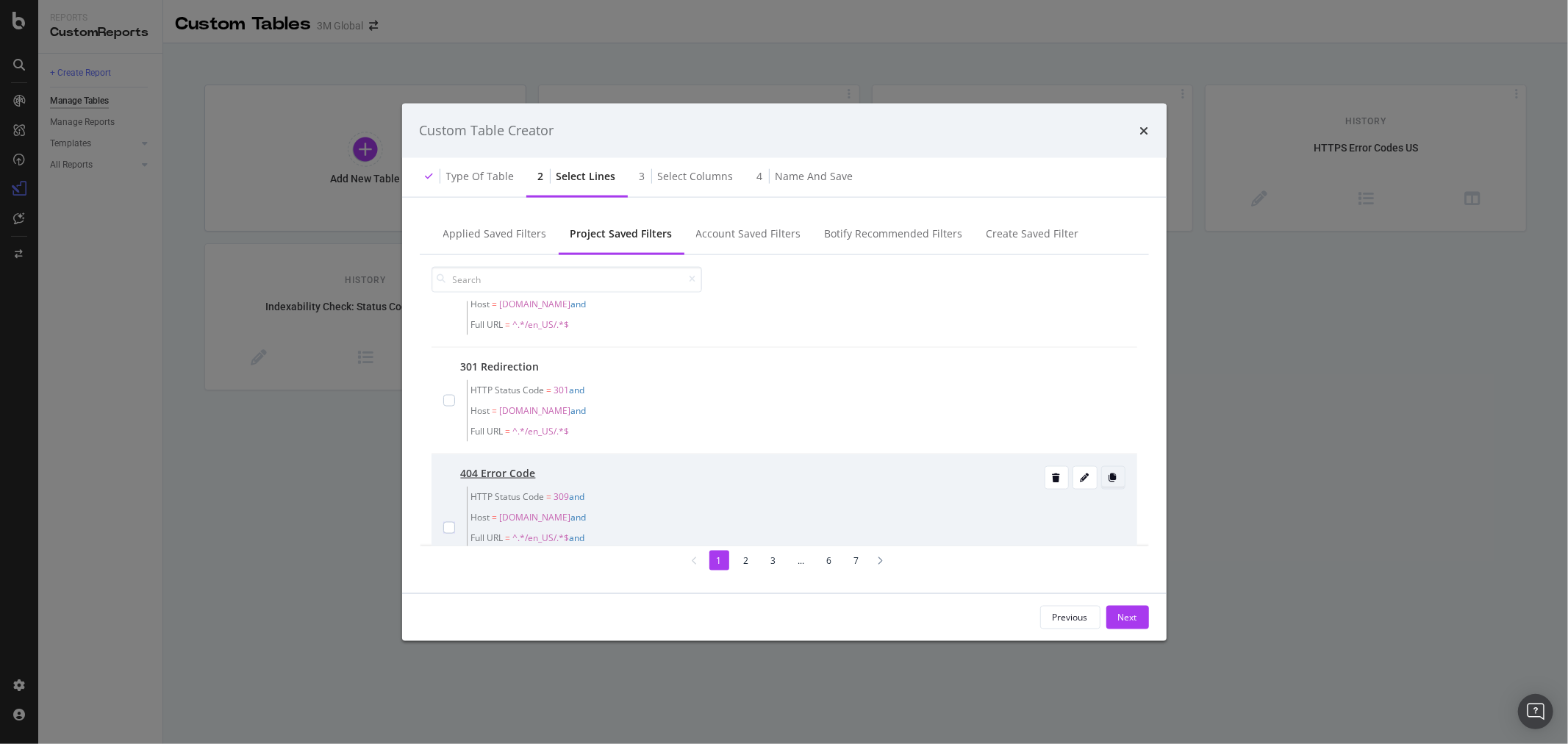
scroll to position [0, 0]
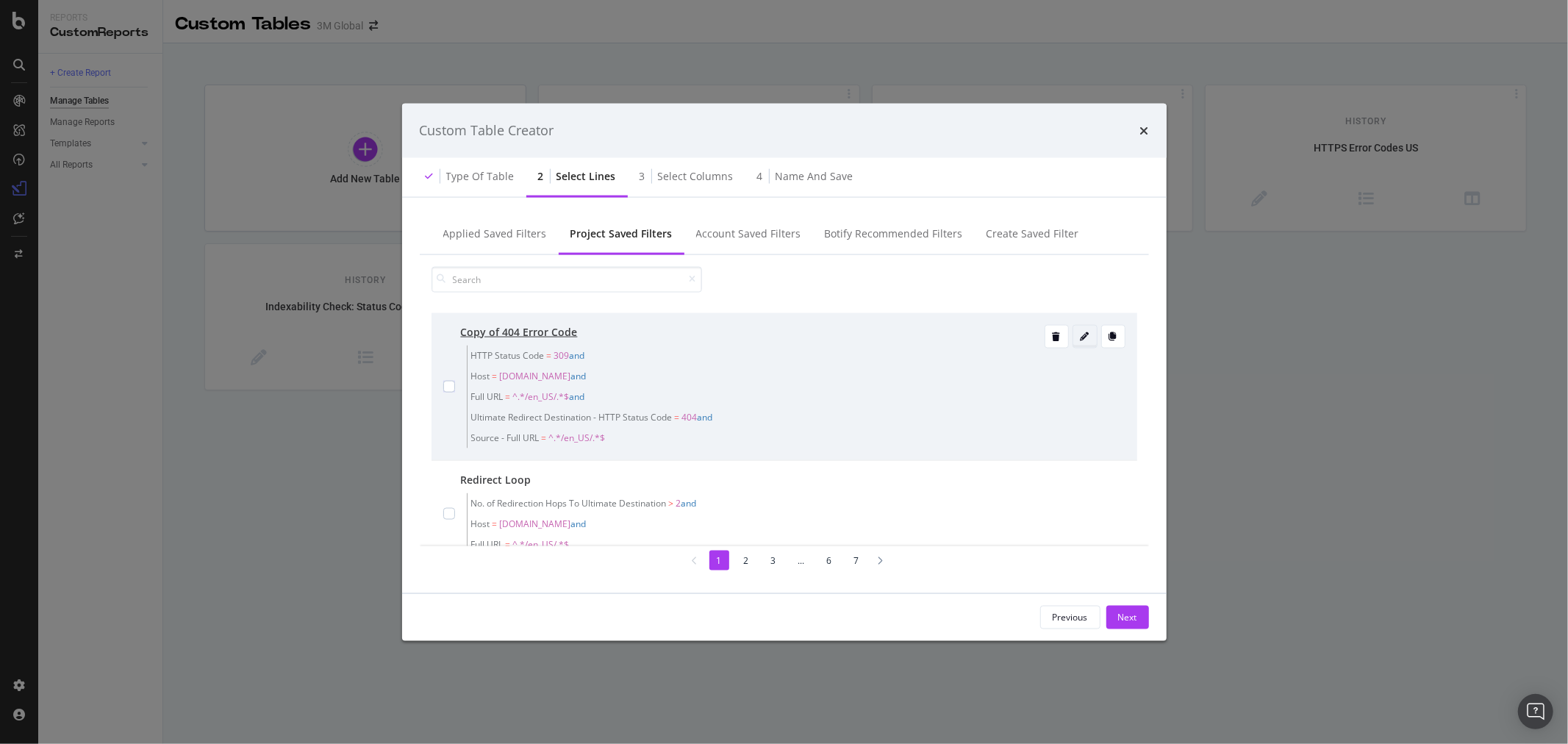
click at [1078, 332] on div "modal" at bounding box center [1085, 336] width 24 height 9
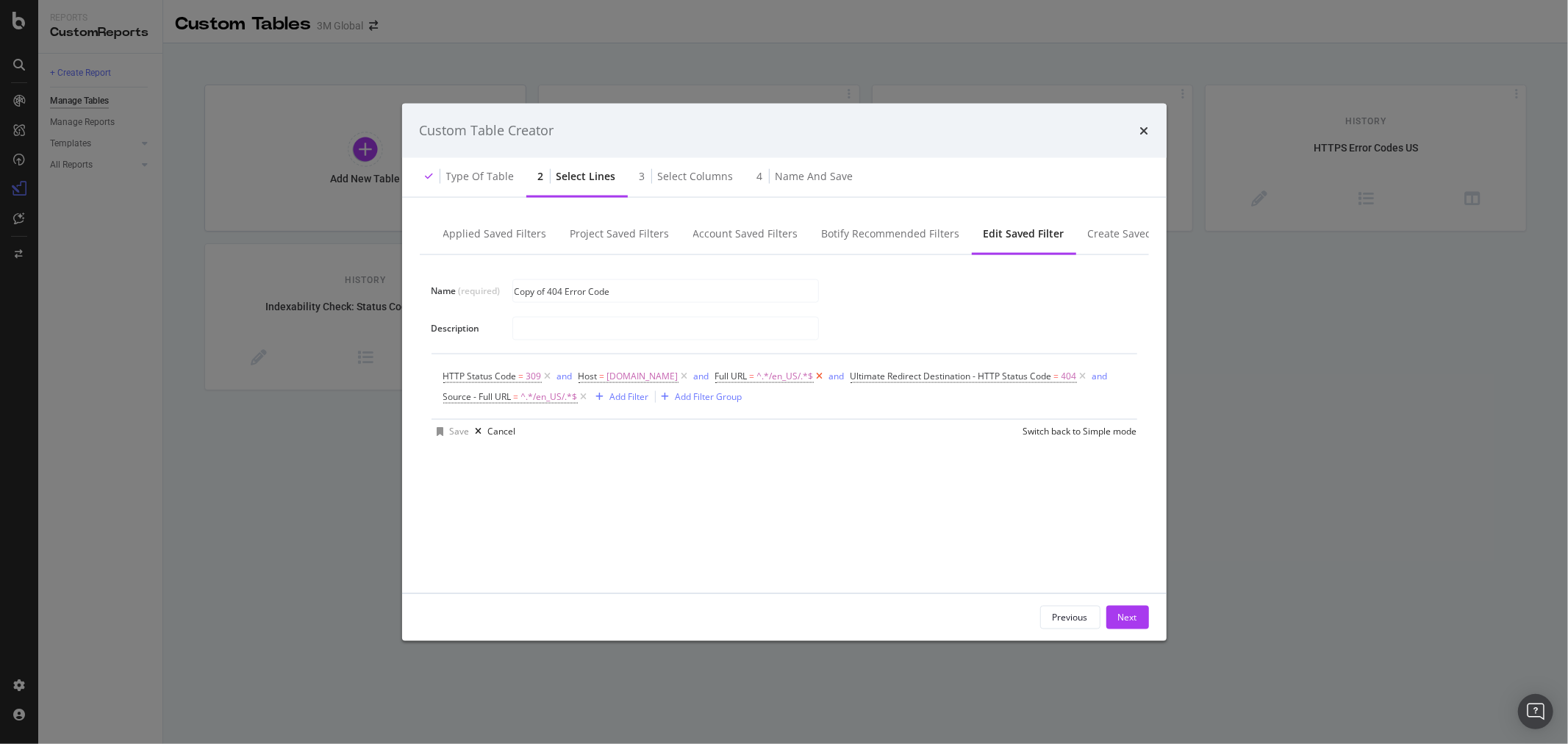
click at [814, 378] on icon "modal" at bounding box center [820, 375] width 12 height 14
click at [644, 374] on span "[DOMAIN_NAME]" at bounding box center [643, 375] width 72 height 21
drag, startPoint x: 1146, startPoint y: 134, endPoint x: 854, endPoint y: 63, distance: 300.5
click at [1145, 134] on icon "times" at bounding box center [1145, 130] width 9 height 11
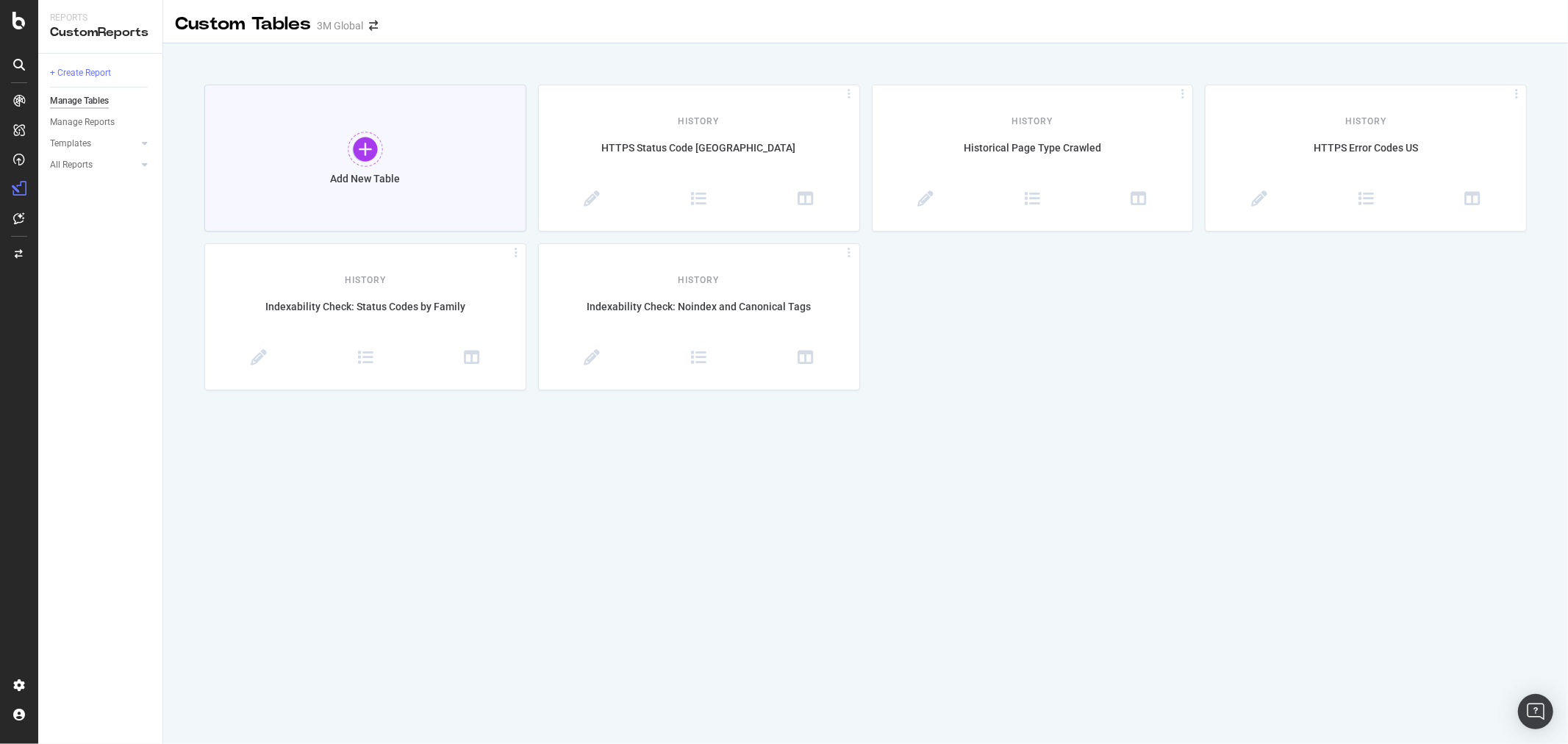
click at [361, 152] on div at bounding box center [365, 149] width 35 height 35
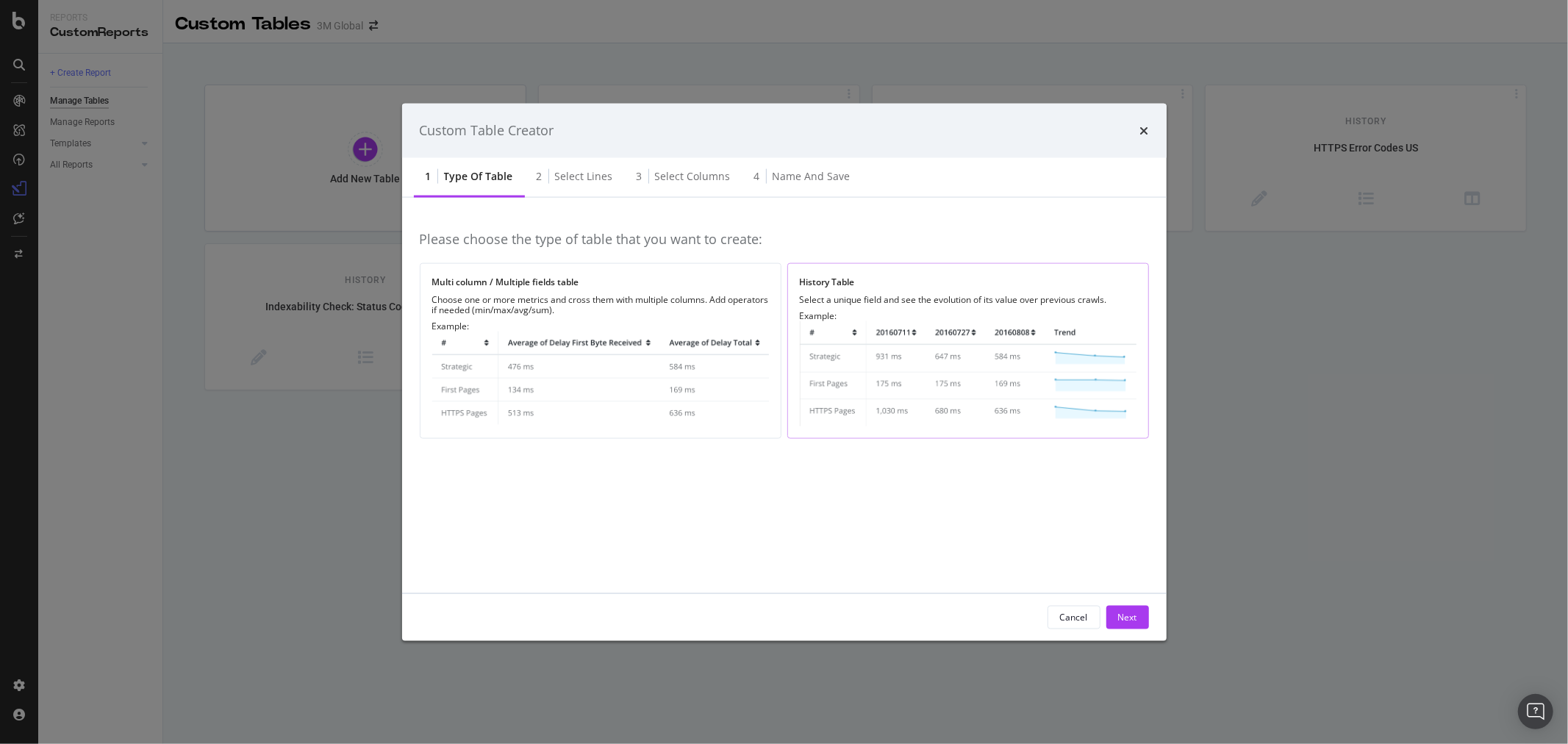
click at [937, 374] on img "modal" at bounding box center [968, 373] width 337 height 105
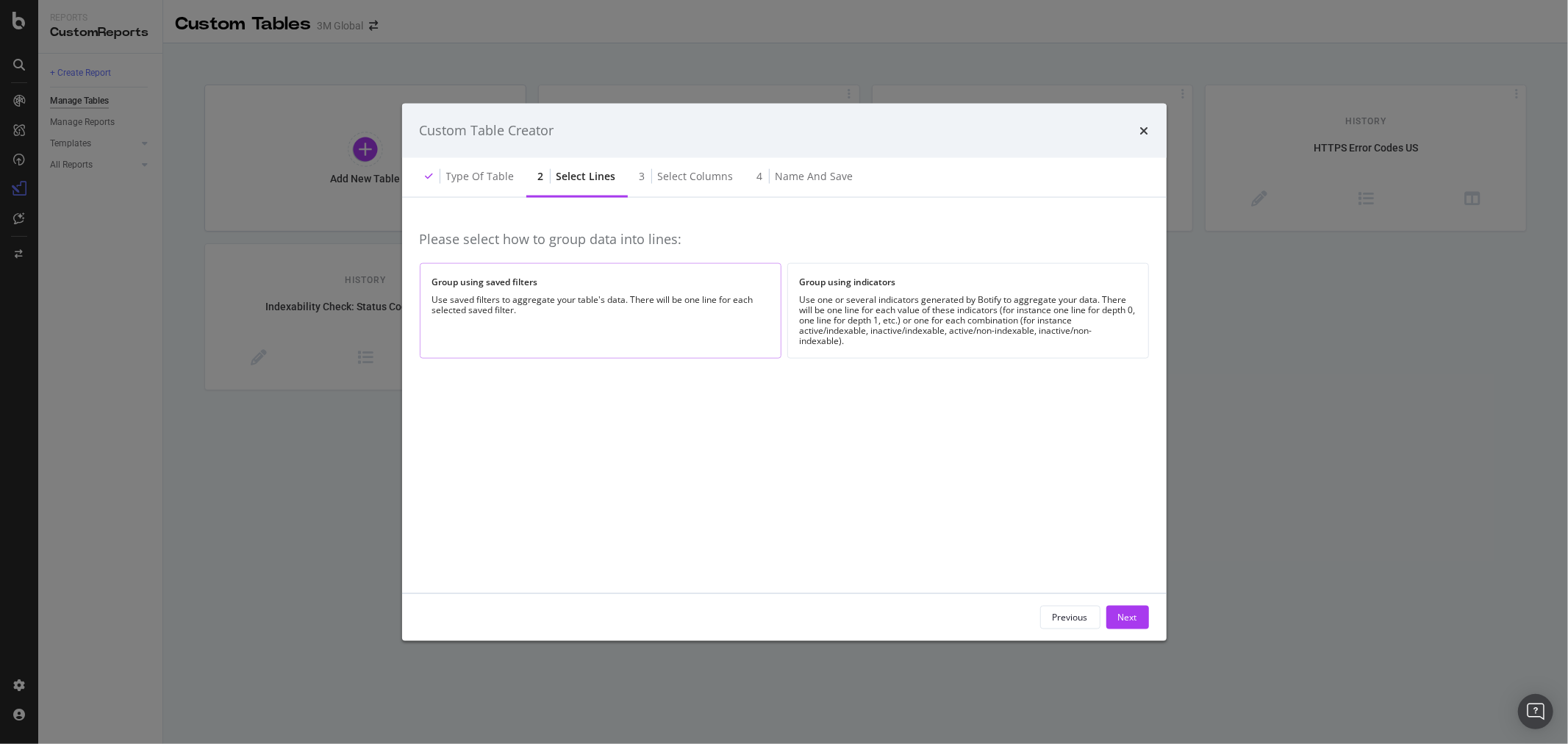
click at [638, 335] on div "Group using saved filters Use saved filters to aggregate your table's data. The…" at bounding box center [601, 310] width 361 height 95
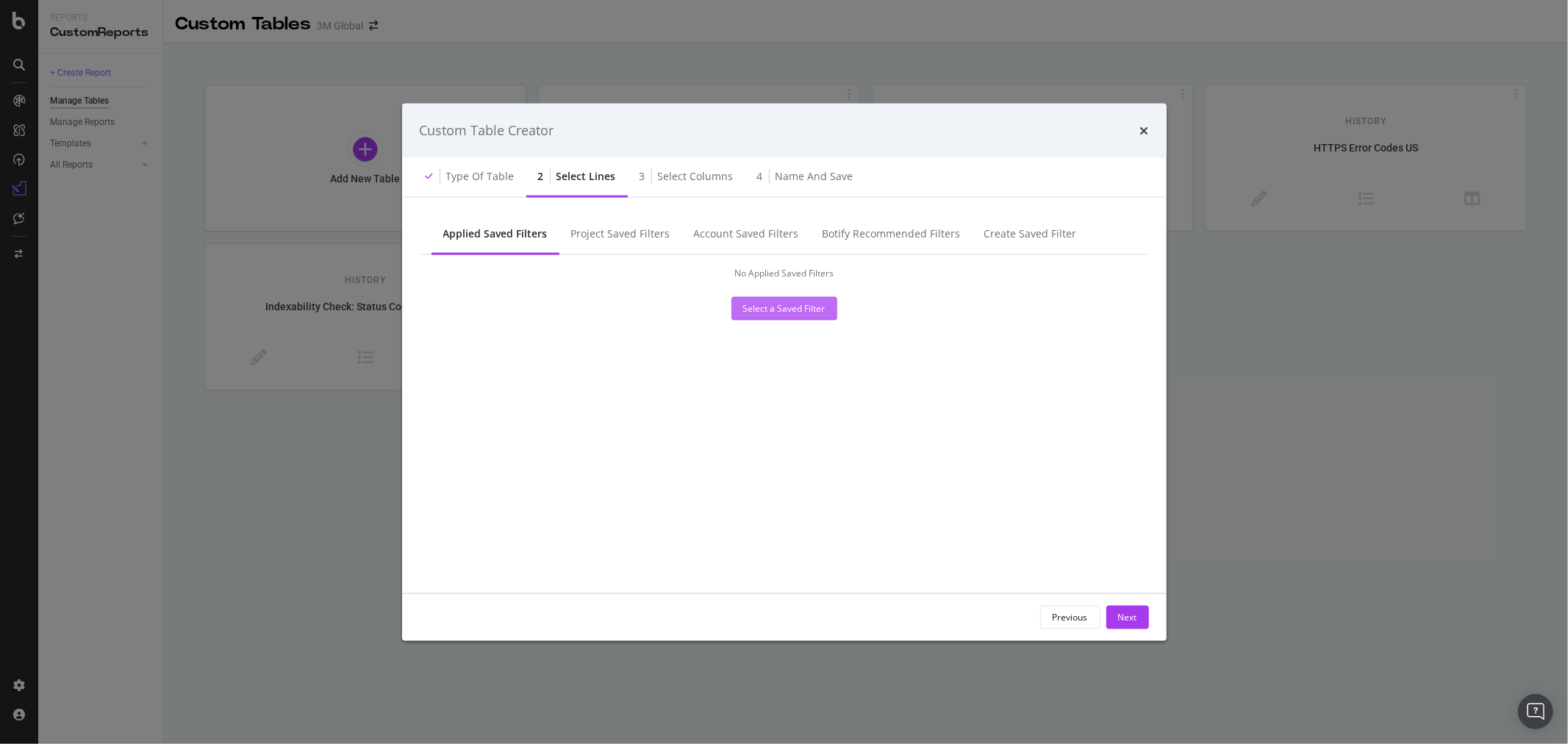
click at [806, 307] on div "Select a Saved Filter" at bounding box center [784, 308] width 82 height 12
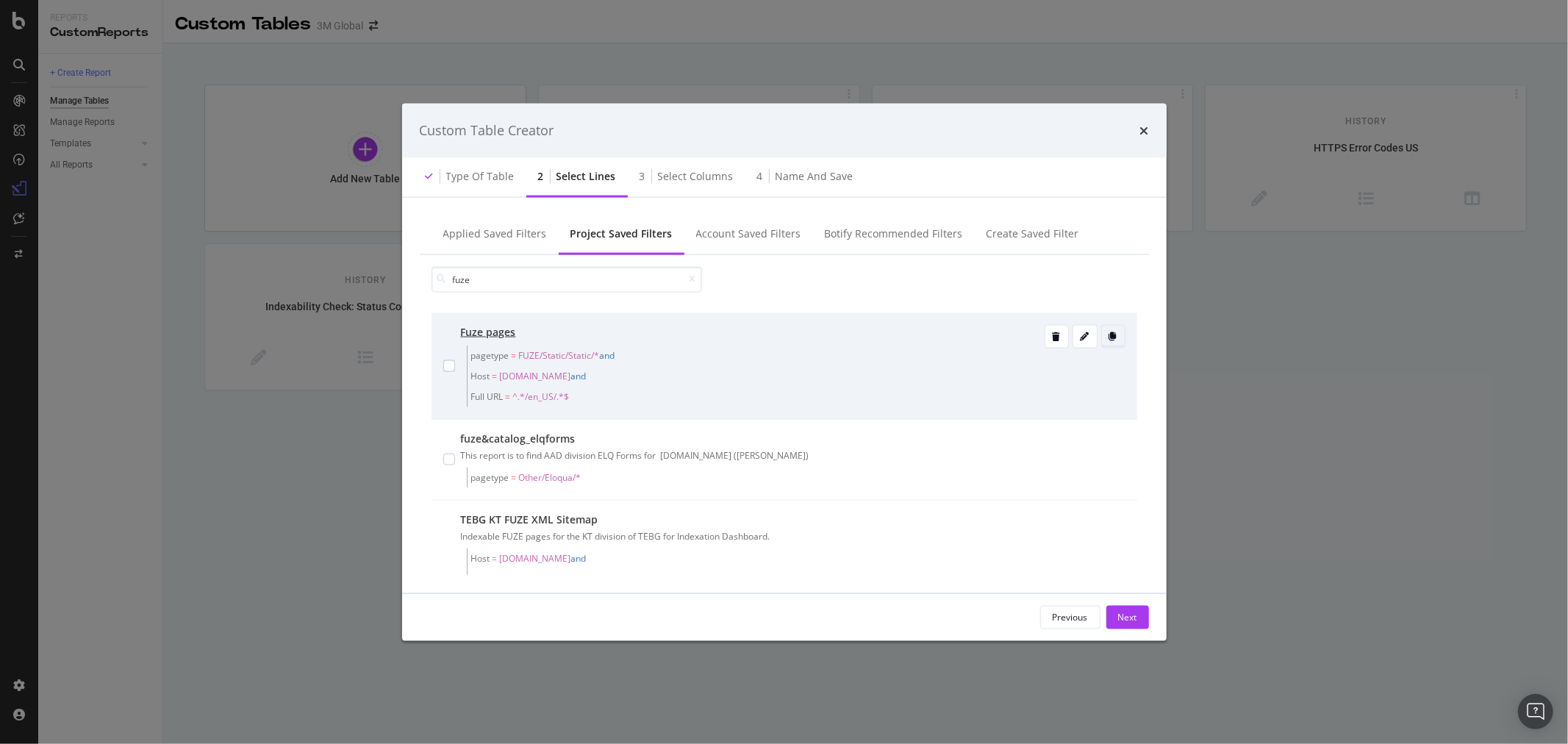
type input "fuze"
click at [1102, 329] on div "modal" at bounding box center [1114, 335] width 23 height 21
click at [1081, 332] on icon "modal" at bounding box center [1085, 336] width 9 height 9
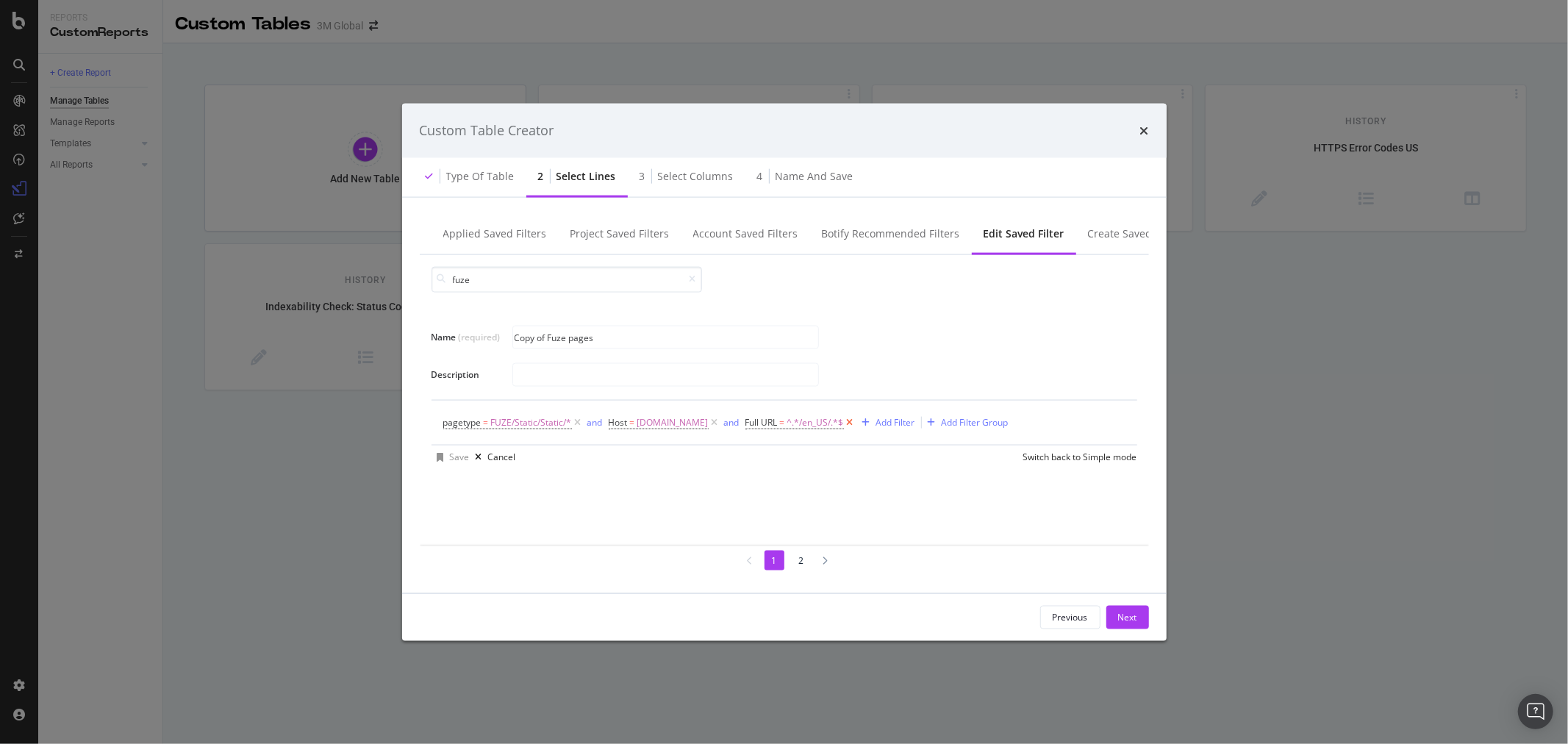
click at [844, 418] on icon "modal" at bounding box center [850, 422] width 12 height 14
click at [648, 417] on span "[DOMAIN_NAME]" at bounding box center [673, 422] width 72 height 21
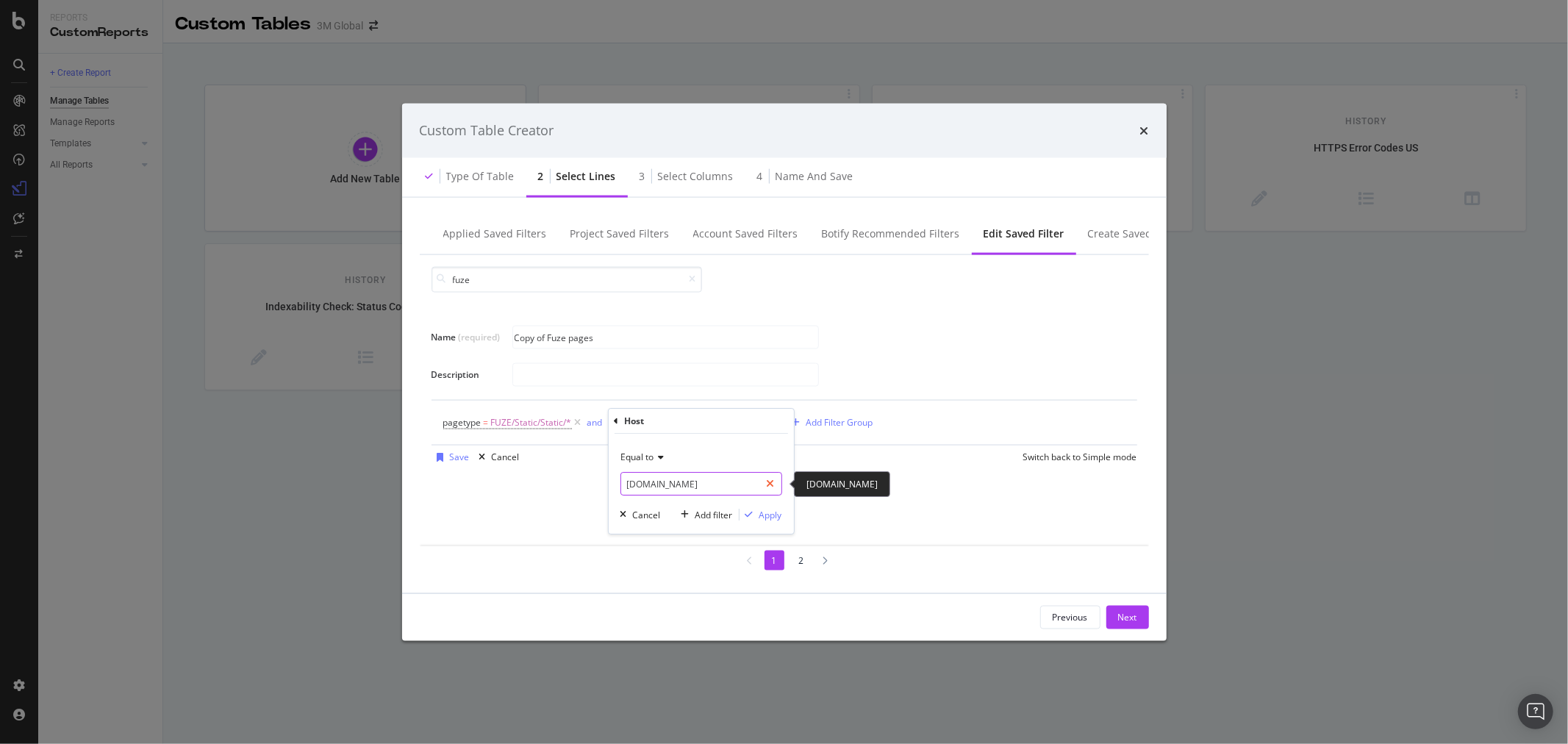
click at [770, 484] on icon "modal" at bounding box center [771, 484] width 8 height 11
click at [731, 482] on input "Name (required)" at bounding box center [701, 483] width 160 height 24
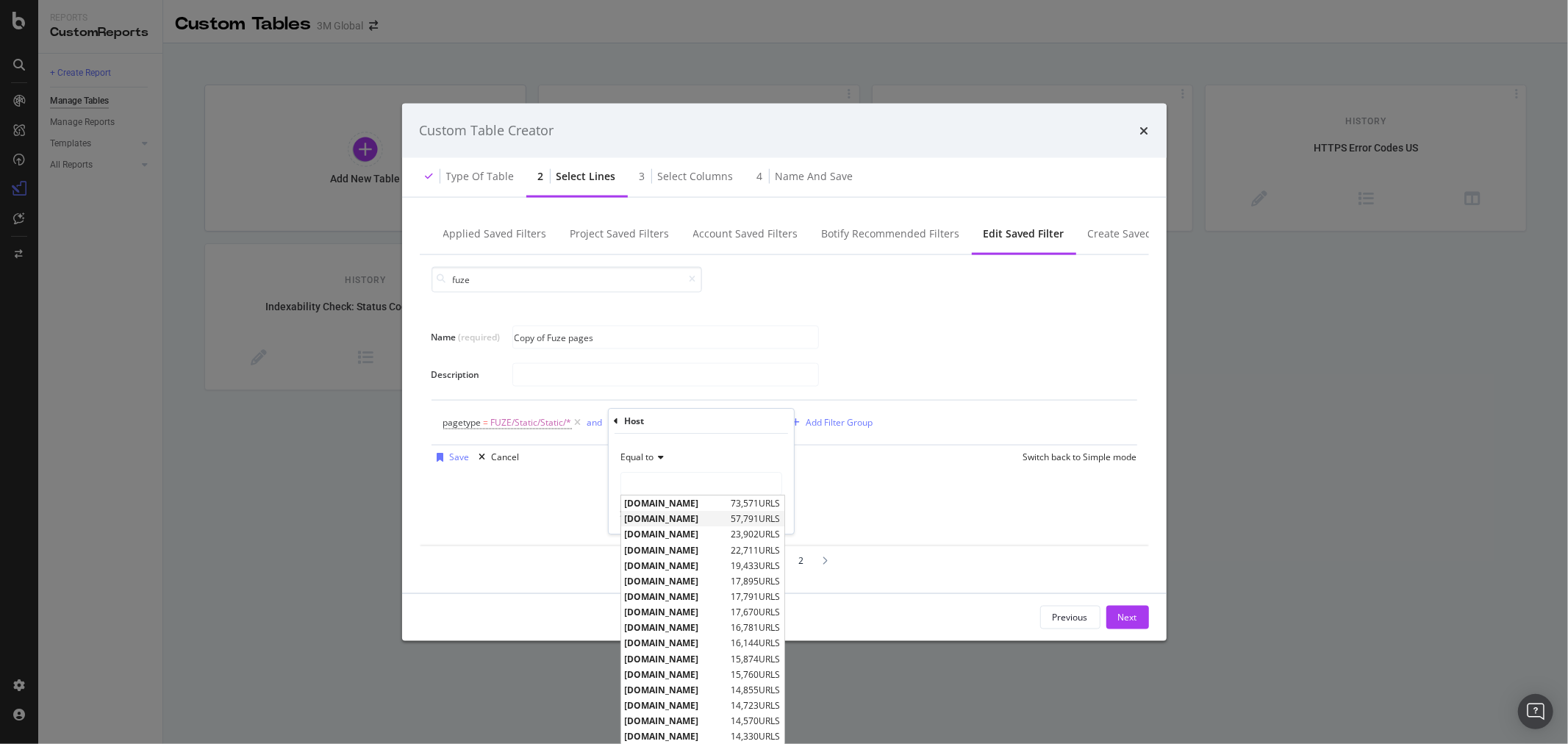
click at [707, 523] on span "[DOMAIN_NAME]" at bounding box center [676, 518] width 103 height 12
type input "[DOMAIN_NAME]"
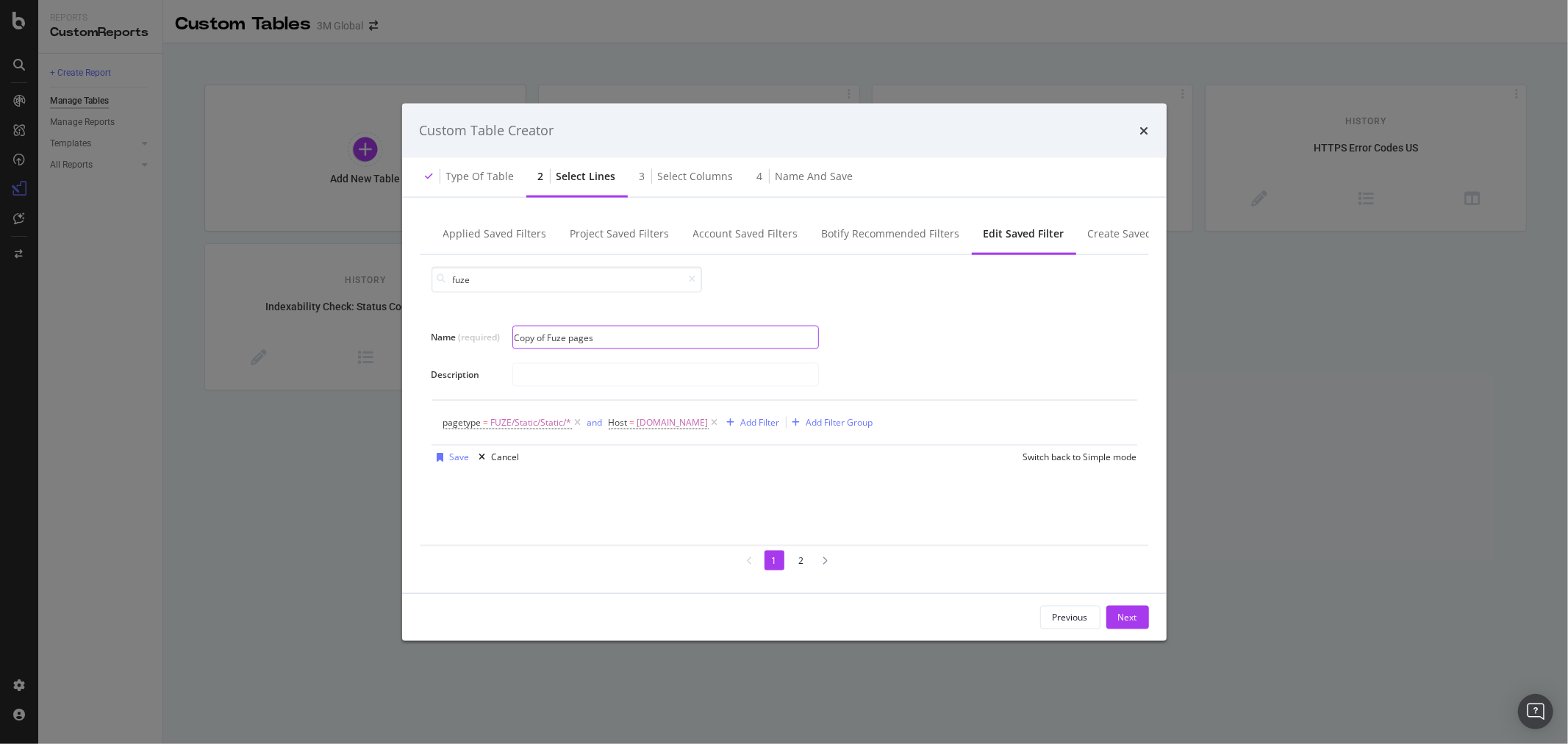
click at [546, 336] on input "Copy of Fuze pages" at bounding box center [665, 337] width 305 height 22
click at [605, 340] on input "Copy of Fuze pages" at bounding box center [665, 337] width 305 height 22
click at [548, 335] on input "Copy of Fuze pages CA" at bounding box center [665, 337] width 305 height 22
drag, startPoint x: 584, startPoint y: 333, endPoint x: 538, endPoint y: 340, distance: 46.5
click at [538, 340] on input "Fuze pages CA" at bounding box center [665, 337] width 305 height 22
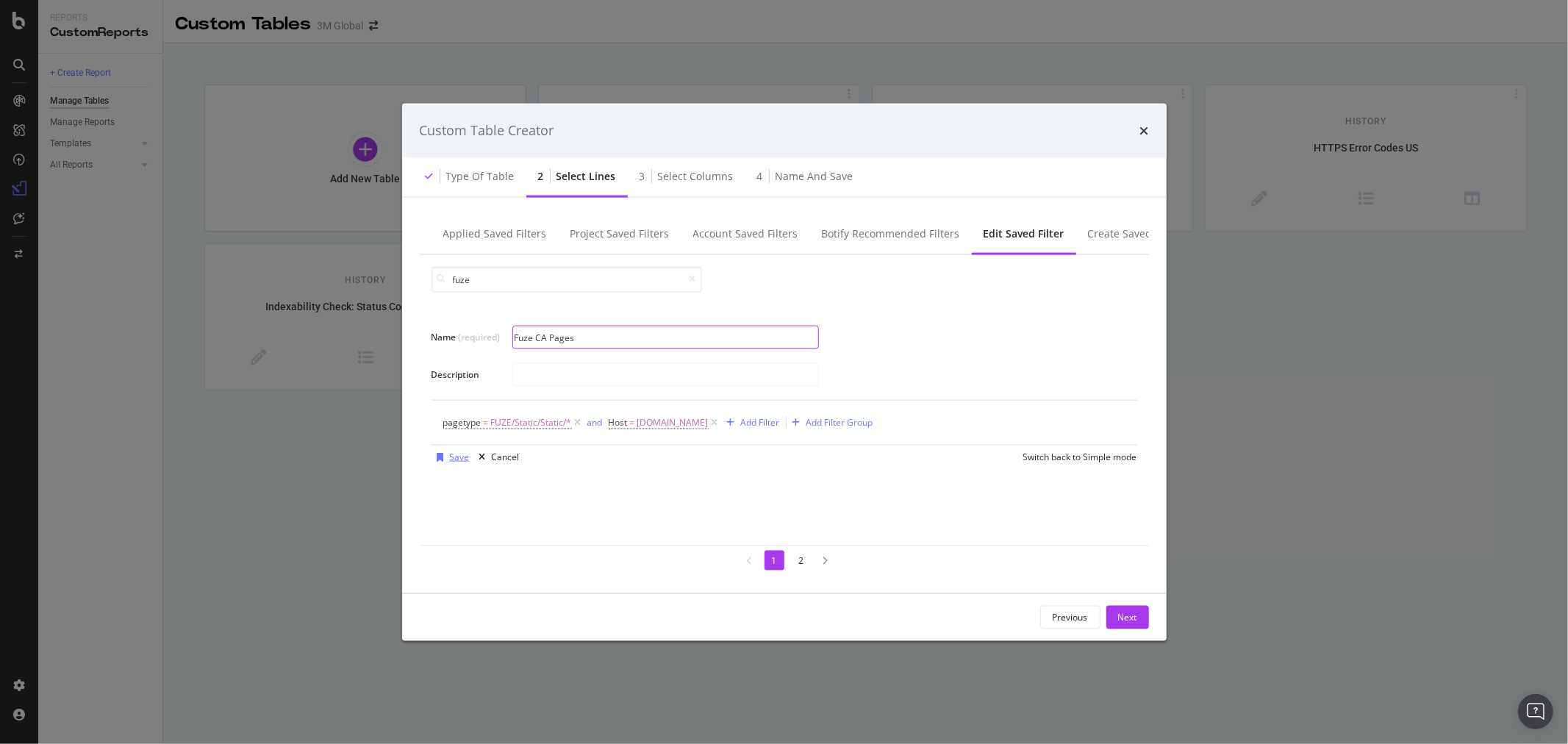
type input "Fuze CA Pages"
click at [462, 460] on div "Save" at bounding box center [460, 457] width 20 height 12
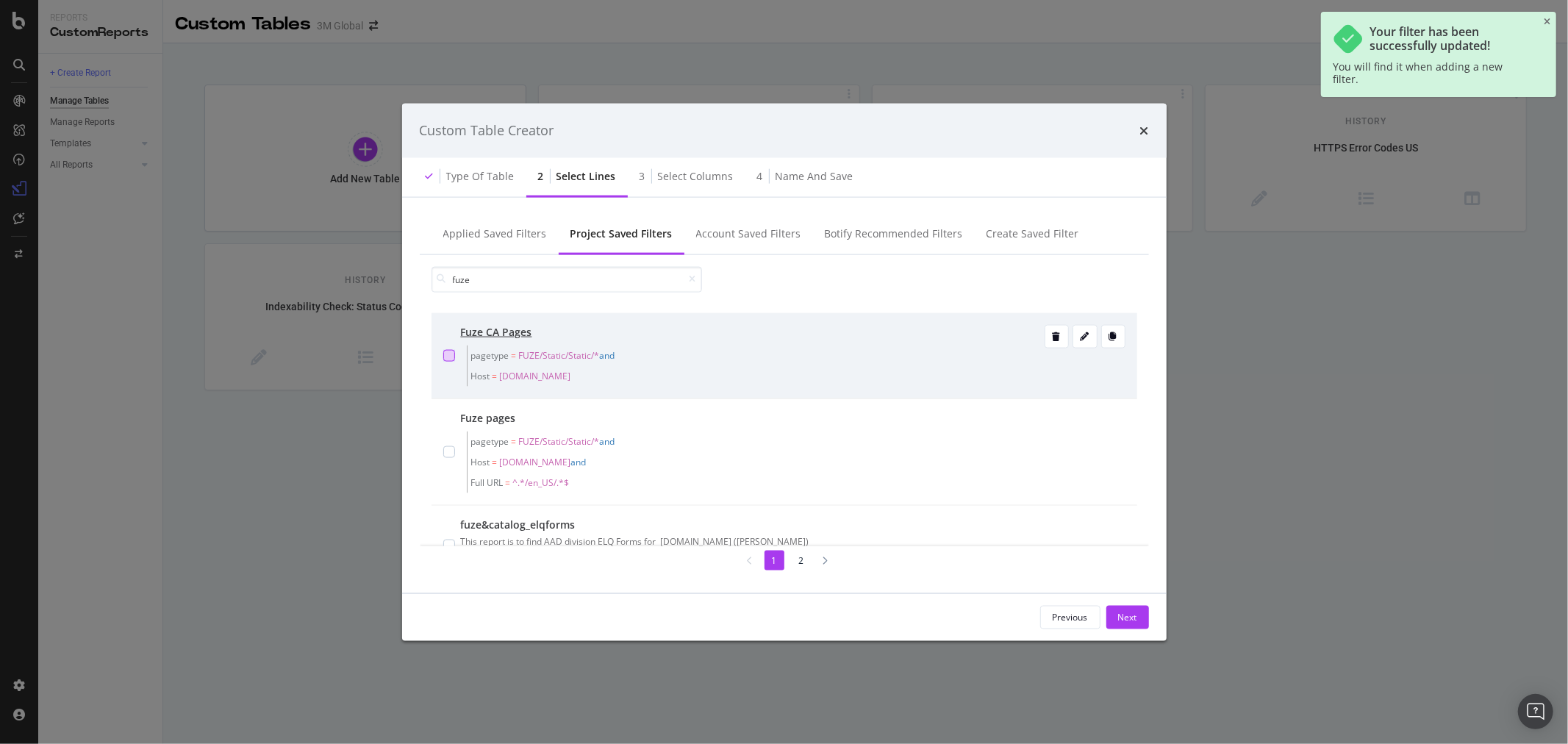
click at [450, 355] on div "modal" at bounding box center [449, 354] width 11 height 11
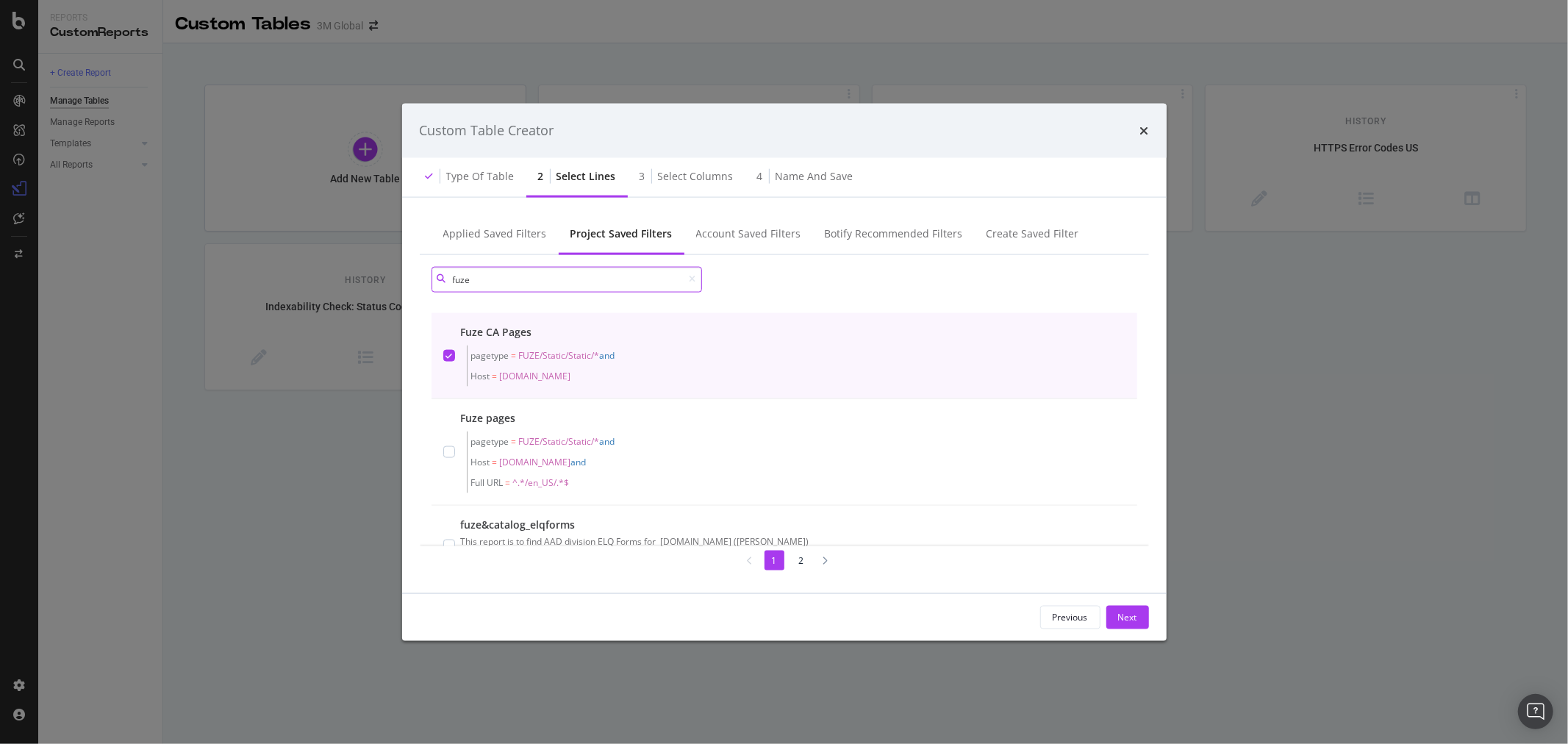
click at [534, 274] on input "fuze" at bounding box center [566, 279] width 271 height 26
type input "f"
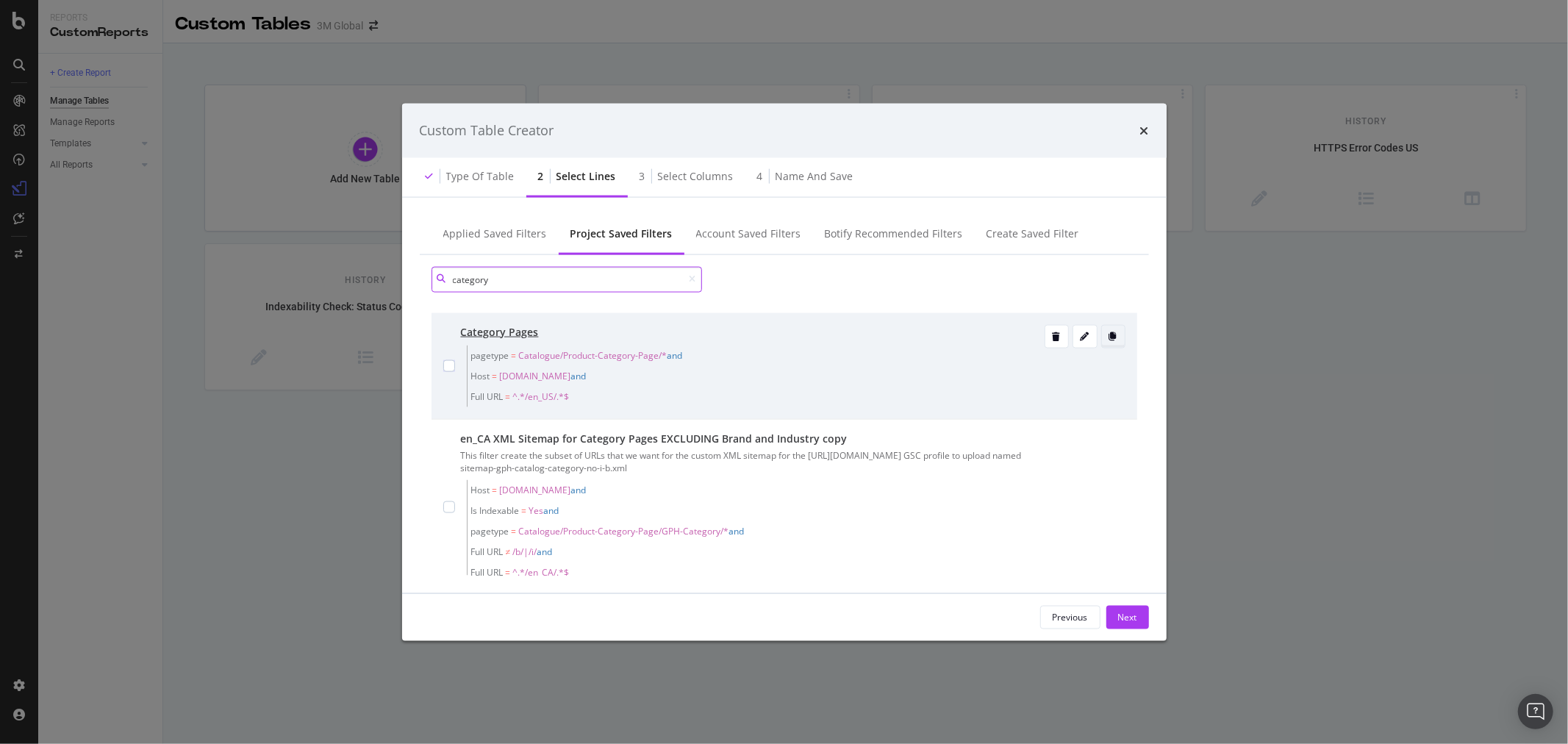
type input "category"
click at [1109, 332] on icon "modal" at bounding box center [1113, 336] width 8 height 9
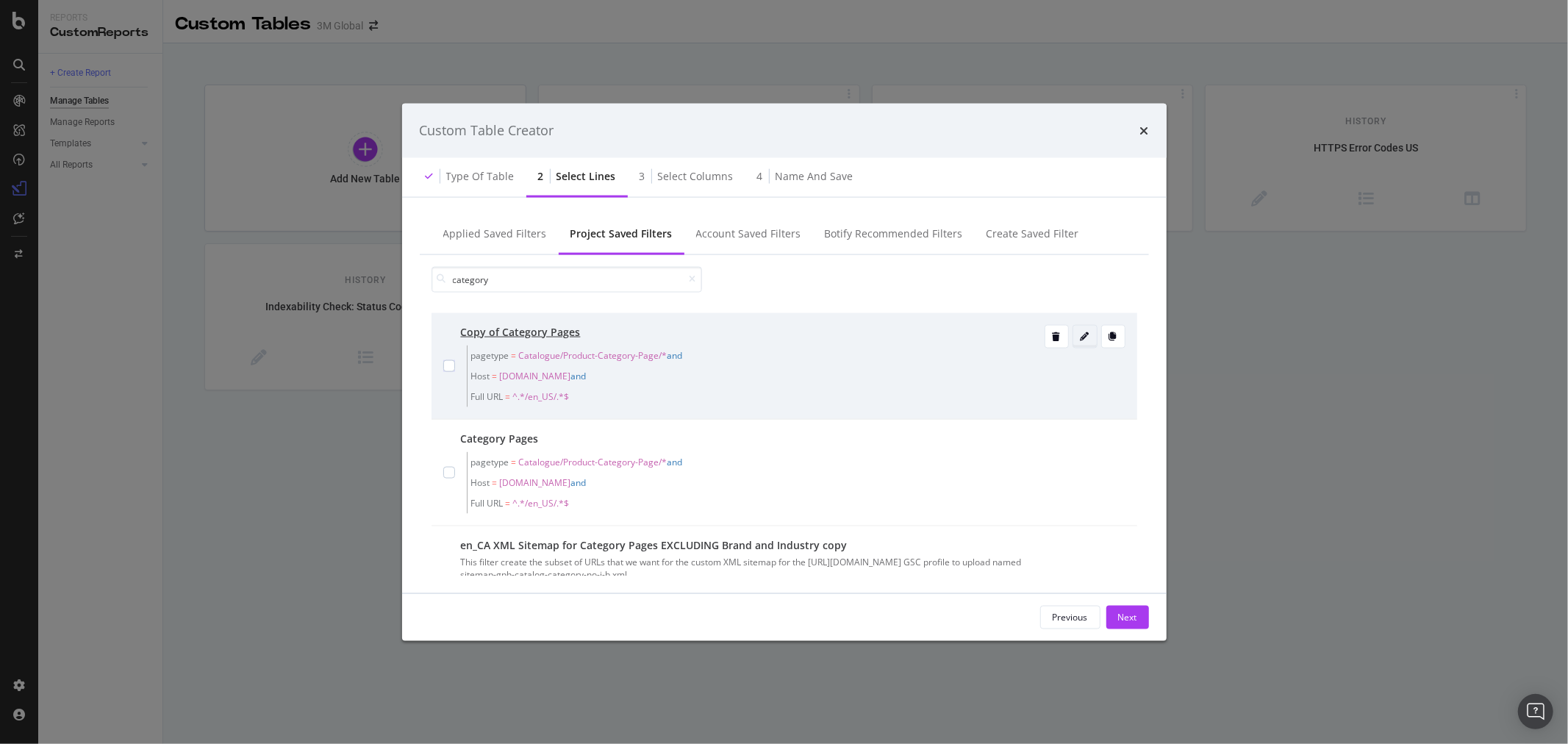
click at [1081, 332] on icon "modal" at bounding box center [1085, 336] width 9 height 9
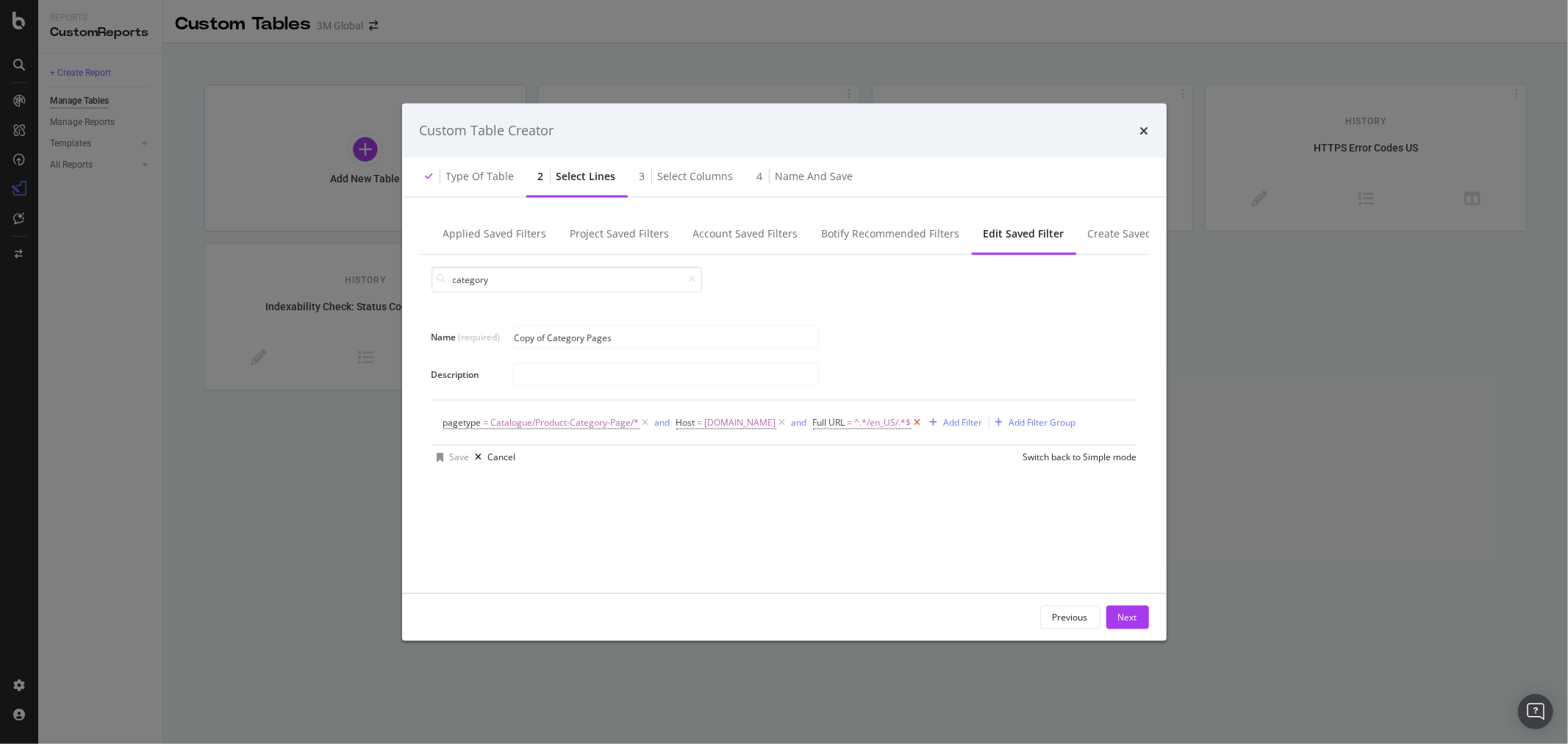
click at [912, 420] on icon "modal" at bounding box center [918, 422] width 12 height 14
click at [737, 419] on span "[DOMAIN_NAME]" at bounding box center [741, 422] width 72 height 21
click at [836, 482] on icon "modal" at bounding box center [838, 484] width 8 height 11
click at [800, 479] on input "Name (required)" at bounding box center [768, 483] width 160 height 24
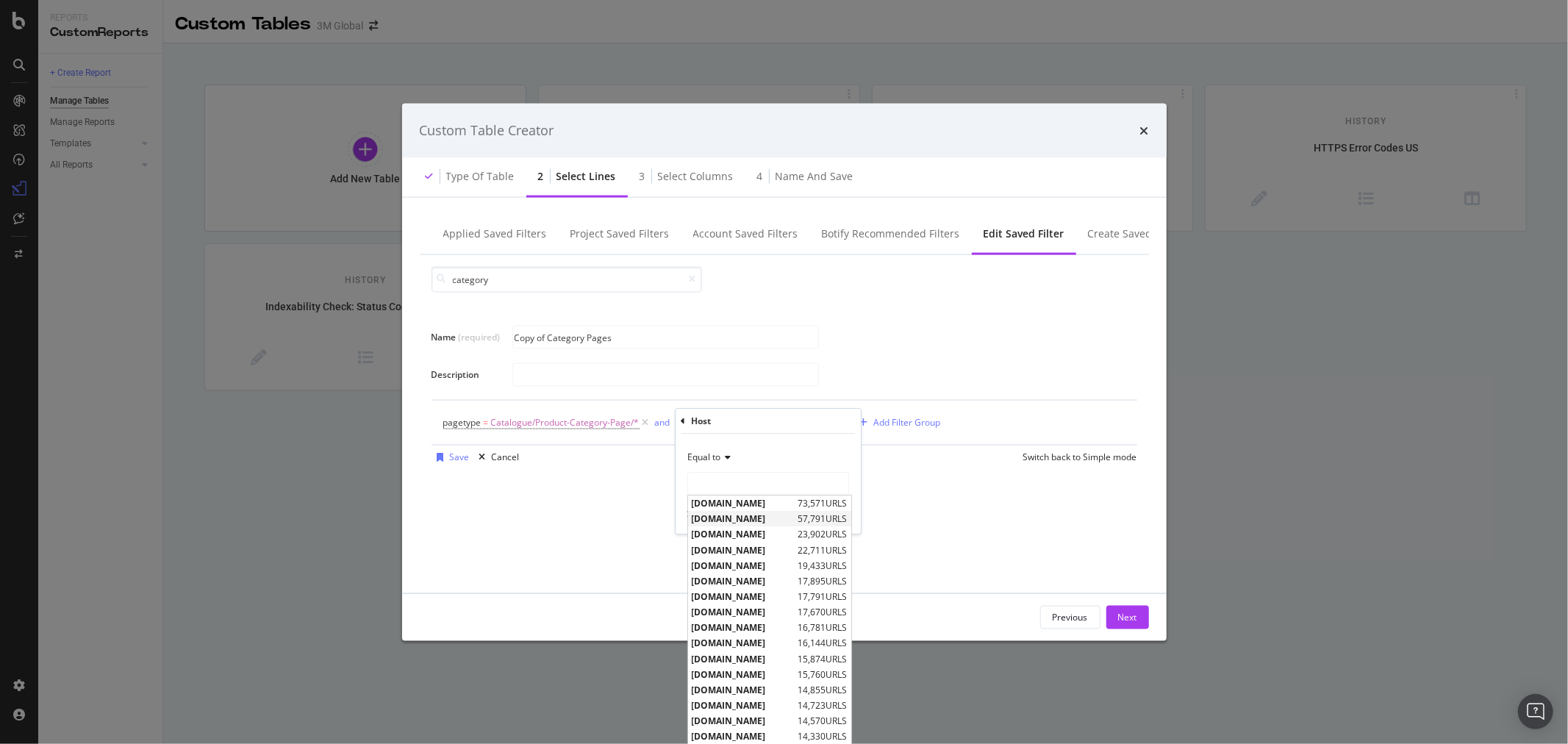
click at [771, 518] on span "[DOMAIN_NAME]" at bounding box center [743, 518] width 103 height 12
type input "[DOMAIN_NAME]"
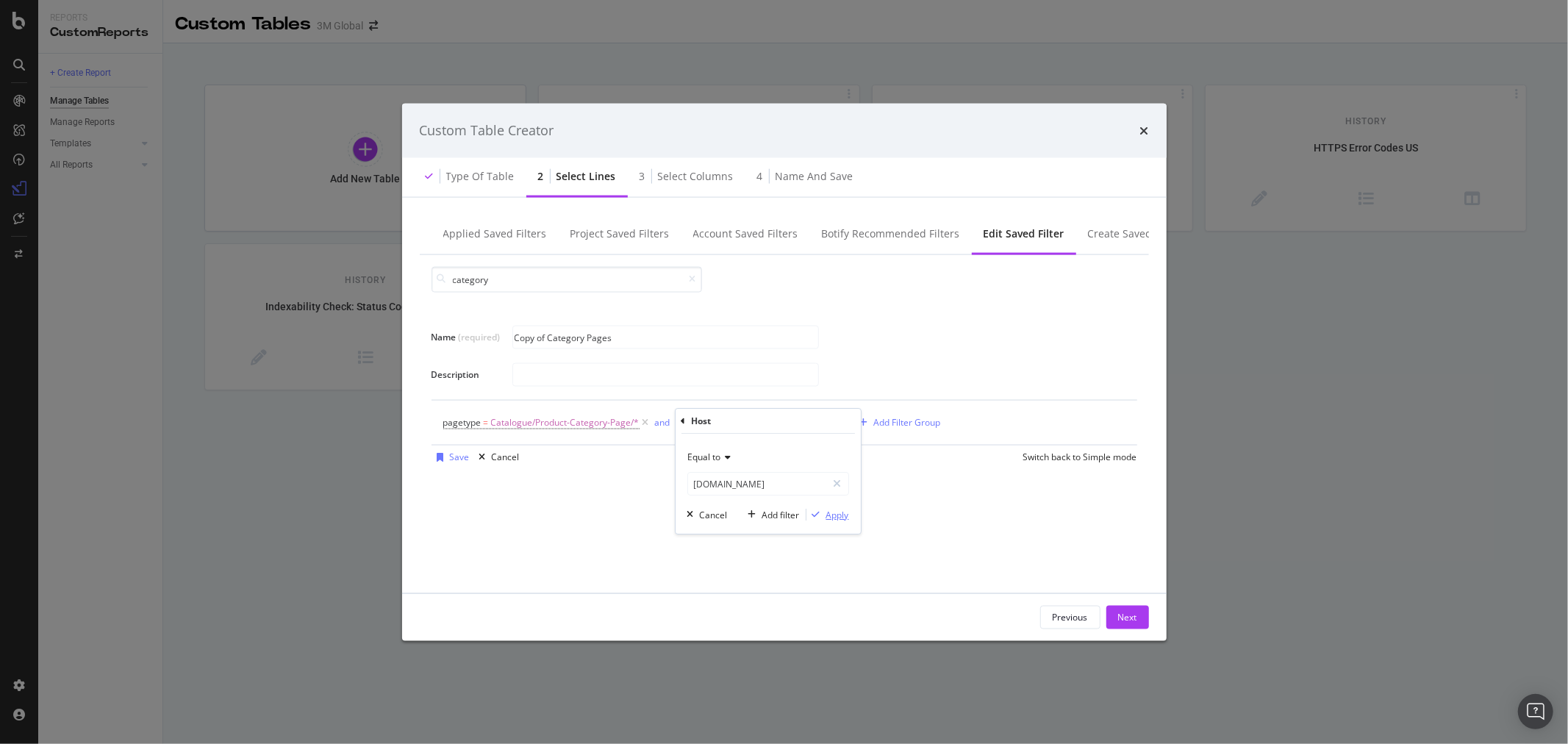
click at [833, 519] on div "Apply" at bounding box center [838, 515] width 23 height 12
click at [548, 337] on input "Copy of Category Pages" at bounding box center [665, 337] width 305 height 22
click at [553, 339] on input "Category Pages" at bounding box center [665, 337] width 305 height 22
type input "Category CA Pages"
click at [459, 451] on div "Save" at bounding box center [460, 457] width 20 height 12
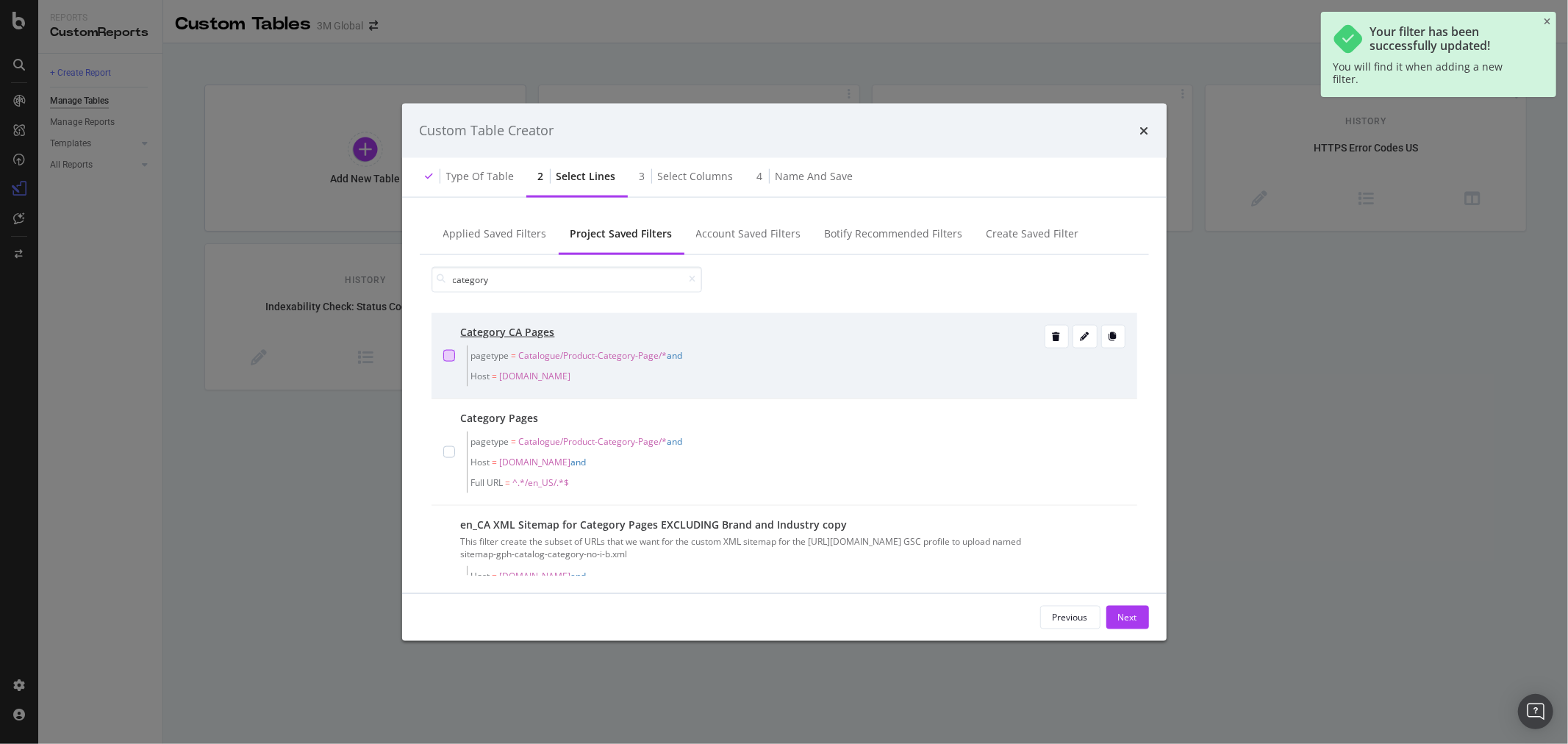
click at [450, 354] on div "modal" at bounding box center [449, 354] width 11 height 11
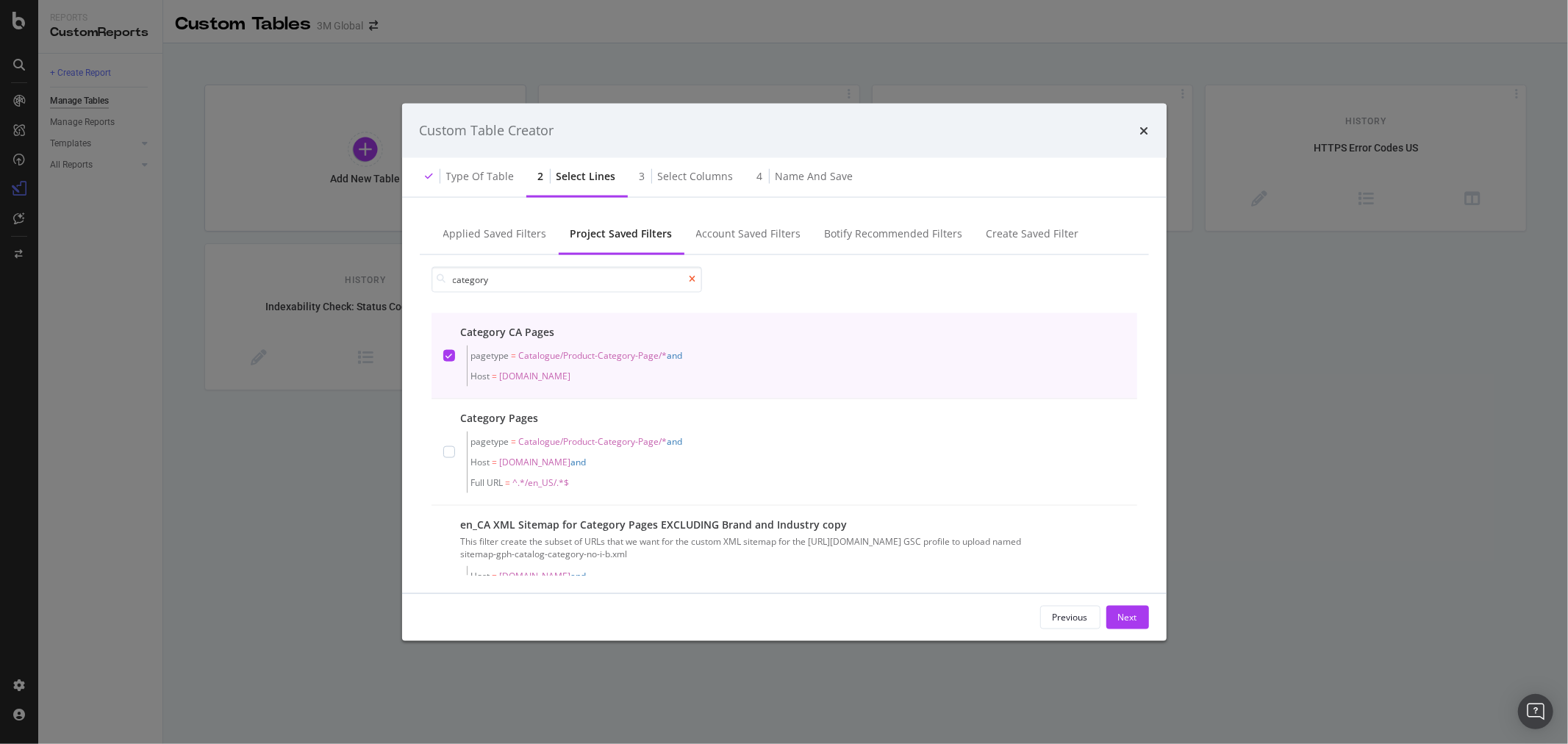
click at [694, 277] on icon "modal" at bounding box center [693, 280] width 7 height 9
click at [617, 284] on input "modal" at bounding box center [566, 279] width 271 height 26
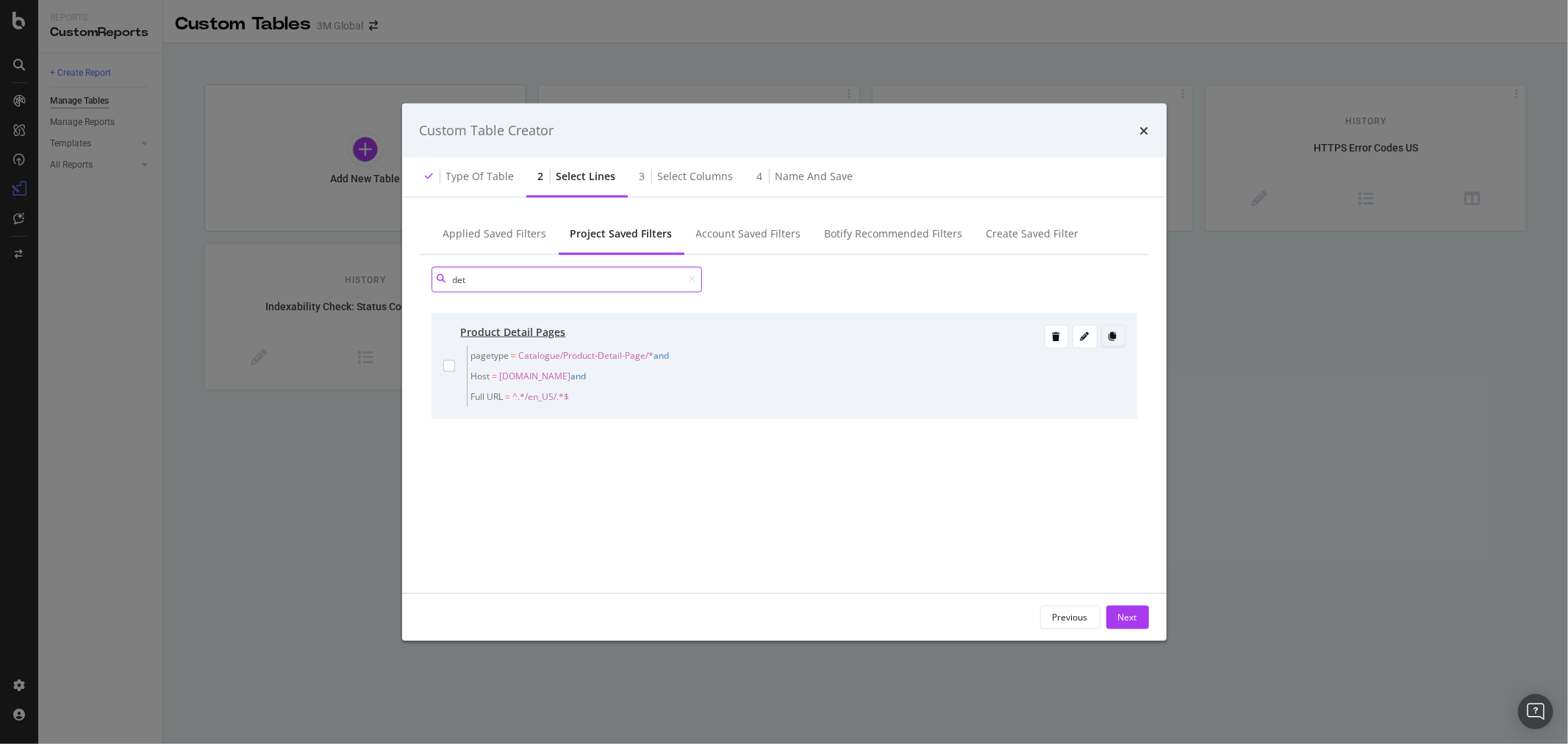
type input "det"
click at [1116, 339] on icon "modal" at bounding box center [1113, 336] width 8 height 9
click at [1092, 332] on div "modal" at bounding box center [1085, 336] width 24 height 9
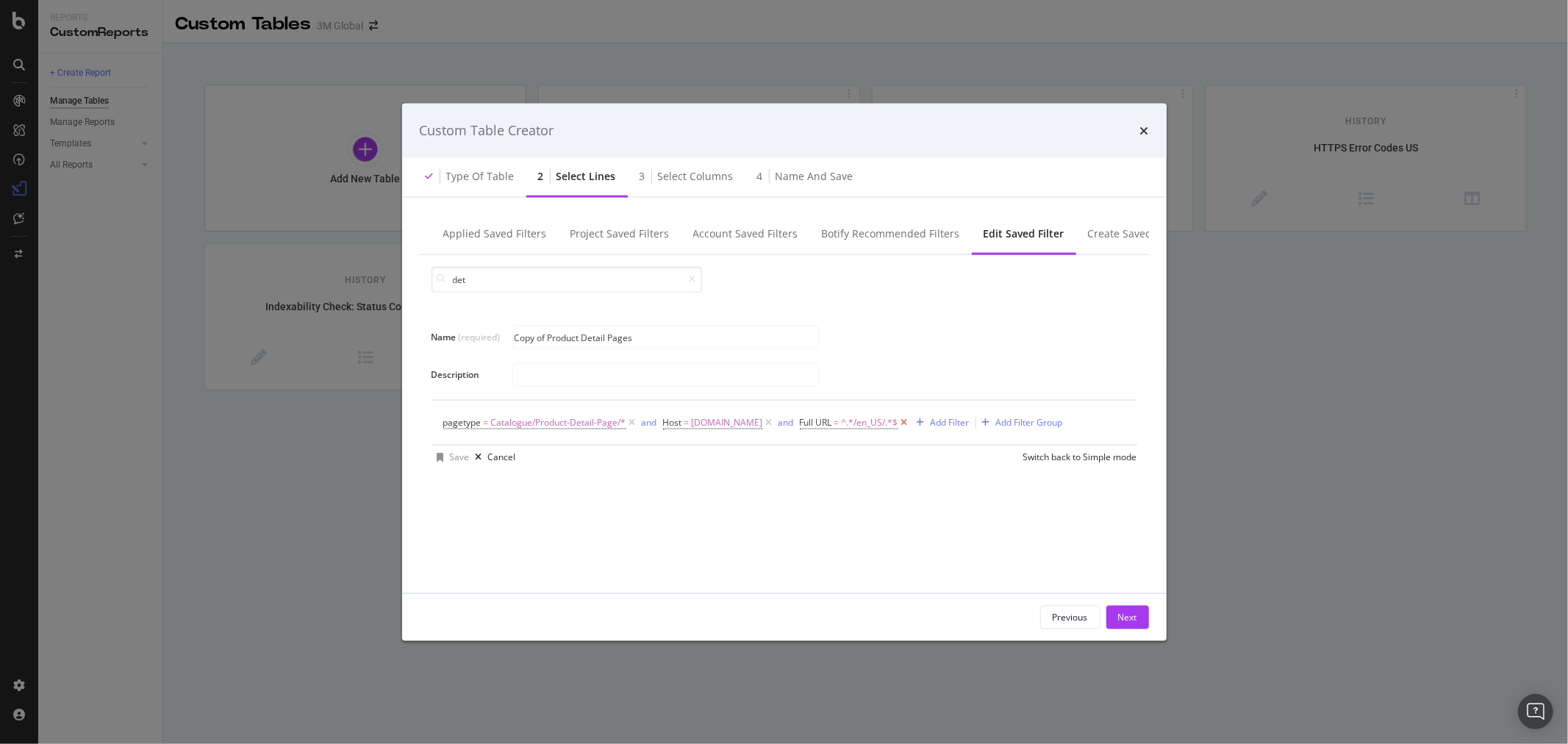
click at [898, 423] on icon "modal" at bounding box center [904, 422] width 12 height 14
click at [729, 415] on span "[DOMAIN_NAME]" at bounding box center [728, 422] width 72 height 21
click at [823, 475] on div "modal" at bounding box center [825, 483] width 21 height 24
click at [794, 484] on input "Name (required)" at bounding box center [755, 483] width 160 height 24
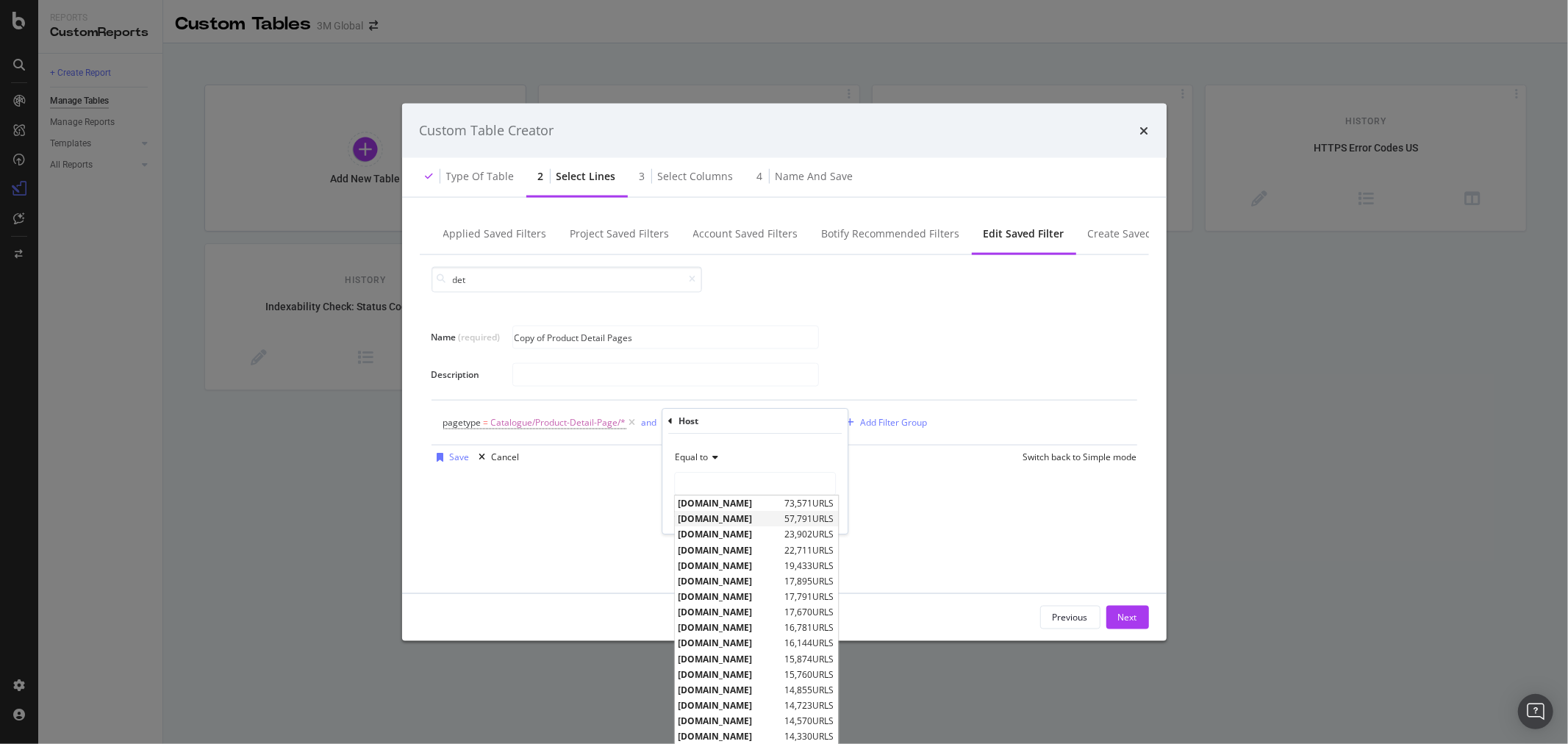
click at [752, 518] on span "[DOMAIN_NAME]" at bounding box center [729, 518] width 103 height 12
type input "[DOMAIN_NAME]"
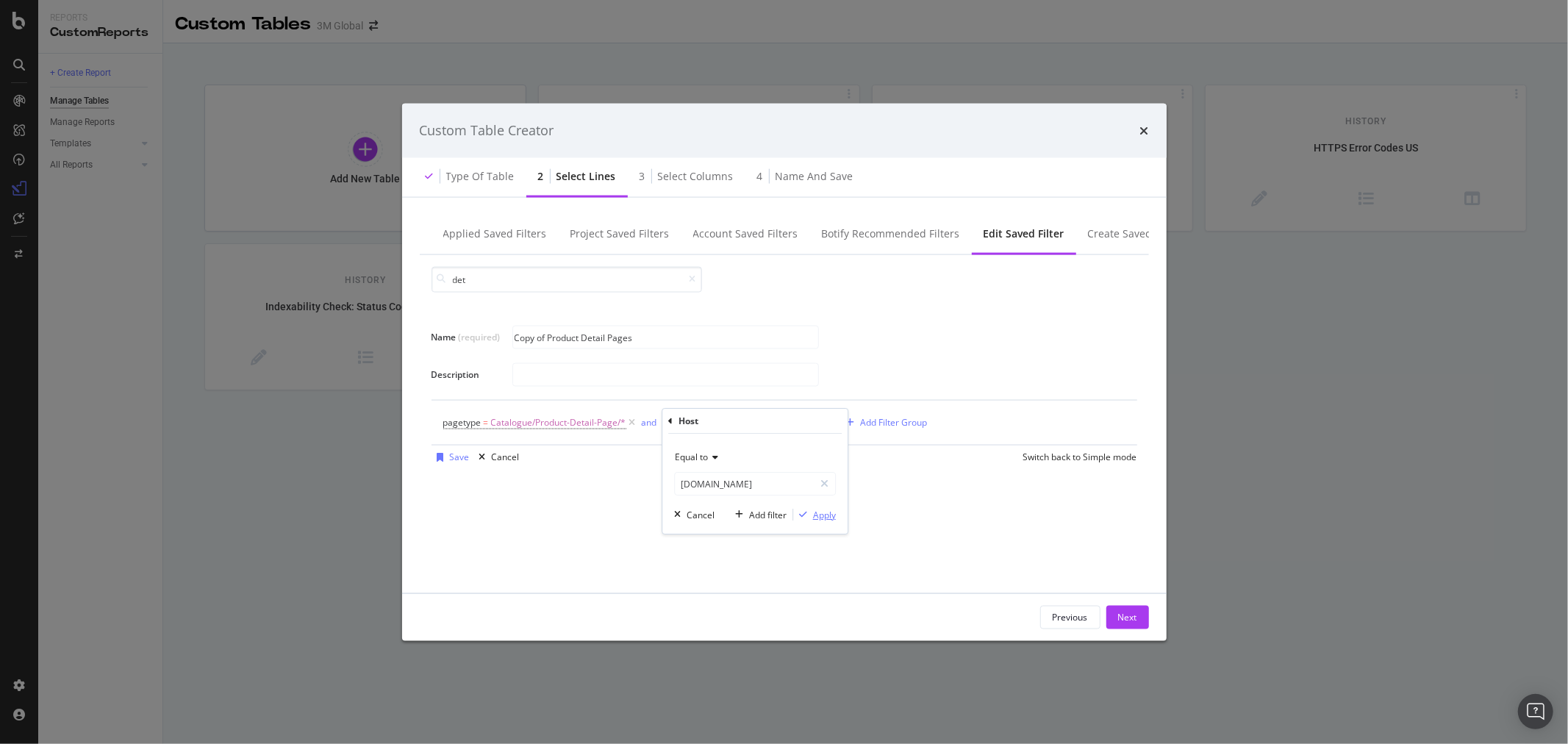
click at [826, 516] on div "Apply" at bounding box center [825, 515] width 23 height 12
click at [548, 337] on input "Copy of Product Detail Pages" at bounding box center [665, 337] width 305 height 22
click at [607, 342] on input "Copy of Product Detail Pages" at bounding box center [665, 337] width 305 height 22
click at [547, 335] on input "Copy of Product Detail Pages" at bounding box center [665, 337] width 305 height 22
click at [620, 341] on input "Product Detail Pages" at bounding box center [665, 337] width 305 height 22
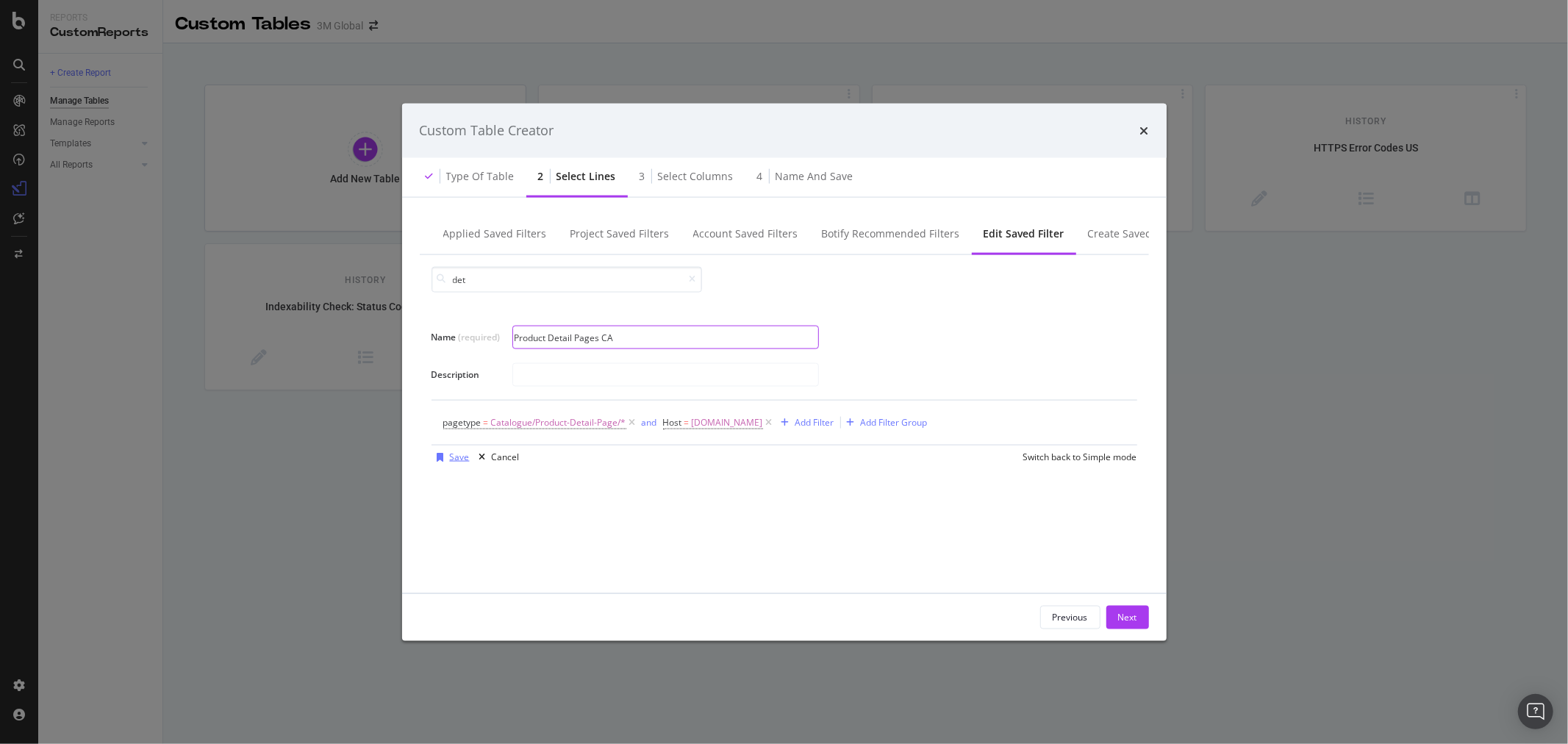
type input "Product Detail Pages CA"
click at [461, 460] on div "Save" at bounding box center [460, 457] width 20 height 12
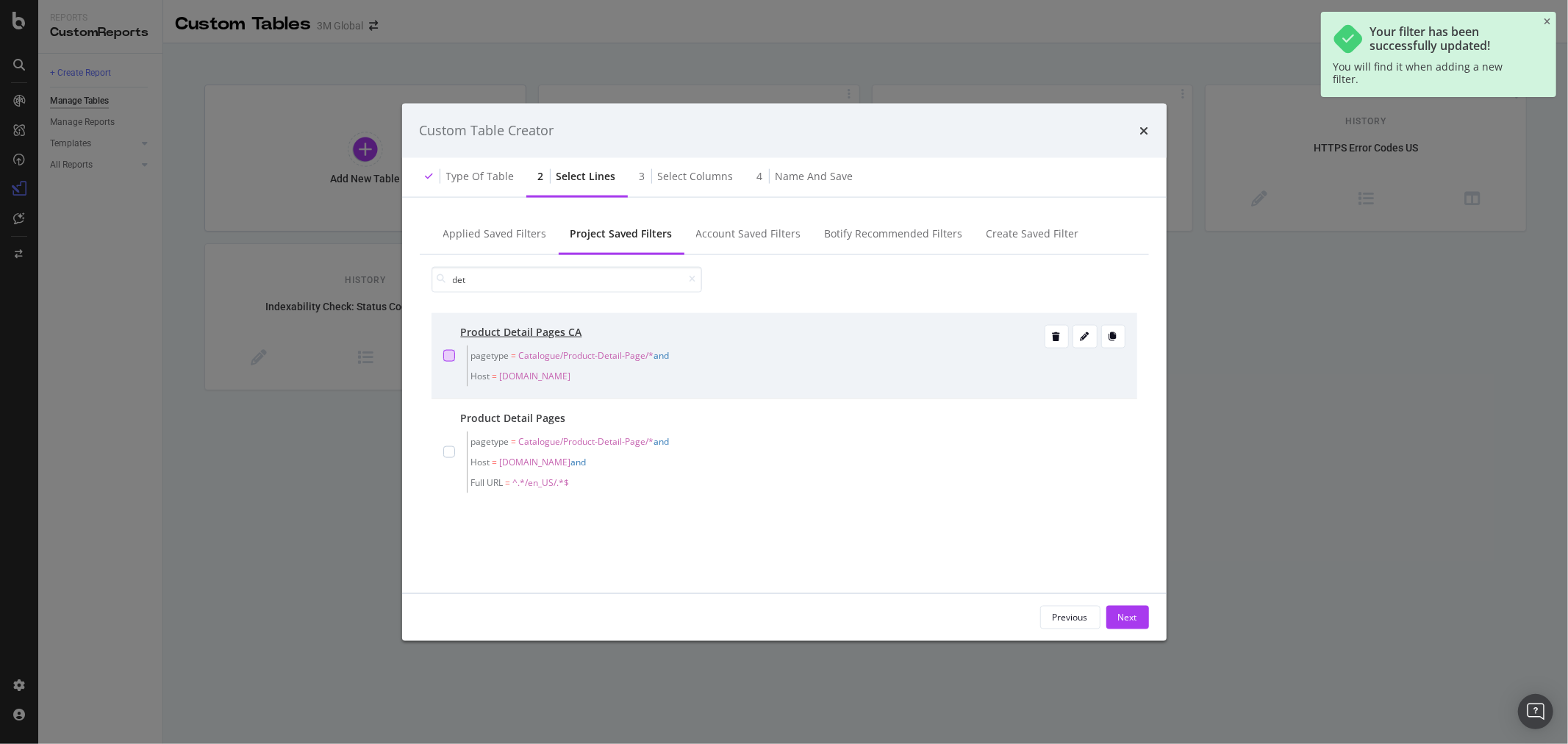
click at [449, 355] on div "modal" at bounding box center [449, 354] width 11 height 11
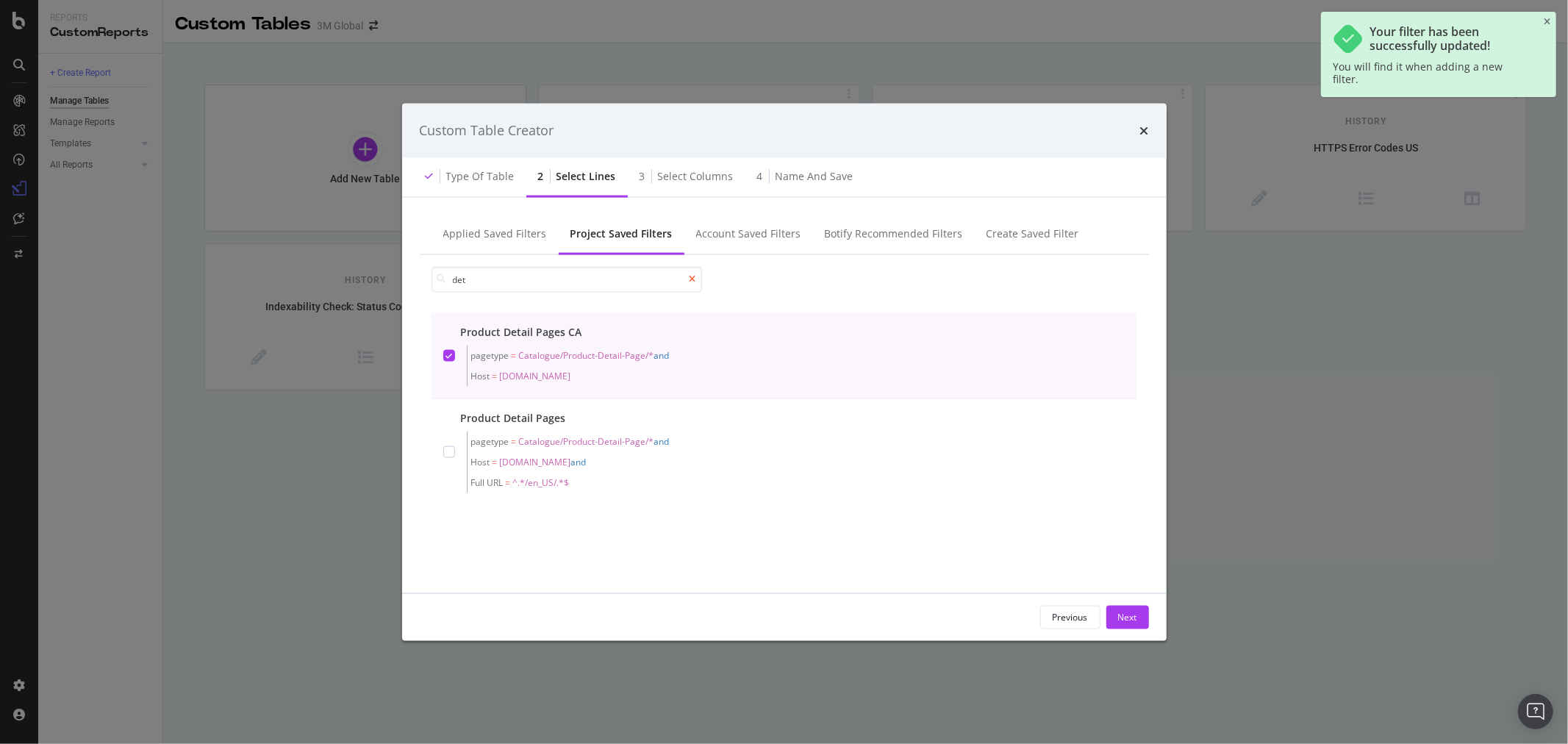
click at [691, 280] on icon "modal" at bounding box center [693, 280] width 7 height 9
click at [630, 283] on input "modal" at bounding box center [566, 279] width 271 height 26
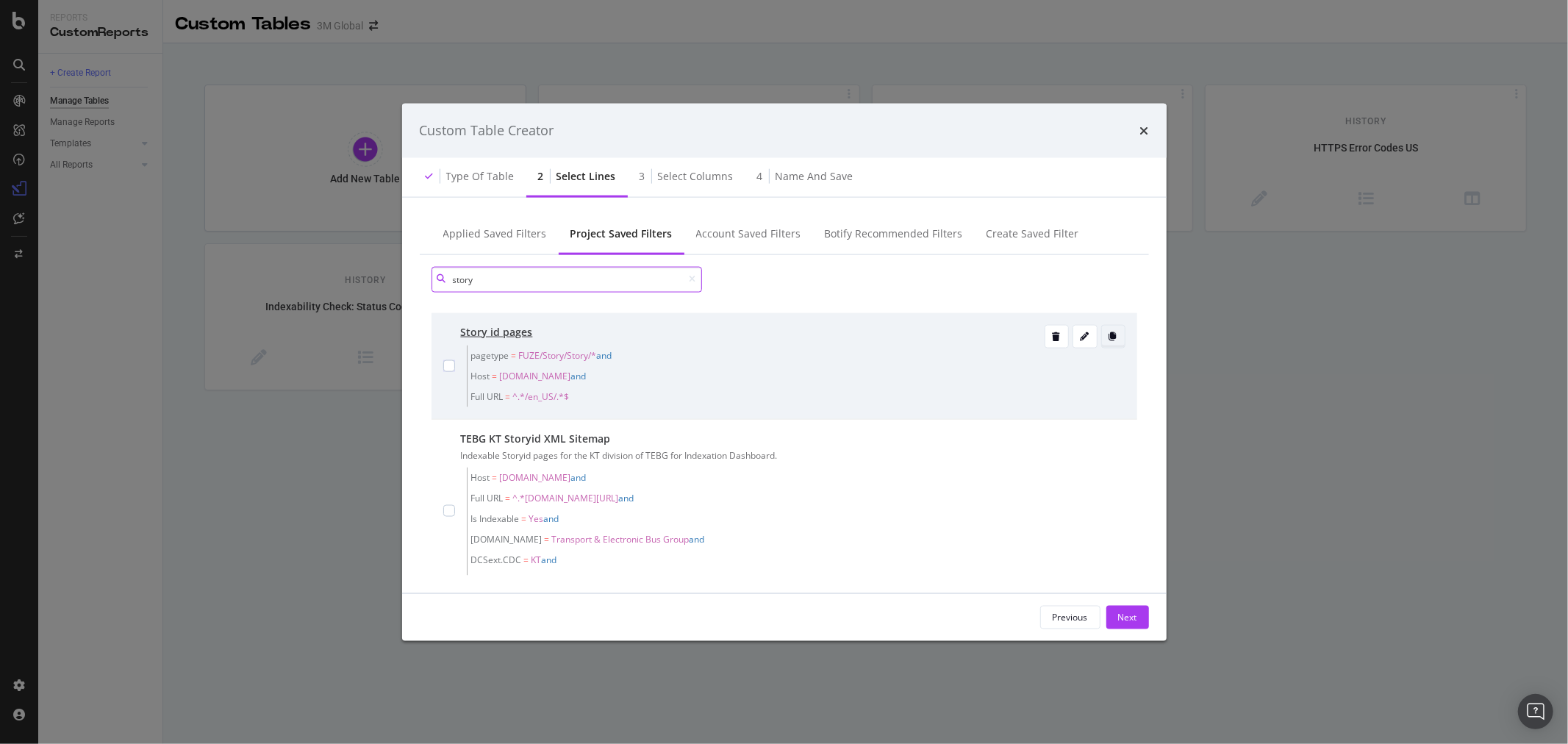
type input "story"
click at [1102, 331] on div "modal" at bounding box center [1114, 335] width 23 height 21
click at [1081, 333] on icon "modal" at bounding box center [1085, 336] width 9 height 9
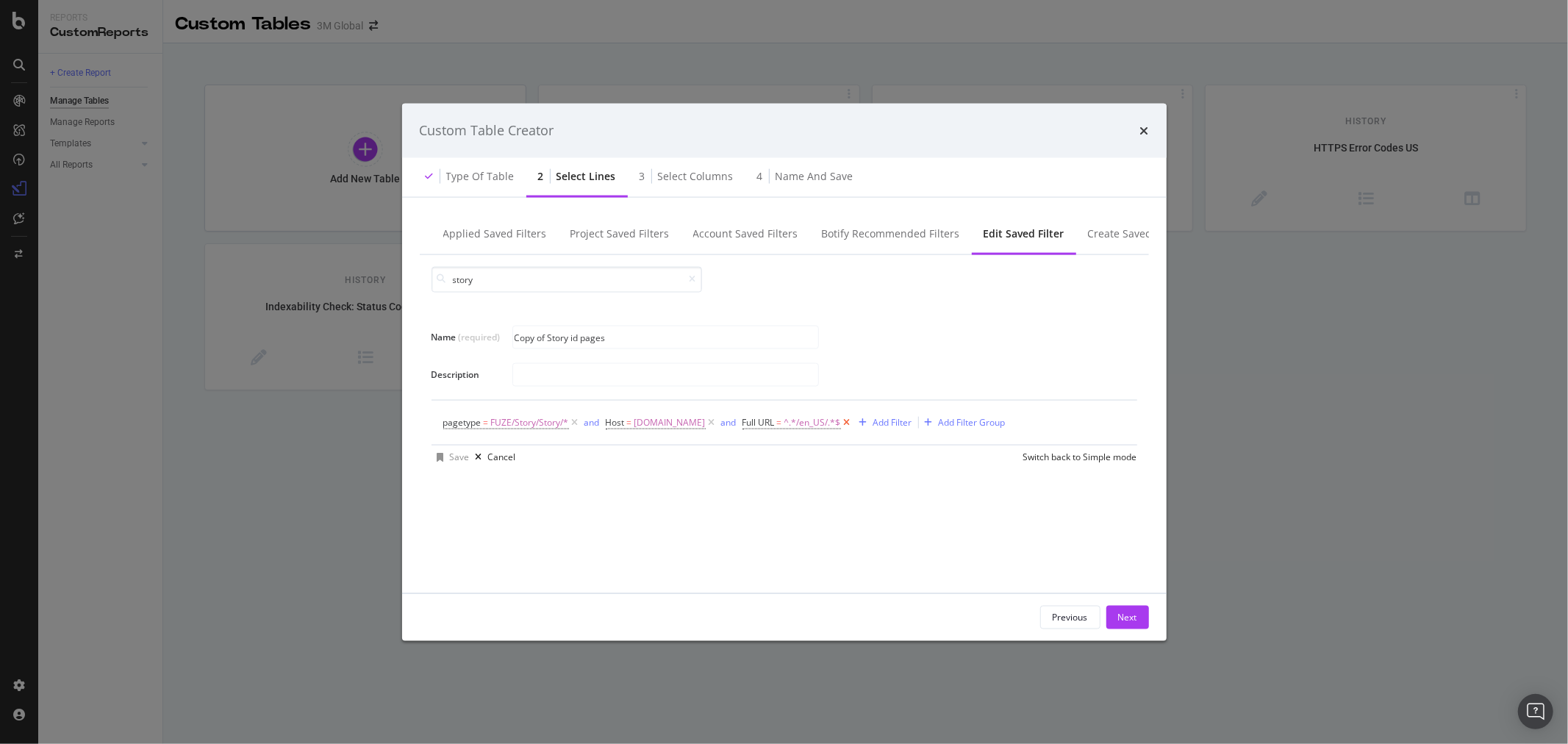
click at [841, 420] on icon "modal" at bounding box center [847, 422] width 12 height 14
click at [650, 422] on span "[DOMAIN_NAME]" at bounding box center [670, 422] width 72 height 21
drag, startPoint x: 770, startPoint y: 481, endPoint x: 754, endPoint y: 476, distance: 16.8
click at [767, 481] on icon "modal" at bounding box center [768, 484] width 8 height 11
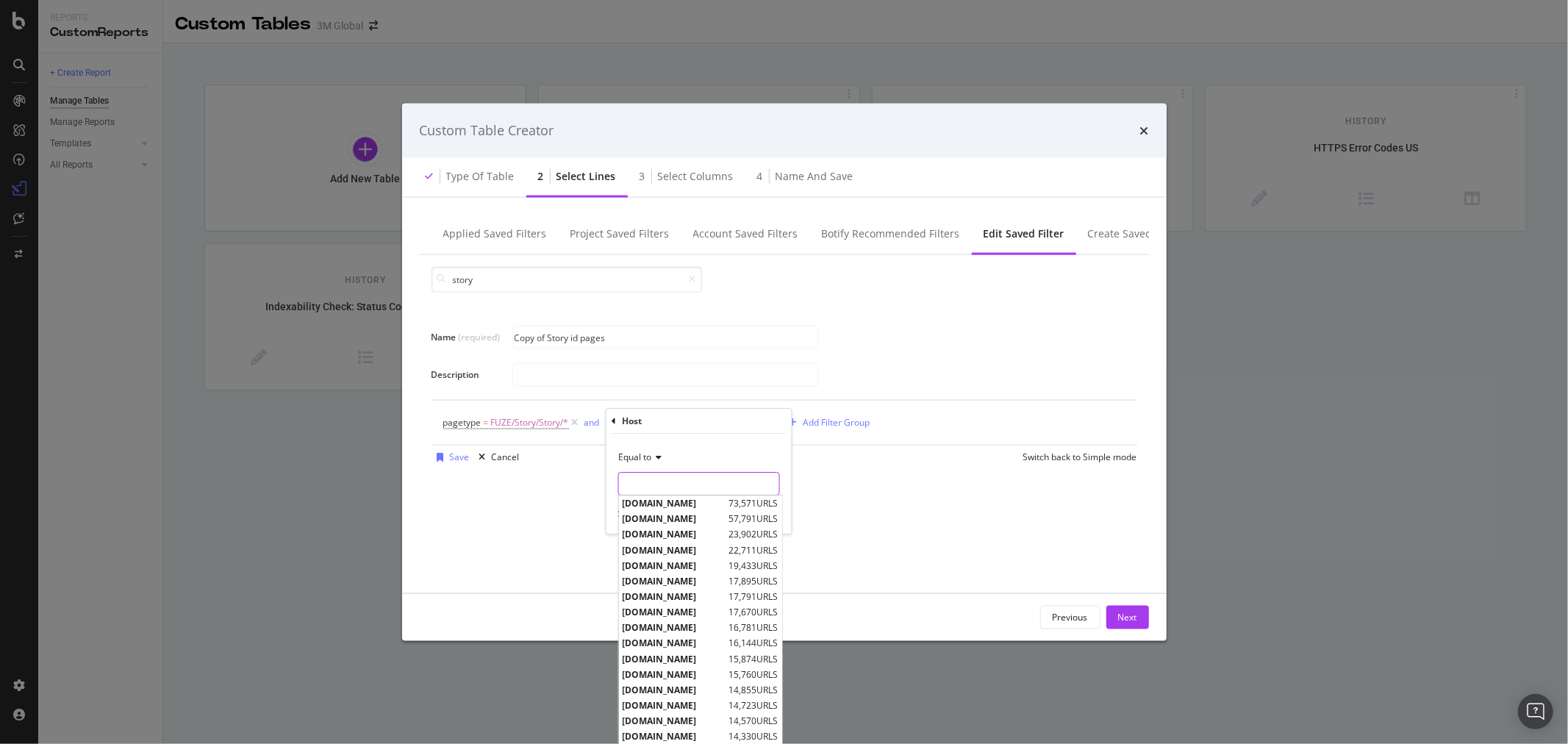
click at [729, 476] on input "Name (required)" at bounding box center [698, 483] width 160 height 24
click at [696, 518] on span "[DOMAIN_NAME]" at bounding box center [673, 518] width 103 height 12
type input "[DOMAIN_NAME]"
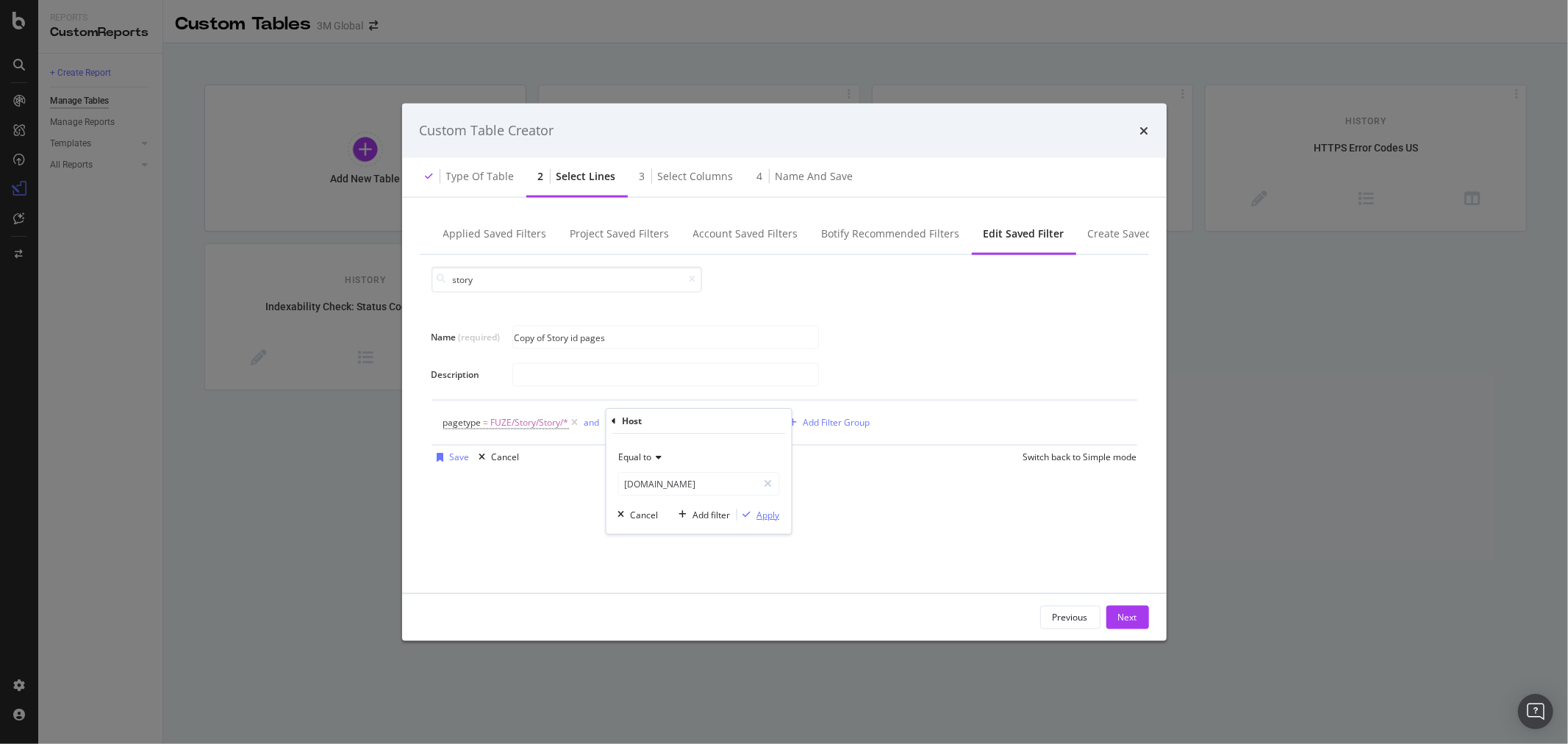
click at [768, 512] on div "Apply" at bounding box center [768, 515] width 23 height 12
click at [578, 334] on input "Copy of Story id pages" at bounding box center [665, 337] width 305 height 22
click at [584, 335] on input "Copy of Story id pages" at bounding box center [665, 337] width 305 height 22
click at [547, 333] on input "Copy of Story id CA pages" at bounding box center [665, 337] width 305 height 22
type input "Story id CA pages"
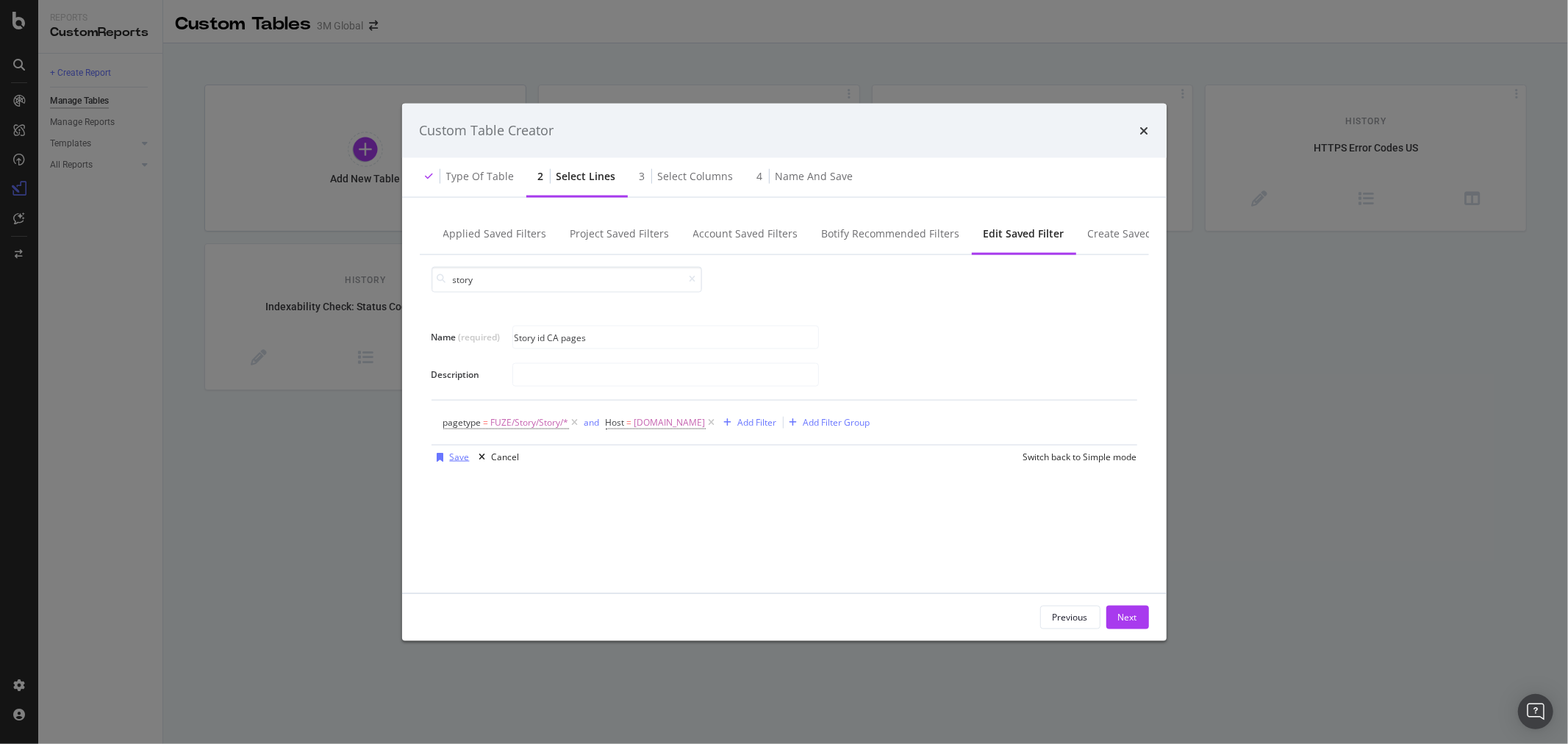
click at [457, 462] on div "Save" at bounding box center [460, 457] width 20 height 12
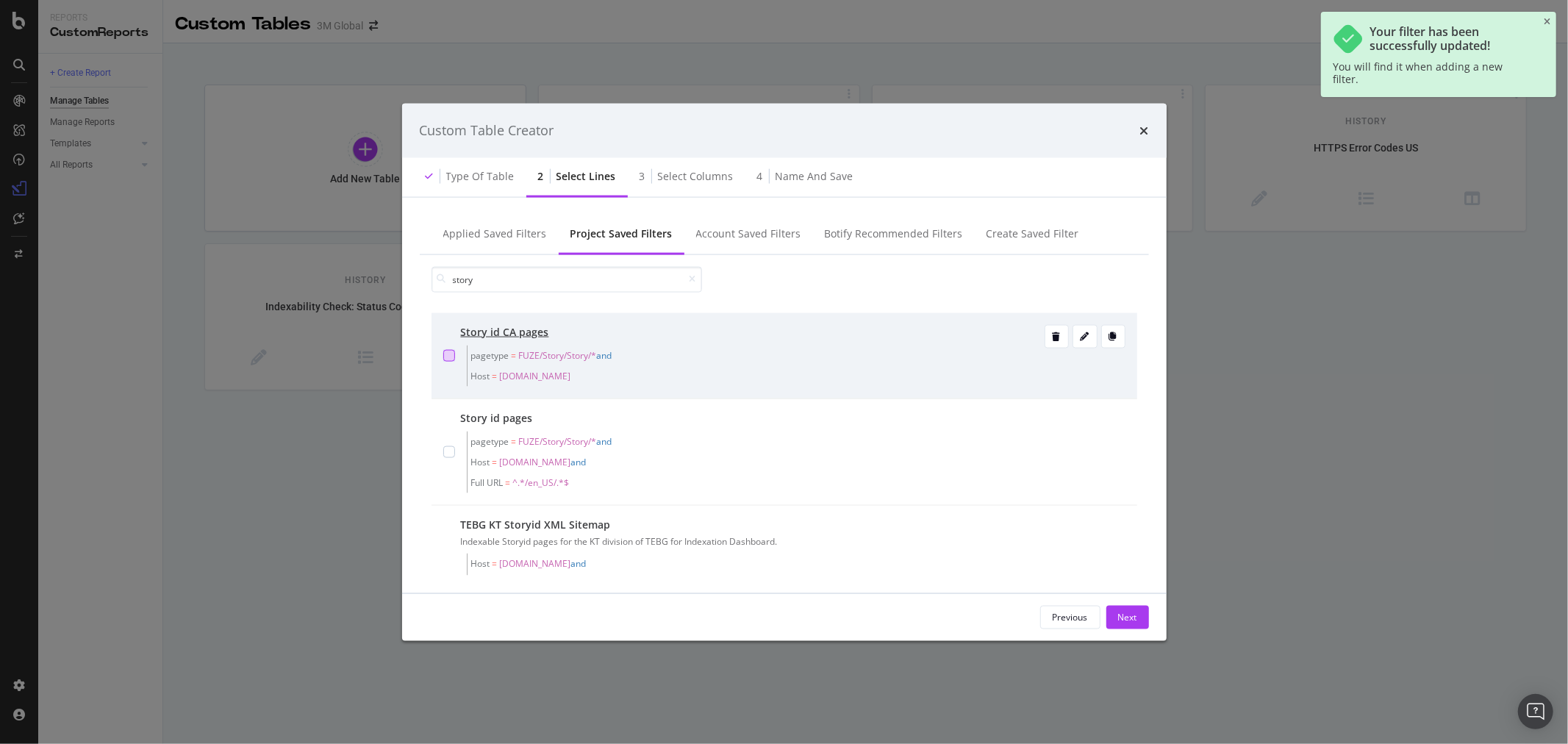
click at [451, 351] on div "modal" at bounding box center [449, 354] width 11 height 11
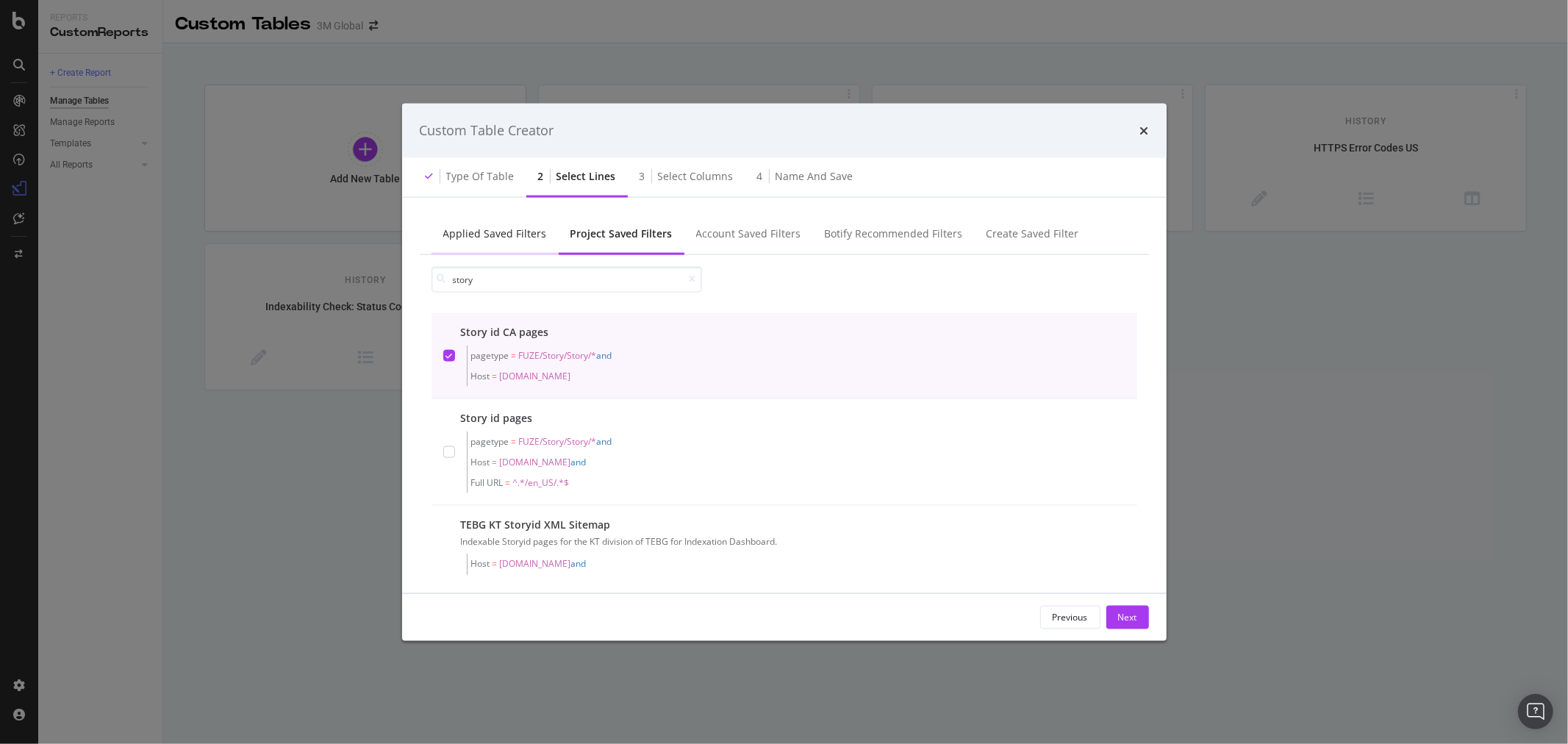
click at [496, 224] on div "Applied Saved Filters" at bounding box center [495, 234] width 127 height 40
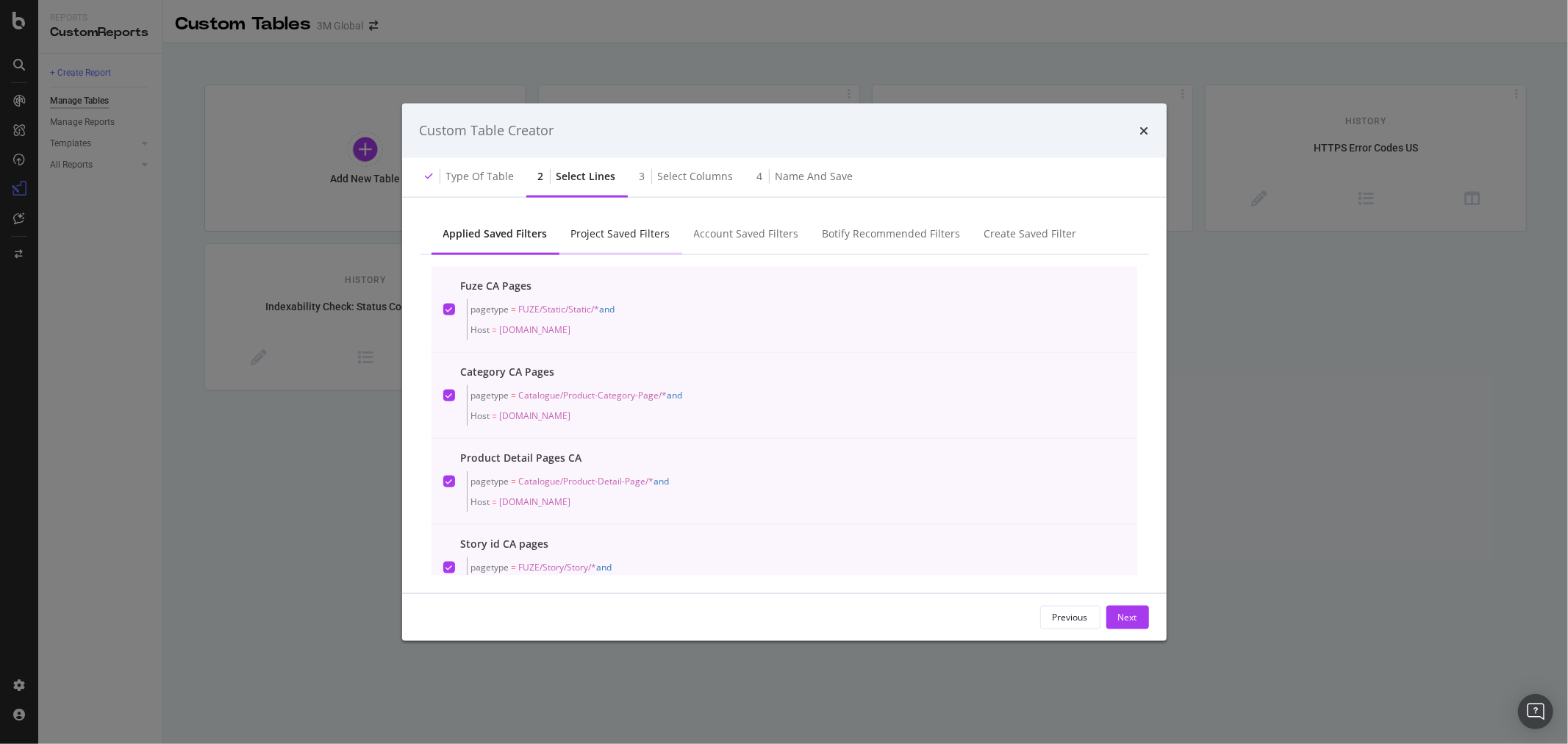
click at [613, 226] on div "Project Saved Filters" at bounding box center [620, 232] width 99 height 14
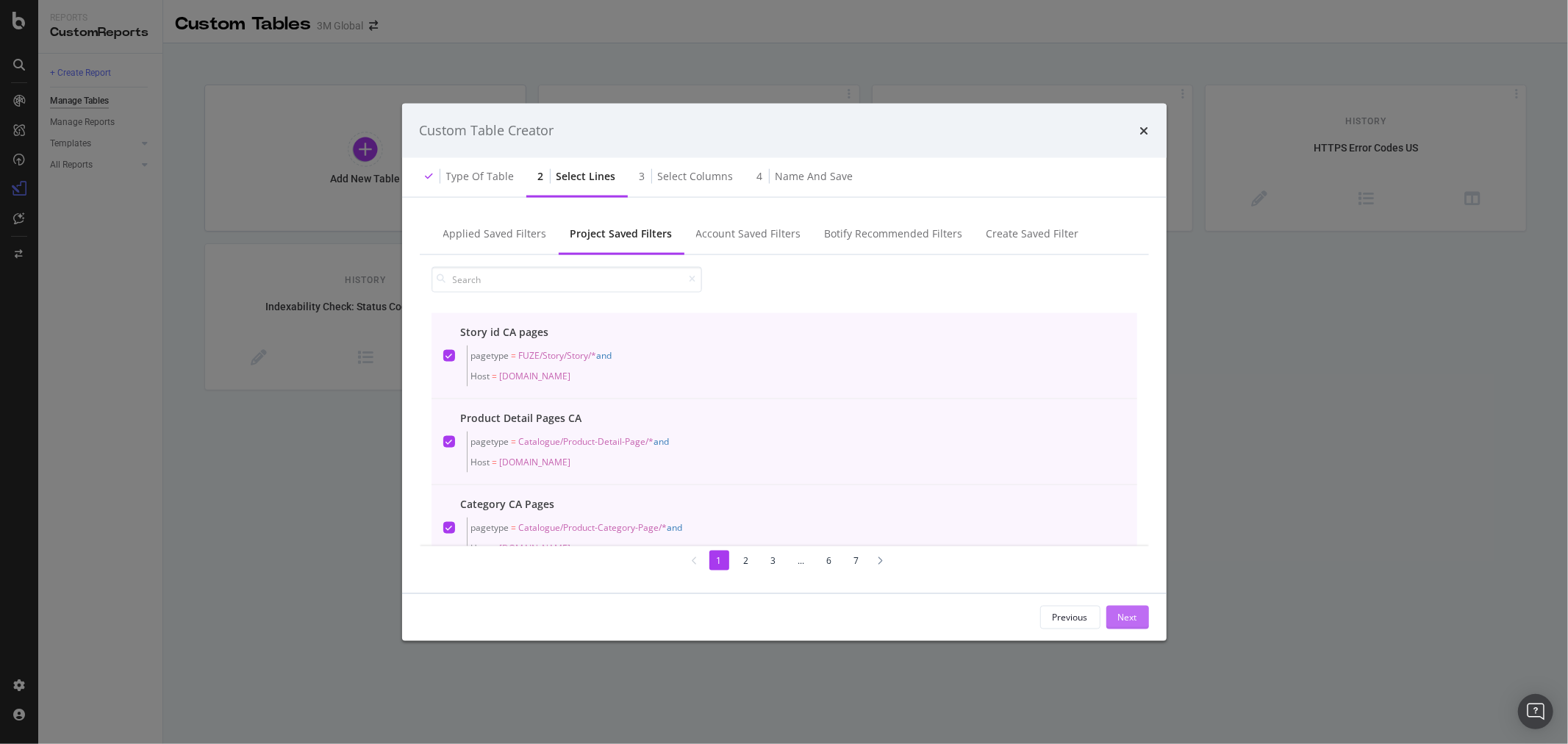
click at [1132, 615] on div "Next" at bounding box center [1127, 617] width 19 height 12
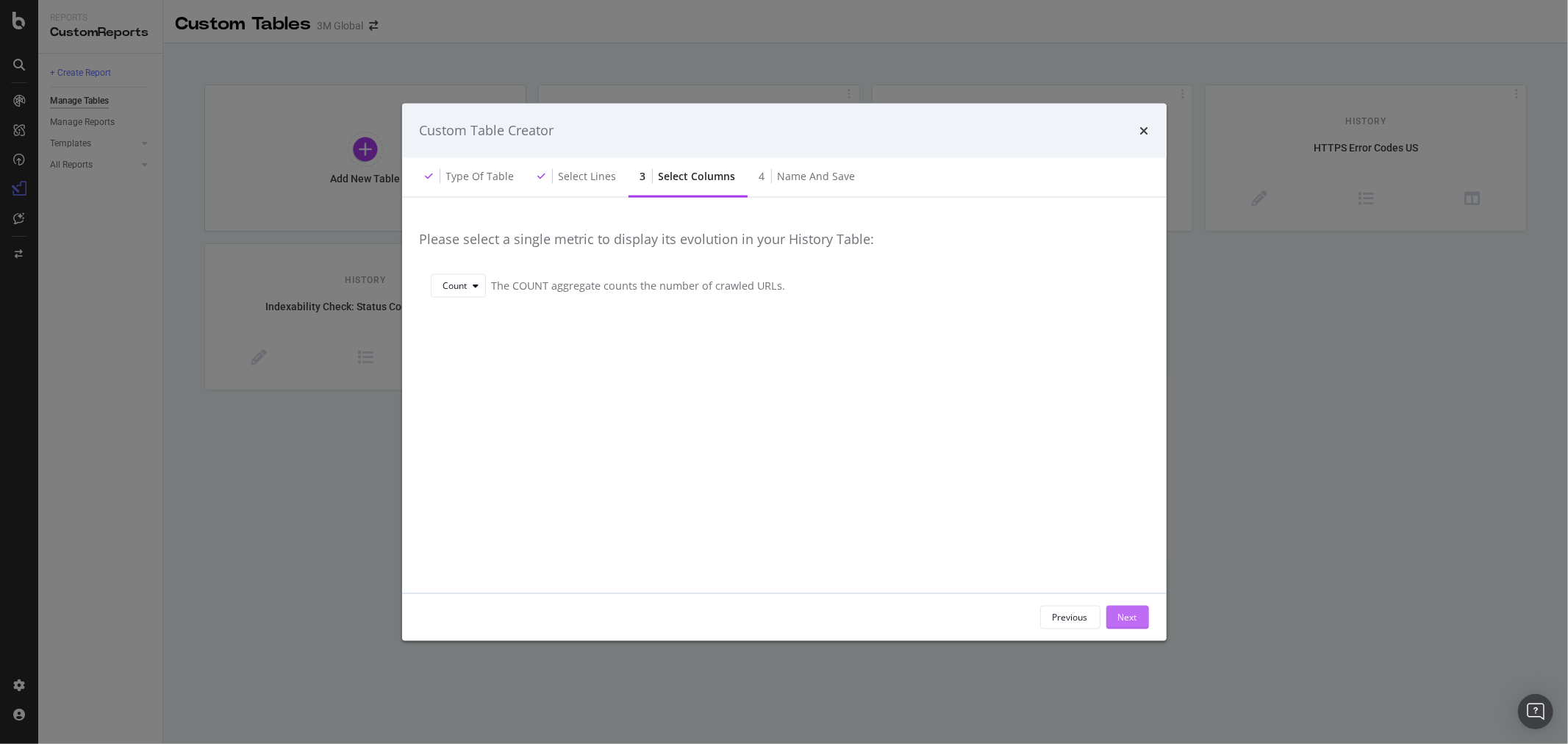
click at [1132, 615] on div "Next" at bounding box center [1127, 617] width 19 height 12
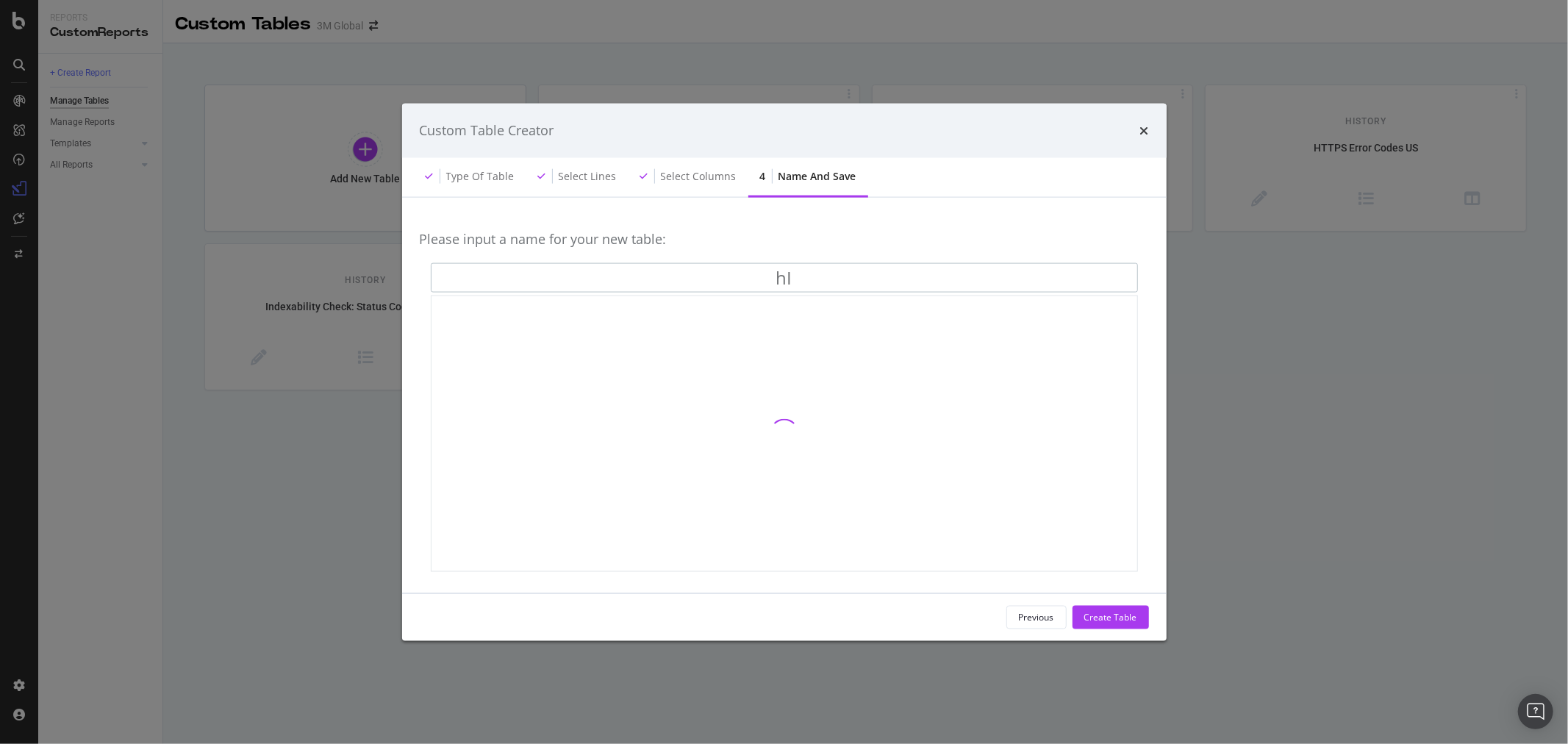
type input "h"
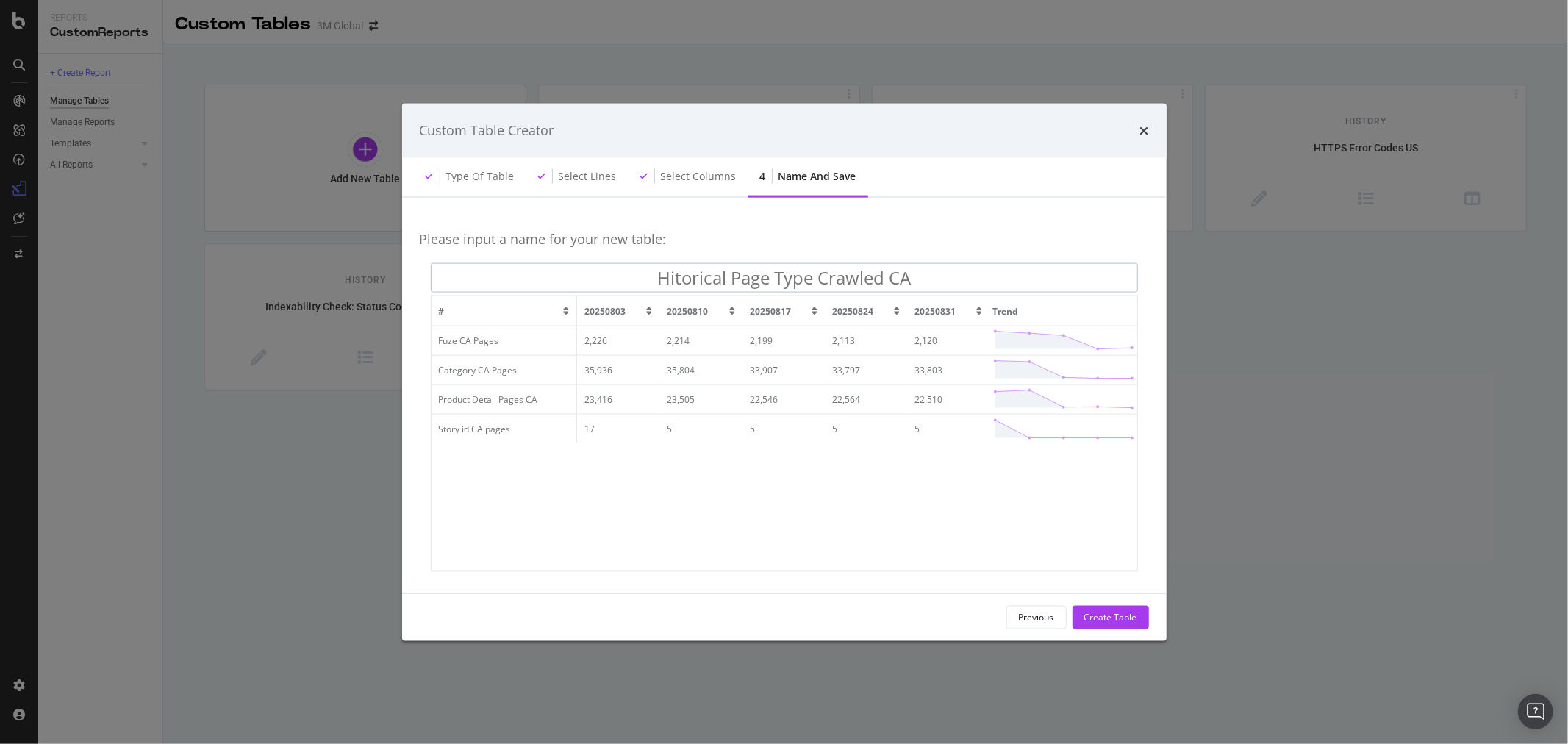
click at [672, 276] on input "Hitorical Page Type Crawled CA" at bounding box center [784, 277] width 707 height 30
type input "Historical Page Type Crawled CA"
click at [1114, 619] on div "Create Table" at bounding box center [1110, 617] width 53 height 12
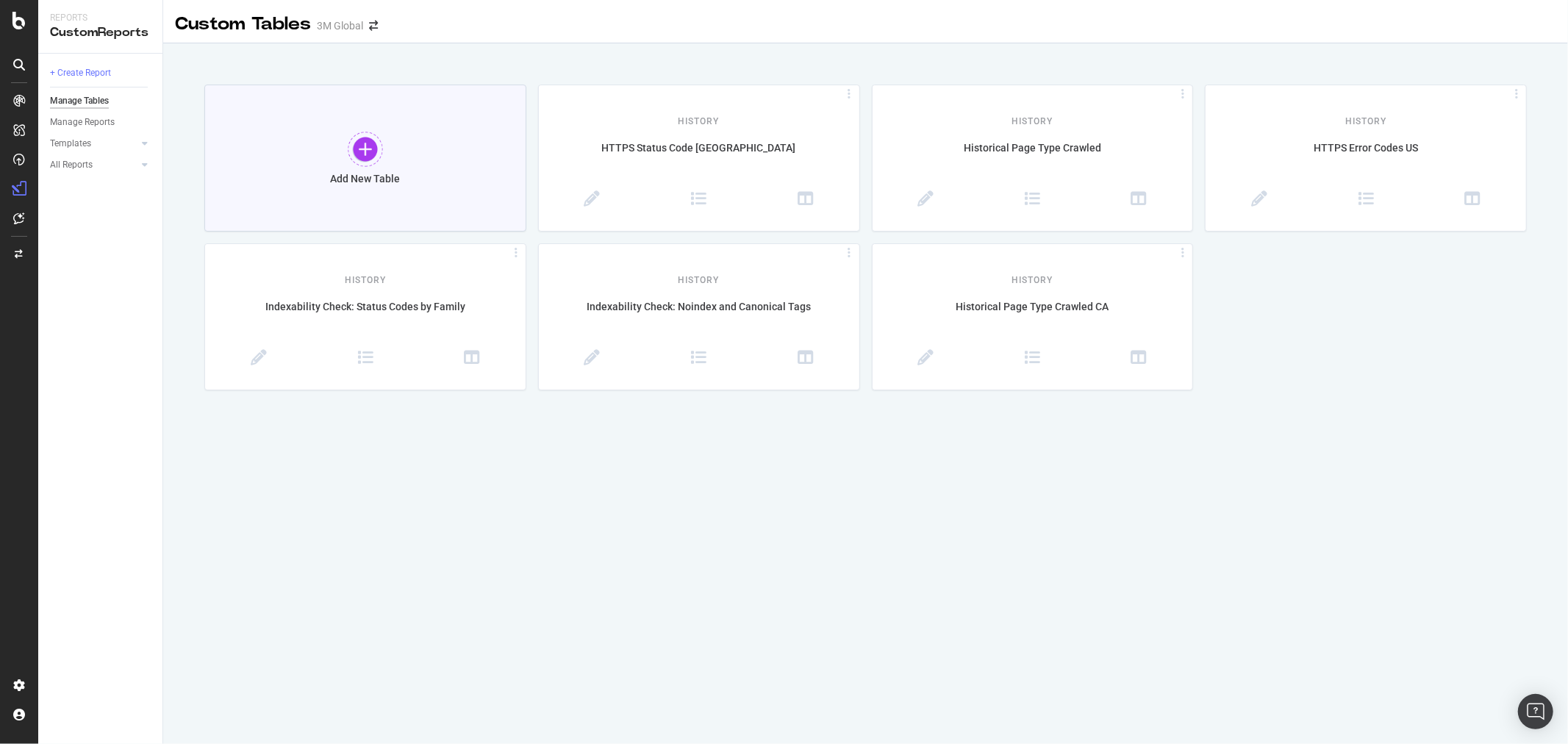
click at [365, 156] on div at bounding box center [365, 149] width 35 height 35
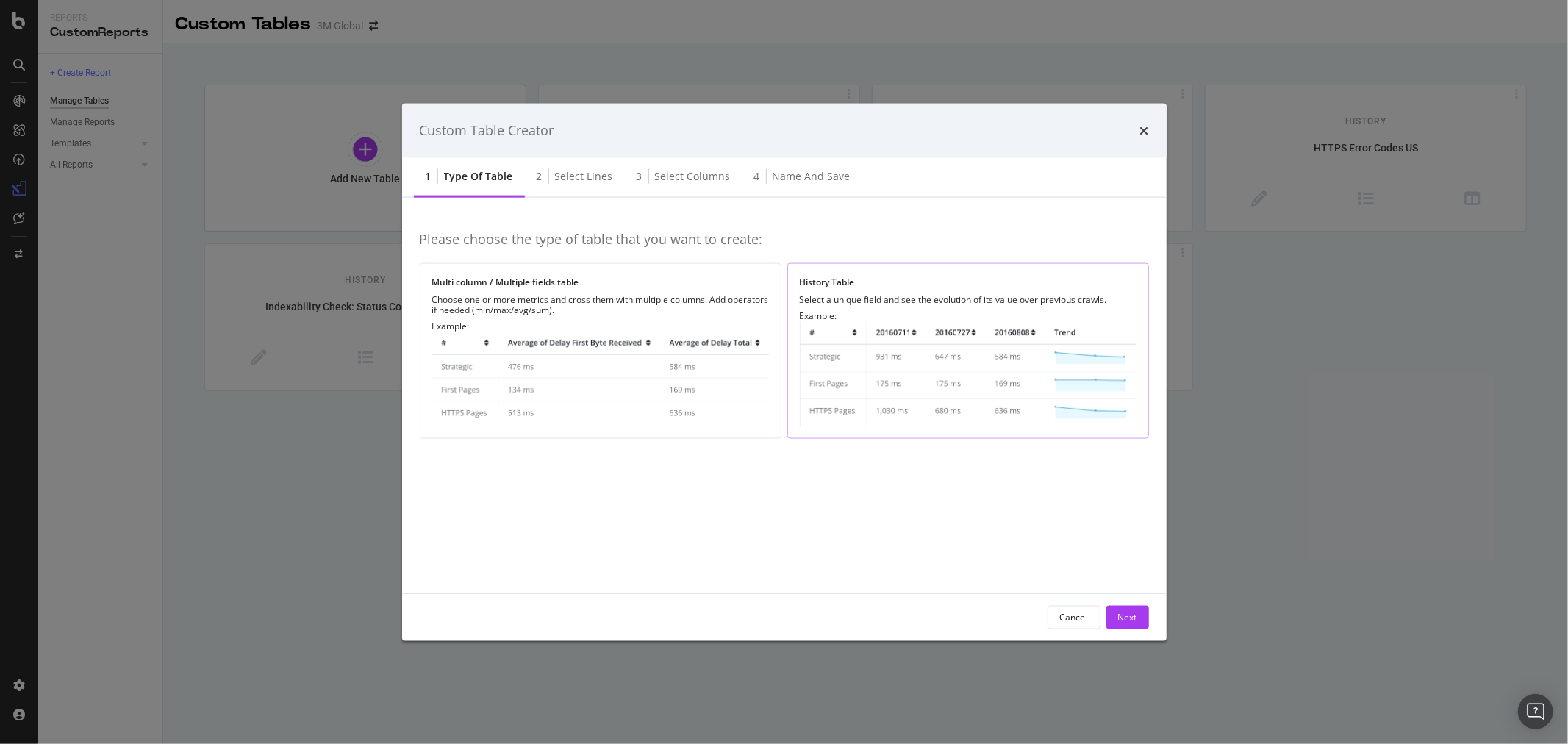
click at [935, 390] on img "modal" at bounding box center [968, 373] width 337 height 105
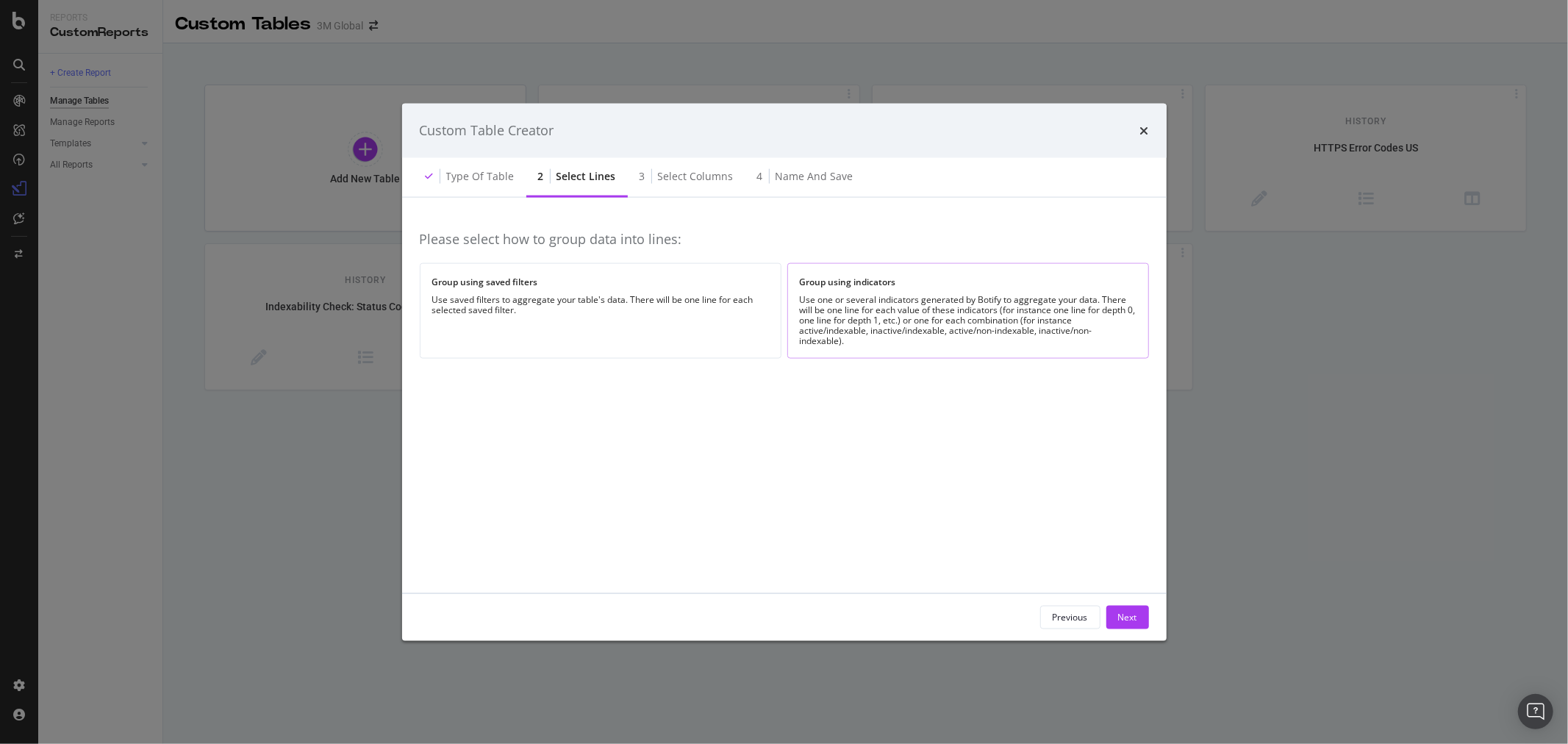
click at [940, 306] on div "Use one or several indicators generated by Botify to aggregate your data. There…" at bounding box center [968, 320] width 337 height 52
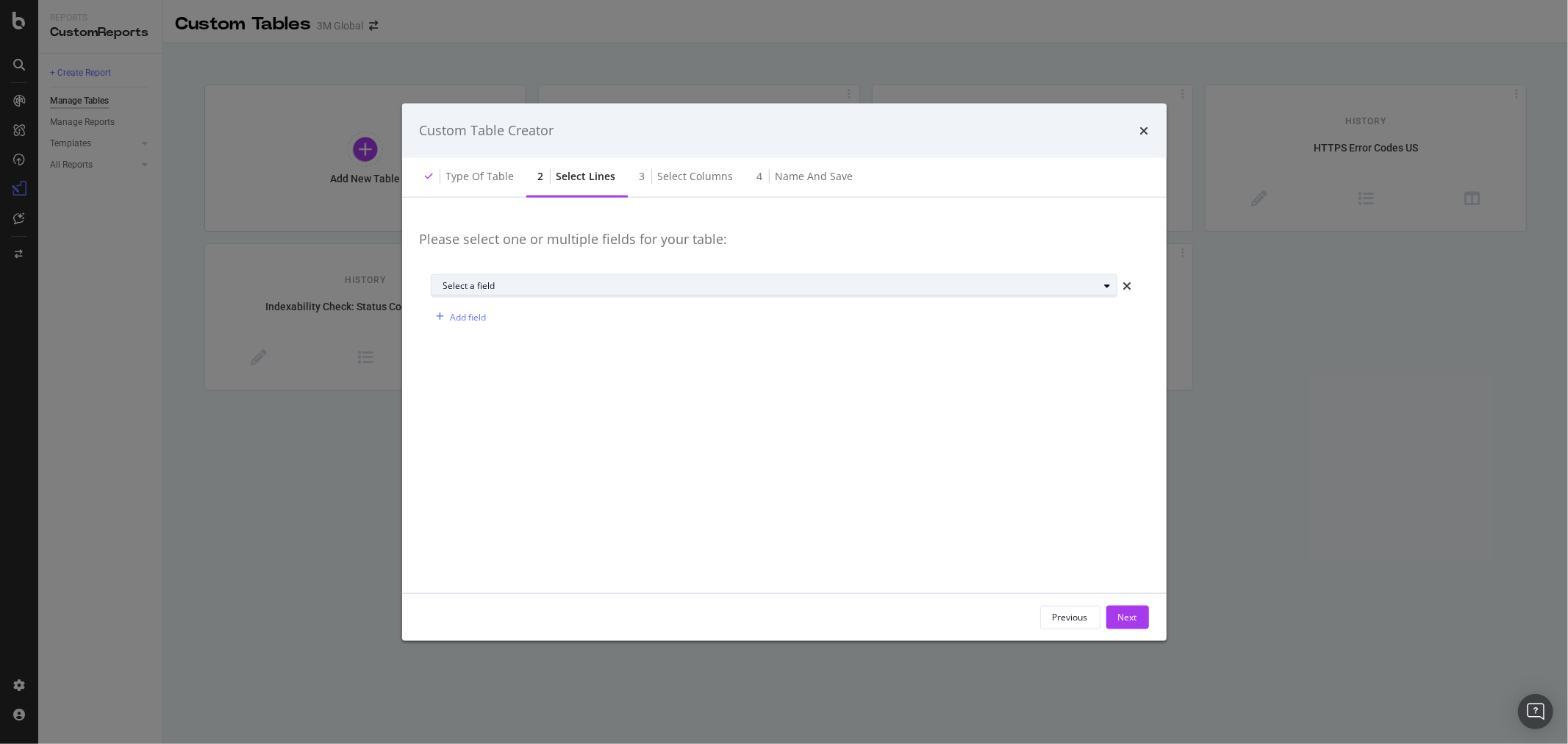
click at [932, 288] on div "Select a field" at bounding box center [771, 286] width 656 height 9
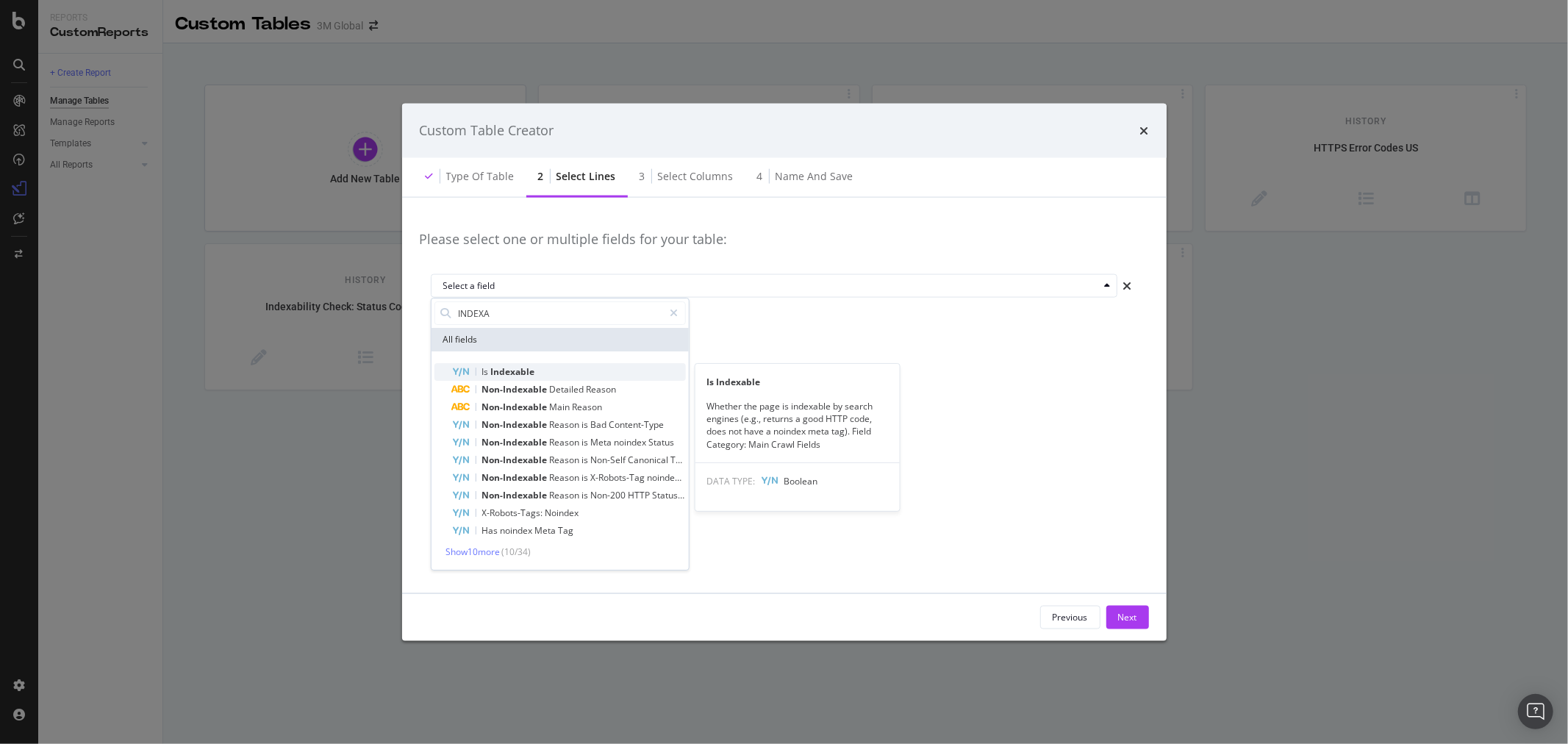
type input "INDEXA"
click at [535, 370] on div "Is Indexable" at bounding box center [568, 371] width 234 height 18
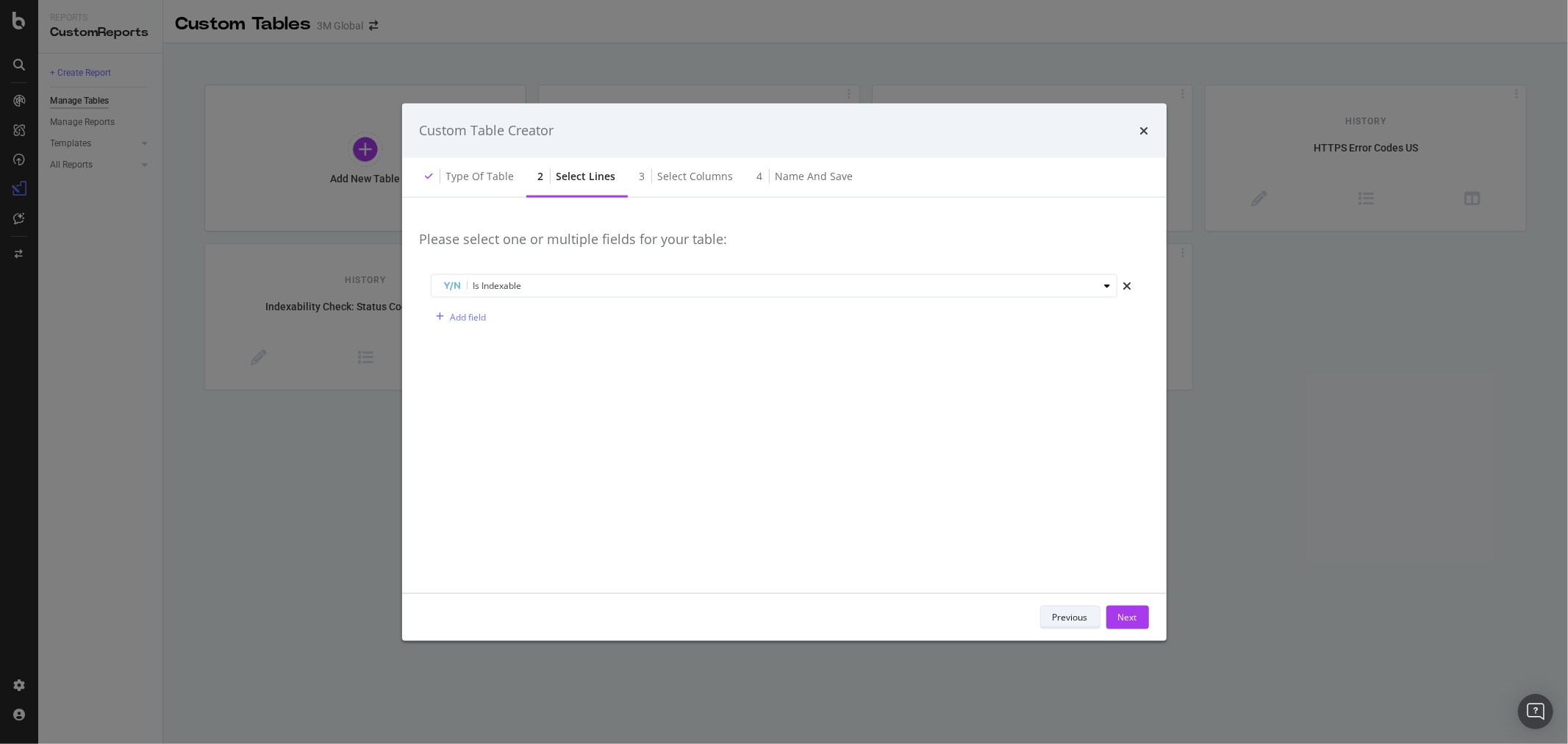
click at [1081, 613] on div "Previous" at bounding box center [1070, 617] width 35 height 12
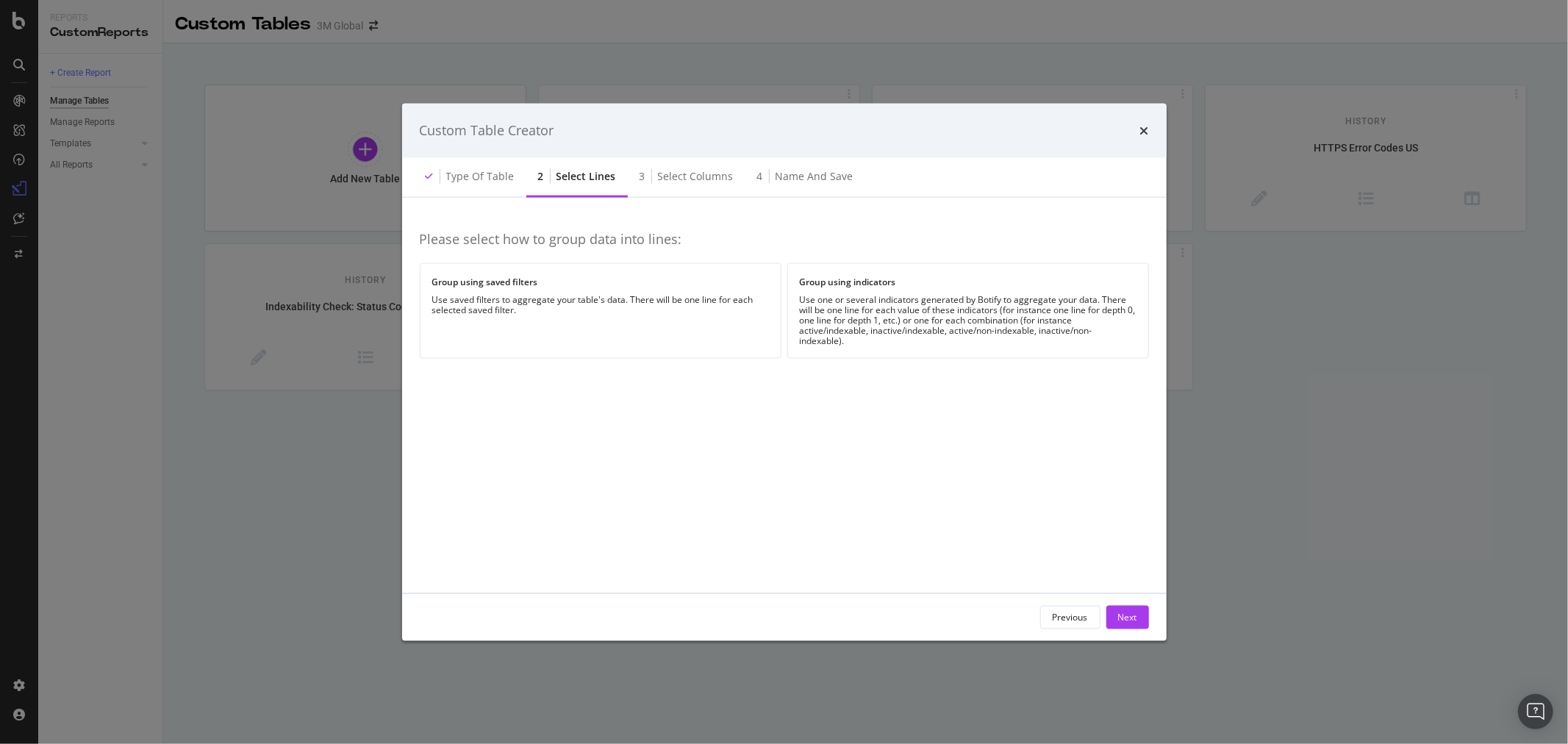
click at [604, 278] on div "Group using saved filters" at bounding box center [601, 282] width 337 height 12
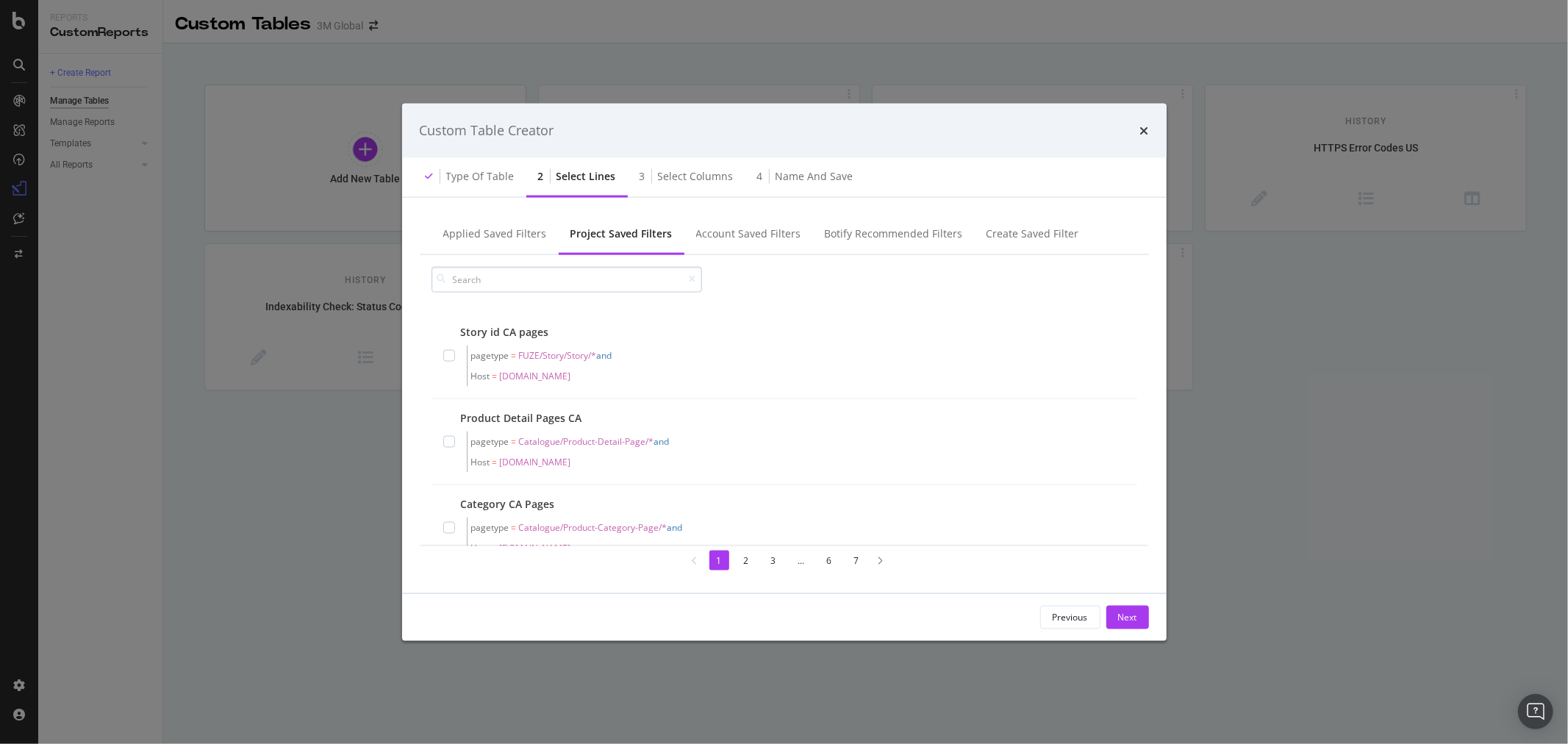
click at [611, 287] on input "modal" at bounding box center [566, 279] width 271 height 26
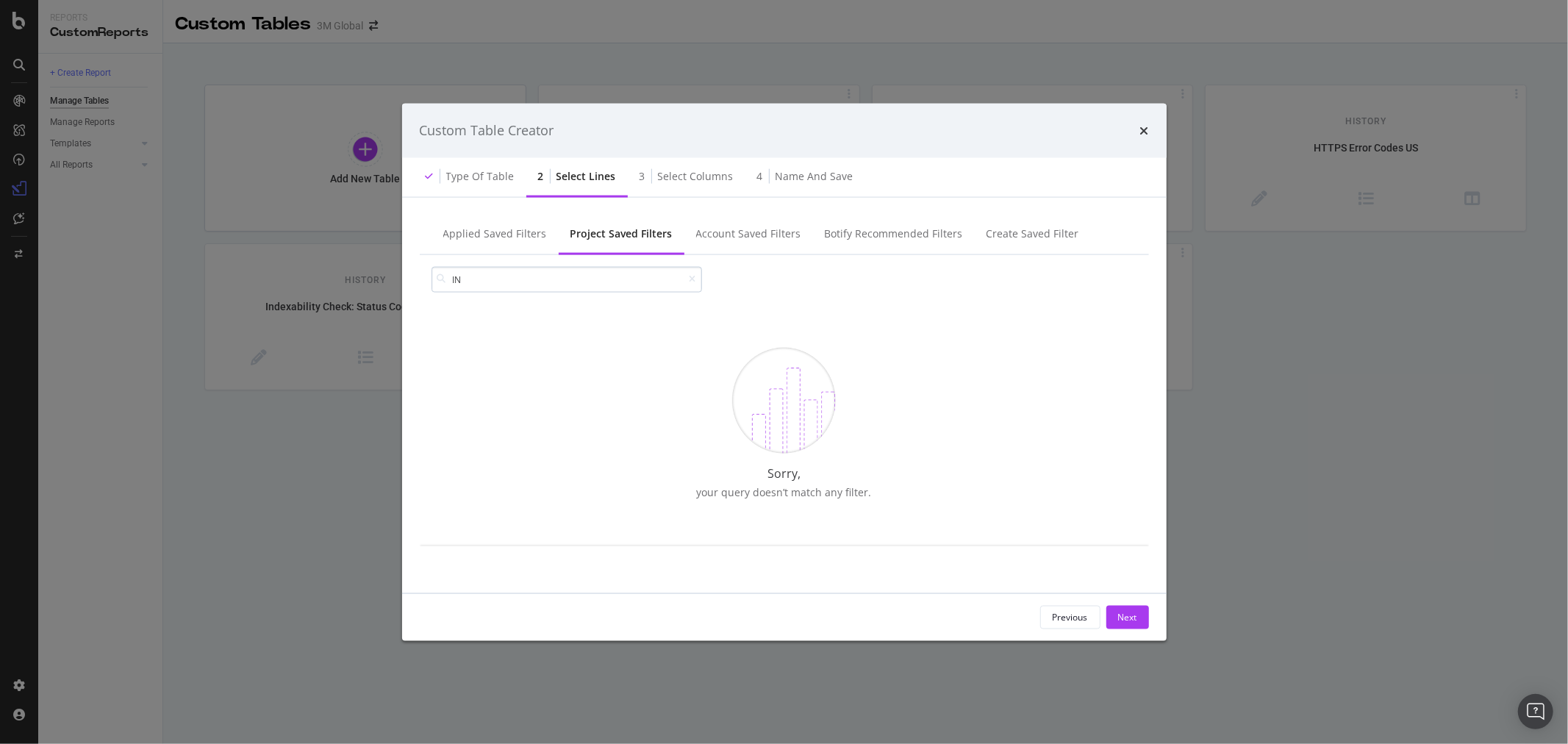
type input "I"
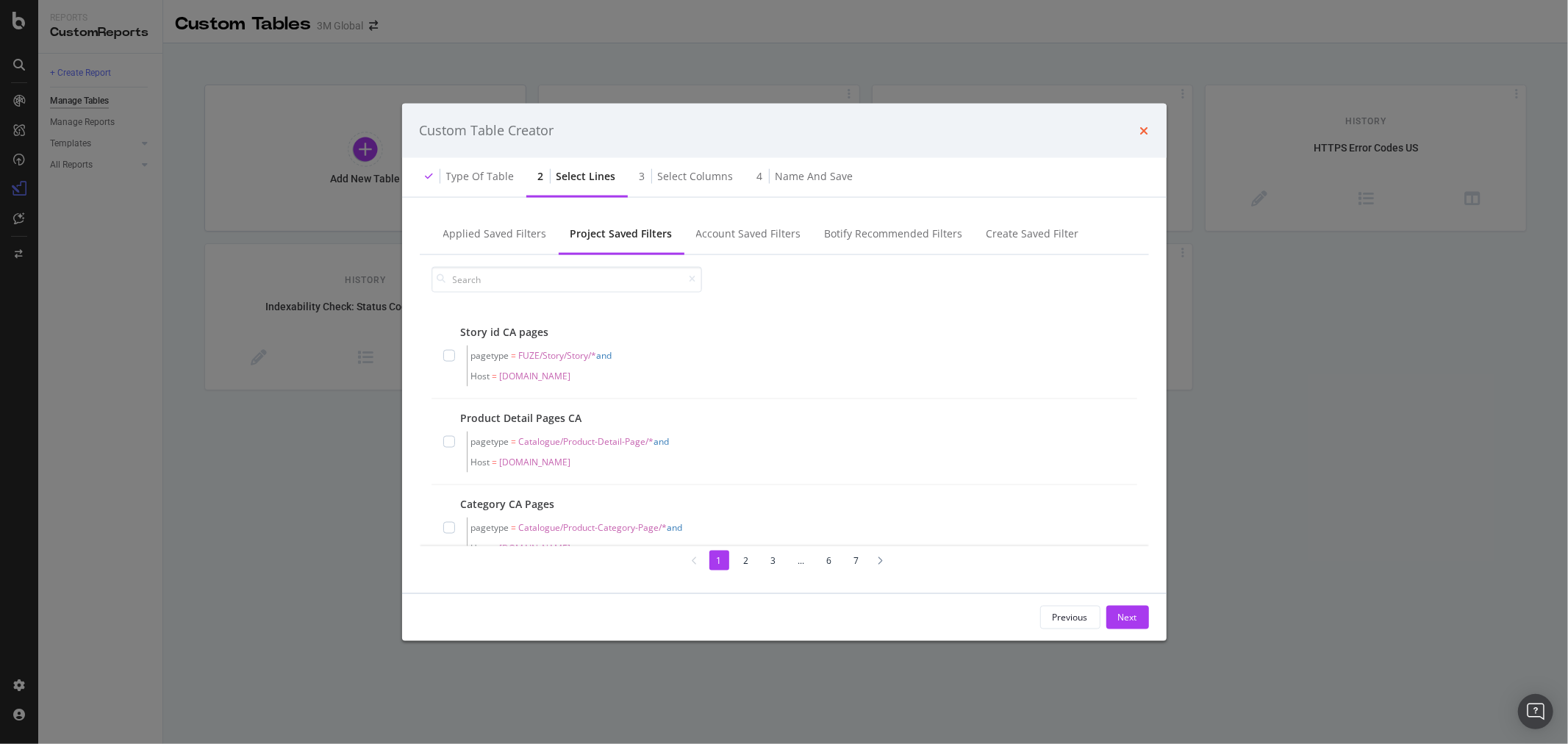
click at [1145, 124] on icon "times" at bounding box center [1145, 130] width 9 height 11
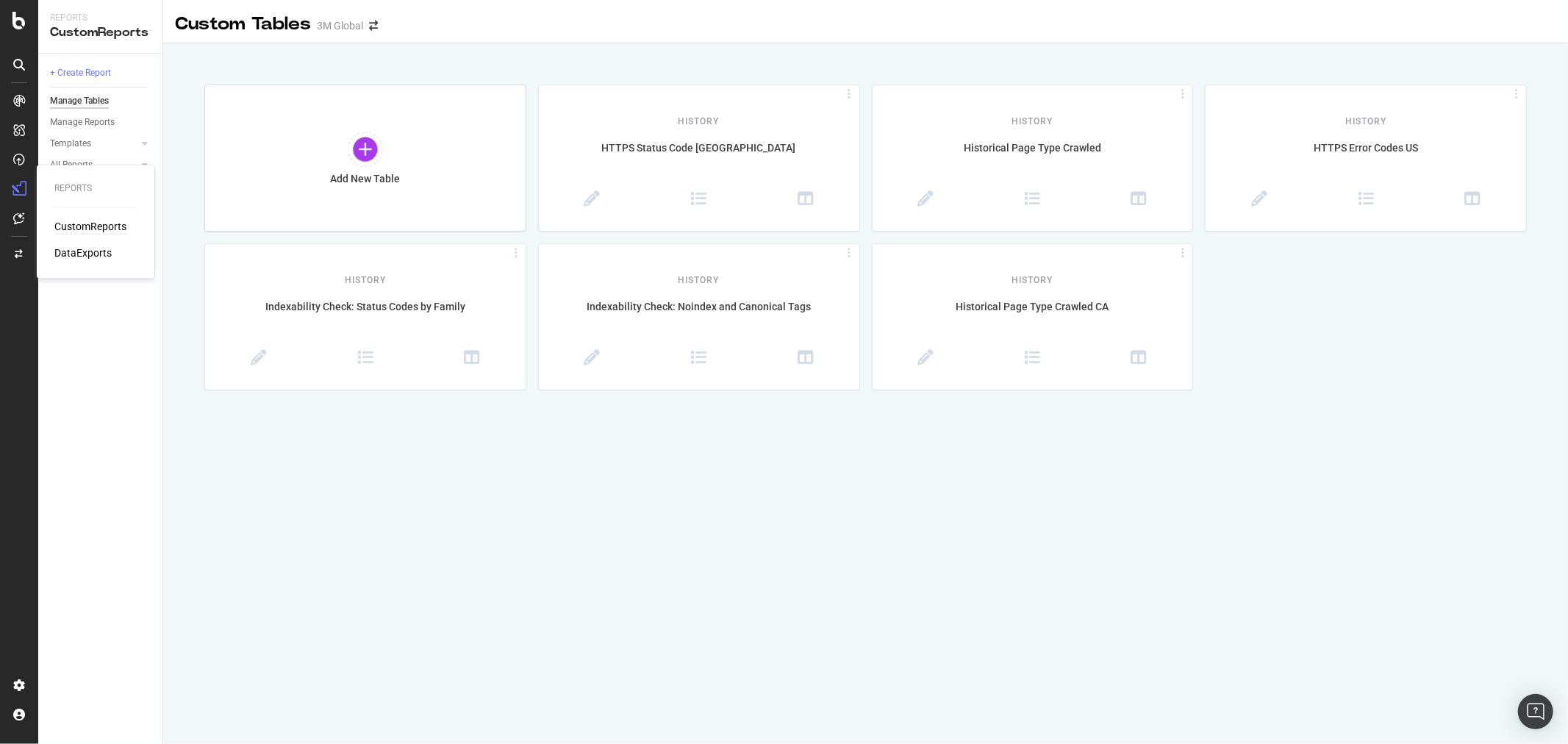
click at [91, 225] on div "CustomReports" at bounding box center [90, 226] width 72 height 14
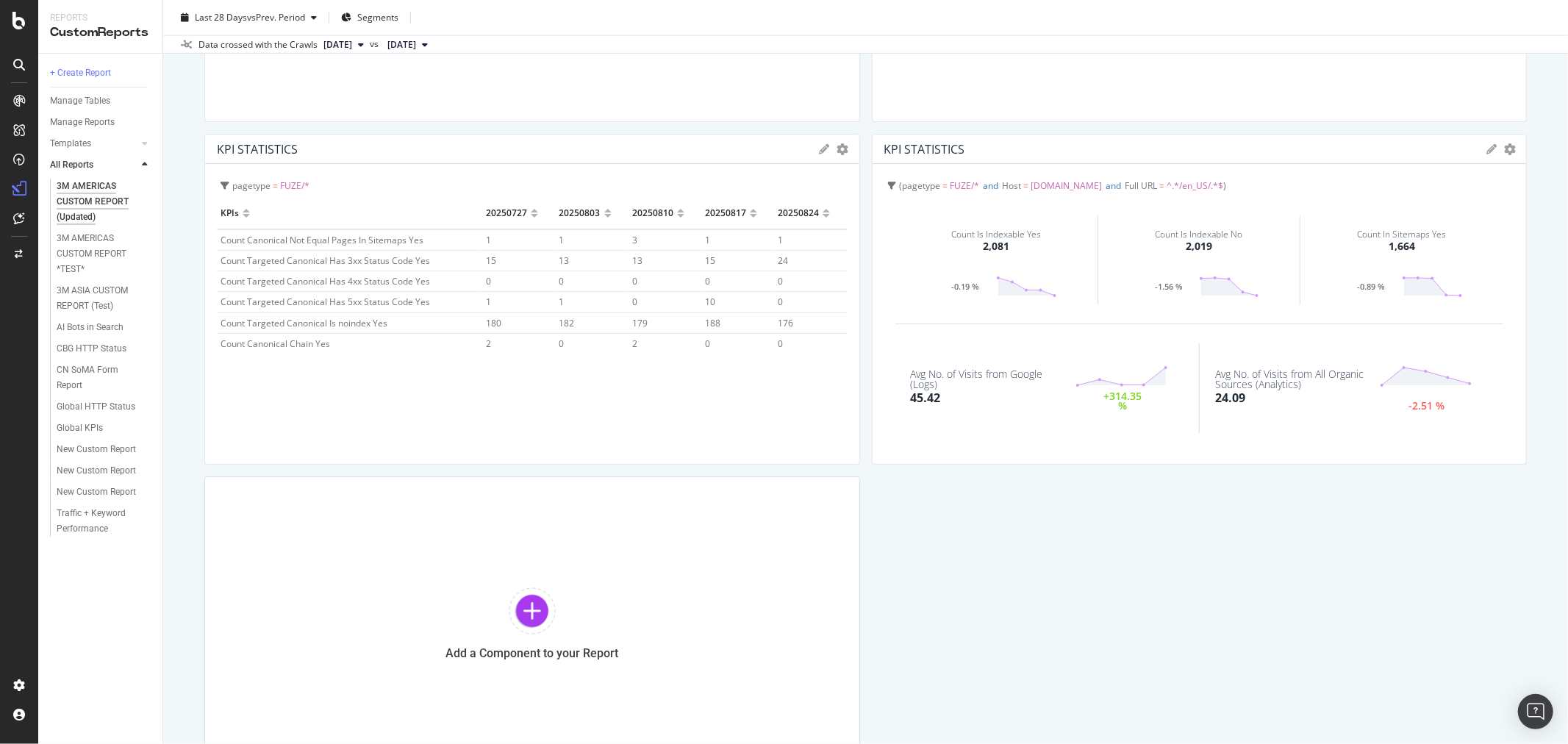
scroll to position [1307, 0]
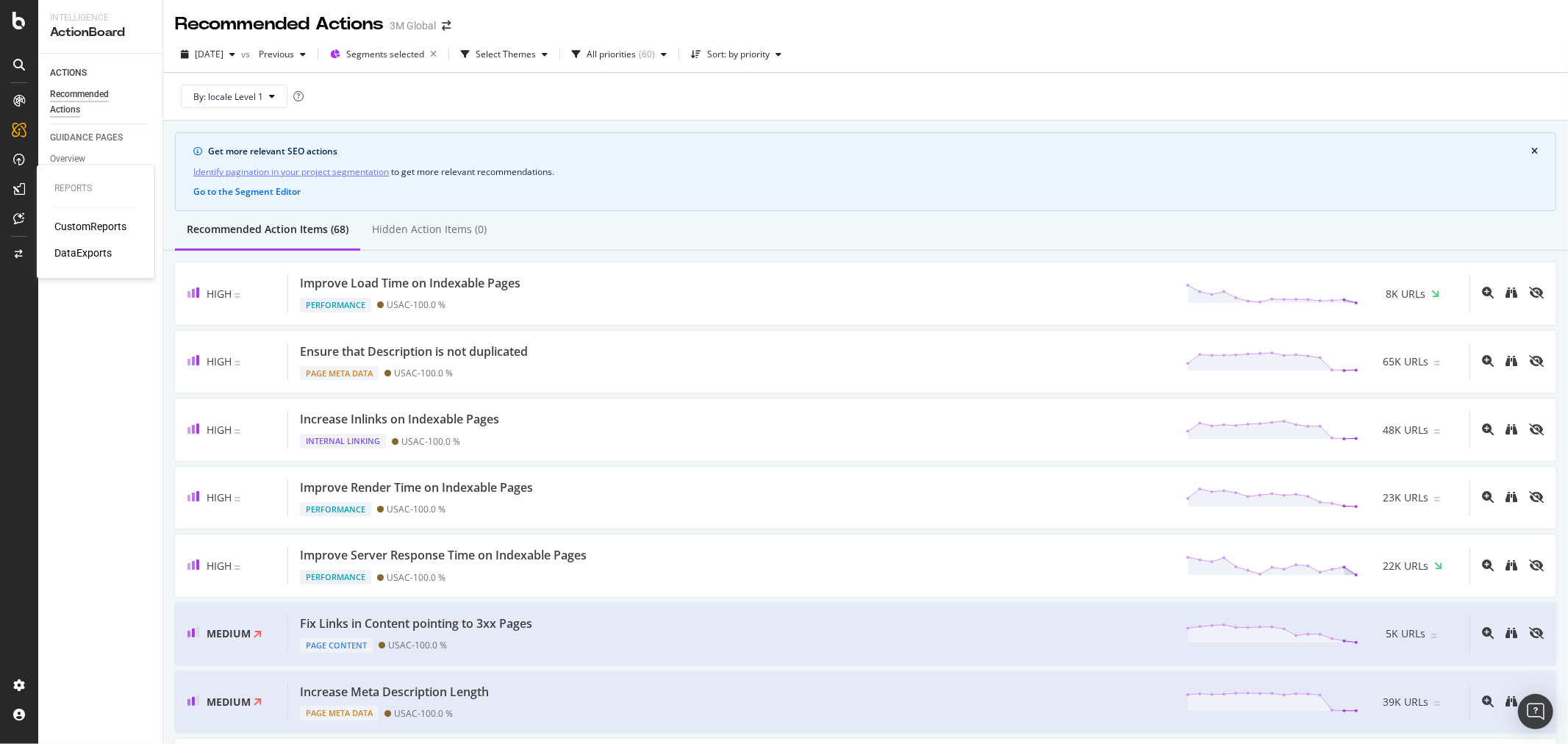
scroll to position [163, 0]
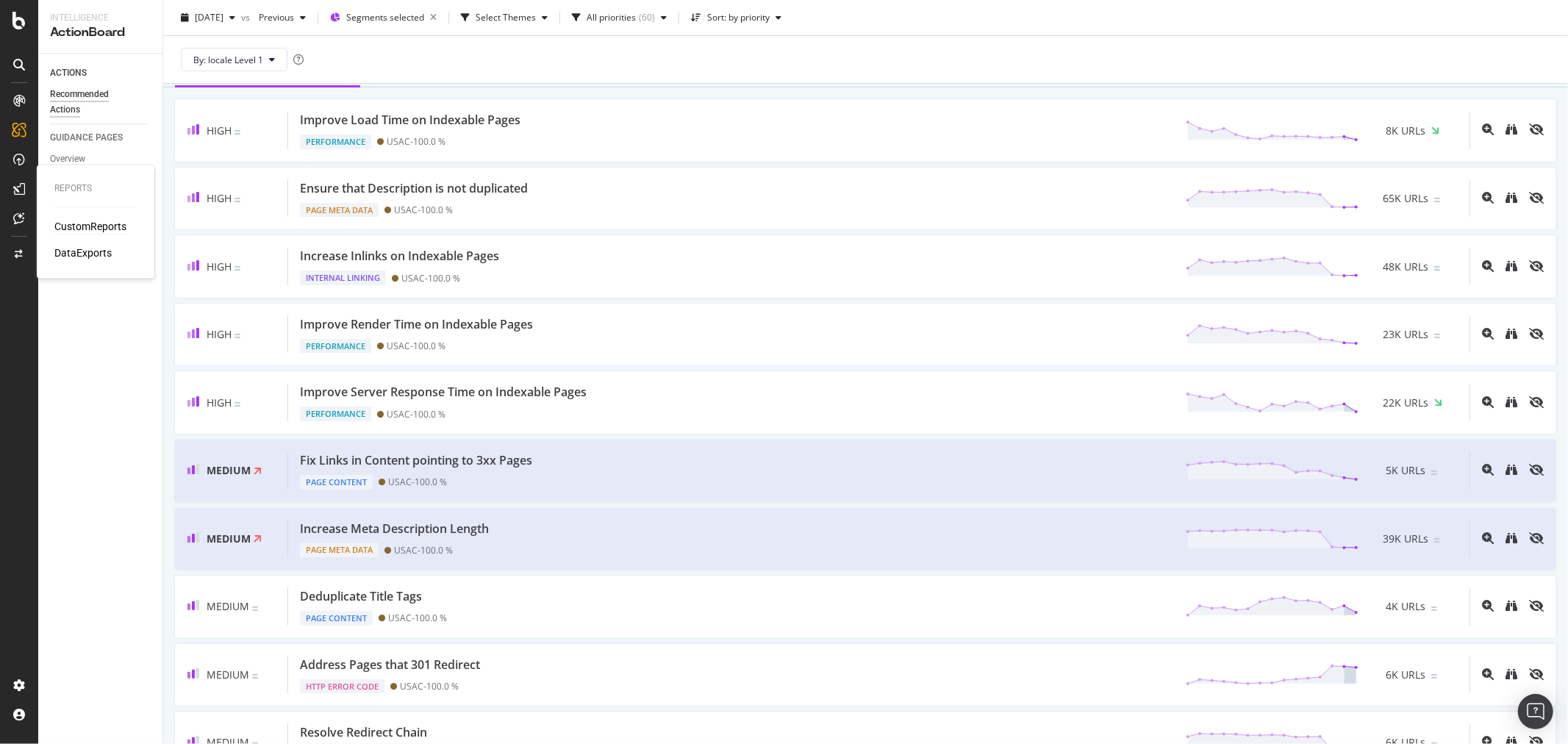
click at [85, 226] on div "CustomReports" at bounding box center [90, 226] width 72 height 14
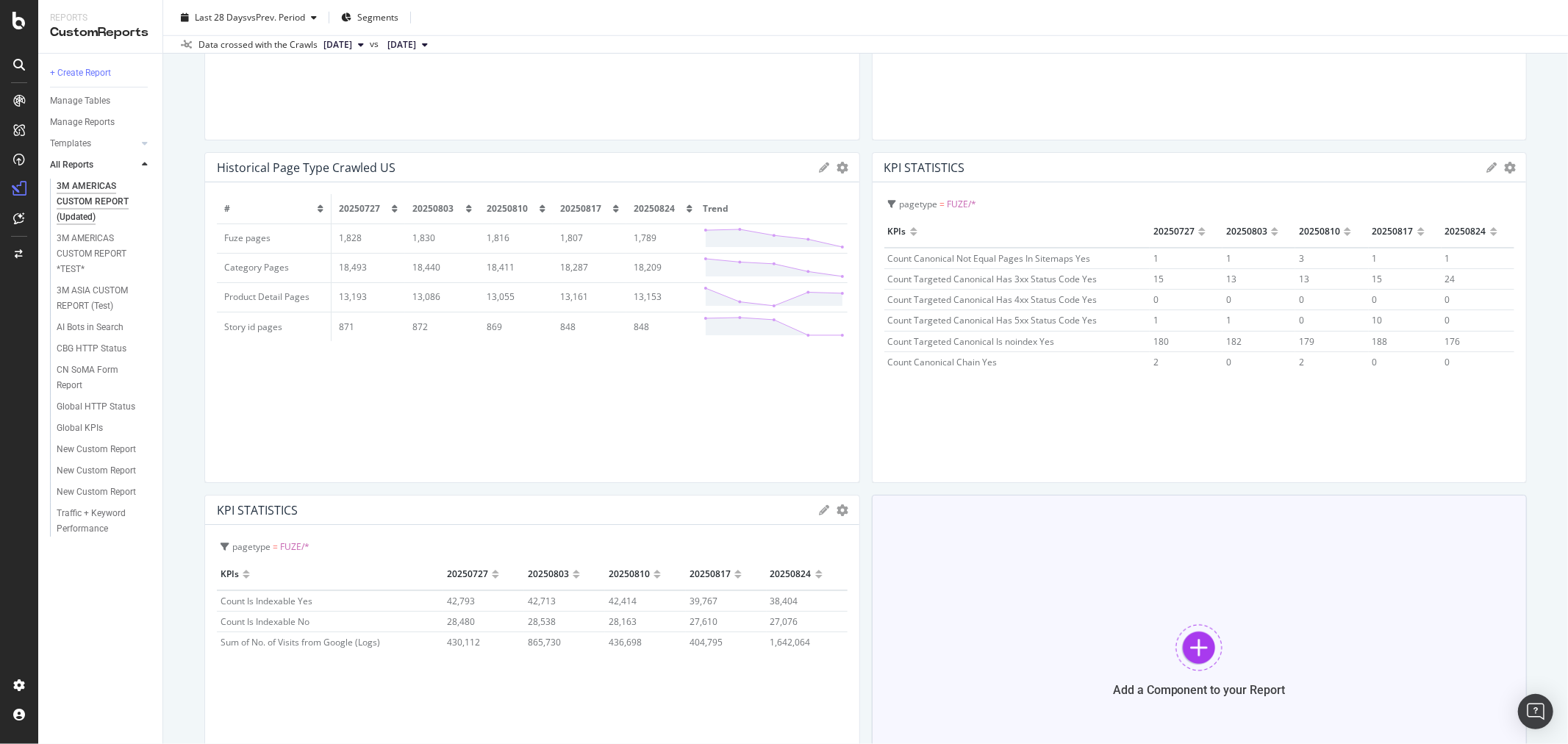
scroll to position [1062, 0]
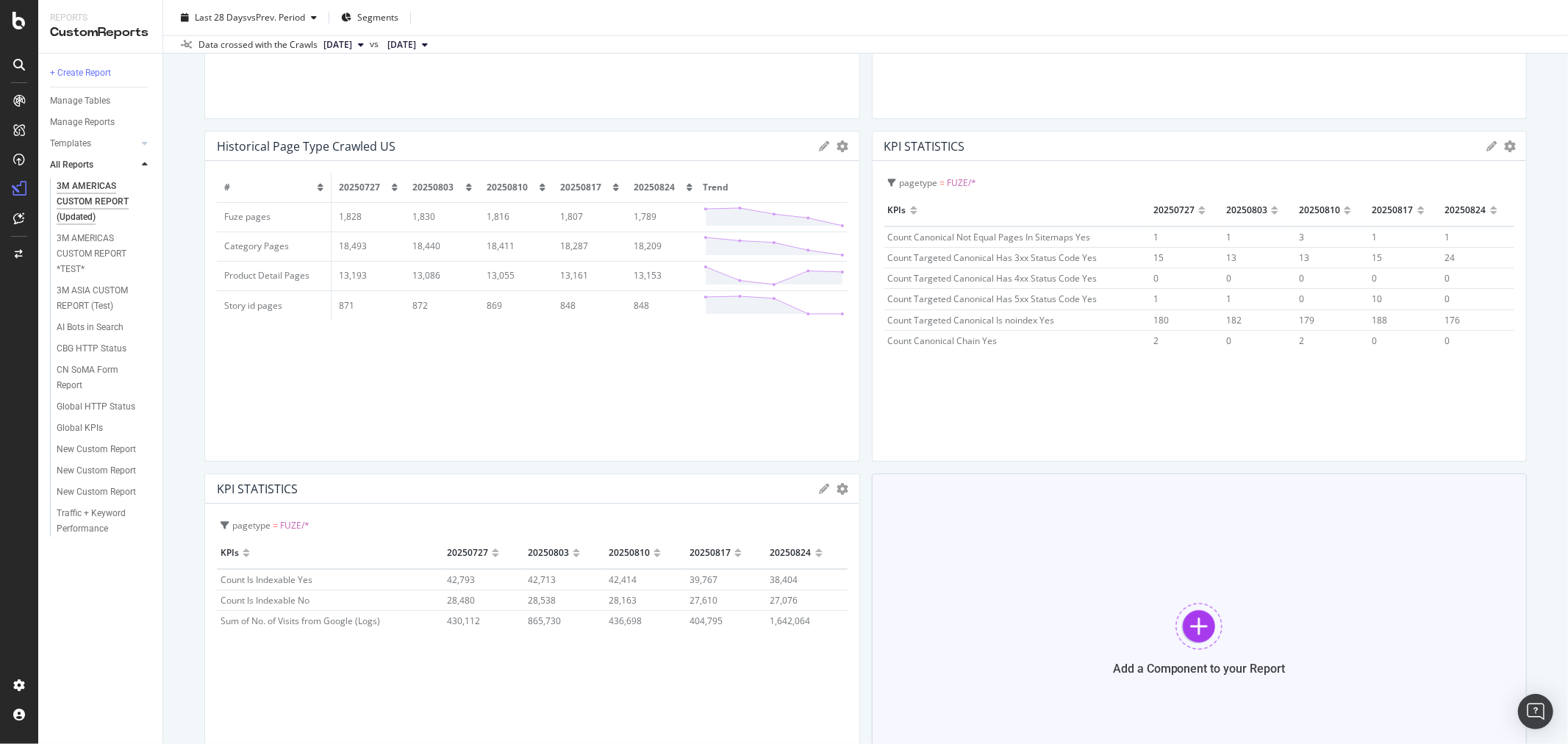
click at [1191, 622] on div at bounding box center [1199, 627] width 47 height 47
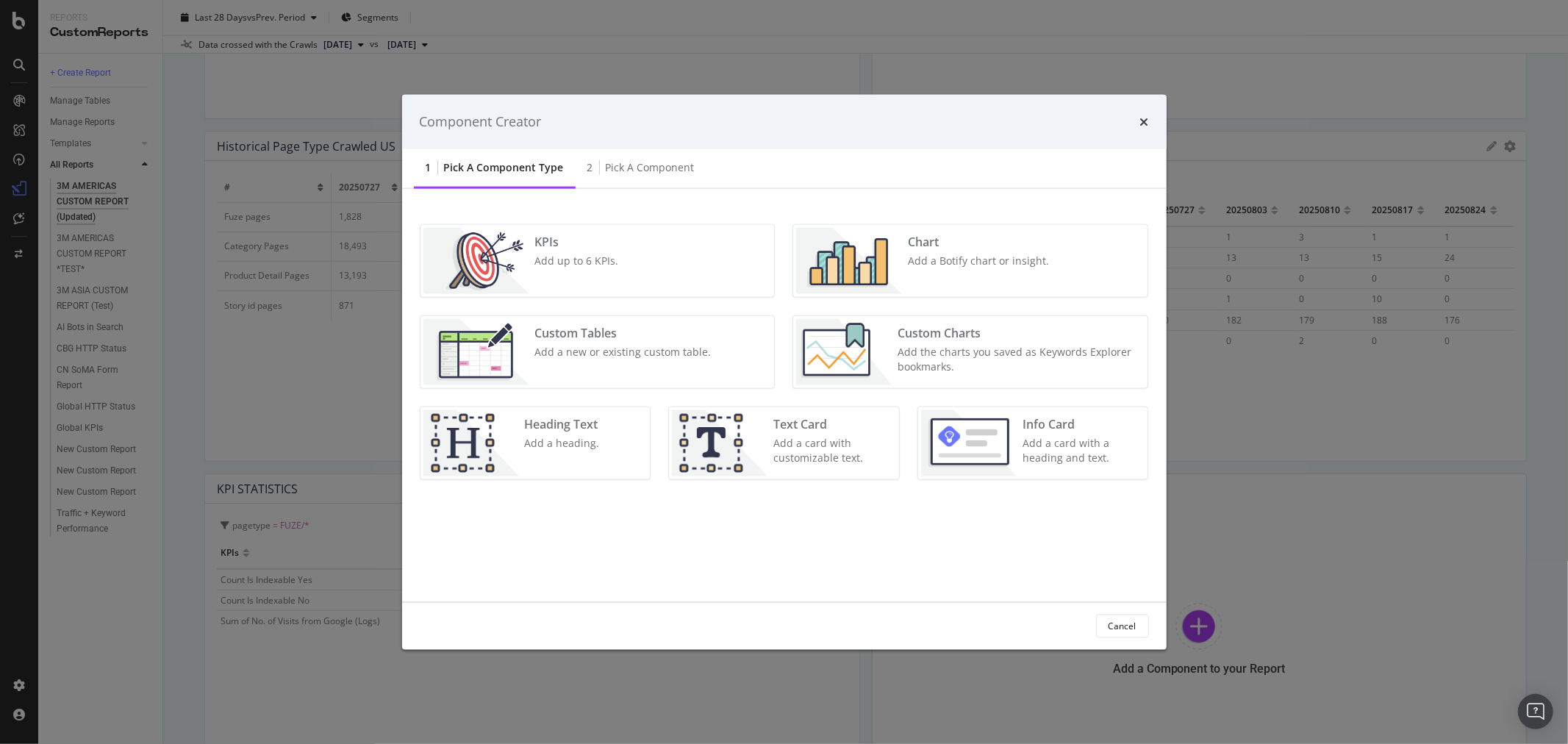
click at [628, 355] on div "Add a new or existing custom table." at bounding box center [623, 351] width 176 height 14
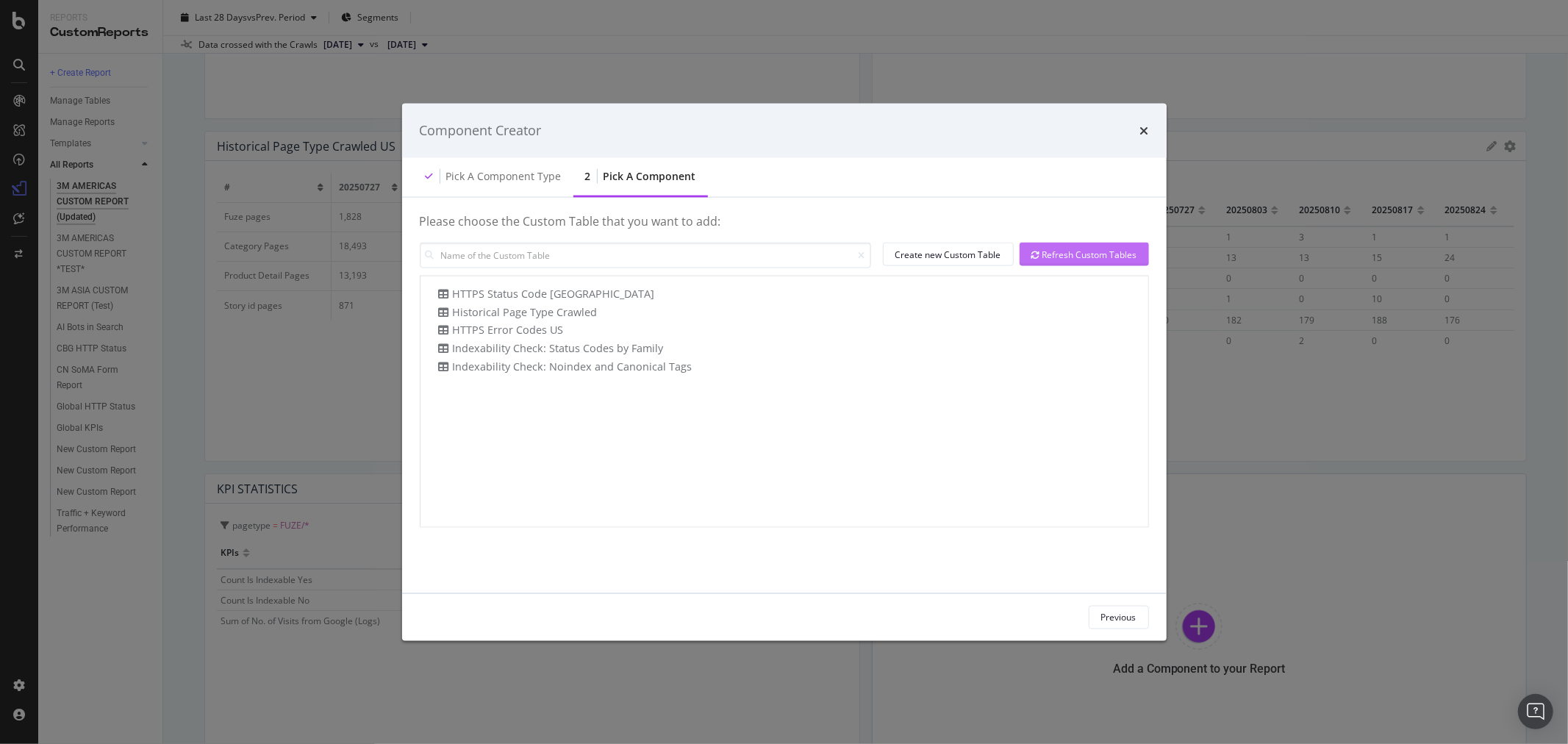
click at [1099, 252] on div "Refresh Custom Tables" at bounding box center [1084, 254] width 106 height 12
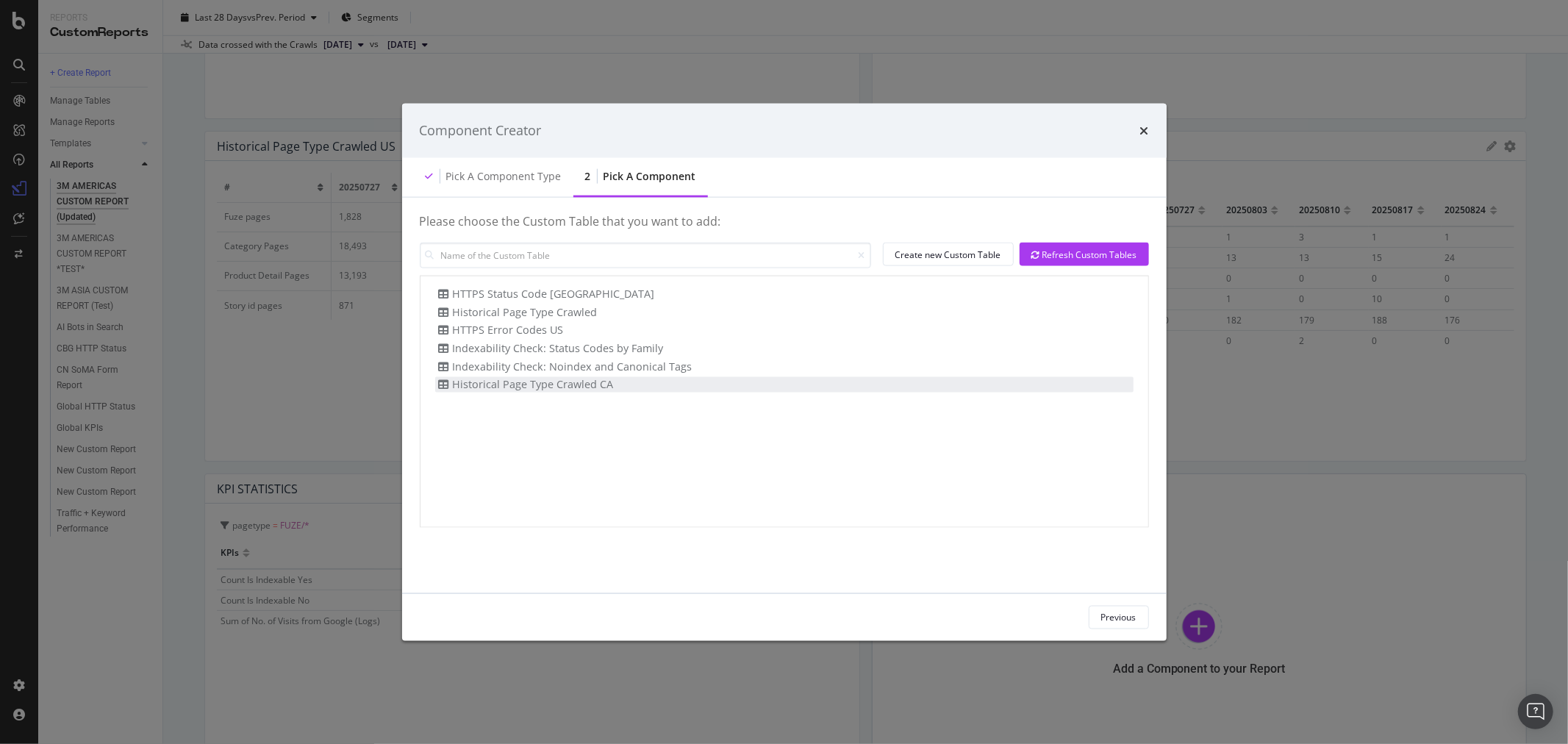
click at [581, 378] on div "Historical Page Type Crawled CA" at bounding box center [524, 385] width 178 height 15
click at [1127, 616] on div "Add Component" at bounding box center [1104, 617] width 66 height 12
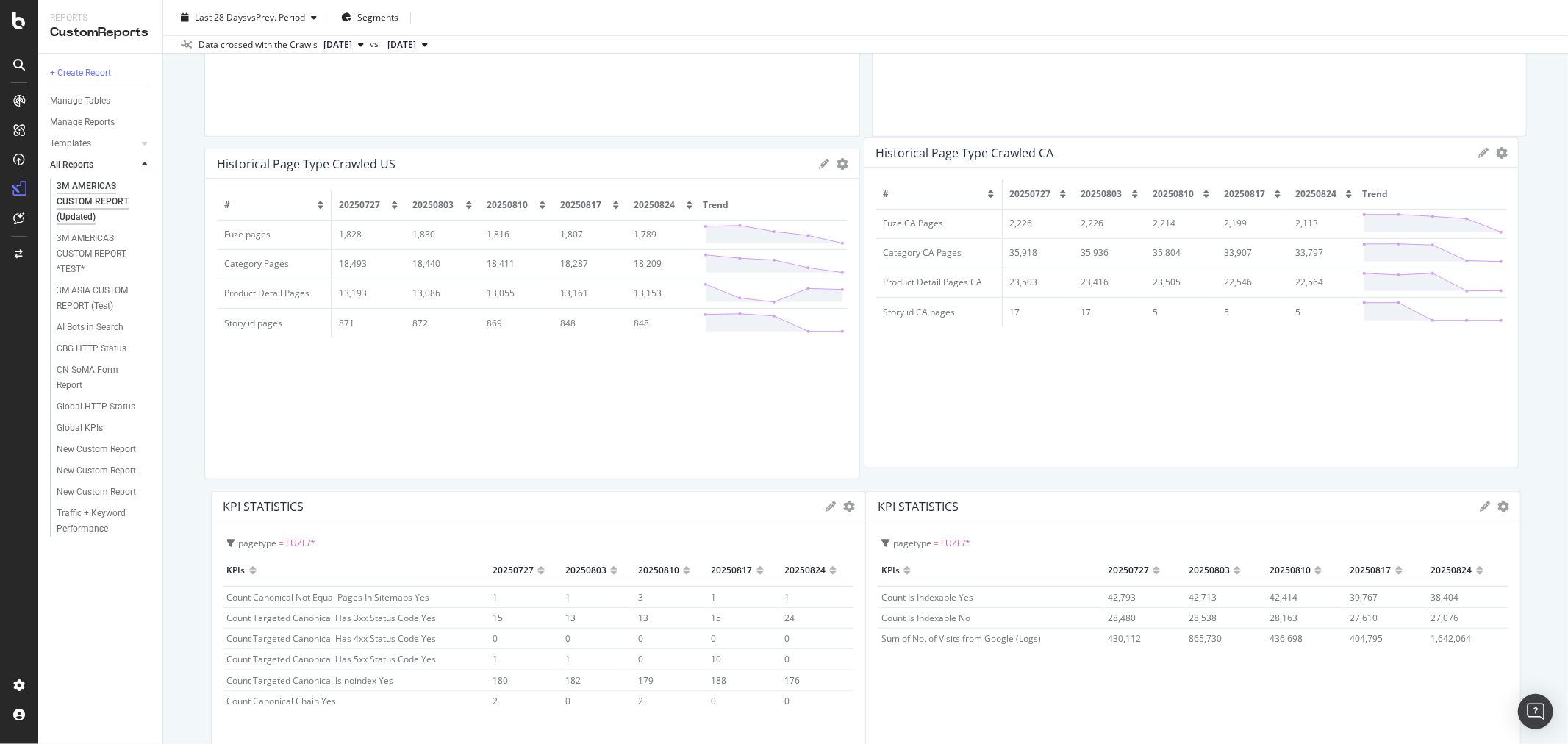
drag, startPoint x: 1082, startPoint y: 484, endPoint x: 1074, endPoint y: 140, distance: 344.1
click at [1074, 146] on div "Historical Page Type Crawled CA" at bounding box center [1174, 152] width 595 height 14
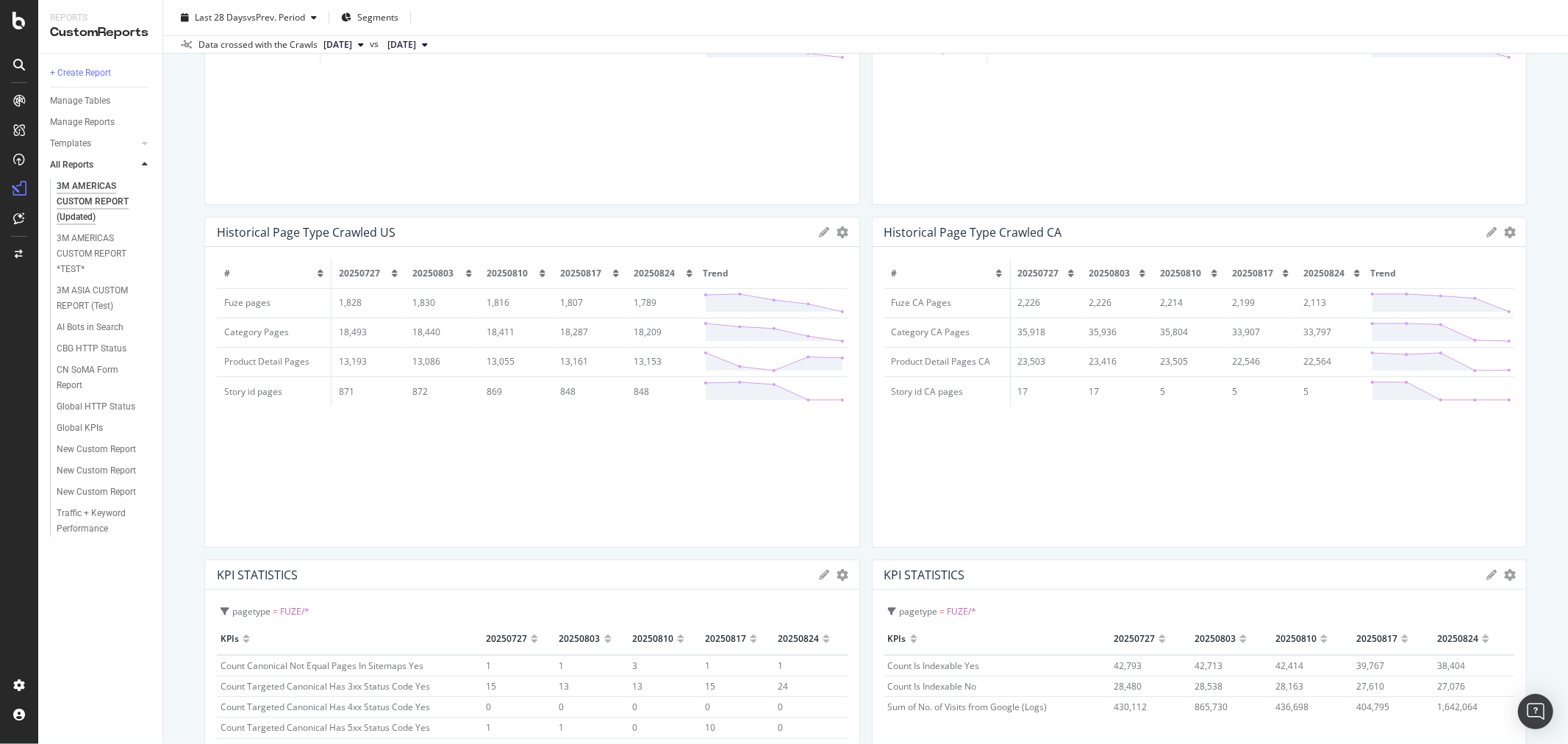
scroll to position [1143, 0]
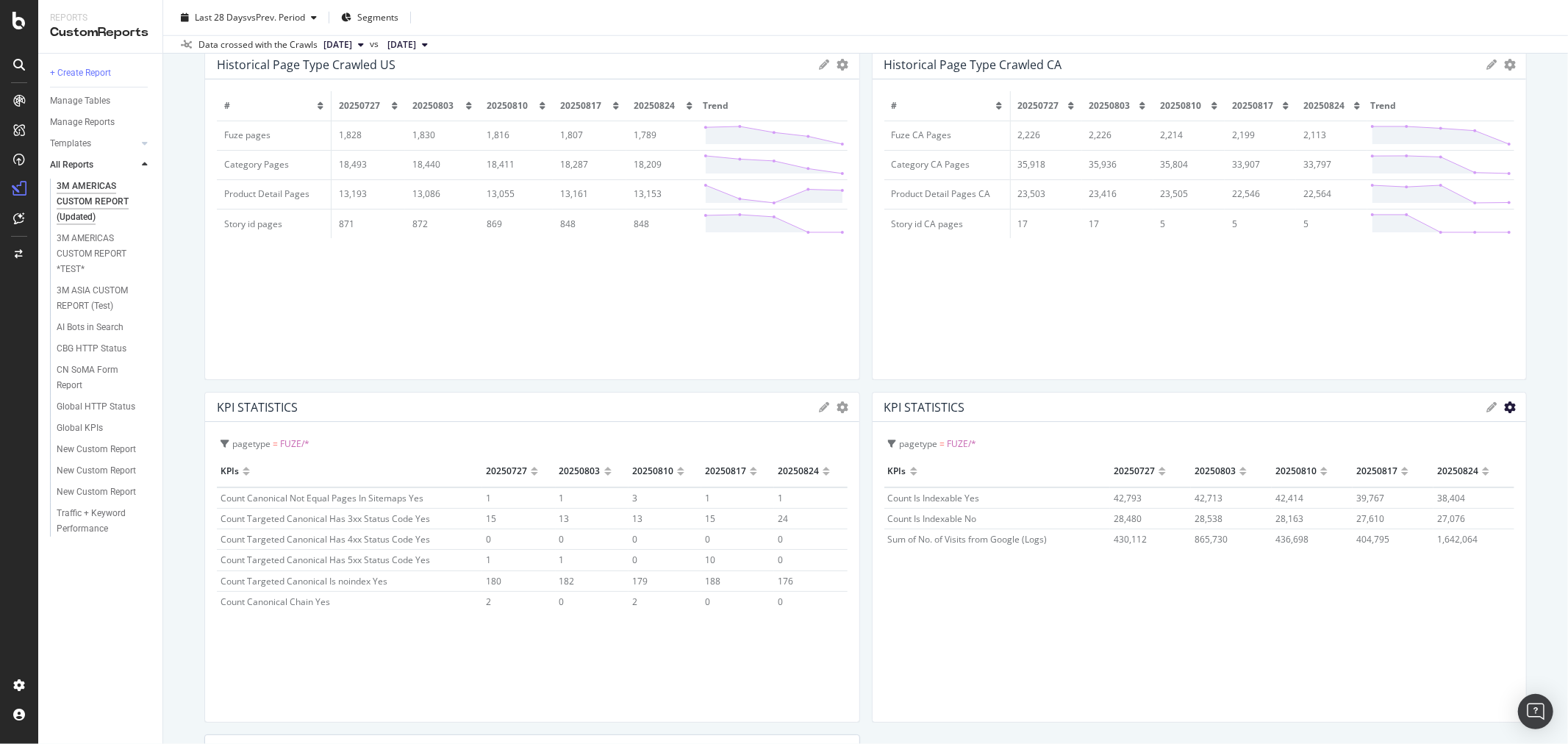
click at [1504, 402] on icon "gear" at bounding box center [1509, 407] width 11 height 11
click at [1439, 490] on span "Edit KPIs" at bounding box center [1449, 491] width 153 height 20
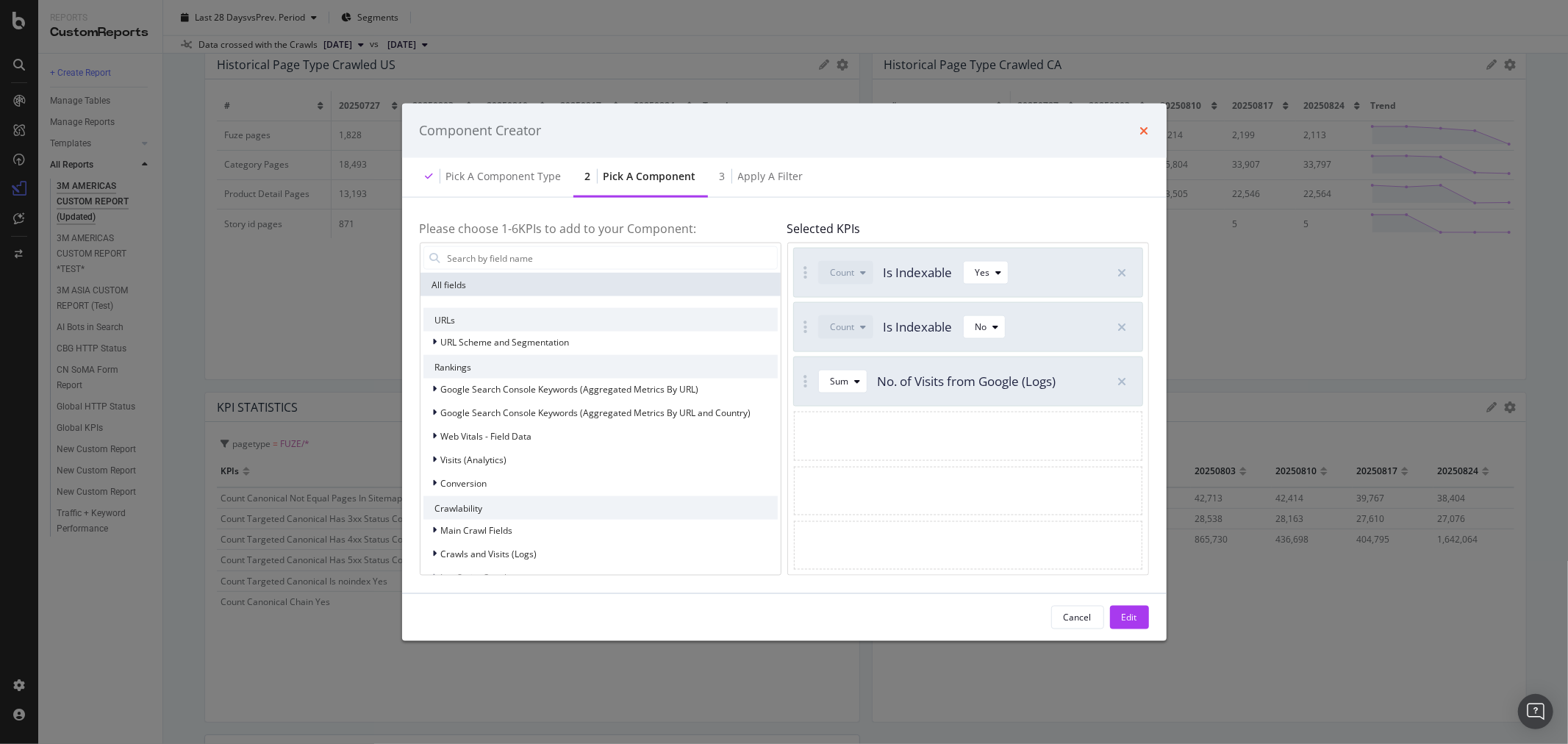
click at [1141, 131] on icon "times" at bounding box center [1145, 130] width 9 height 11
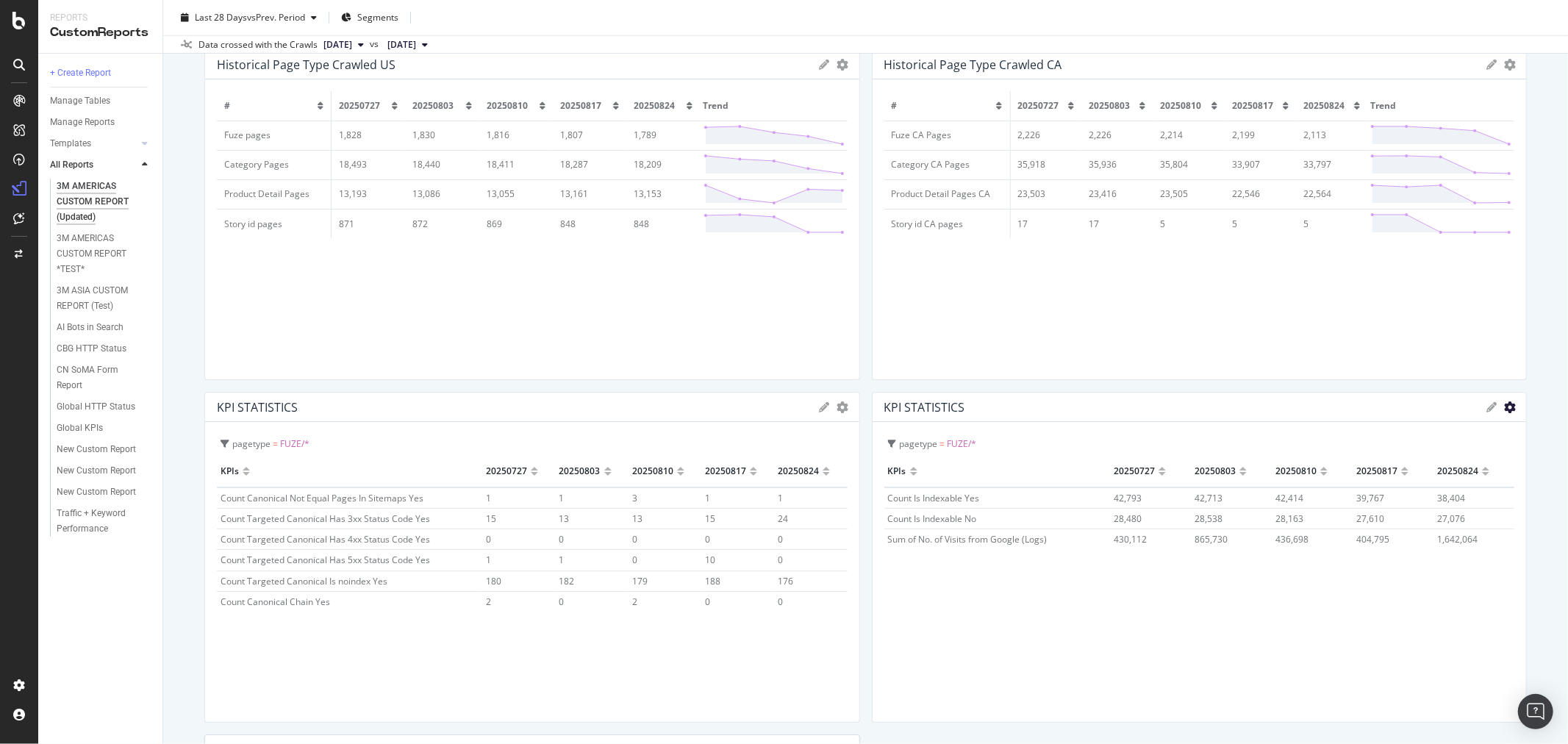
click at [1504, 406] on icon "gear" at bounding box center [1509, 407] width 11 height 11
click at [1459, 518] on span "Edit Filter" at bounding box center [1449, 518] width 153 height 20
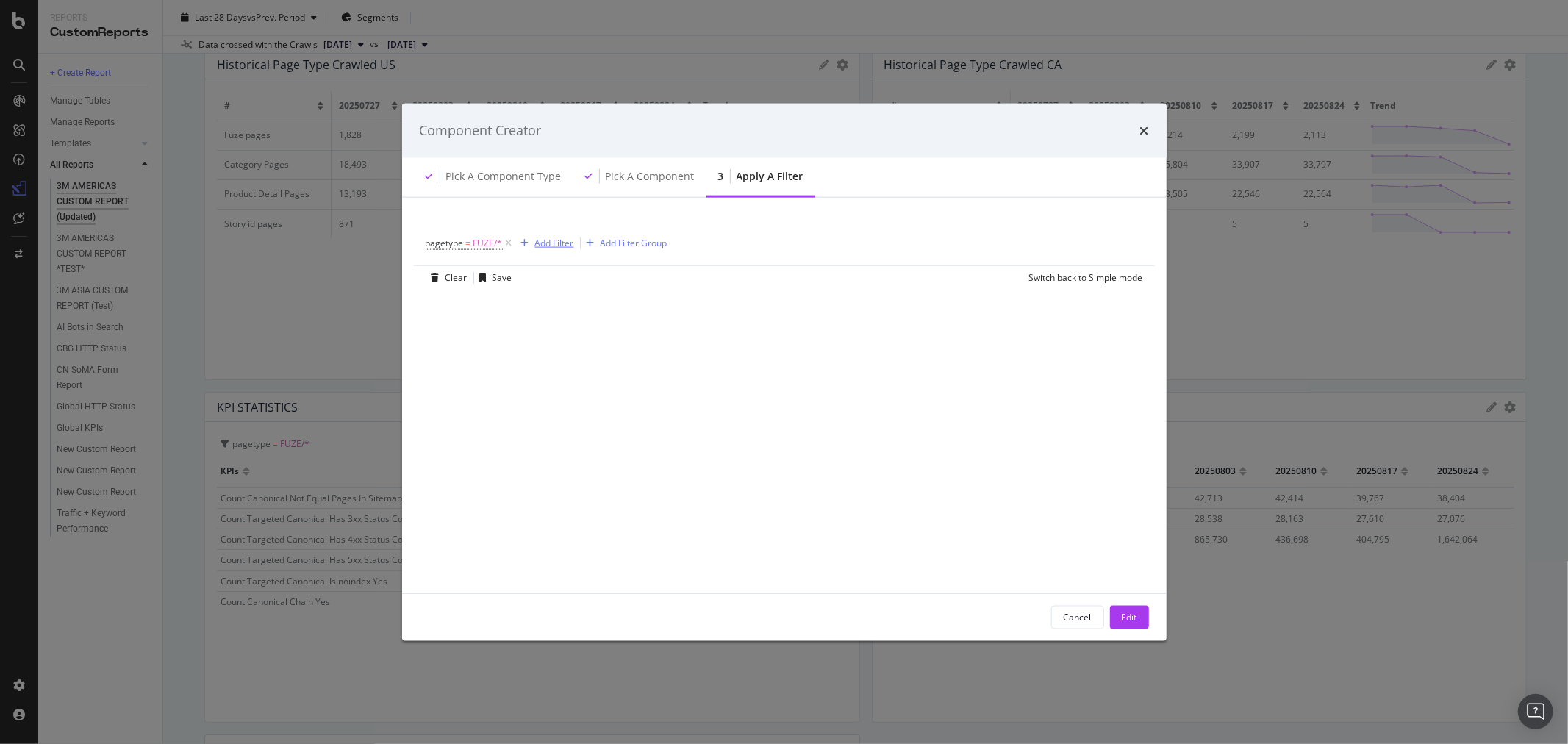
click at [553, 239] on div "Add Filter" at bounding box center [554, 243] width 39 height 12
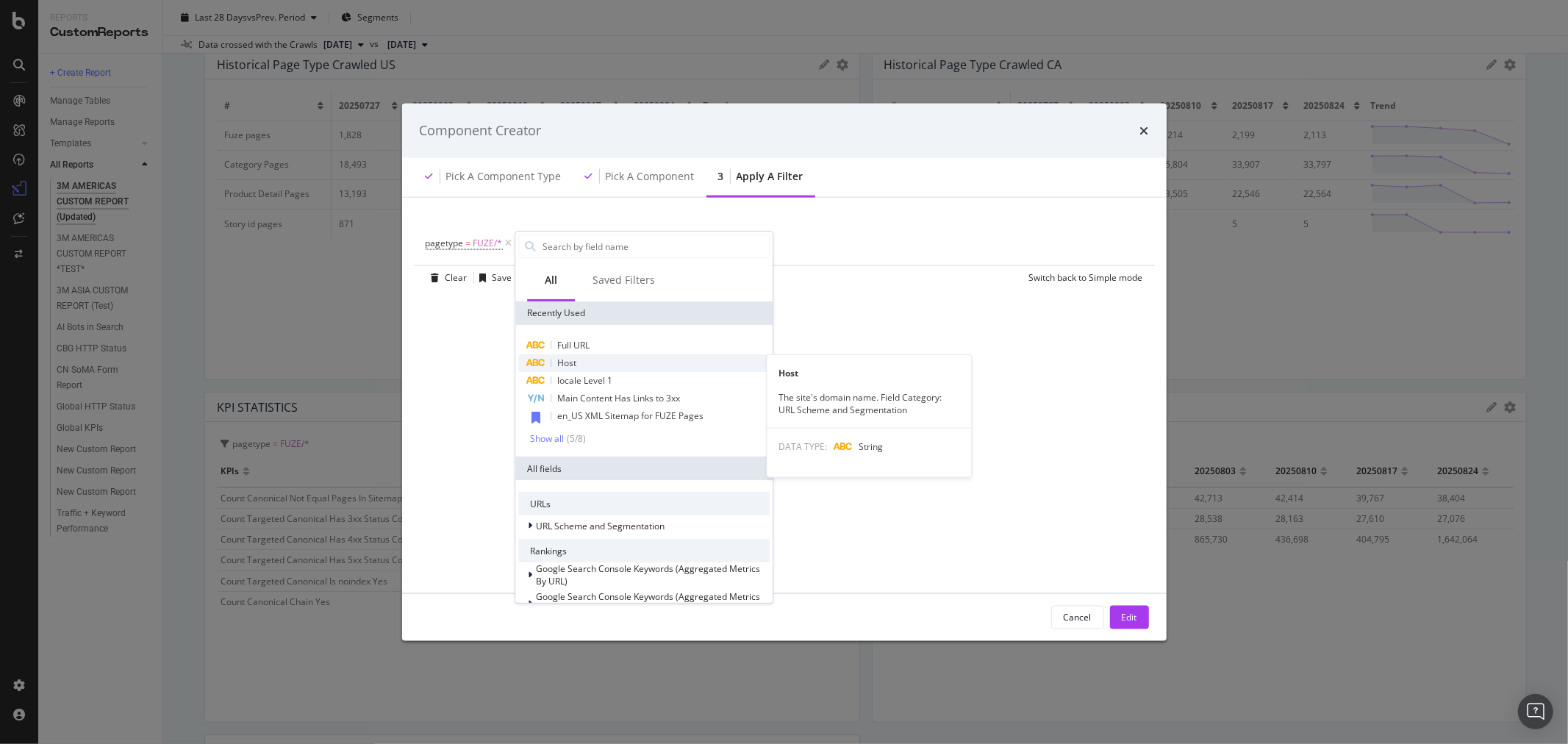
click at [593, 358] on div "Host" at bounding box center [644, 363] width 252 height 18
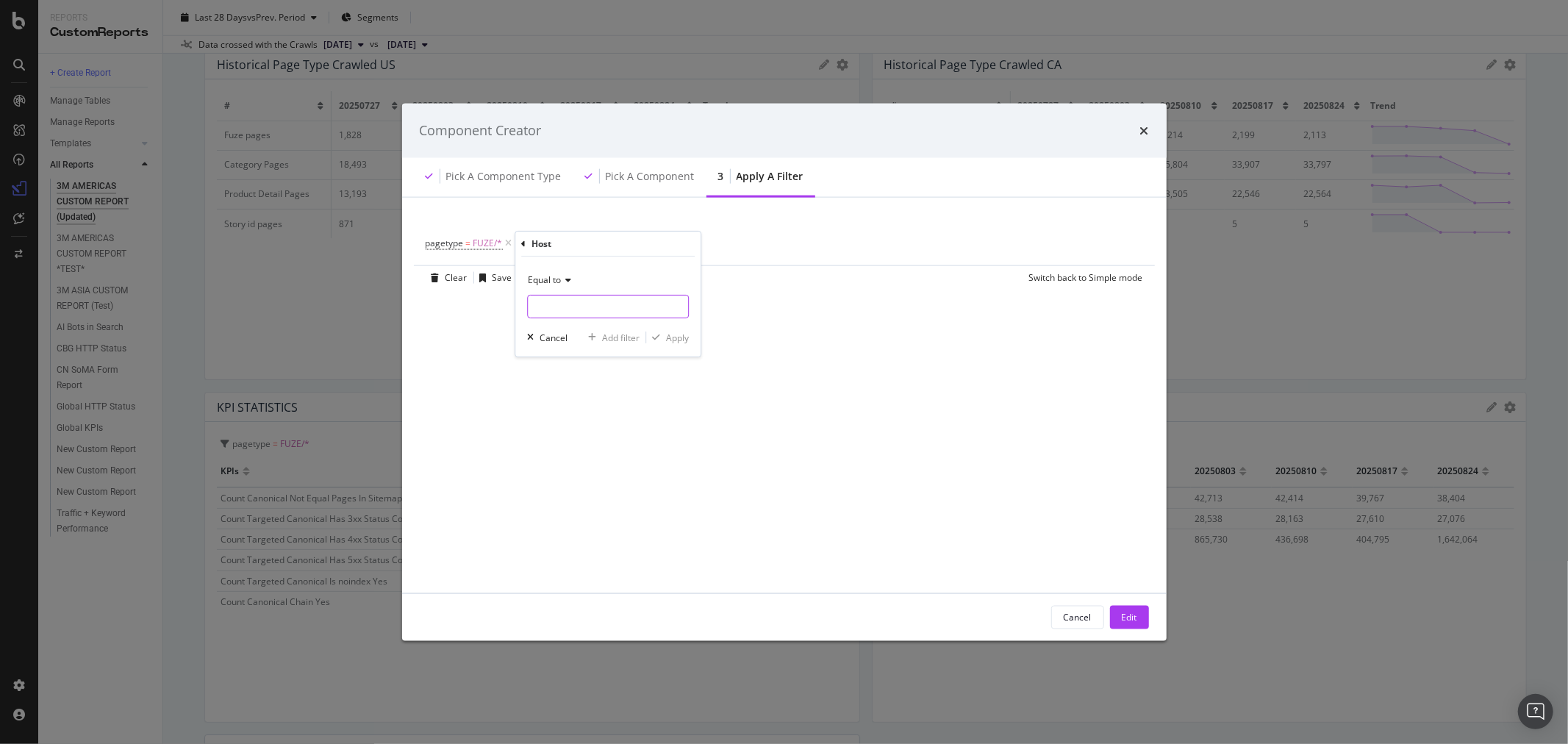
click at [573, 306] on input "modal" at bounding box center [608, 306] width 160 height 24
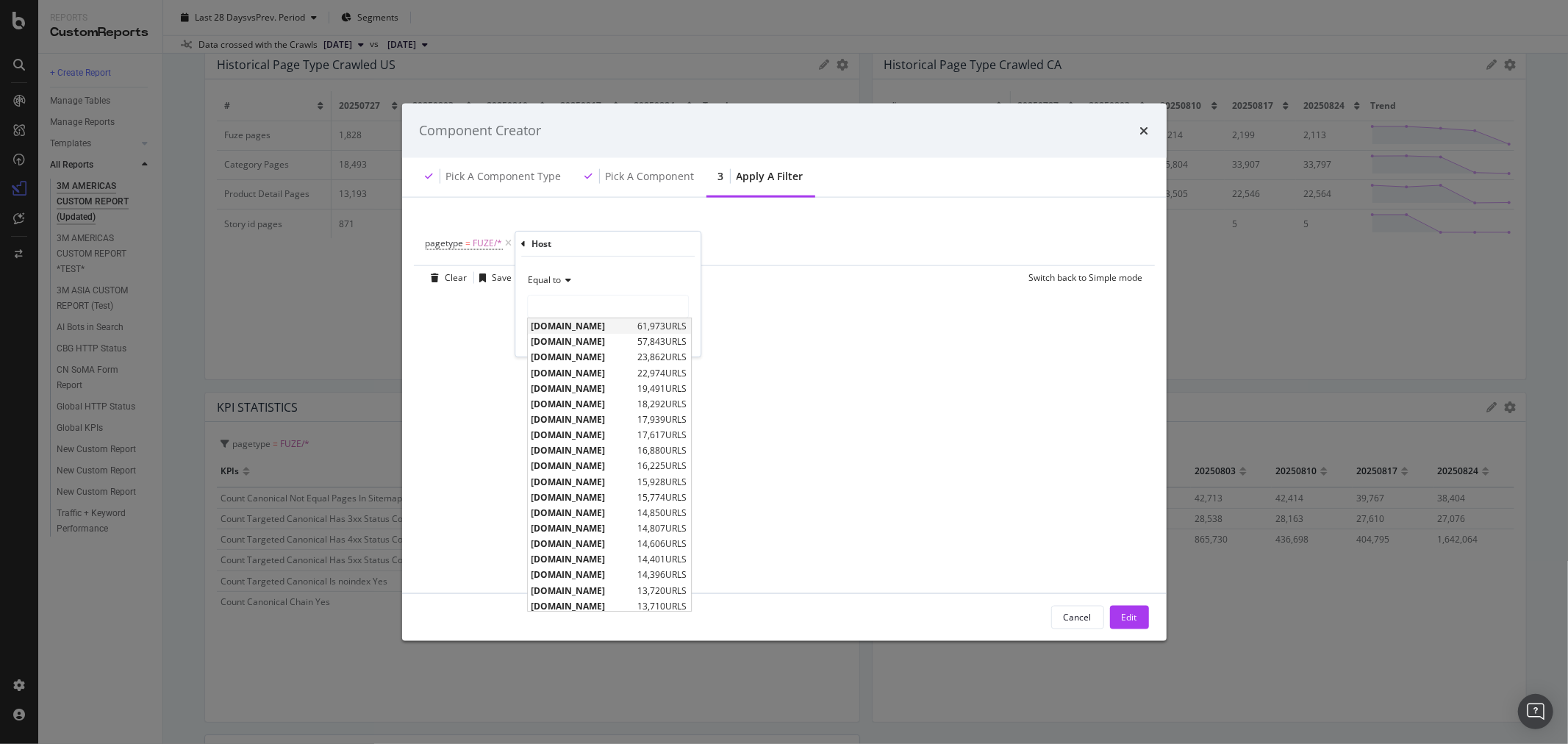
click at [576, 326] on span "[DOMAIN_NAME]" at bounding box center [582, 326] width 103 height 12
type input "[DOMAIN_NAME]"
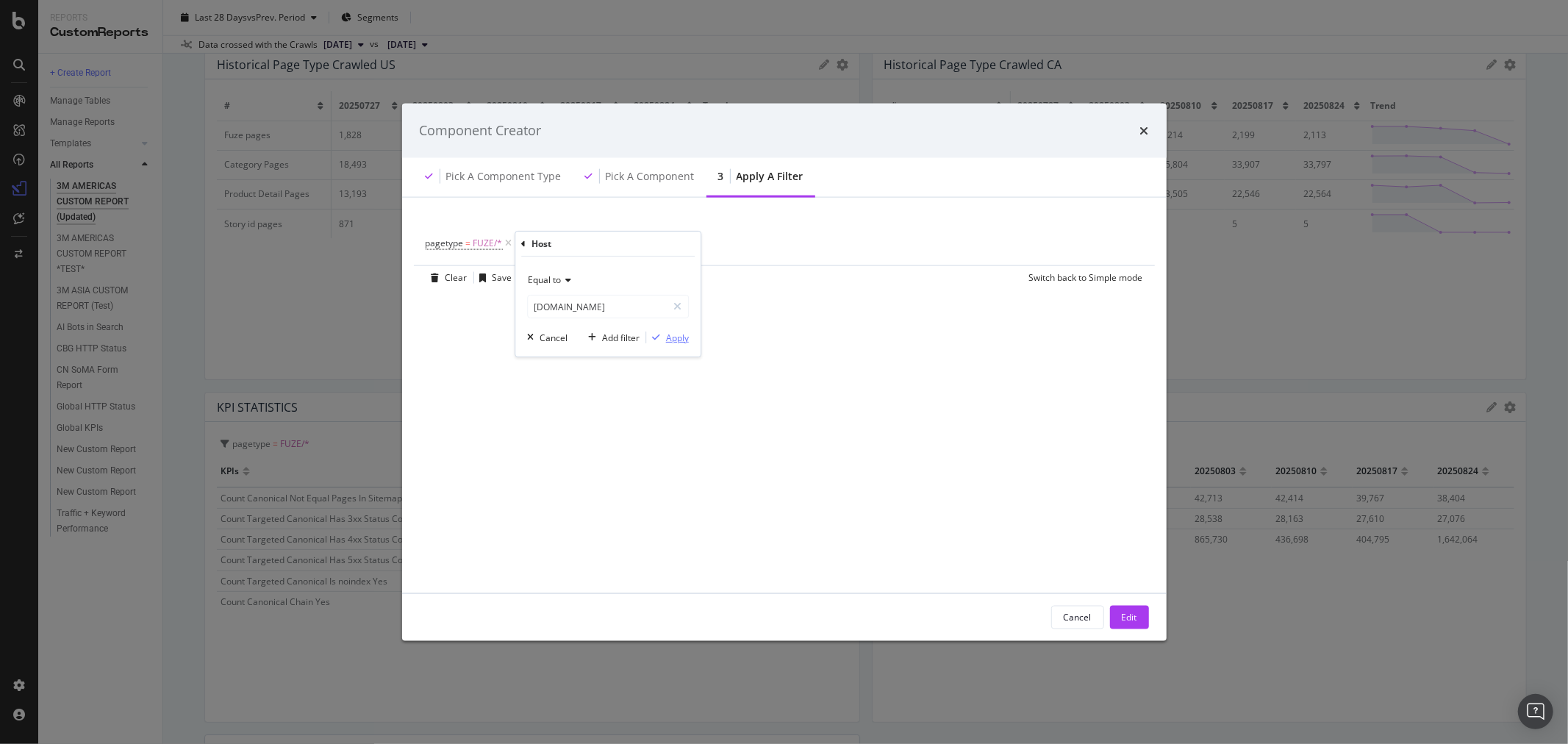
click at [678, 341] on div "Apply" at bounding box center [678, 338] width 23 height 12
click at [678, 247] on div "Add Filter" at bounding box center [691, 243] width 39 height 12
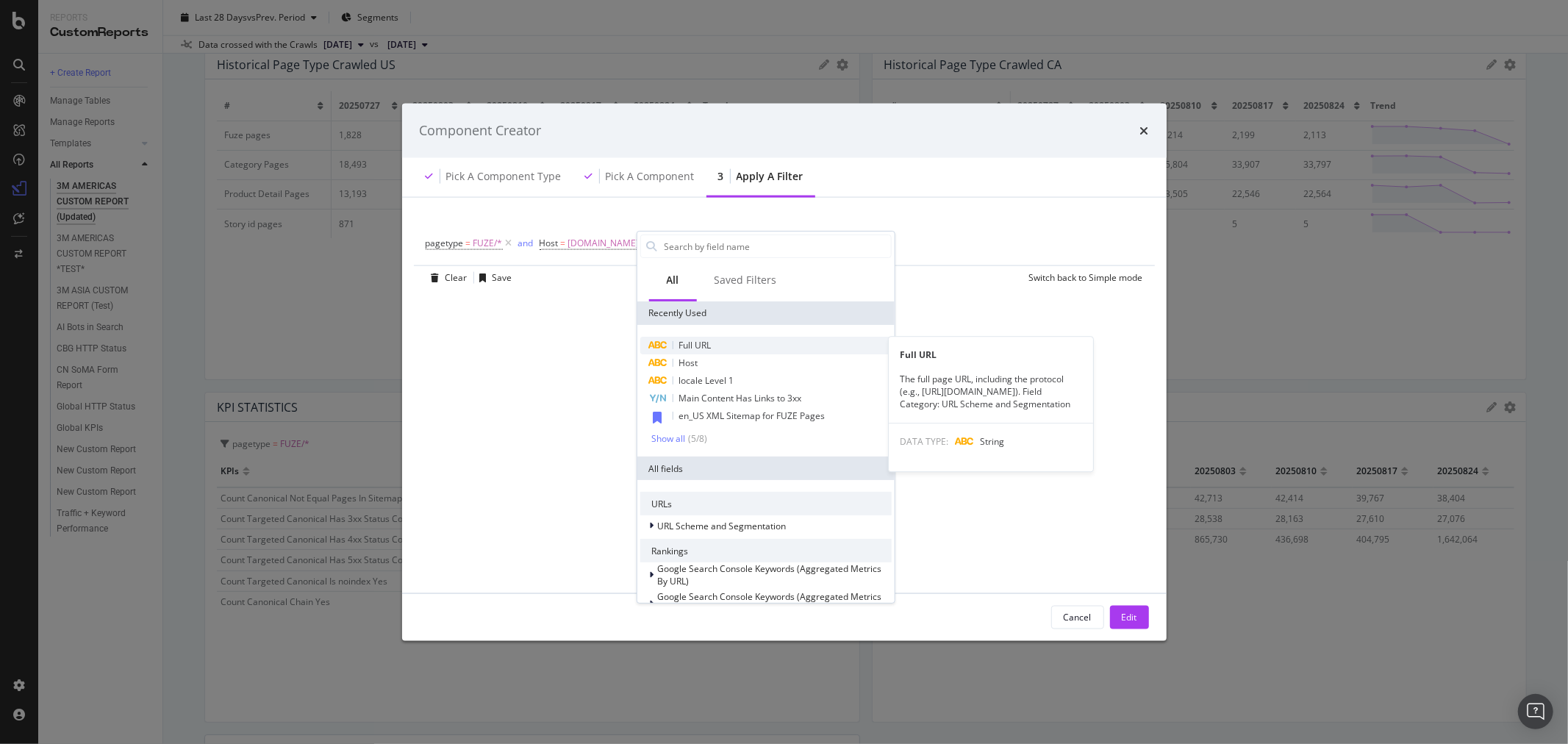
click at [700, 339] on span "Full URL" at bounding box center [694, 345] width 32 height 12
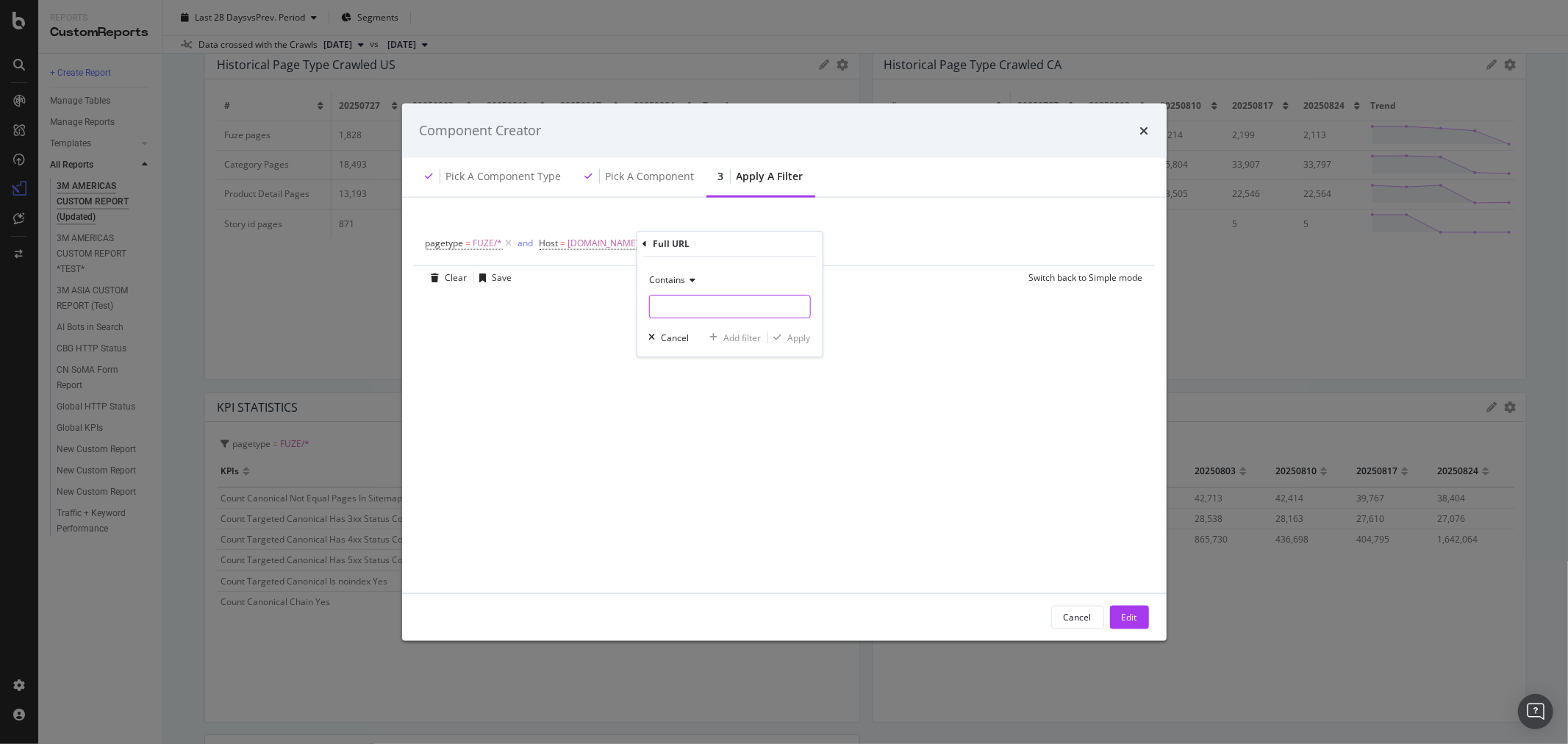
click at [720, 306] on input "modal" at bounding box center [729, 306] width 160 height 24
type input "/en_US/"
click at [799, 340] on div "Apply" at bounding box center [799, 338] width 23 height 12
click at [499, 279] on div "Save" at bounding box center [502, 277] width 20 height 12
click at [1134, 621] on div "Edit" at bounding box center [1130, 617] width 15 height 12
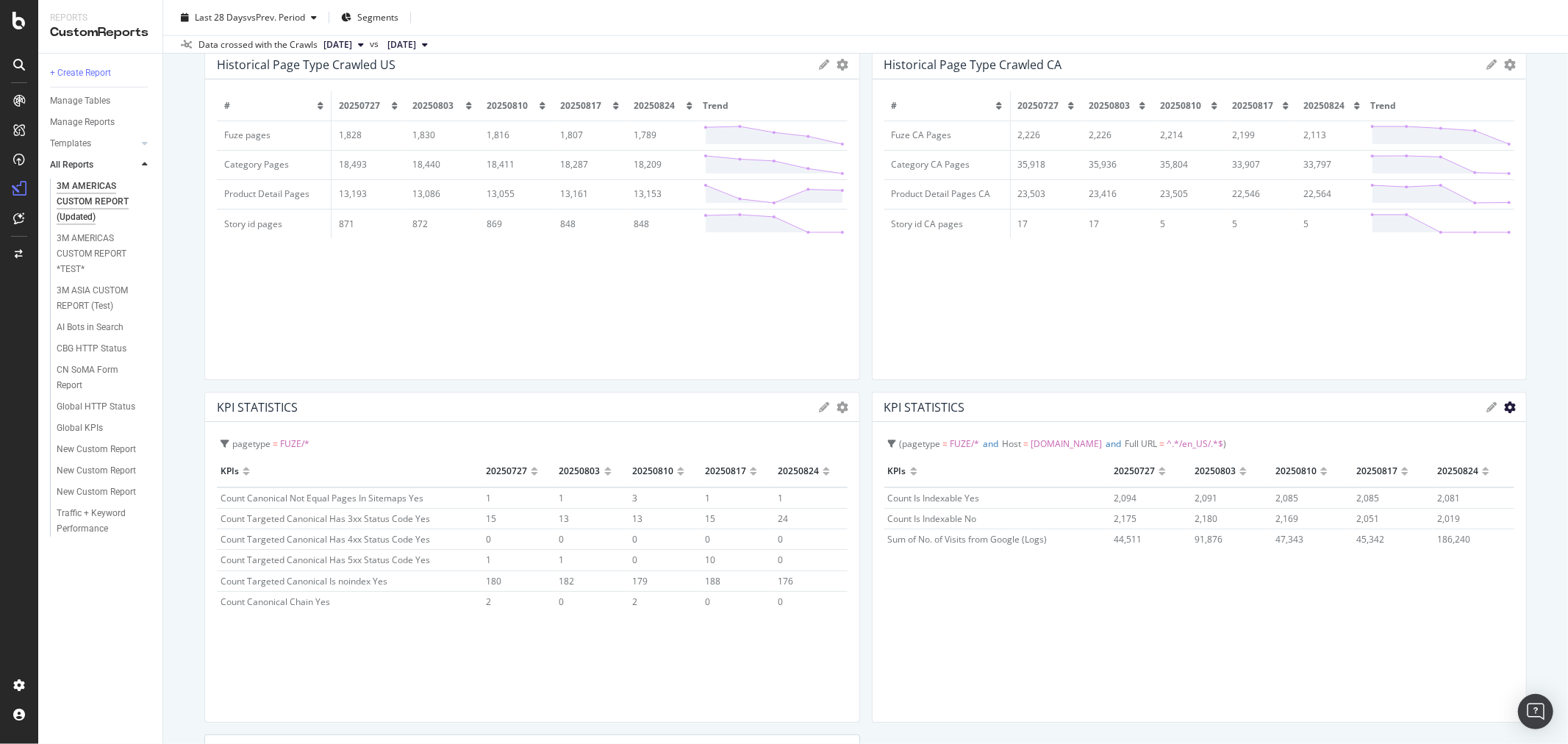
click at [1504, 406] on icon "gear" at bounding box center [1509, 407] width 11 height 11
click at [1429, 431] on span "KPIs" at bounding box center [1449, 435] width 153 height 20
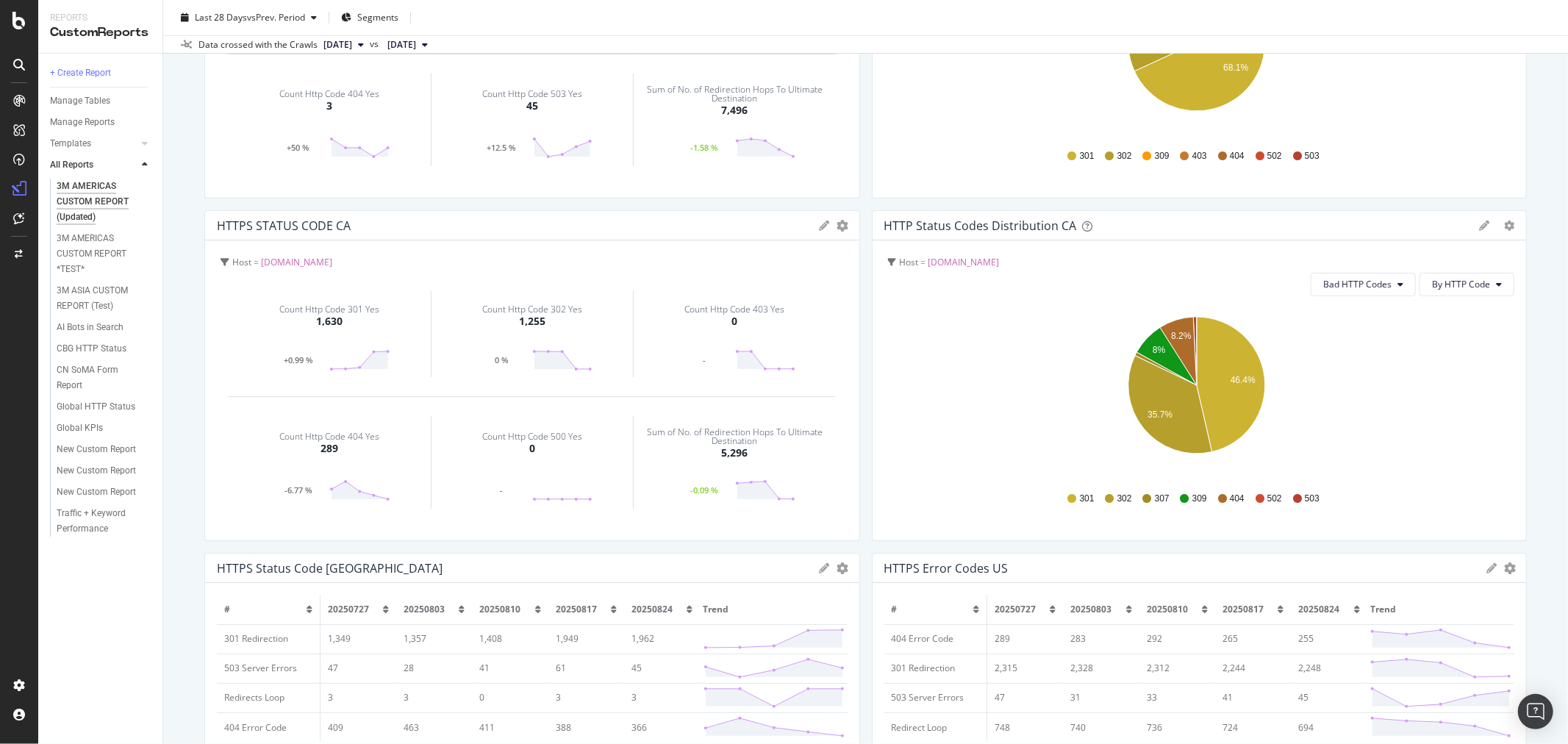
scroll to position [163, 0]
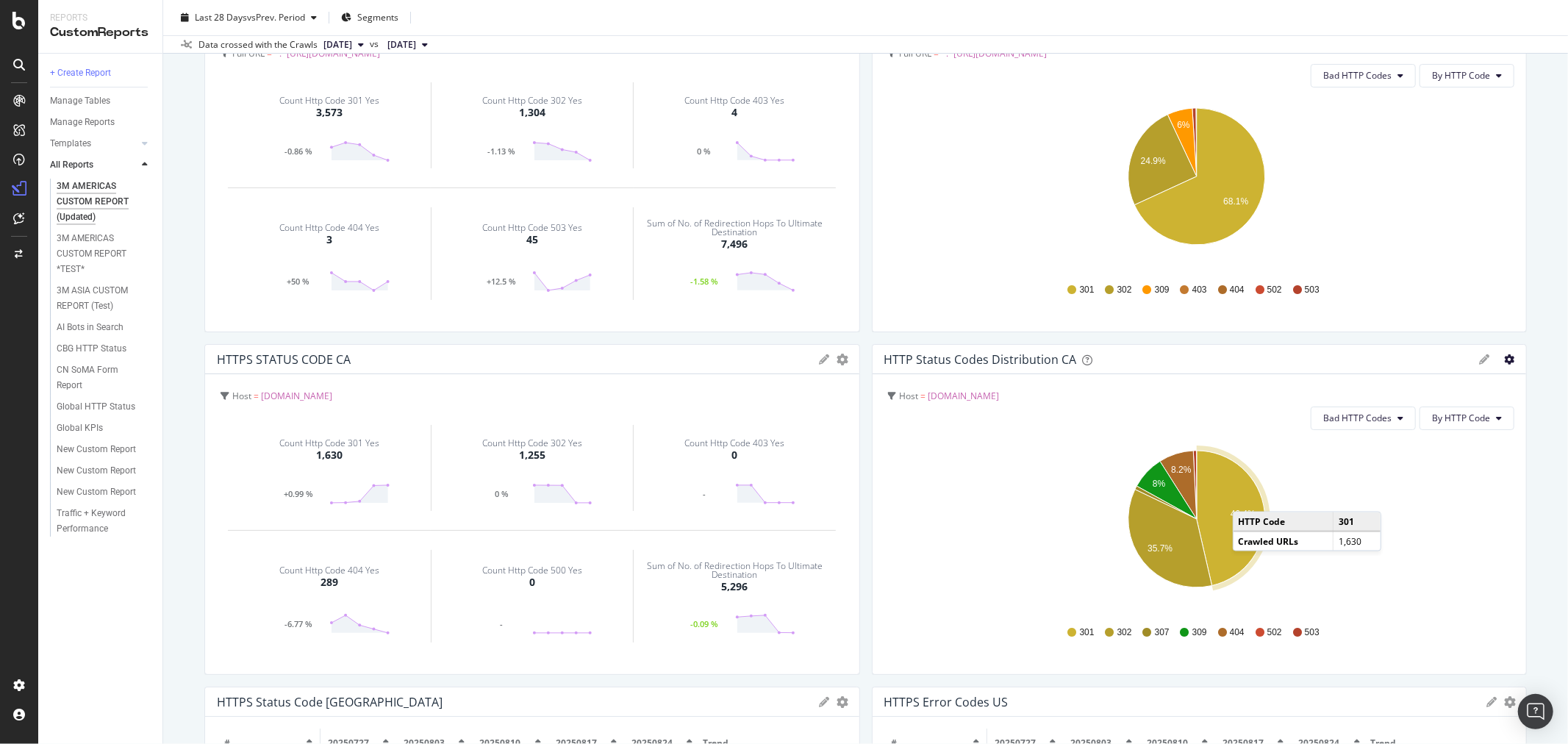
click at [1504, 358] on icon "gear" at bounding box center [1509, 360] width 11 height 11
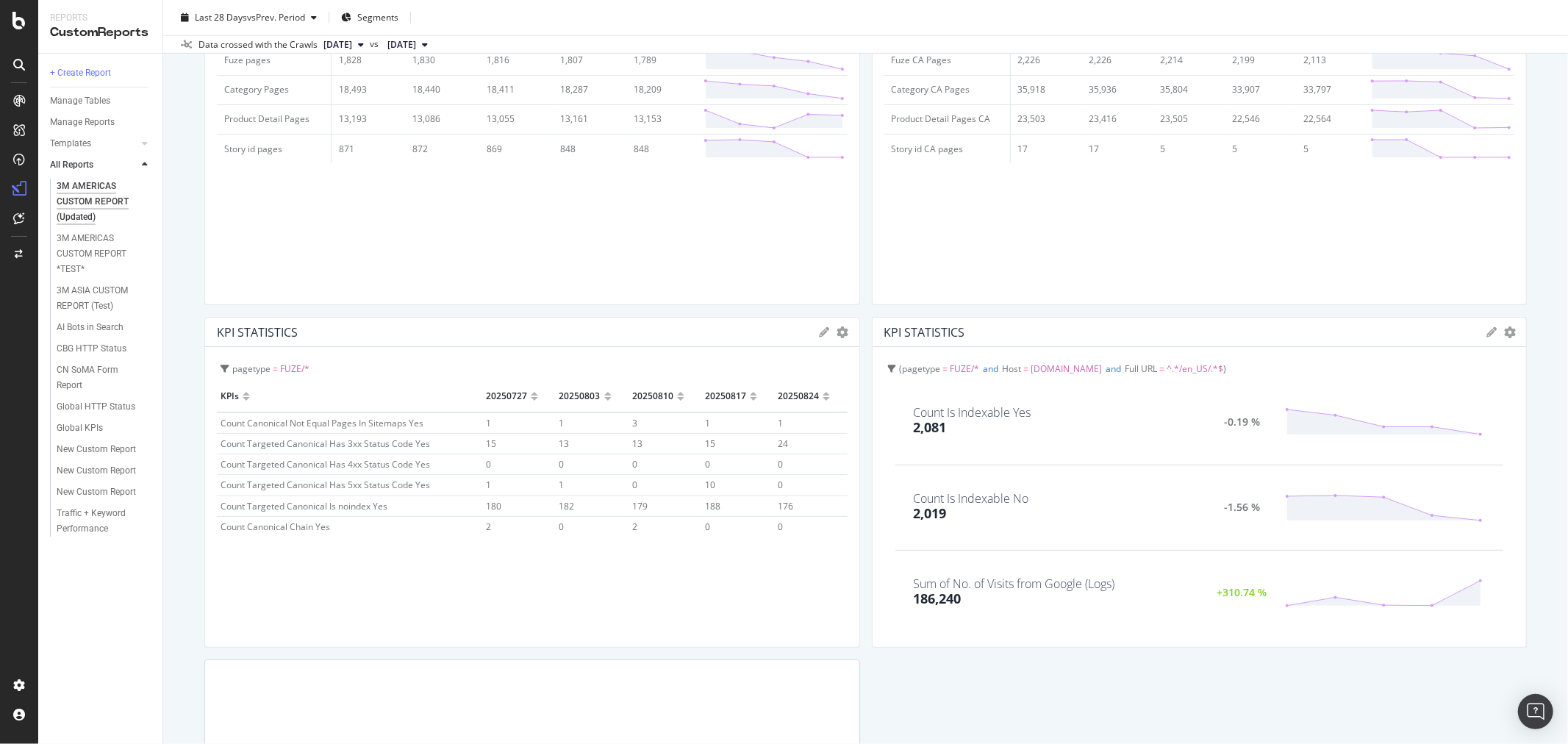
scroll to position [1193, 0]
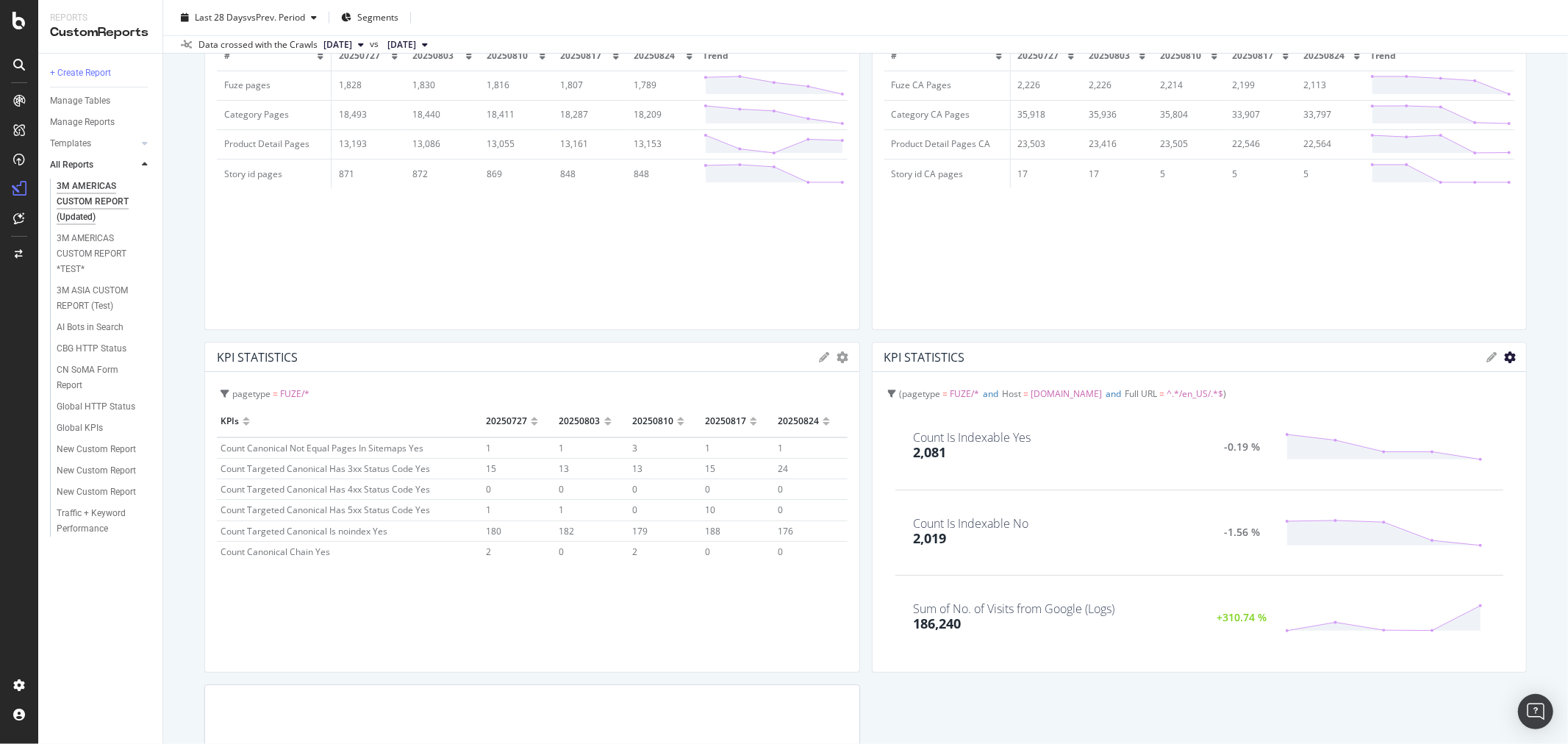
click at [1504, 357] on icon "gear" at bounding box center [1509, 357] width 11 height 11
click at [1415, 415] on span "Table" at bounding box center [1449, 412] width 153 height 20
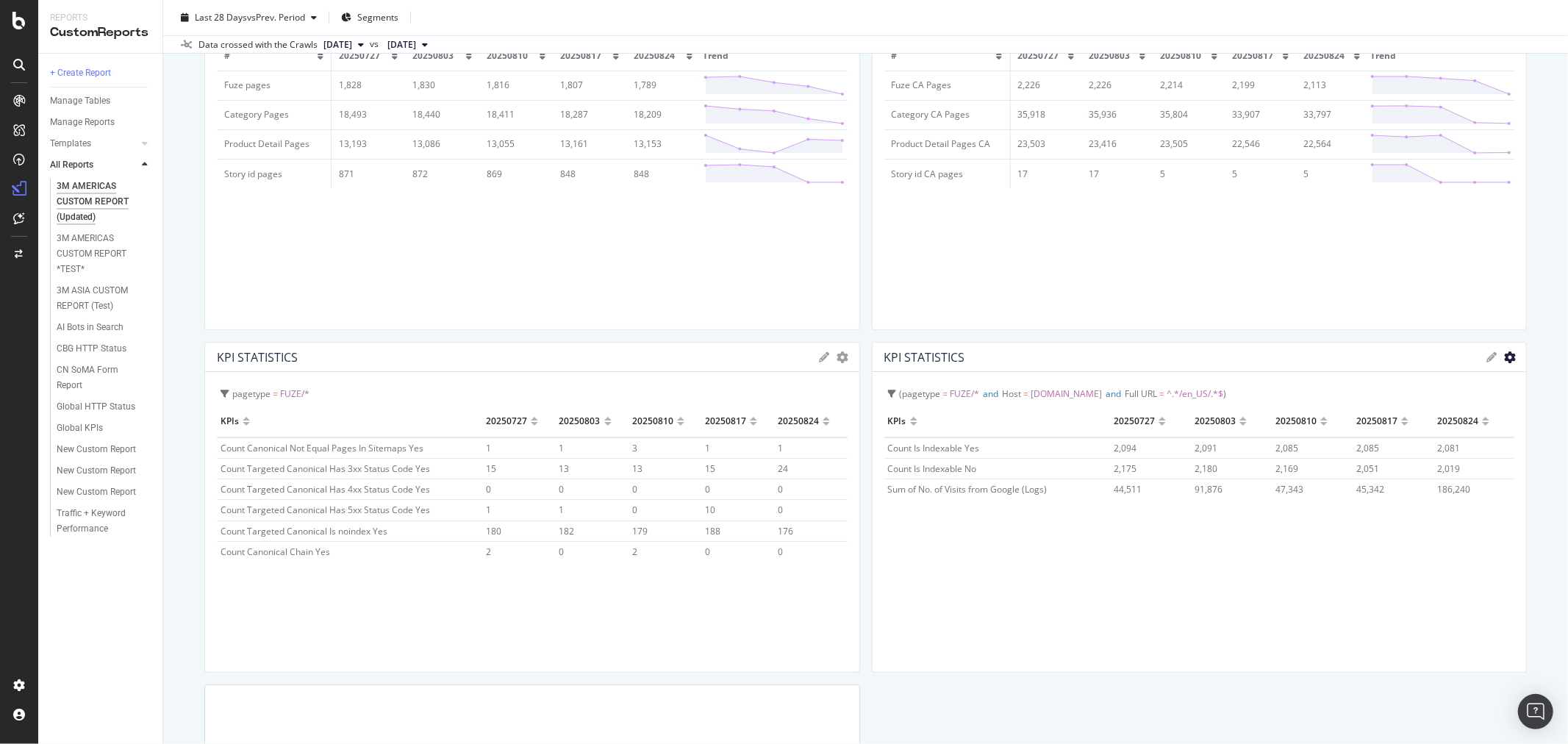
click at [1504, 354] on icon "gear" at bounding box center [1509, 357] width 11 height 11
click at [1461, 374] on link "KPIs" at bounding box center [1449, 386] width 153 height 27
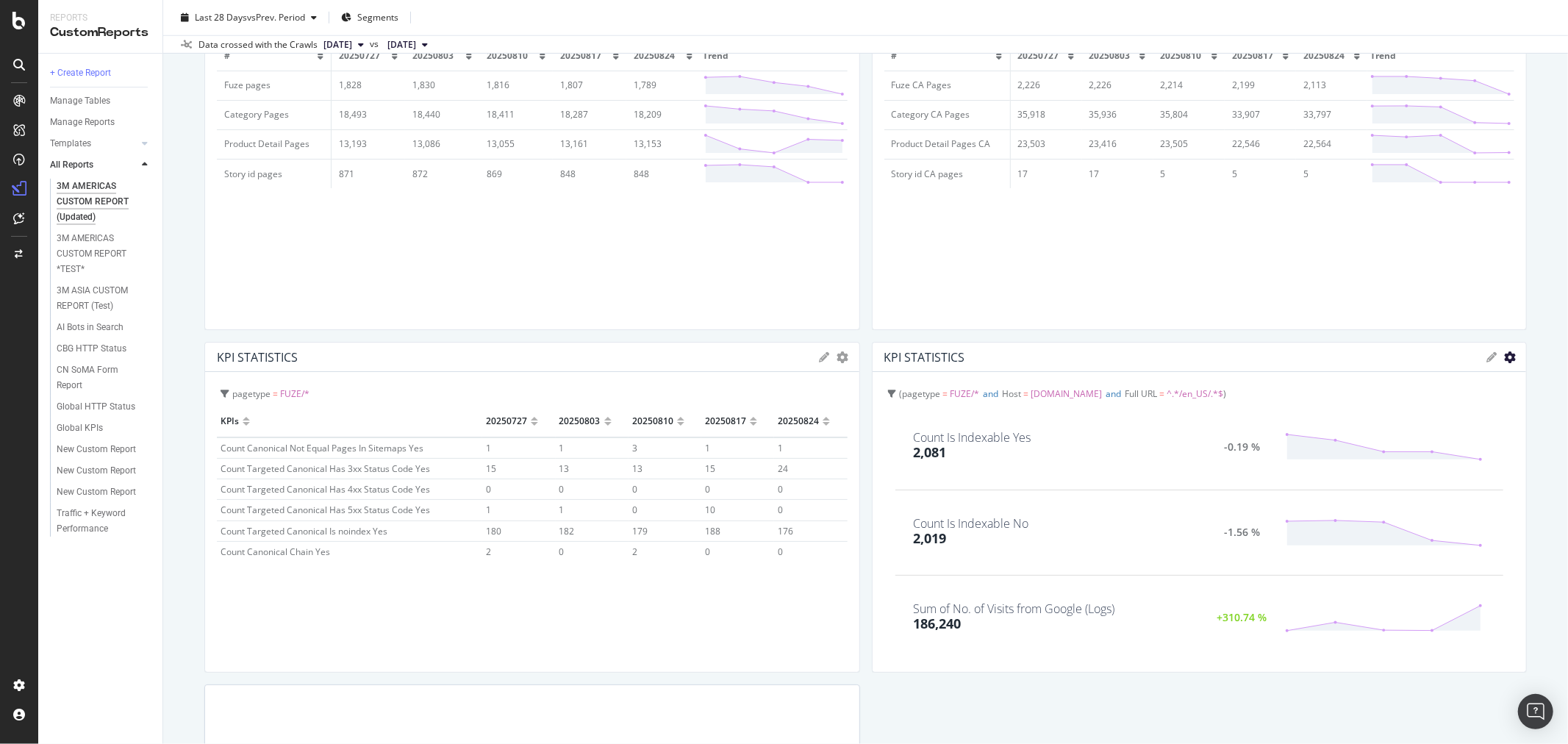
click at [1504, 355] on icon "gear" at bounding box center [1509, 357] width 11 height 11
click at [1426, 432] on span "Edit KPIs" at bounding box center [1449, 441] width 153 height 20
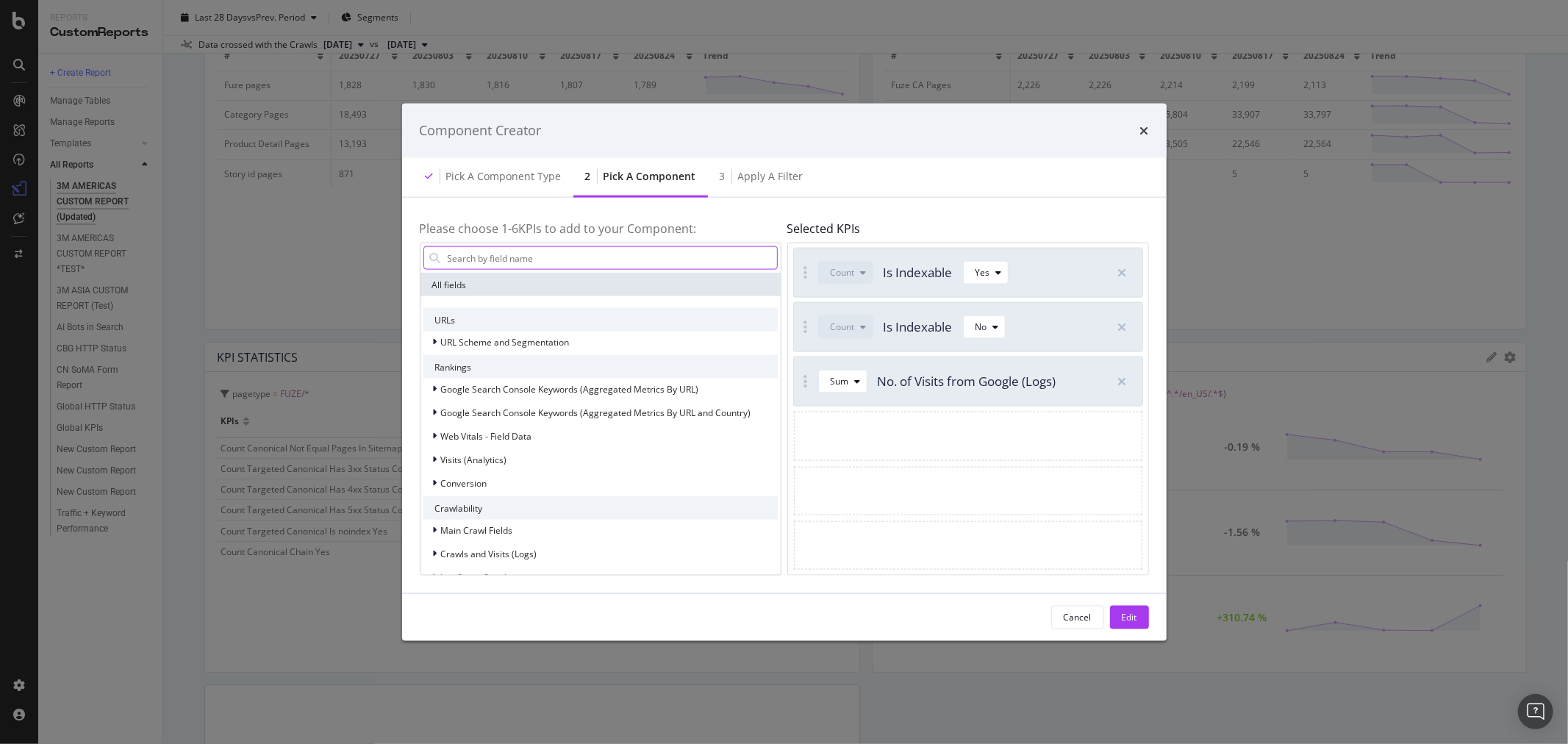
click at [573, 255] on input "modal" at bounding box center [611, 258] width 331 height 22
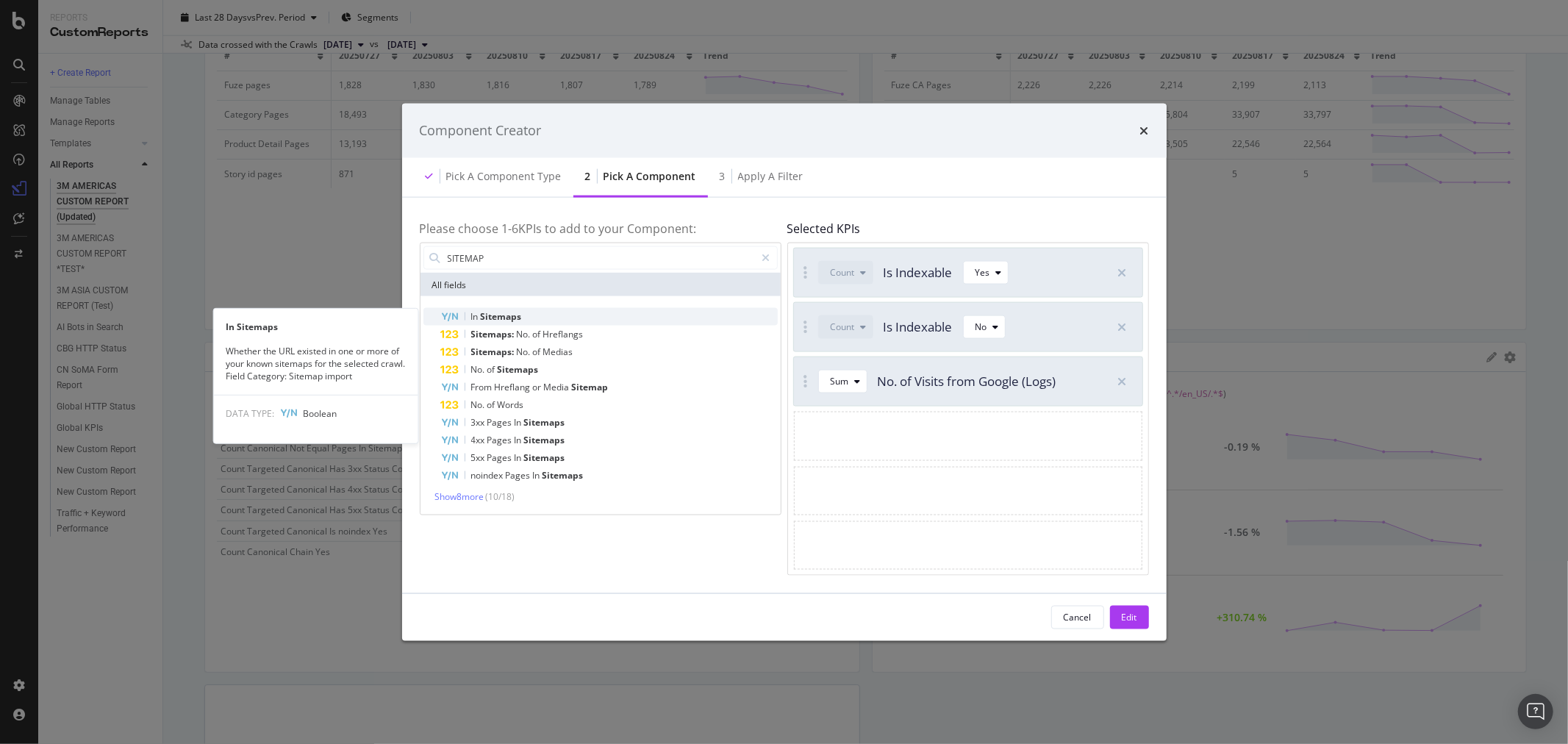
type input "SITEMAP"
click at [506, 311] on span "Sitemaps" at bounding box center [502, 316] width 41 height 12
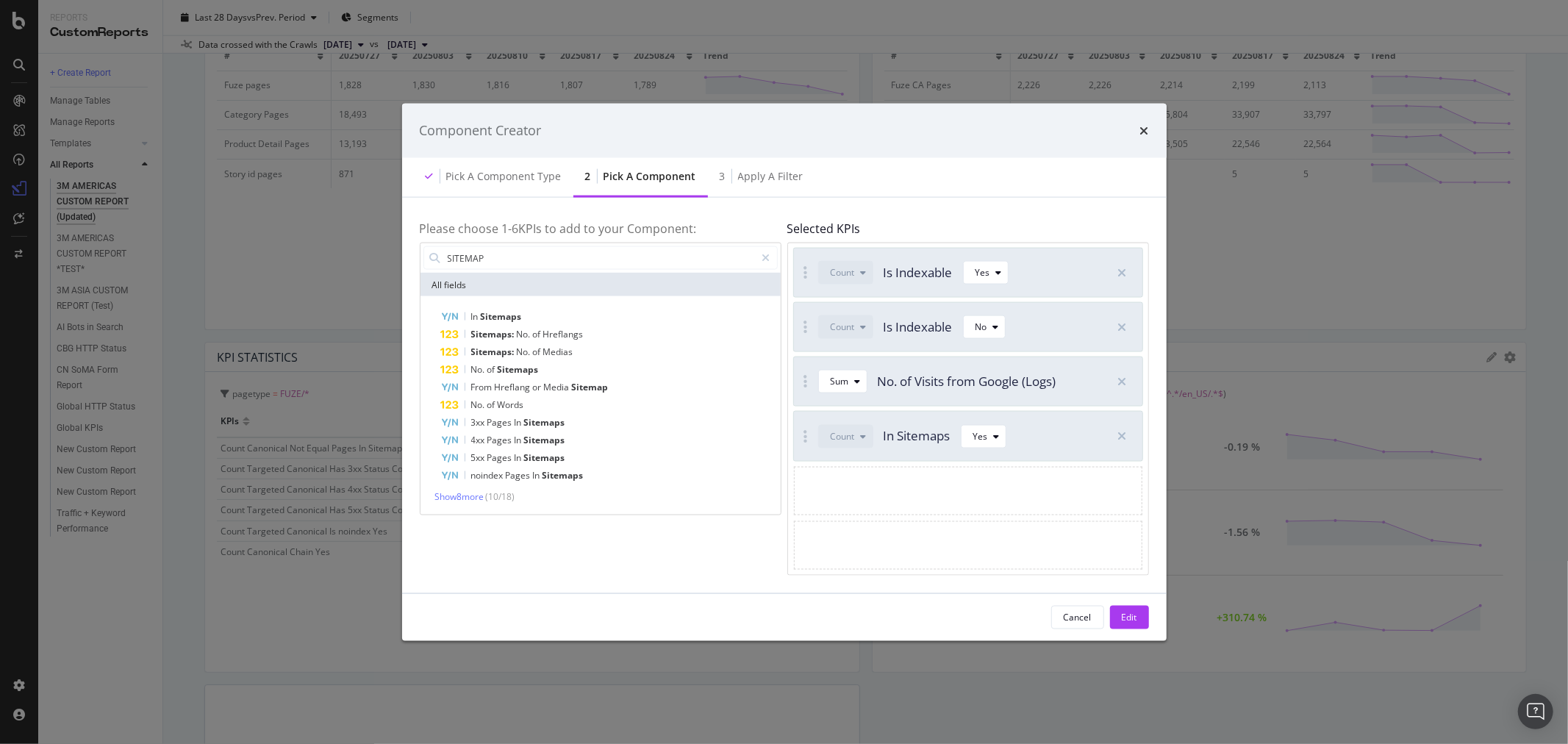
drag, startPoint x: 922, startPoint y: 420, endPoint x: 891, endPoint y: 398, distance: 38.0
click at [912, 380] on div "Count Is Indexable Yes Count Is Indexable No Sum No. of Visits from Google (Log…" at bounding box center [968, 409] width 361 height 332
drag, startPoint x: 806, startPoint y: 436, endPoint x: 801, endPoint y: 378, distance: 58.2
click at [765, 258] on icon "modal" at bounding box center [766, 258] width 8 height 11
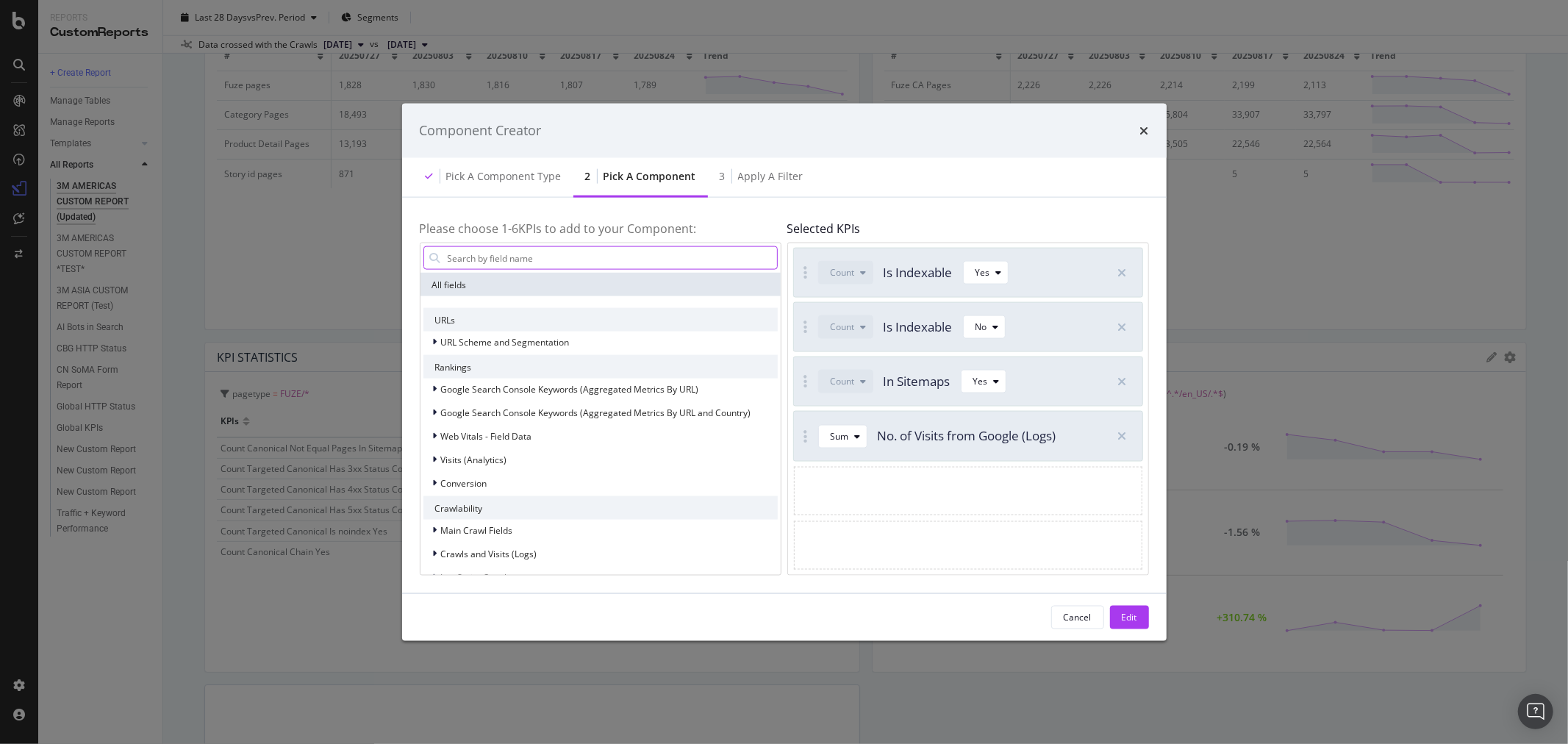
click at [662, 256] on input "modal" at bounding box center [611, 258] width 331 height 22
type input "VISIT"
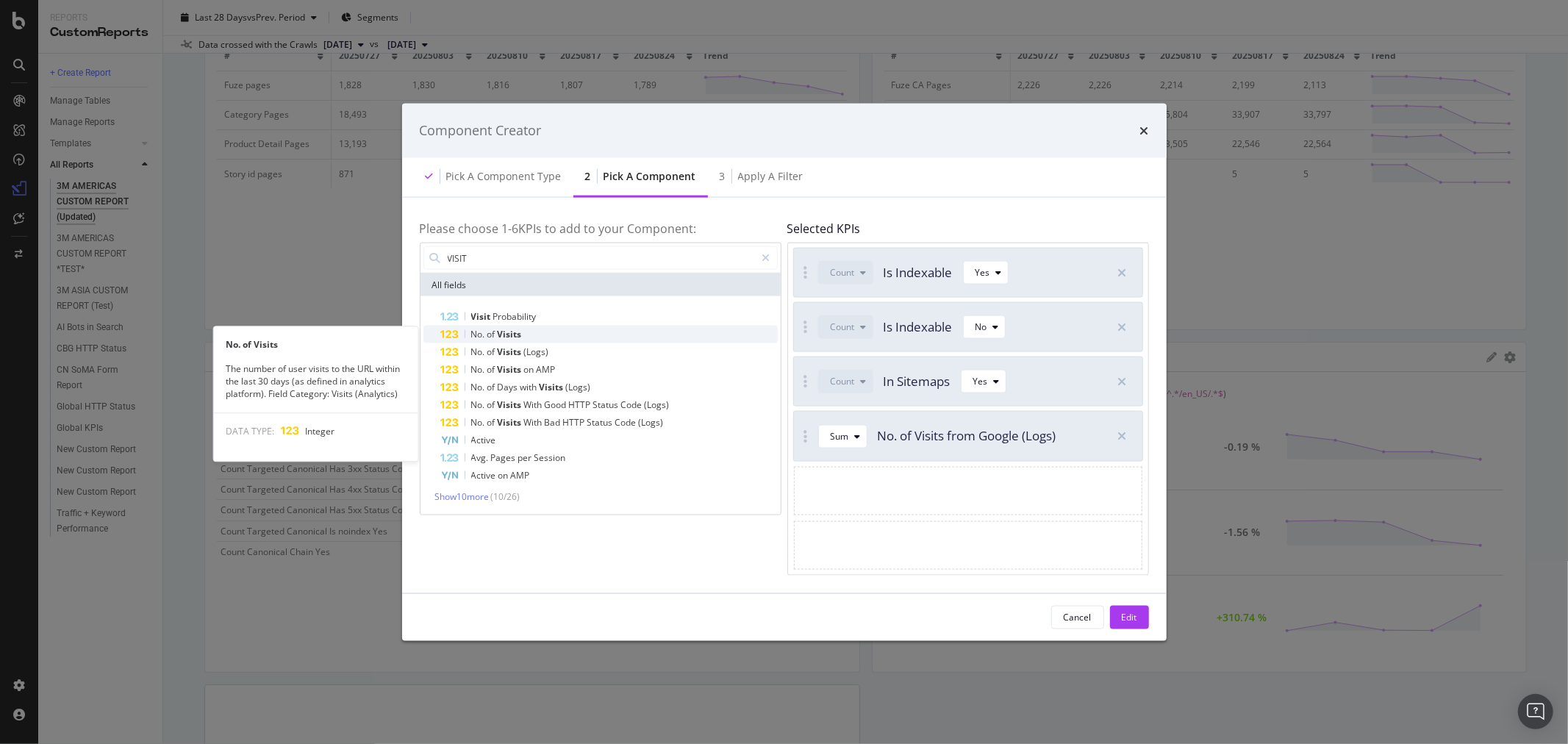
click at [556, 334] on div "No. of Visits" at bounding box center [610, 334] width 337 height 18
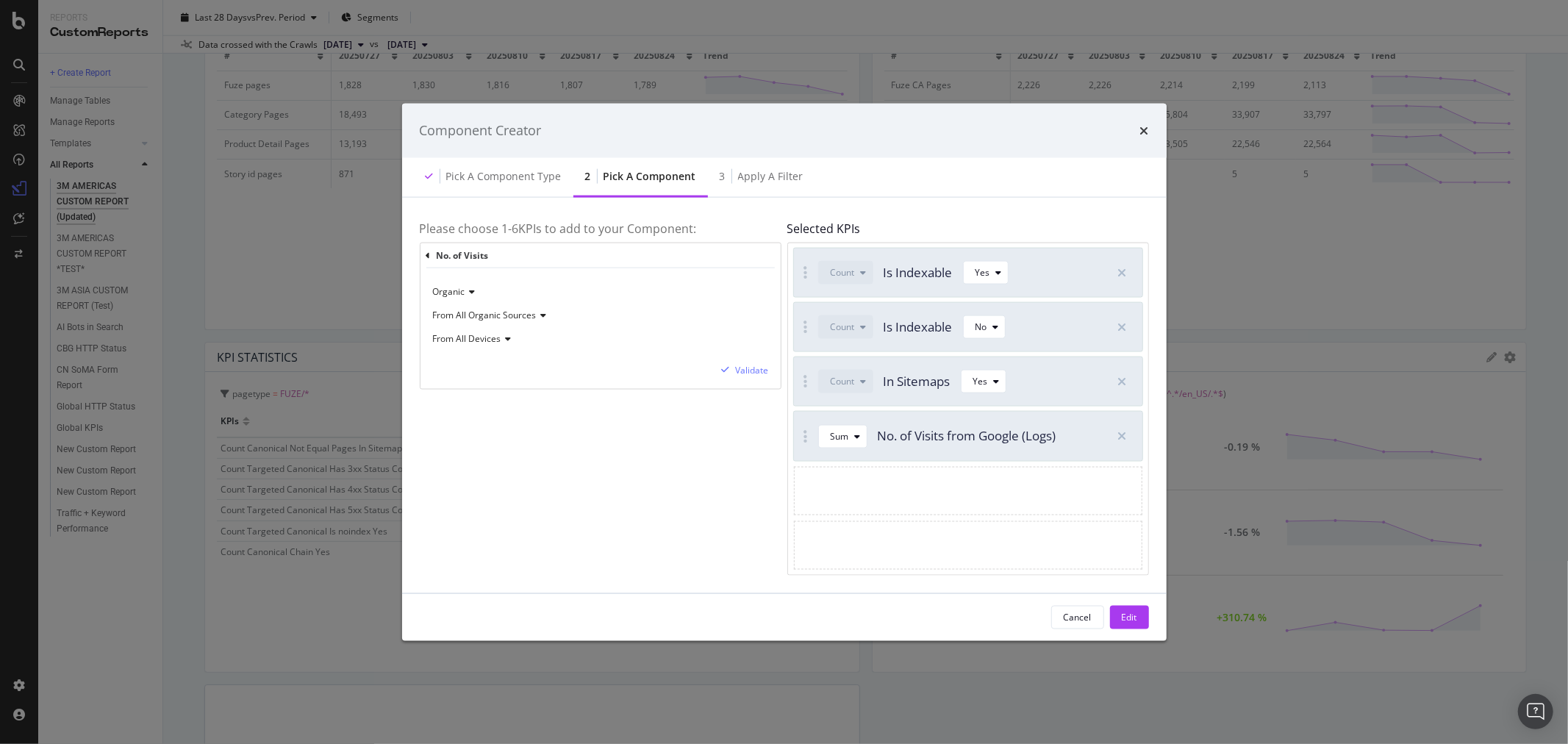
click at [540, 319] on icon "modal" at bounding box center [542, 316] width 11 height 9
click at [741, 364] on div "Validate" at bounding box center [752, 370] width 33 height 12
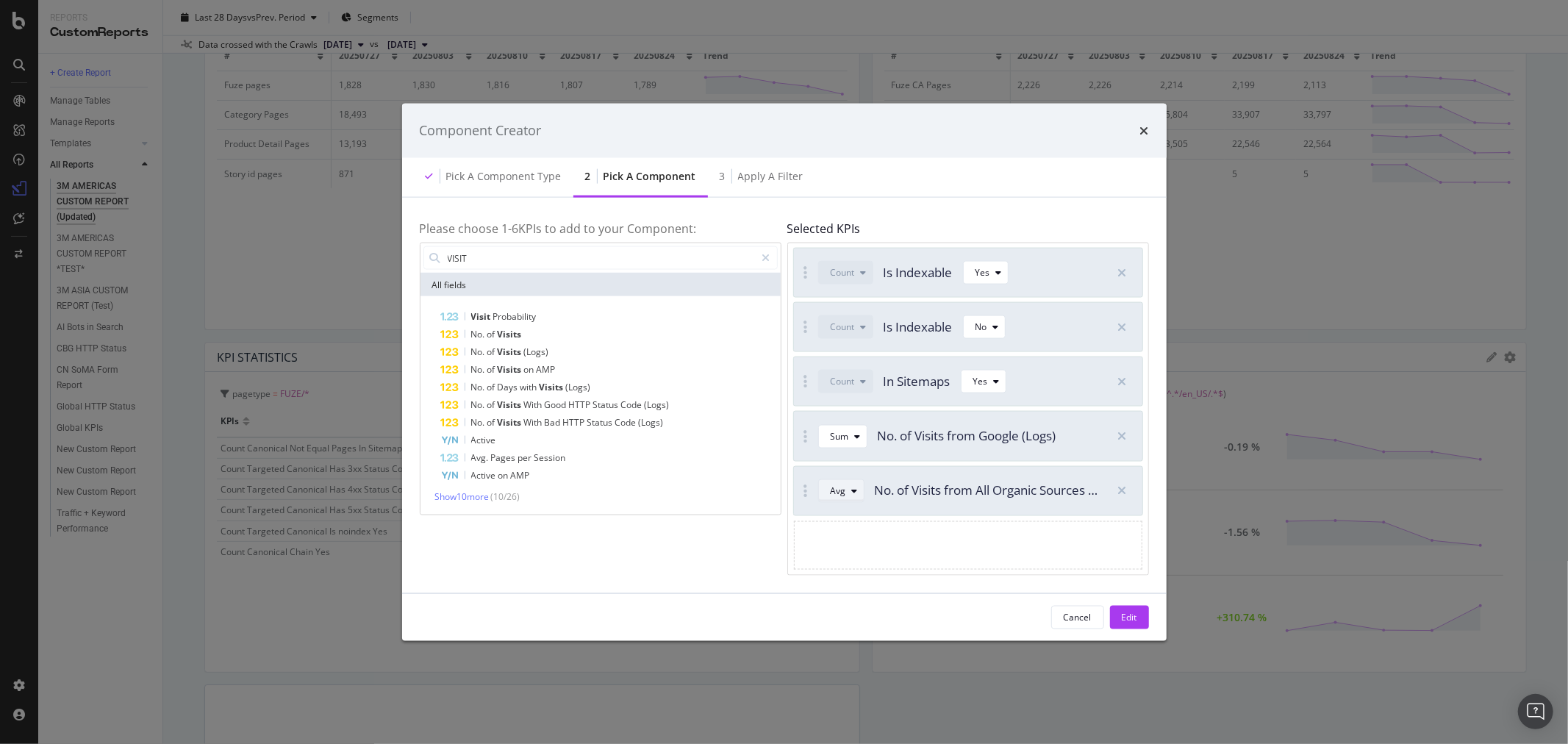
click at [853, 492] on icon "modal" at bounding box center [855, 490] width 6 height 9
click at [836, 541] on div "Sum" at bounding box center [845, 539] width 18 height 12
click at [855, 491] on icon "modal" at bounding box center [858, 490] width 6 height 9
click at [848, 515] on div "Avg" at bounding box center [844, 515] width 15 height 12
click at [861, 434] on div "modal" at bounding box center [858, 436] width 18 height 9
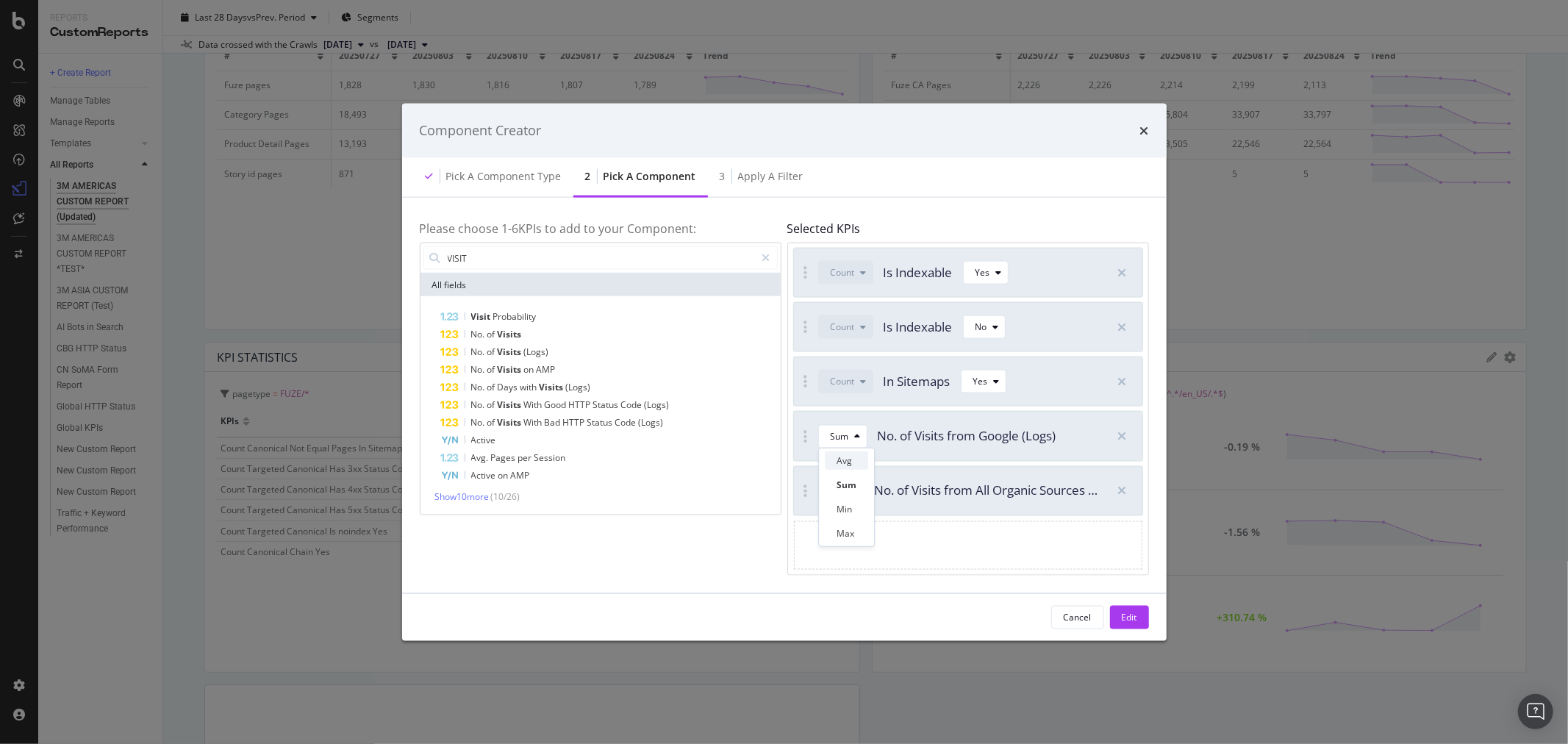
click at [853, 460] on div "Avg" at bounding box center [846, 460] width 43 height 18
click at [1127, 611] on div "Edit" at bounding box center [1130, 617] width 15 height 12
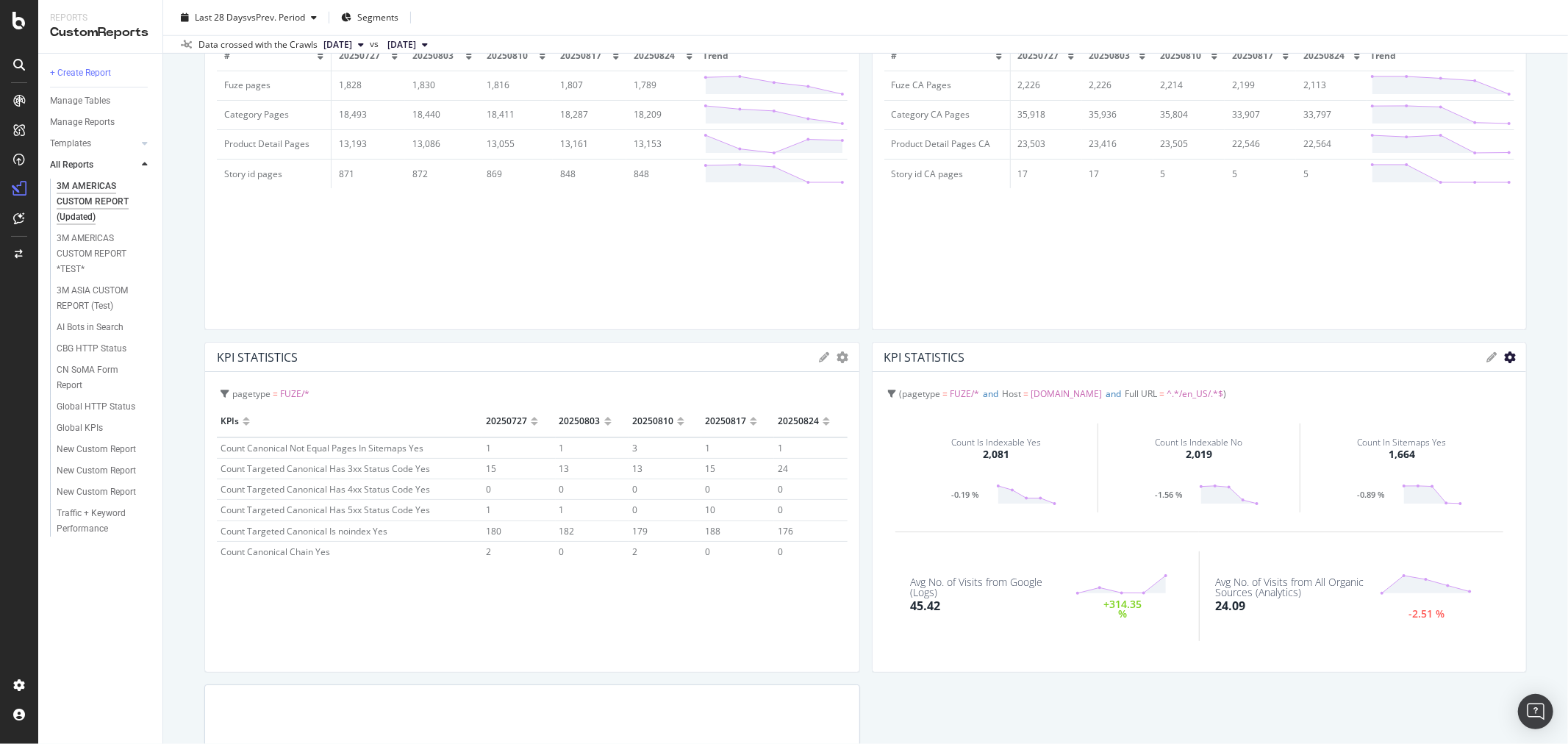
click at [1504, 353] on icon "gear" at bounding box center [1509, 357] width 11 height 11
click at [1432, 468] on span "Edit Filter" at bounding box center [1449, 468] width 153 height 20
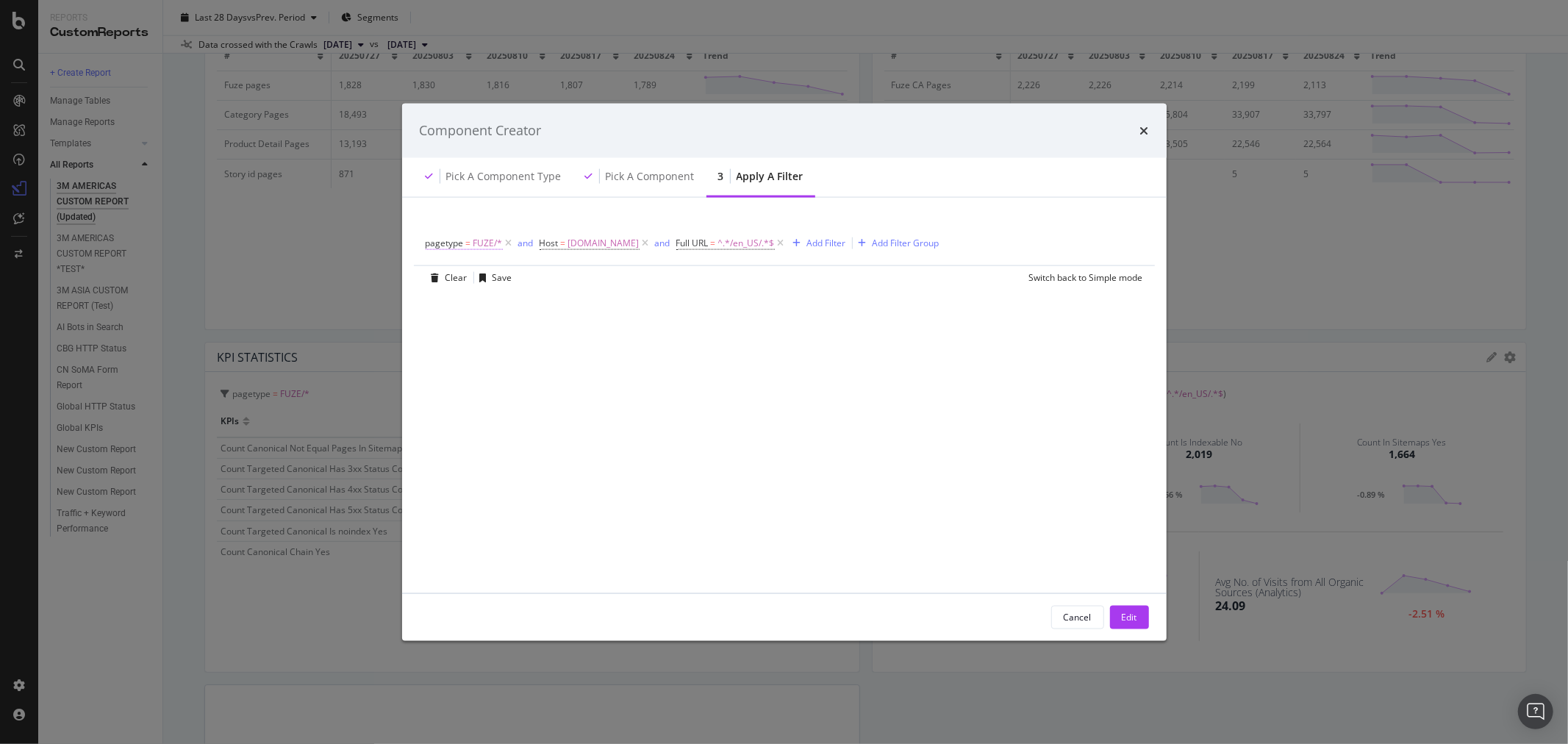
click at [488, 244] on span "FUZE/*" at bounding box center [488, 242] width 30 height 21
click at [500, 323] on div "modal" at bounding box center [519, 329] width 160 height 24
click at [556, 370] on span "Select" at bounding box center [554, 372] width 26 height 12
click at [592, 391] on div "Apply" at bounding box center [588, 386] width 23 height 12
click at [1132, 614] on div "Edit" at bounding box center [1130, 617] width 15 height 12
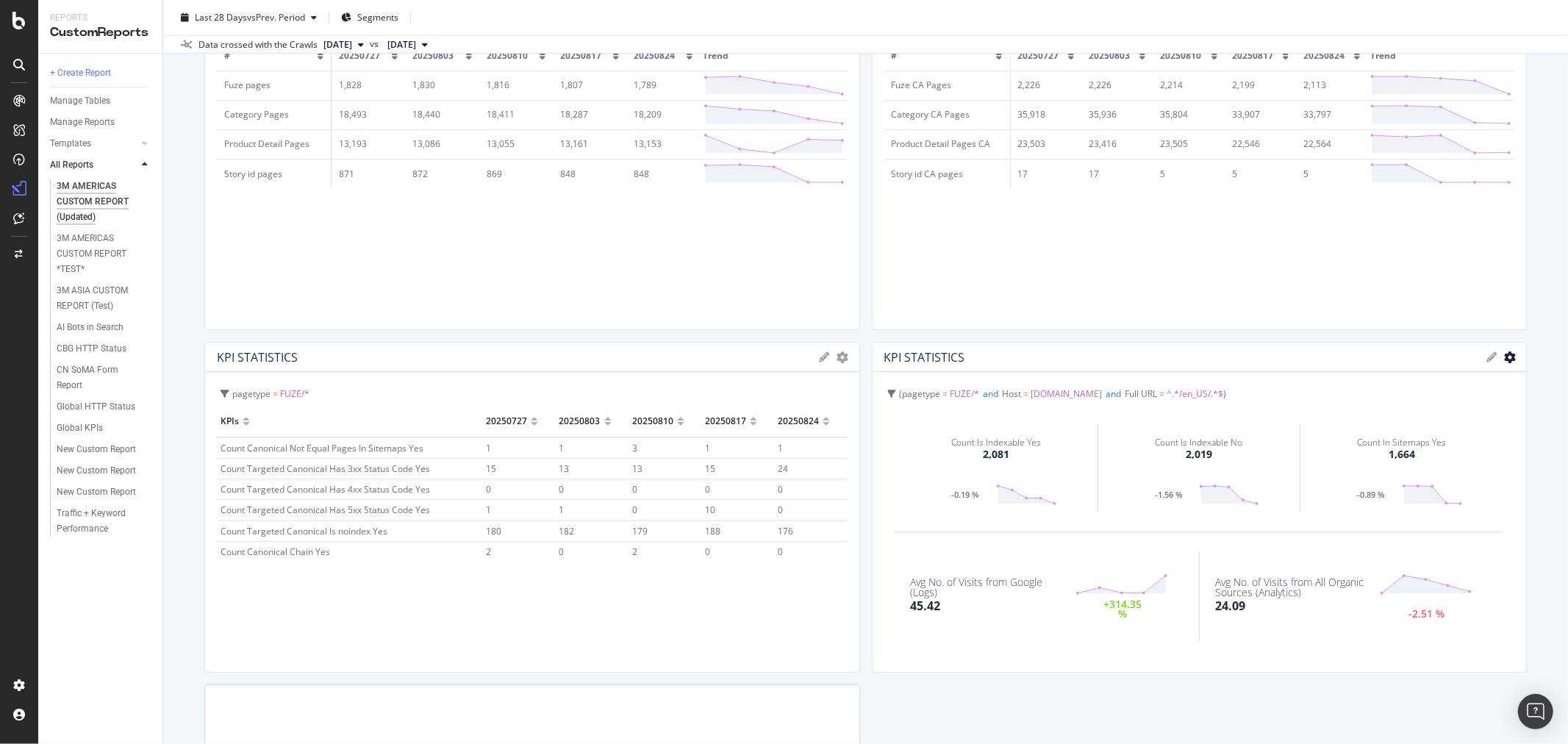
click at [1504, 357] on icon "gear" at bounding box center [1509, 357] width 11 height 11
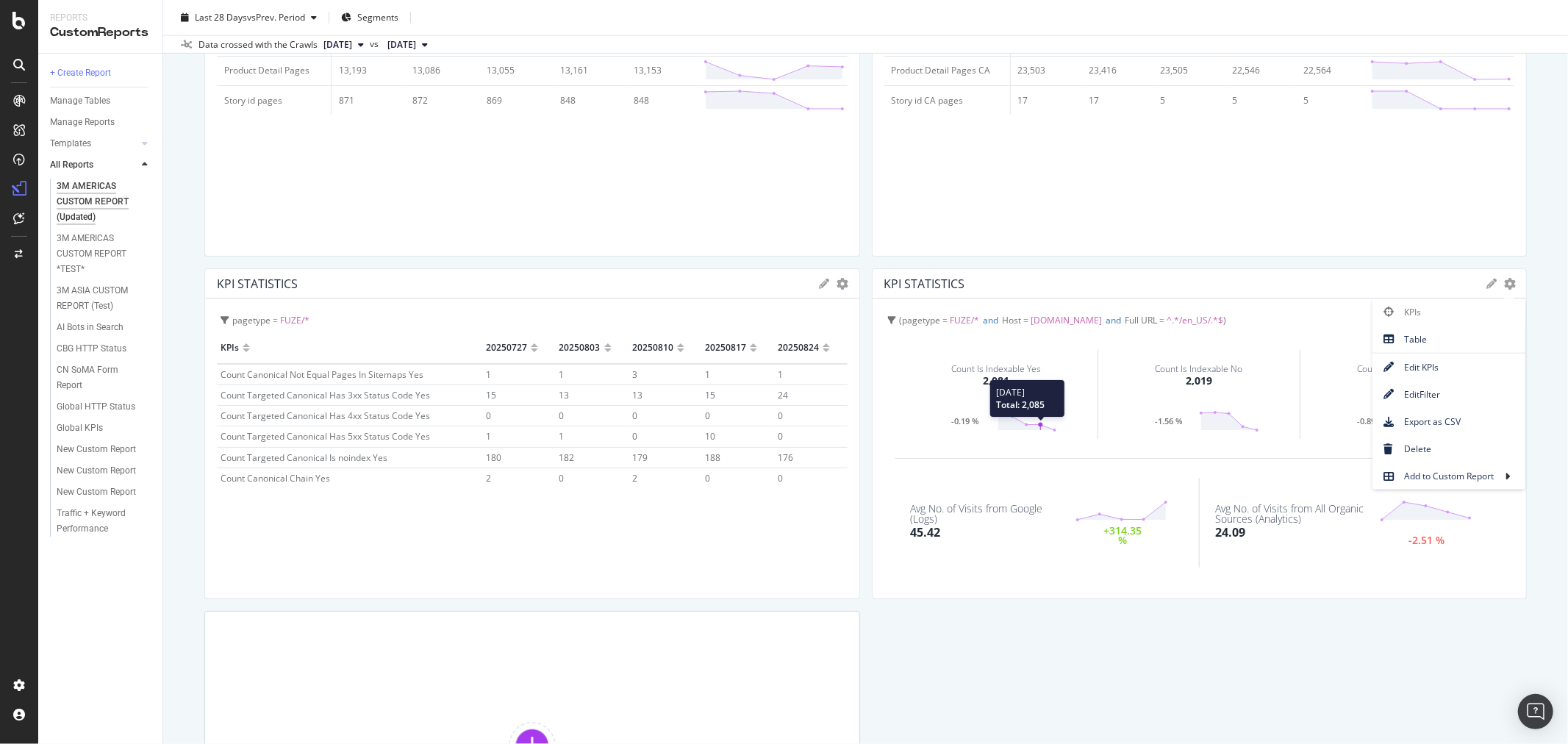
scroll to position [1519, 0]
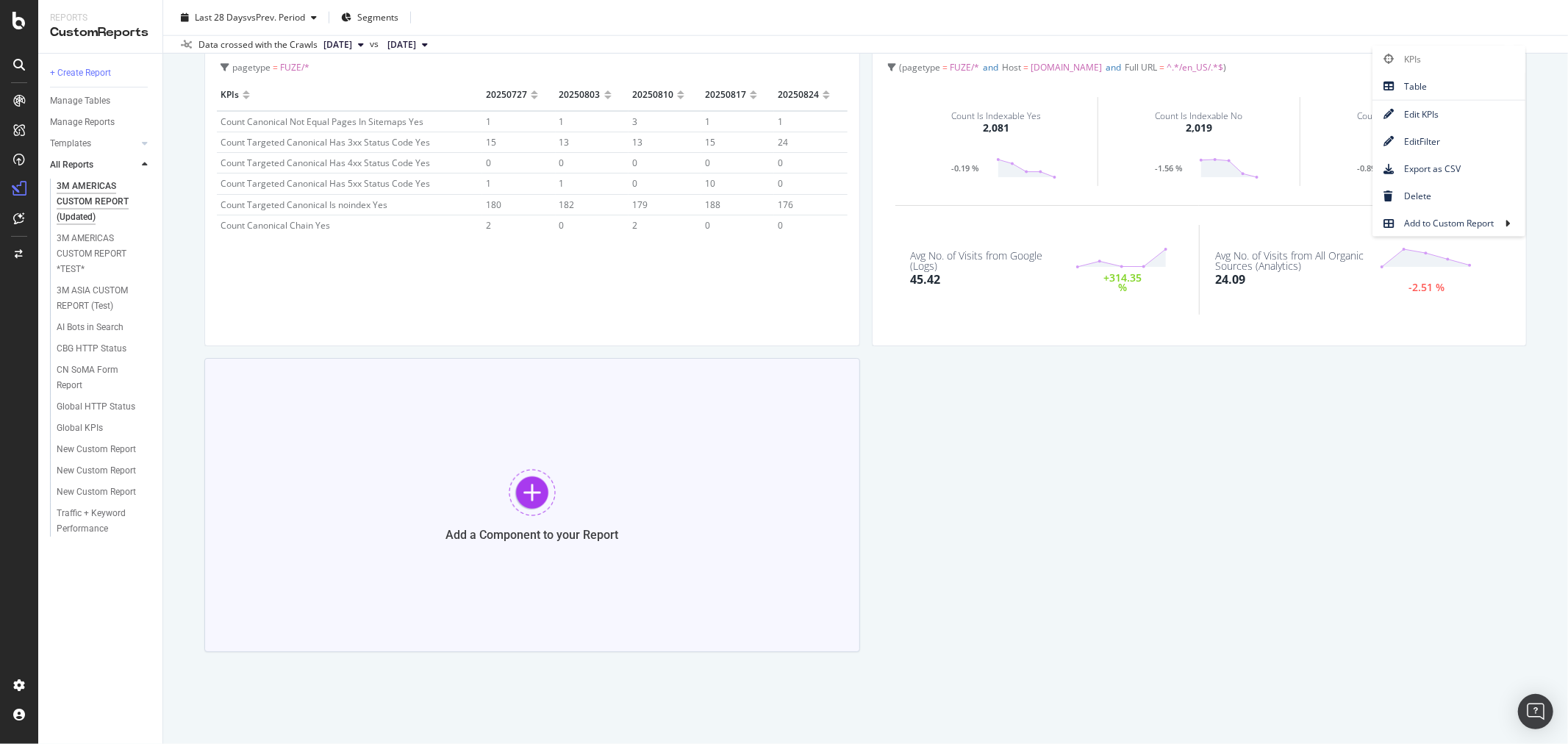
click at [521, 492] on div at bounding box center [532, 492] width 47 height 47
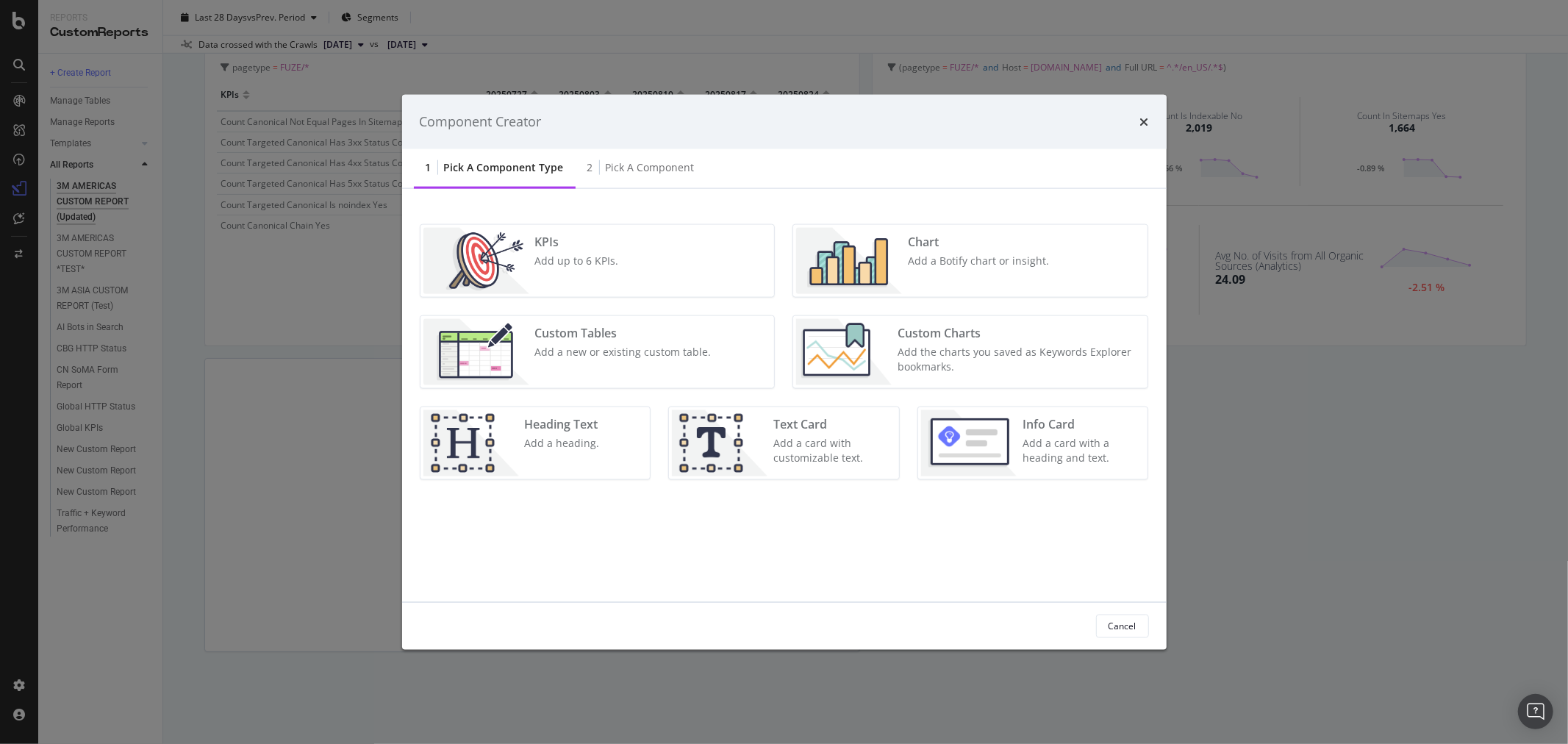
click at [571, 259] on div "Add up to 6 KPIs." at bounding box center [577, 260] width 84 height 14
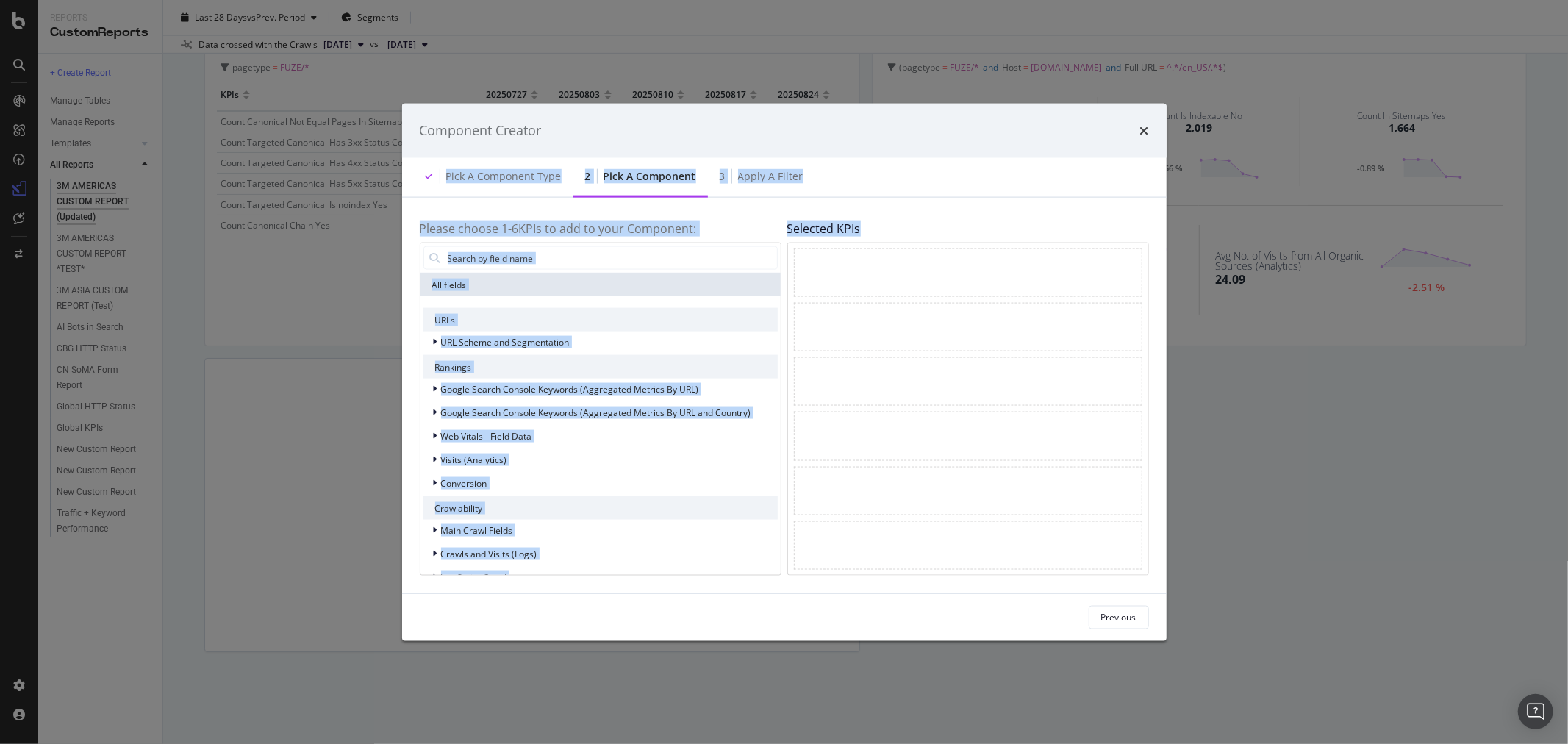
drag, startPoint x: 887, startPoint y: 189, endPoint x: 883, endPoint y: 196, distance: 8.1
click at [883, 196] on div "Component Creator Pick a Component type 2 Pick a Component 3 Apply a Filter Ple…" at bounding box center [784, 372] width 765 height 537
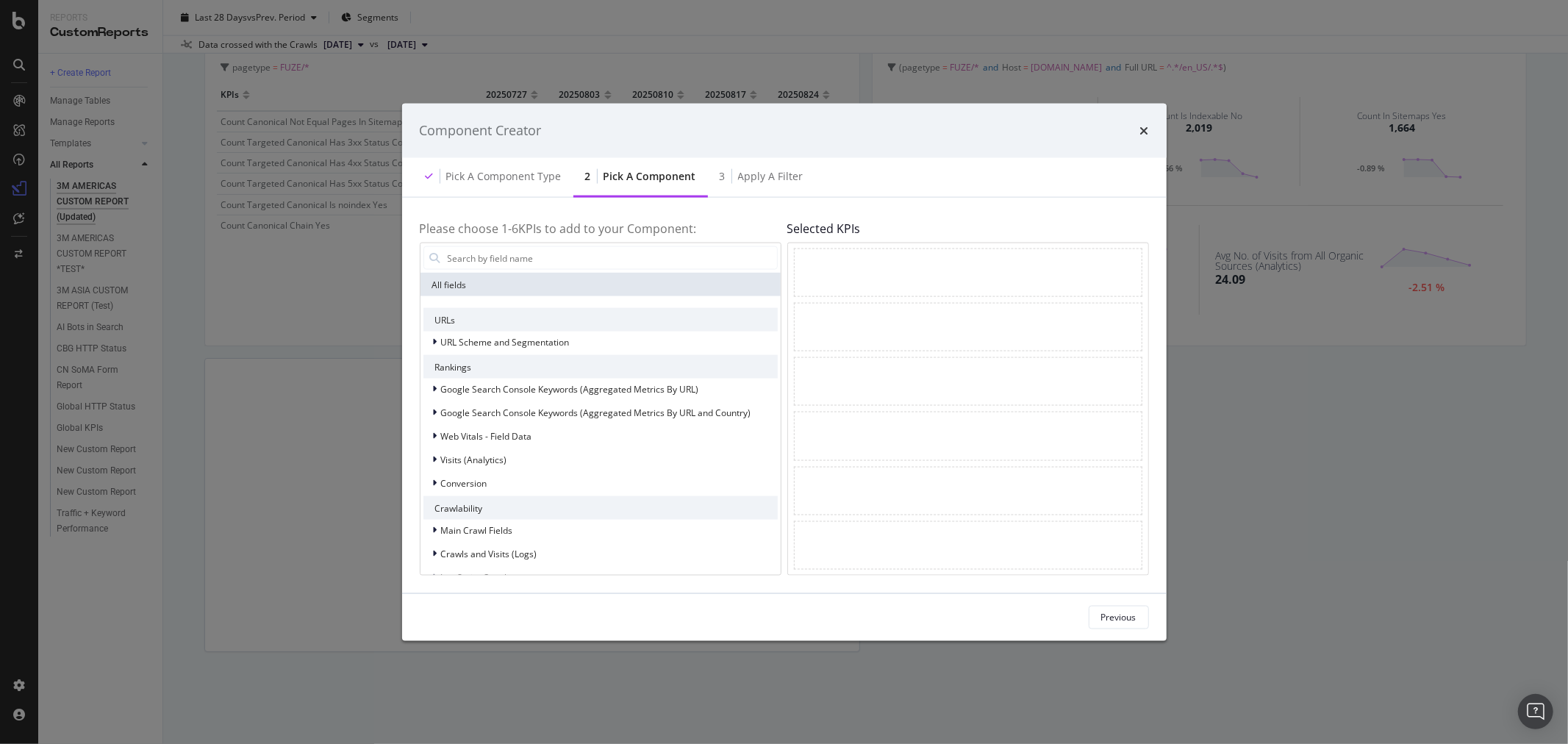
click at [1022, 130] on div "Component Creator" at bounding box center [784, 130] width 729 height 19
click at [659, 261] on input "modal" at bounding box center [611, 258] width 331 height 22
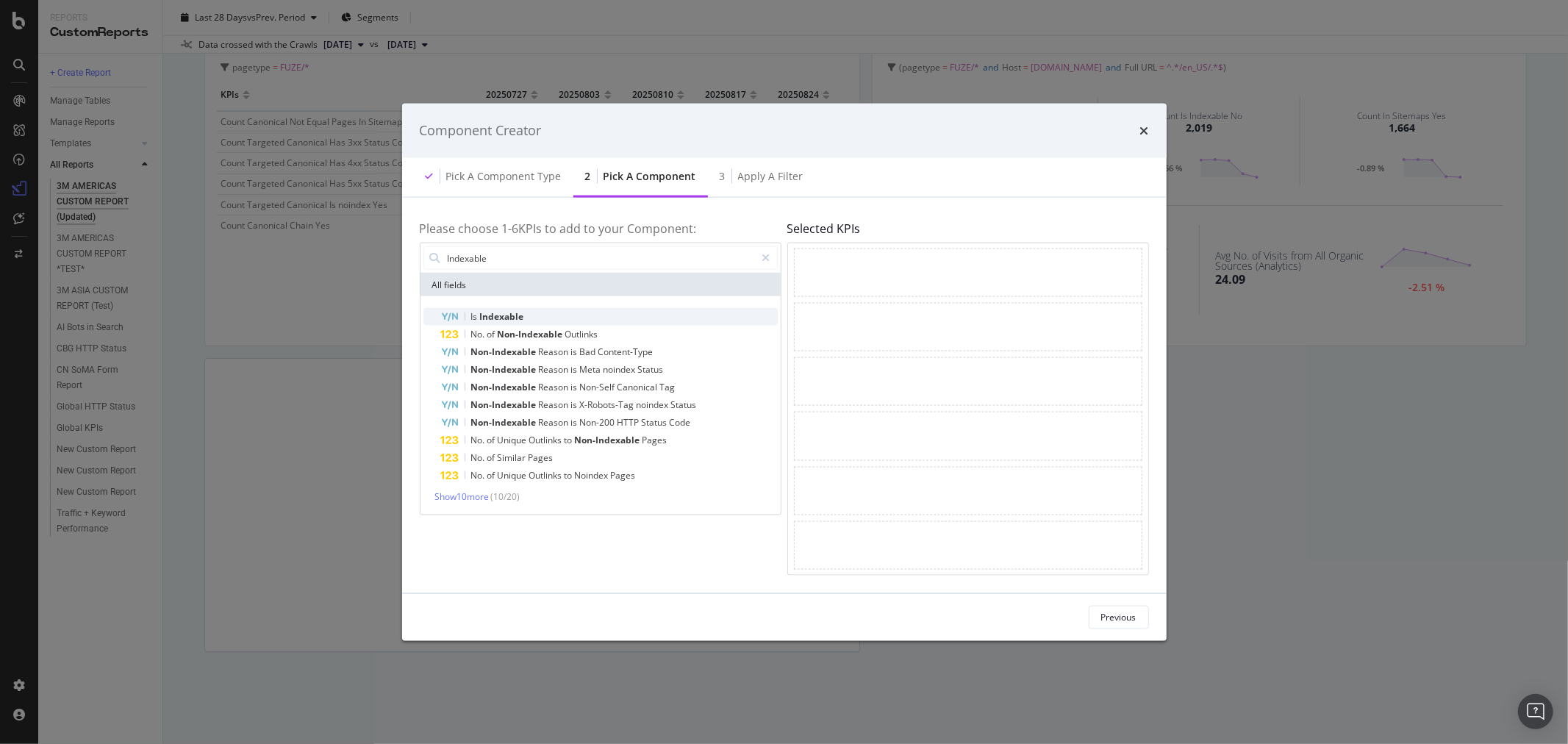
click at [530, 313] on div "Is Indexable" at bounding box center [610, 316] width 337 height 18
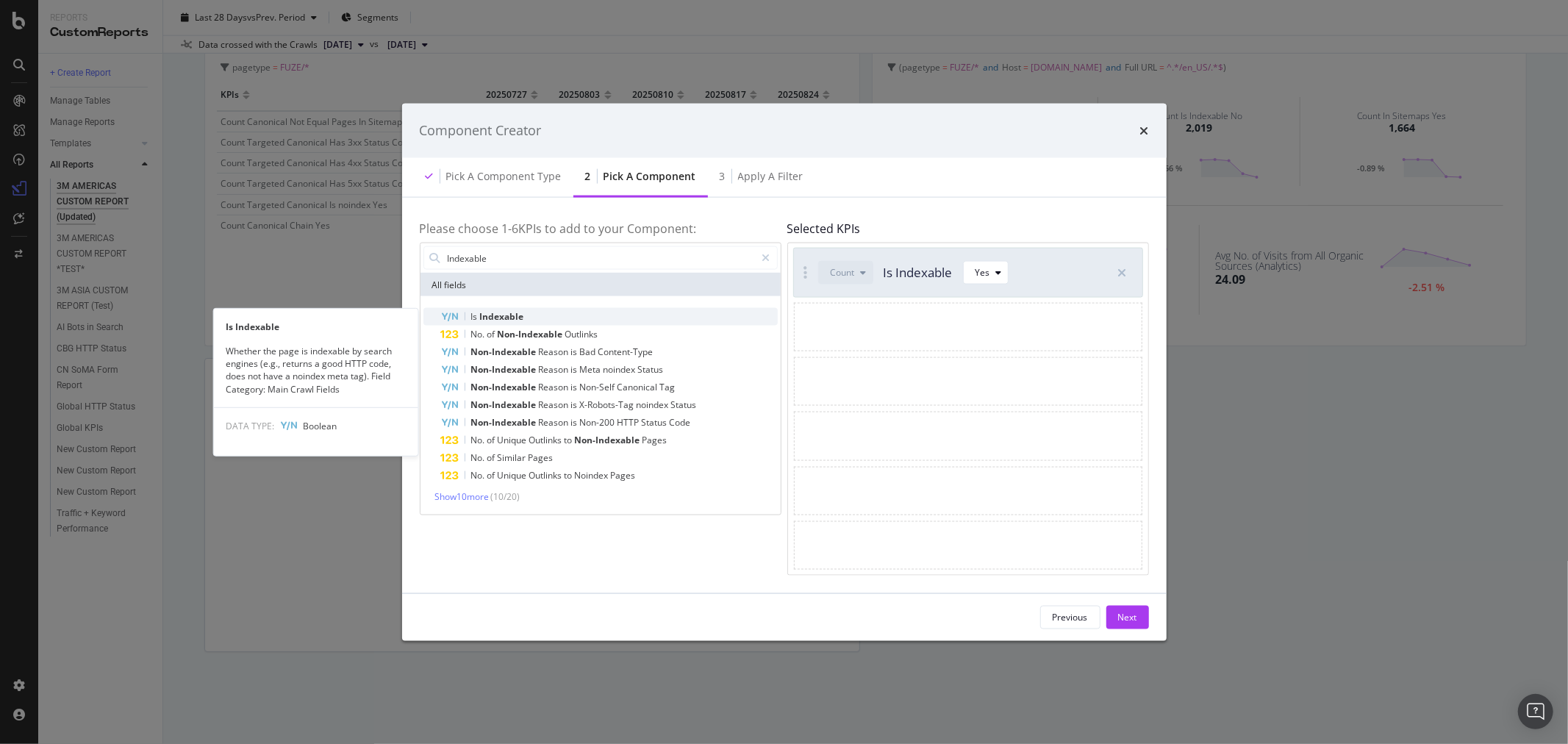
click at [529, 311] on div "Is Indexable" at bounding box center [610, 316] width 337 height 18
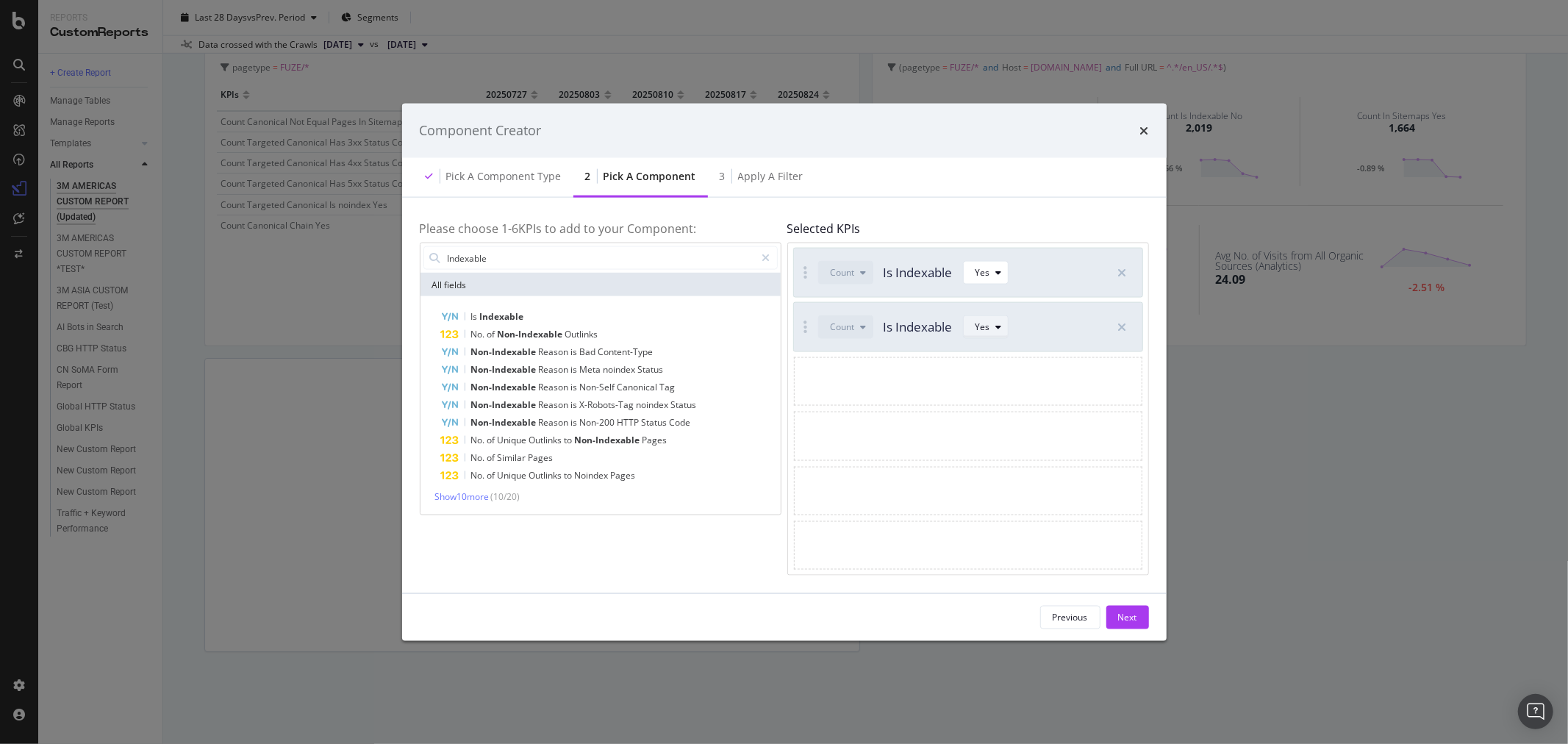
click at [1000, 329] on icon "modal" at bounding box center [999, 327] width 6 height 9
click at [996, 377] on div "No" at bounding box center [989, 376] width 38 height 18
click at [649, 252] on input "Indexable" at bounding box center [601, 258] width 309 height 22
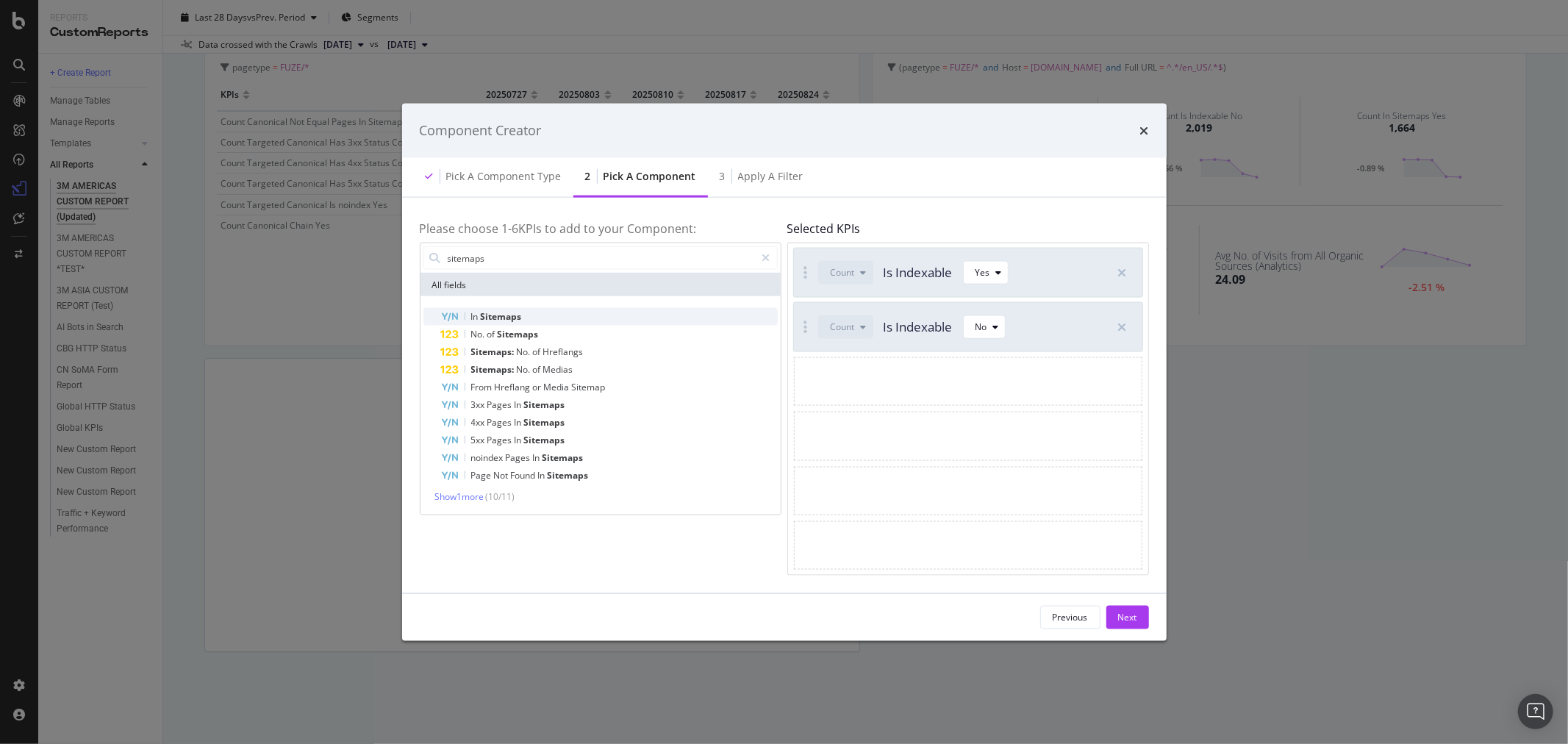
click at [549, 314] on div "In Sitemaps" at bounding box center [610, 316] width 337 height 18
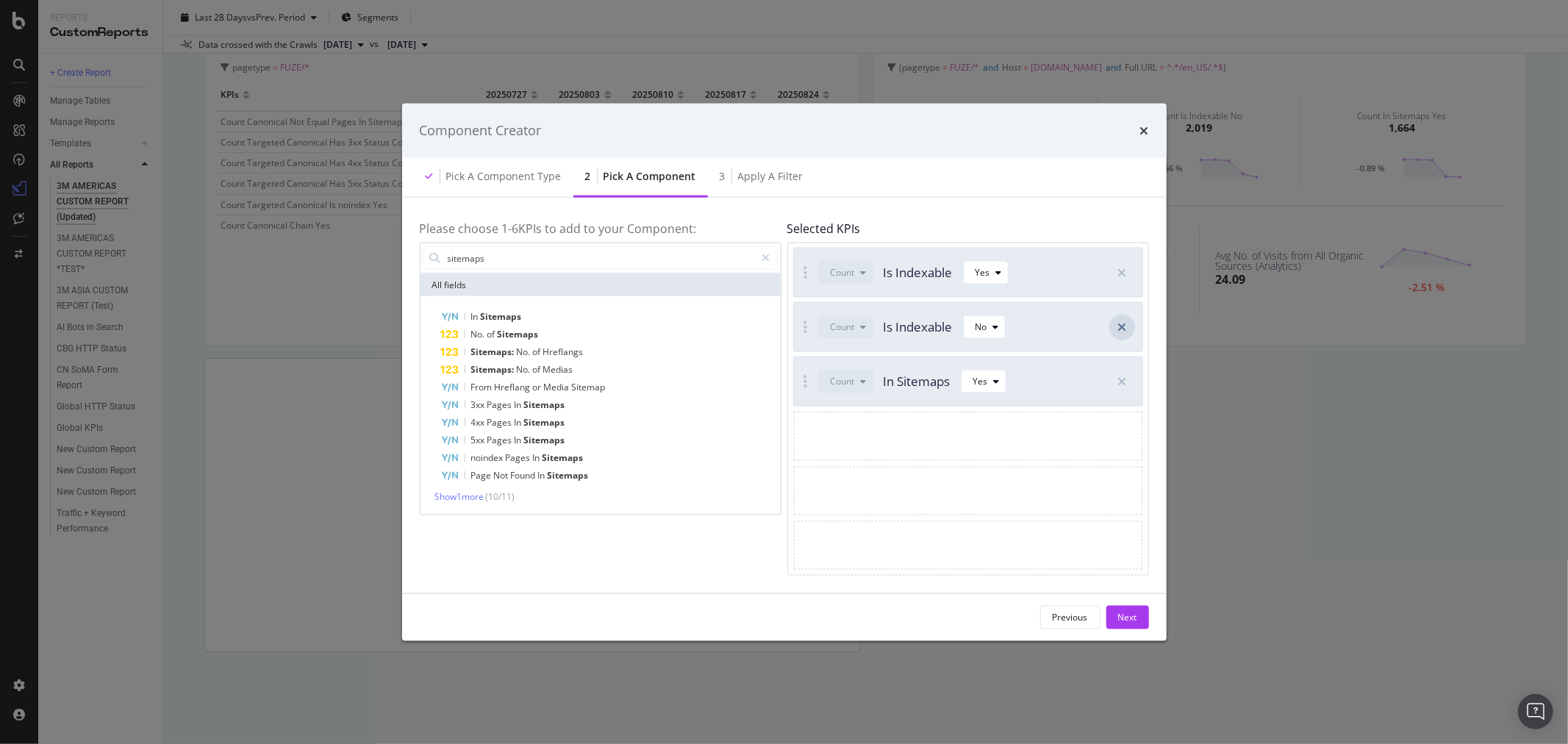
click at [1125, 326] on icon "modal" at bounding box center [1122, 326] width 9 height 11
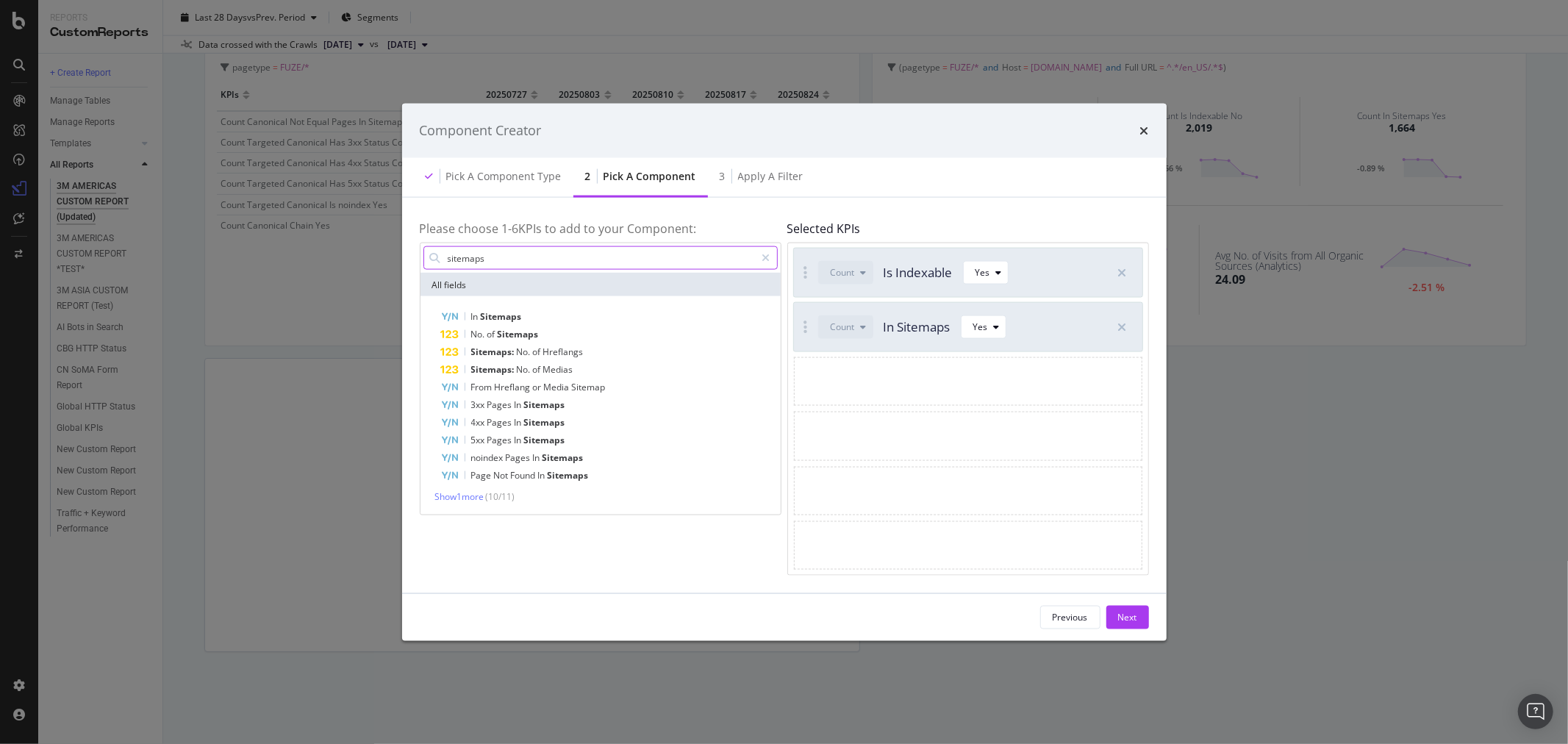
click at [588, 263] on input "sitemaps" at bounding box center [601, 258] width 309 height 22
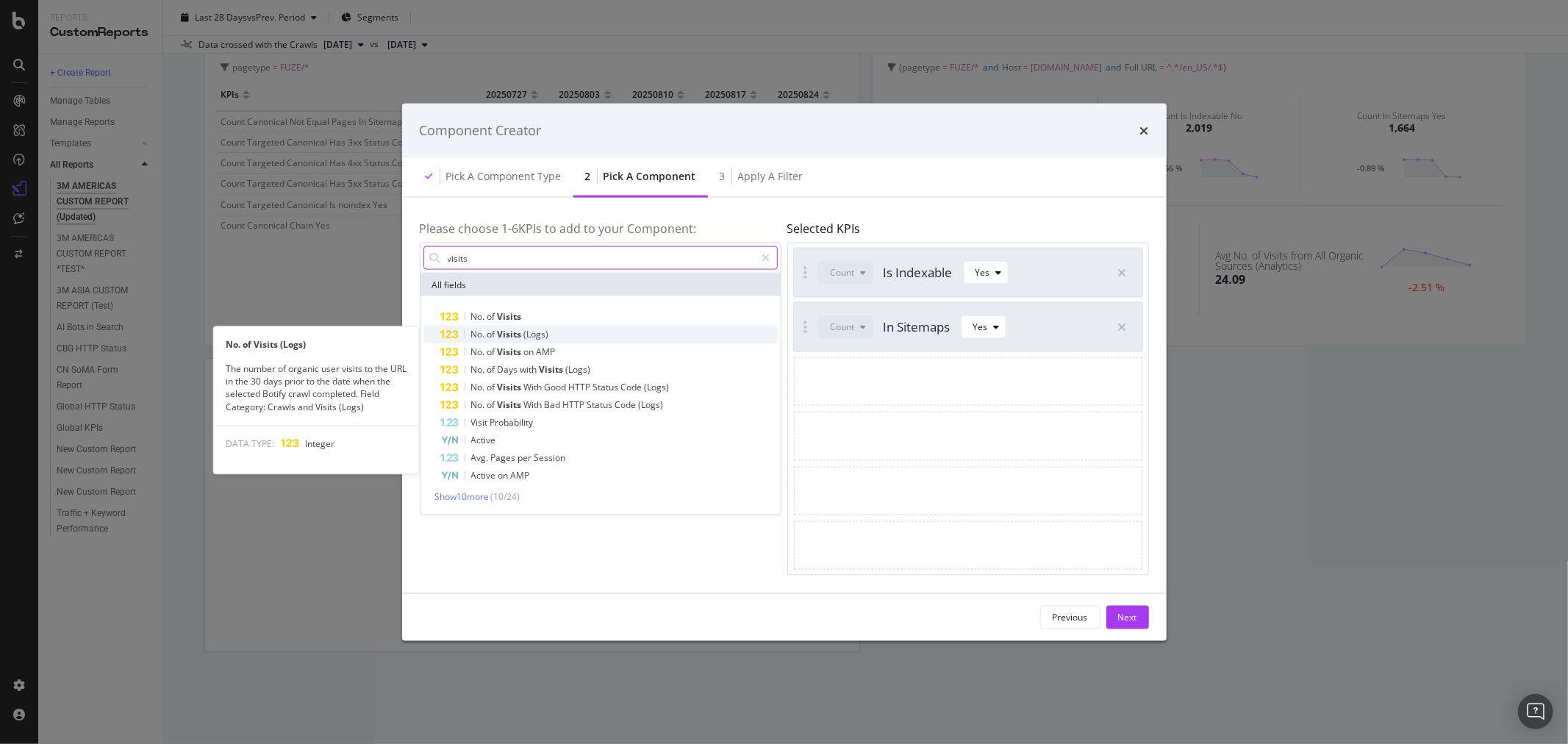
type input "visits"
click at [566, 329] on div "No. of Visits (Logs)" at bounding box center [610, 334] width 337 height 18
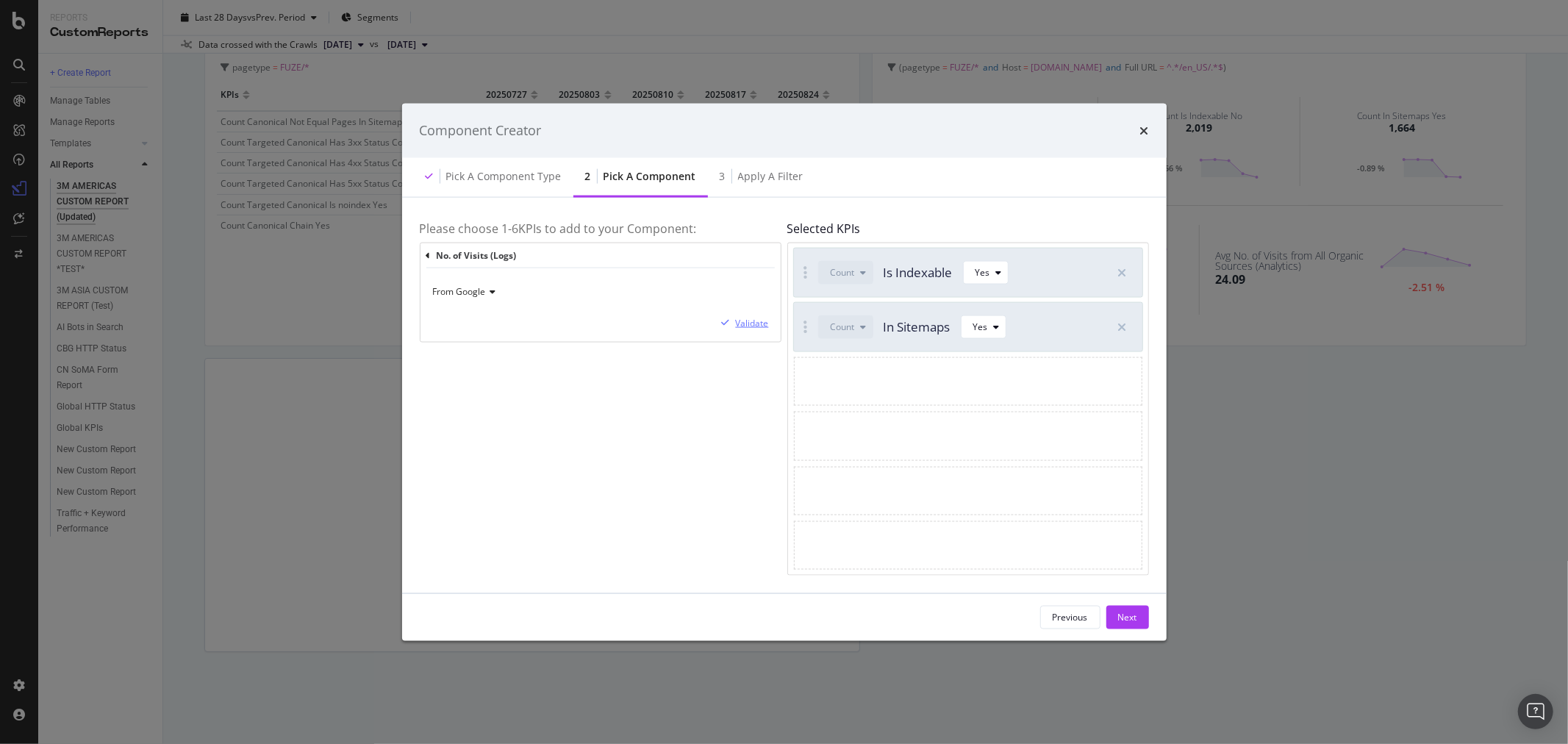
click at [758, 326] on div "Validate" at bounding box center [752, 323] width 33 height 12
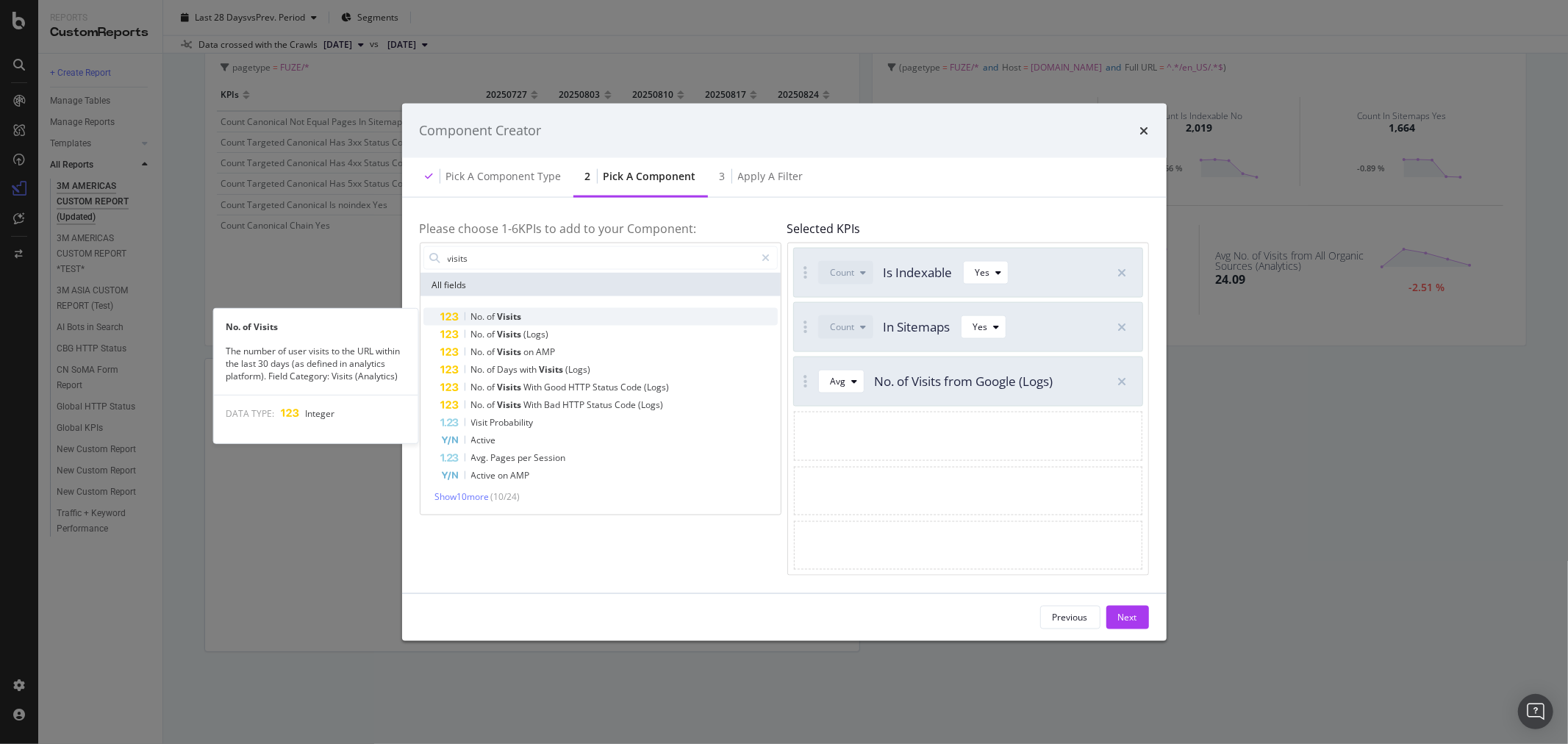
click at [599, 316] on div "No. of Visits" at bounding box center [610, 316] width 337 height 18
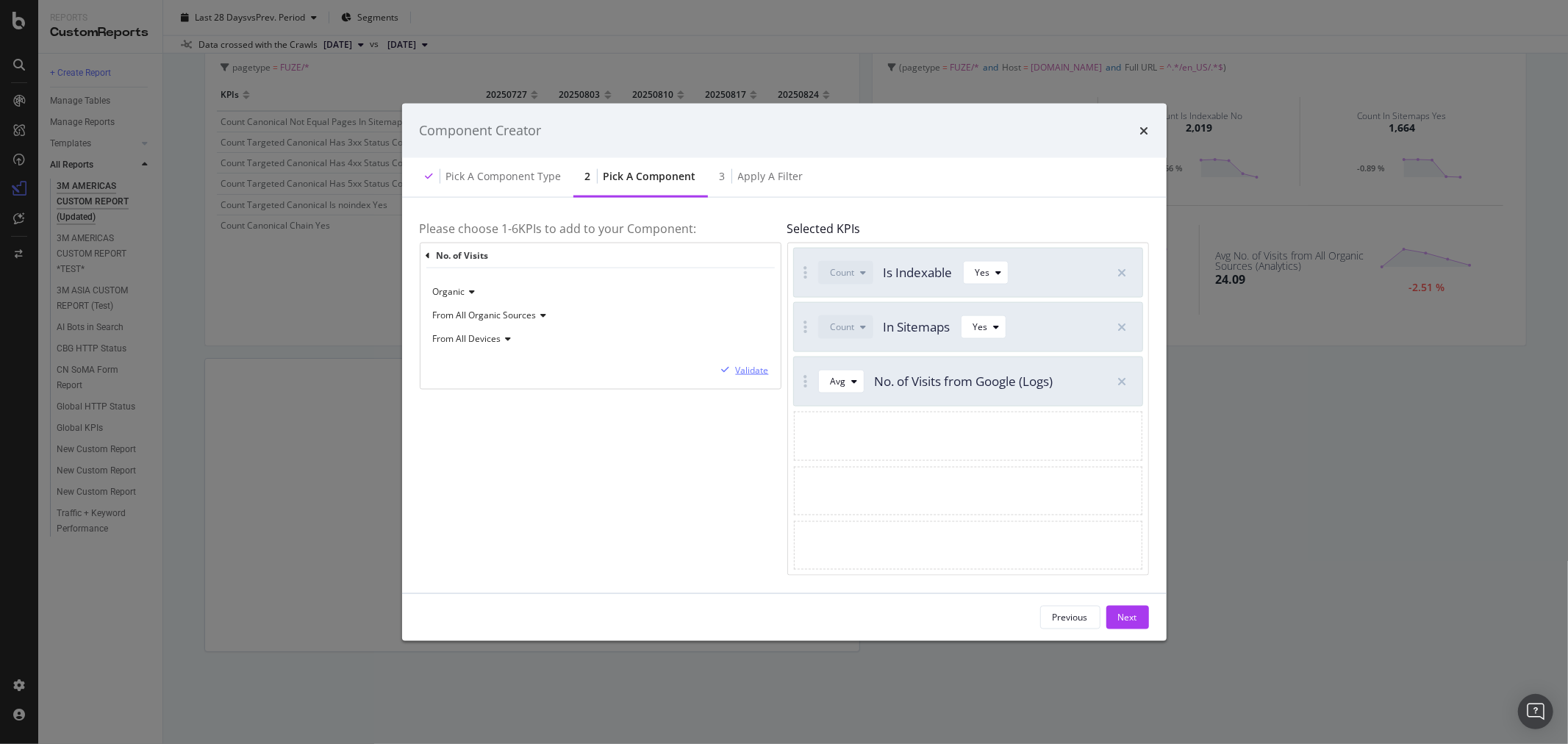
click at [758, 367] on div "Validate" at bounding box center [752, 370] width 33 height 12
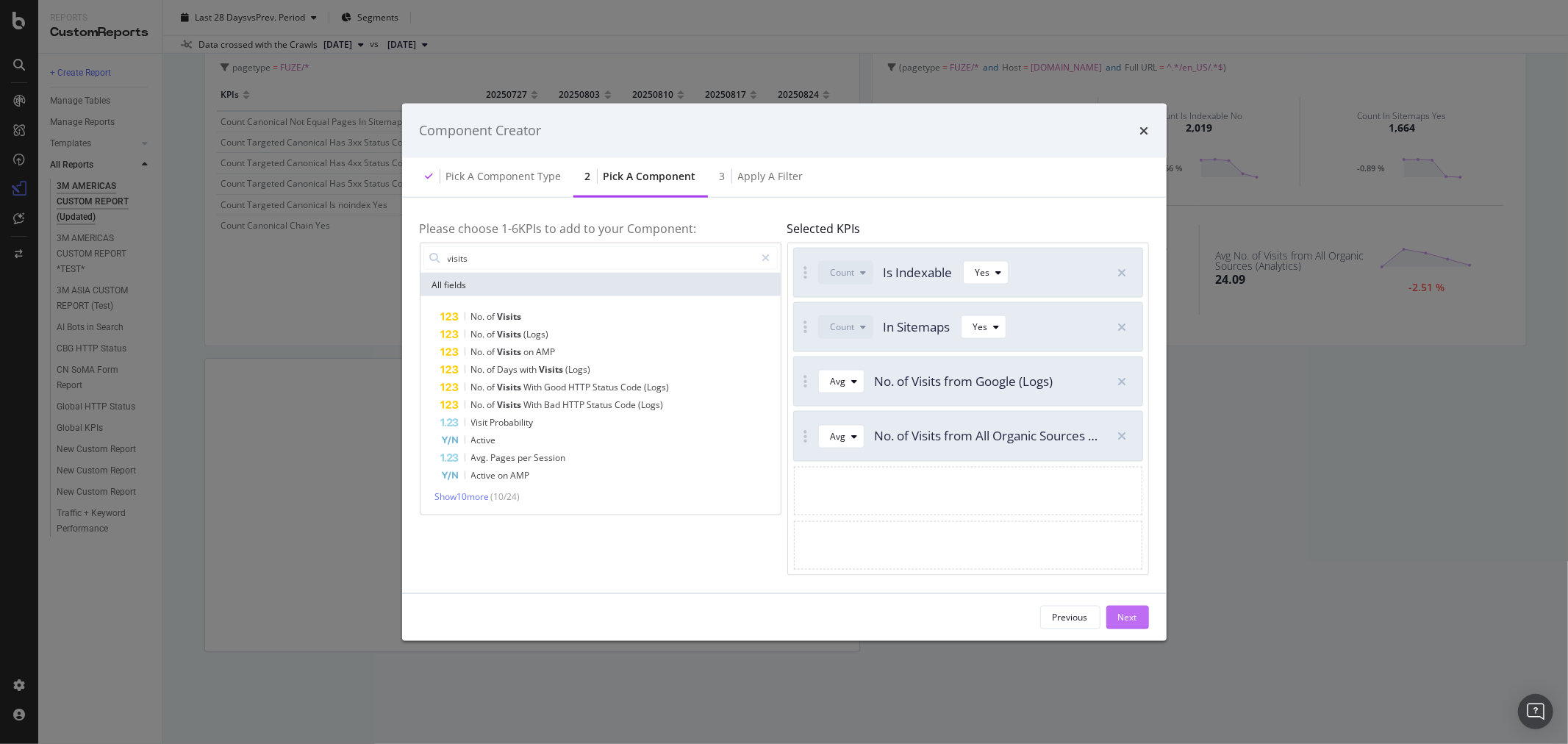
click at [1136, 617] on div "Next" at bounding box center [1127, 617] width 19 height 12
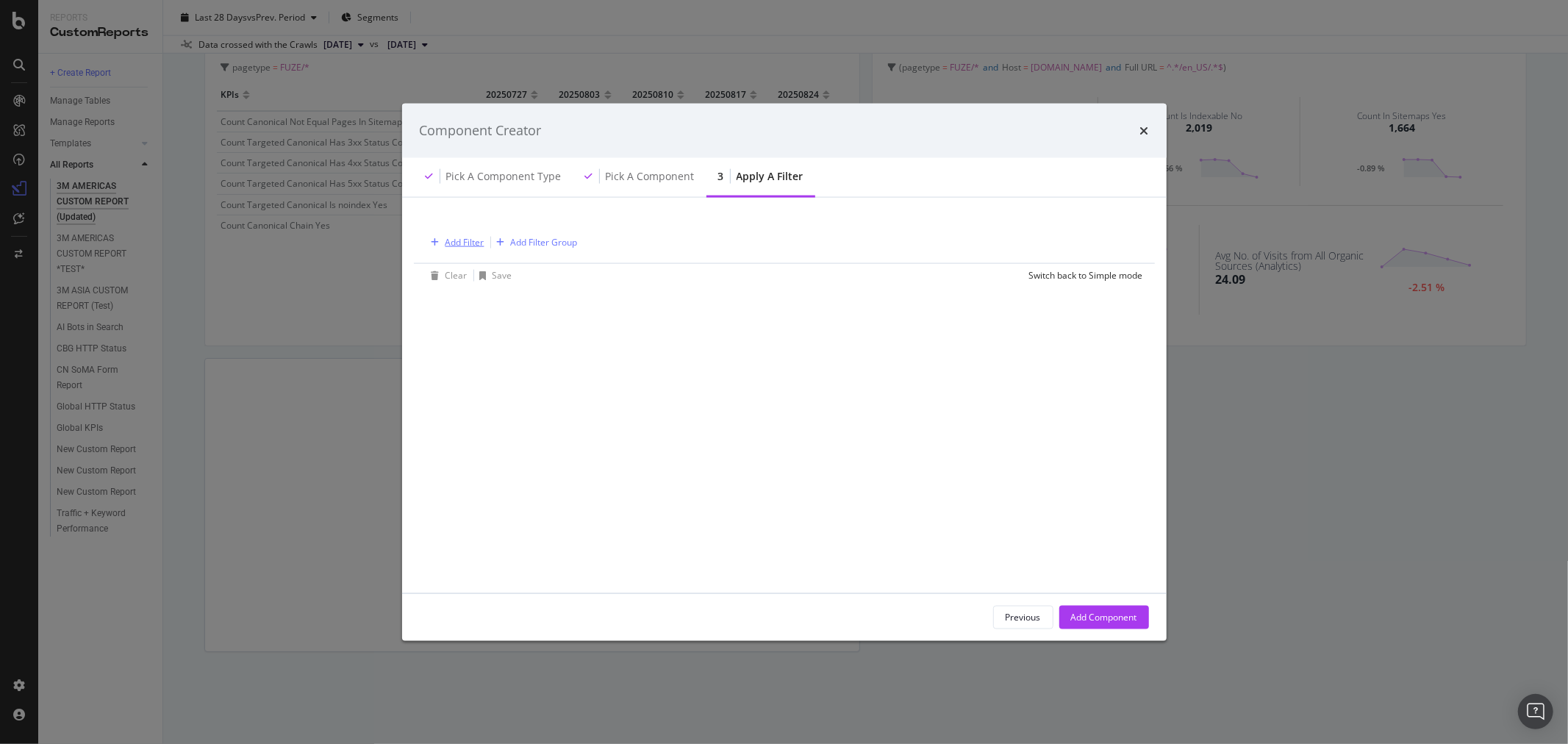
click at [468, 239] on div "Add Filter" at bounding box center [464, 242] width 39 height 12
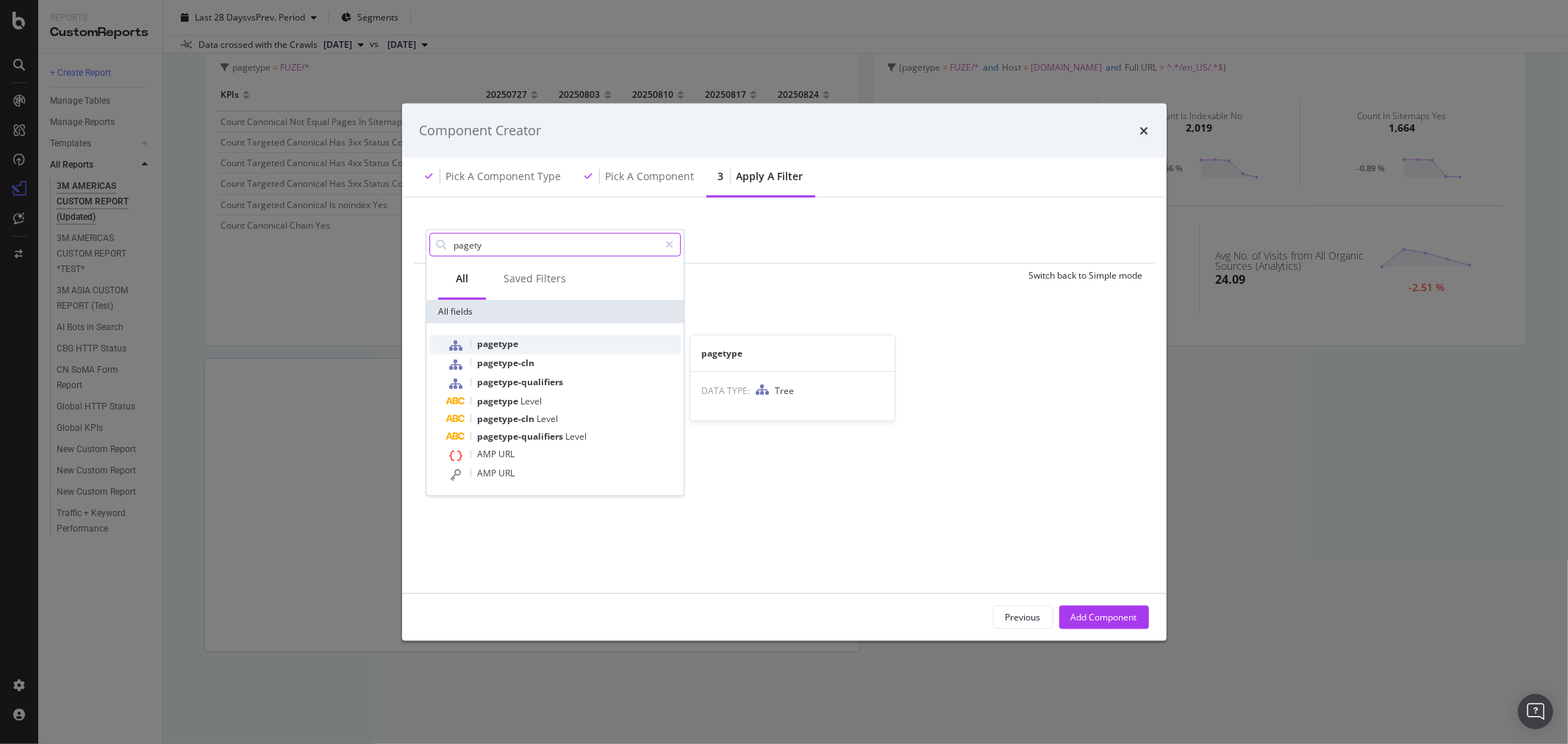
type input "pagety"
click at [531, 342] on div "pagetype" at bounding box center [563, 345] width 234 height 19
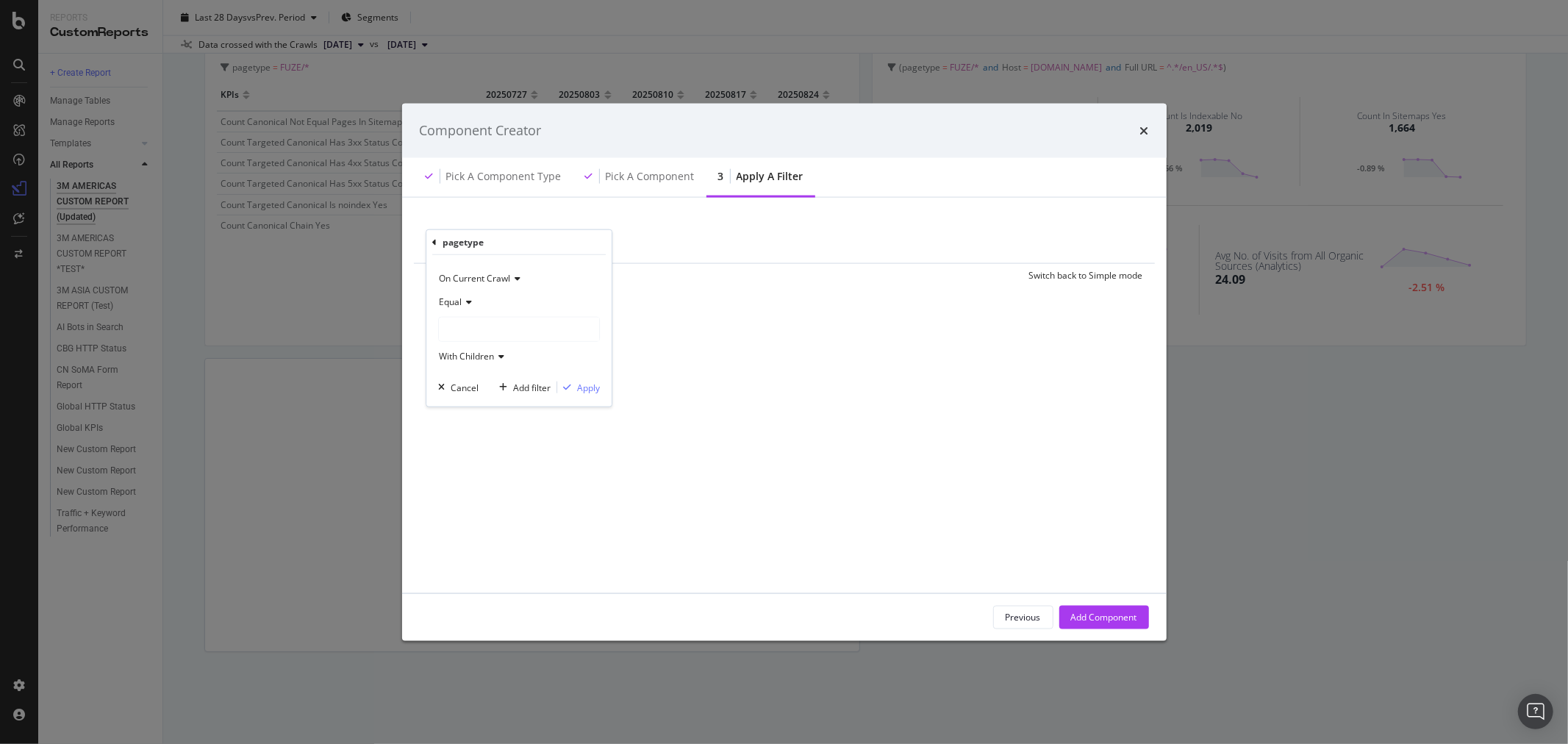
click at [497, 328] on div "modal" at bounding box center [519, 329] width 160 height 24
click at [579, 359] on span "Select" at bounding box center [580, 358] width 26 height 12
click at [588, 390] on div "Apply" at bounding box center [588, 387] width 23 height 12
click at [578, 242] on div "Add Filter" at bounding box center [575, 243] width 39 height 12
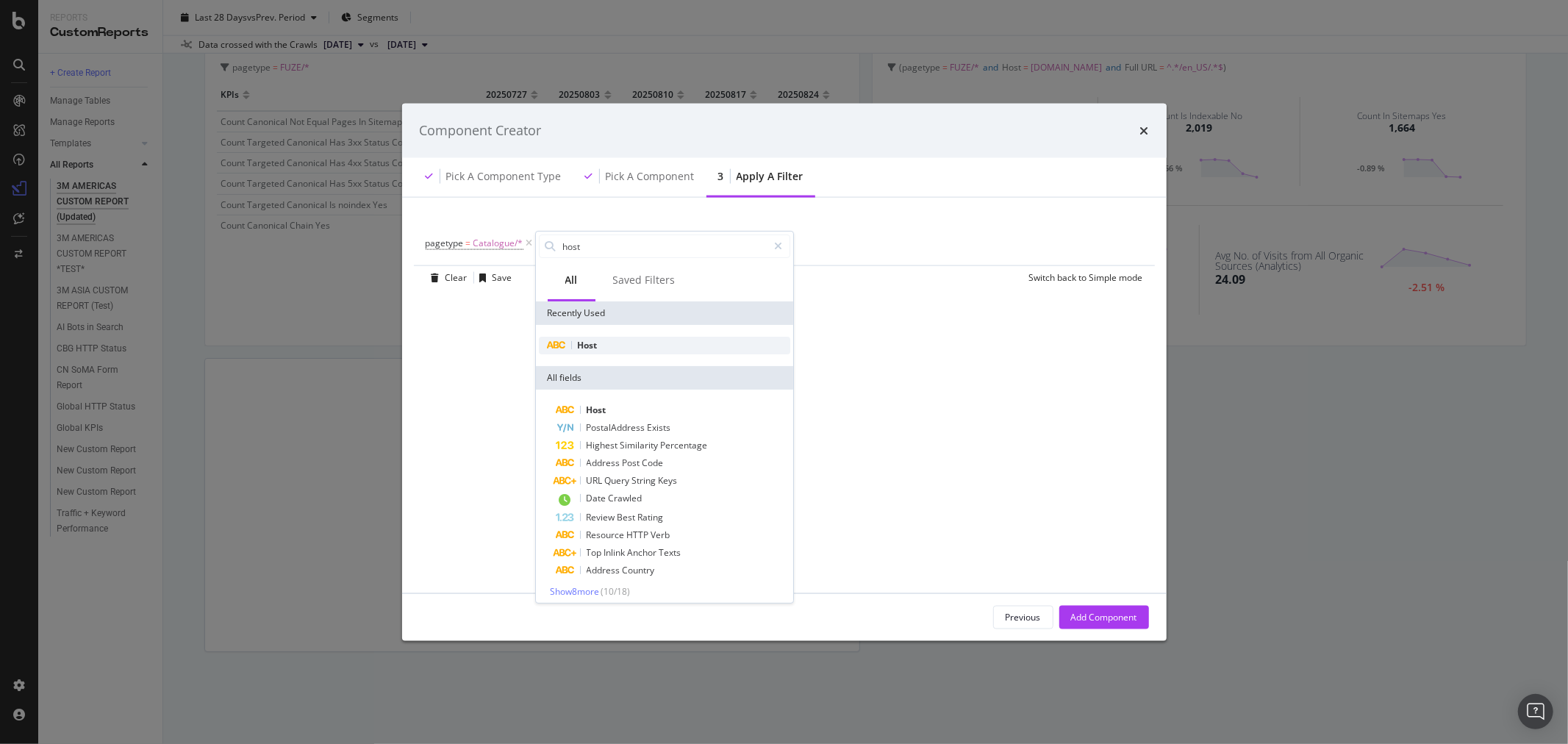
type input "host"
click at [614, 338] on div "Host" at bounding box center [665, 345] width 252 height 18
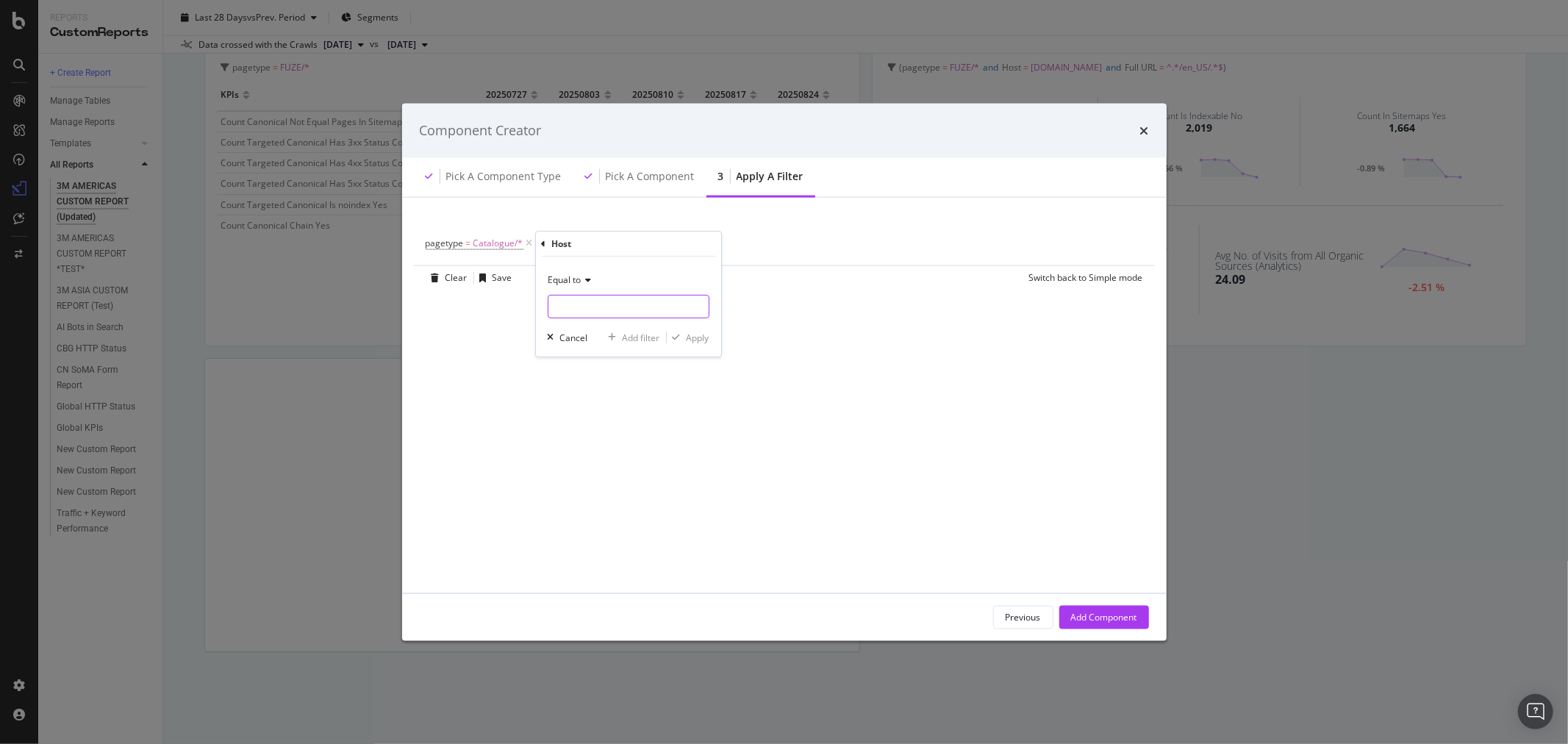
click at [623, 309] on input "modal" at bounding box center [628, 306] width 160 height 24
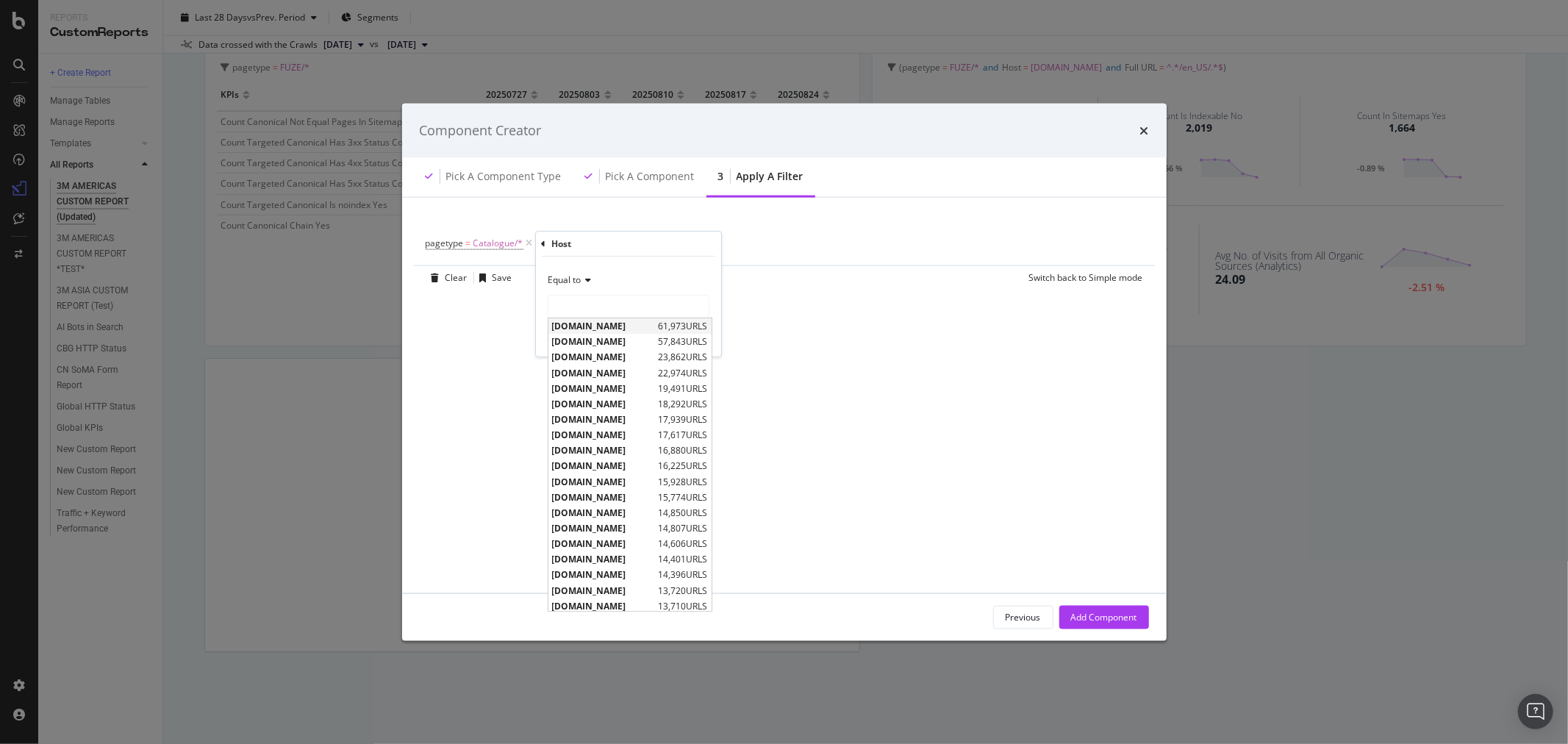
click at [615, 321] on span "[DOMAIN_NAME]" at bounding box center [603, 326] width 103 height 12
type input "[DOMAIN_NAME]"
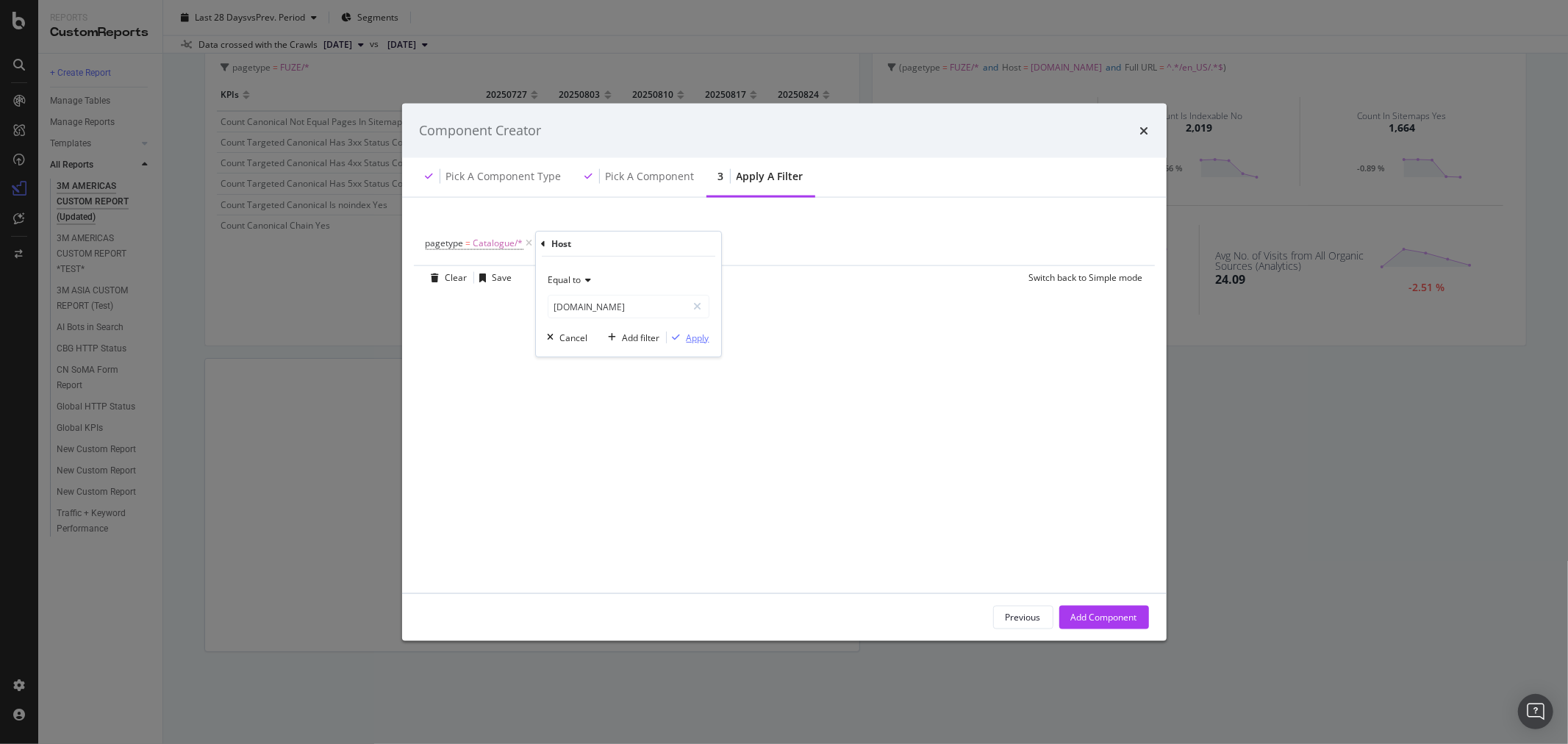
click at [694, 336] on div "Apply" at bounding box center [698, 338] width 23 height 12
click at [710, 242] on div "Add Filter" at bounding box center [711, 243] width 39 height 12
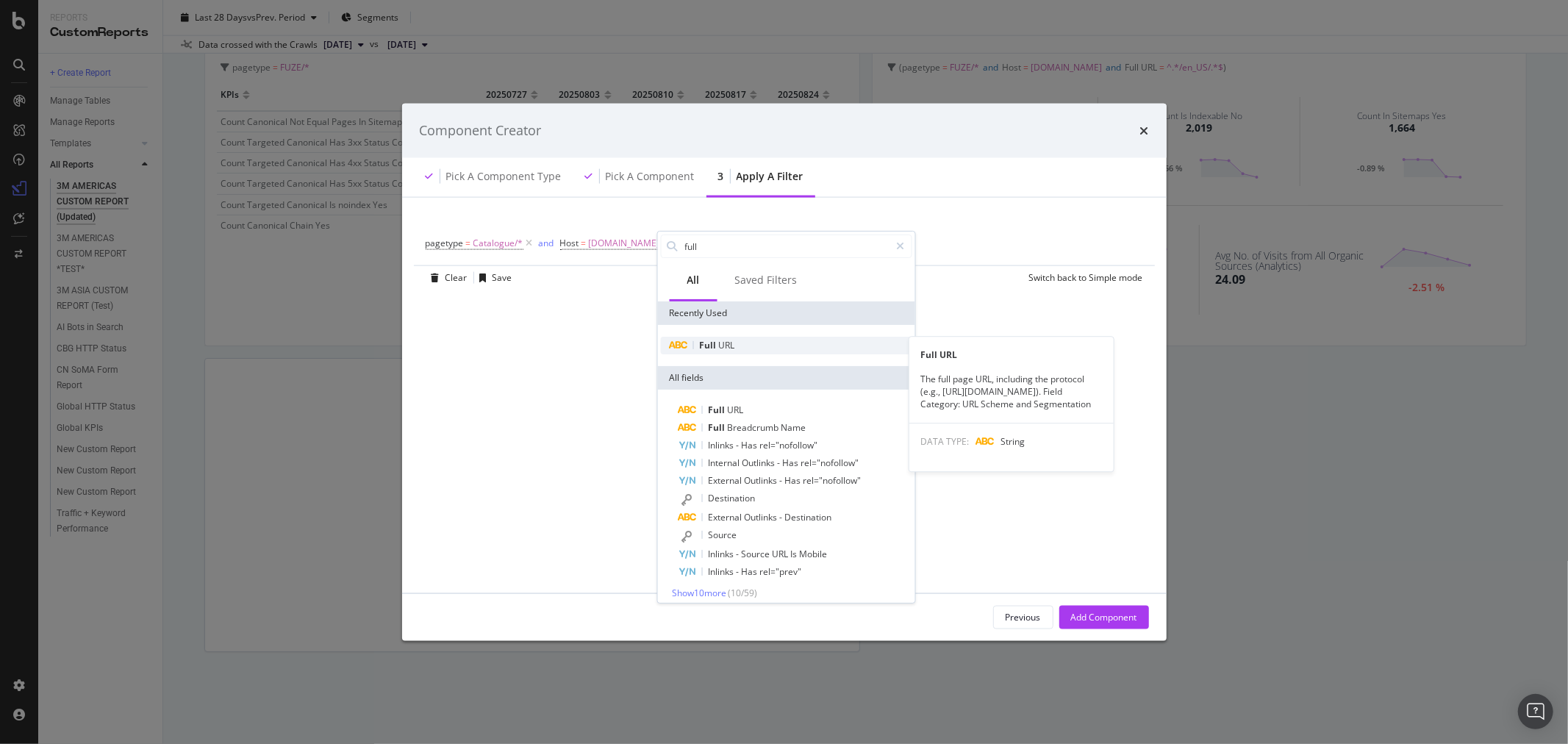
type input "full"
click at [745, 347] on div "Full URL" at bounding box center [786, 345] width 252 height 18
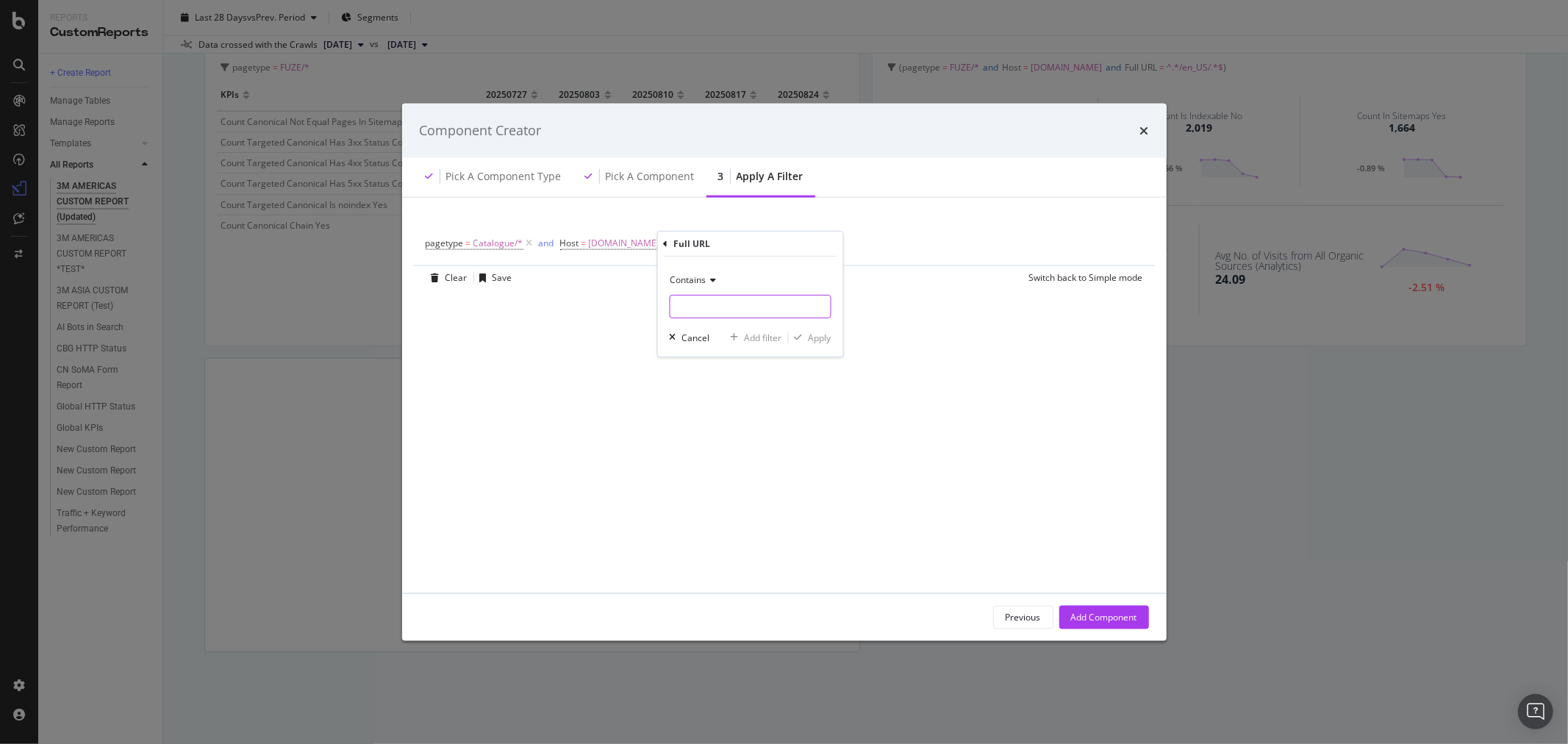
click at [728, 306] on input "modal" at bounding box center [750, 306] width 160 height 24
type input "/en_US/"
click at [826, 336] on div "Apply" at bounding box center [819, 338] width 23 height 12
click at [1125, 612] on div "Add Component" at bounding box center [1104, 617] width 66 height 12
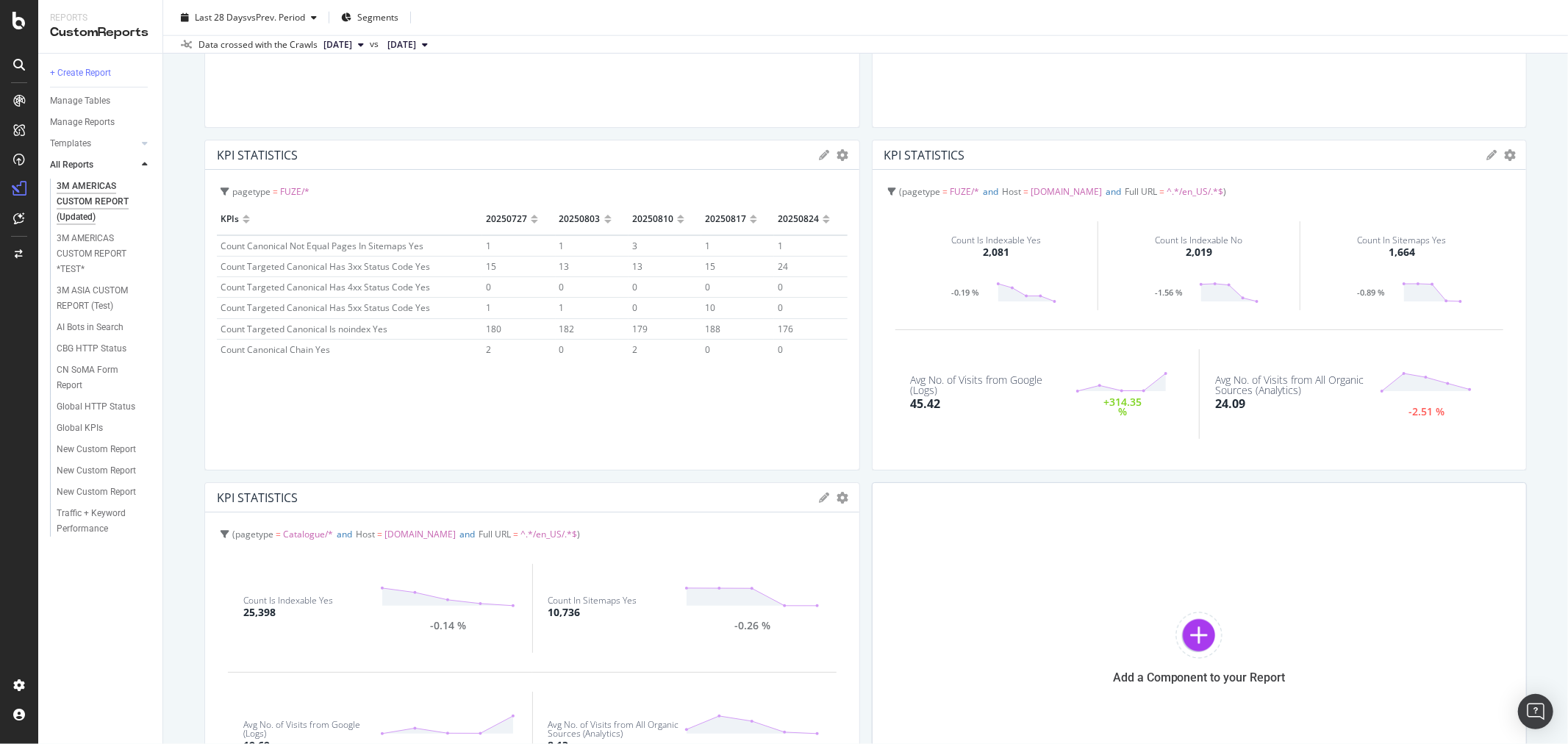
scroll to position [1311, 0]
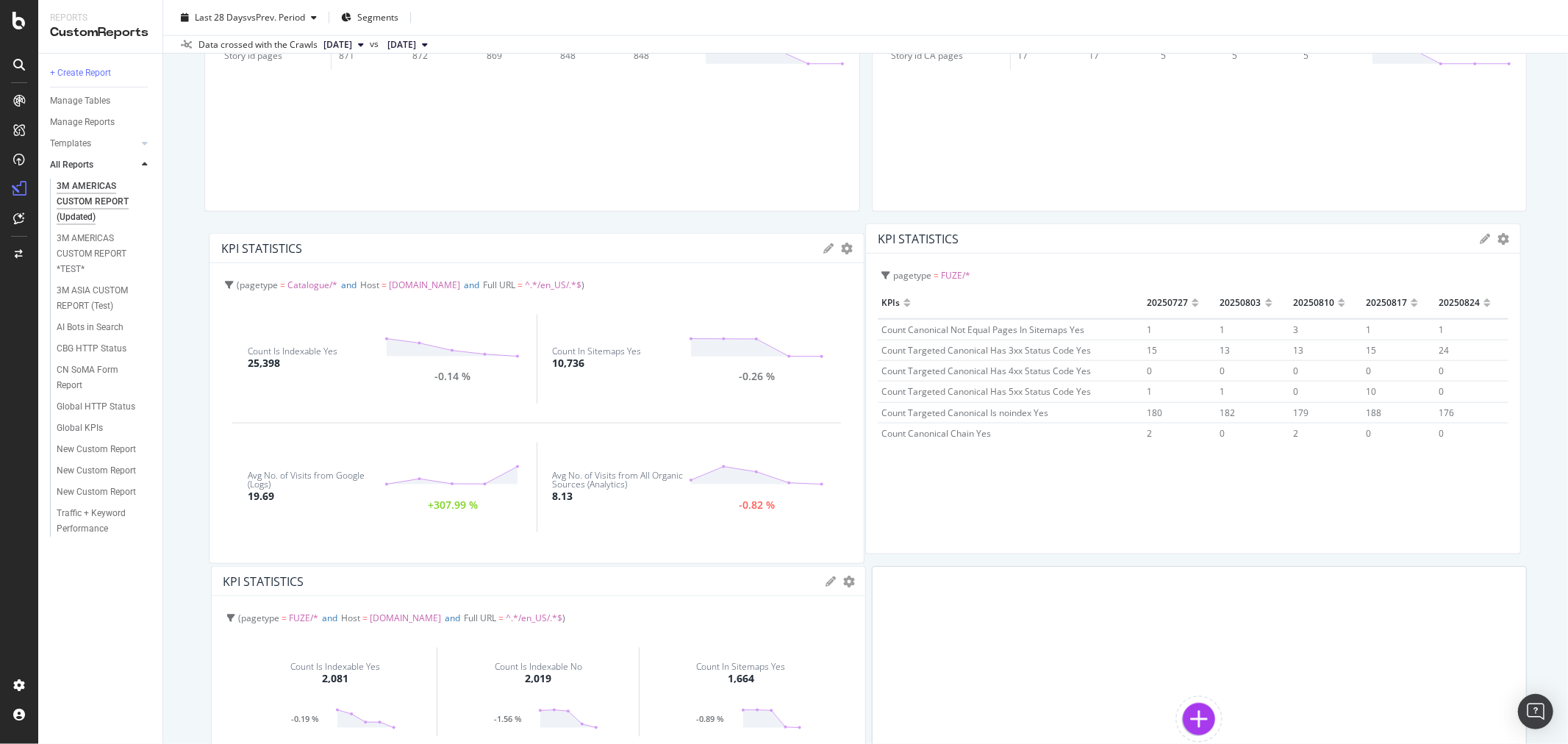
drag, startPoint x: 751, startPoint y: 578, endPoint x: 754, endPoint y: 245, distance: 333.0
click at [754, 245] on div "KPI STATISTICS" at bounding box center [518, 248] width 595 height 14
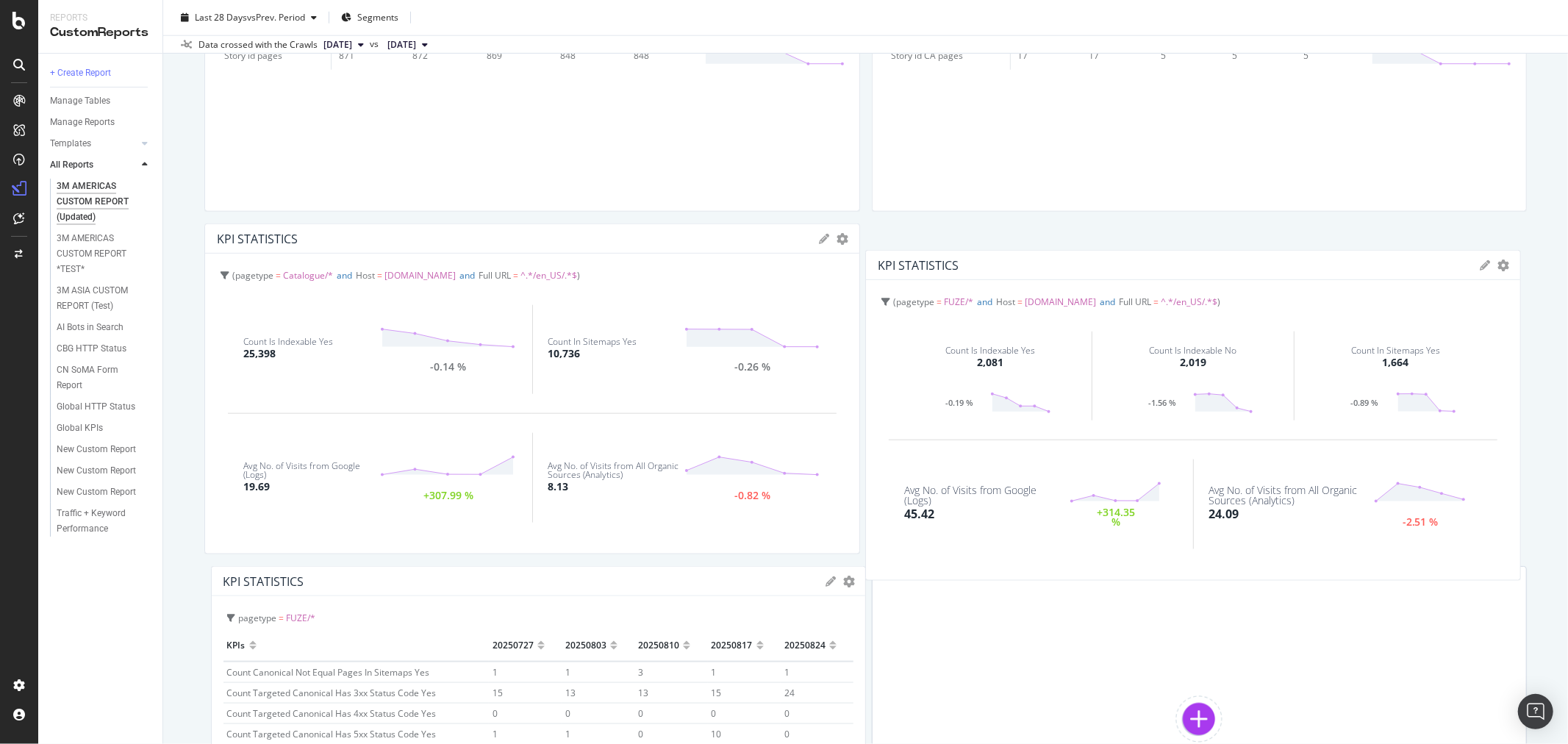
drag, startPoint x: 747, startPoint y: 585, endPoint x: 1431, endPoint y: 265, distance: 755.2
click at [1431, 265] on div "KPI STATISTICS" at bounding box center [1175, 265] width 595 height 14
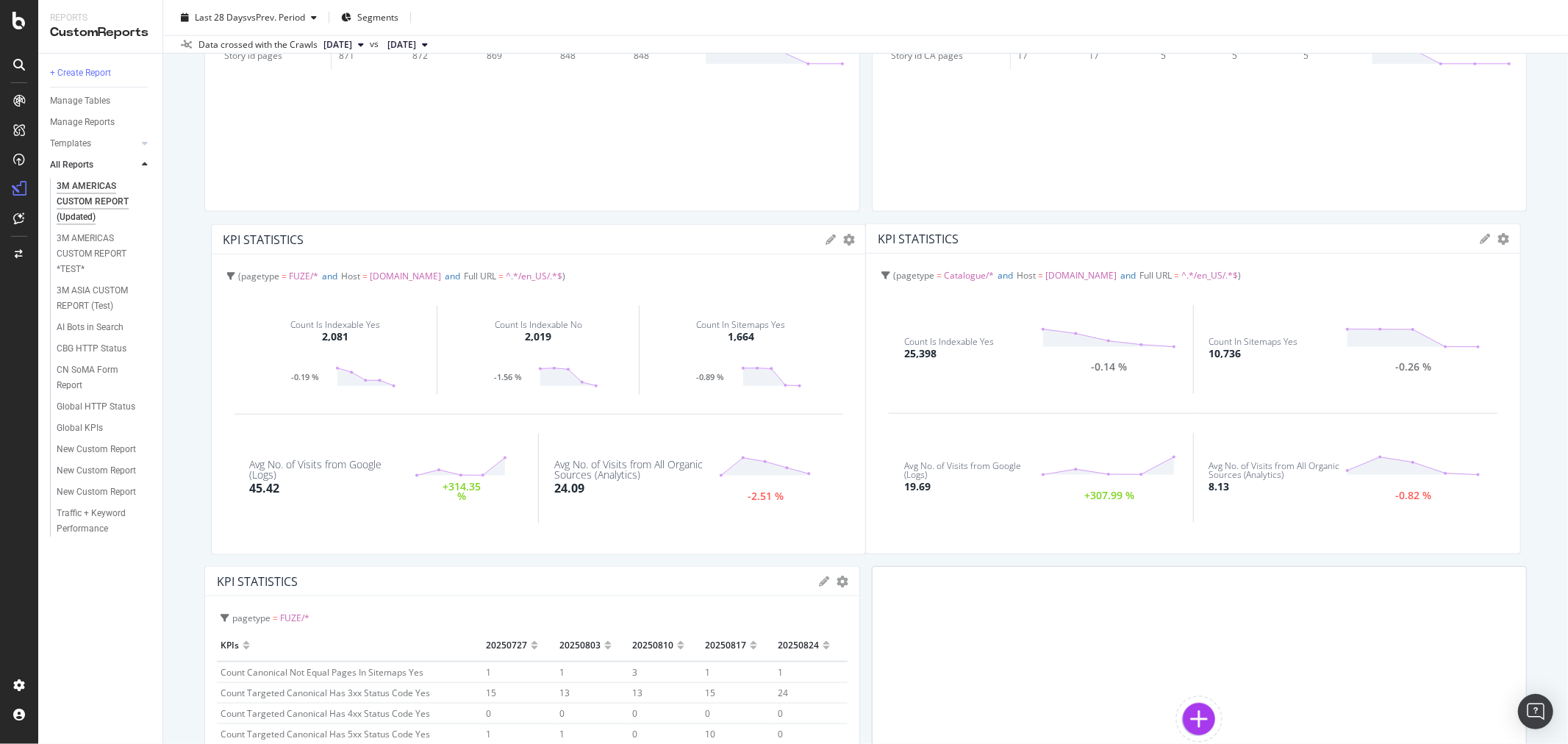
drag, startPoint x: 1188, startPoint y: 238, endPoint x: 521, endPoint y: 238, distance: 667.0
click at [521, 238] on div "KPI STATISTICS" at bounding box center [521, 239] width 595 height 14
click at [845, 243] on div at bounding box center [852, 389] width 14 height 331
click at [837, 236] on icon "gear" at bounding box center [842, 239] width 11 height 11
click at [776, 321] on span "Edit KPIs" at bounding box center [782, 322] width 153 height 20
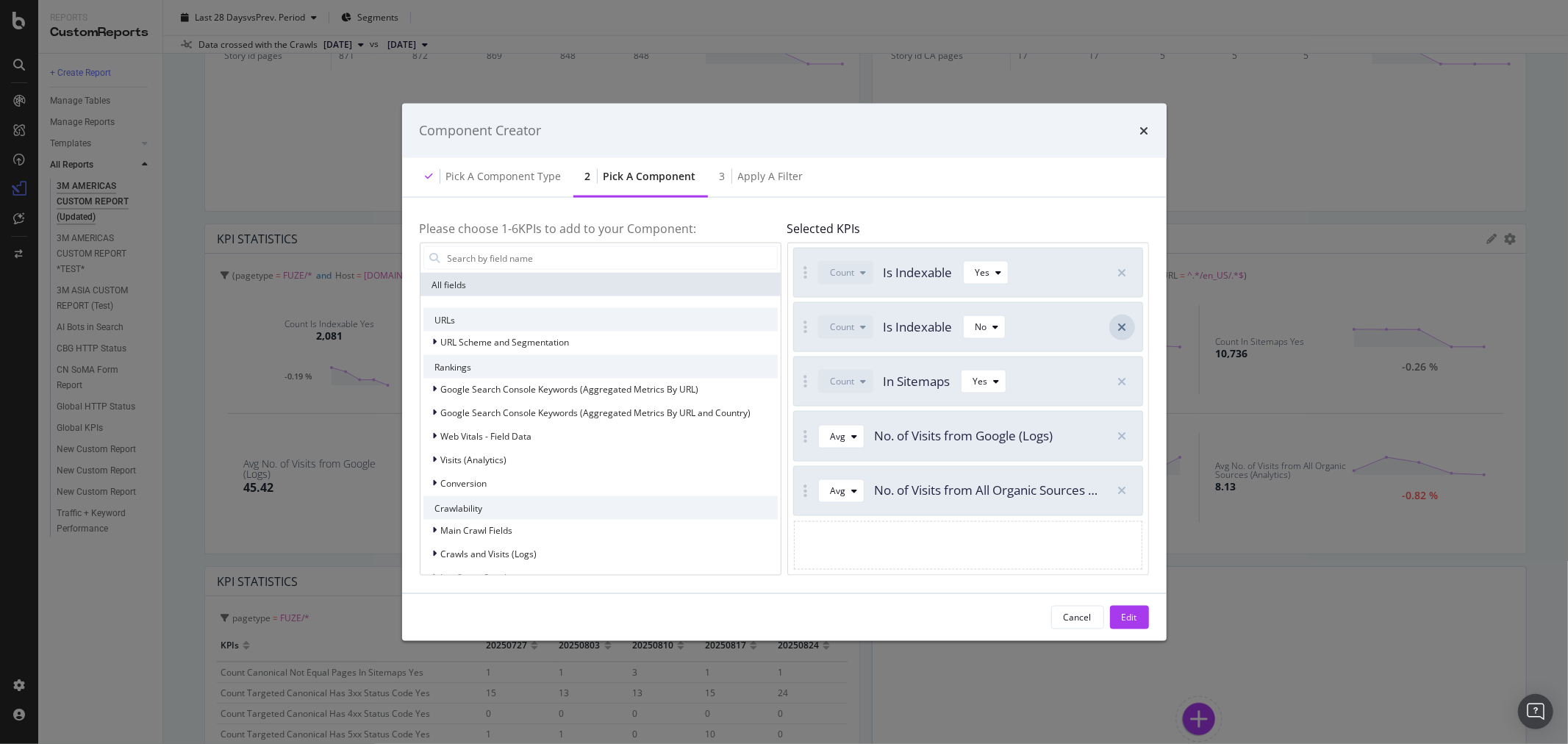
click at [1117, 329] on icon "modal" at bounding box center [1122, 326] width 9 height 11
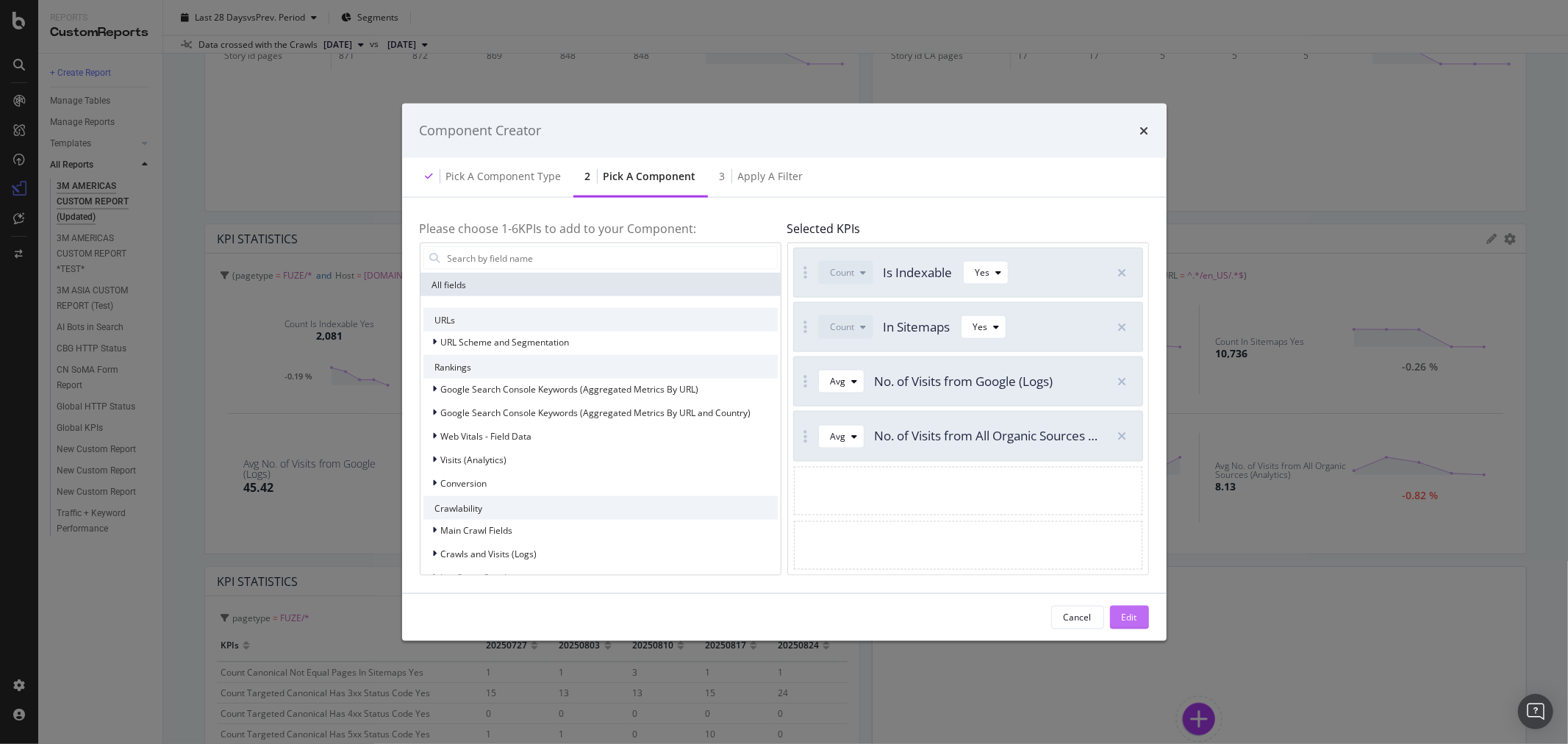
click at [1141, 619] on button "Edit" at bounding box center [1129, 617] width 39 height 24
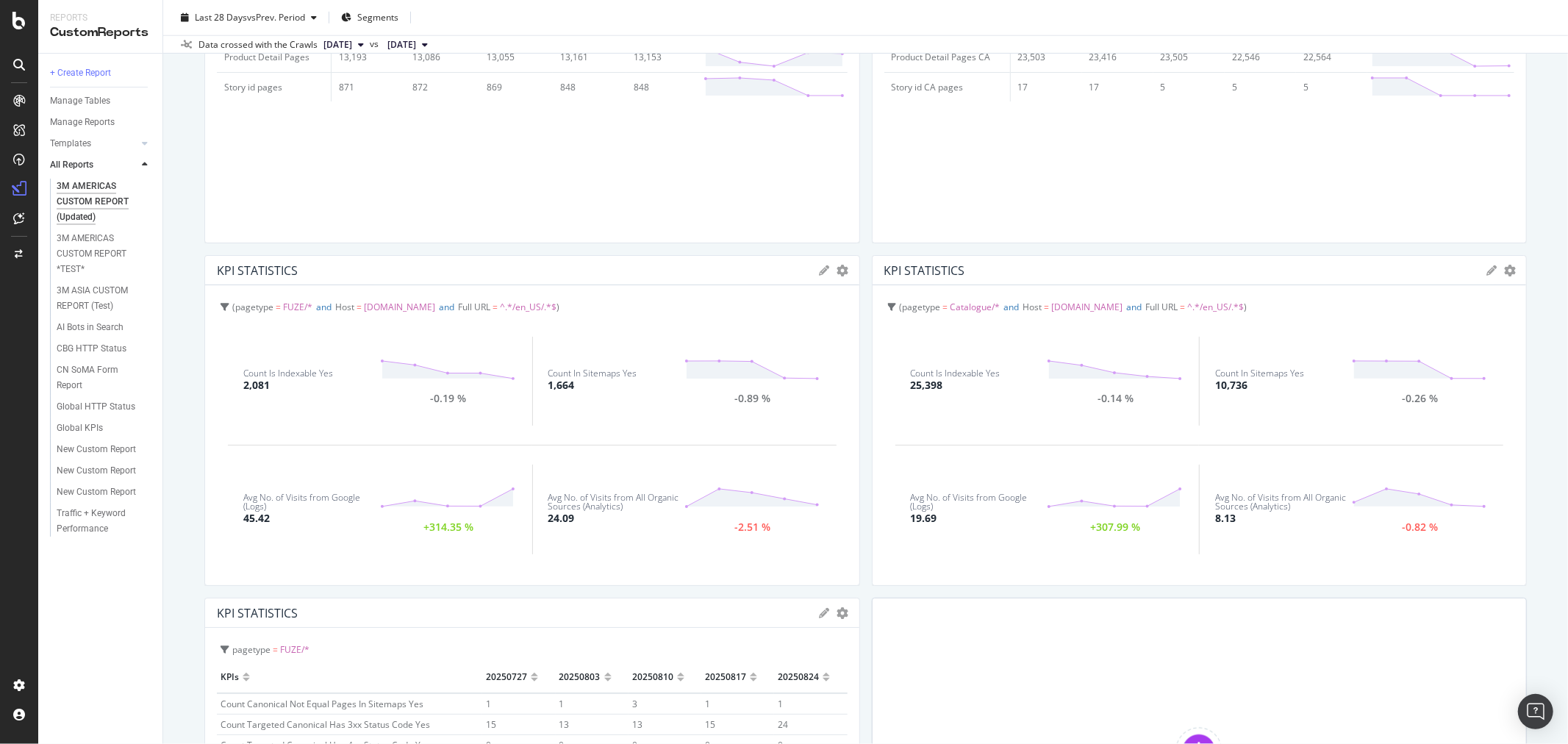
scroll to position [1307, 0]
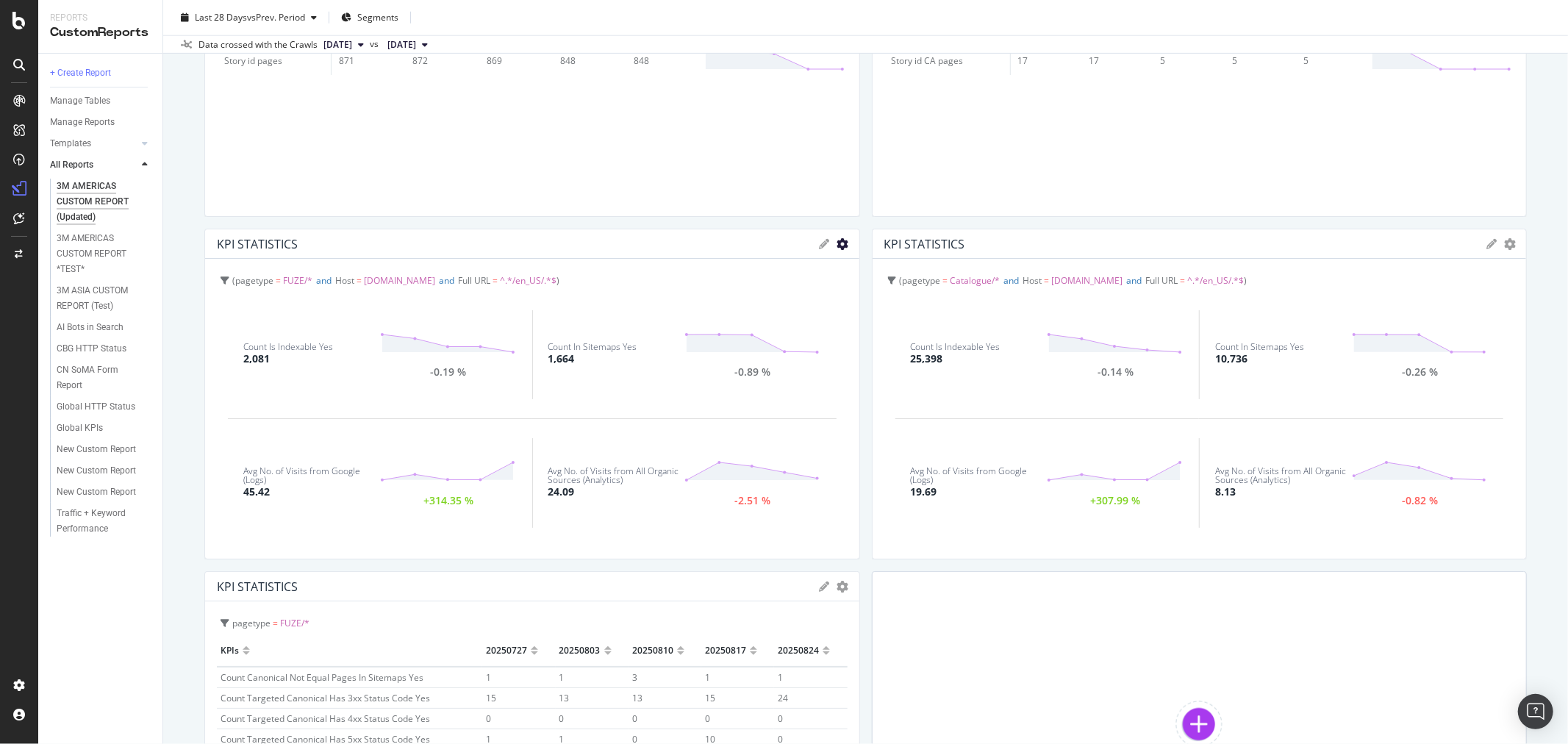
click at [837, 244] on icon "gear" at bounding box center [842, 243] width 11 height 11
click at [792, 356] on span "Edit Filter" at bounding box center [782, 354] width 153 height 20
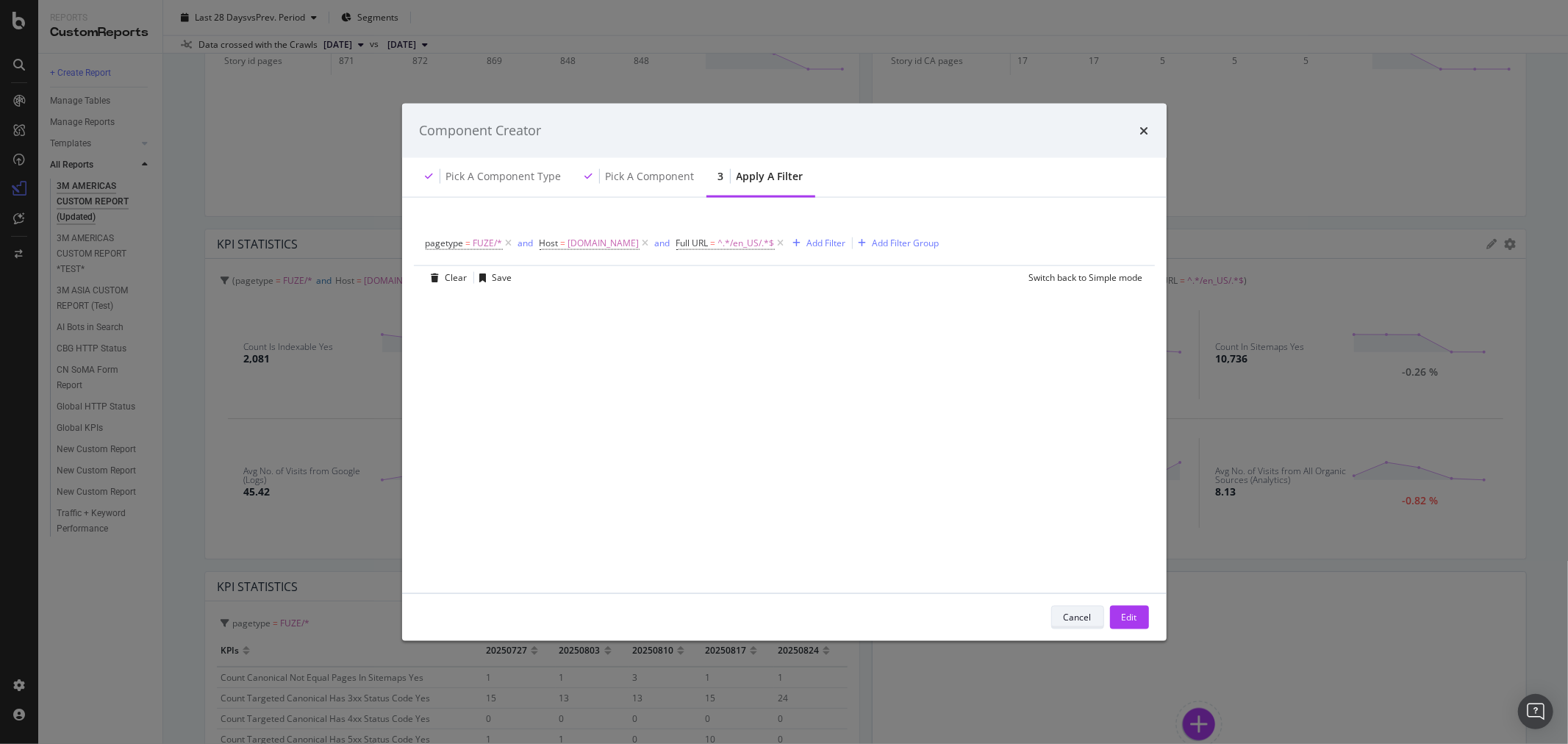
click at [1075, 622] on div "Cancel" at bounding box center [1077, 617] width 28 height 12
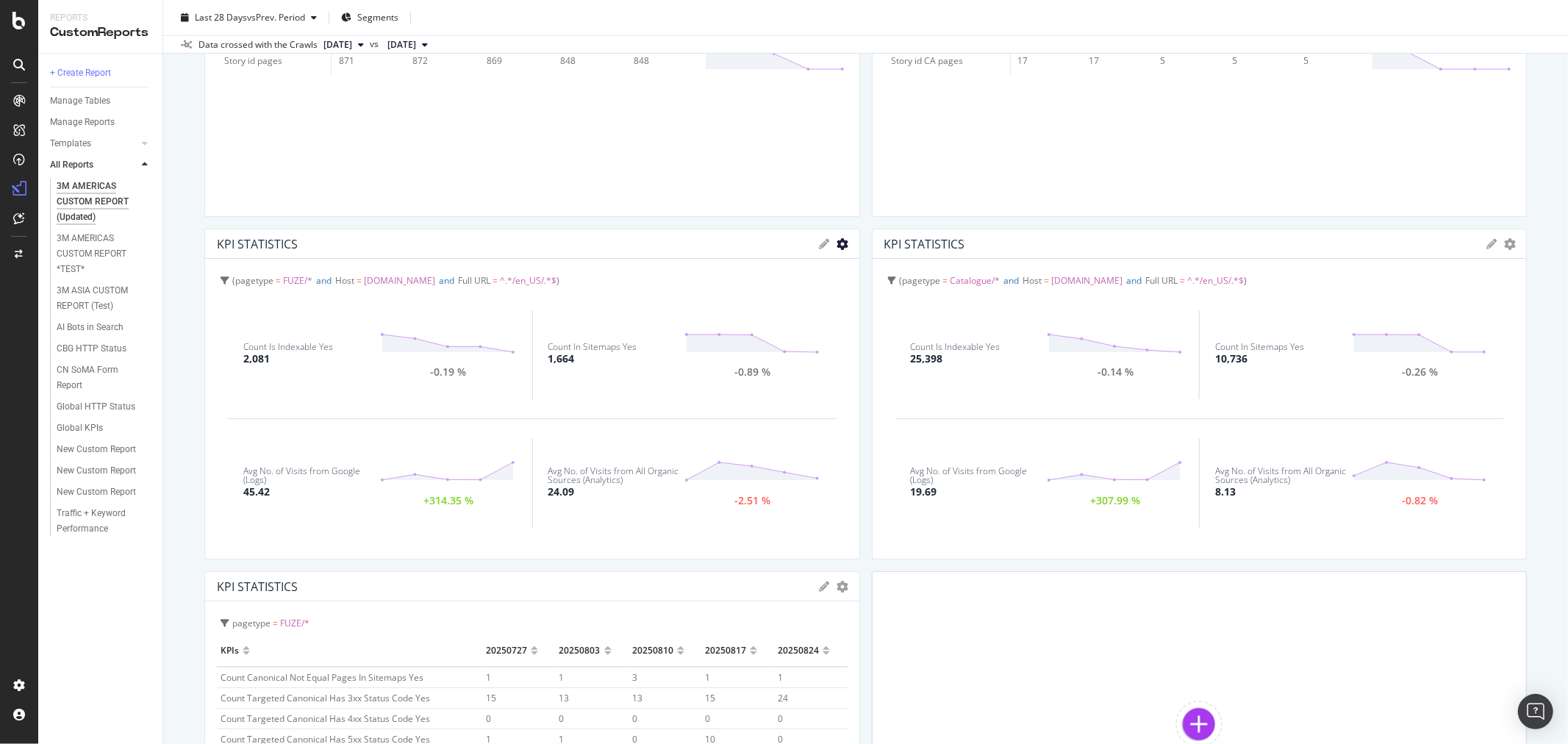
click at [838, 244] on icon "gear" at bounding box center [842, 243] width 11 height 11
click at [776, 327] on span "Edit KPIs" at bounding box center [782, 328] width 153 height 20
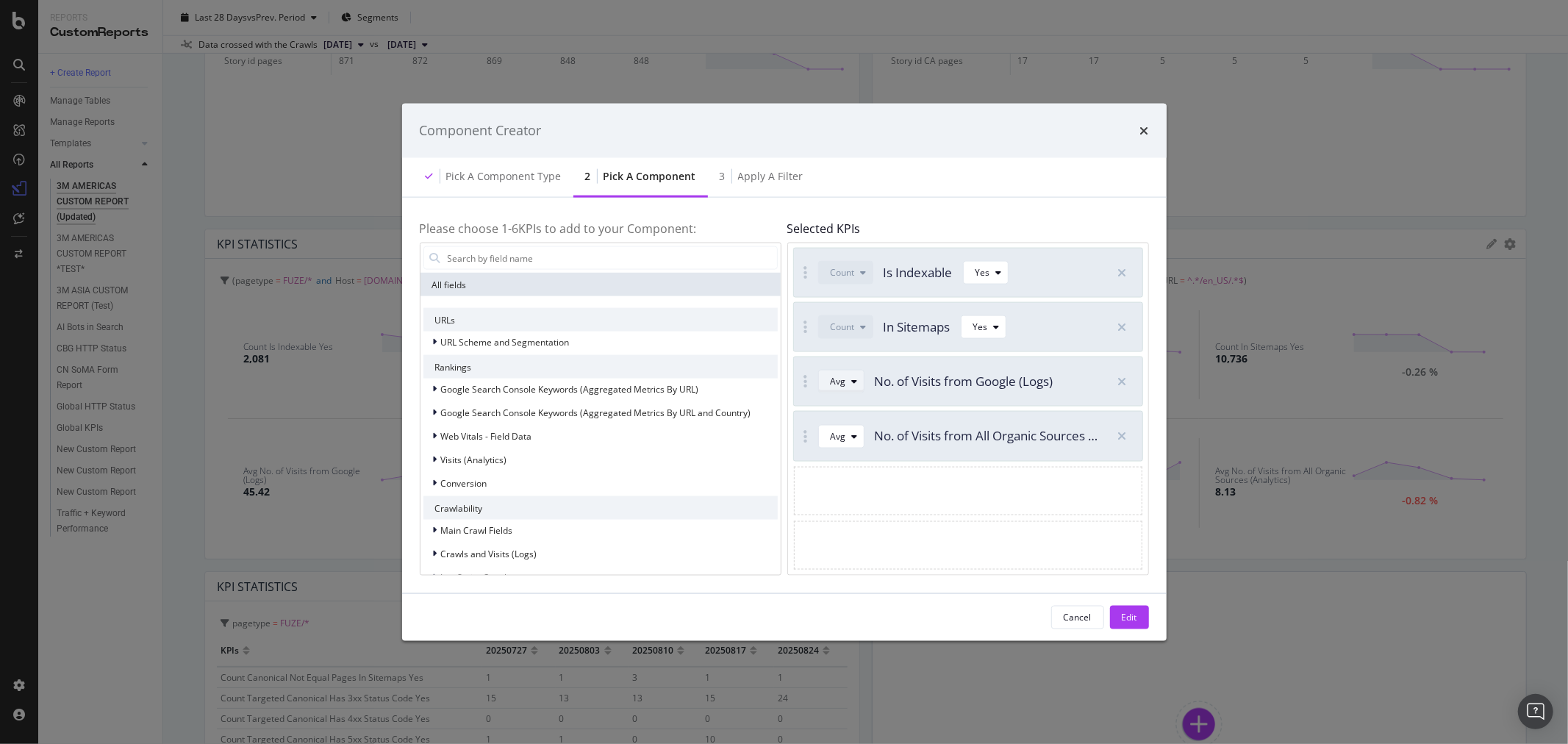
click at [853, 378] on icon "modal" at bounding box center [855, 382] width 6 height 9
click at [856, 428] on div "Sum" at bounding box center [845, 431] width 42 height 18
click at [855, 435] on icon "modal" at bounding box center [855, 436] width 6 height 9
click at [857, 486] on div "Sum" at bounding box center [845, 485] width 42 height 18
click at [1130, 614] on div "Edit" at bounding box center [1130, 617] width 15 height 12
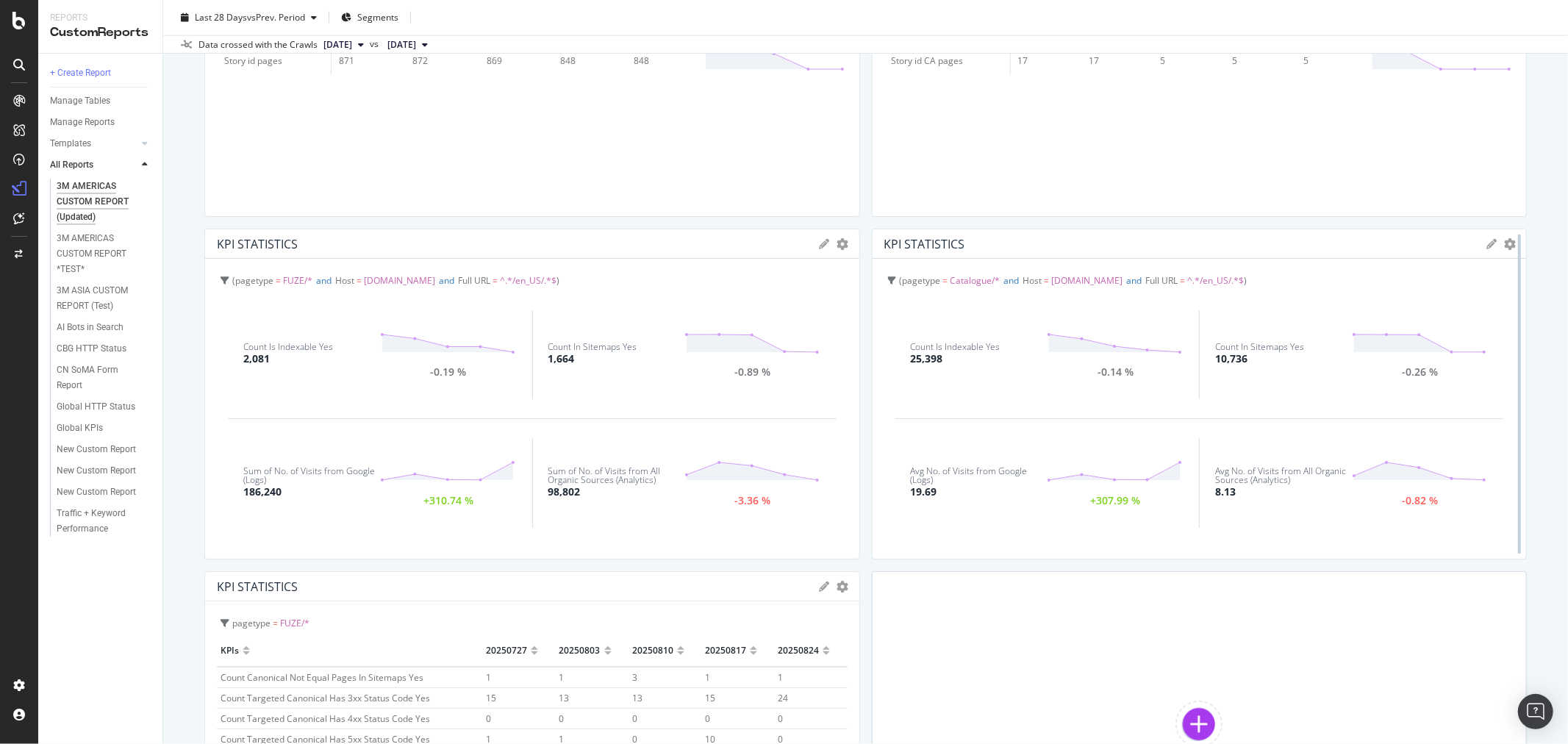
click at [1512, 245] on div at bounding box center [1519, 394] width 14 height 331
click at [1504, 239] on icon "gear" at bounding box center [1509, 243] width 11 height 11
click at [1434, 329] on span "Edit KPIs" at bounding box center [1449, 328] width 153 height 20
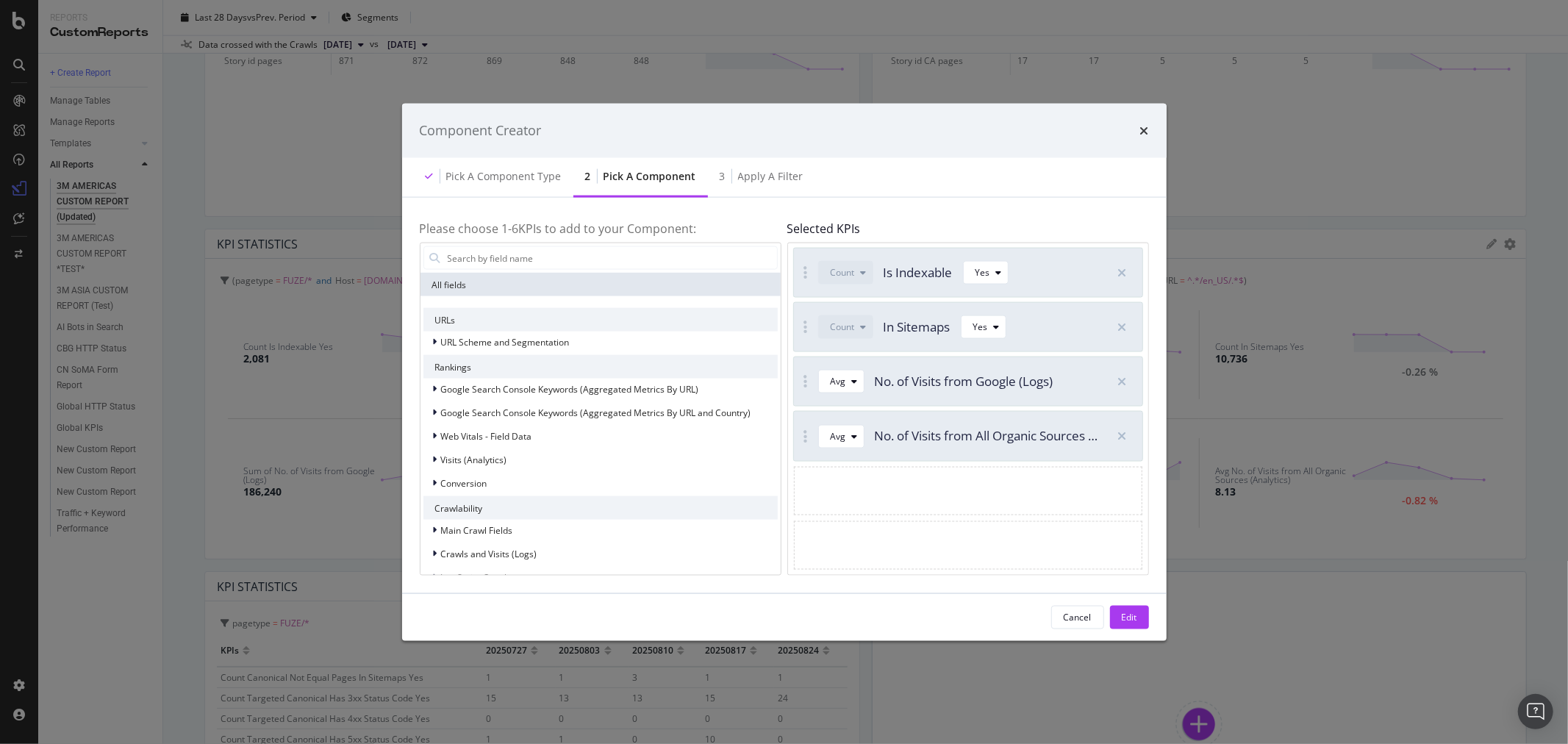
click at [855, 396] on div "Avg No. of Visits from Google (Logs)" at bounding box center [948, 382] width 307 height 49
click at [854, 384] on icon "modal" at bounding box center [855, 382] width 6 height 9
click at [854, 435] on div "Sum" at bounding box center [845, 431] width 18 height 12
click at [854, 435] on icon "modal" at bounding box center [855, 436] width 6 height 9
click at [856, 483] on div "Sum" at bounding box center [845, 485] width 42 height 18
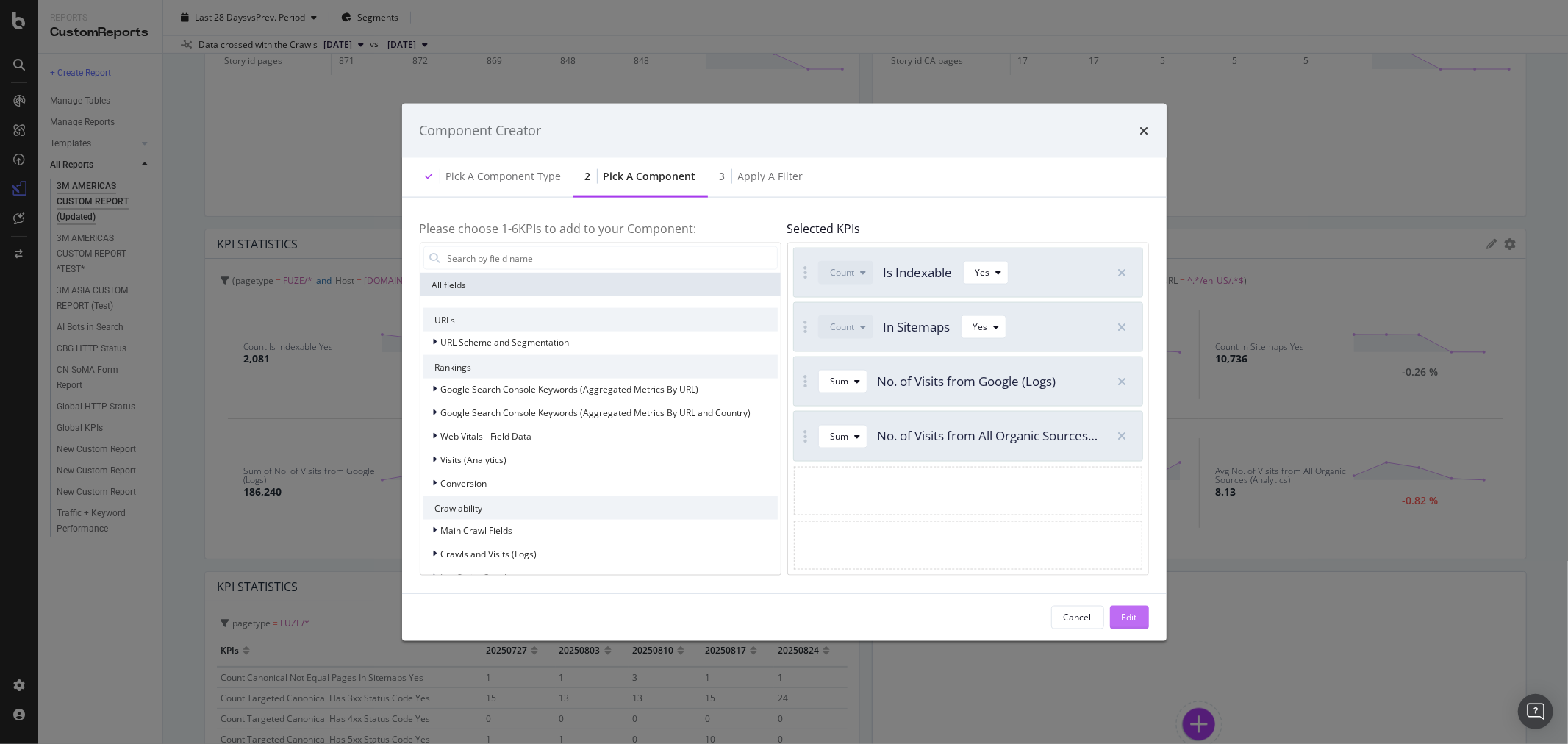
click at [1135, 614] on div "Edit" at bounding box center [1130, 617] width 15 height 12
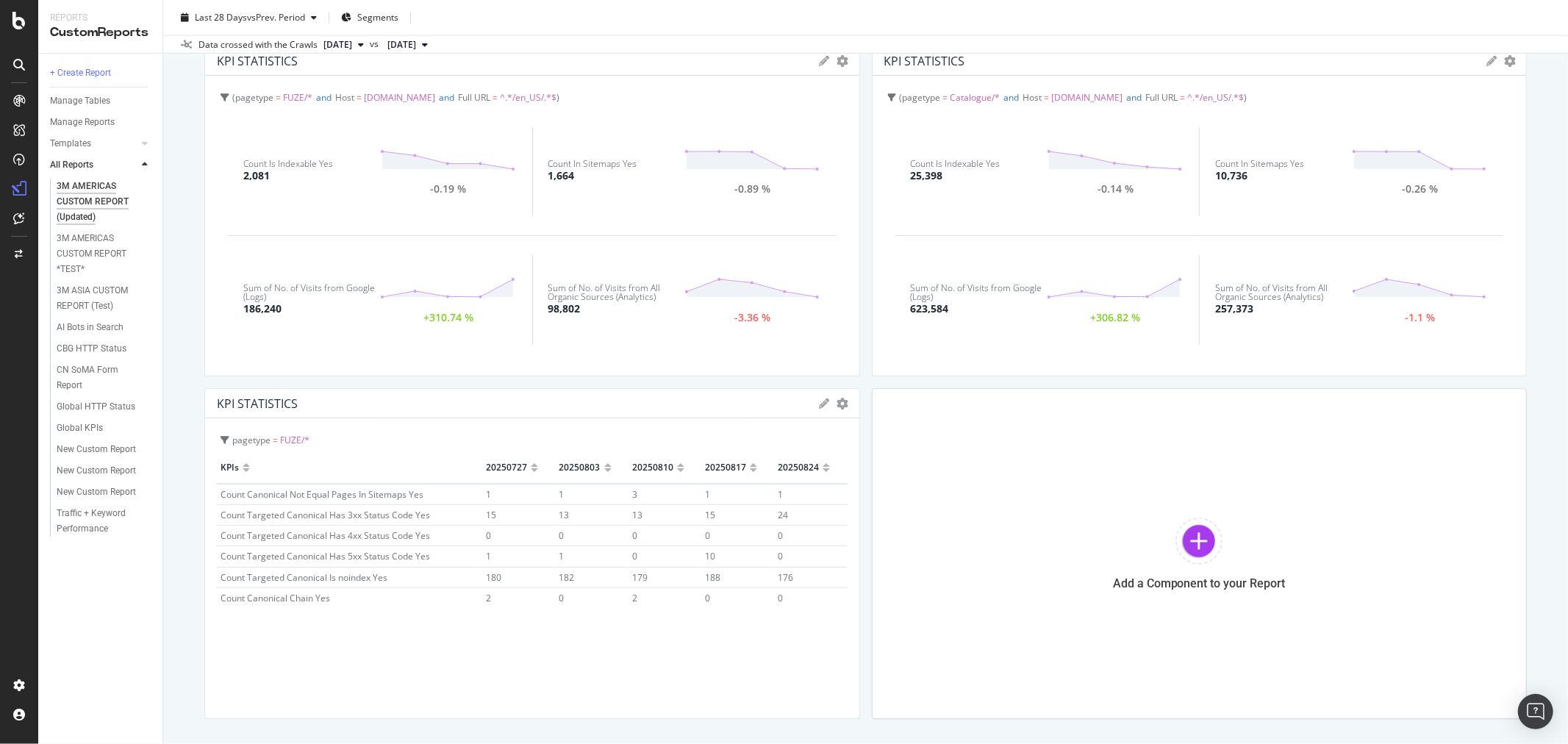
scroll to position [1552, 0]
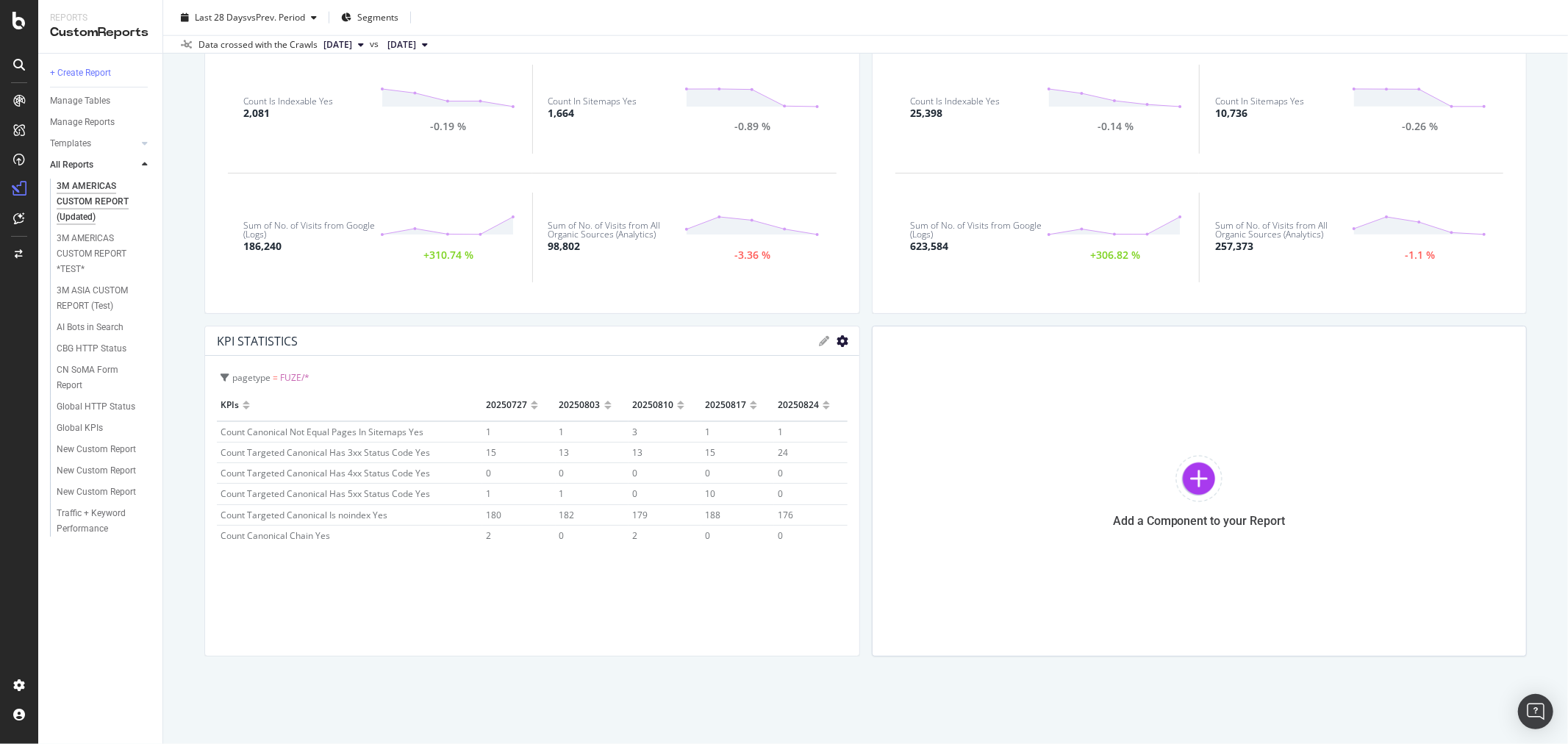
click at [837, 337] on icon "gear" at bounding box center [842, 341] width 11 height 11
click at [760, 501] on span "Delete" at bounding box center [782, 506] width 153 height 20
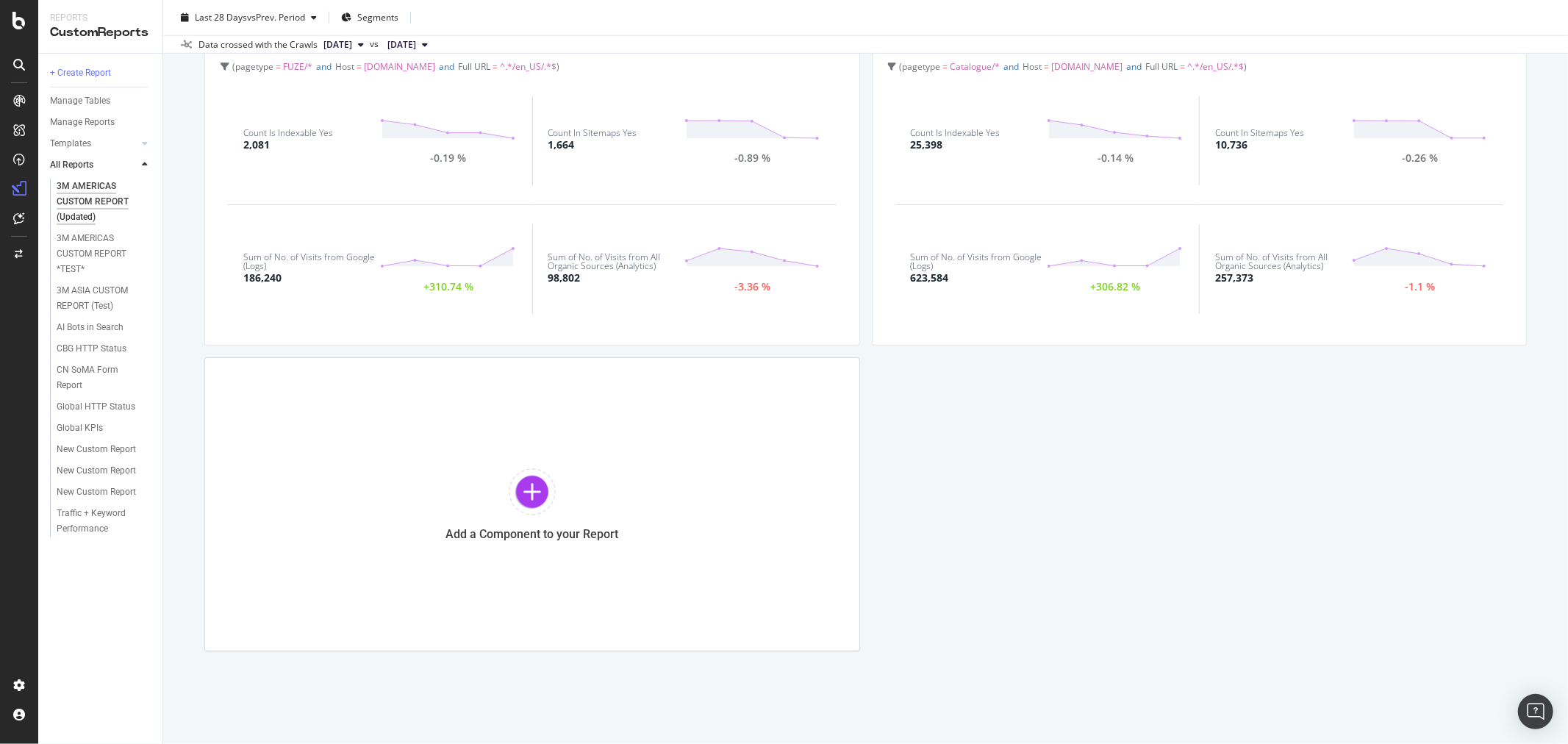
scroll to position [1519, 0]
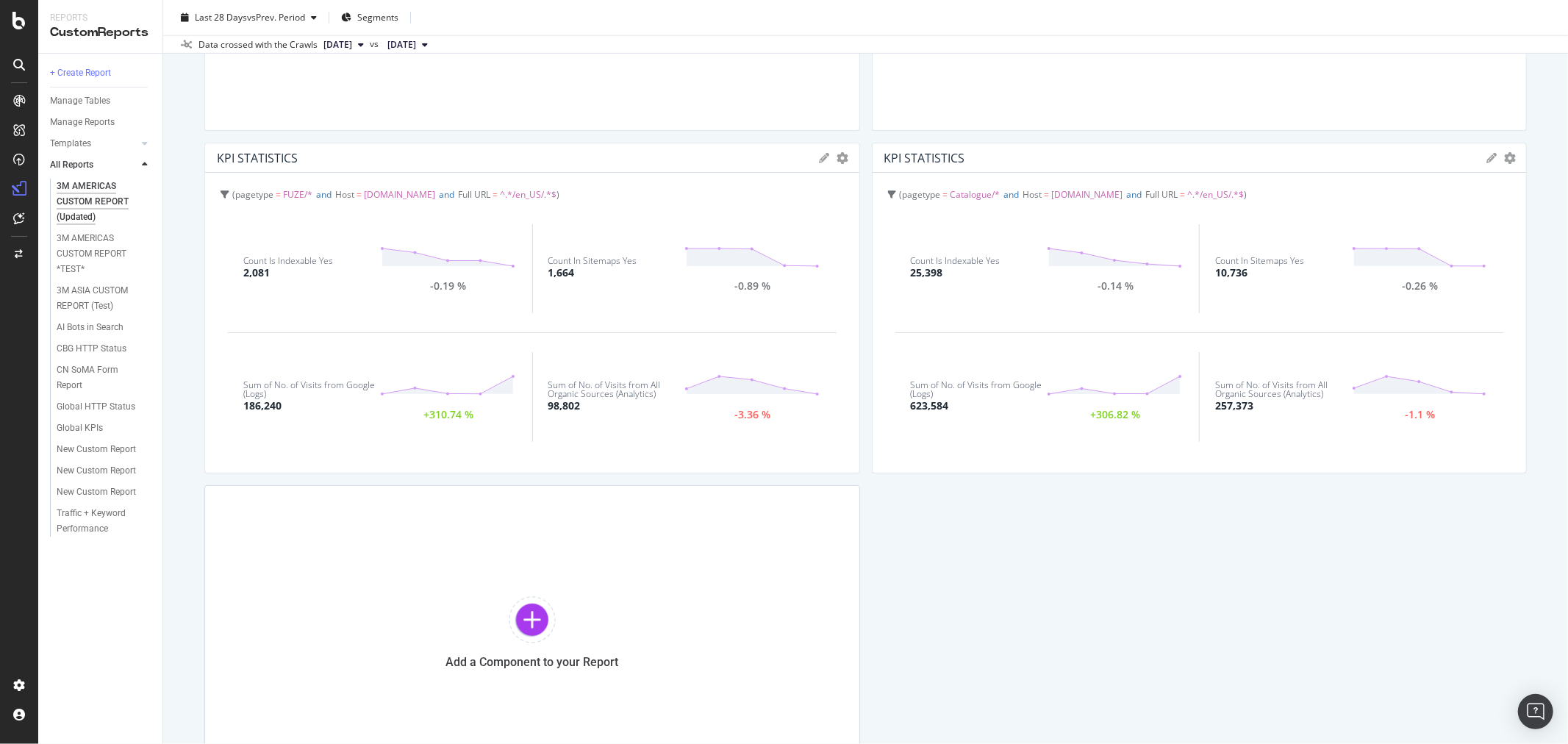
scroll to position [1307, 0]
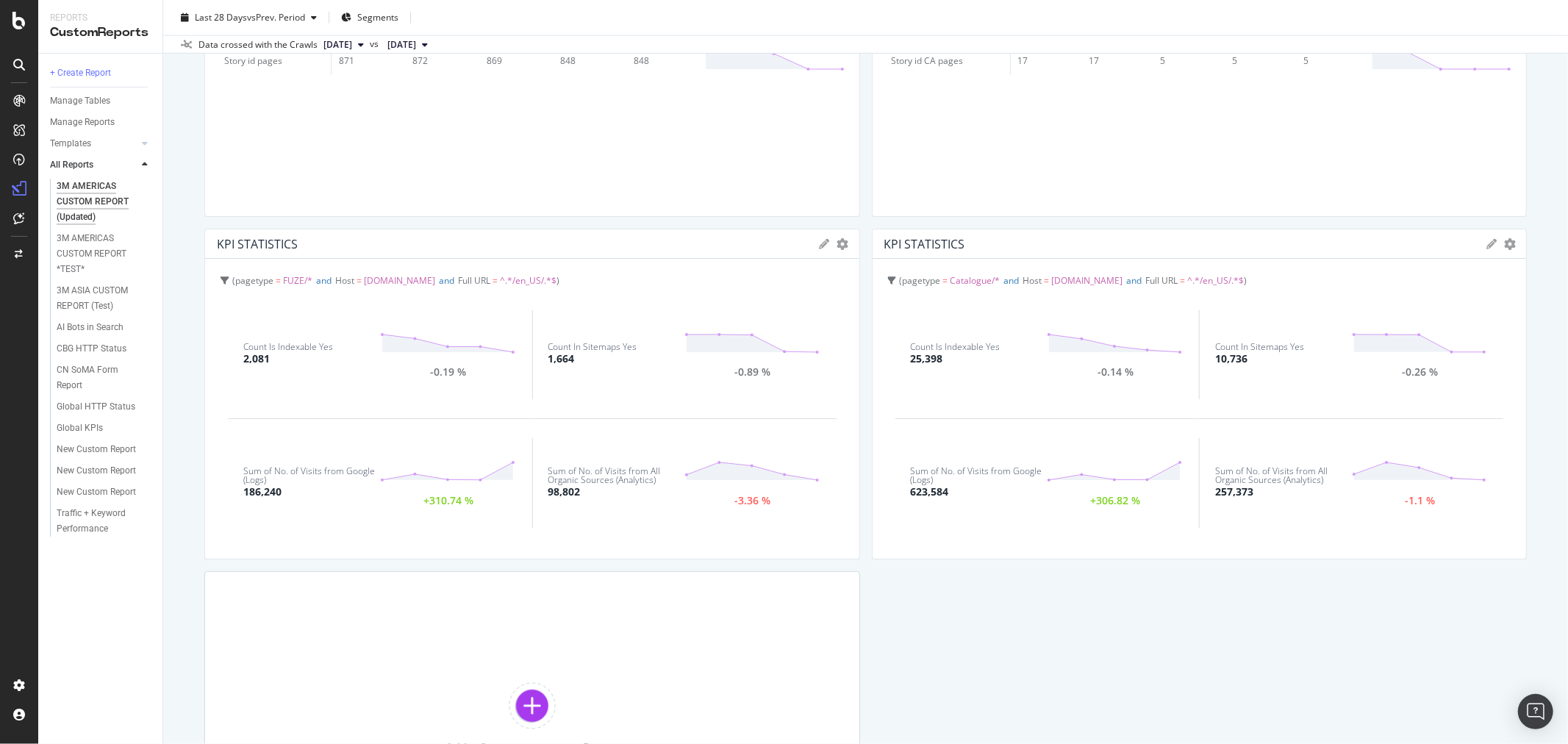
click at [819, 241] on icon at bounding box center [825, 244] width 11 height 11
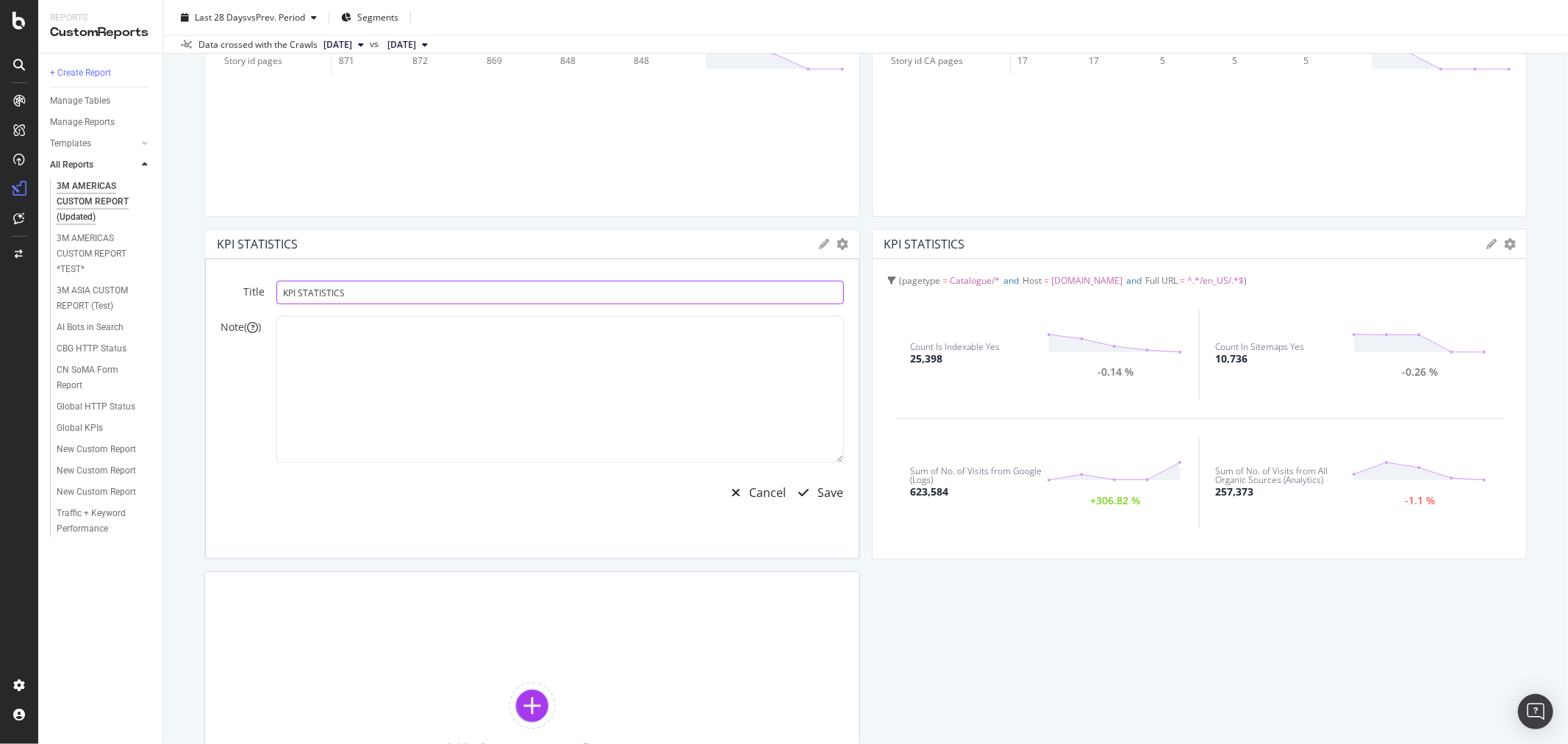
click at [401, 289] on input "KPI STATISTICS" at bounding box center [560, 292] width 568 height 24
type input "KPI STATISTICS Fuze US Pages"
click at [820, 486] on div "Save" at bounding box center [831, 493] width 26 height 17
click at [1476, 236] on div "KPI STATISTICS KPIs Table Edit KPIs Edit Filter Export as CSV Delete Add to Cus…" at bounding box center [1200, 244] width 654 height 30
click at [1486, 241] on icon at bounding box center [1492, 244] width 11 height 11
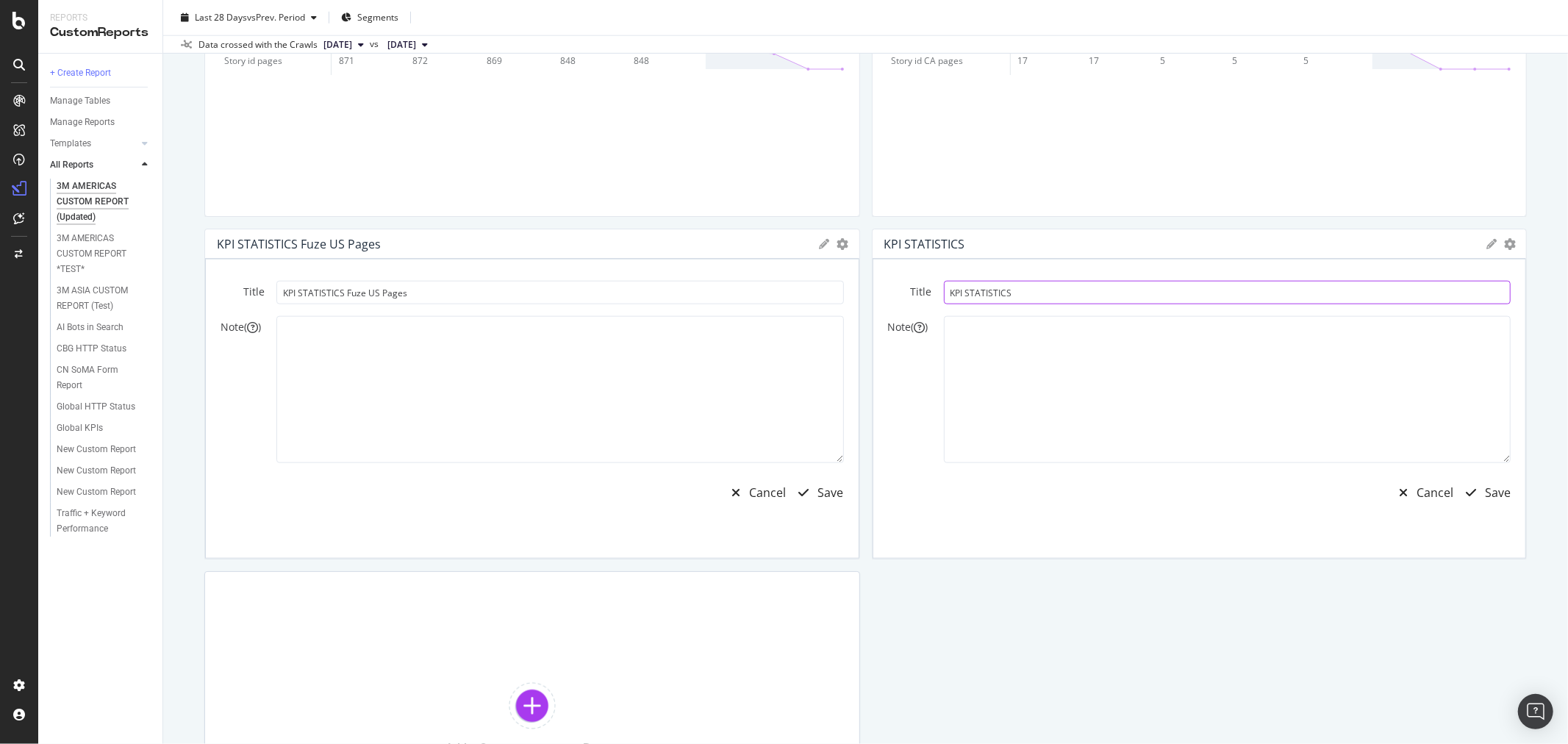
click at [1081, 297] on input "KPI STATISTICS" at bounding box center [1227, 292] width 568 height 24
type input "KPI STATISTICS Catalog US Pages"
click at [1493, 486] on div "Save" at bounding box center [1498, 493] width 26 height 17
click at [826, 486] on div "Save" at bounding box center [831, 493] width 26 height 17
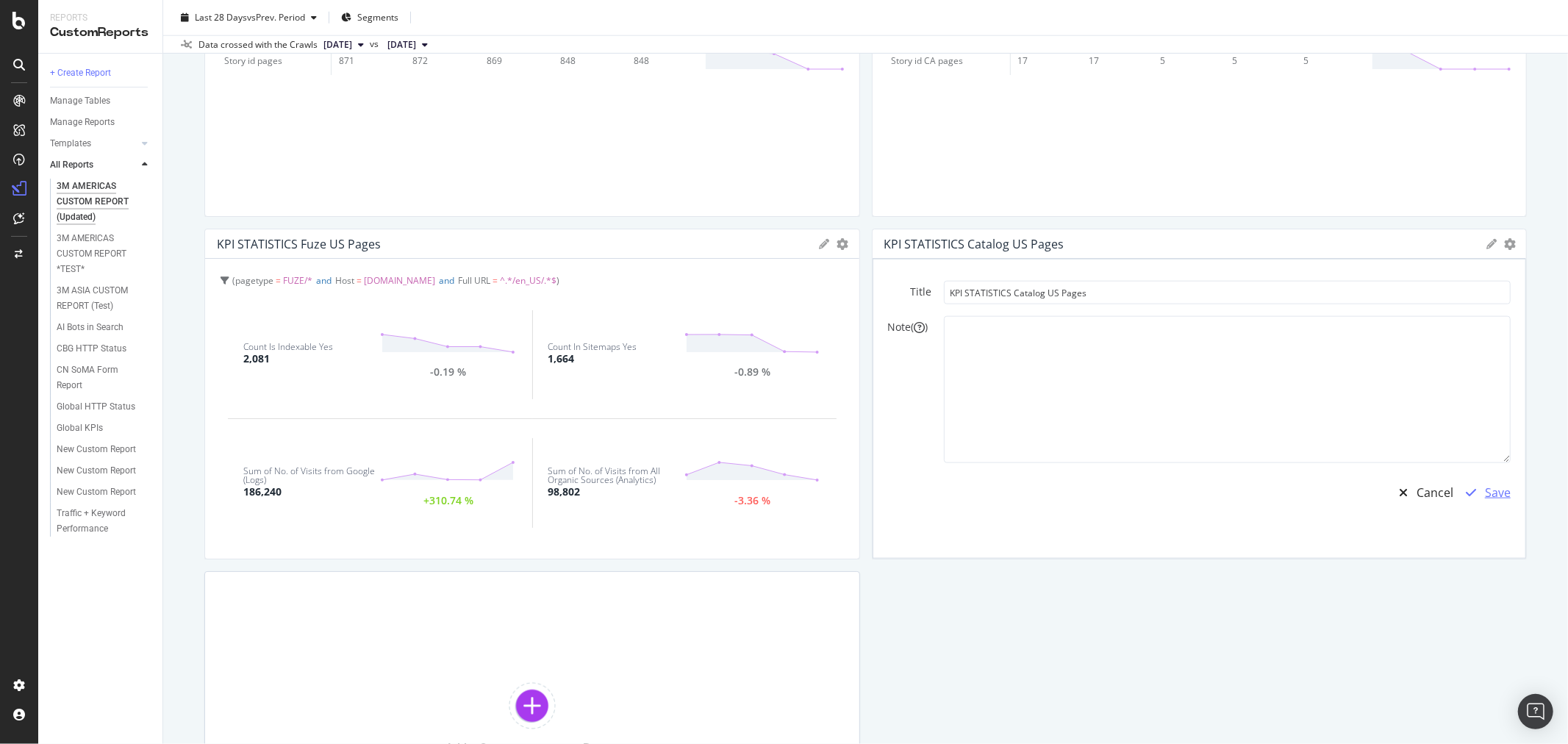
click at [1495, 487] on div "Save" at bounding box center [1498, 493] width 26 height 17
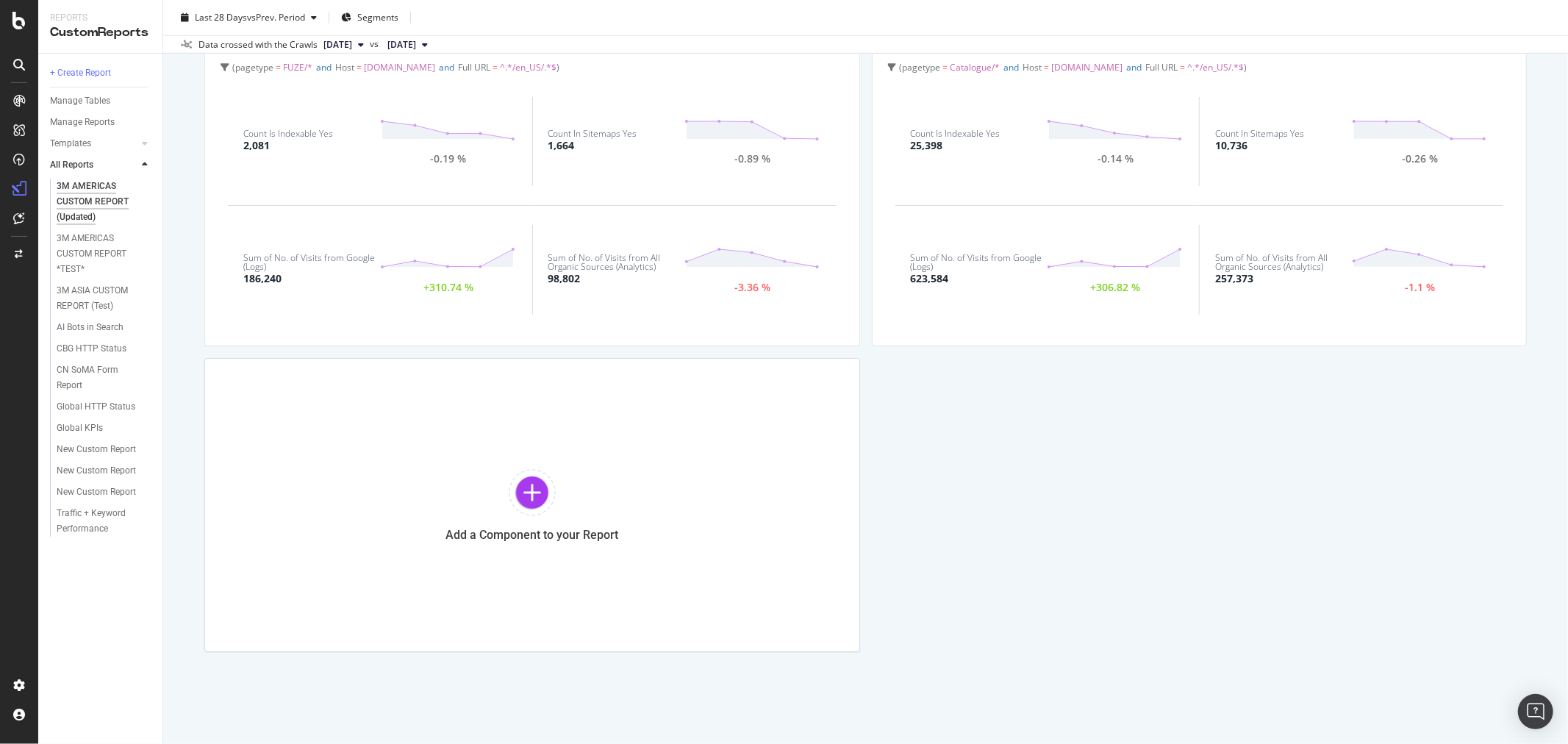
scroll to position [1438, 0]
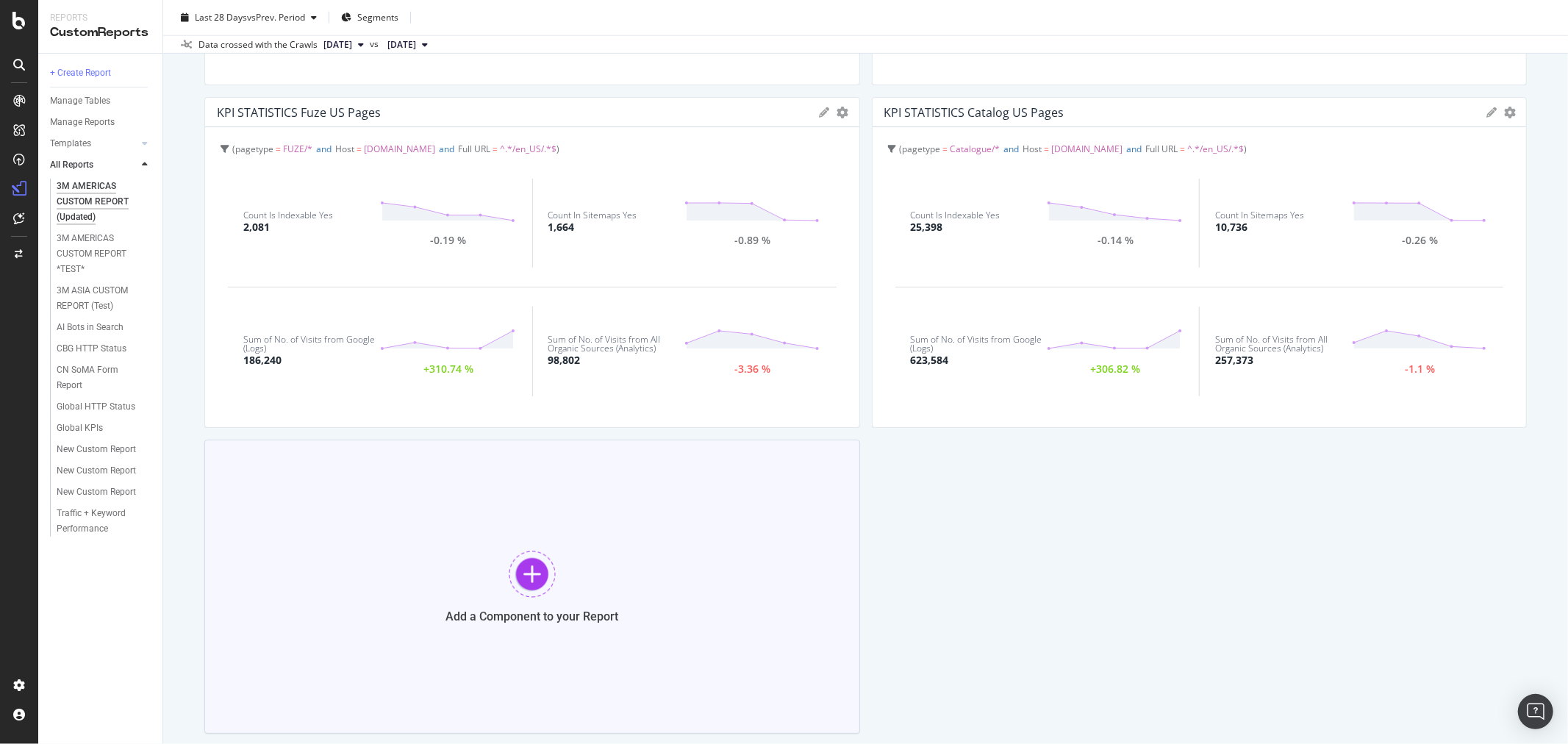
click at [525, 568] on div at bounding box center [532, 574] width 47 height 47
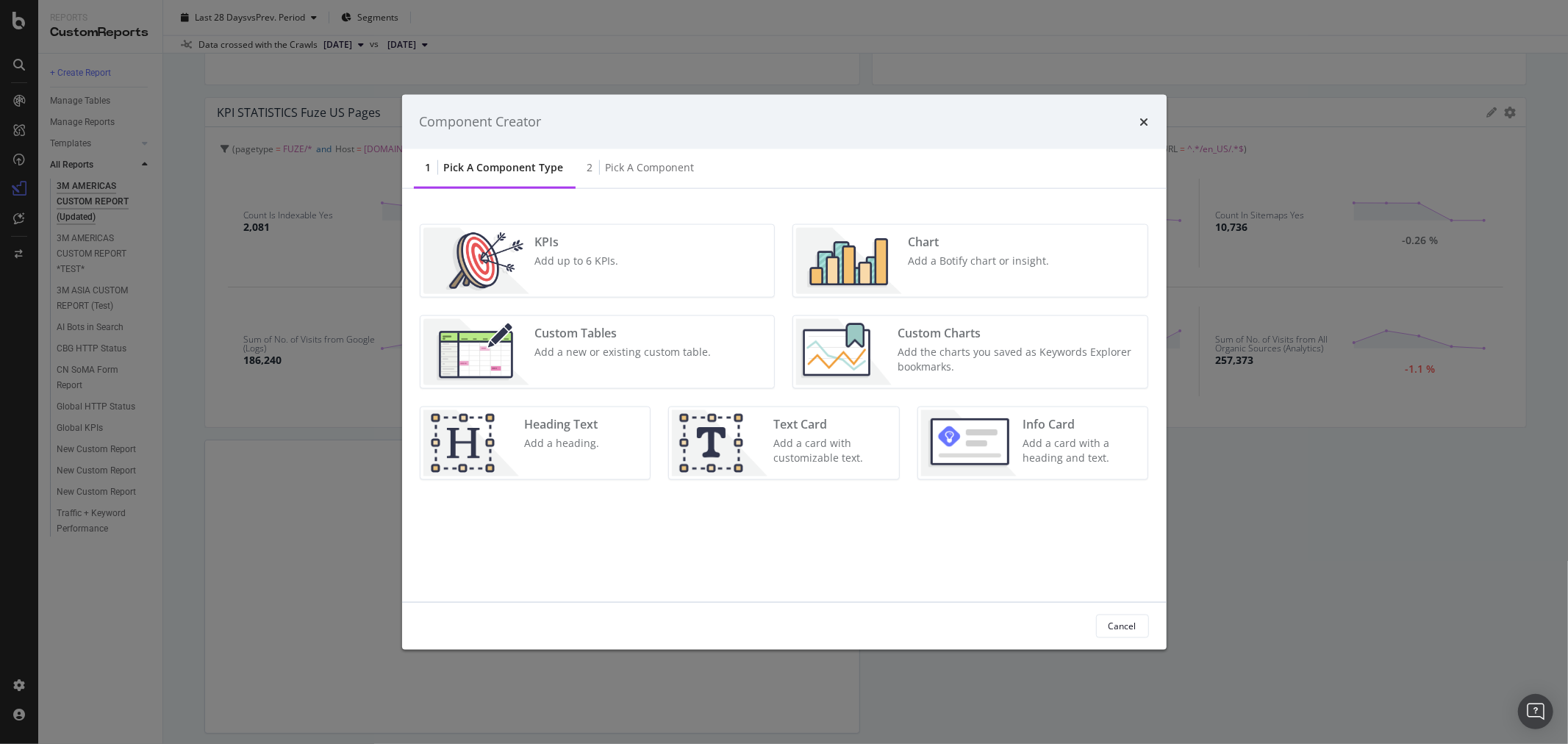
click at [584, 245] on div "KPIs" at bounding box center [577, 242] width 84 height 17
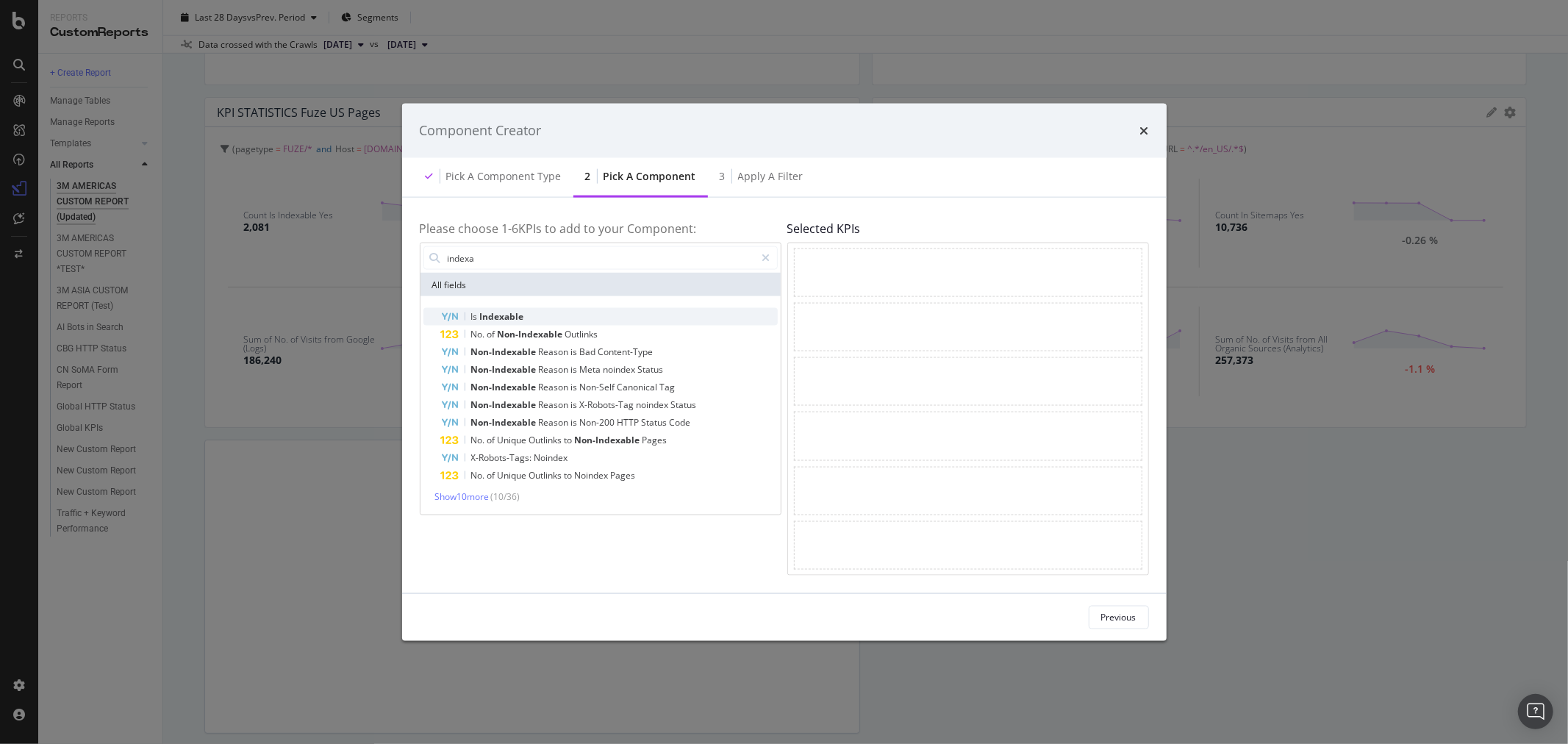
click at [525, 319] on div "Is Indexable" at bounding box center [610, 316] width 337 height 18
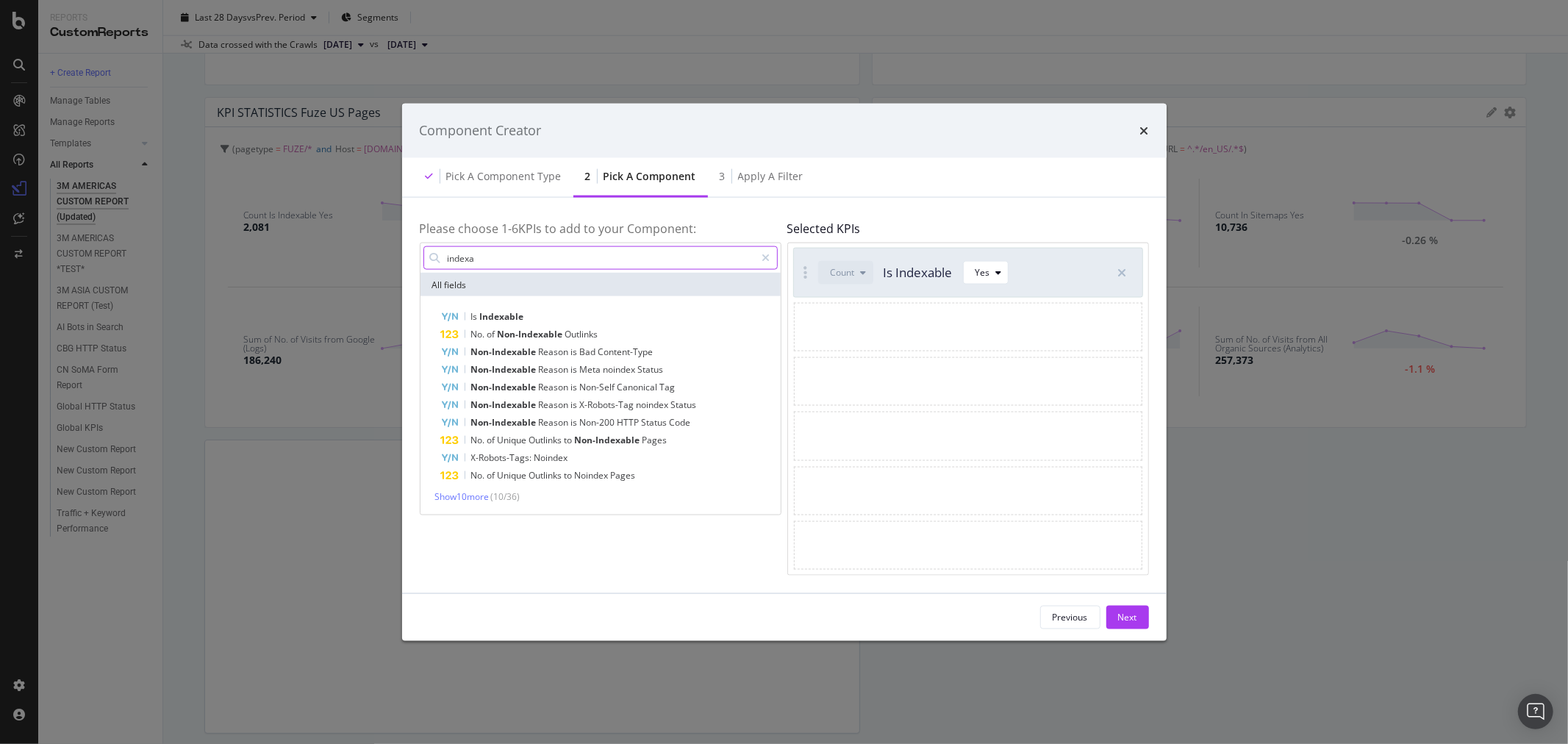
click at [546, 262] on input "indexa" at bounding box center [601, 258] width 309 height 22
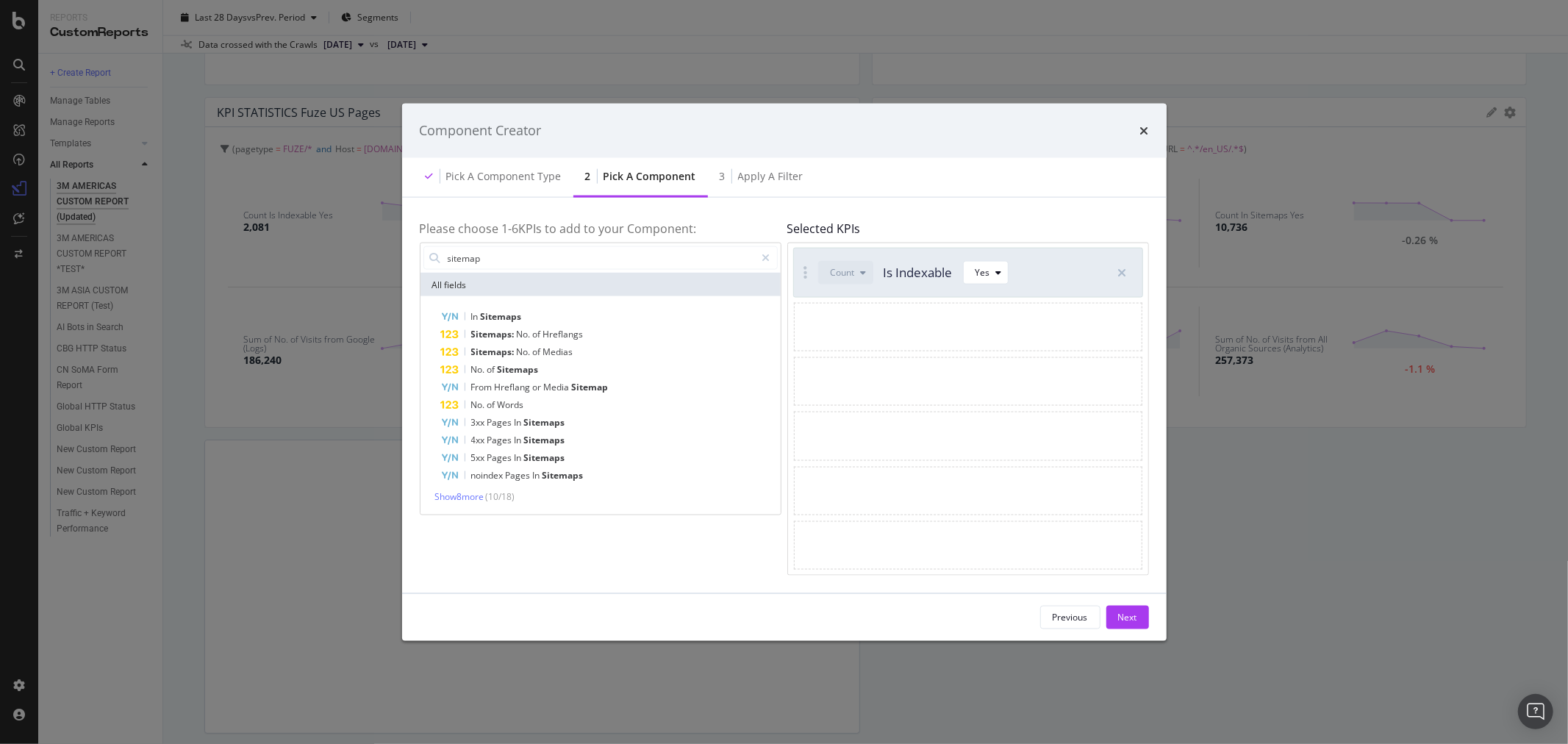
click at [527, 310] on div "In Sitemaps" at bounding box center [610, 316] width 337 height 18
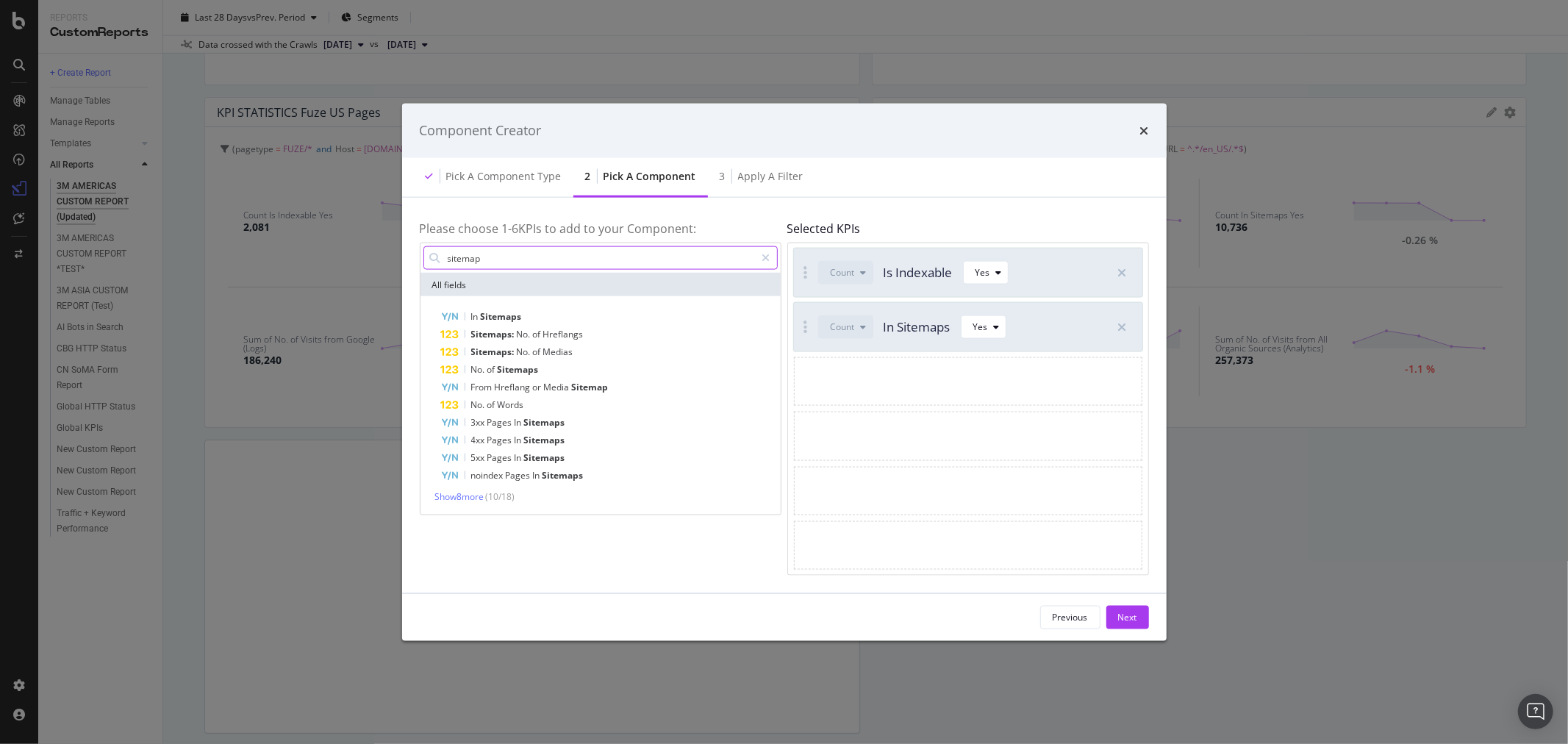
click at [532, 255] on input "sitemap" at bounding box center [601, 258] width 309 height 22
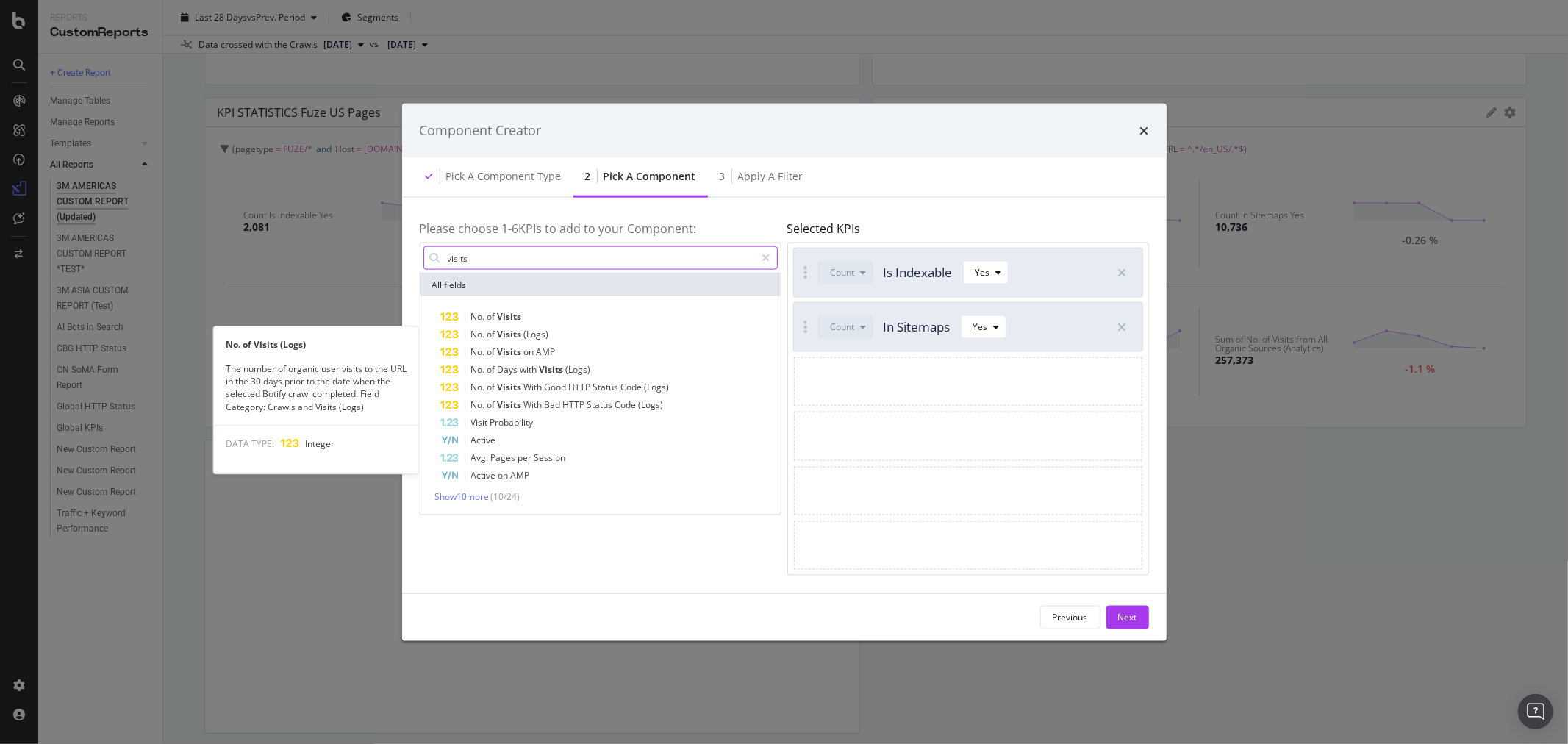
type input "visits"
click at [541, 336] on span "(Logs)" at bounding box center [537, 334] width 25 height 12
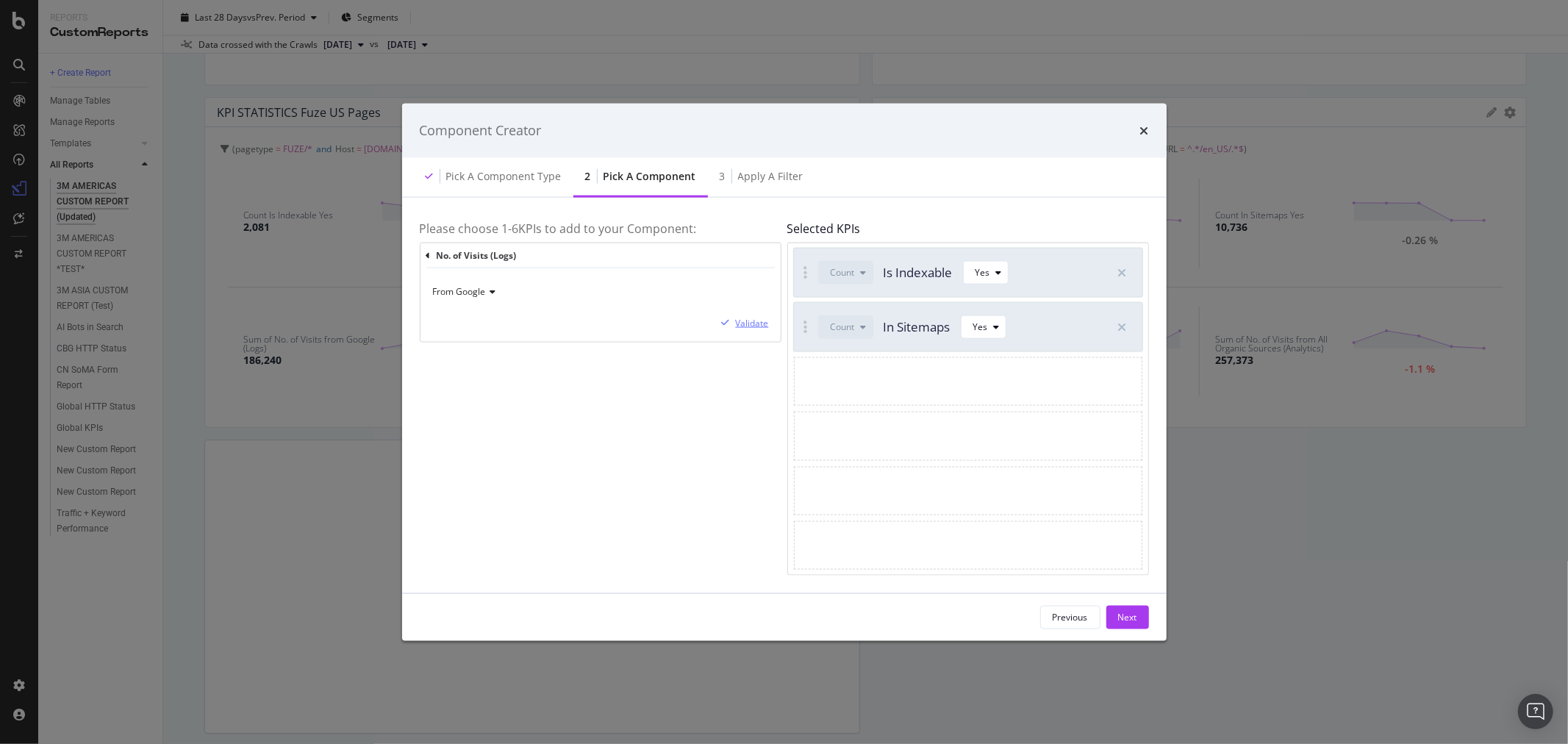
click at [760, 320] on div "Validate" at bounding box center [752, 323] width 33 height 12
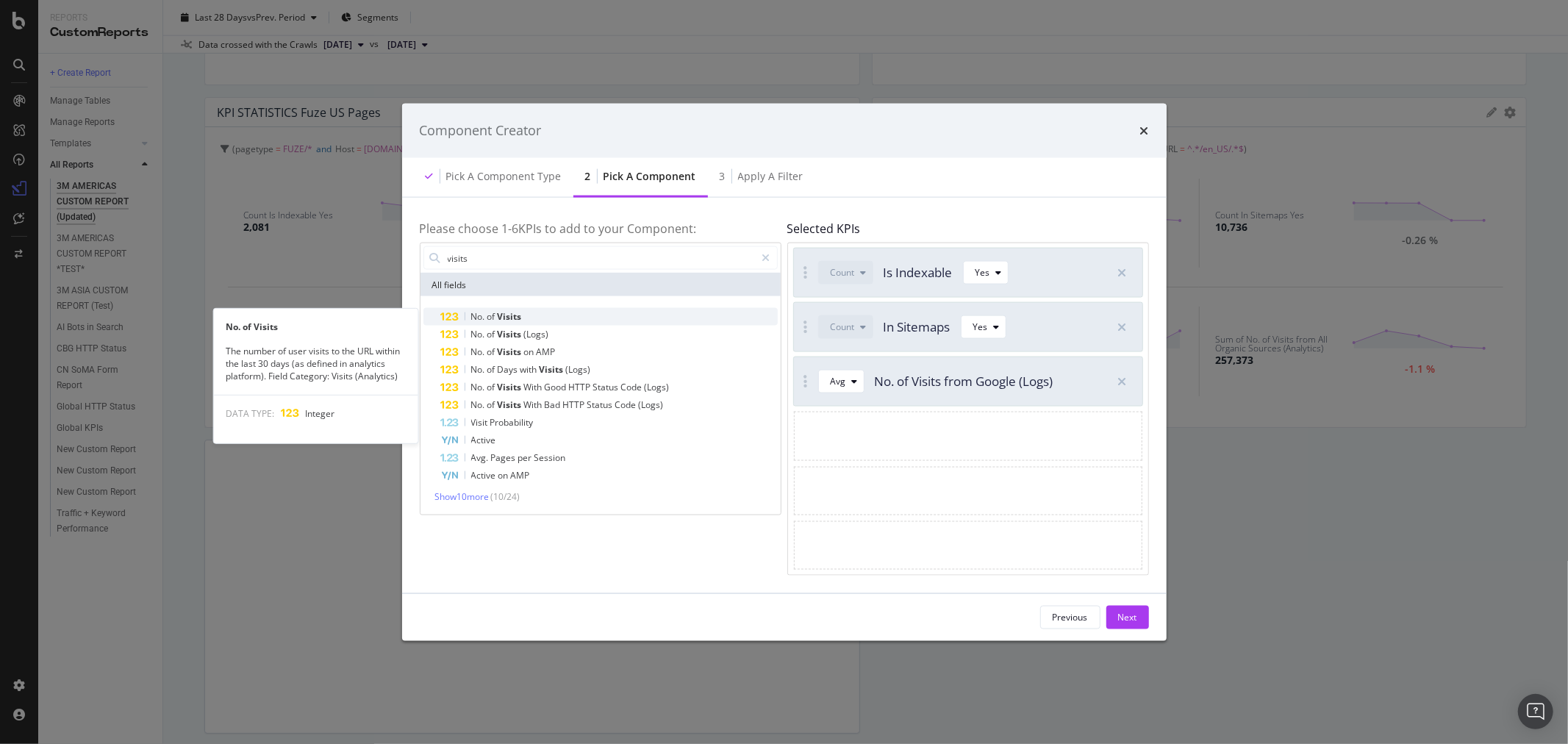
click at [556, 319] on div "No. of Visits" at bounding box center [610, 316] width 337 height 18
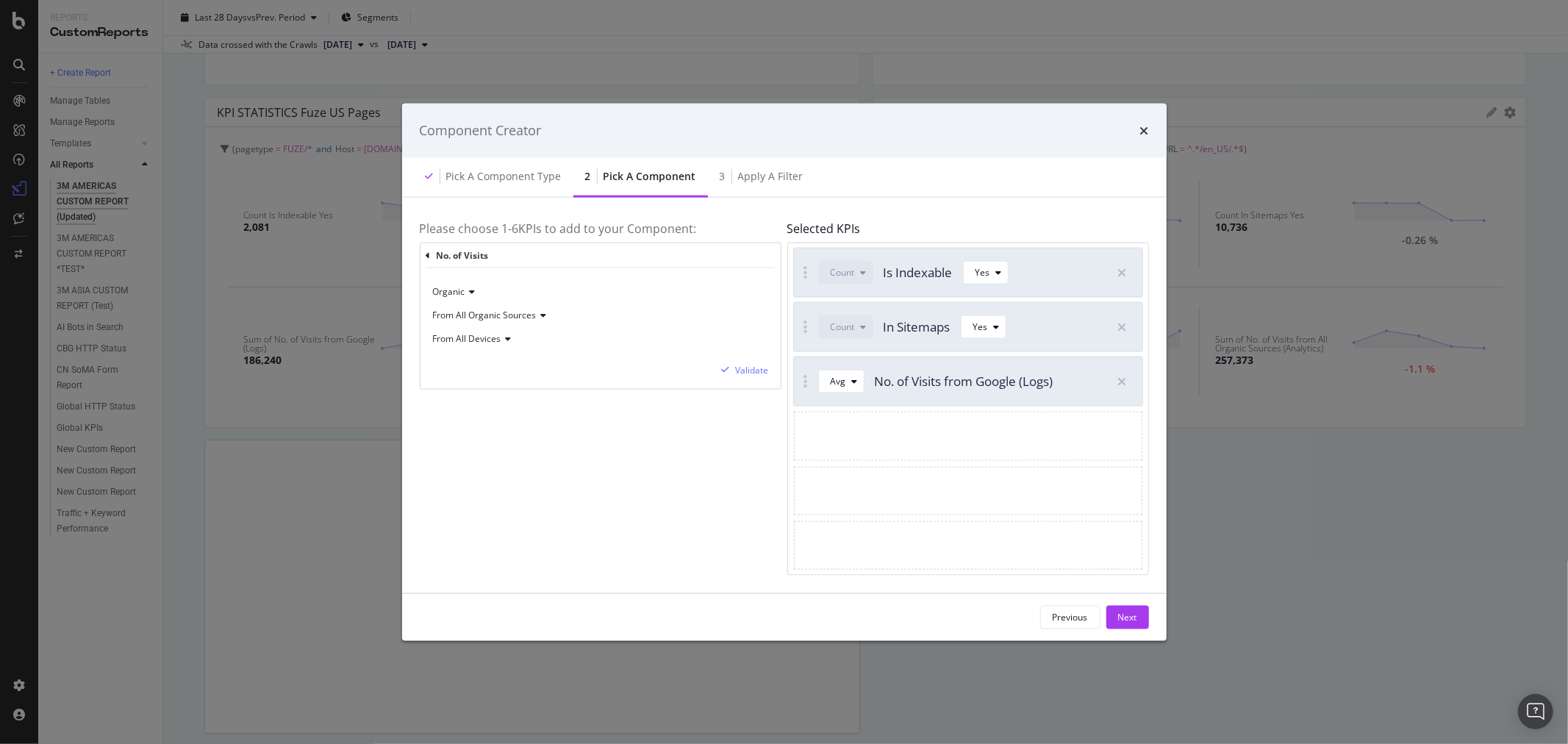
click at [540, 312] on icon "modal" at bounding box center [542, 316] width 11 height 9
click at [508, 358] on div "From Google" at bounding box center [515, 364] width 157 height 19
click at [757, 372] on div "Validate" at bounding box center [752, 370] width 33 height 12
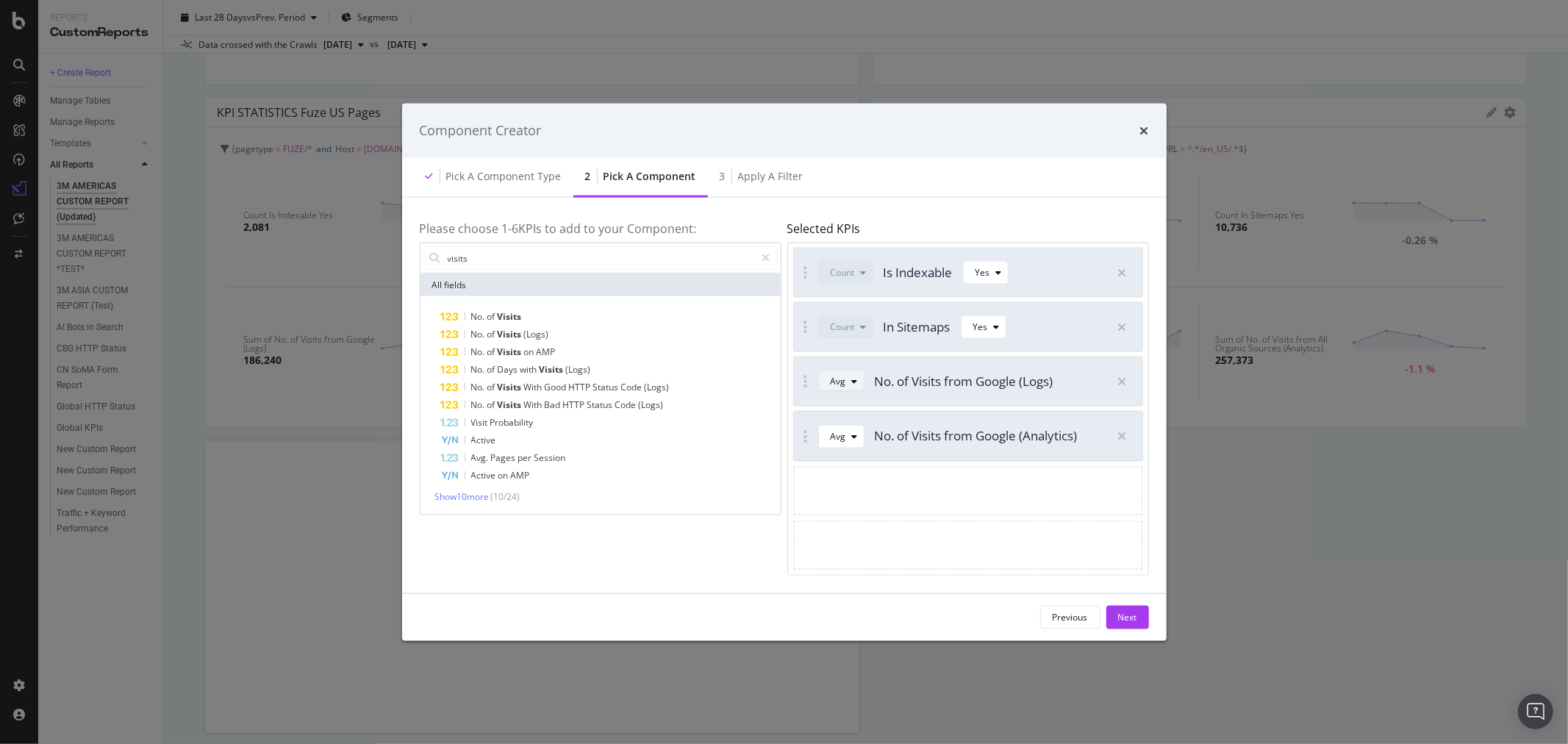
click at [860, 384] on div "modal" at bounding box center [855, 382] width 18 height 9
click at [864, 431] on div "Sum" at bounding box center [845, 431] width 42 height 18
click at [860, 436] on div "modal" at bounding box center [855, 436] width 18 height 9
click at [858, 483] on div "Sum" at bounding box center [845, 485] width 42 height 18
click at [1140, 624] on button "Next" at bounding box center [1127, 617] width 43 height 24
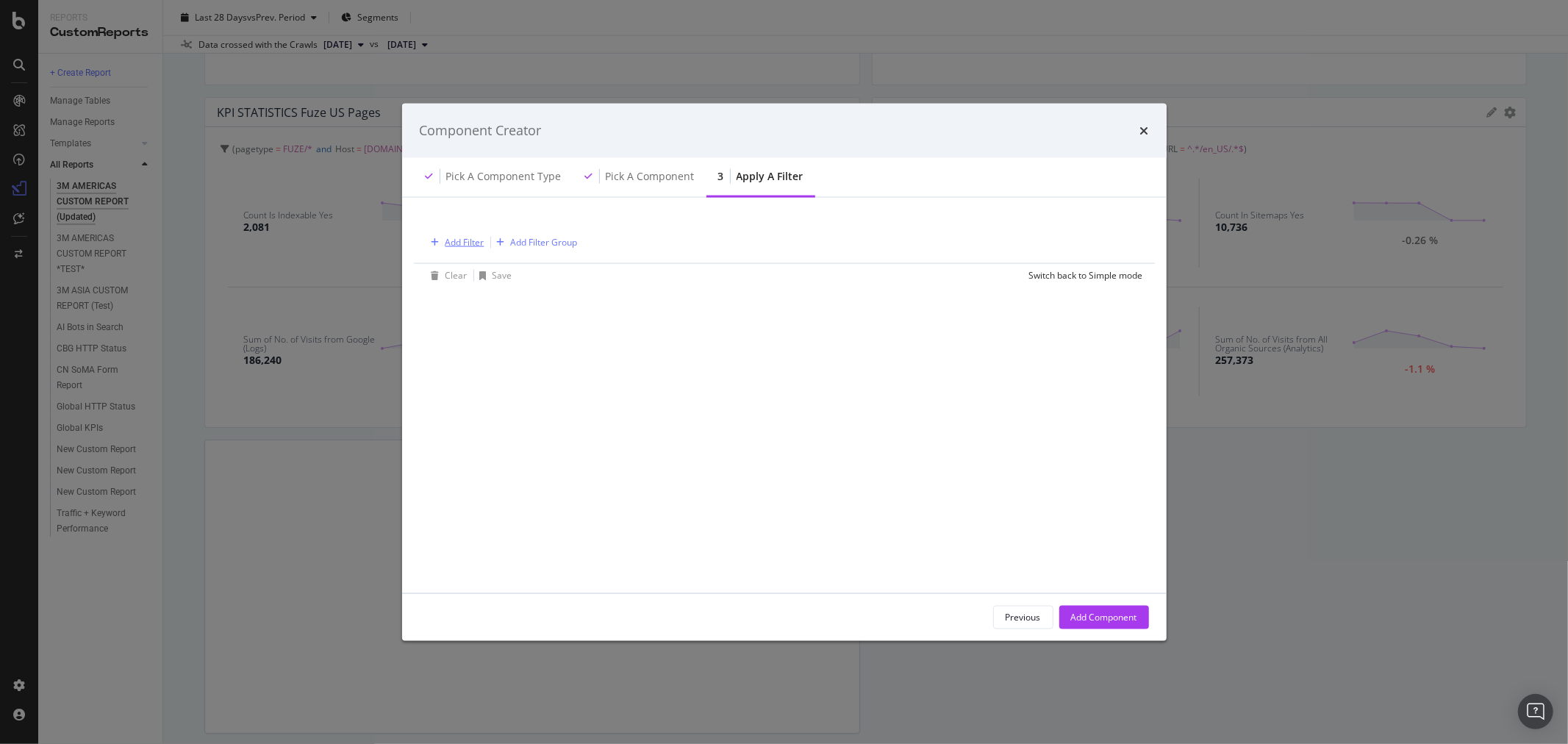
click at [460, 238] on div "Add Filter" at bounding box center [464, 242] width 39 height 12
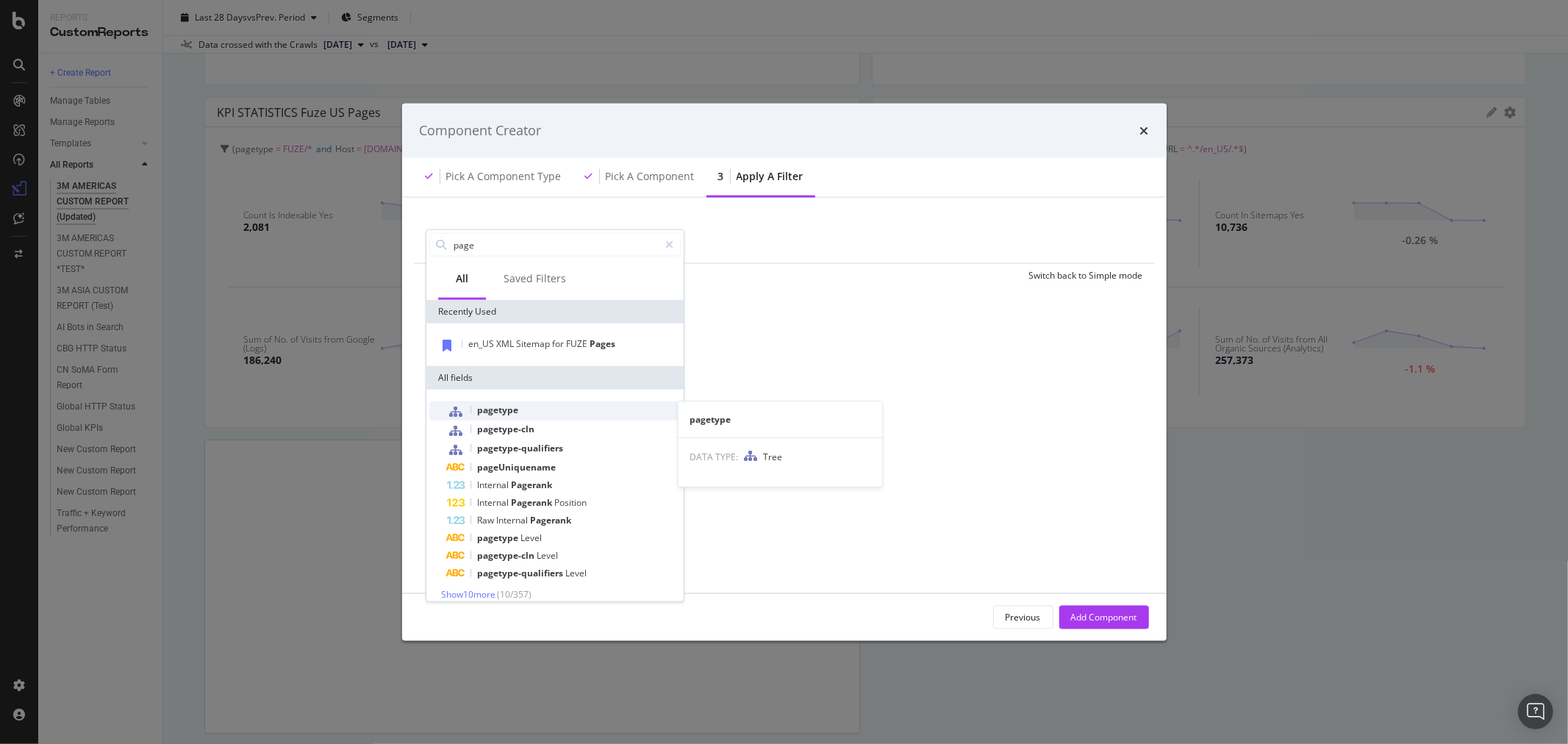
type input "page"
click at [518, 406] on div "pagetype" at bounding box center [563, 411] width 234 height 19
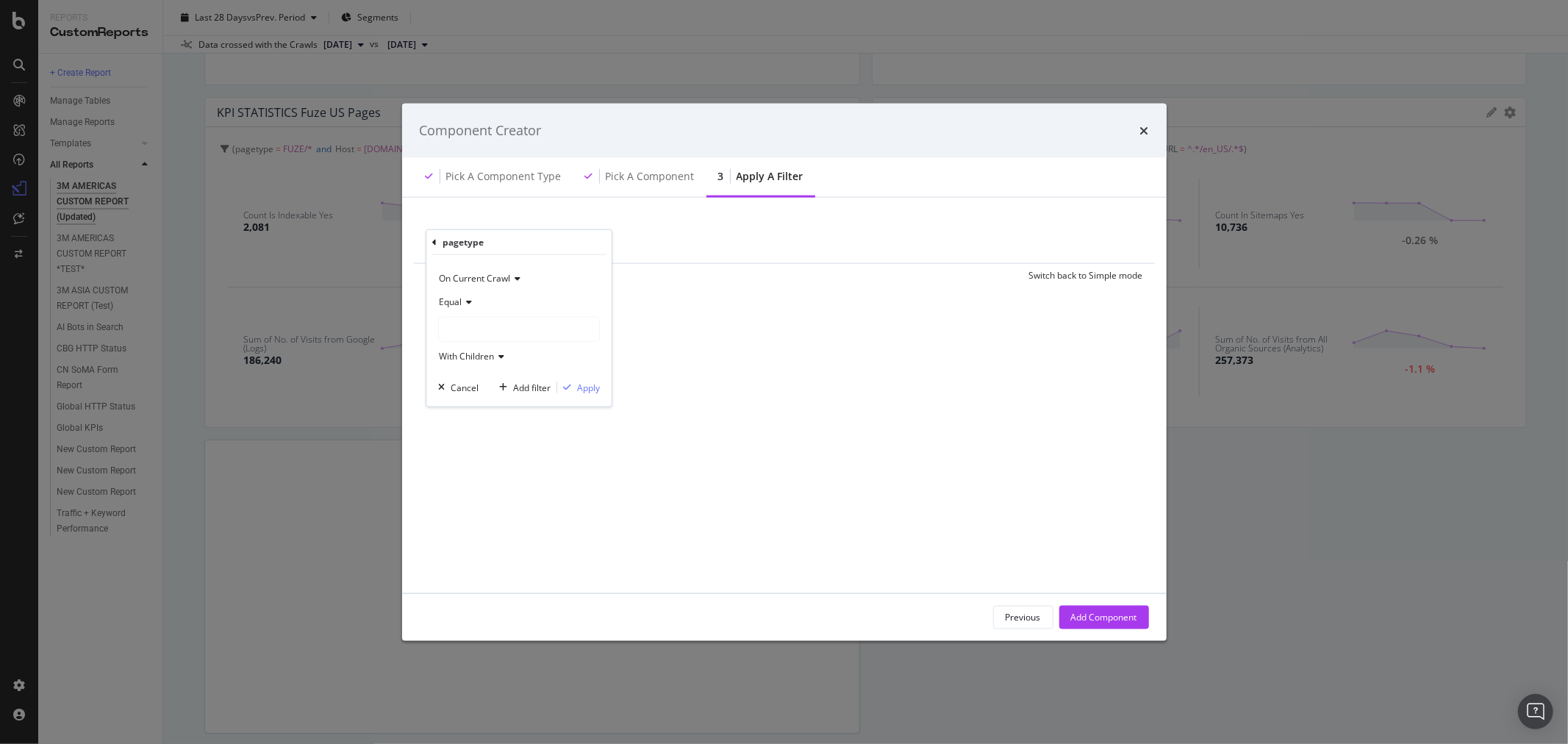
click at [474, 320] on div "modal" at bounding box center [519, 329] width 160 height 24
click at [555, 369] on span "Select" at bounding box center [554, 373] width 26 height 12
click at [592, 390] on div "Apply" at bounding box center [588, 387] width 23 height 12
click at [556, 245] on div "Add Filter" at bounding box center [554, 243] width 39 height 12
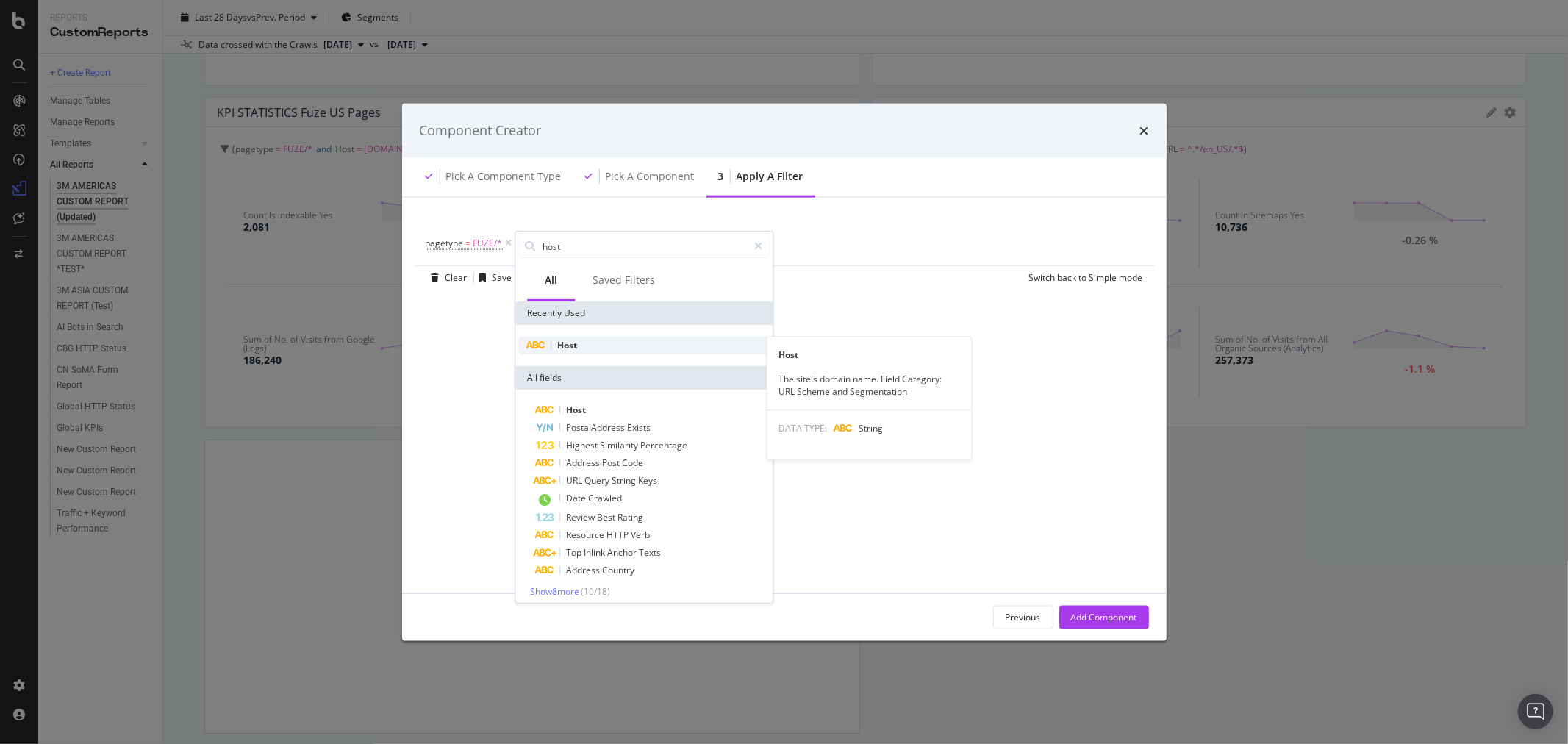
type input "host"
click at [582, 341] on div "Host" at bounding box center [644, 345] width 252 height 18
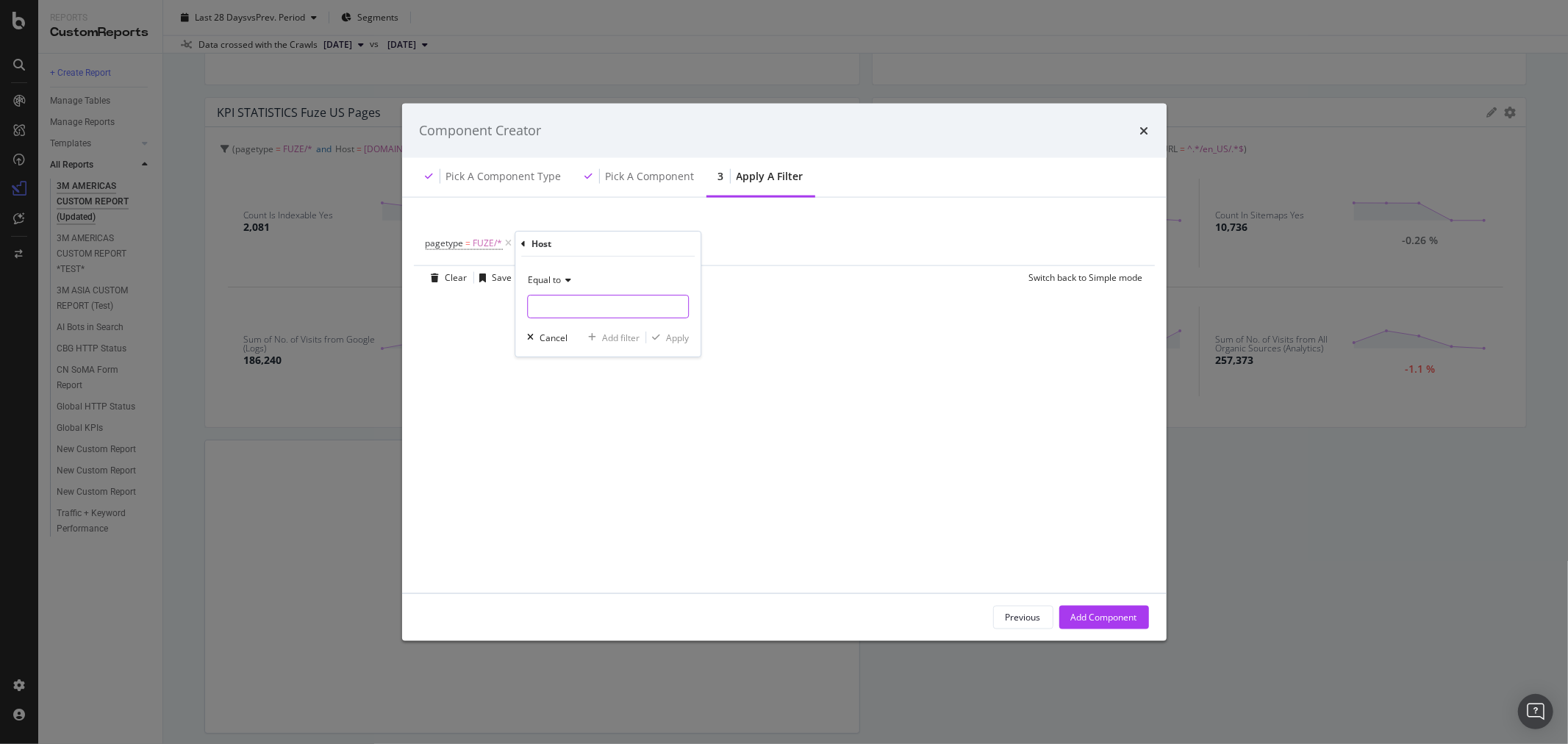
click at [577, 303] on input "modal" at bounding box center [608, 306] width 160 height 24
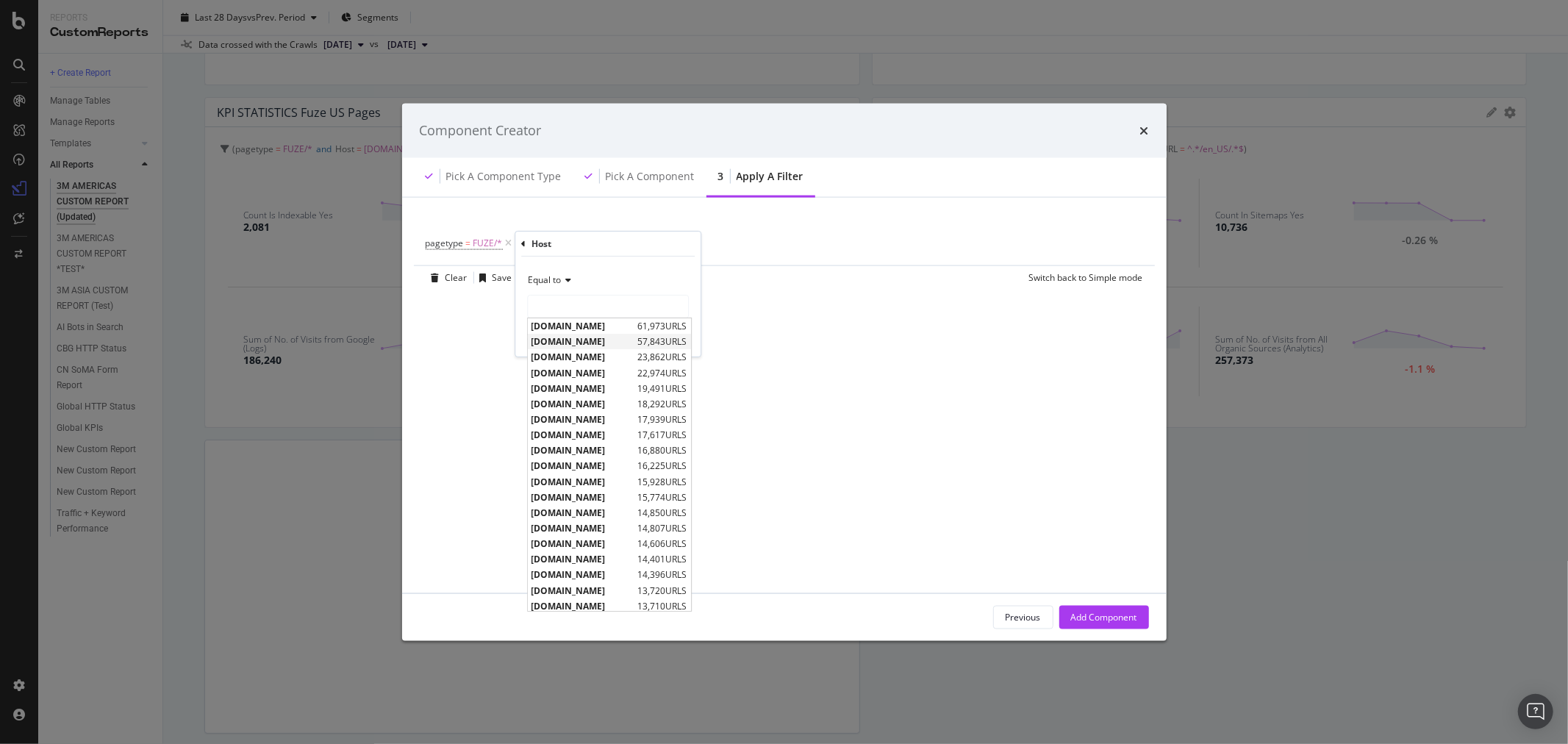
click at [611, 341] on span "[DOMAIN_NAME]" at bounding box center [582, 342] width 103 height 12
type input "[DOMAIN_NAME]"
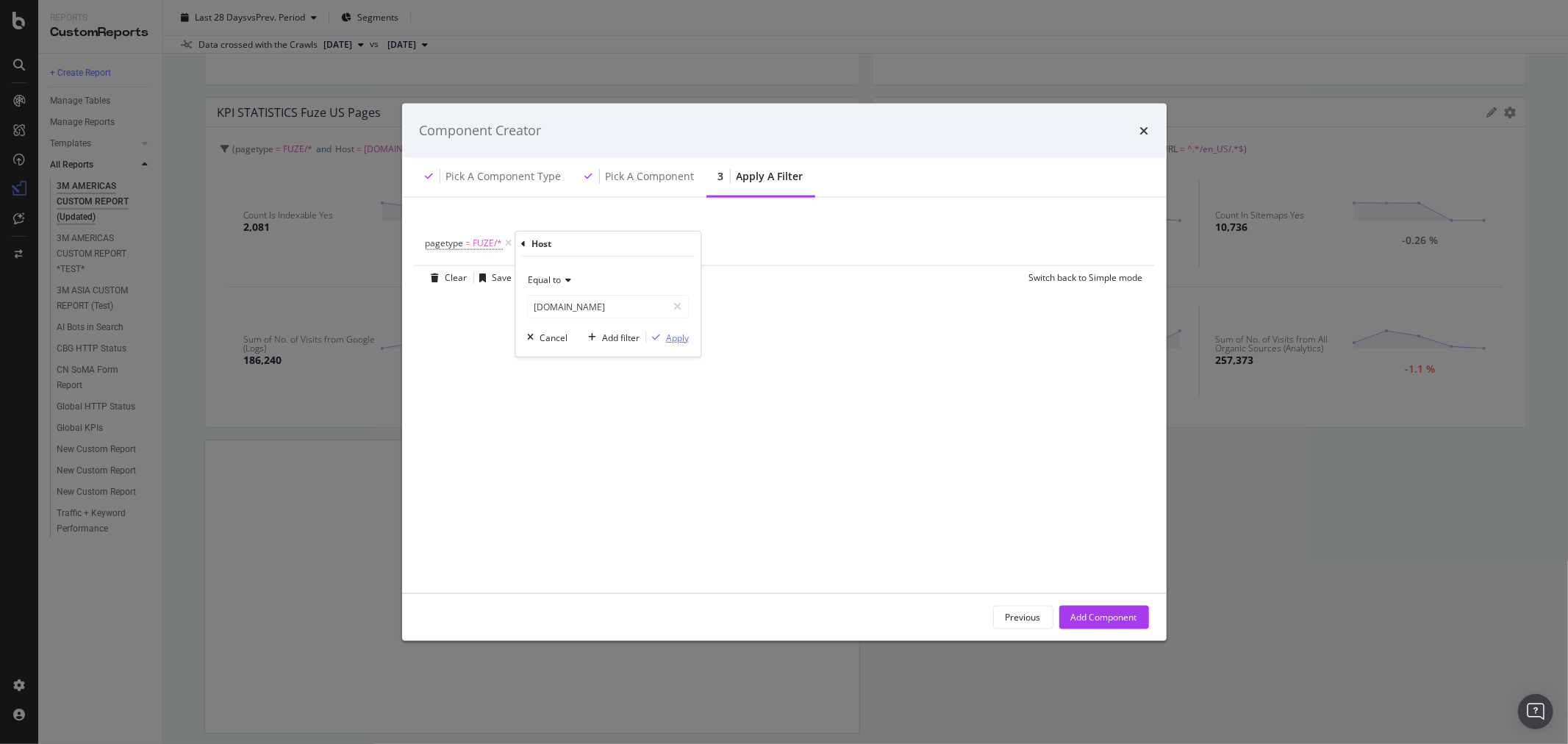
click at [677, 341] on div "Apply" at bounding box center [678, 338] width 23 height 12
click at [505, 280] on div "Save" at bounding box center [502, 277] width 20 height 12
click at [1107, 612] on div "Add Component" at bounding box center [1104, 617] width 66 height 12
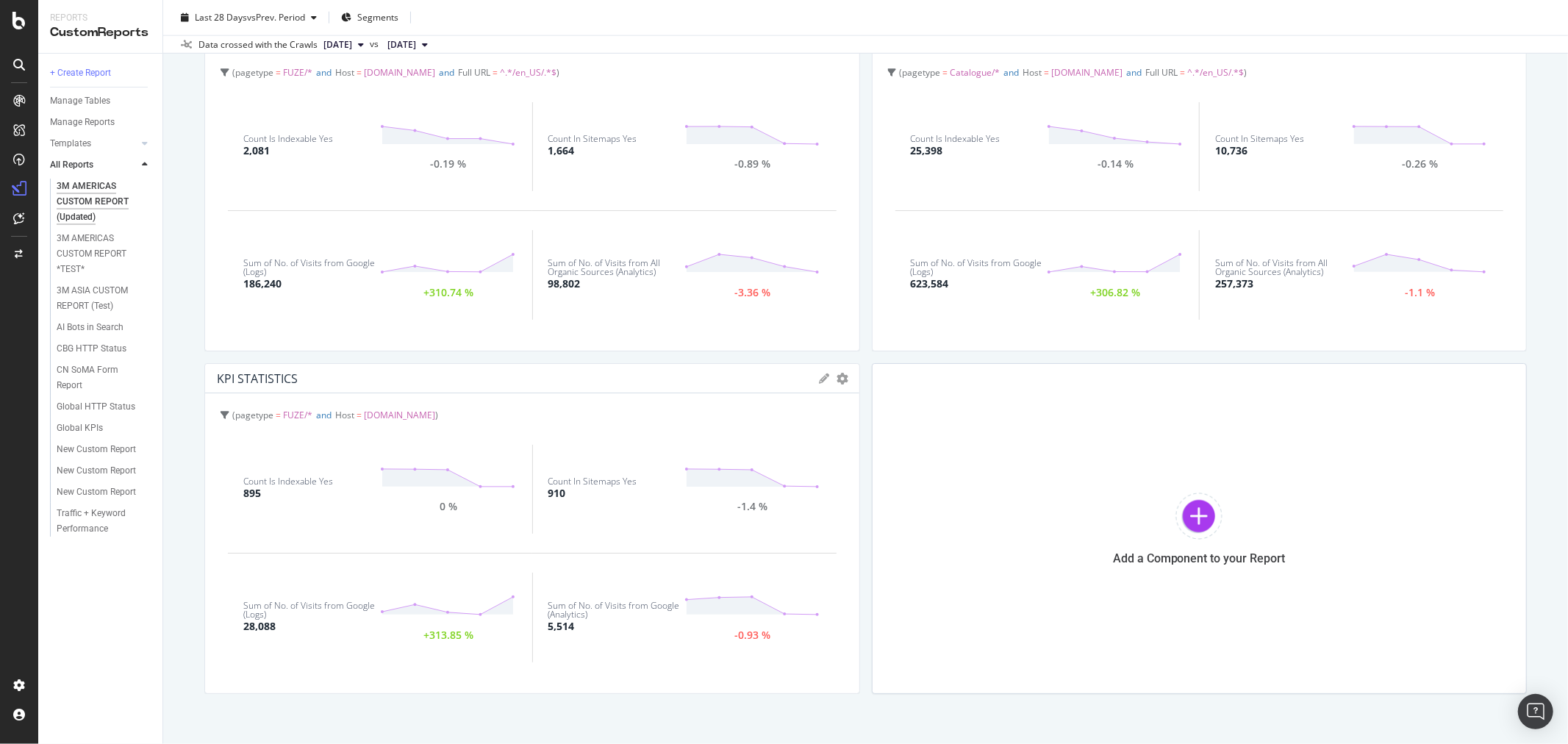
scroll to position [1475, 0]
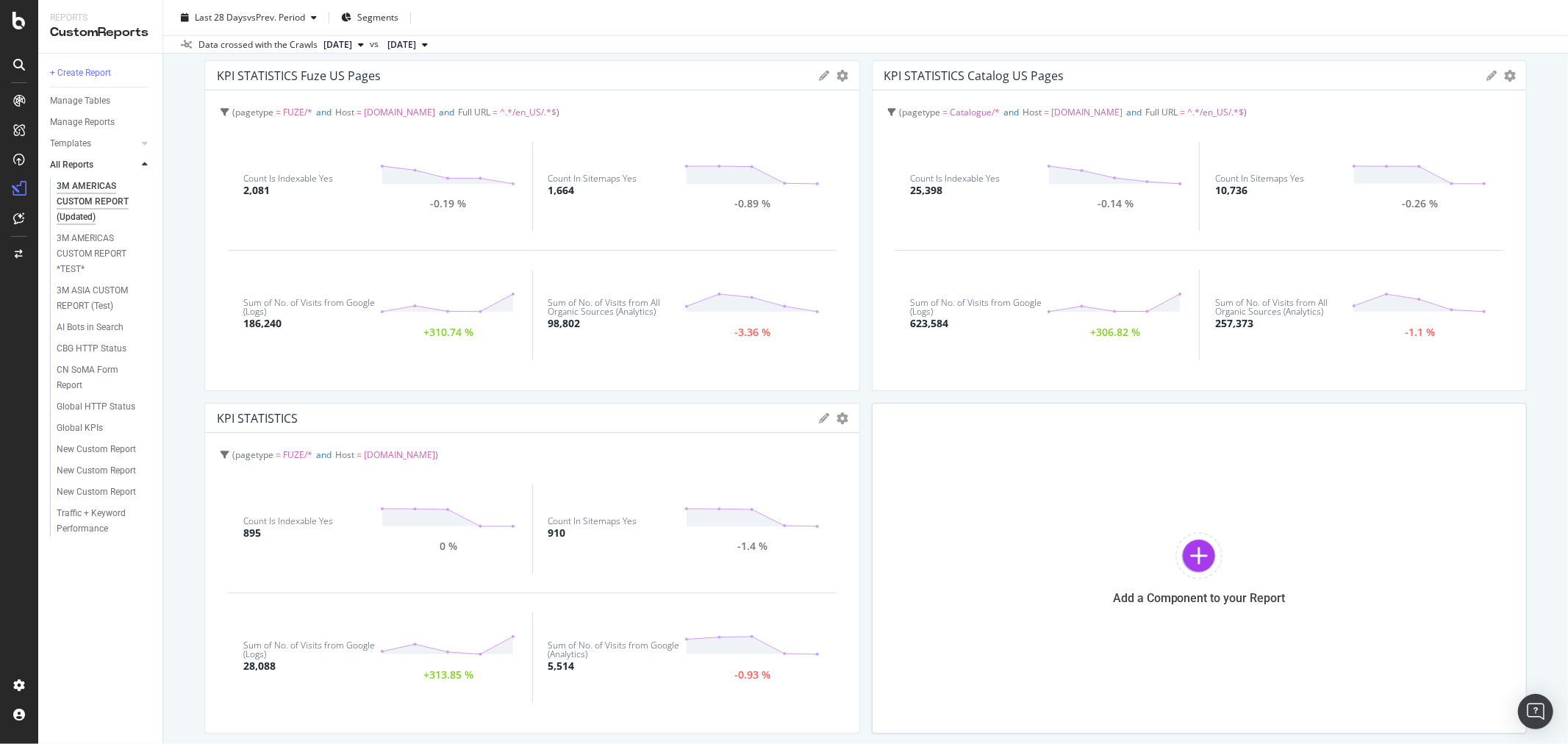
click at [819, 417] on icon at bounding box center [825, 418] width 11 height 11
click at [413, 463] on input "KPI STATISTICS" at bounding box center [560, 467] width 568 height 24
type input "KPI STATISTICS Fuze CA Pages"
click at [819, 667] on div "Save" at bounding box center [831, 667] width 26 height 17
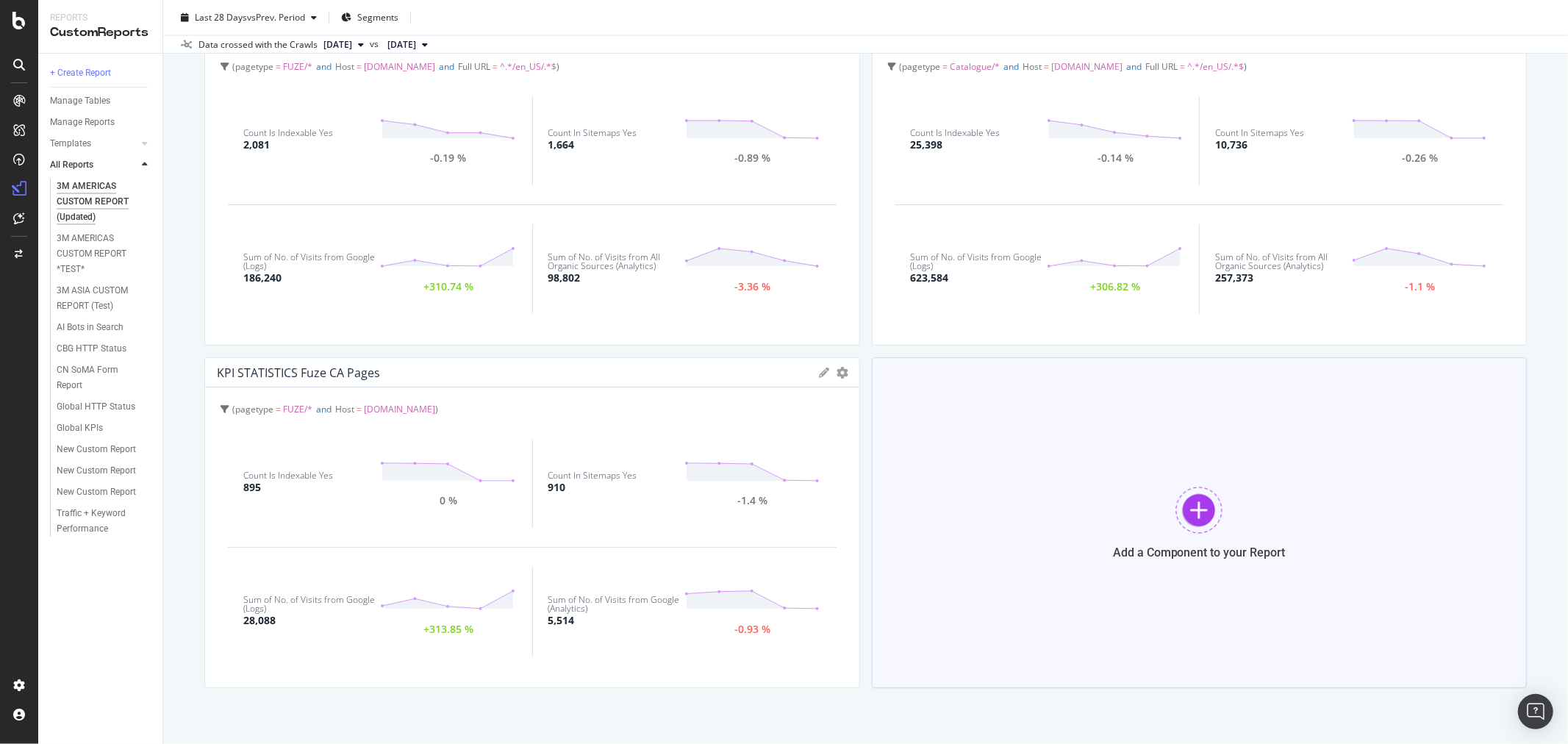
scroll to position [1557, 0]
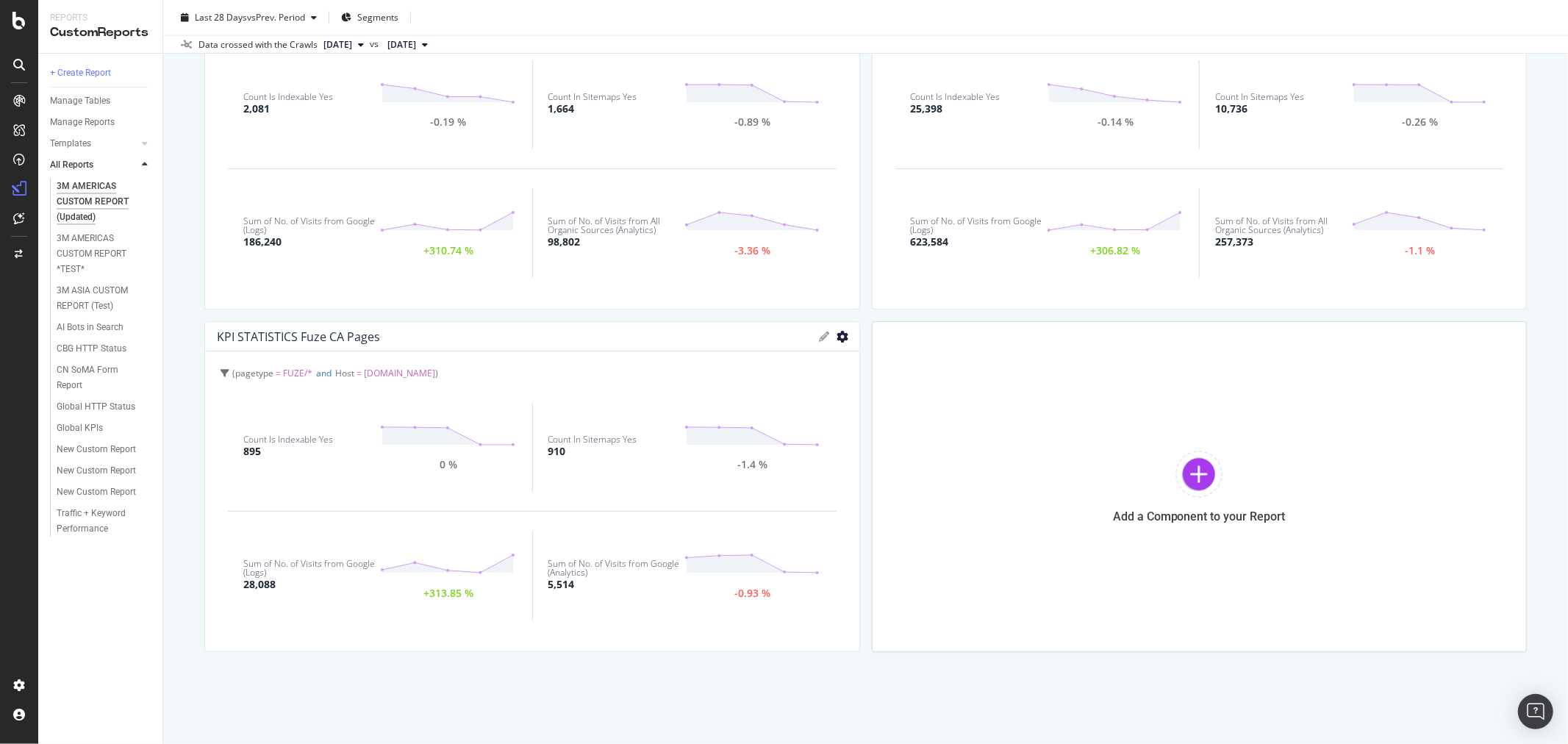
click at [837, 334] on icon "gear" at bounding box center [842, 336] width 11 height 11
click at [781, 394] on span "Table" at bounding box center [782, 392] width 153 height 20
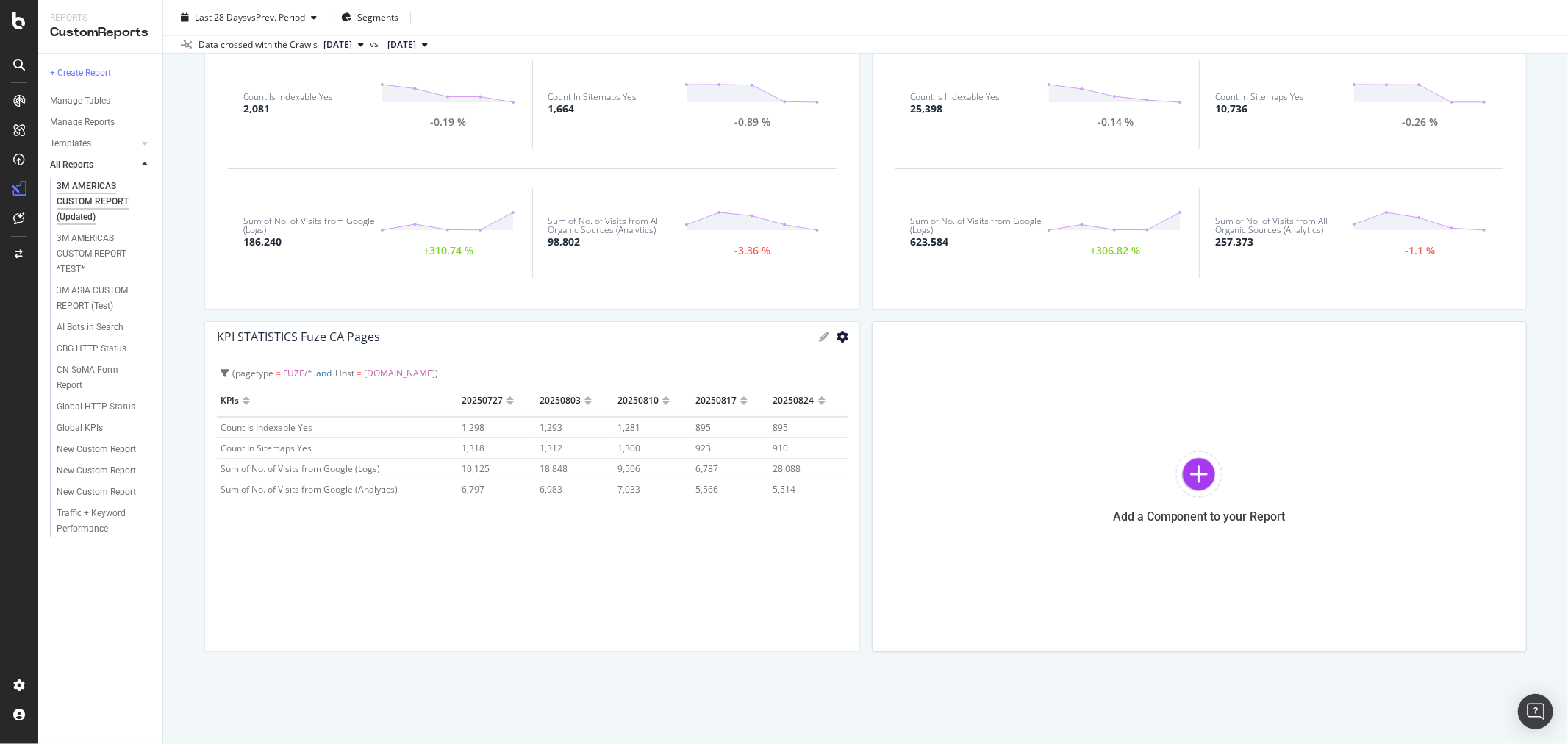
click at [837, 335] on icon "gear" at bounding box center [842, 336] width 11 height 11
click at [766, 364] on span "KPIs" at bounding box center [782, 365] width 153 height 20
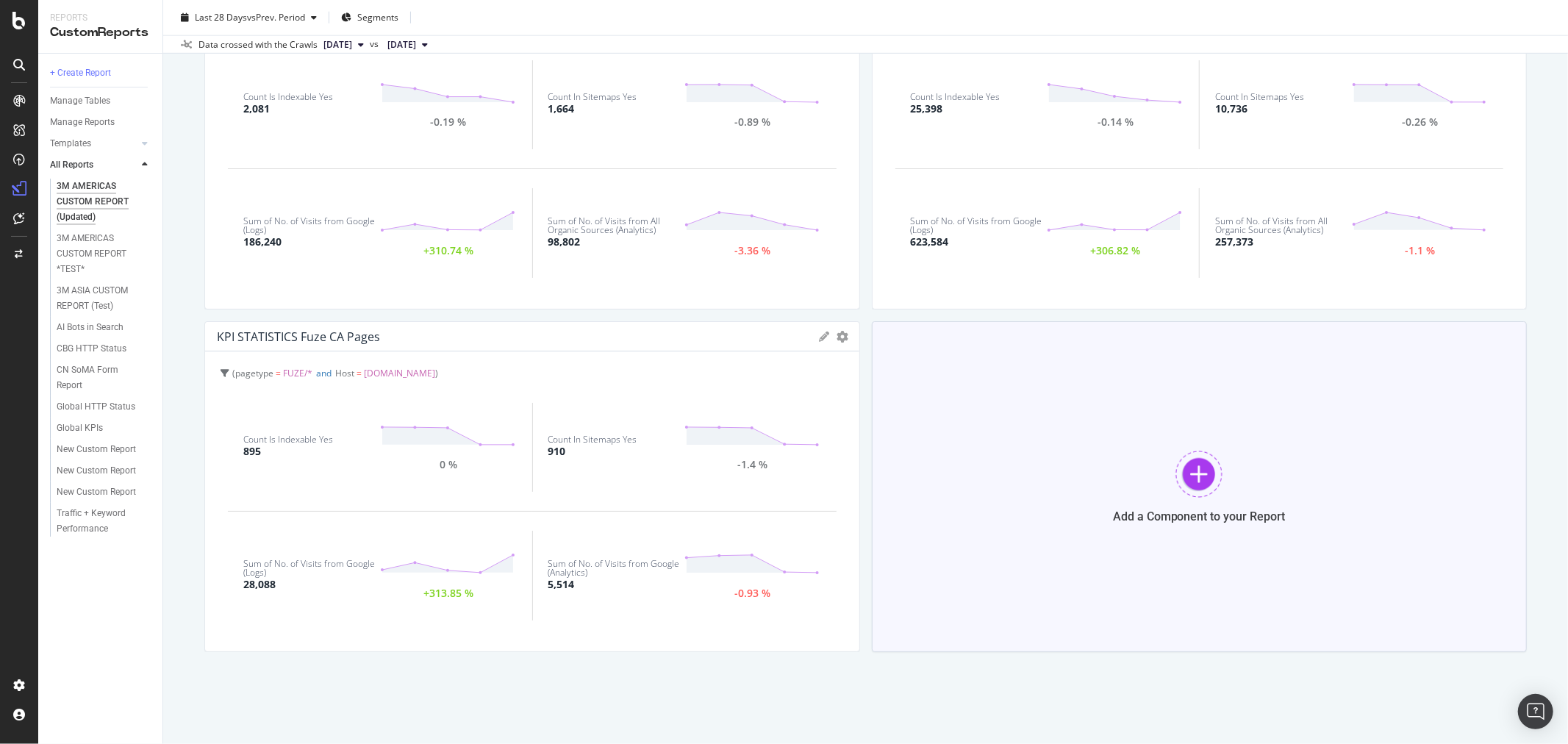
click at [1188, 467] on div at bounding box center [1199, 474] width 47 height 47
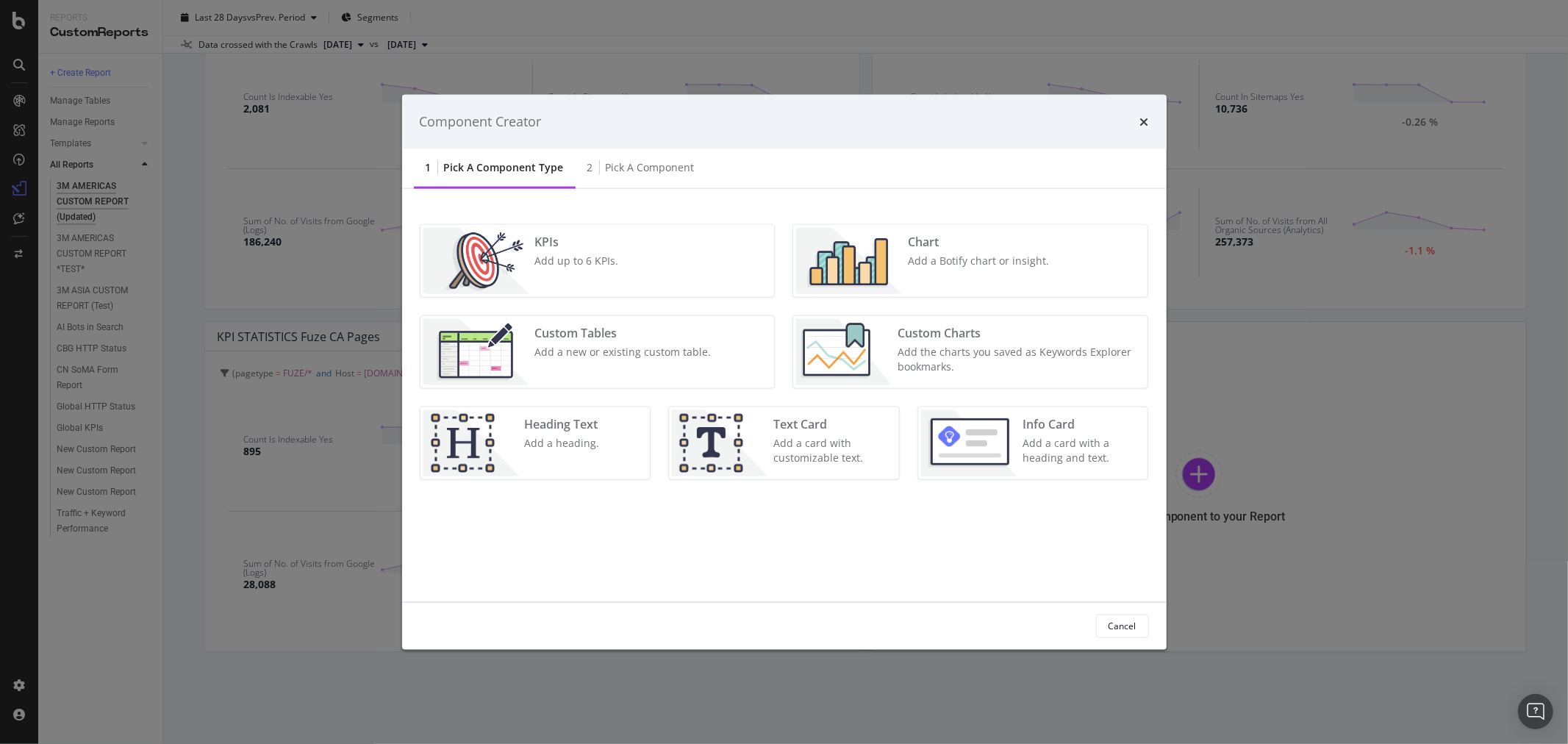
click at [674, 267] on div "KPIs Add up to 6 KPIs." at bounding box center [598, 260] width 354 height 72
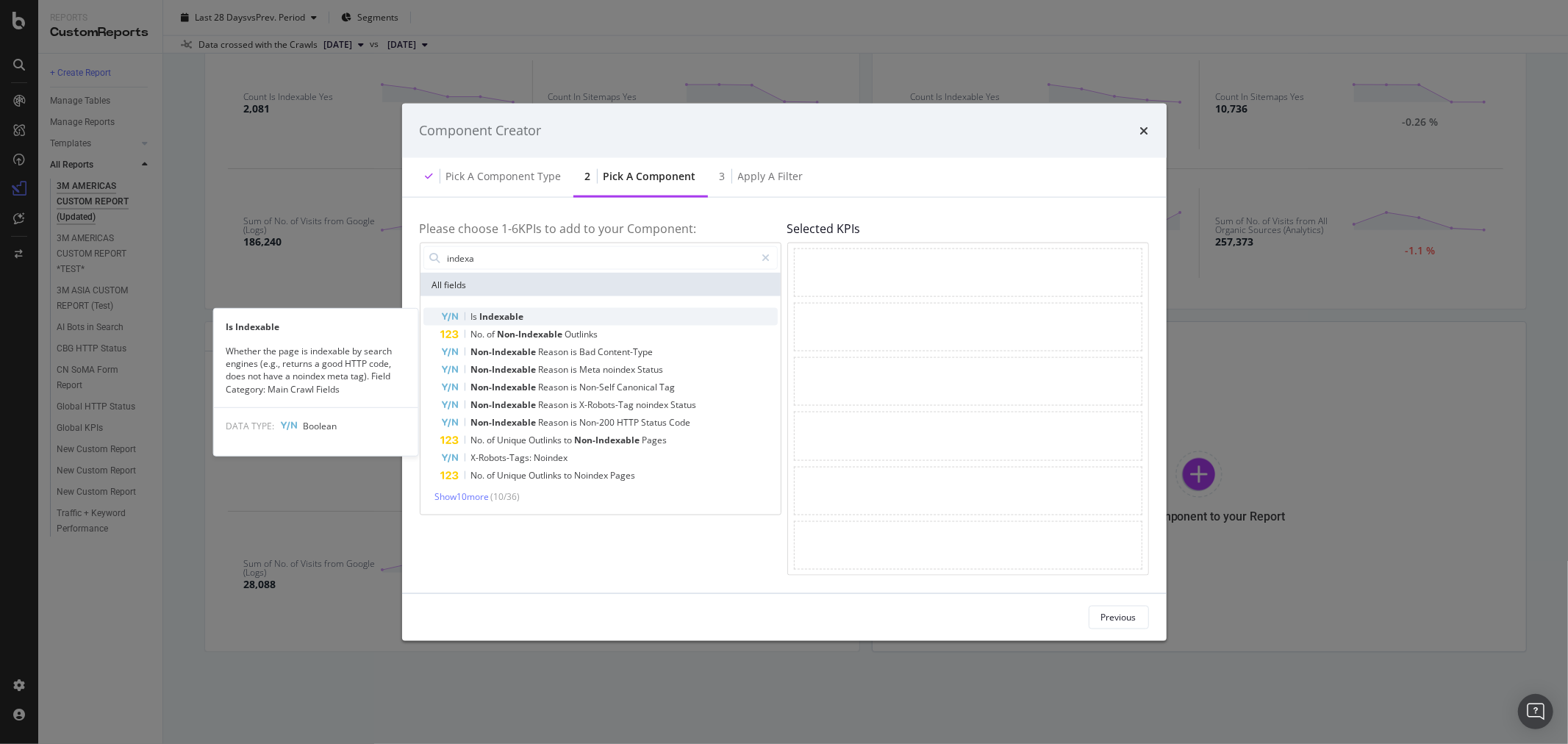
click at [552, 319] on div "Is Indexable" at bounding box center [610, 316] width 337 height 18
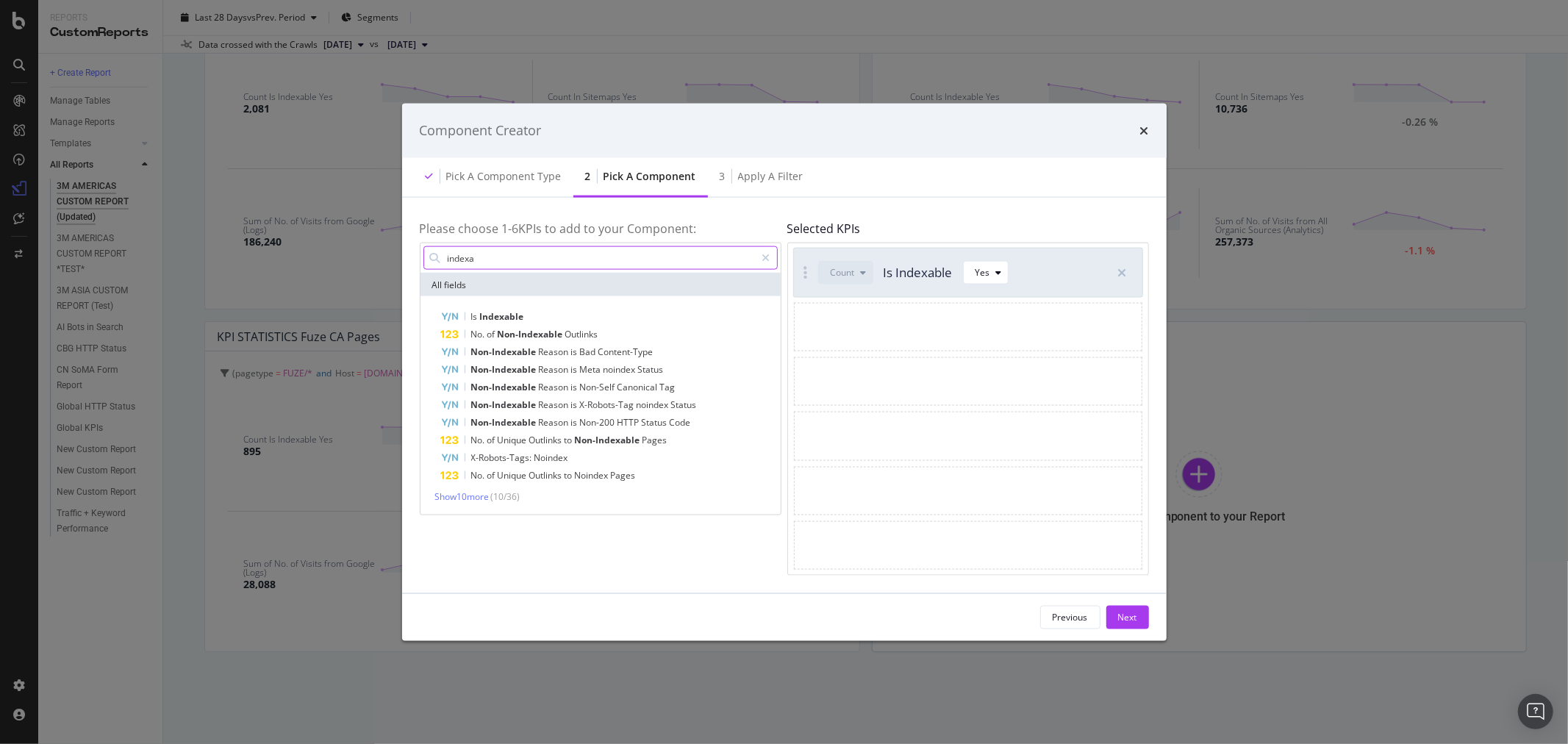
click at [538, 255] on input "indexa" at bounding box center [601, 258] width 309 height 22
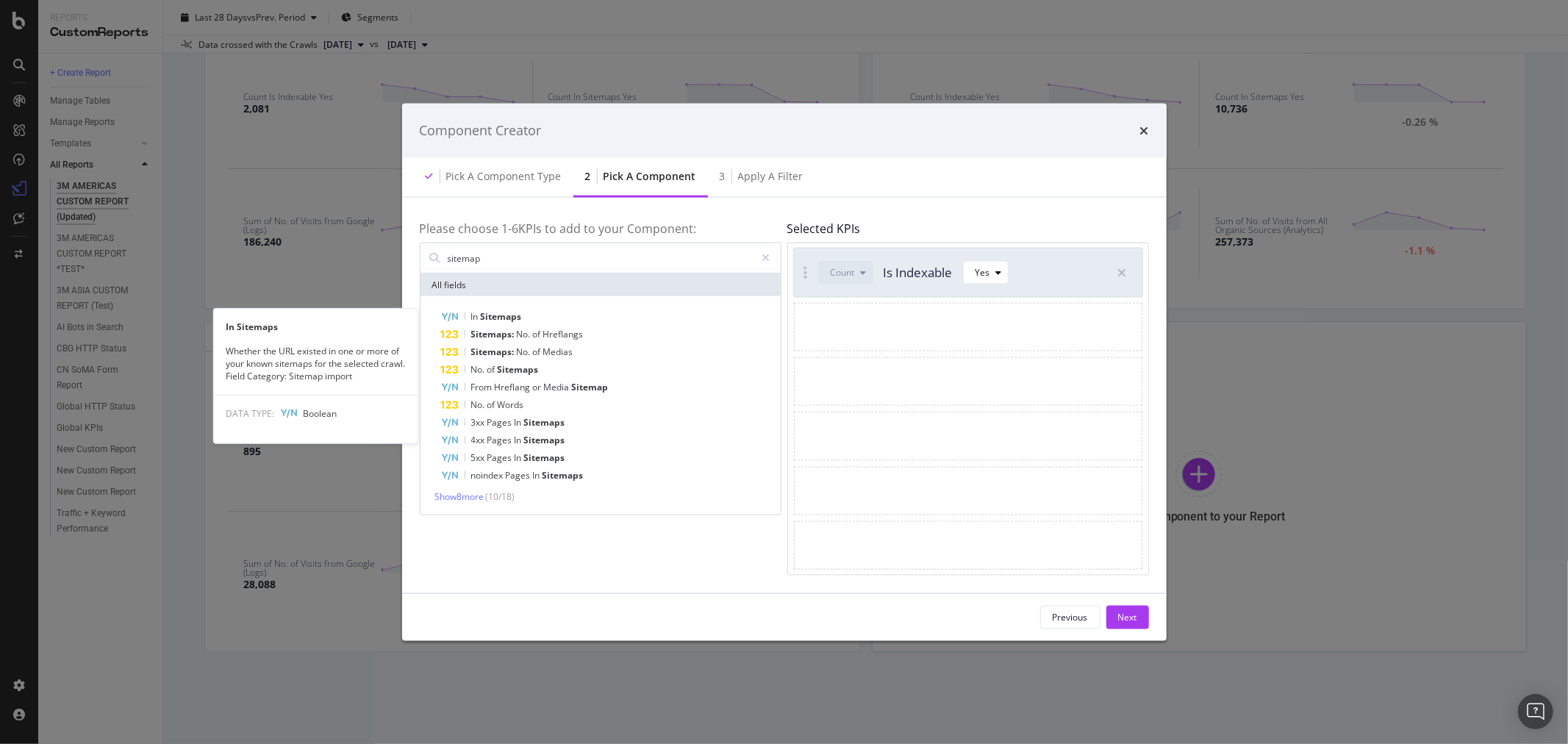
click at [522, 314] on div "In Sitemaps" at bounding box center [610, 316] width 337 height 18
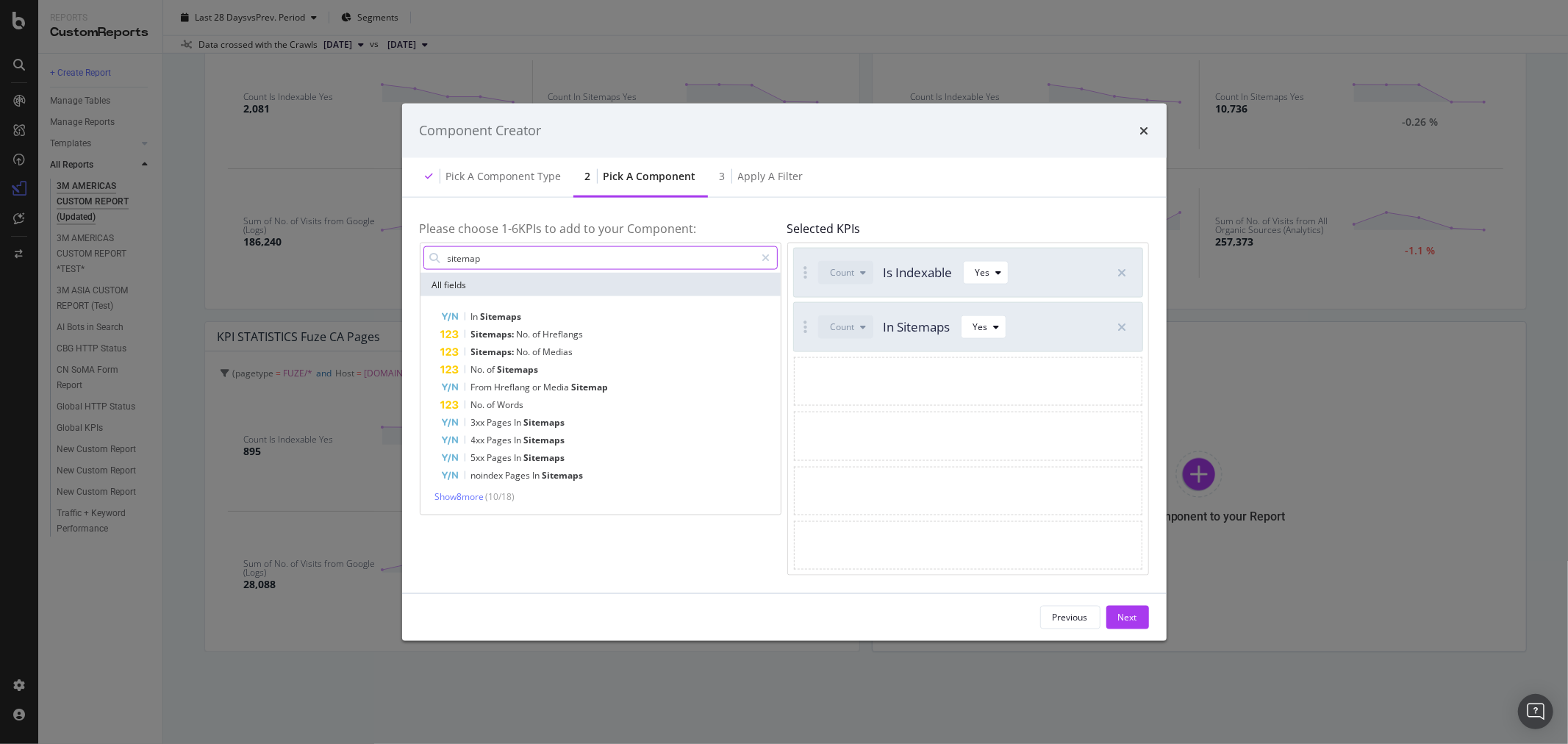
click at [538, 252] on input "sitemap" at bounding box center [601, 258] width 309 height 22
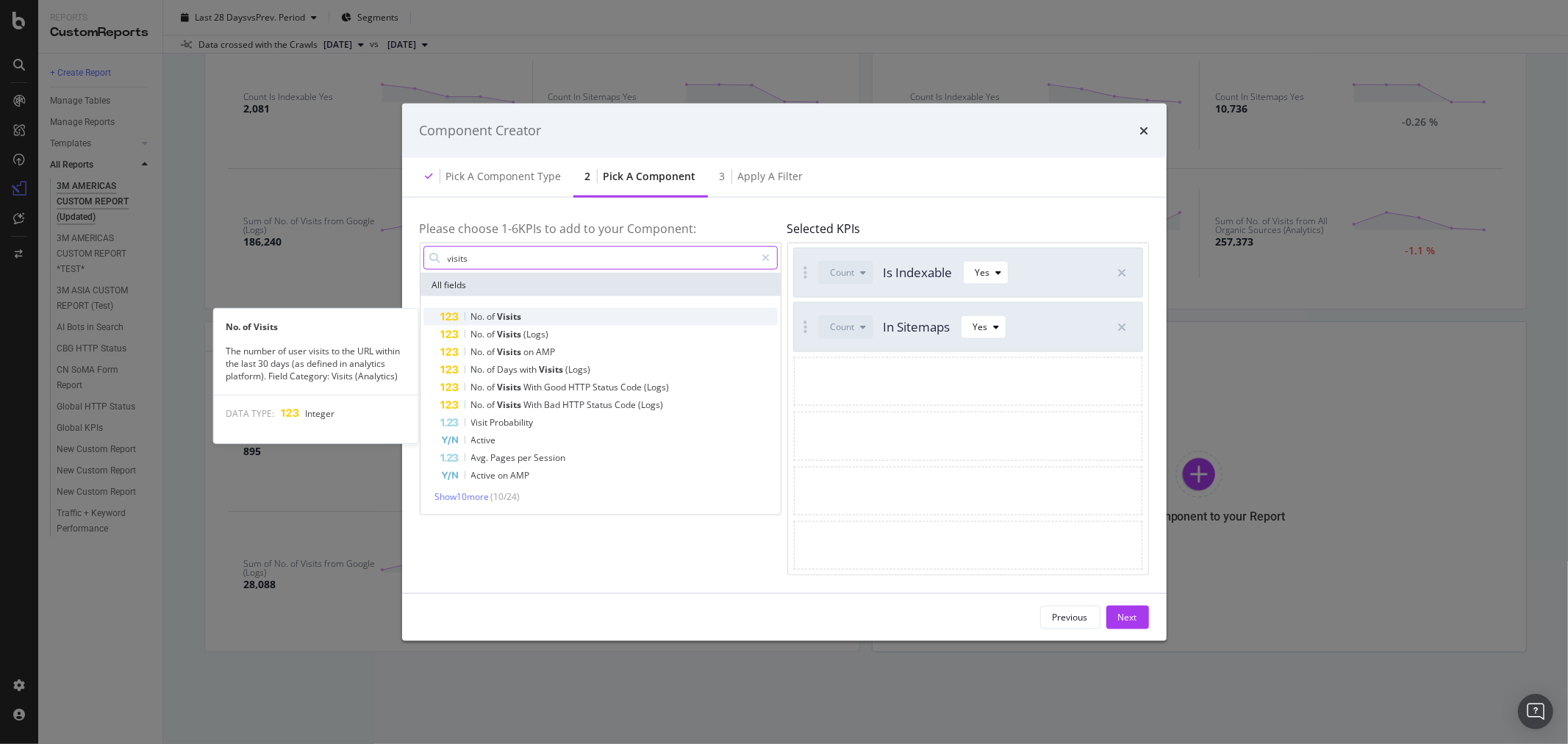
type input "visits"
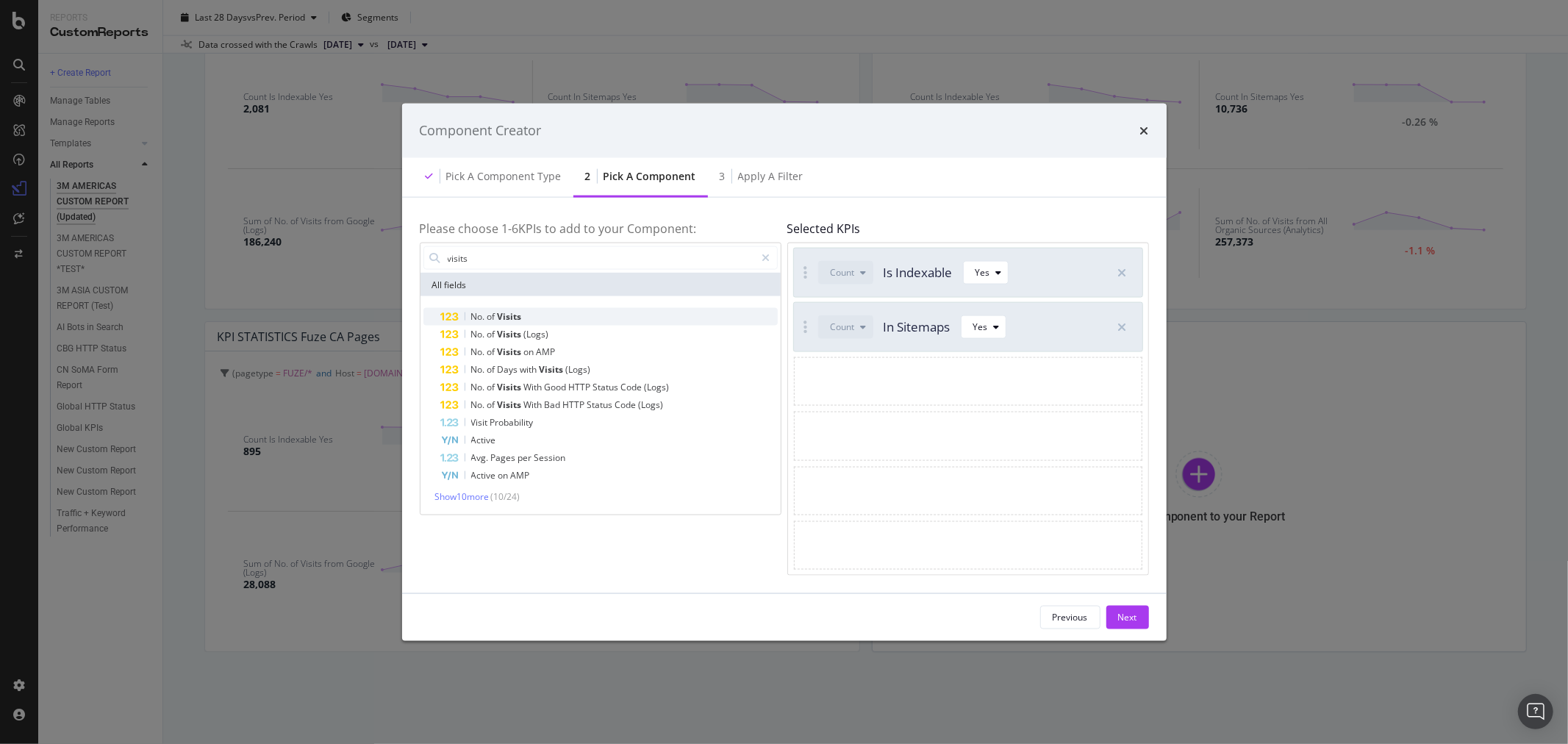
click at [548, 319] on div "No. of Visits" at bounding box center [610, 316] width 337 height 18
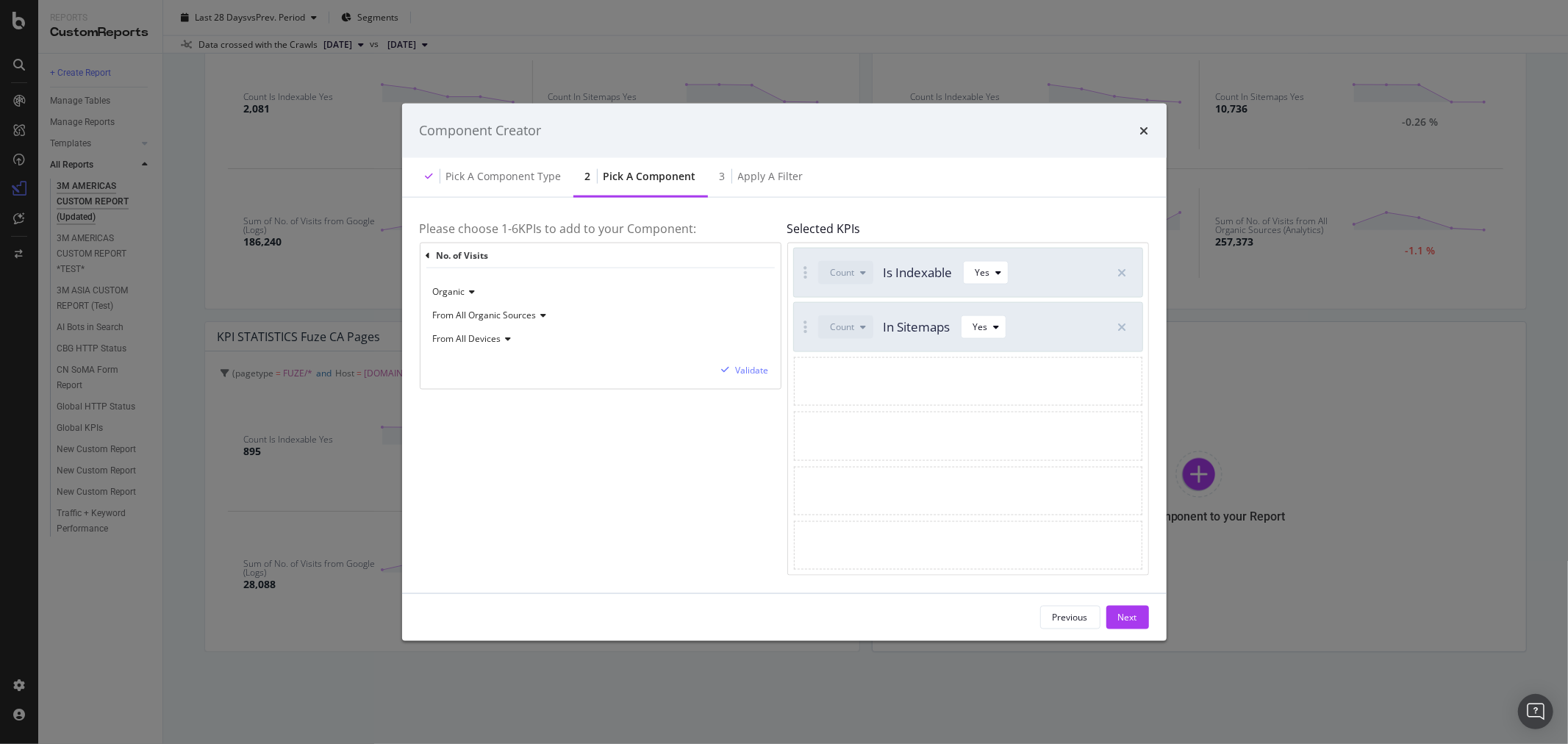
click at [537, 315] on icon "modal" at bounding box center [542, 316] width 11 height 9
click at [538, 313] on icon "modal" at bounding box center [542, 316] width 11 height 9
click at [508, 370] on div "From Google" at bounding box center [515, 364] width 157 height 19
click at [762, 369] on div "Validate" at bounding box center [752, 370] width 33 height 12
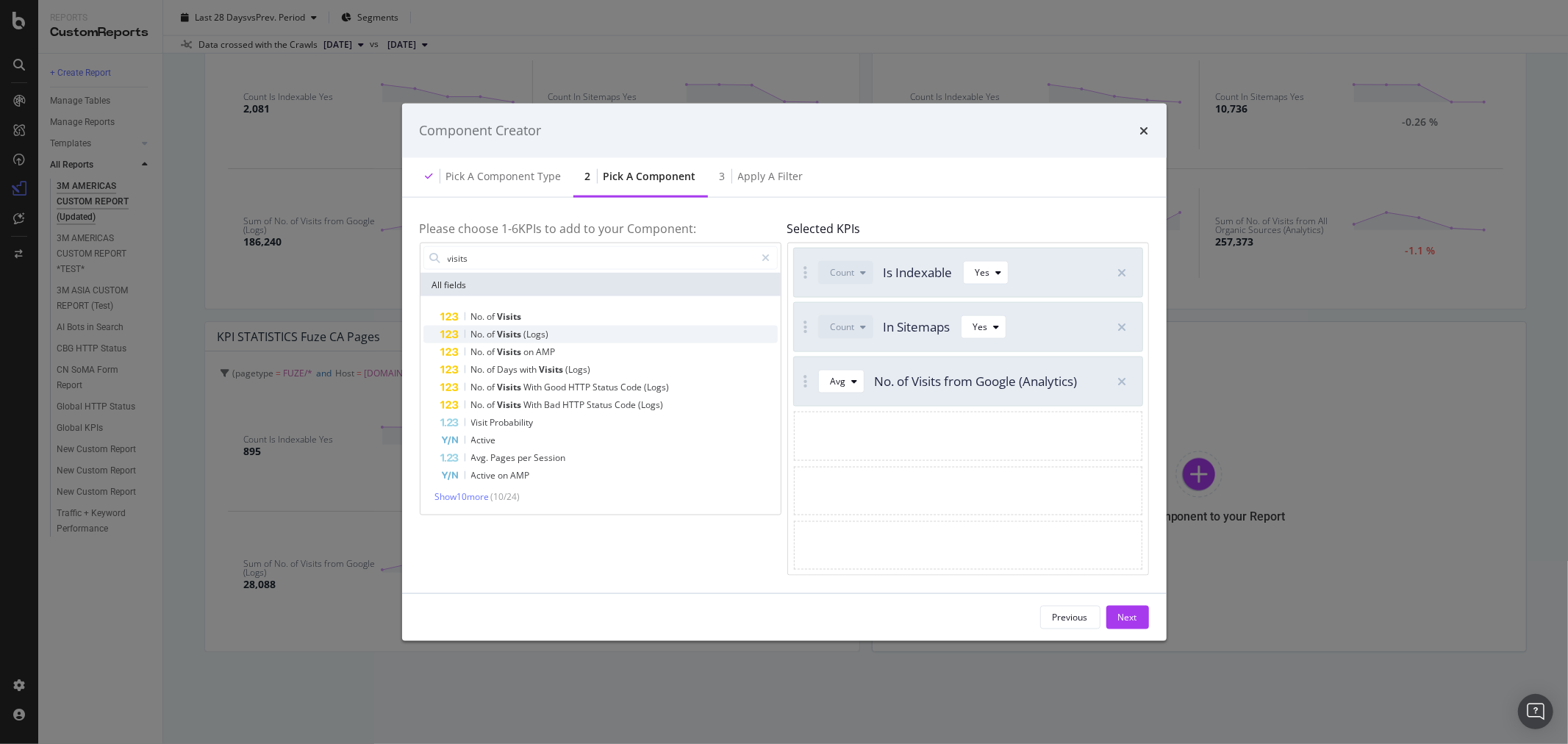
click at [601, 327] on div "No. of Visits (Logs)" at bounding box center [610, 334] width 337 height 18
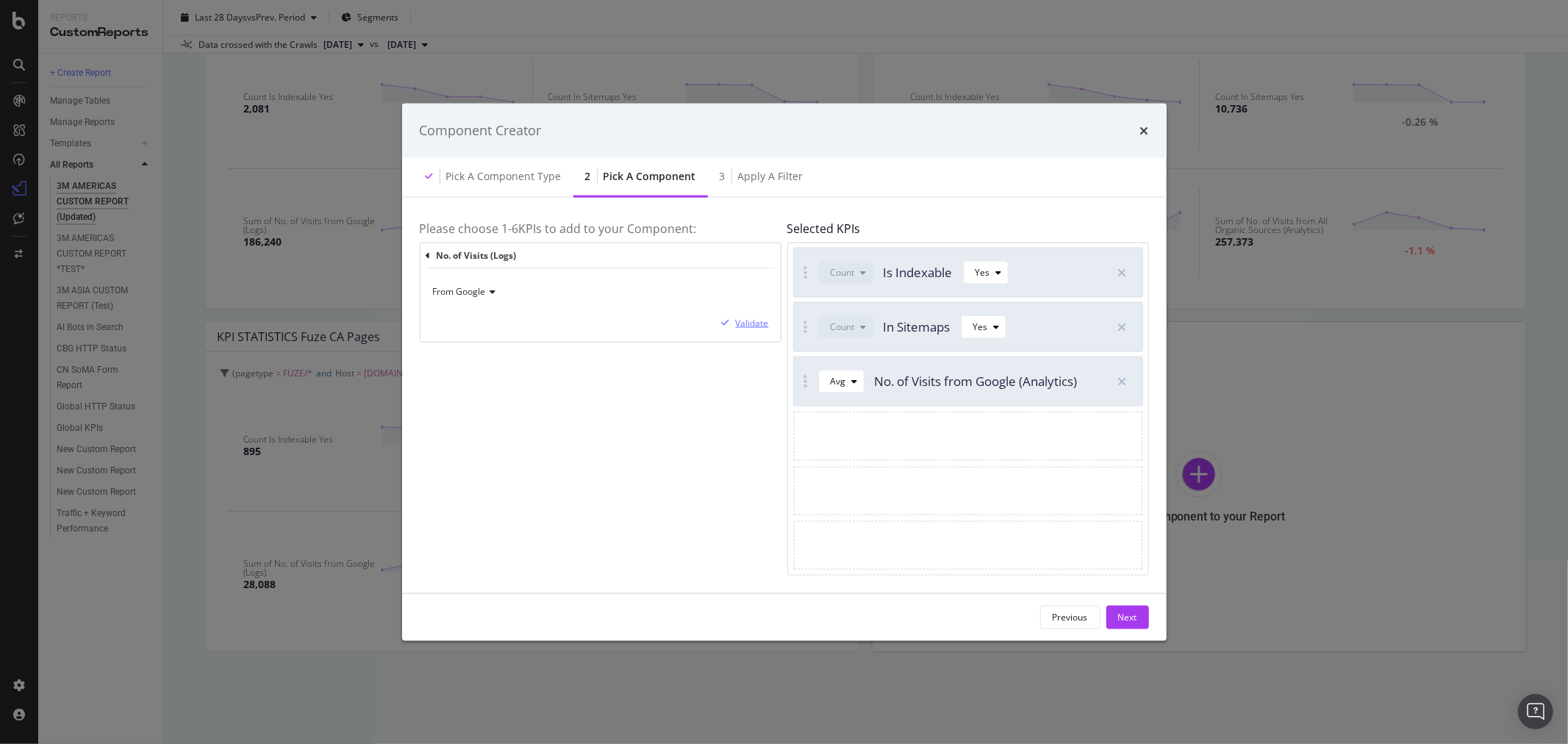
click at [749, 323] on div "Validate" at bounding box center [752, 323] width 33 height 12
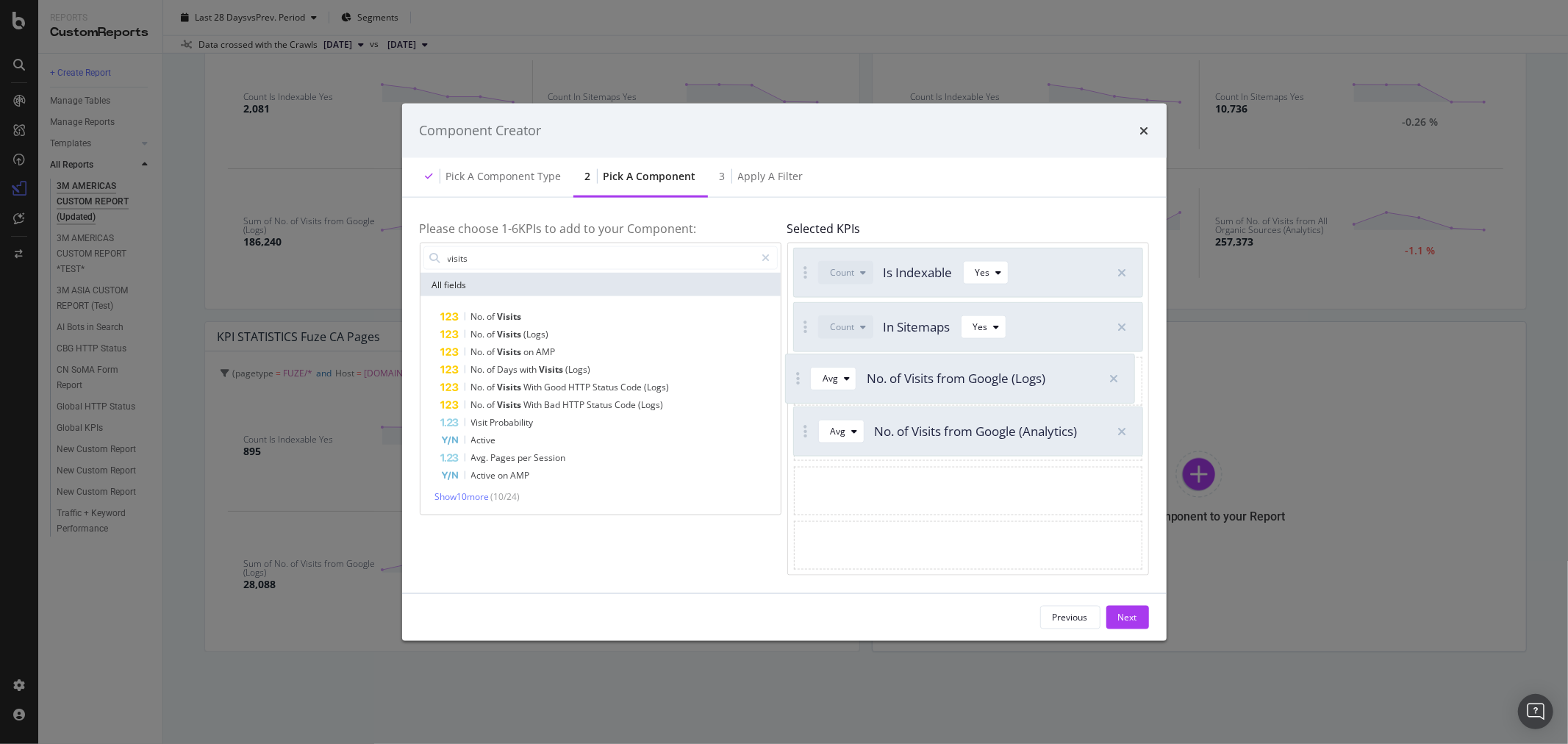
drag, startPoint x: 805, startPoint y: 436, endPoint x: 797, endPoint y: 379, distance: 57.6
click at [853, 383] on icon "modal" at bounding box center [855, 382] width 6 height 9
click at [860, 427] on div "Sum" at bounding box center [845, 431] width 42 height 18
click at [857, 437] on div "modal" at bounding box center [855, 436] width 18 height 9
click at [855, 483] on div "Sum" at bounding box center [845, 485] width 18 height 12
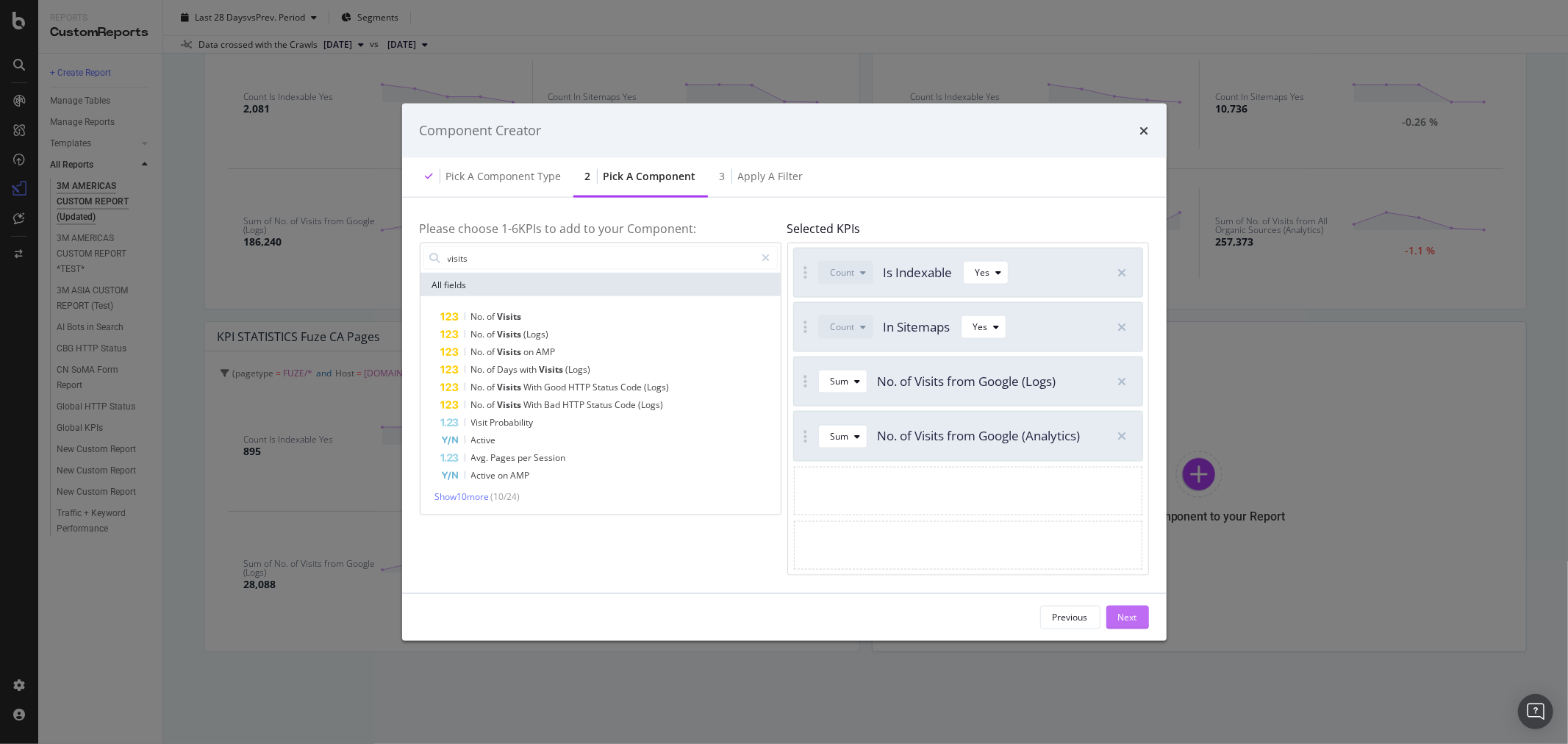
click at [1142, 619] on button "Next" at bounding box center [1127, 617] width 43 height 24
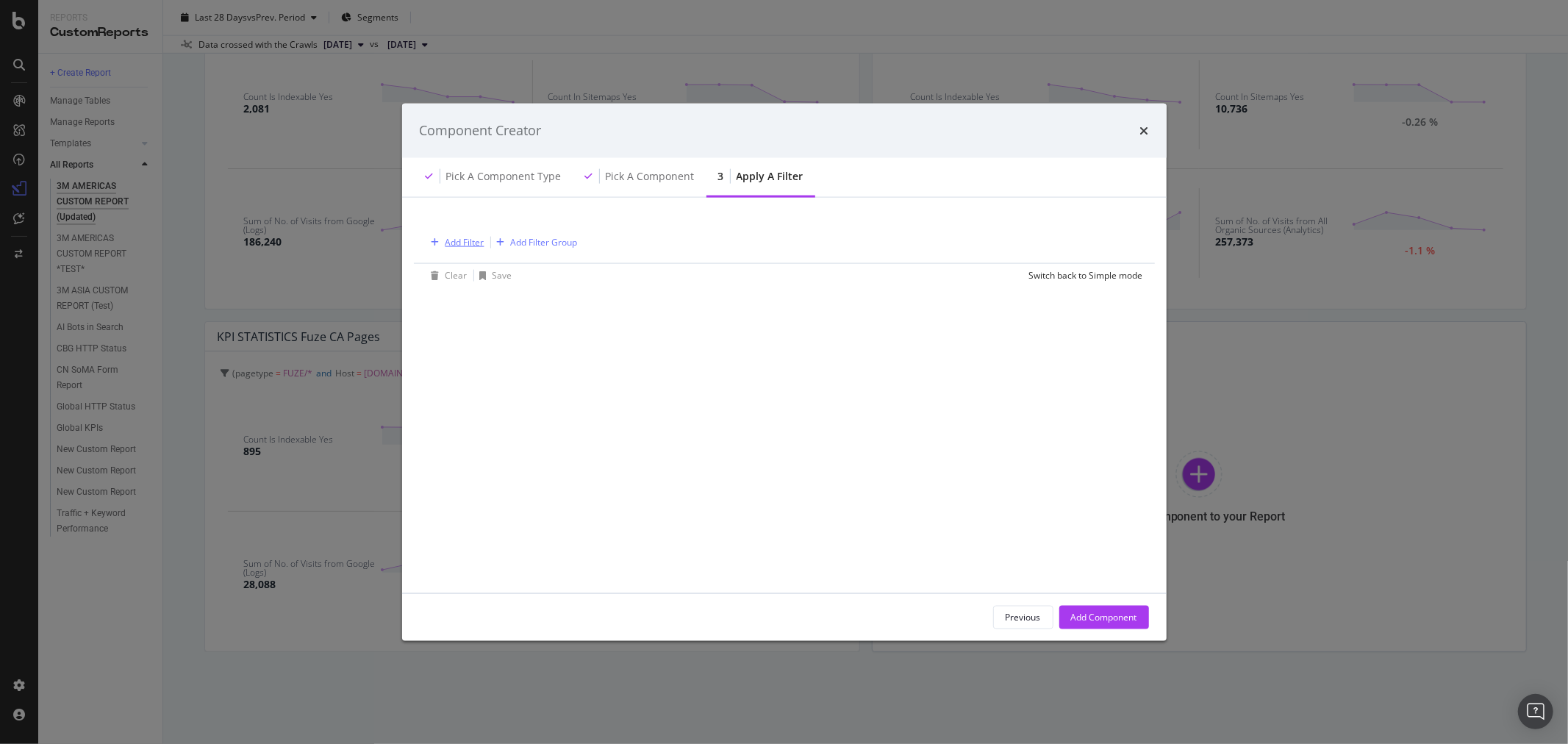
click at [467, 239] on div "Add Filter" at bounding box center [464, 242] width 39 height 12
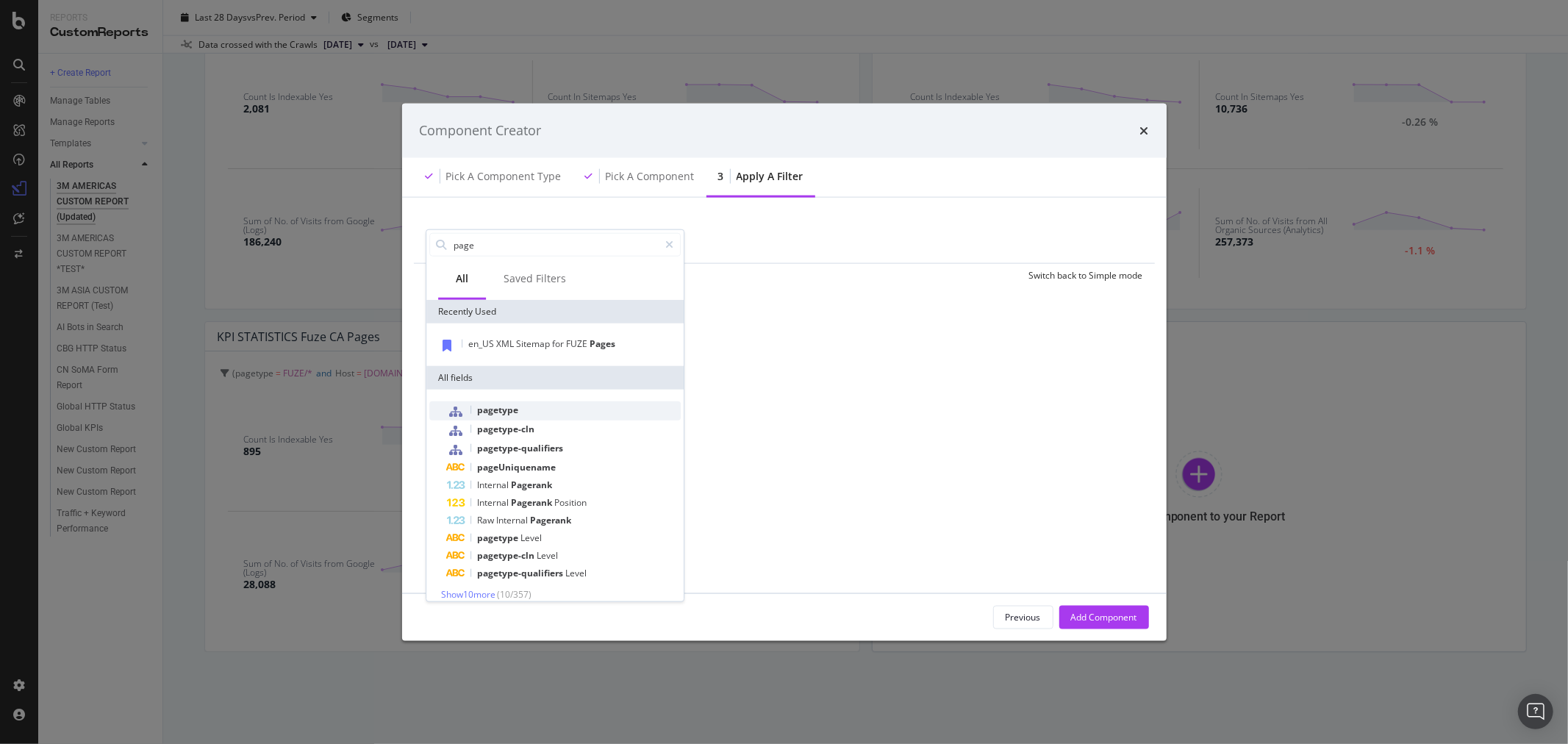
type input "page"
click at [504, 406] on span "pagetype" at bounding box center [498, 409] width 41 height 12
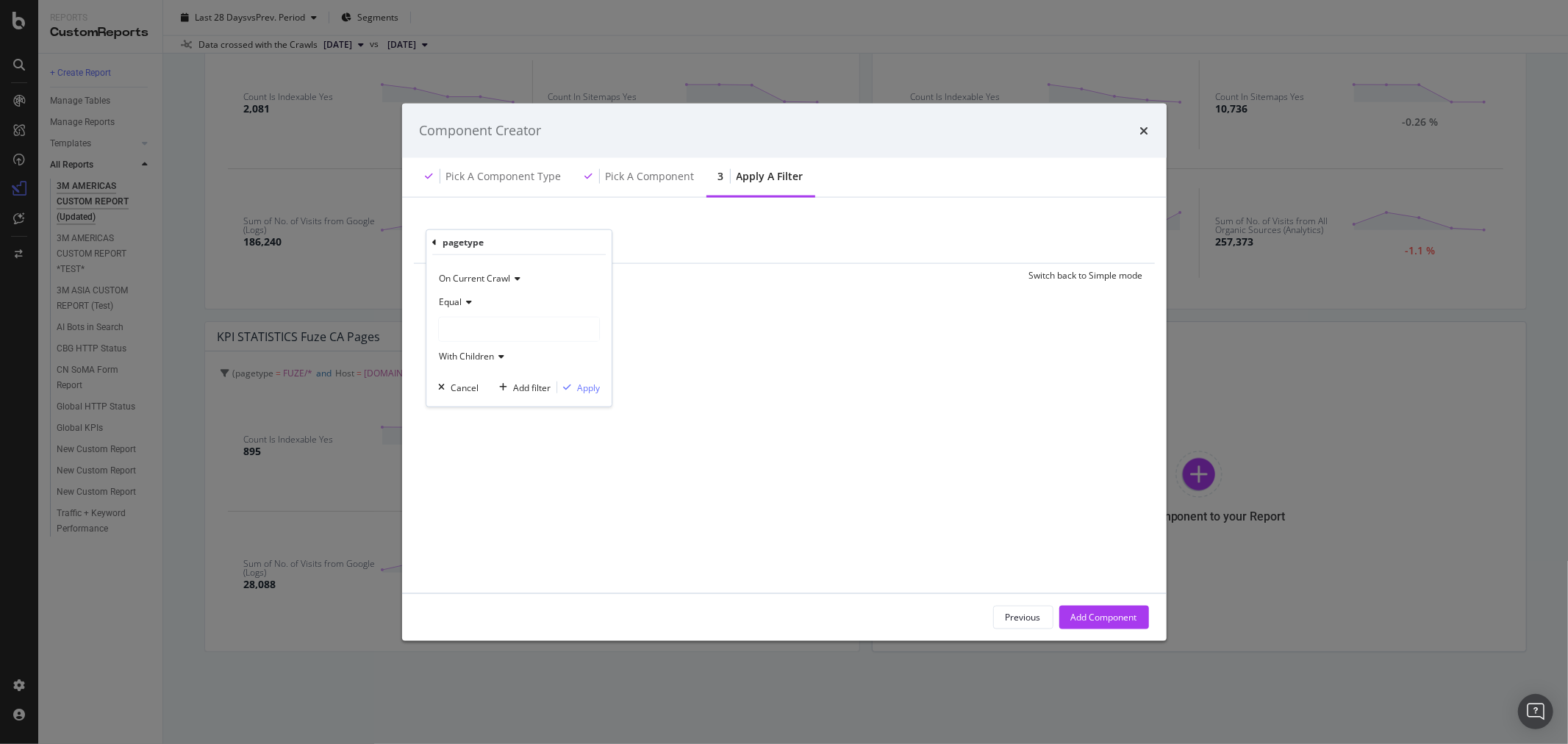
click at [481, 319] on div "modal" at bounding box center [519, 329] width 160 height 24
click at [581, 357] on span "Select" at bounding box center [580, 358] width 26 height 12
click at [593, 386] on div "Apply" at bounding box center [588, 387] width 23 height 12
click at [574, 242] on div "Add Filter" at bounding box center [575, 243] width 39 height 12
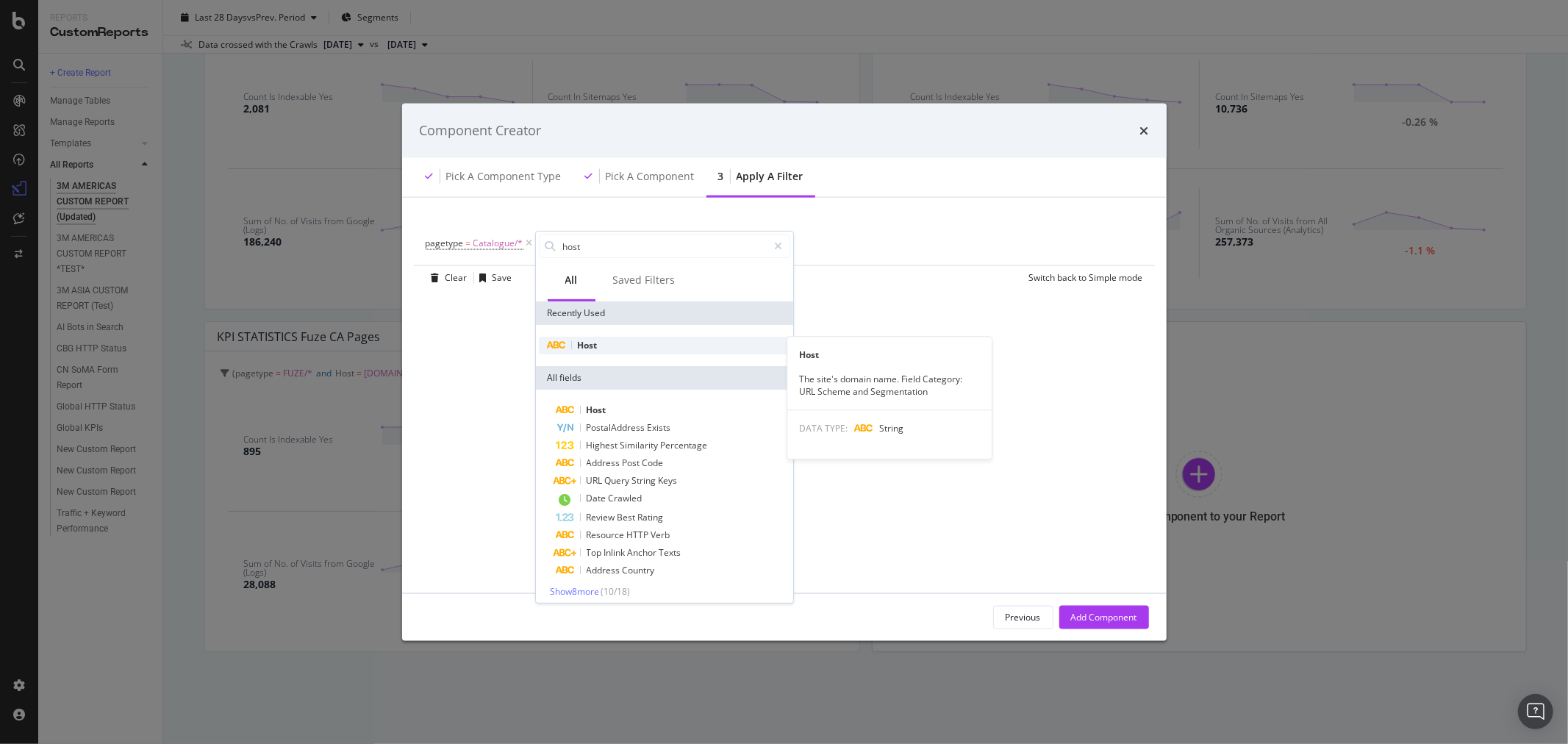
type input "host"
click at [585, 351] on div "Host" at bounding box center [665, 345] width 252 height 18
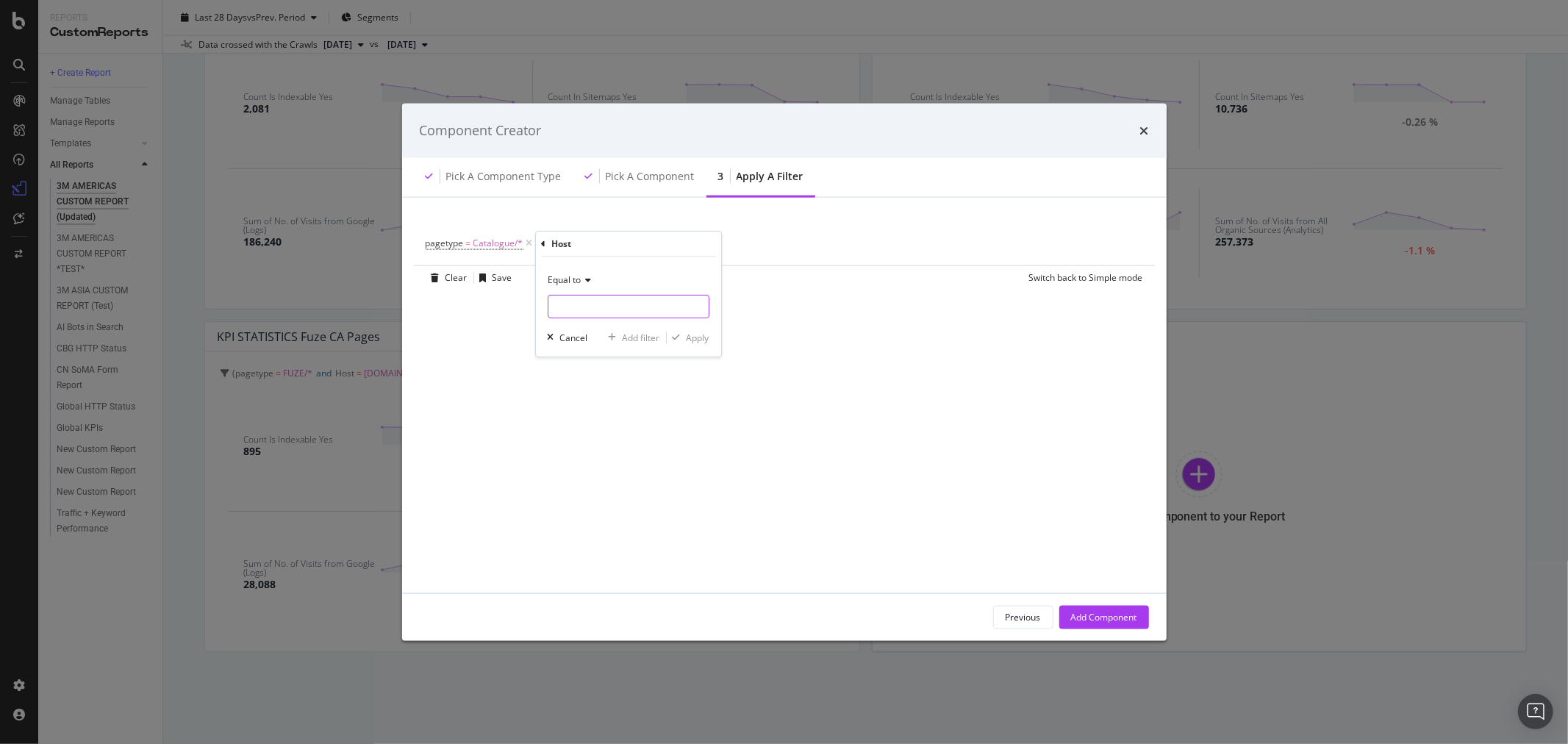
click at [595, 303] on input "modal" at bounding box center [628, 306] width 160 height 24
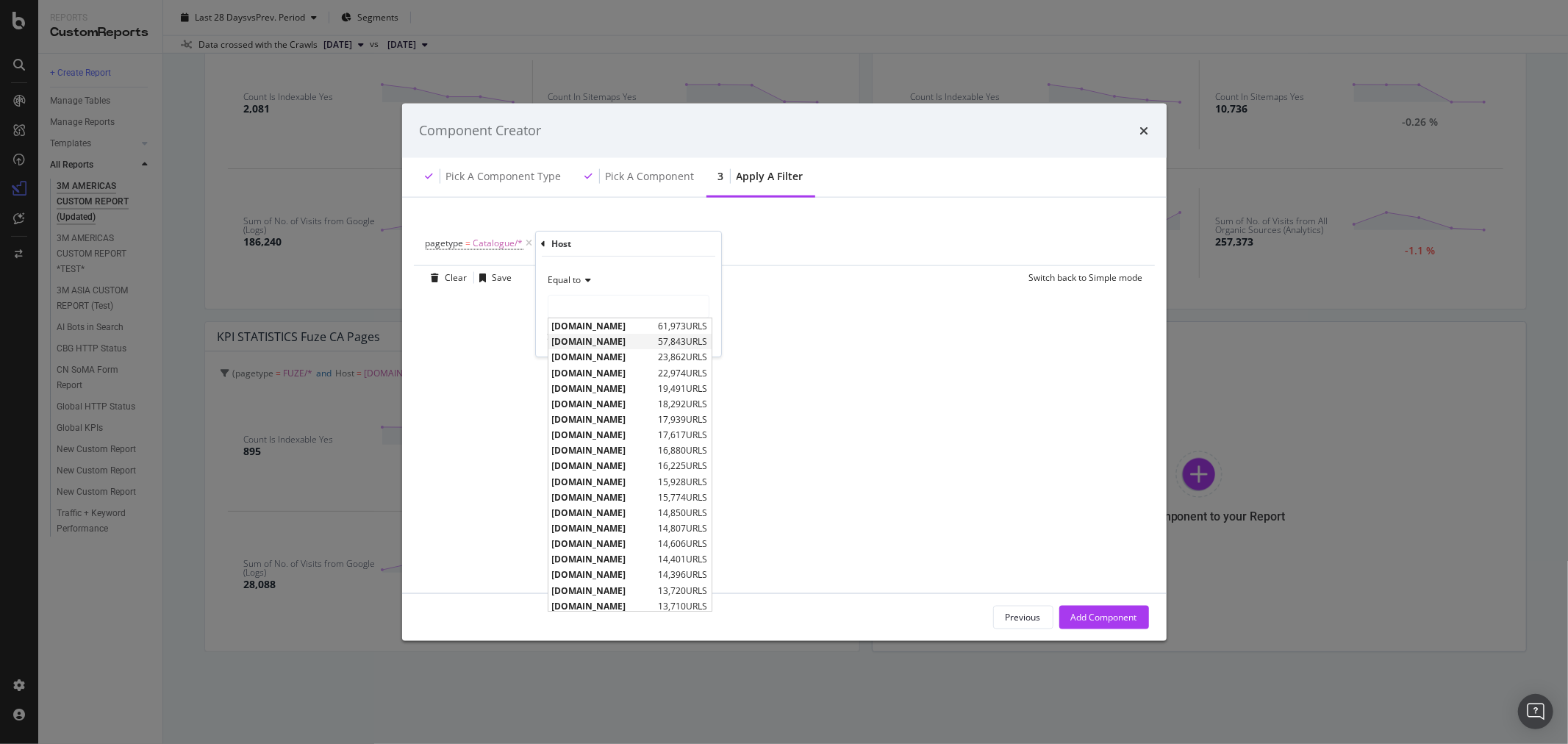
click at [609, 346] on span "[DOMAIN_NAME]" at bounding box center [603, 342] width 103 height 12
type input "[DOMAIN_NAME]"
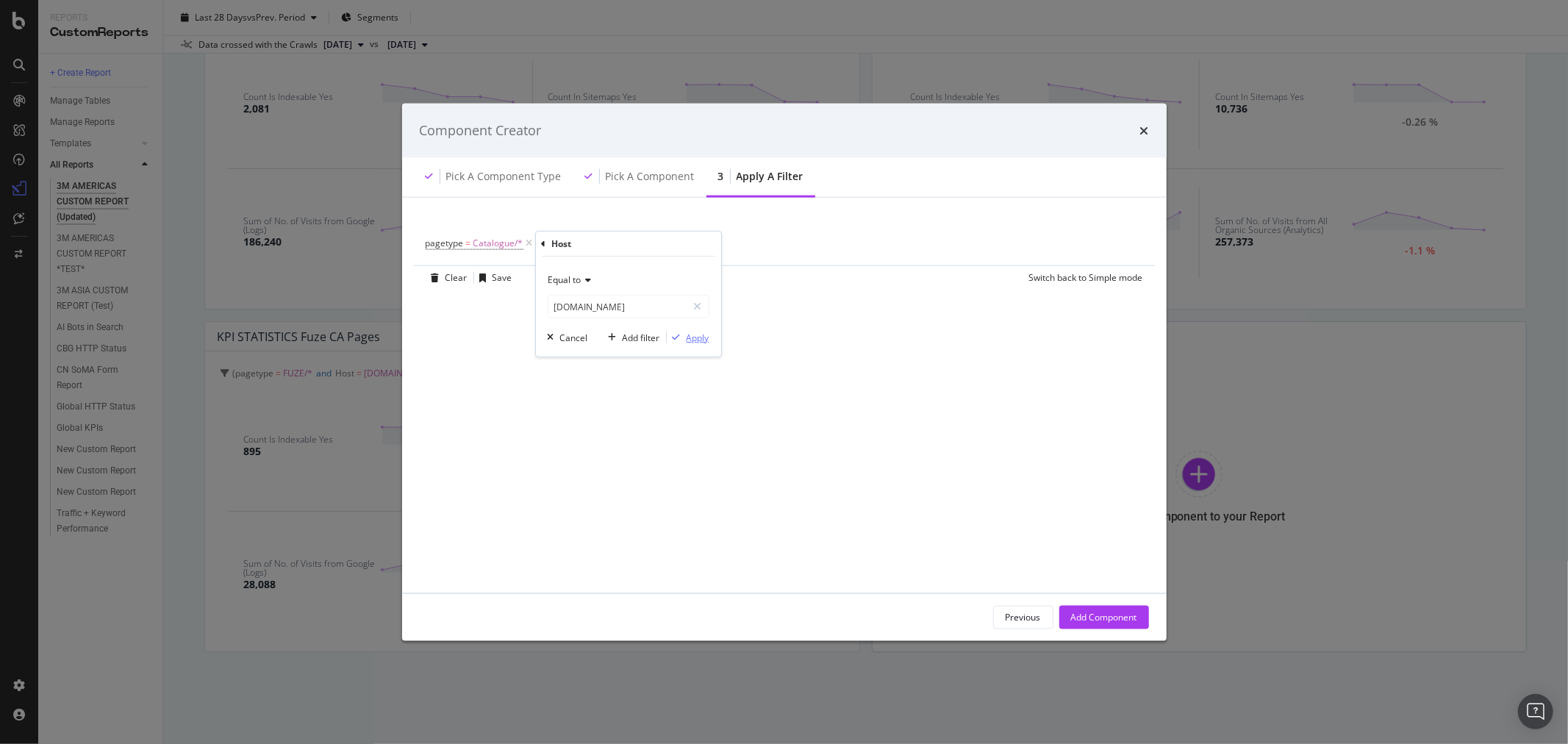
click at [703, 344] on button "Apply" at bounding box center [688, 337] width 43 height 14
click at [1119, 616] on div "Add Component" at bounding box center [1104, 617] width 66 height 12
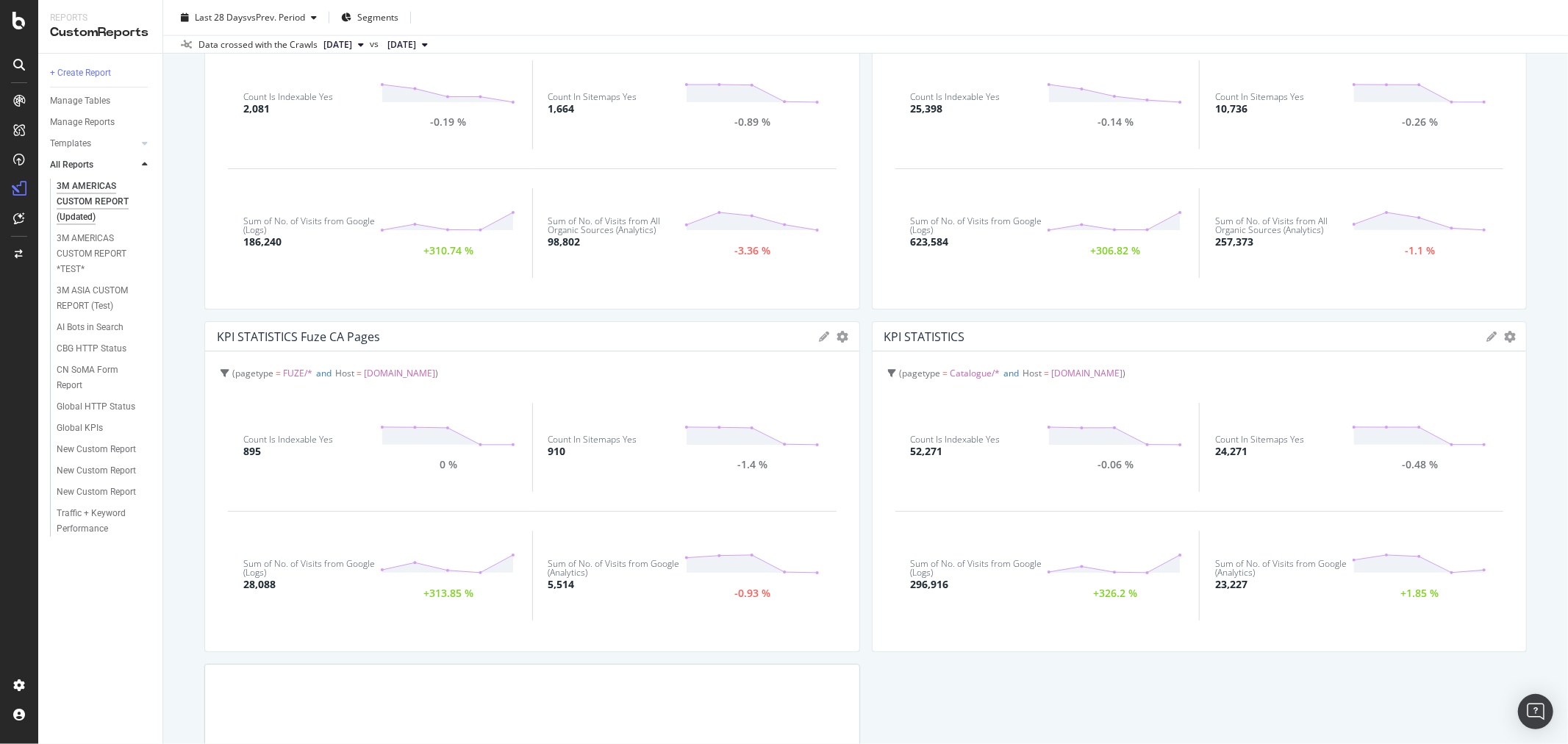
scroll to position [1393, 0]
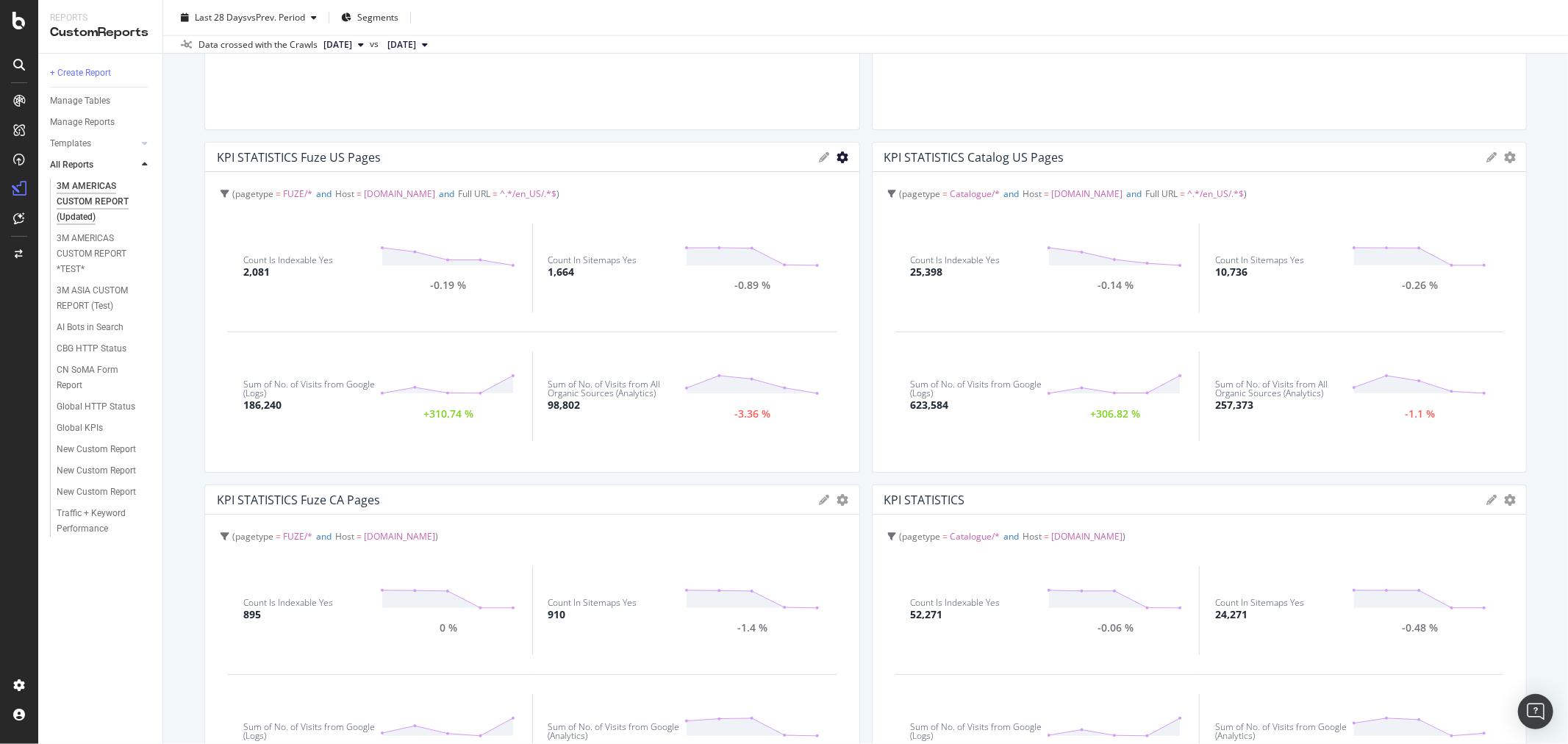
click at [837, 155] on icon "gear" at bounding box center [842, 157] width 11 height 11
click at [776, 265] on span "Edit Filter" at bounding box center [782, 268] width 153 height 20
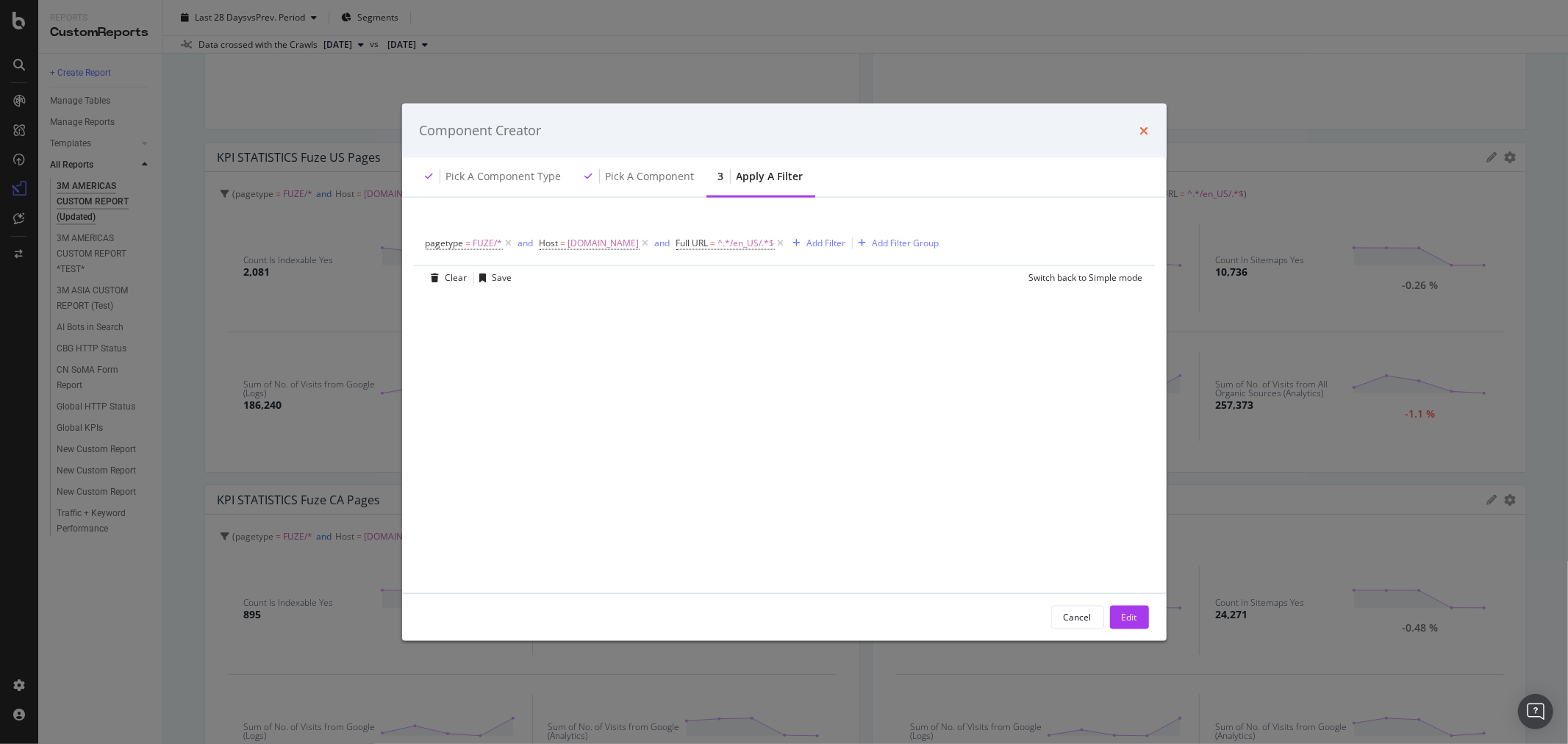
click at [1143, 130] on icon "times" at bounding box center [1145, 130] width 9 height 11
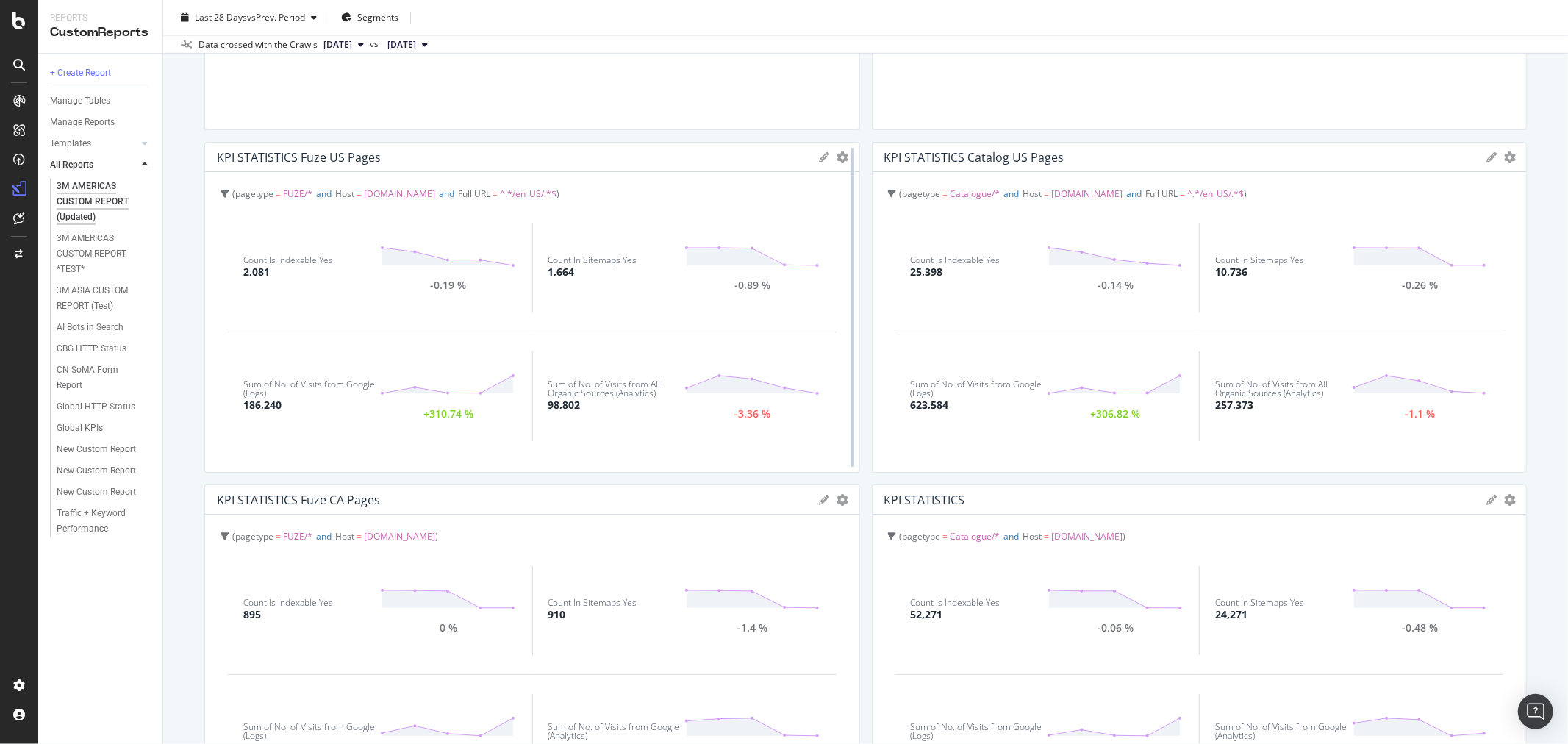
click at [845, 150] on div at bounding box center [852, 307] width 14 height 331
click at [837, 156] on icon "gear" at bounding box center [842, 157] width 11 height 11
click at [784, 231] on span "Edit KPIs" at bounding box center [782, 241] width 153 height 20
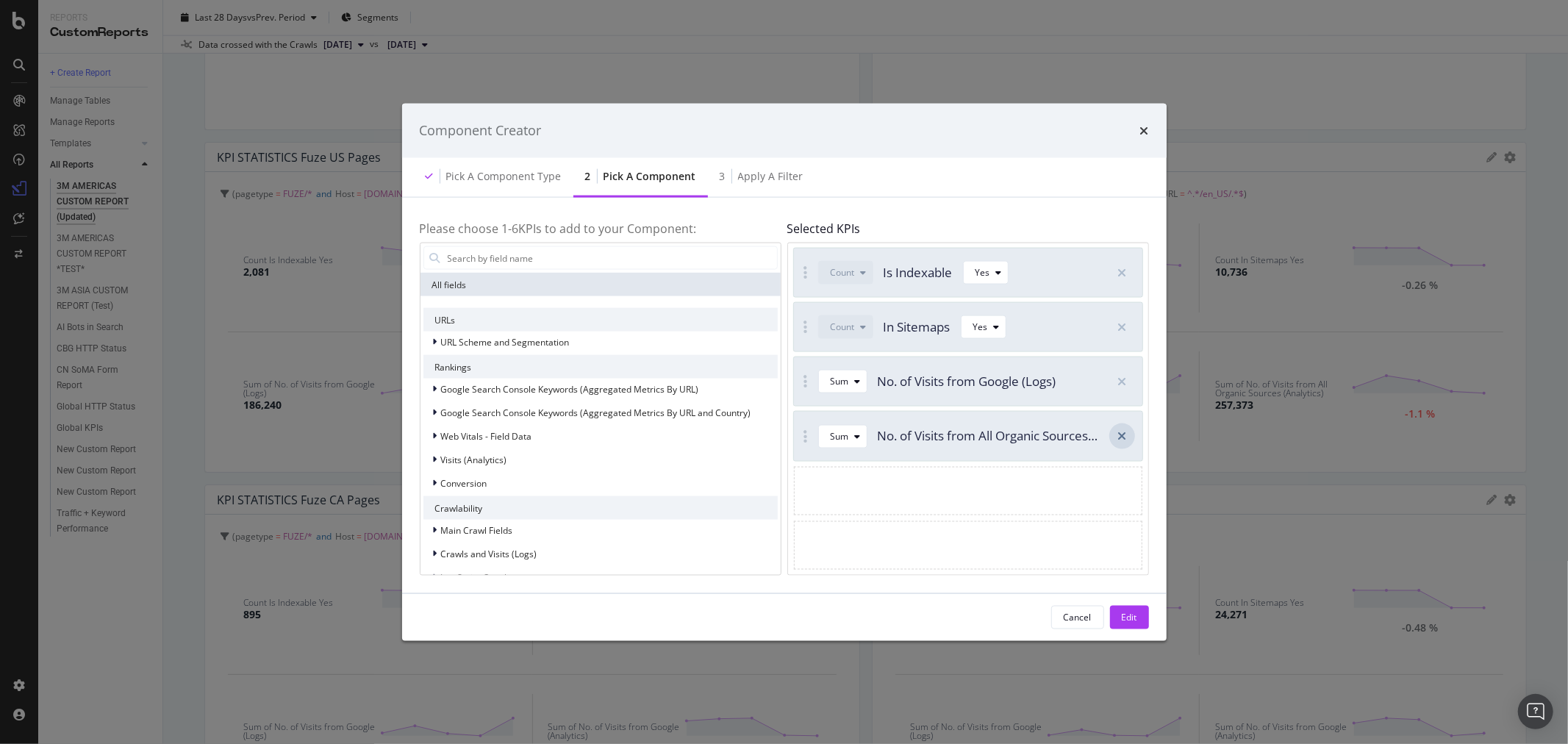
click at [1125, 439] on icon "modal" at bounding box center [1122, 435] width 9 height 11
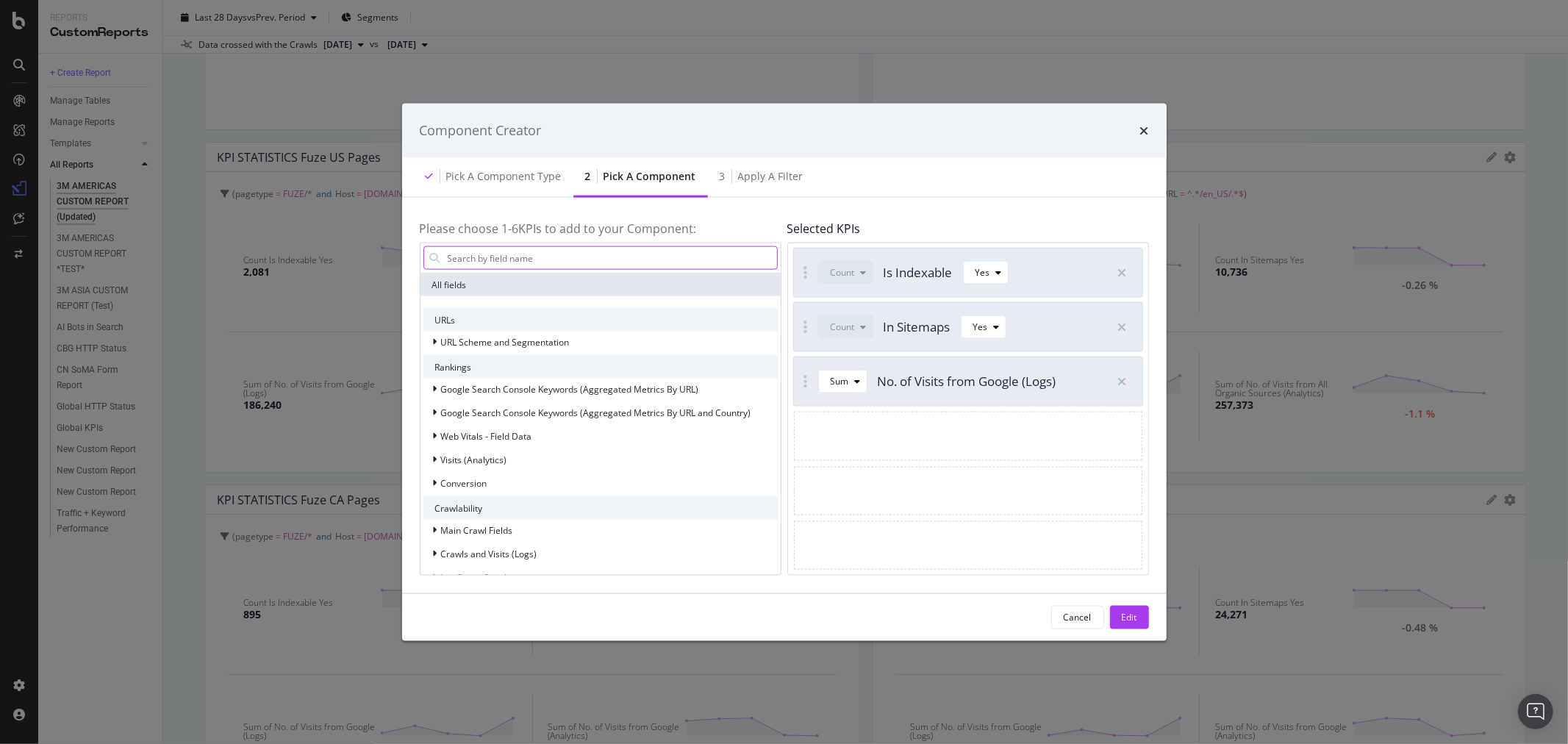
click at [623, 258] on input "modal" at bounding box center [611, 258] width 331 height 22
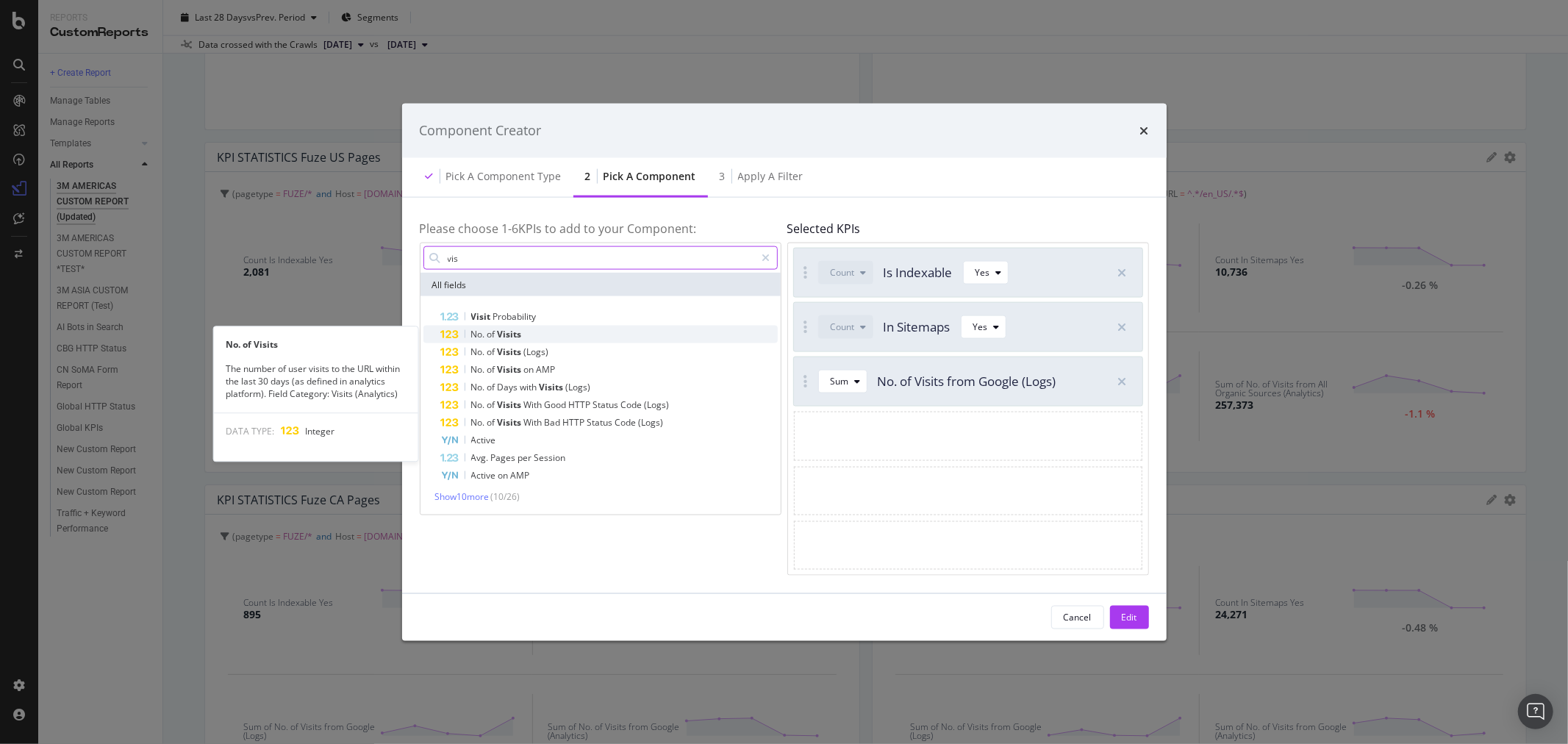
type input "vis"
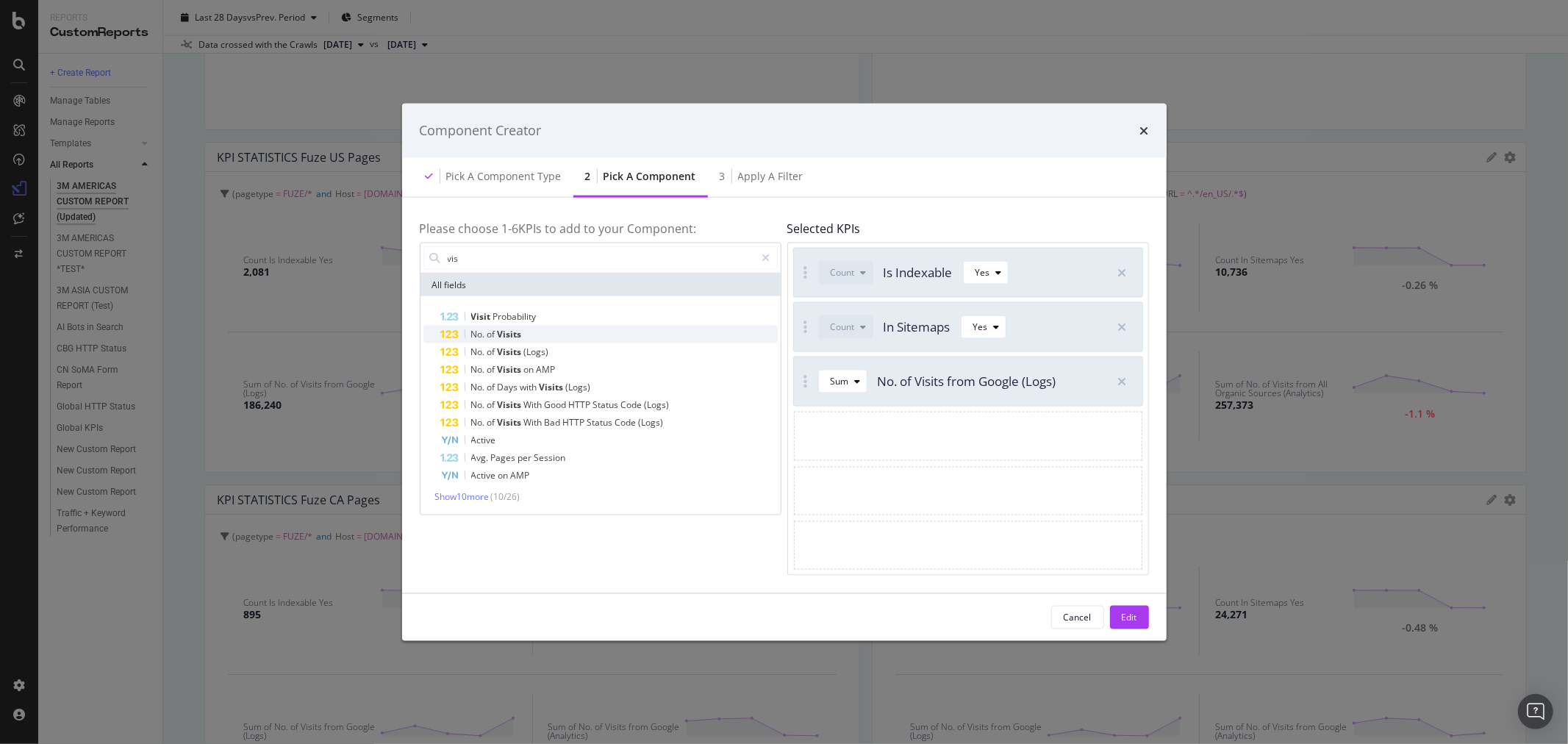
click at [570, 334] on div "No. of Visits" at bounding box center [610, 334] width 337 height 18
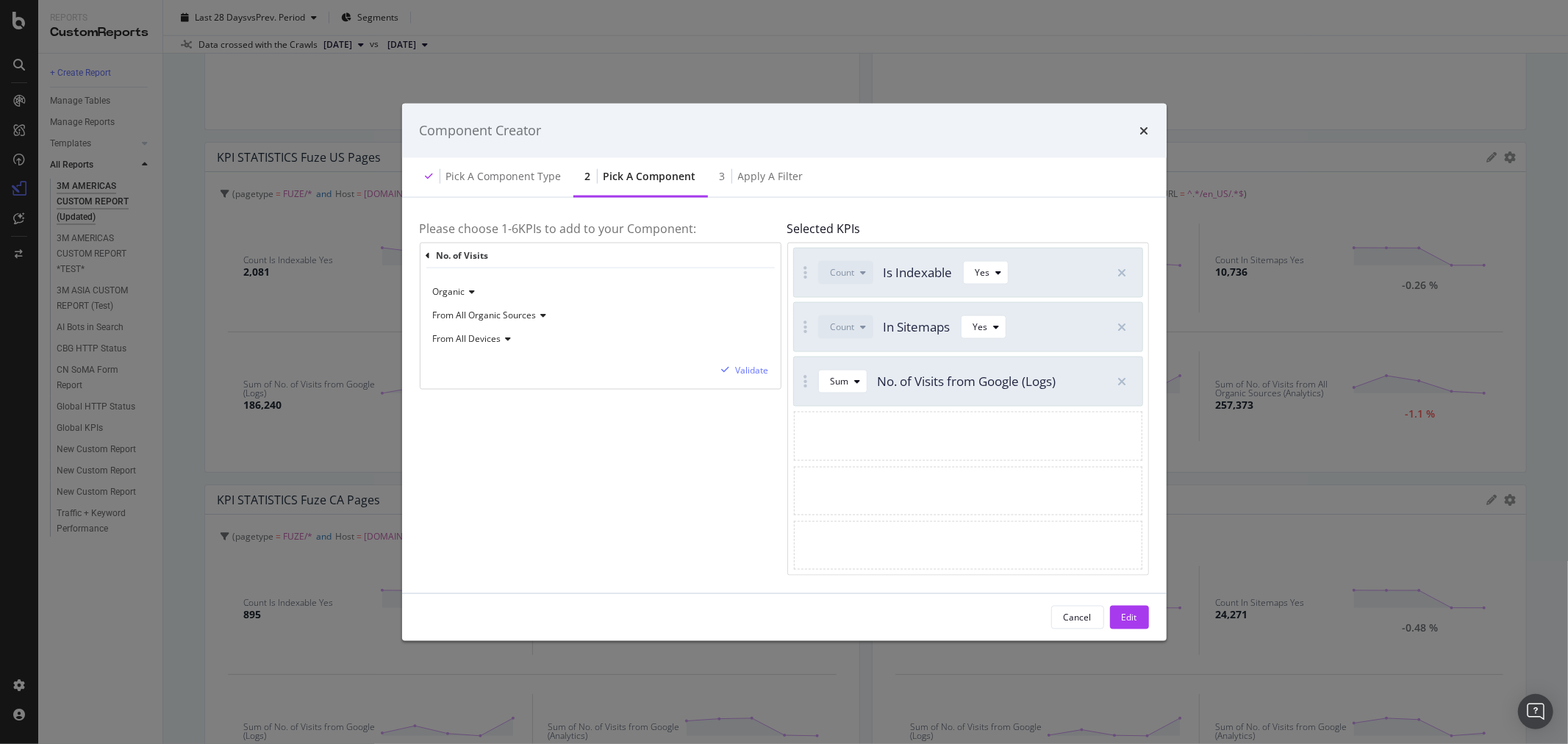
click at [542, 316] on icon "modal" at bounding box center [542, 316] width 11 height 9
click at [511, 363] on div "From Google" at bounding box center [515, 364] width 157 height 19
click at [745, 364] on div "Validate" at bounding box center [752, 370] width 33 height 12
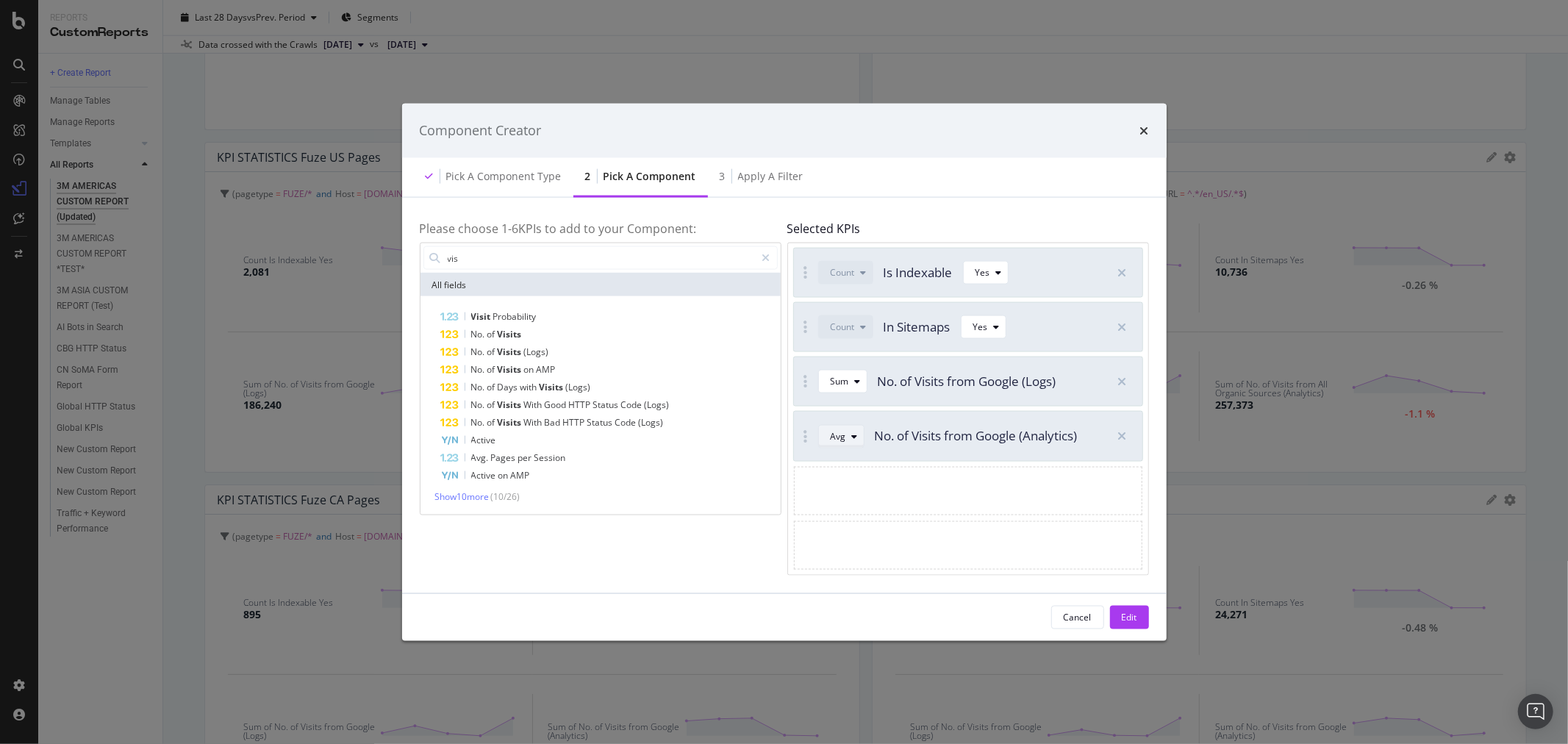
click at [855, 437] on icon "modal" at bounding box center [855, 436] width 6 height 9
click at [855, 479] on div "Sum" at bounding box center [845, 485] width 18 height 12
click at [1136, 613] on div "Edit" at bounding box center [1130, 617] width 15 height 12
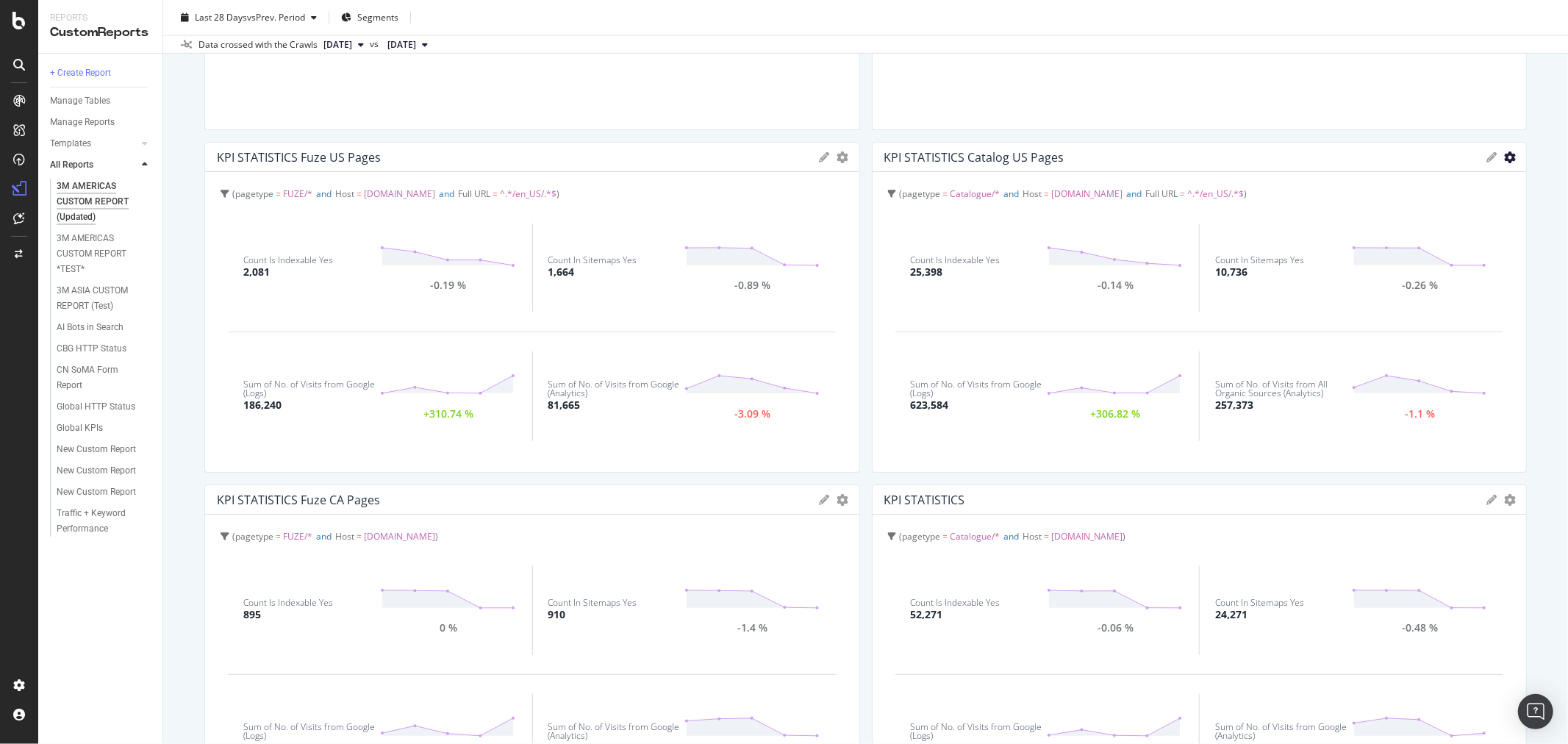
click at [1504, 156] on icon "gear" at bounding box center [1509, 157] width 11 height 11
click at [1428, 238] on span "Edit KPIs" at bounding box center [1449, 241] width 153 height 20
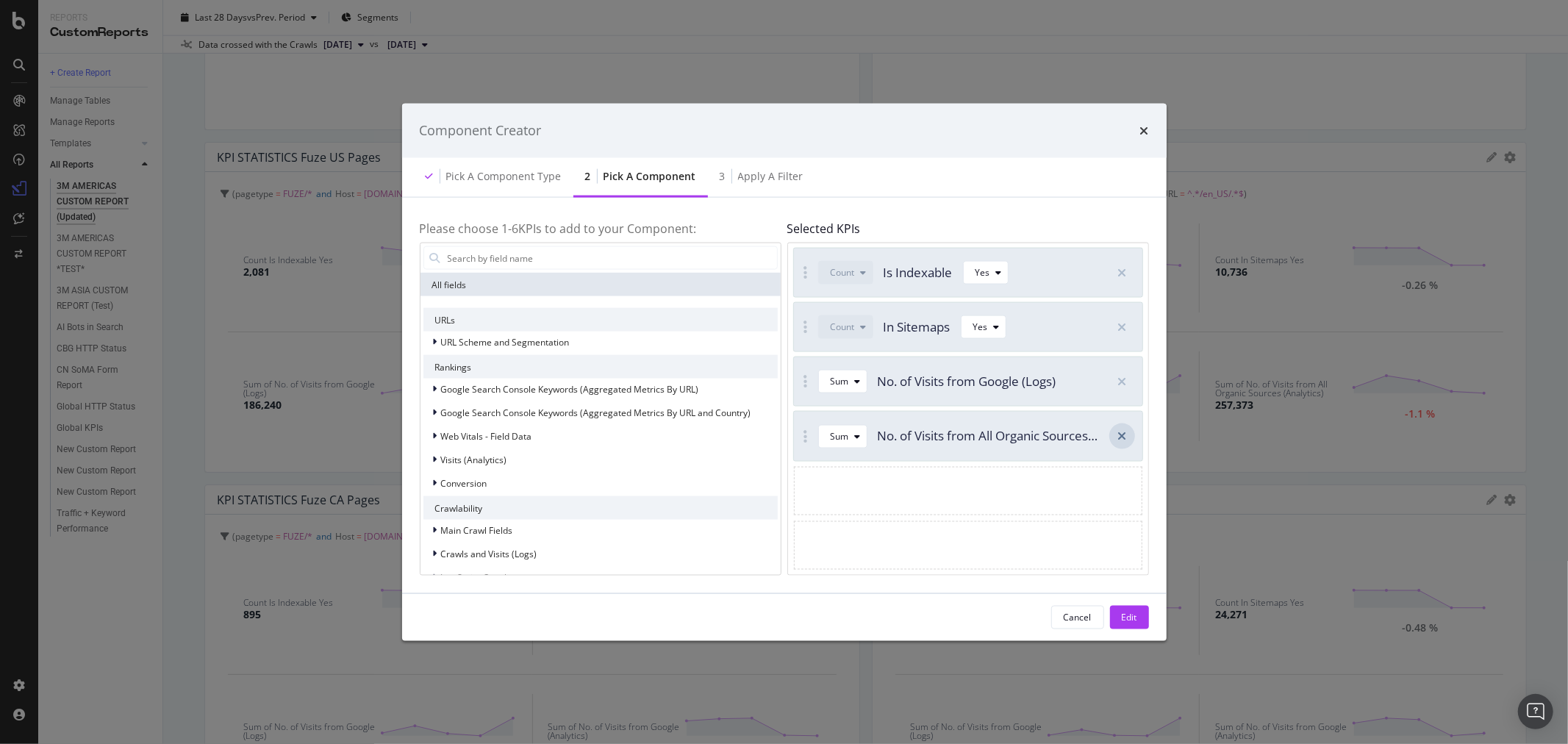
click at [1120, 439] on icon "modal" at bounding box center [1122, 435] width 9 height 11
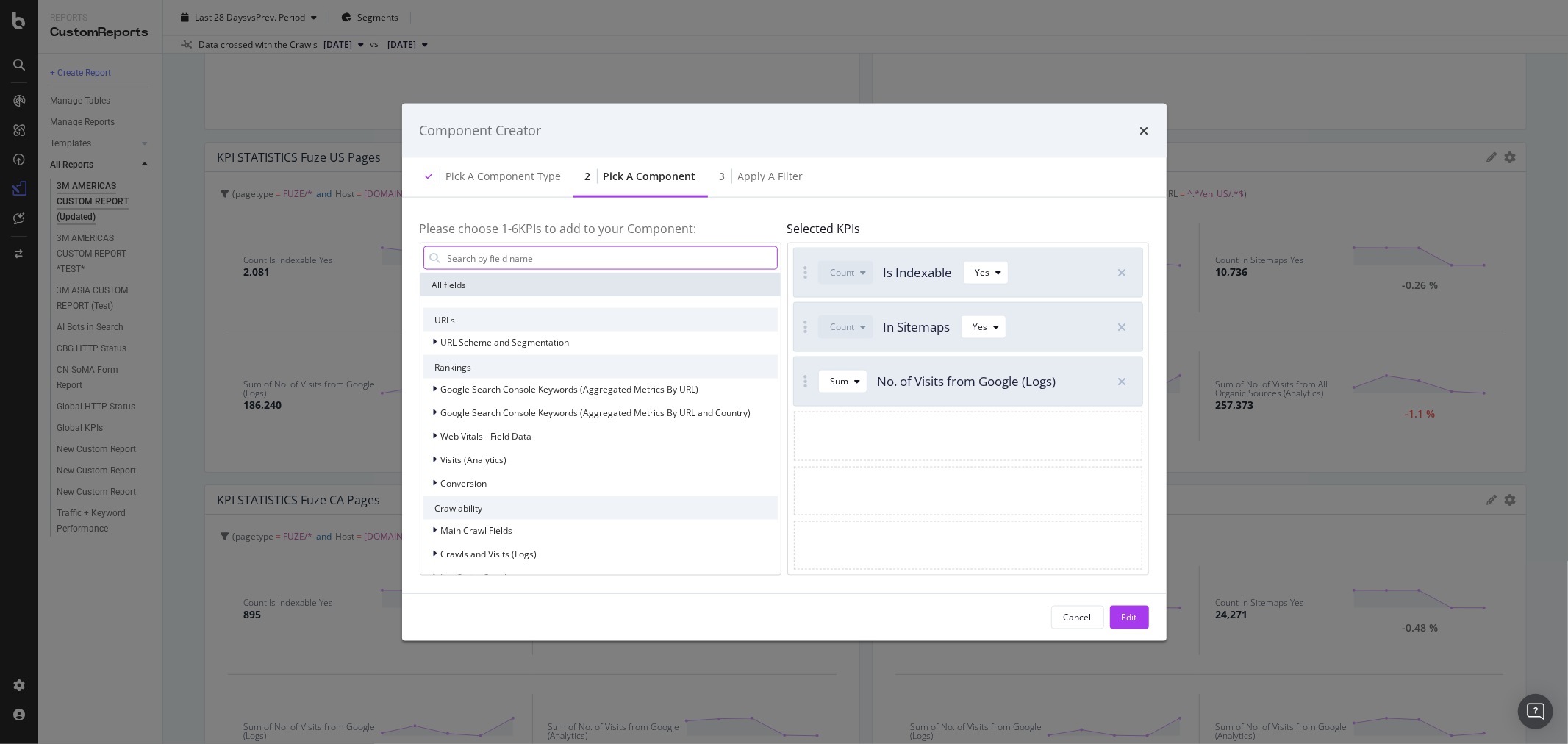
click at [586, 256] on input "modal" at bounding box center [611, 258] width 331 height 22
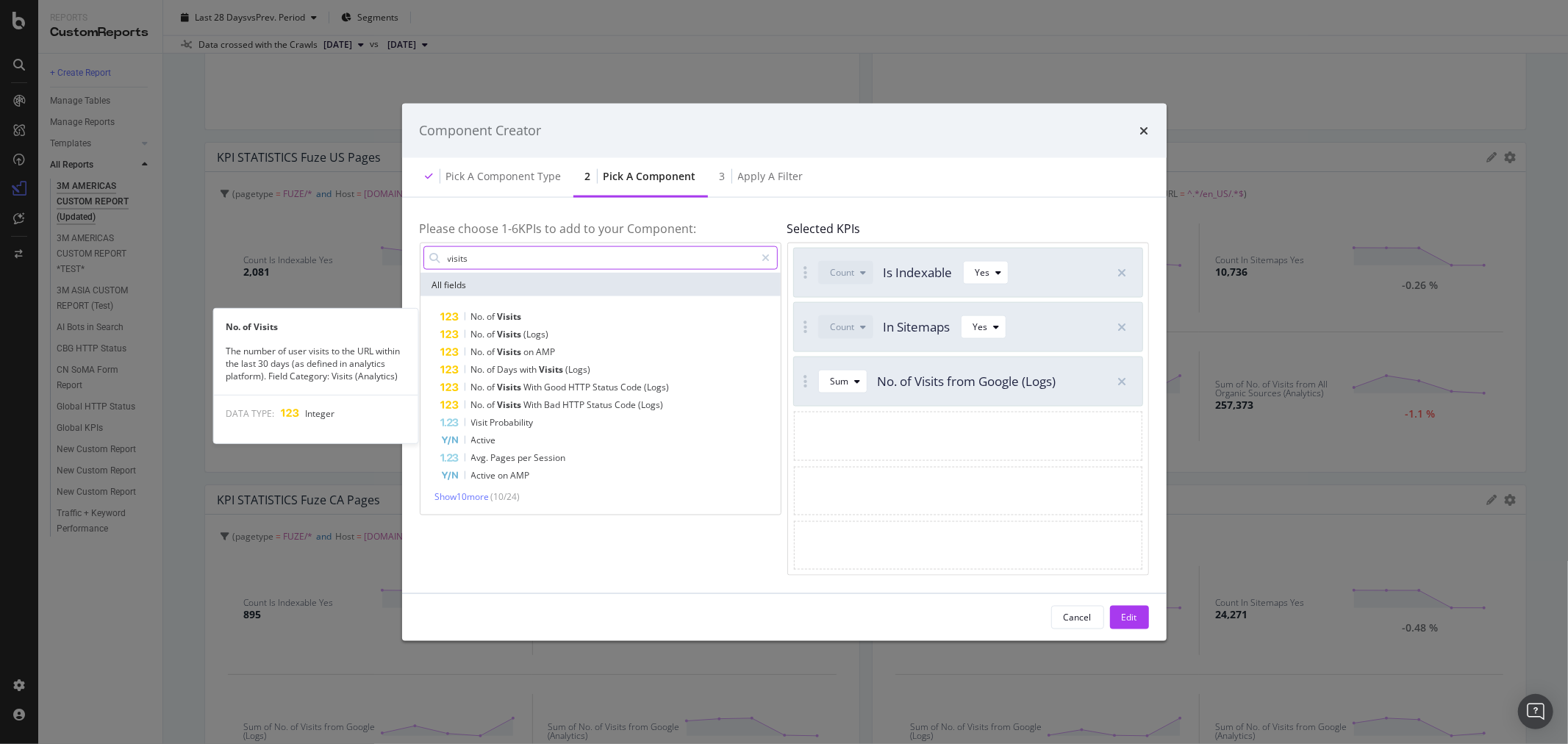
type input "visits"
click at [550, 313] on div "No. of Visits" at bounding box center [610, 316] width 337 height 18
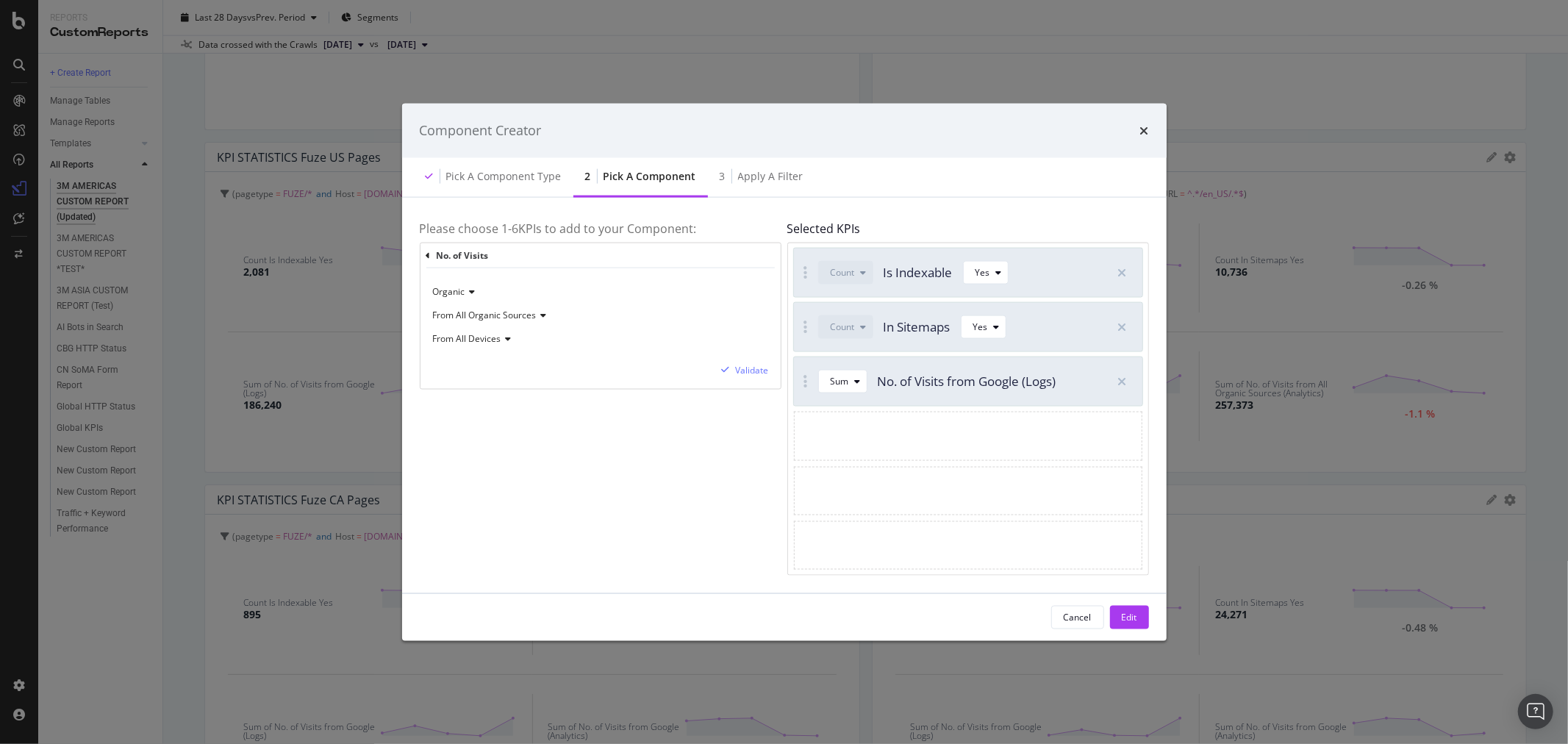
click at [541, 313] on icon "modal" at bounding box center [542, 316] width 11 height 9
click at [512, 364] on div "From Google" at bounding box center [515, 364] width 157 height 19
click at [758, 364] on div "Validate" at bounding box center [752, 370] width 33 height 12
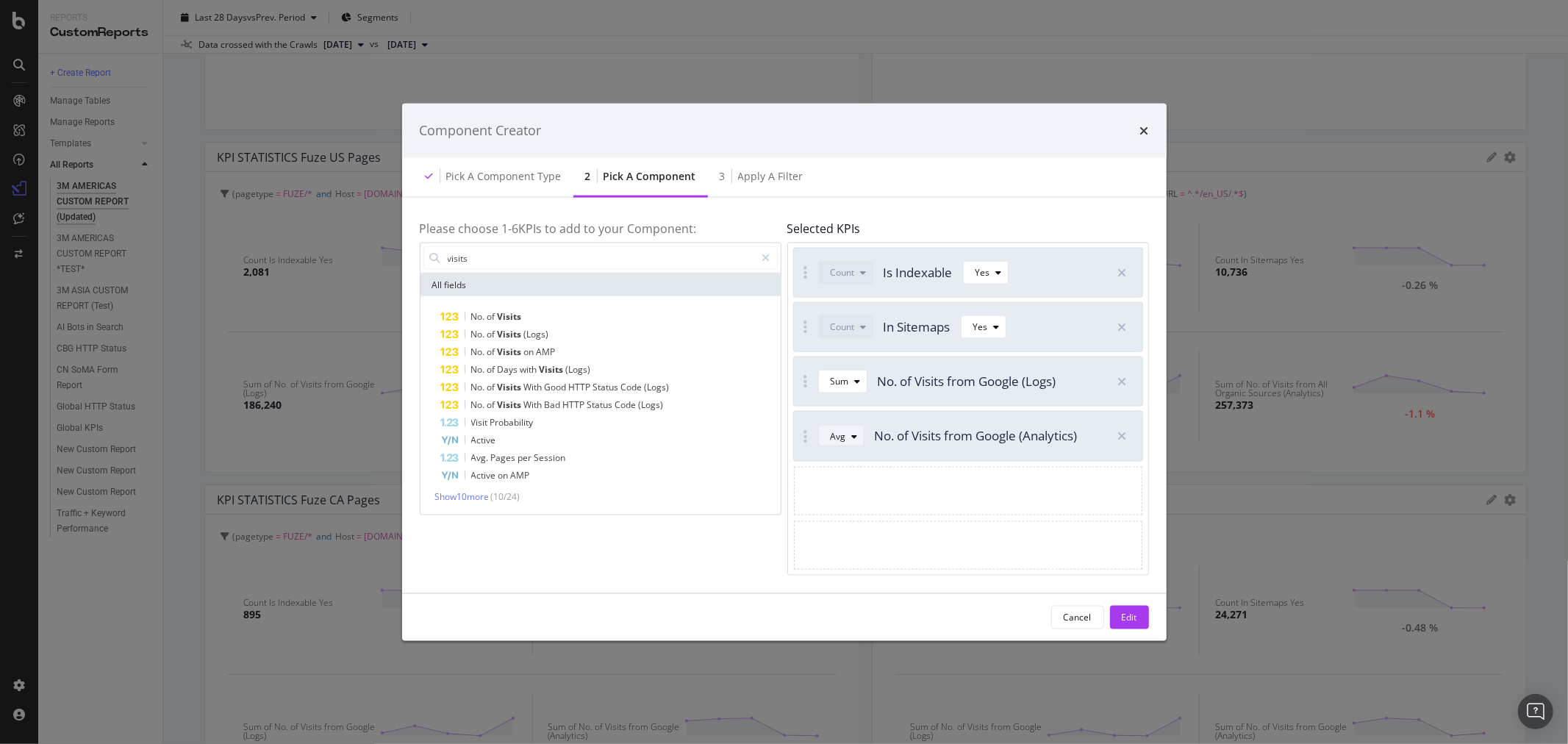
click at [850, 442] on div "Avg" at bounding box center [847, 435] width 33 height 21
click at [857, 489] on div "Sum" at bounding box center [845, 485] width 42 height 18
click at [1132, 616] on div "Edit" at bounding box center [1130, 617] width 15 height 12
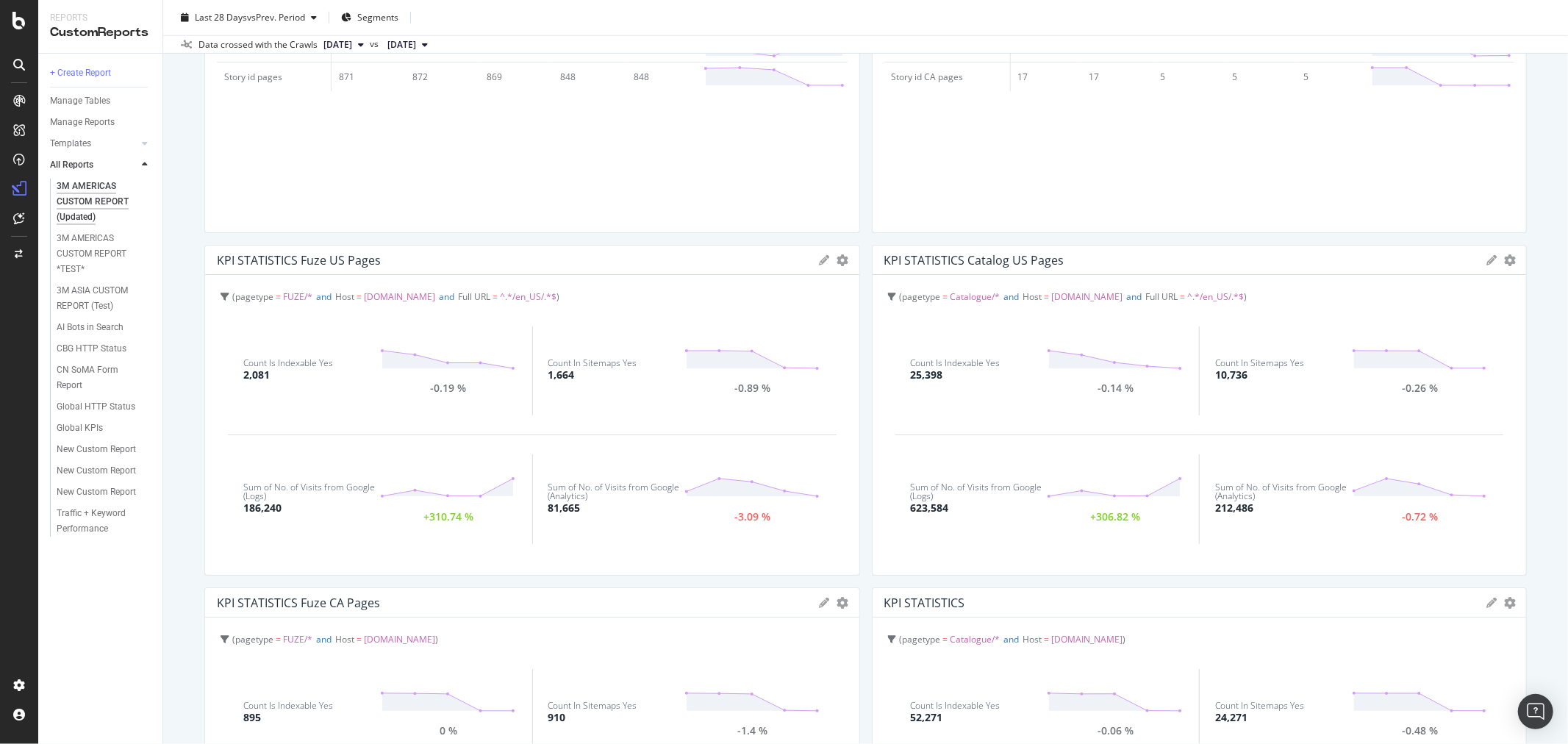
scroll to position [1535, 0]
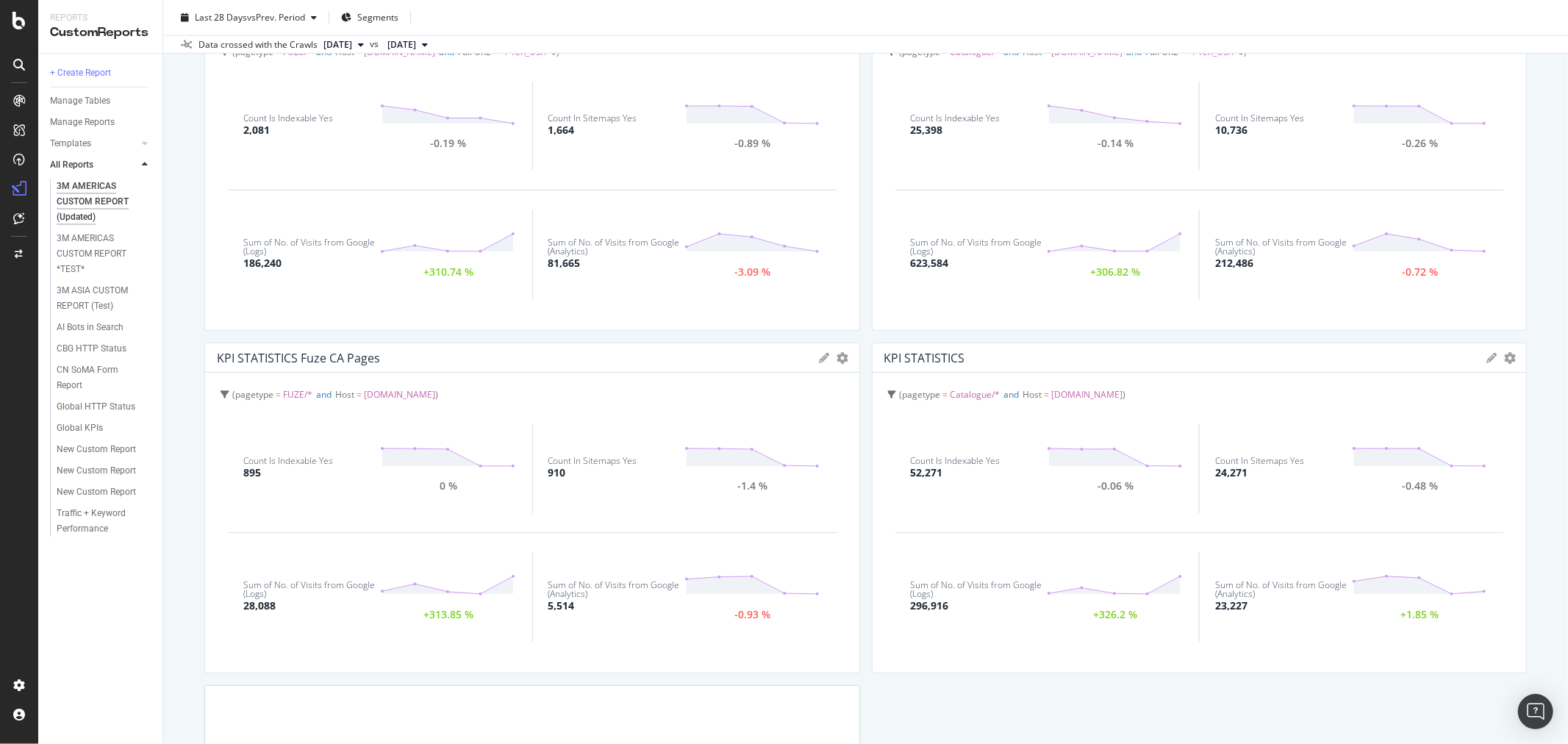
click at [1486, 358] on icon at bounding box center [1492, 358] width 11 height 11
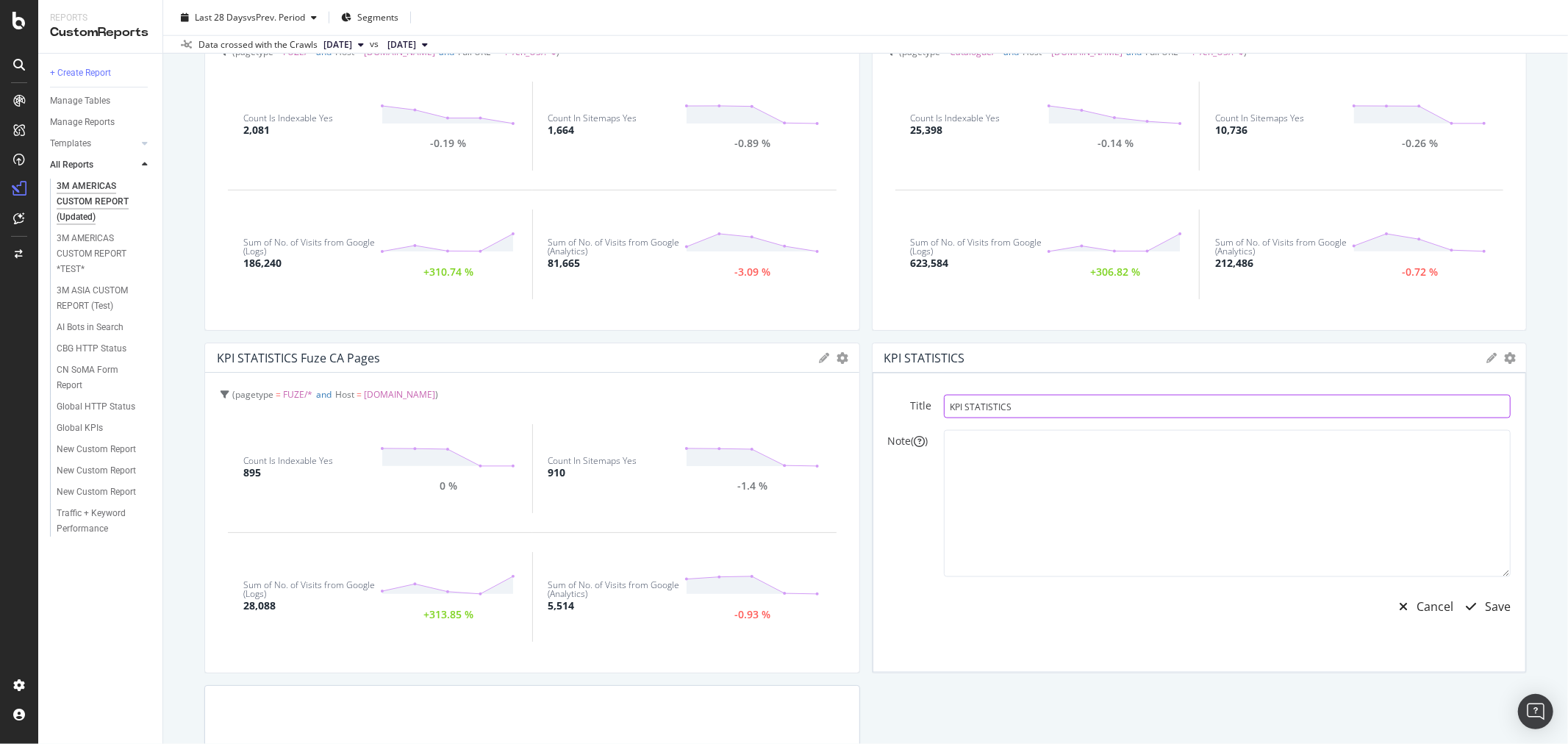
click at [1121, 402] on input "KPI STATISTICS" at bounding box center [1227, 406] width 568 height 24
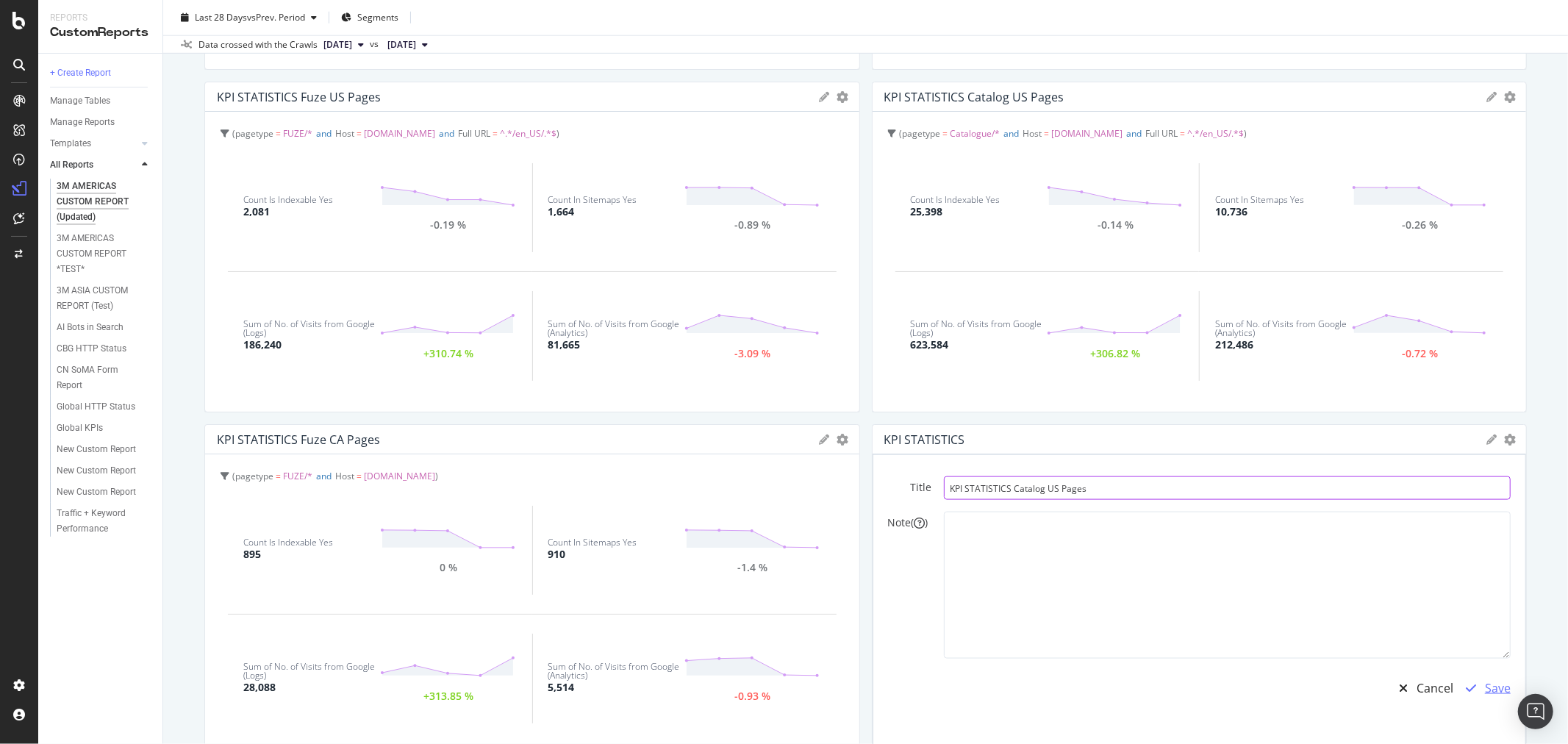
type input "KPI STATISTICS Catalog US Pages"
click at [1487, 681] on div "Save" at bounding box center [1498, 688] width 26 height 17
click at [1486, 691] on div "Save" at bounding box center [1498, 688] width 26 height 17
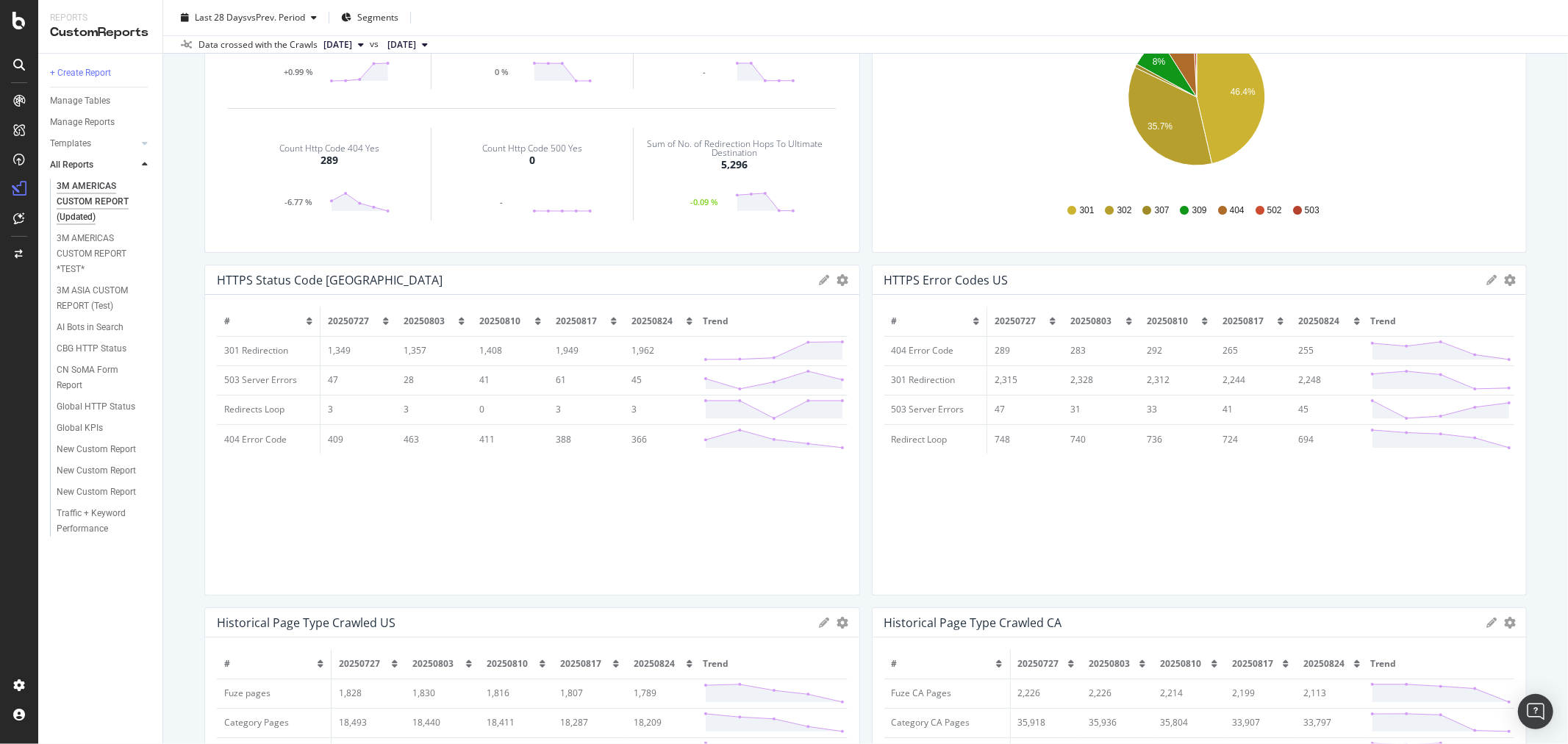
scroll to position [735, 0]
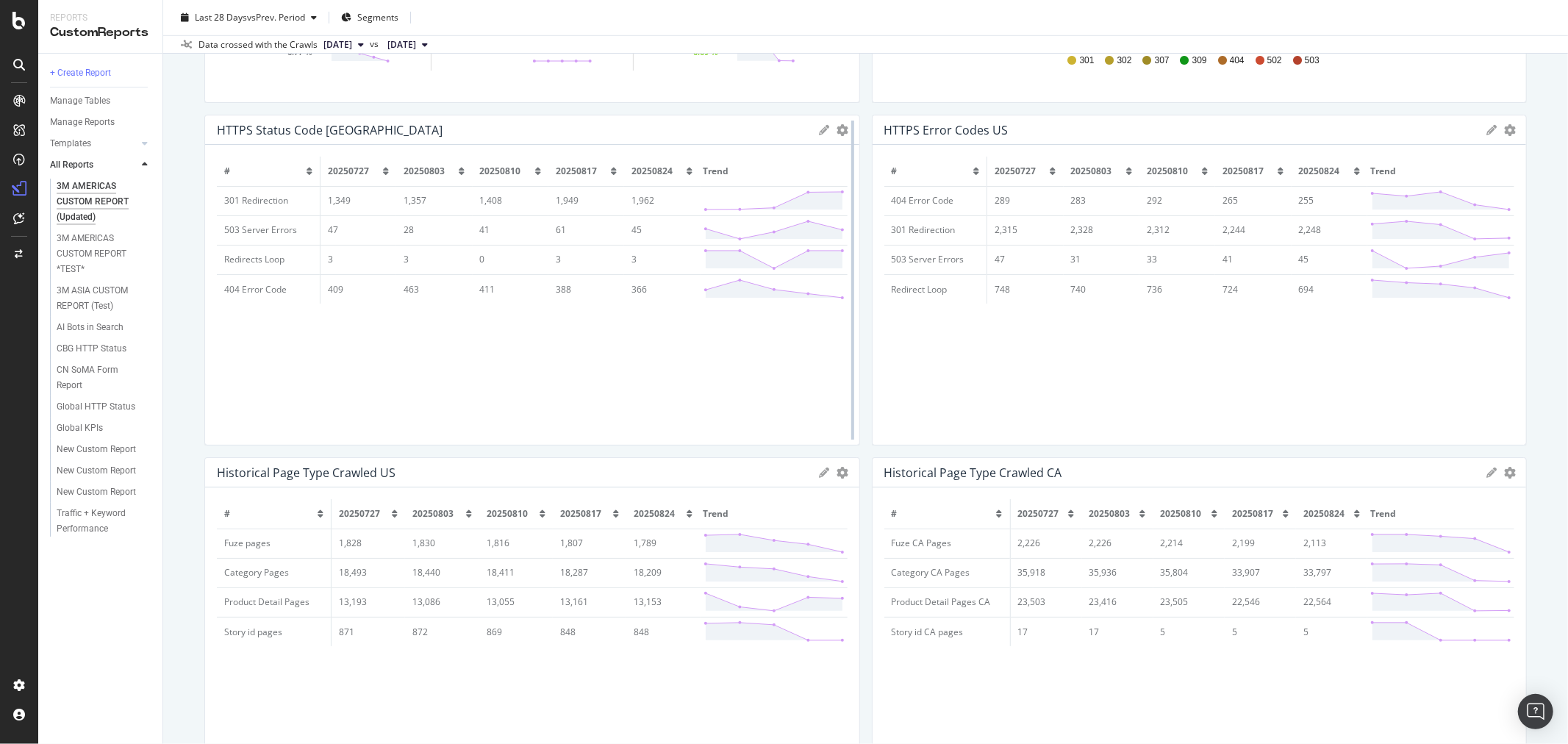
click at [845, 127] on div at bounding box center [852, 280] width 14 height 331
click at [837, 130] on icon "gear" at bounding box center [842, 130] width 11 height 11
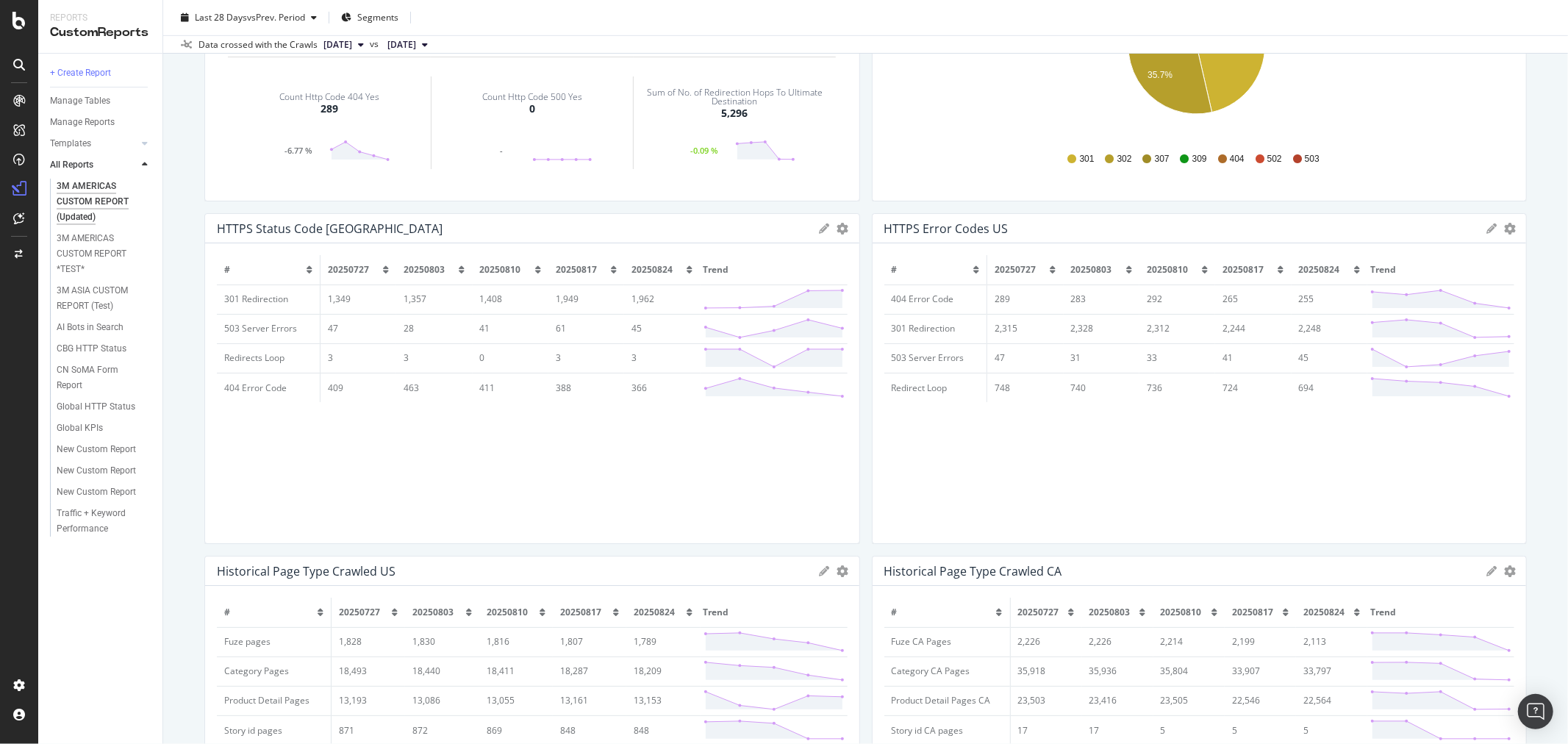
scroll to position [0, 0]
